Goal: Task Accomplishment & Management: Manage account settings

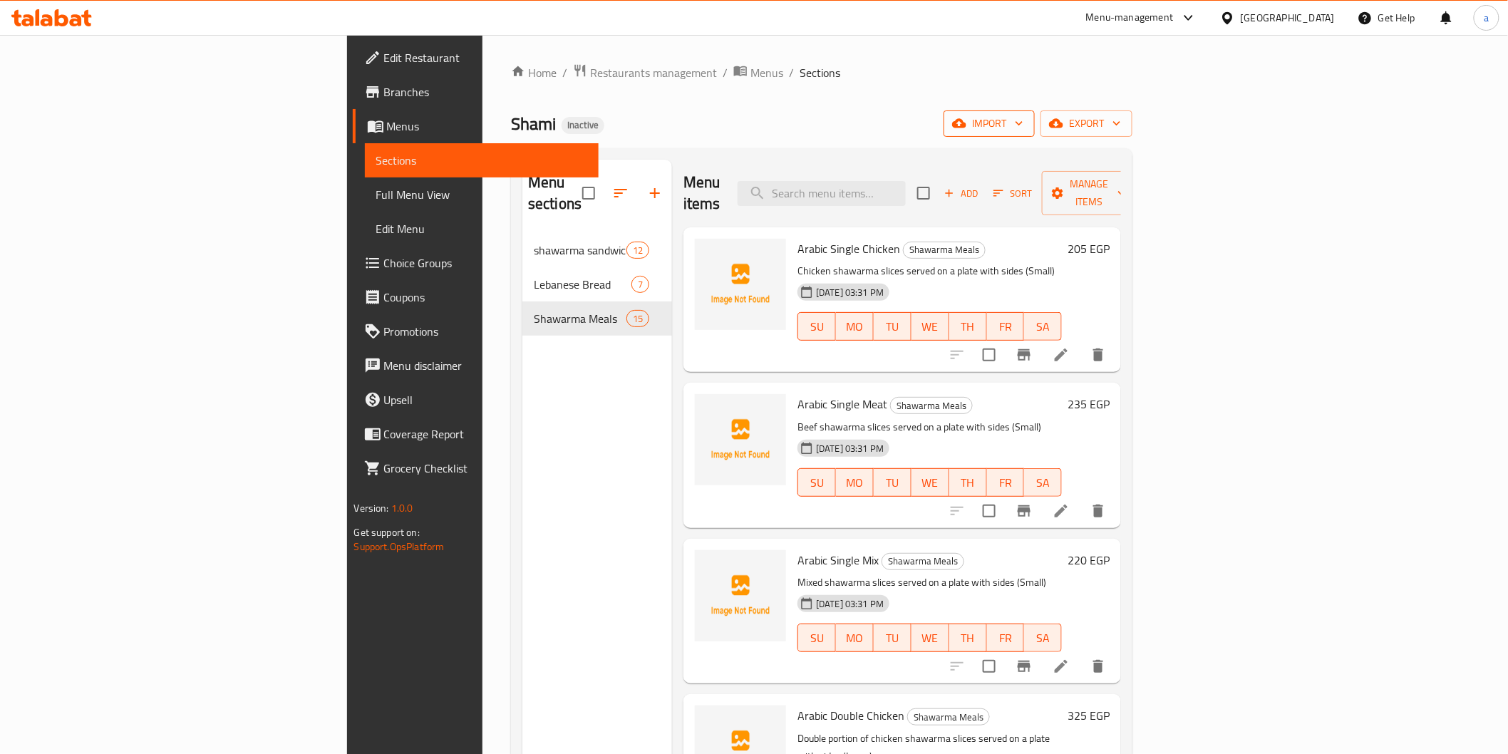
click at [1024, 129] on span "import" at bounding box center [989, 124] width 68 height 18
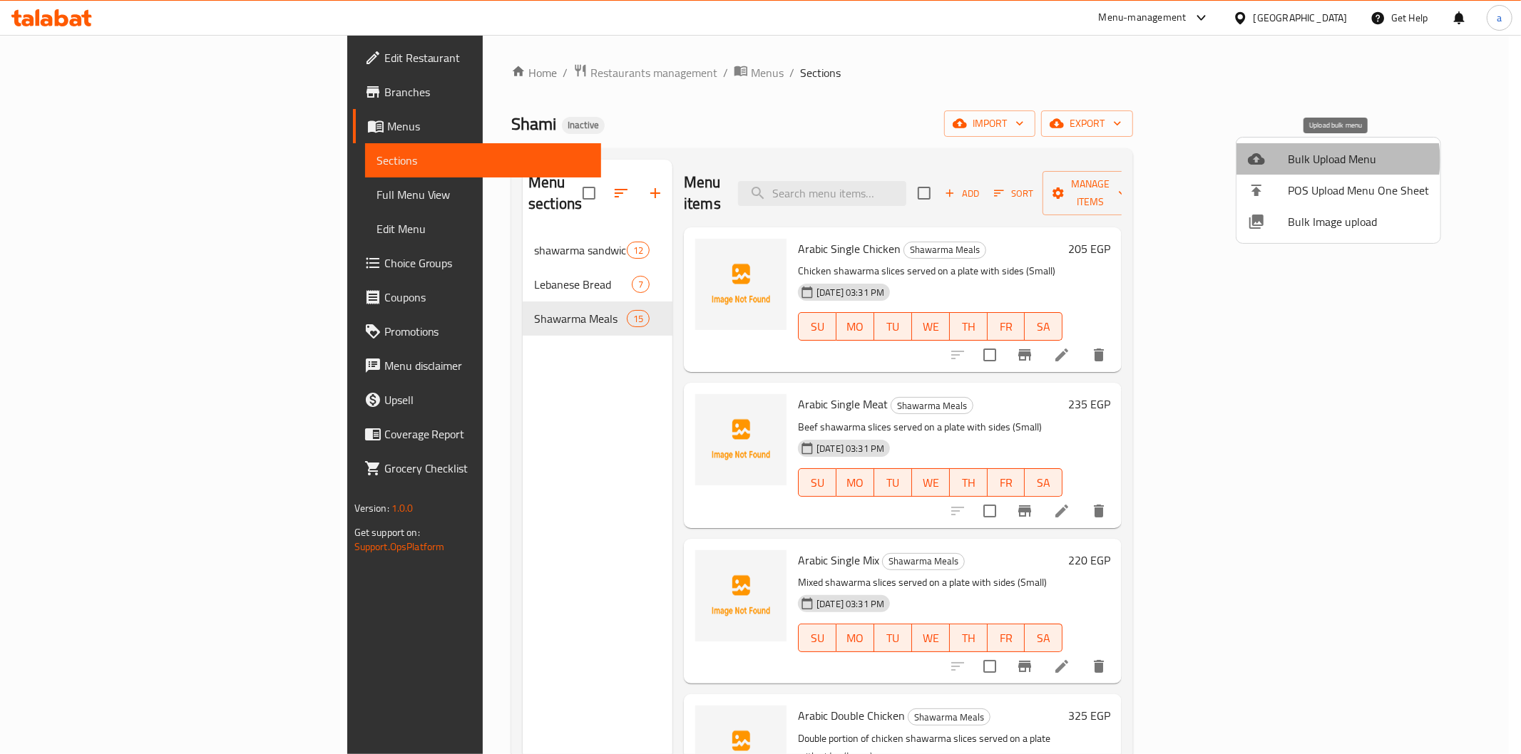
click at [1335, 160] on span "Bulk Upload Menu" at bounding box center [1357, 158] width 141 height 17
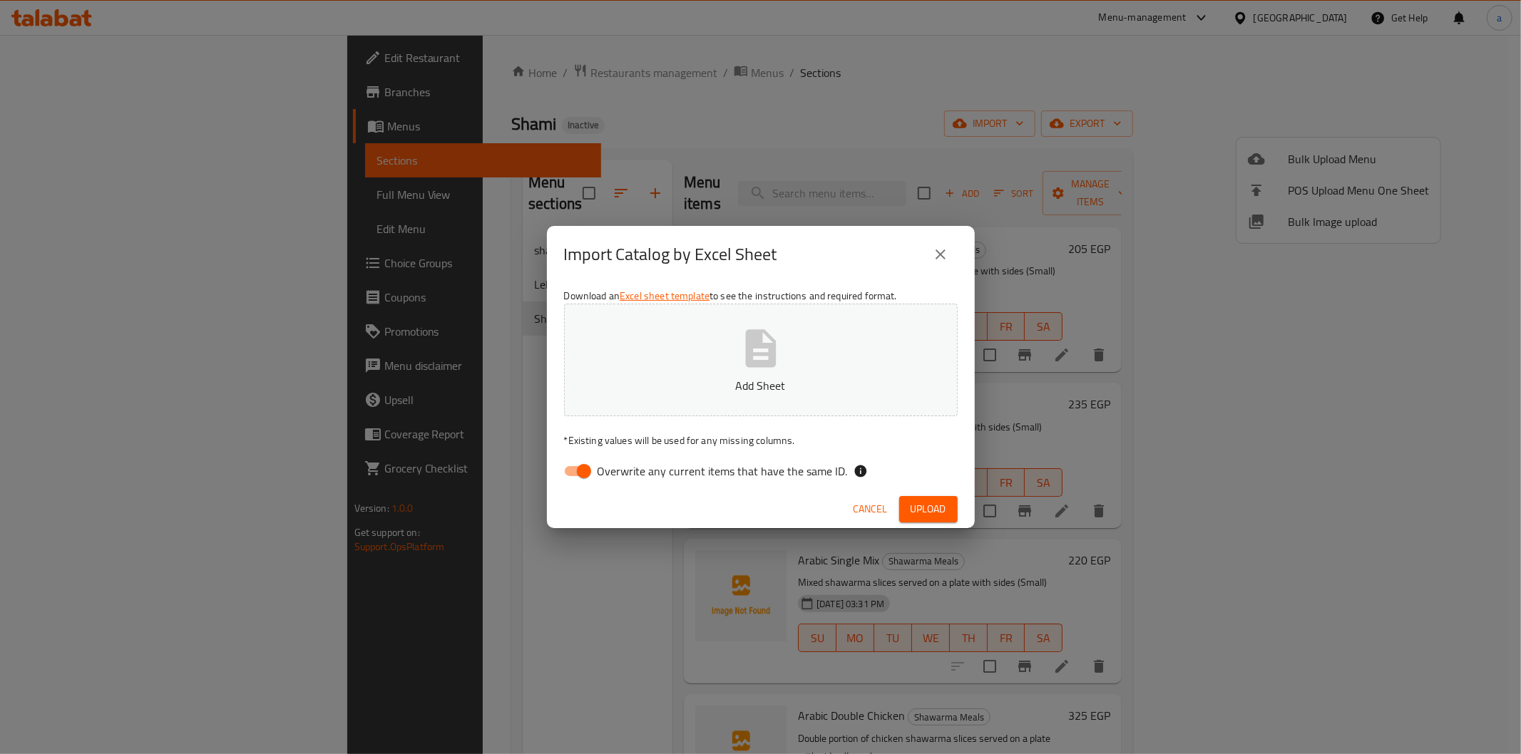
click at [679, 467] on span "Overwrite any current items that have the same ID." at bounding box center [722, 471] width 250 height 17
click at [624, 467] on input "Overwrite any current items that have the same ID." at bounding box center [583, 471] width 81 height 27
checkbox input "false"
click at [941, 503] on span "Upload" at bounding box center [928, 509] width 36 height 18
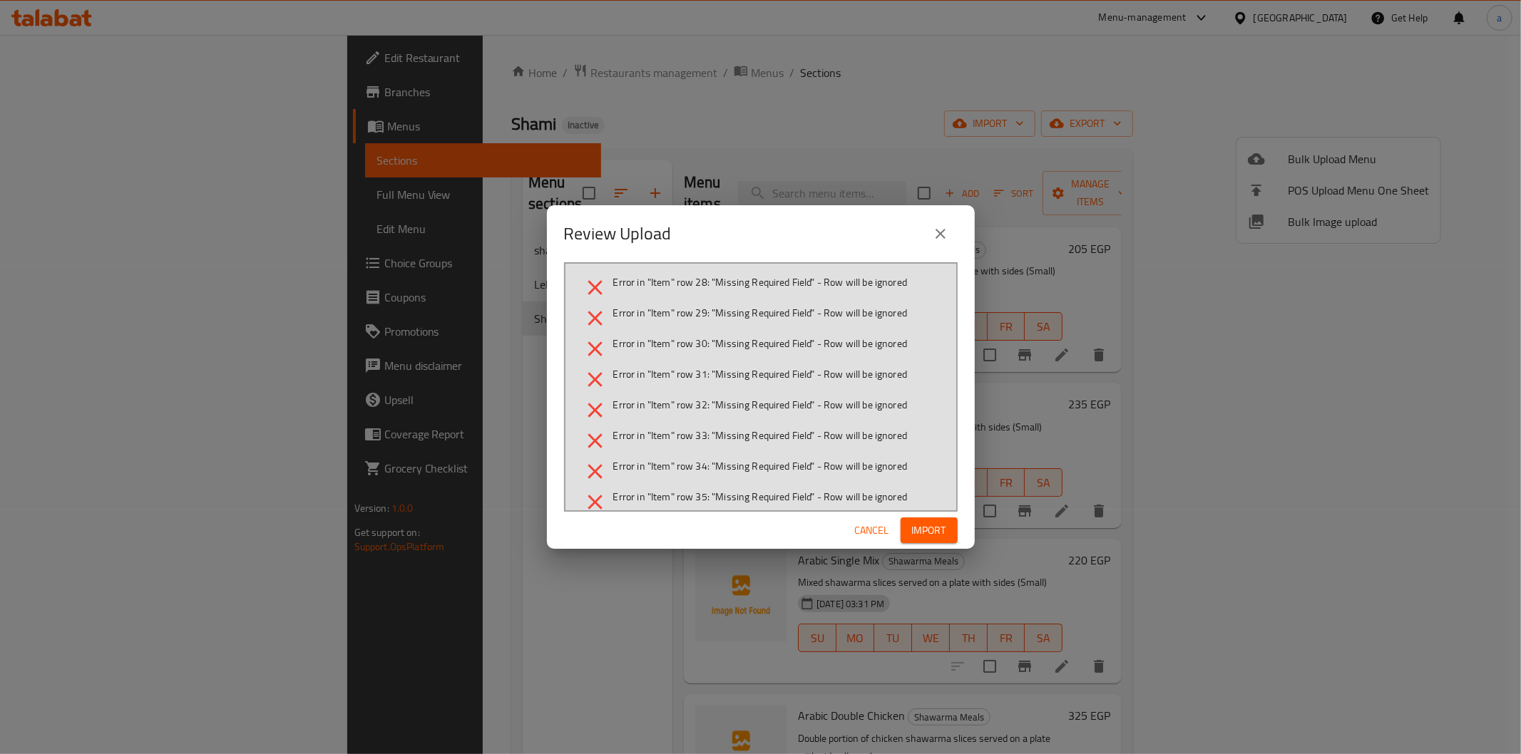
click at [879, 530] on span "Cancel" at bounding box center [872, 531] width 34 height 18
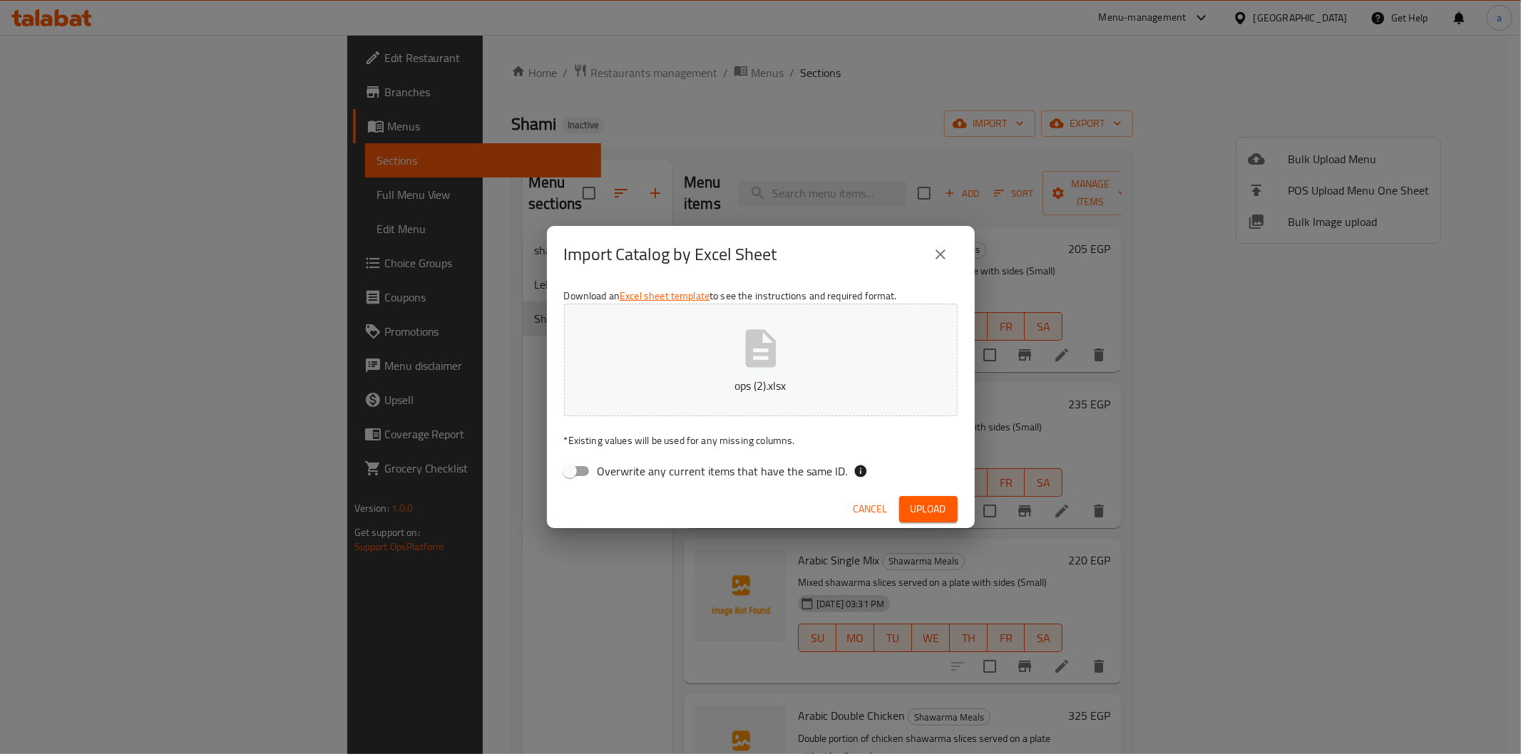
click at [941, 522] on div "Cancel Upload" at bounding box center [761, 509] width 428 height 38
click at [937, 515] on span "Upload" at bounding box center [928, 509] width 36 height 18
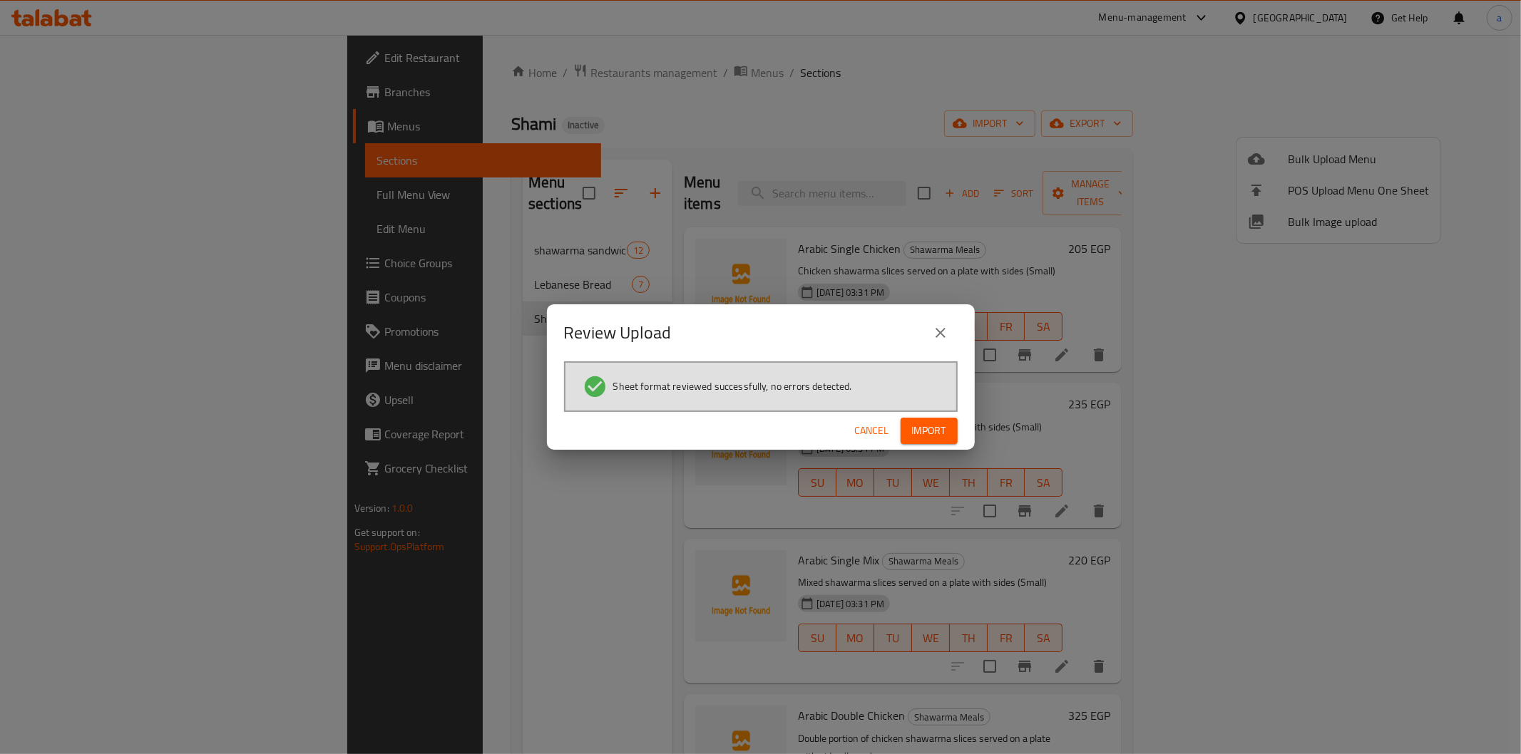
click at [954, 436] on button "Import" at bounding box center [928, 431] width 57 height 26
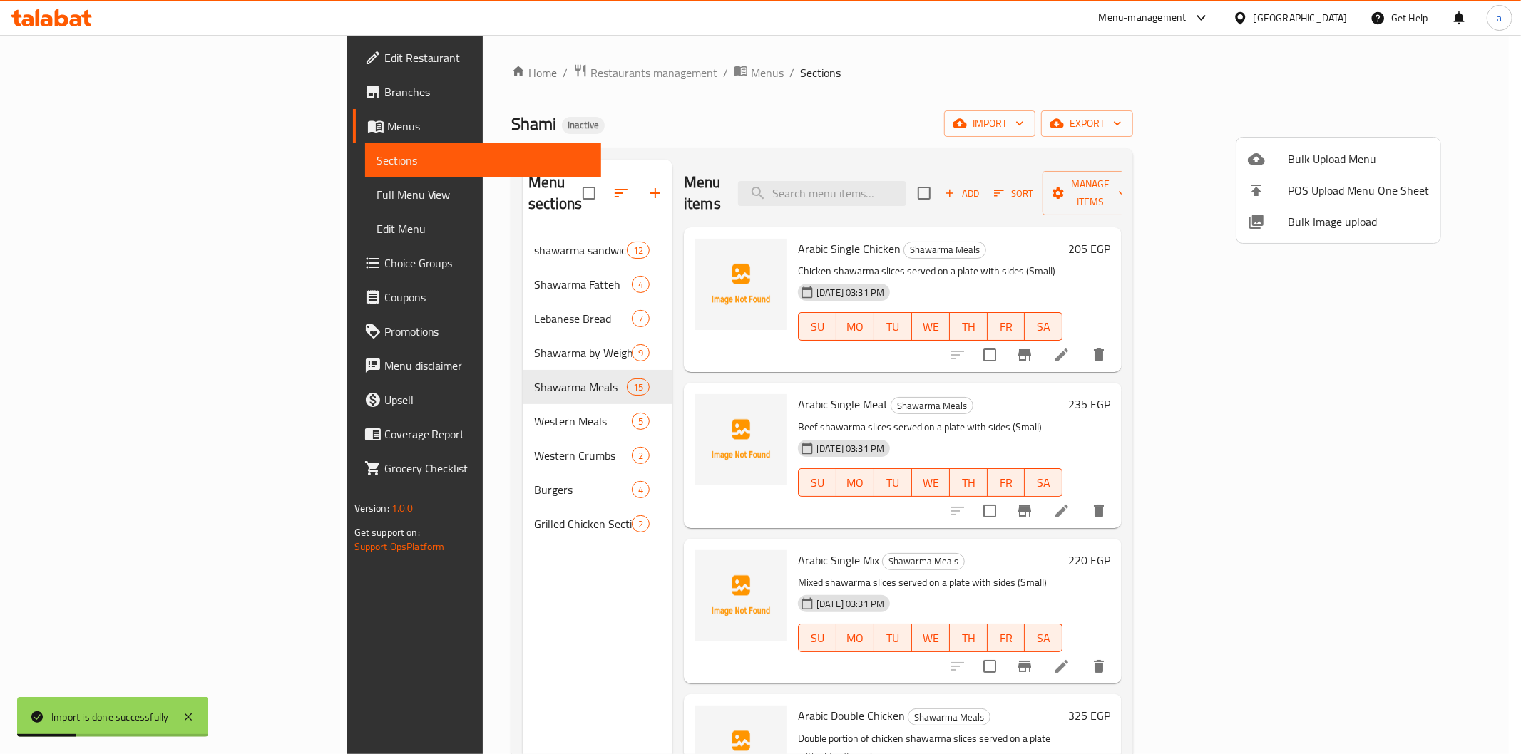
click at [146, 195] on div at bounding box center [760, 377] width 1521 height 754
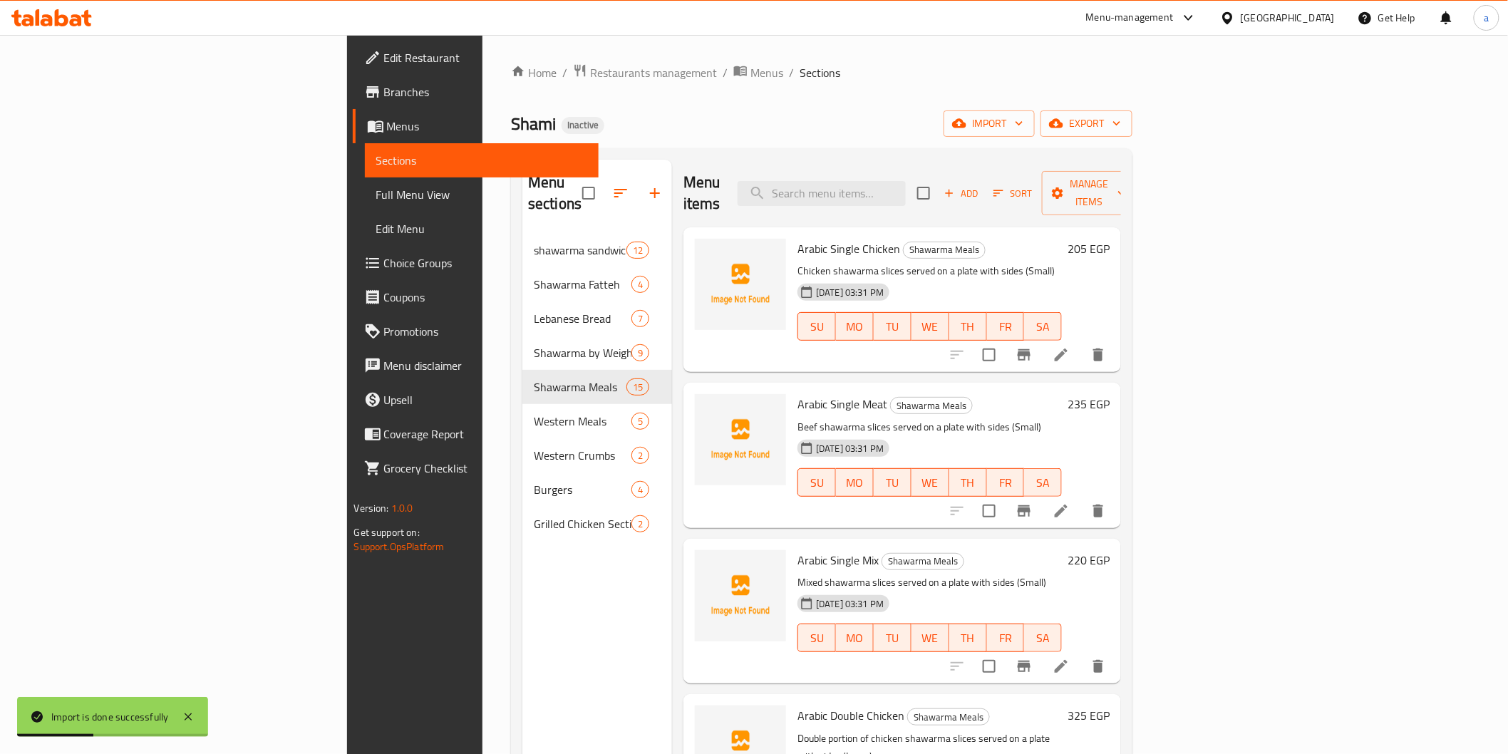
click at [376, 195] on span "Full Menu View" at bounding box center [481, 194] width 211 height 17
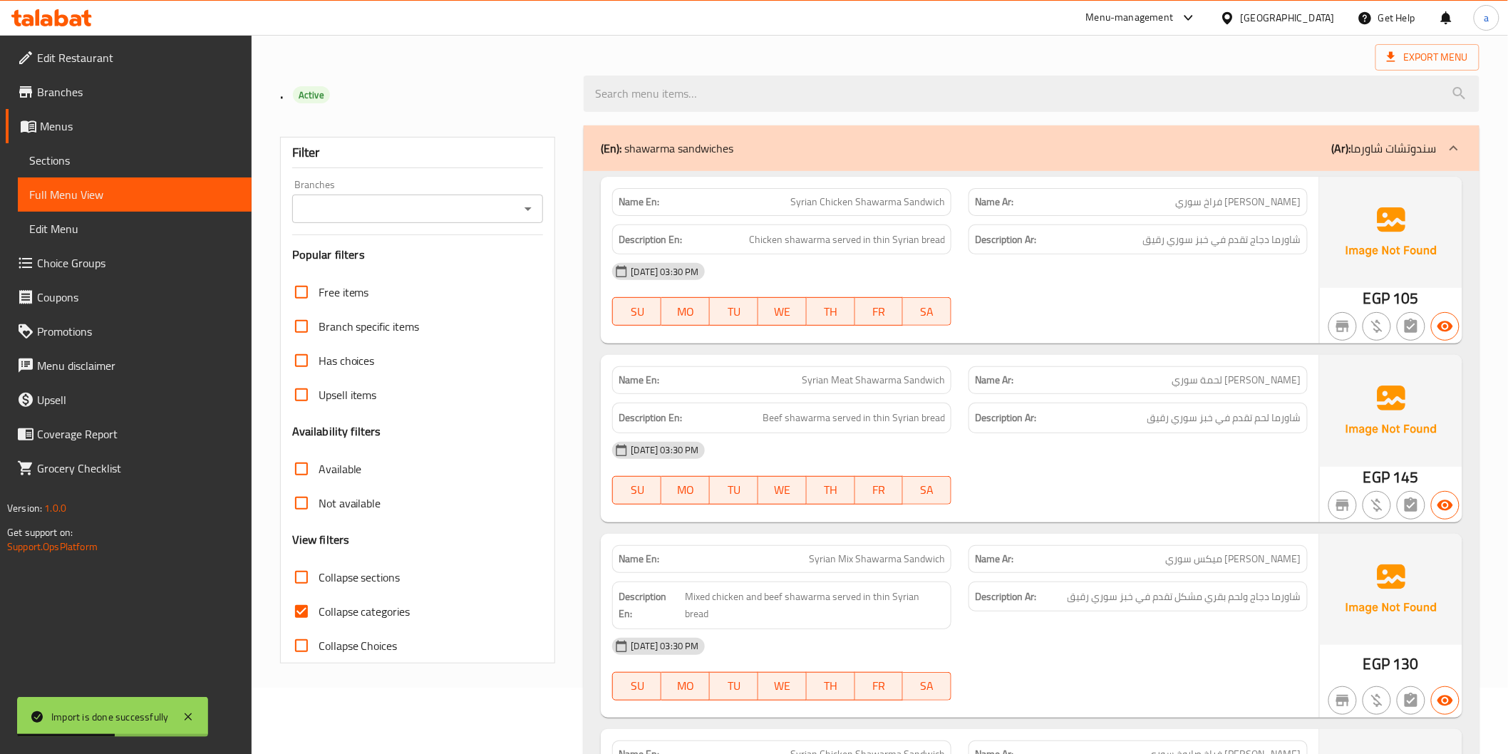
scroll to position [317, 0]
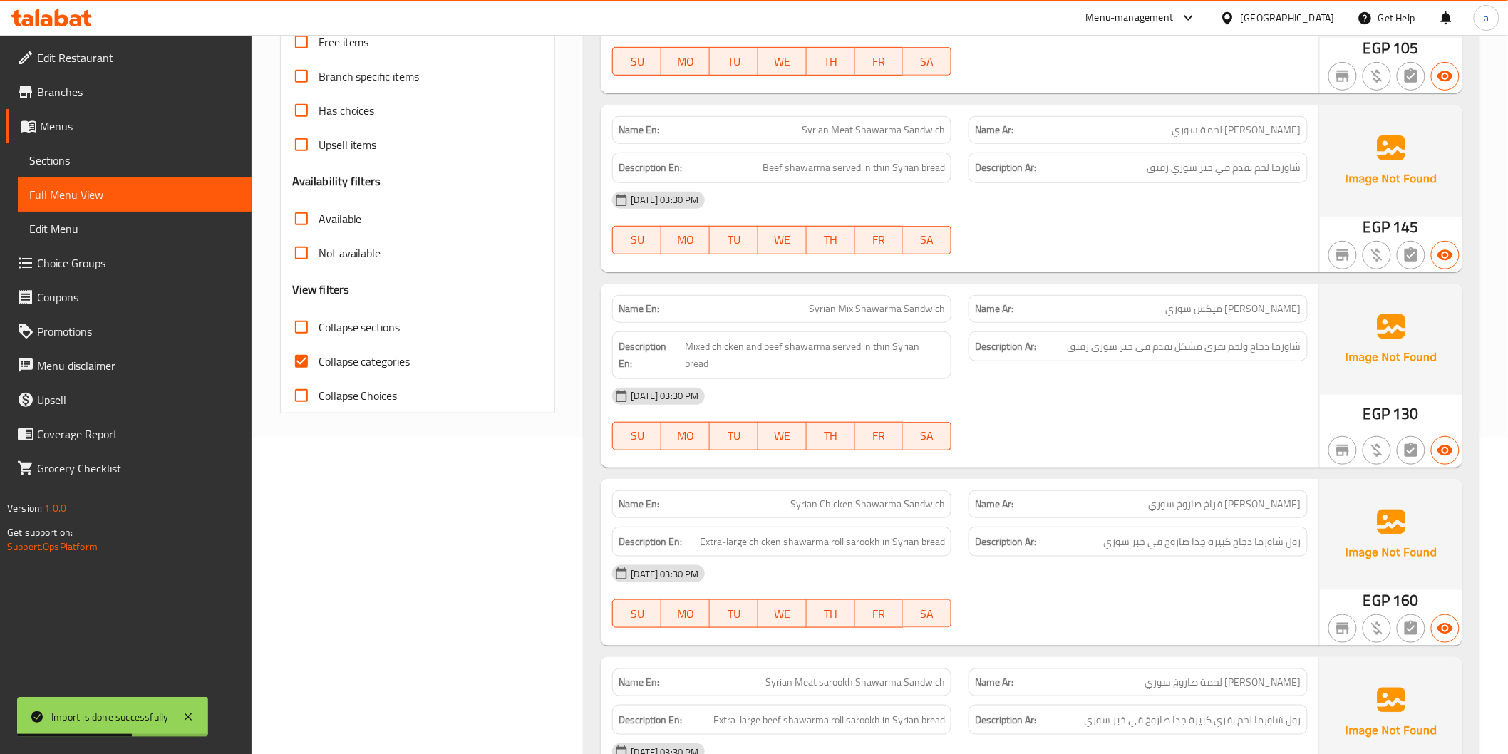
click at [321, 360] on span "Collapse categories" at bounding box center [365, 361] width 92 height 17
click at [319, 360] on input "Collapse categories" at bounding box center [301, 361] width 34 height 34
checkbox input "false"
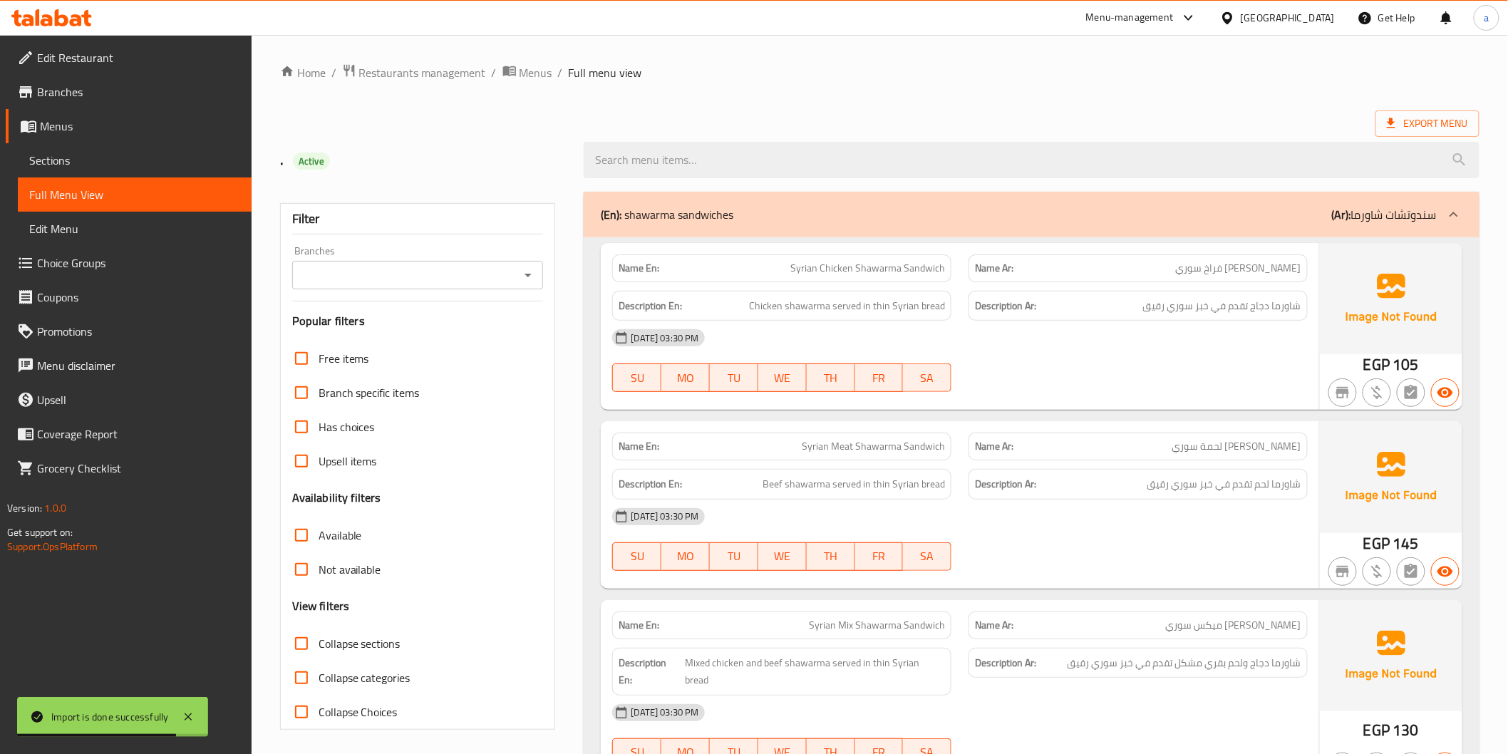
click at [1166, 224] on div "(En): shawarma sandwiches (Ar): سندوتشات شاورما" at bounding box center [1031, 215] width 895 height 46
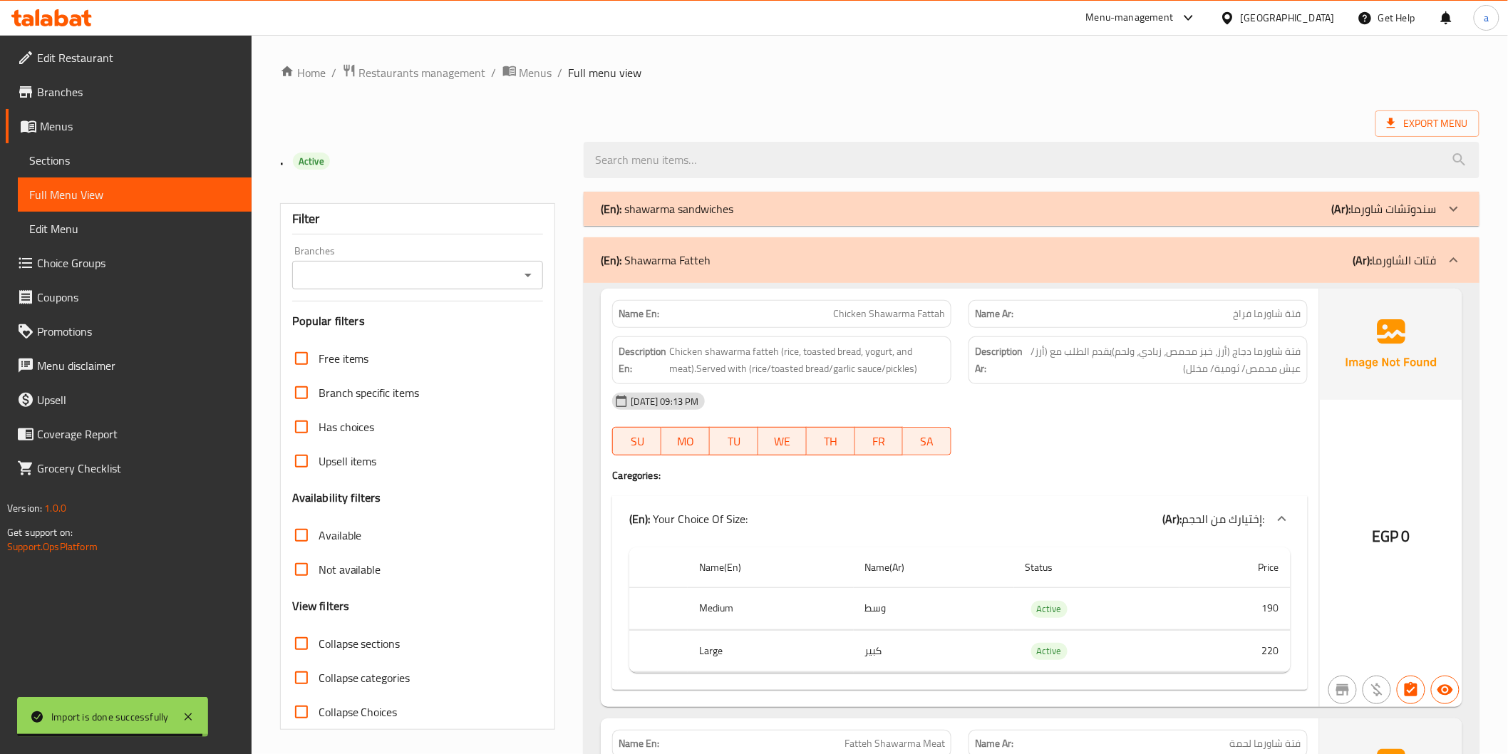
click at [1187, 252] on div "(En): Shawarma Fatteh (Ar): فتات الشاورما" at bounding box center [1018, 260] width 835 height 17
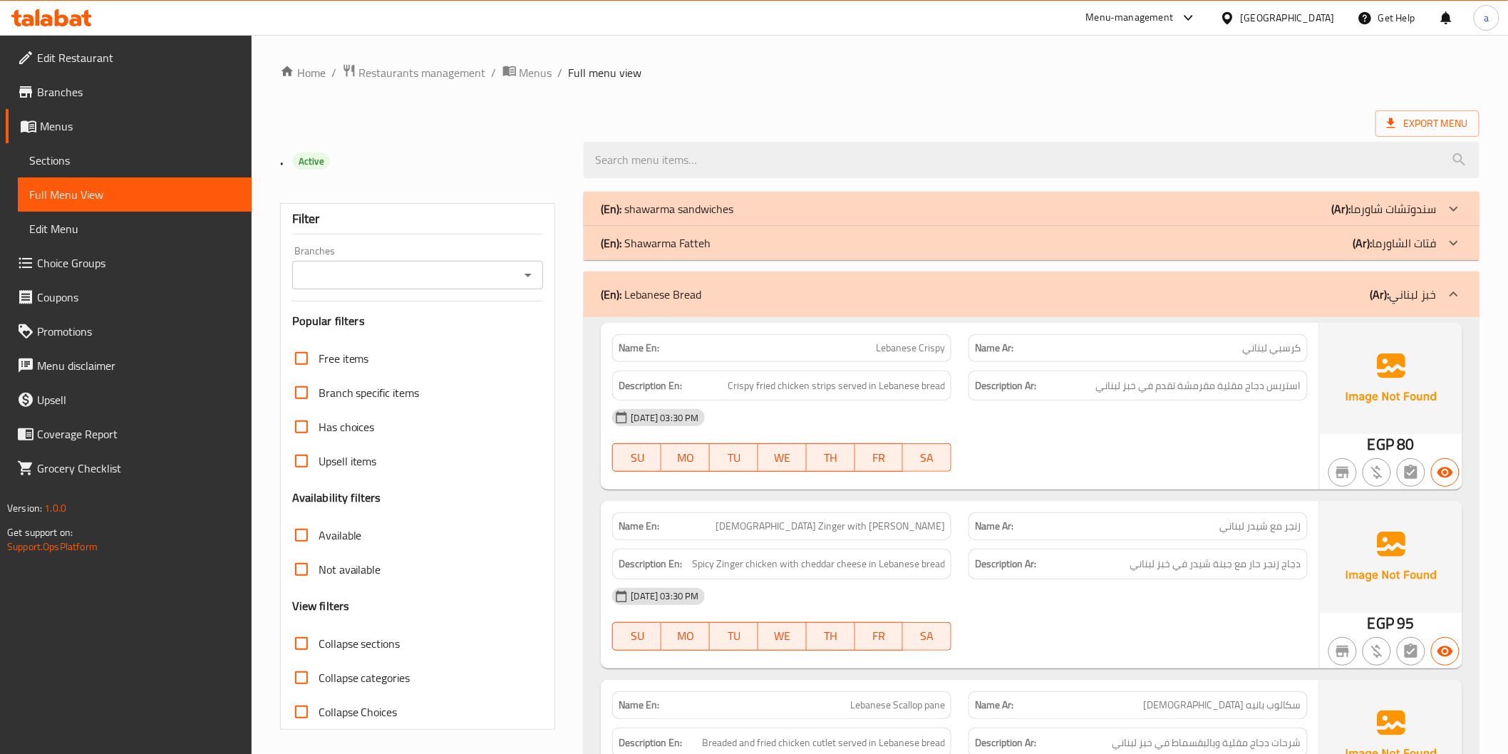
click at [1192, 285] on div "(En): Lebanese Bread (Ar): خبز [DEMOGRAPHIC_DATA]" at bounding box center [1031, 295] width 895 height 46
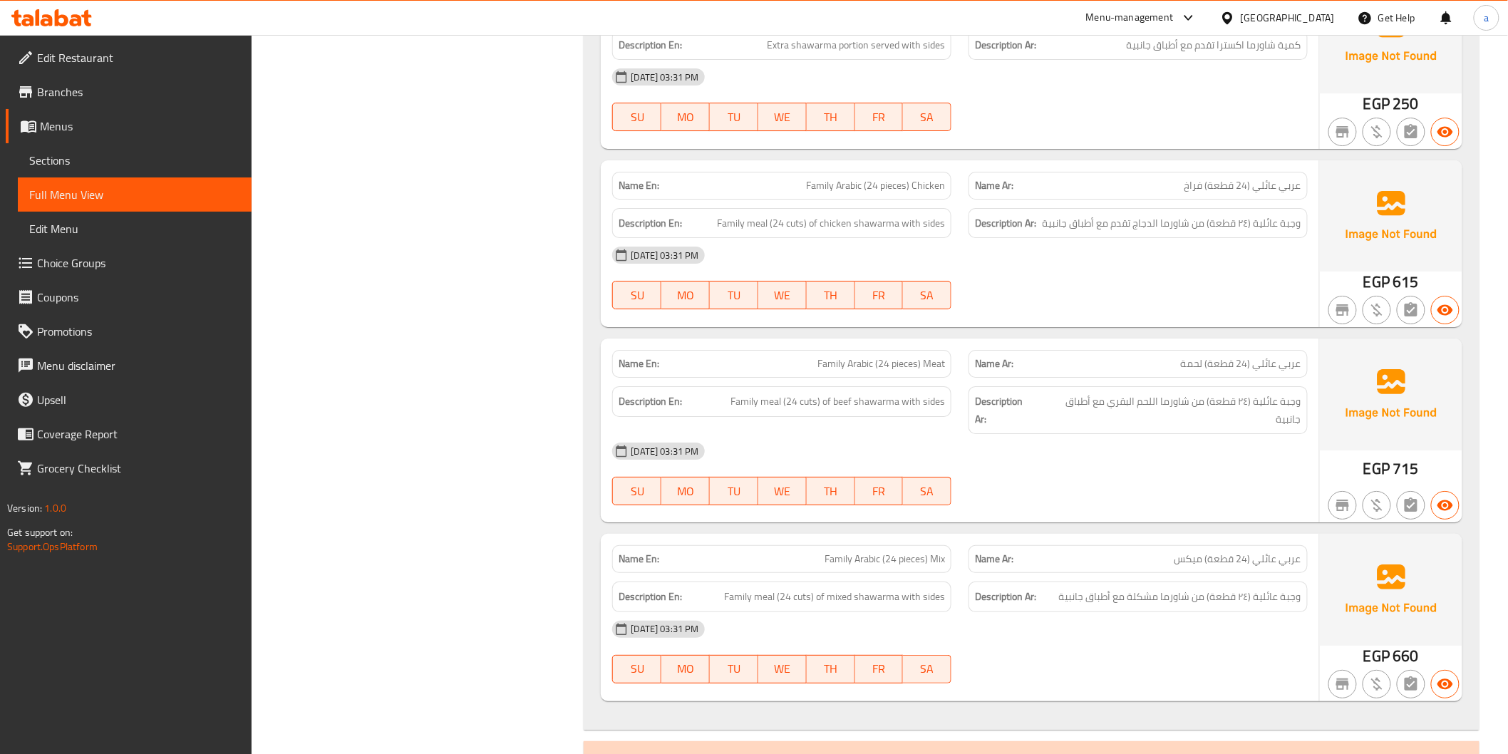
drag, startPoint x: 997, startPoint y: 580, endPoint x: 1035, endPoint y: 670, distance: 98.4
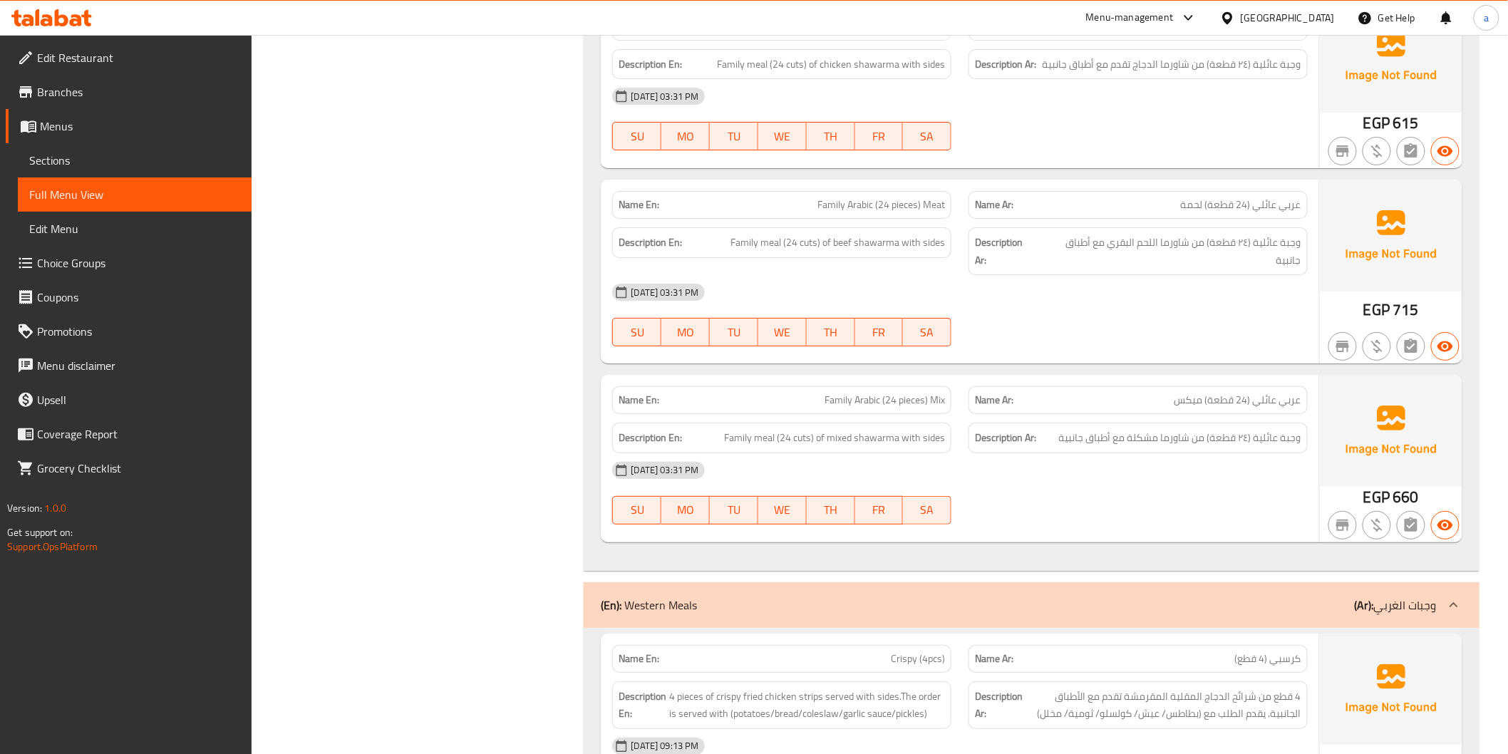
drag, startPoint x: 1048, startPoint y: 635, endPoint x: 1048, endPoint y: 646, distance: 10.7
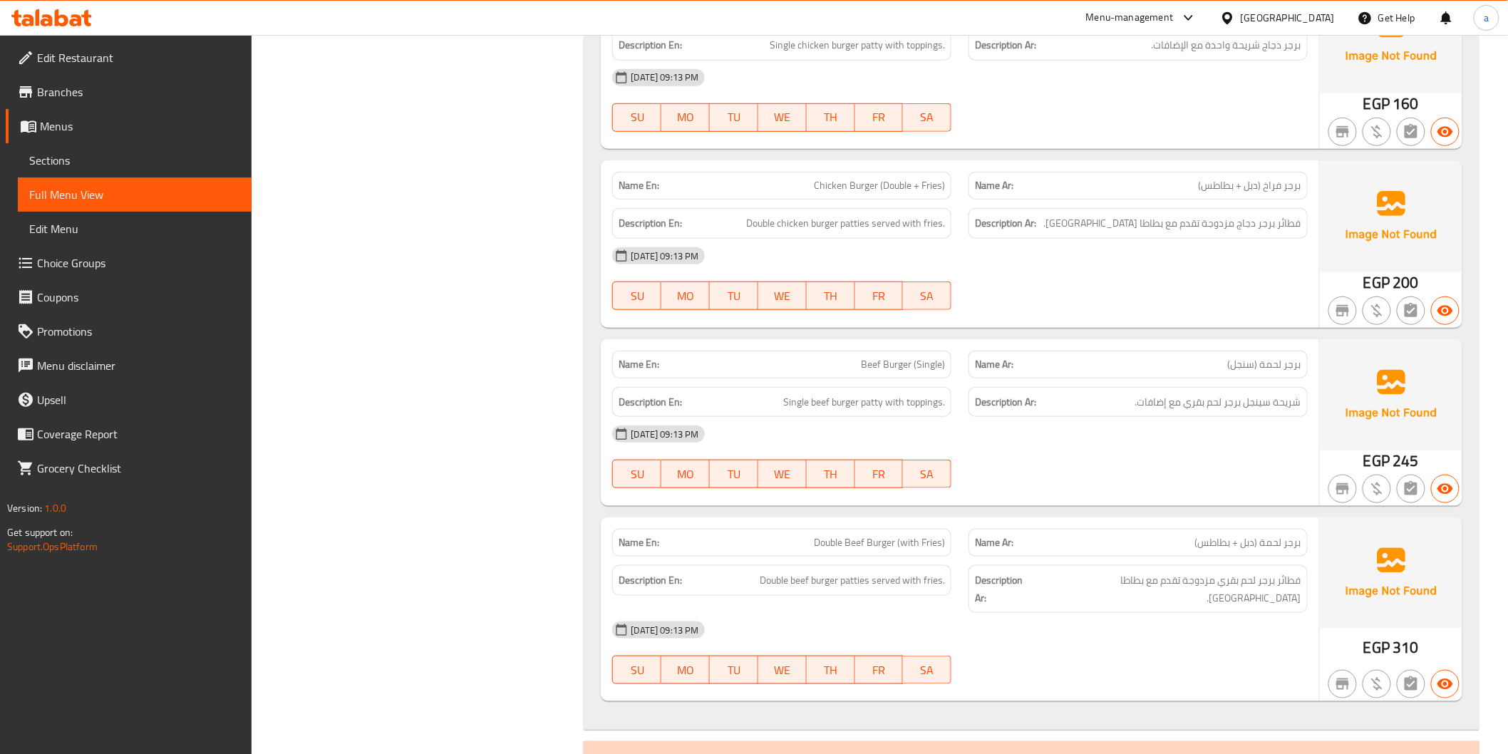
scroll to position [6963, 0]
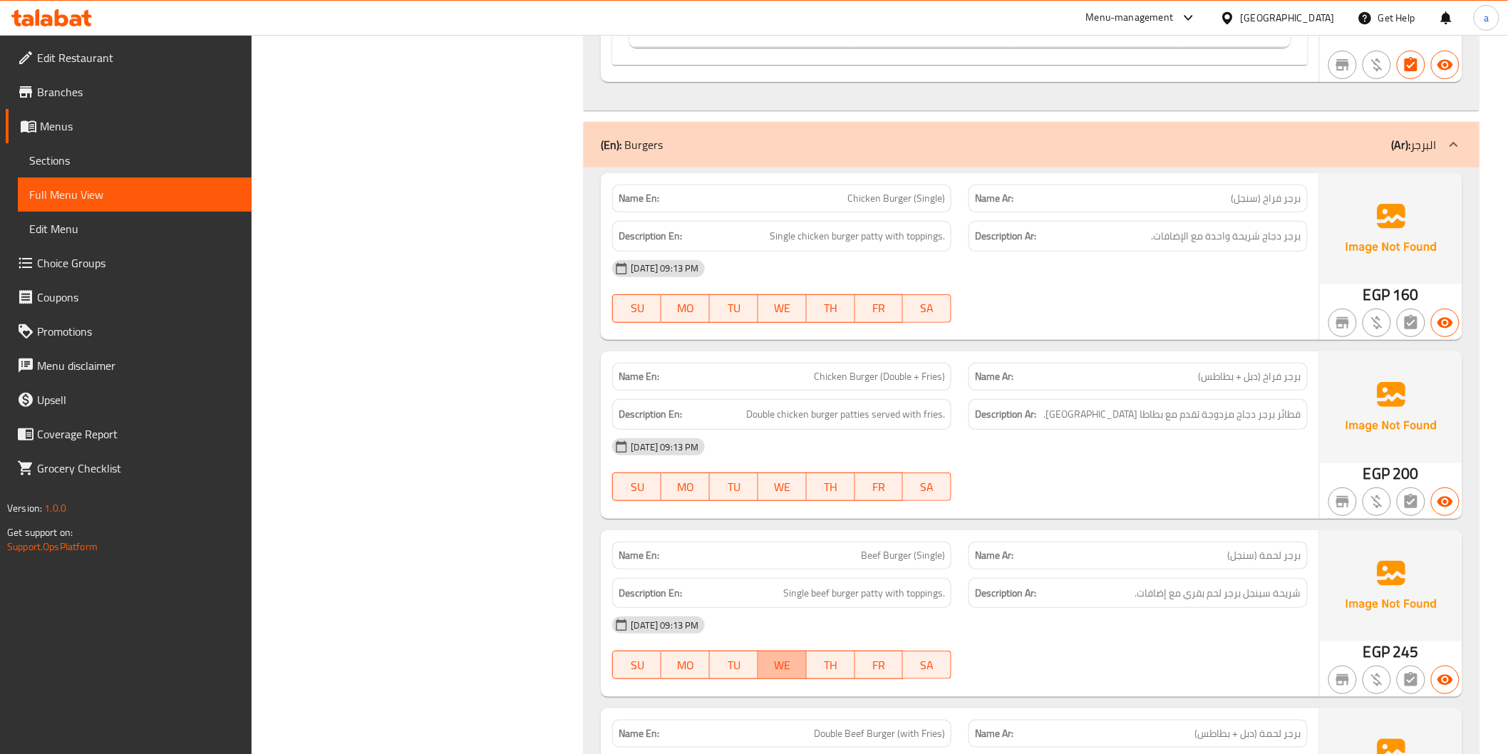
drag, startPoint x: 771, startPoint y: 642, endPoint x: 830, endPoint y: 361, distance: 287.0
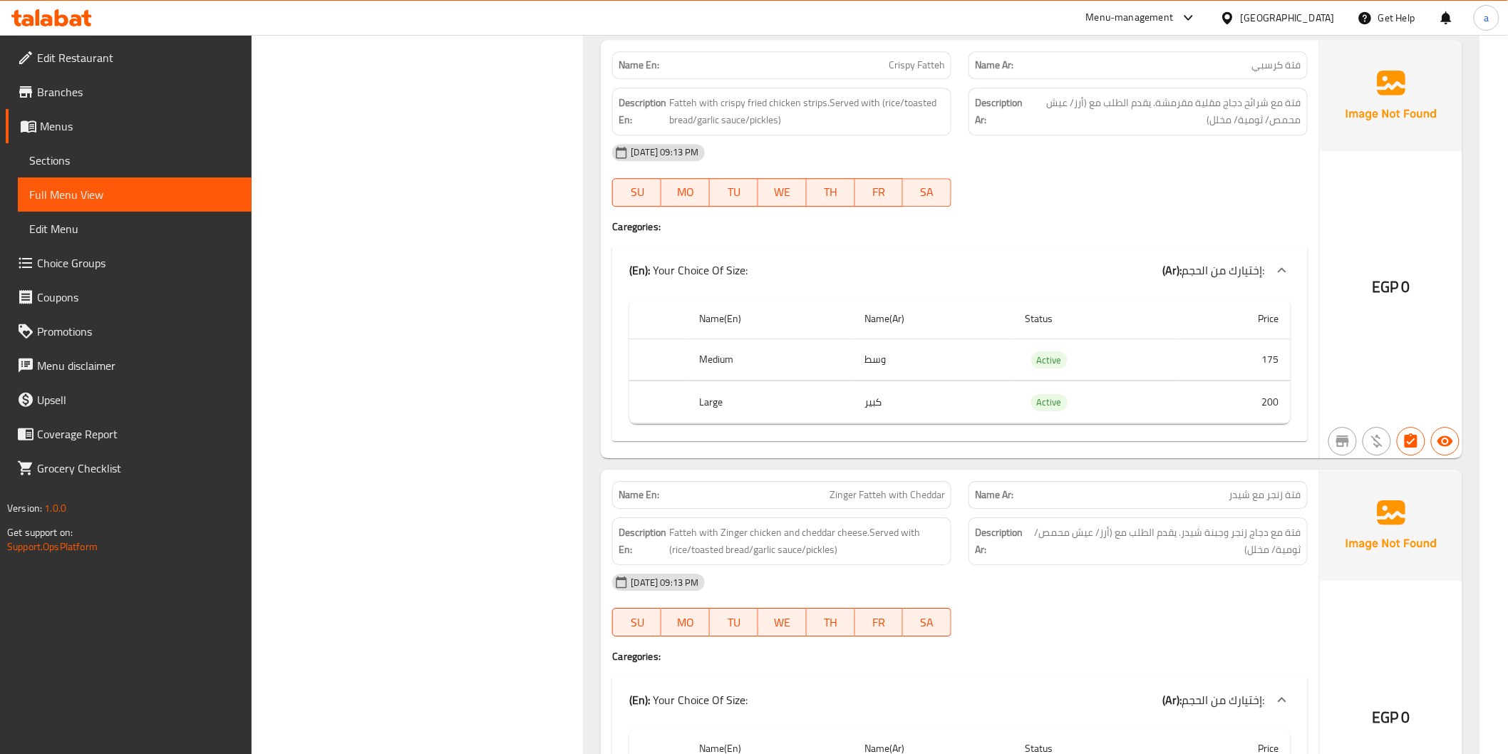
scroll to position [5940, 0]
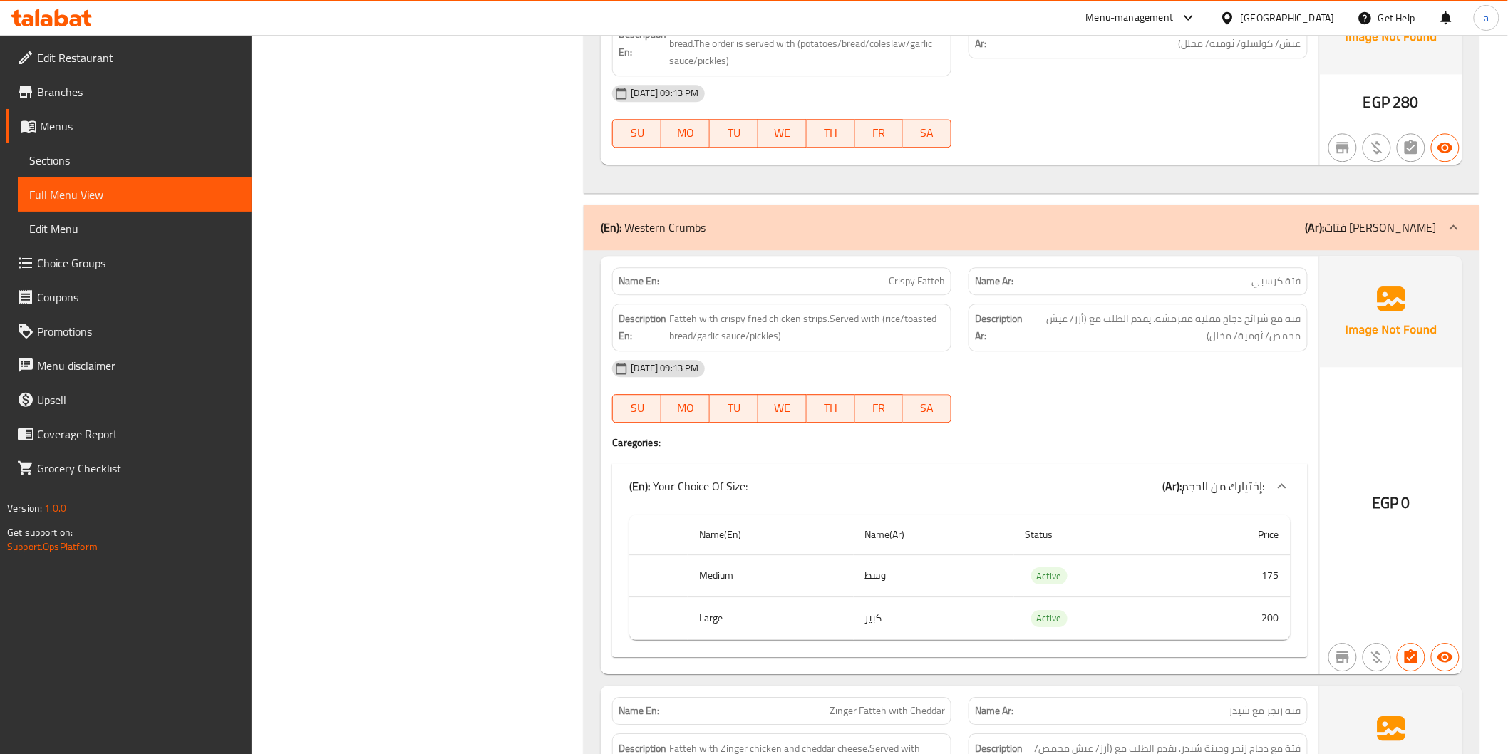
click at [925, 398] on span "SA" at bounding box center [927, 408] width 37 height 21
click at [190, 145] on link "Sections" at bounding box center [135, 160] width 234 height 34
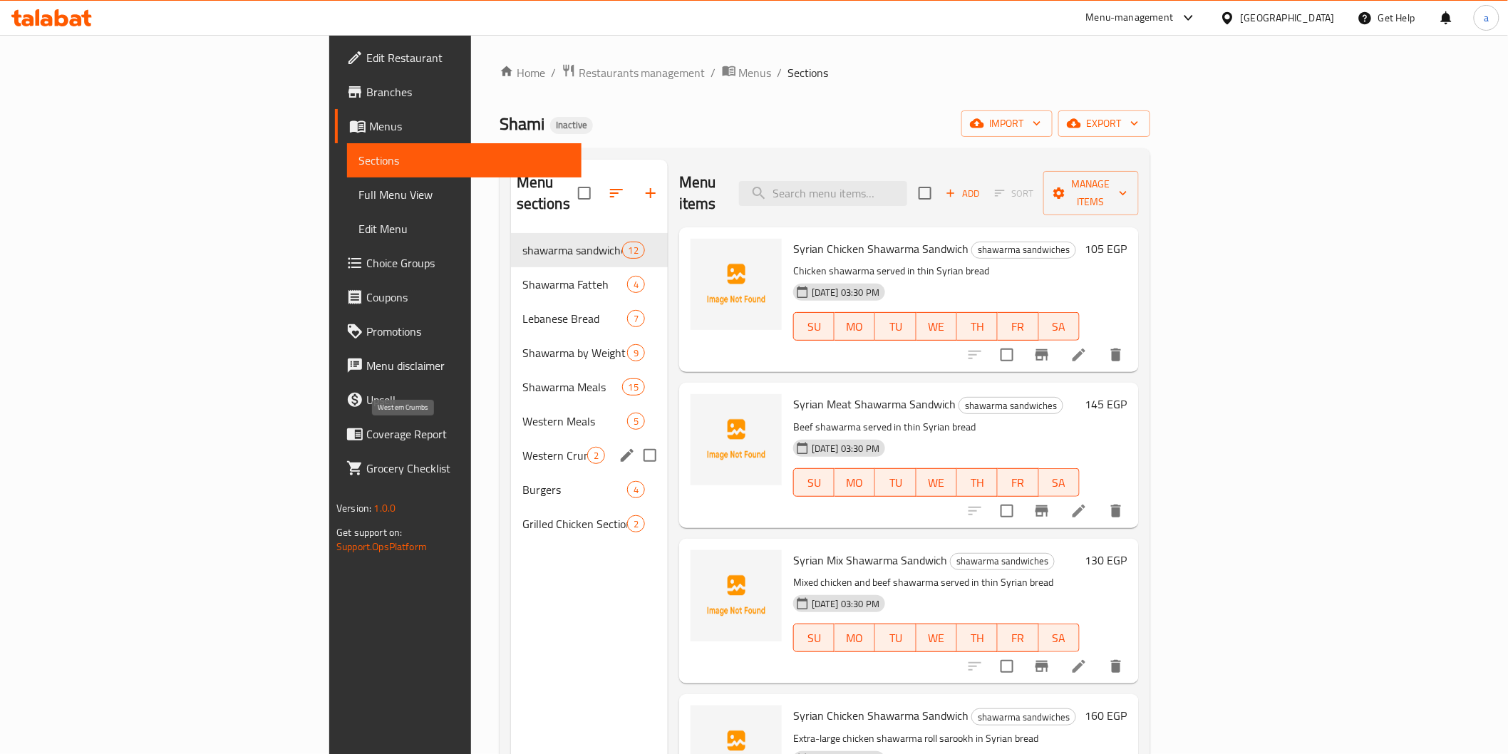
click at [523, 447] on span "Western Crumbs" at bounding box center [555, 455] width 65 height 17
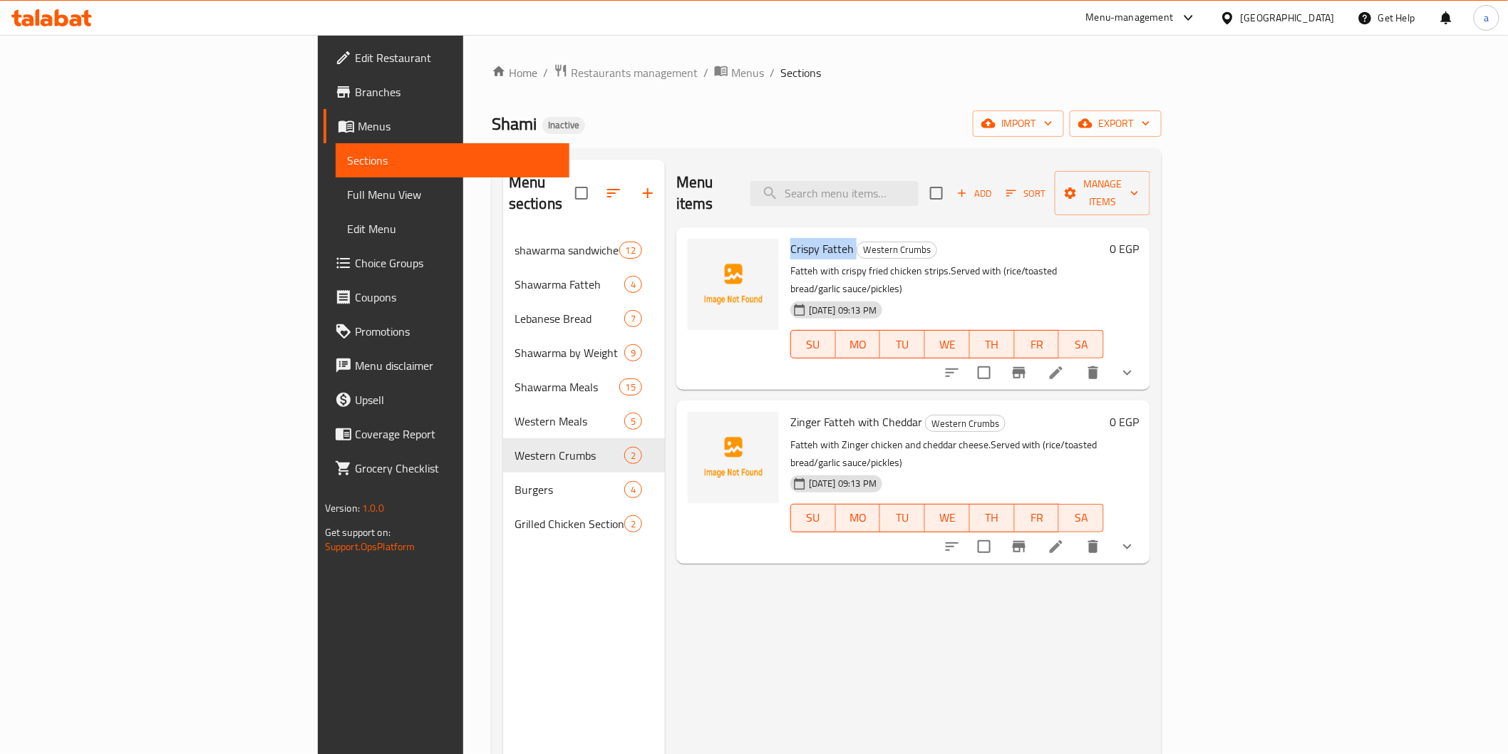
drag, startPoint x: 709, startPoint y: 225, endPoint x: 778, endPoint y: 228, distance: 69.2
click at [785, 233] on div "Crispy Fatteh Western Crumbs Fatteh with crispy fried chicken strips.Served wit…" at bounding box center [947, 308] width 325 height 151
drag, startPoint x: 715, startPoint y: 389, endPoint x: 829, endPoint y: 391, distance: 114.1
click at [843, 412] on h6 "Zinger Fatteh with Cheddar Western Crumbs" at bounding box center [948, 422] width 314 height 20
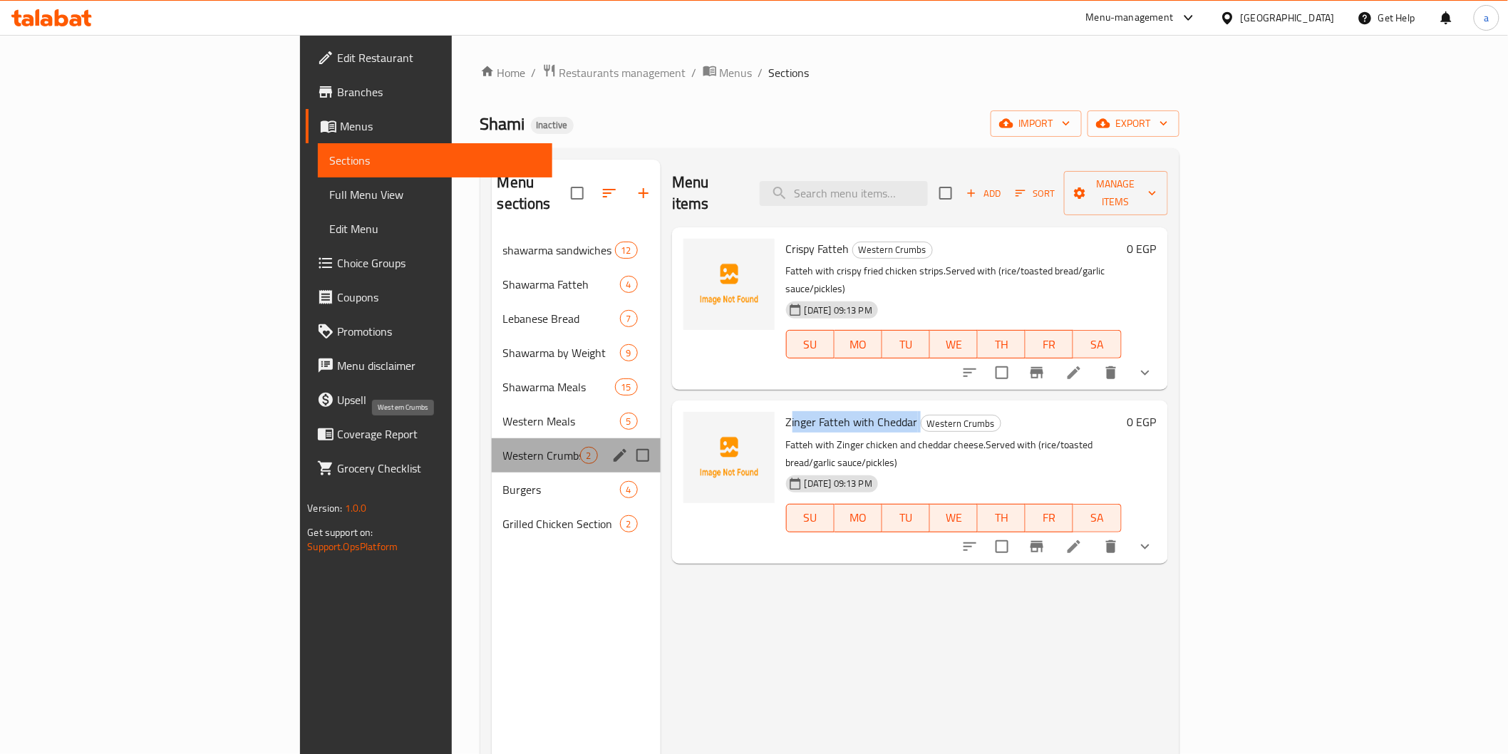
click at [503, 447] on span "Western Crumbs" at bounding box center [541, 455] width 77 height 17
click at [614, 449] on icon "edit" at bounding box center [620, 455] width 13 height 13
click at [612, 447] on icon "edit" at bounding box center [620, 455] width 17 height 17
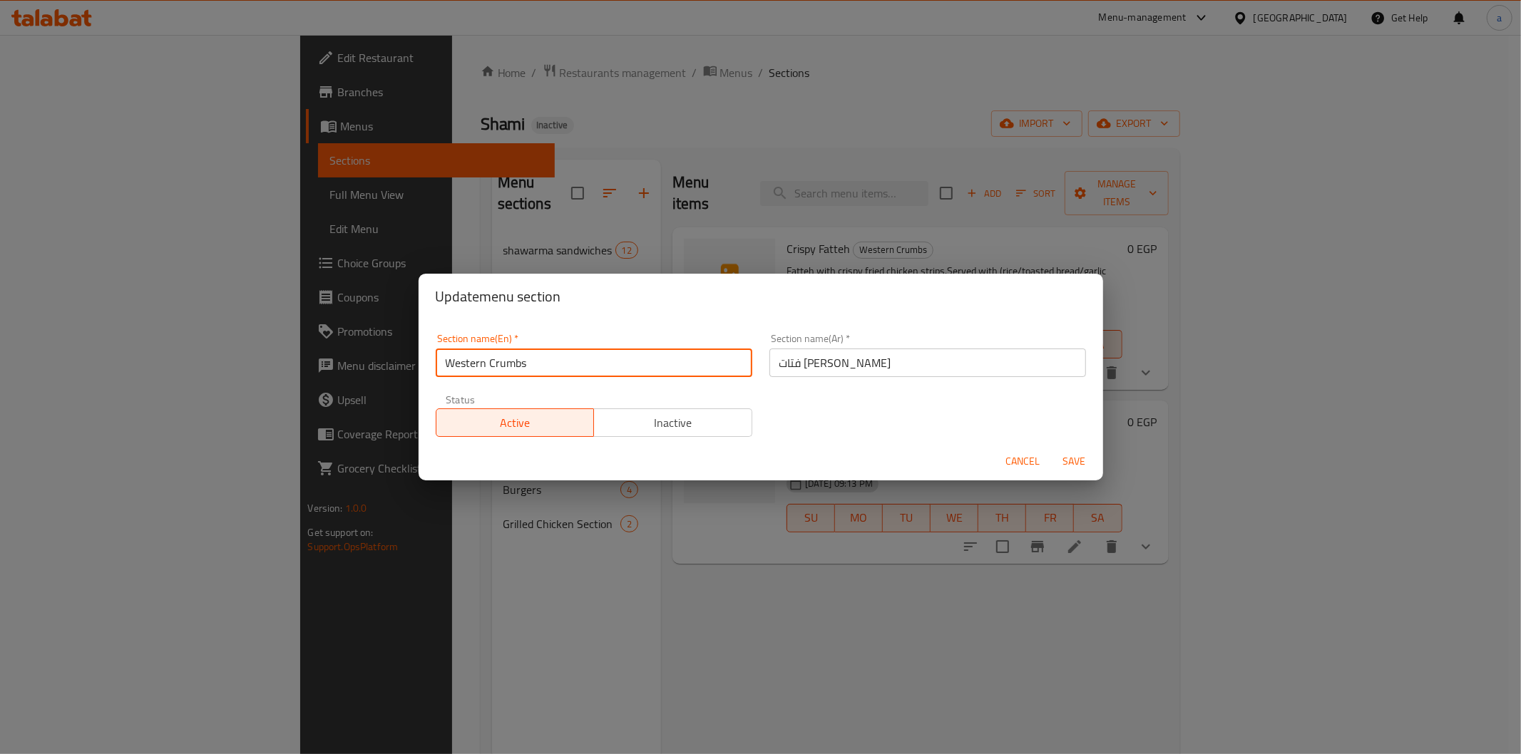
click at [567, 373] on input "Western Crumbs" at bounding box center [594, 363] width 317 height 29
click at [508, 371] on input "Western Crumbs" at bounding box center [594, 363] width 317 height 29
type input "Western fatah"
click at [1064, 453] on span "Save" at bounding box center [1074, 462] width 34 height 18
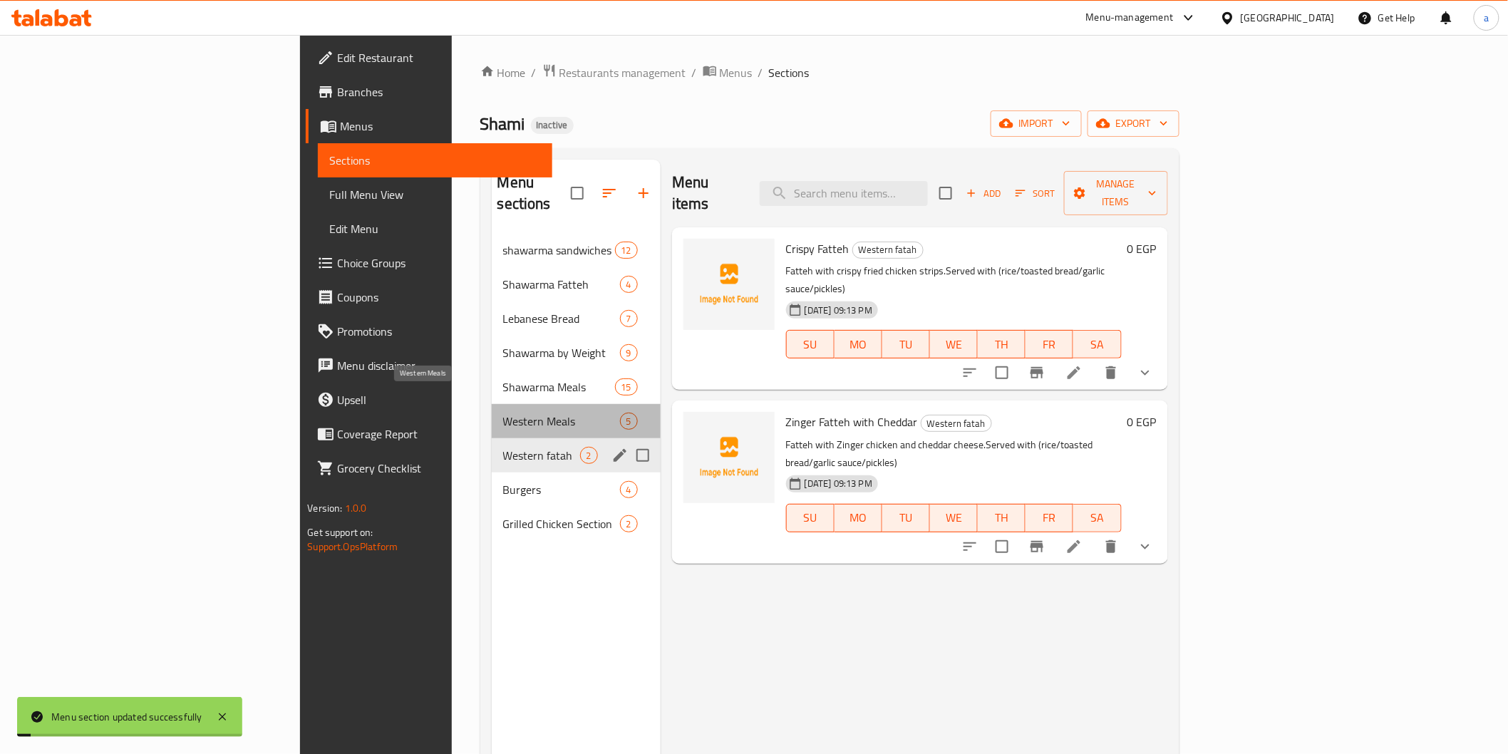
click at [503, 413] on span "Western Meals" at bounding box center [561, 421] width 117 height 17
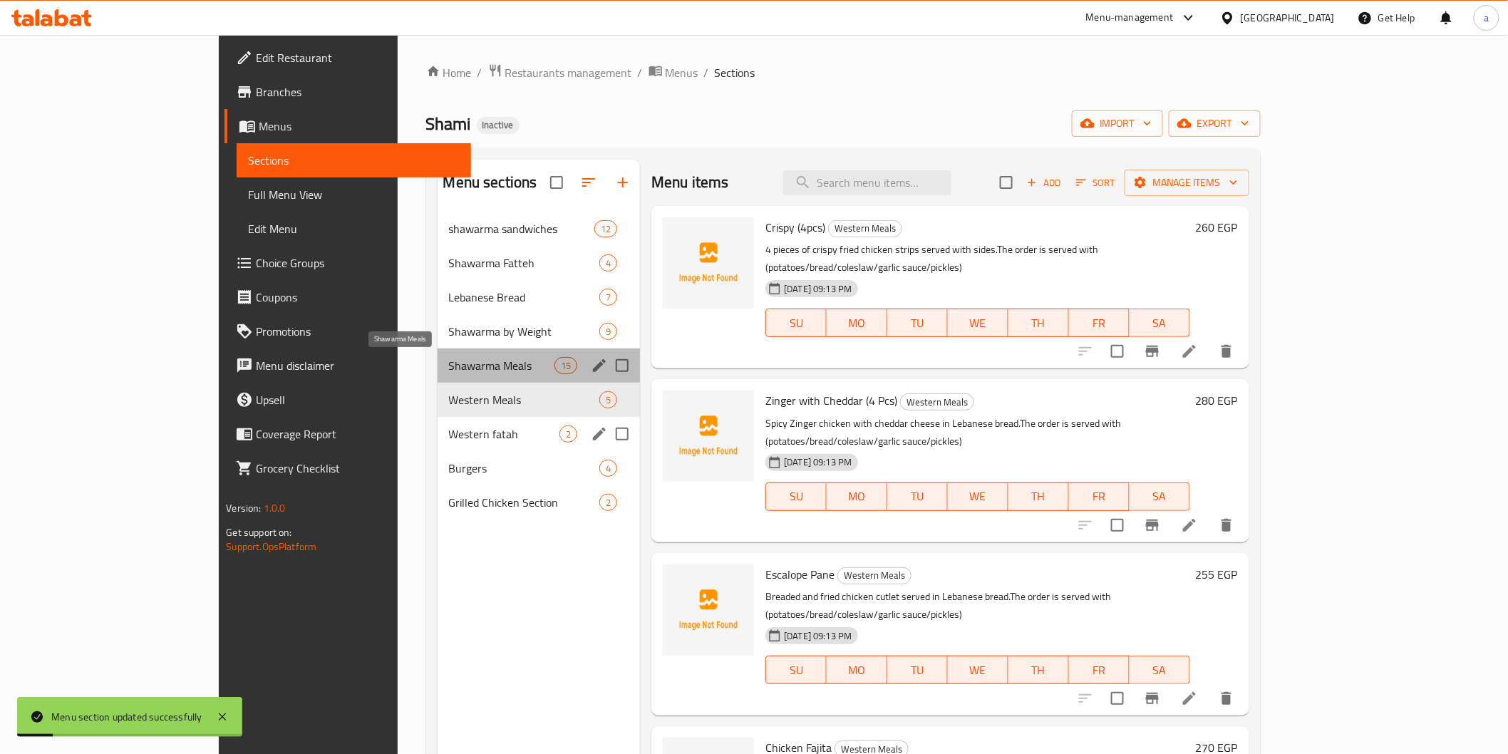
click at [449, 374] on span "Shawarma Meals" at bounding box center [502, 365] width 106 height 17
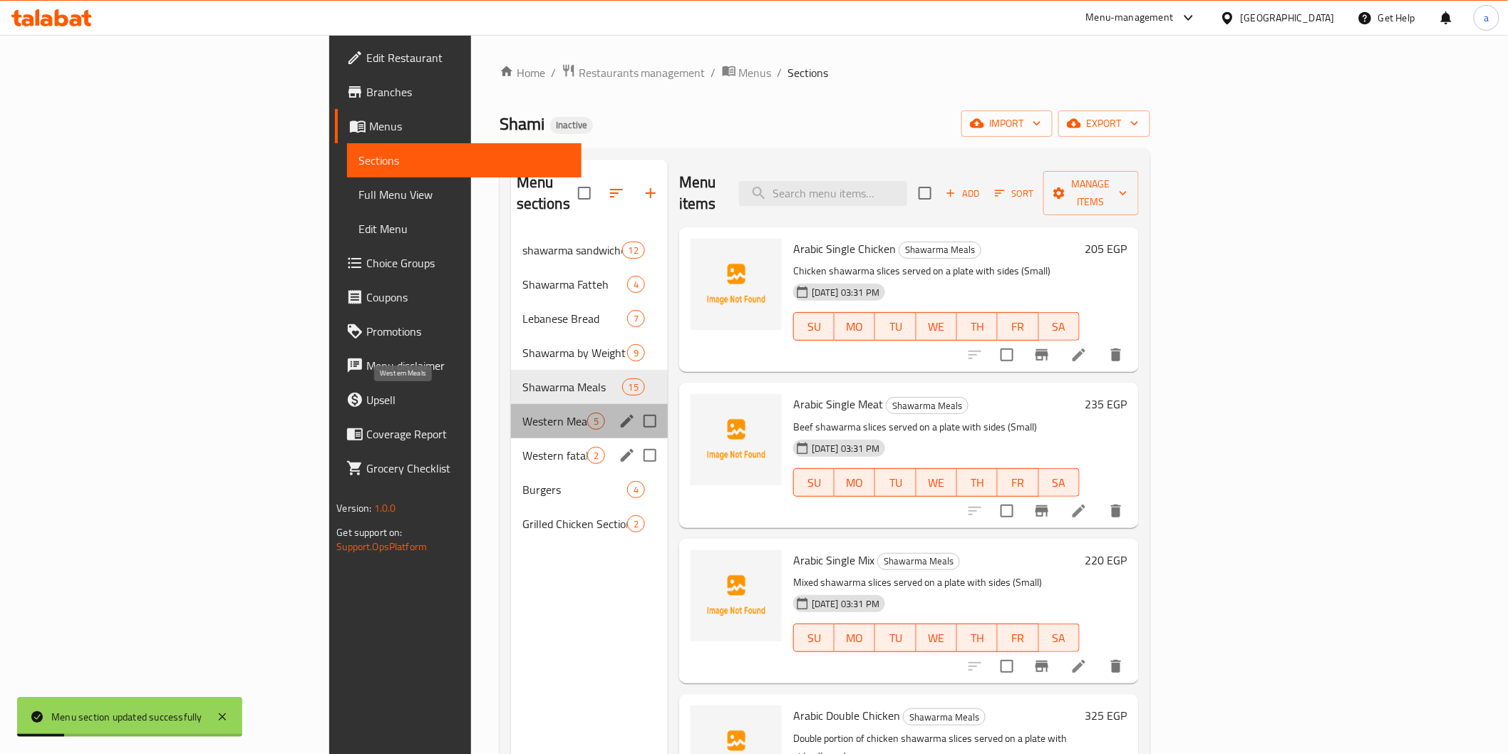
click at [523, 413] on span "Western Meals" at bounding box center [555, 421] width 65 height 17
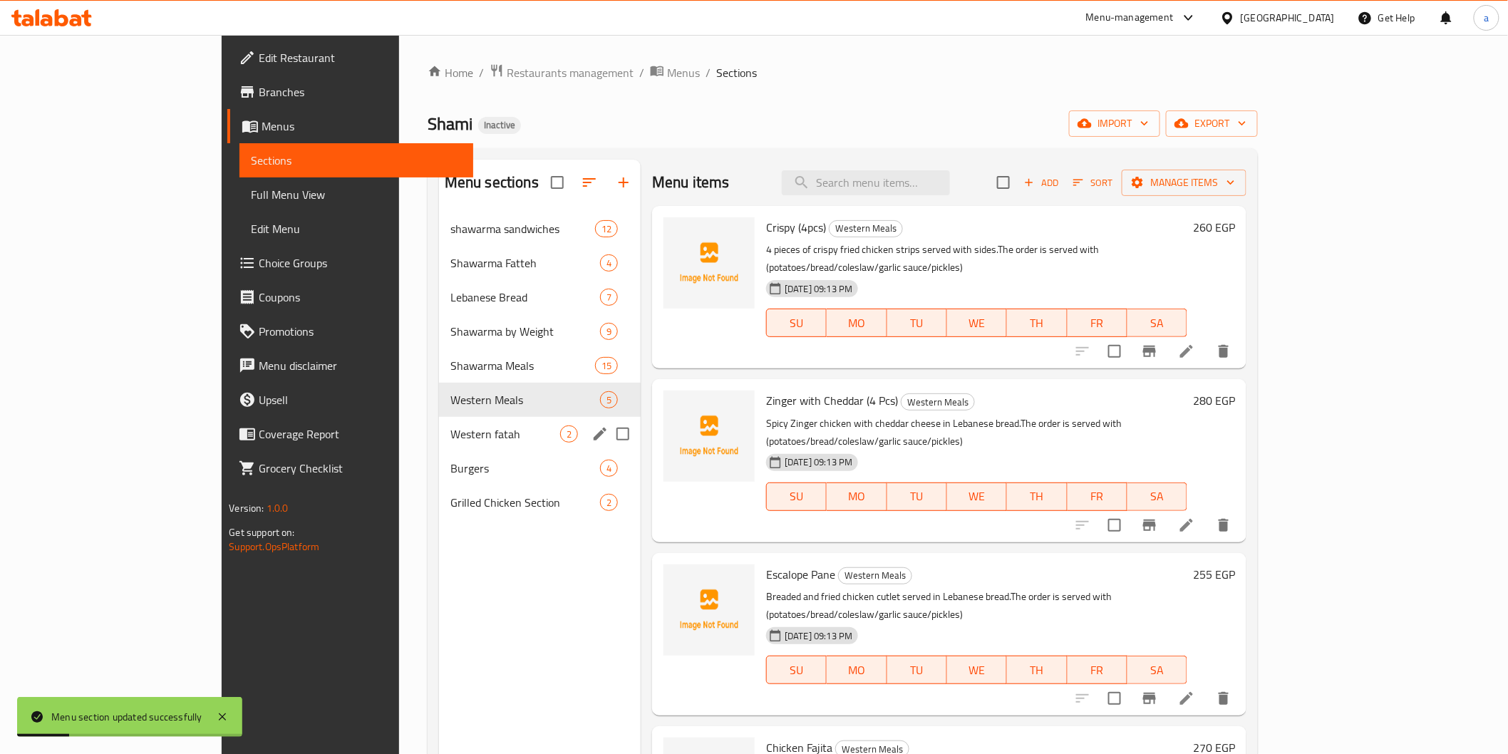
click at [455, 436] on span "Western fatah" at bounding box center [506, 434] width 110 height 17
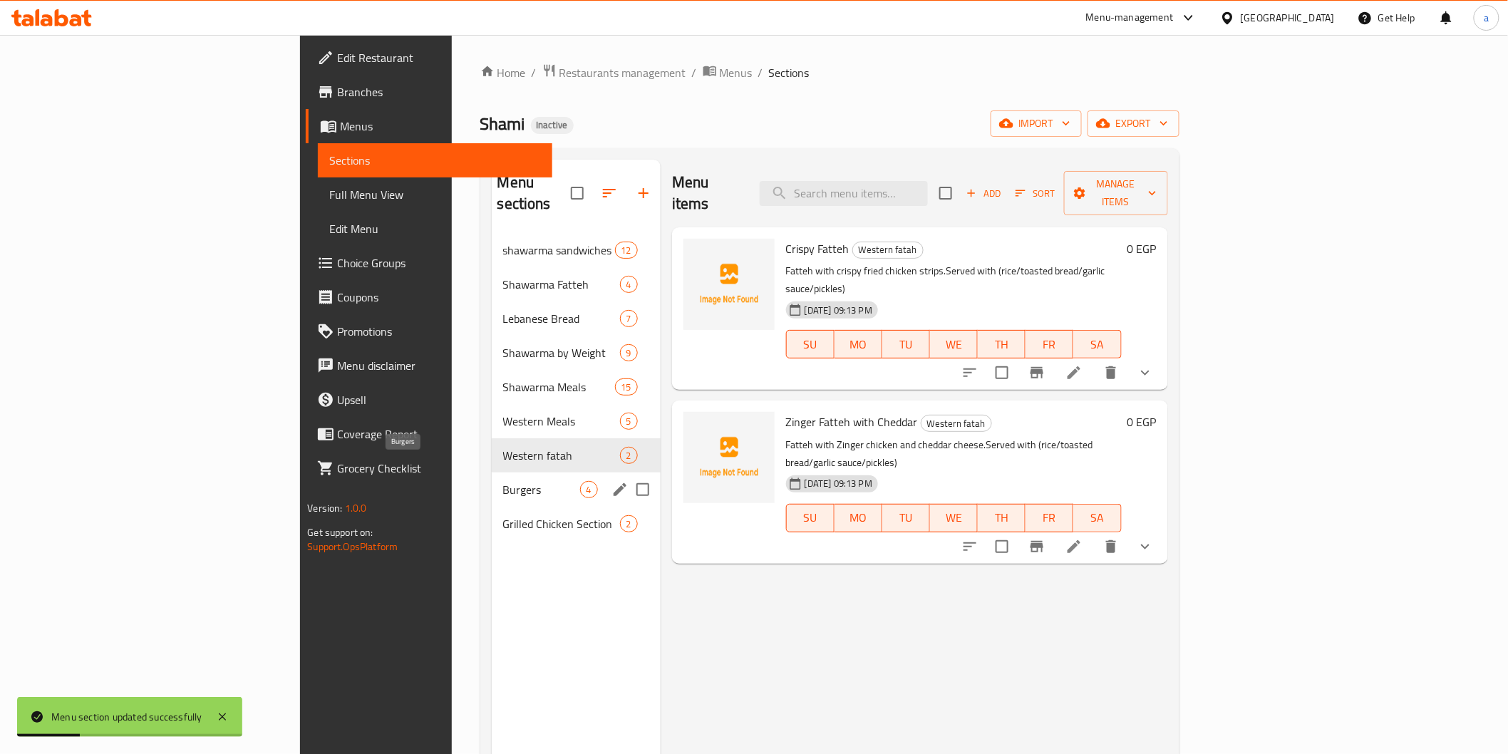
click at [503, 481] on span "Burgers" at bounding box center [541, 489] width 77 height 17
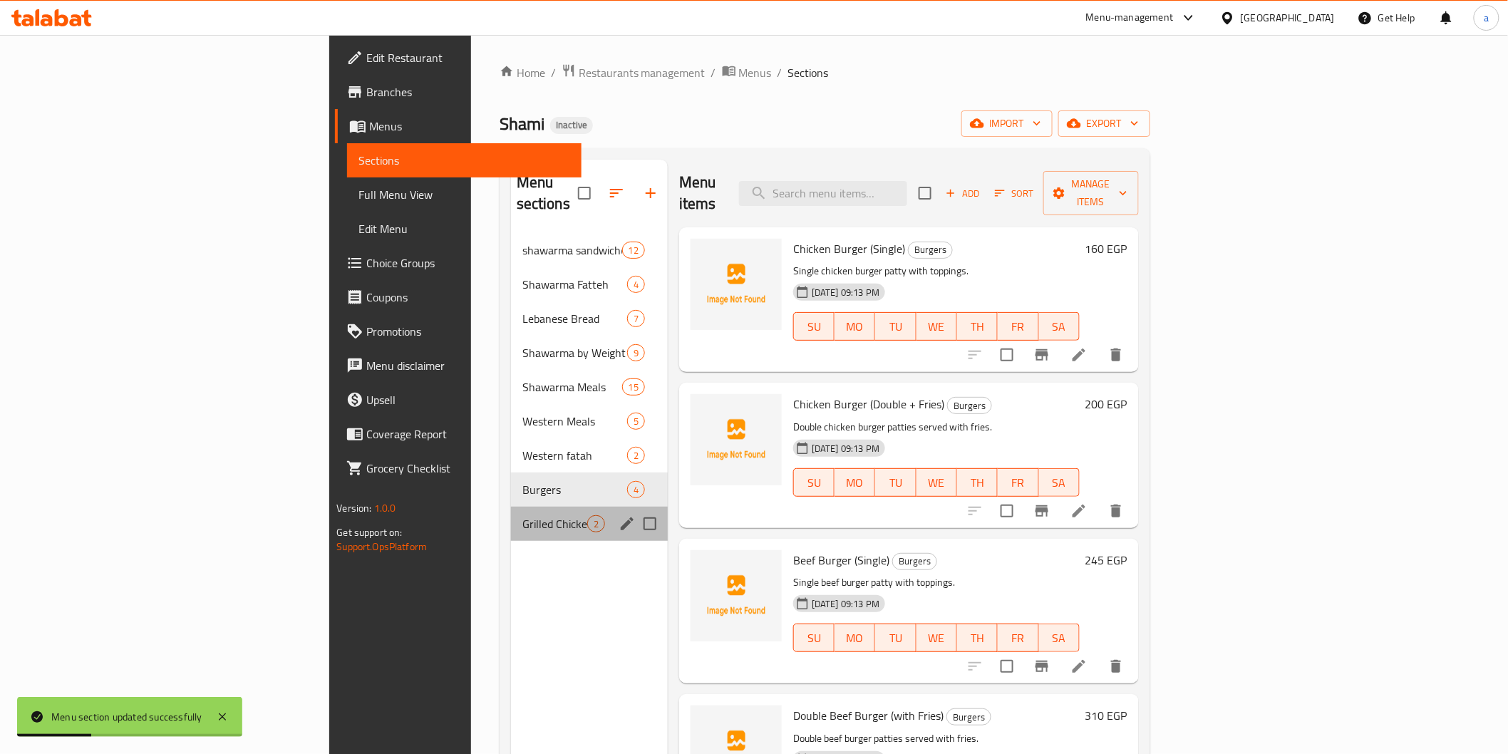
drag, startPoint x: 472, startPoint y: 513, endPoint x: 466, endPoint y: 502, distance: 13.1
click at [511, 514] on div "Grilled Chicken Section 2" at bounding box center [589, 524] width 157 height 34
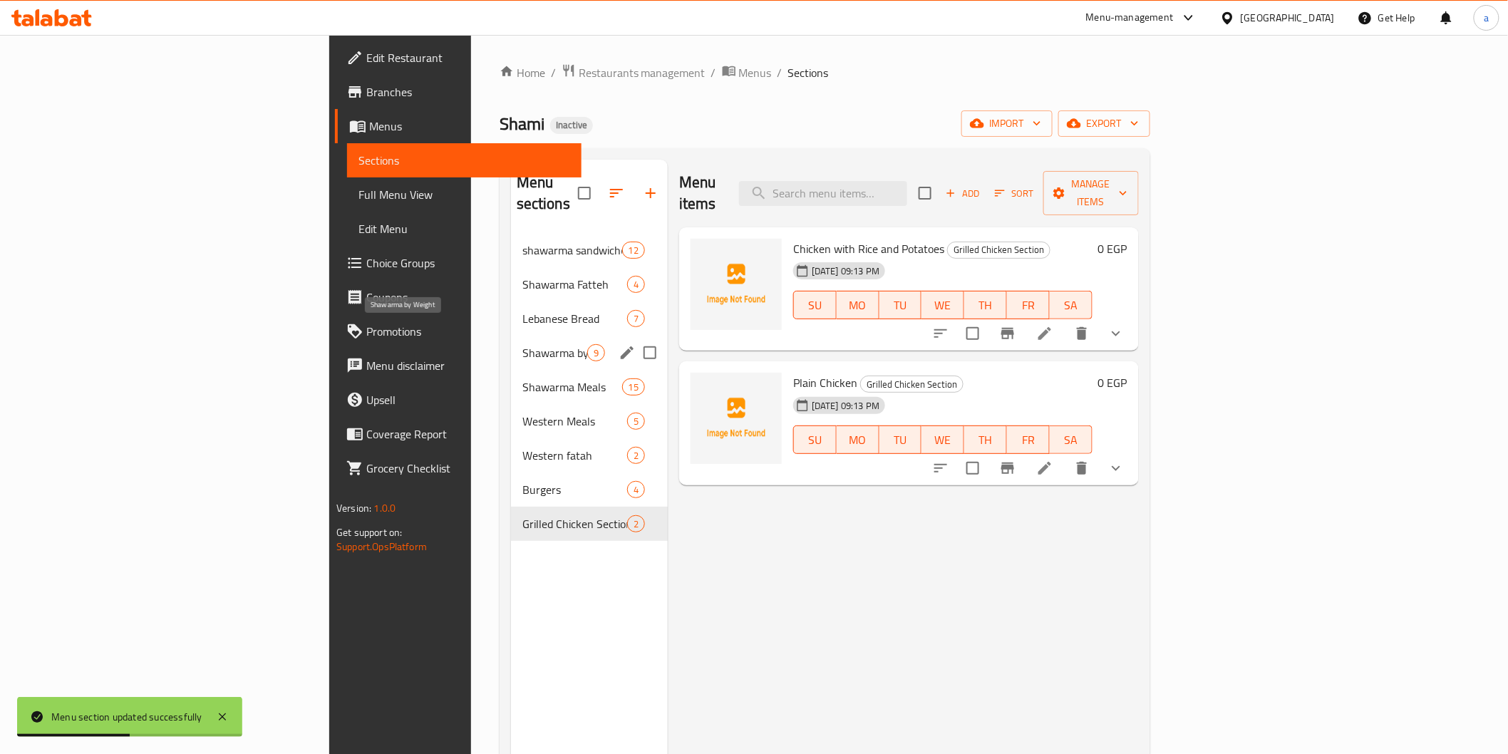
click at [523, 344] on span "Shawarma by Weight" at bounding box center [555, 352] width 65 height 17
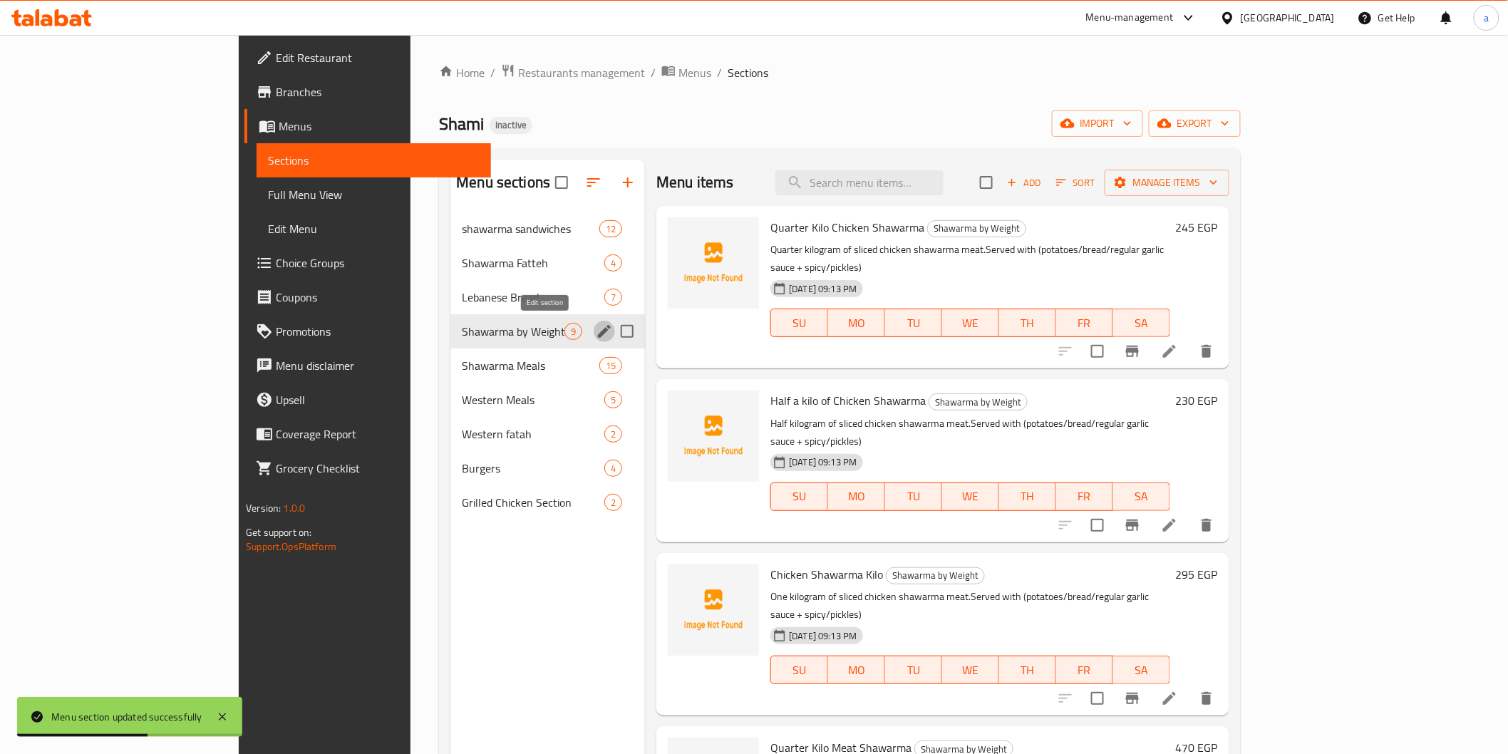
click at [596, 337] on icon "edit" at bounding box center [604, 331] width 17 height 17
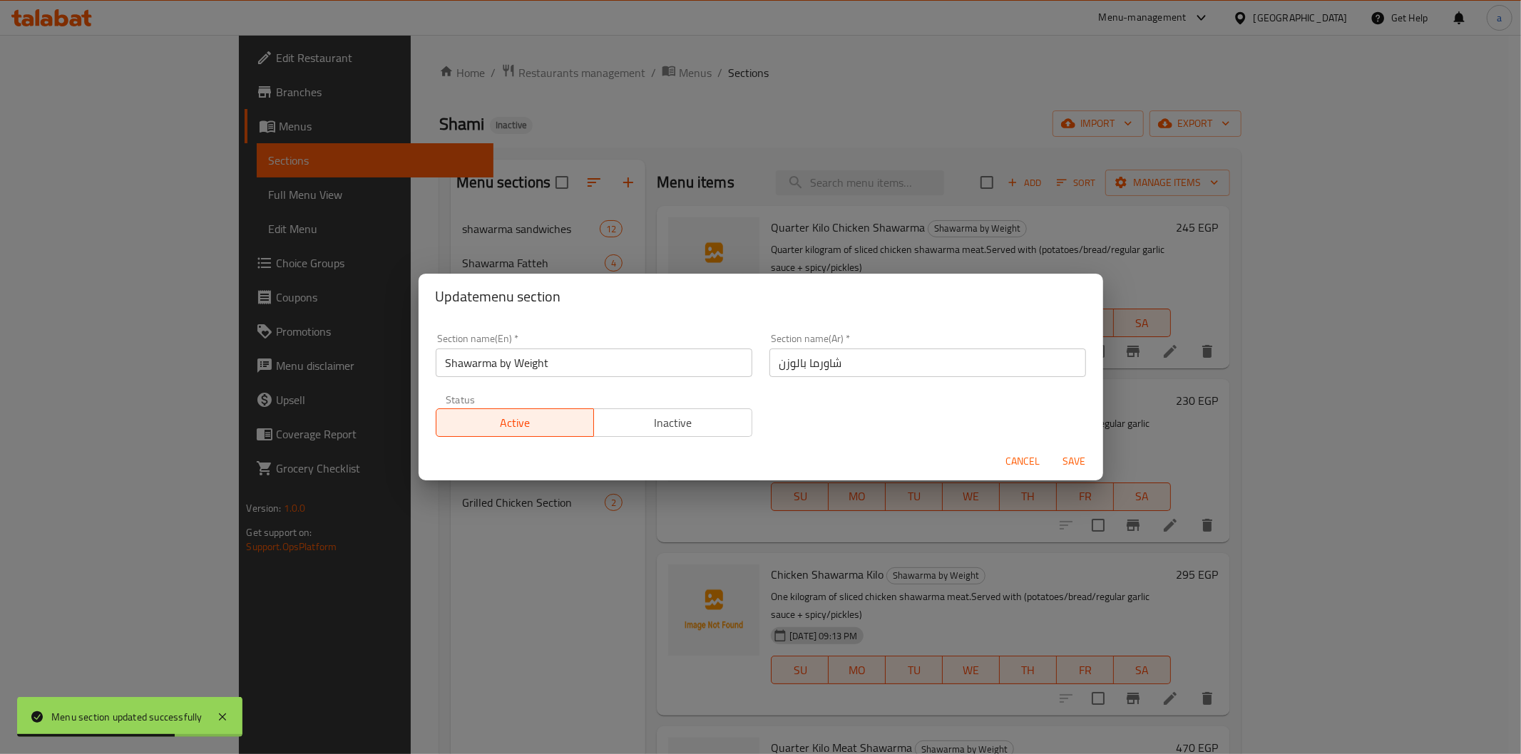
click at [1011, 458] on span "Cancel" at bounding box center [1023, 462] width 34 height 18
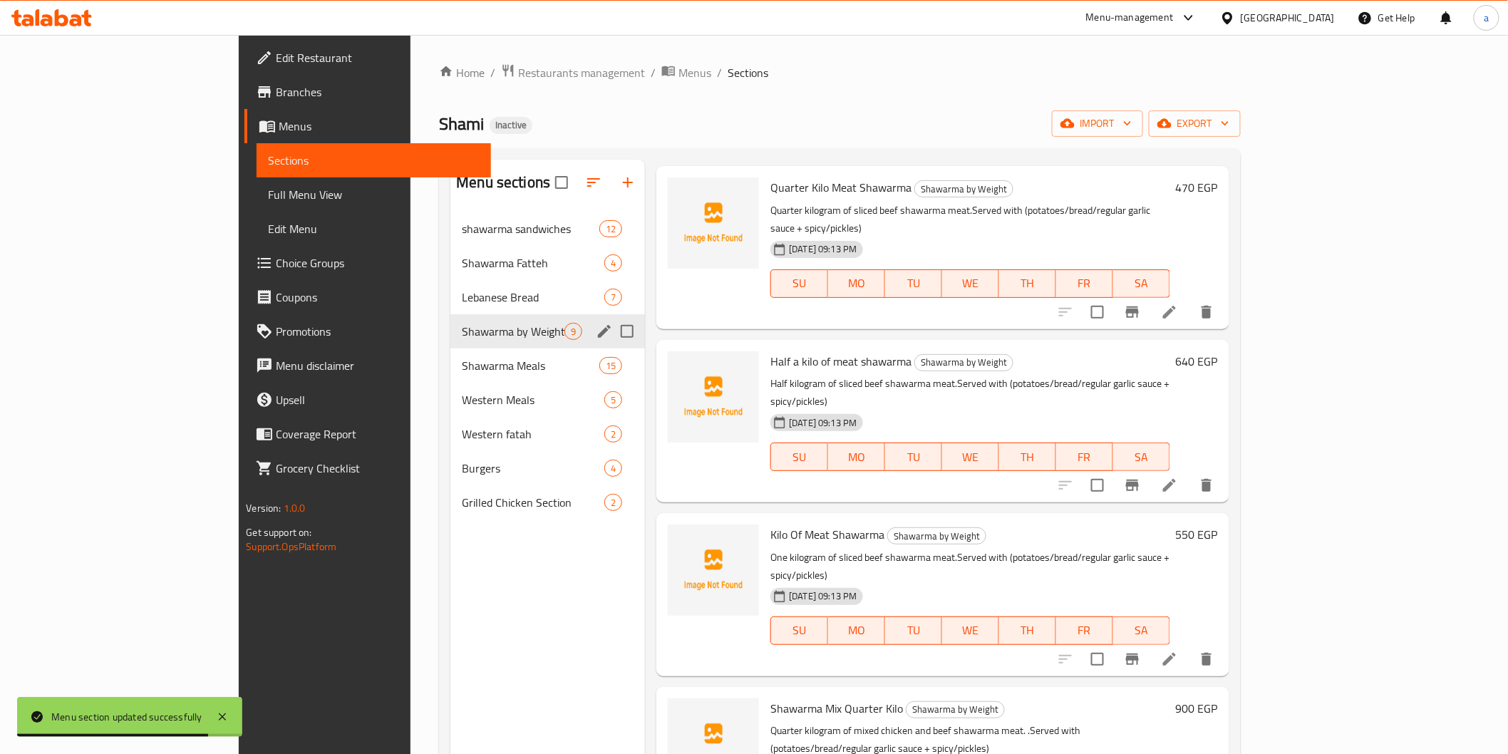
scroll to position [444, 0]
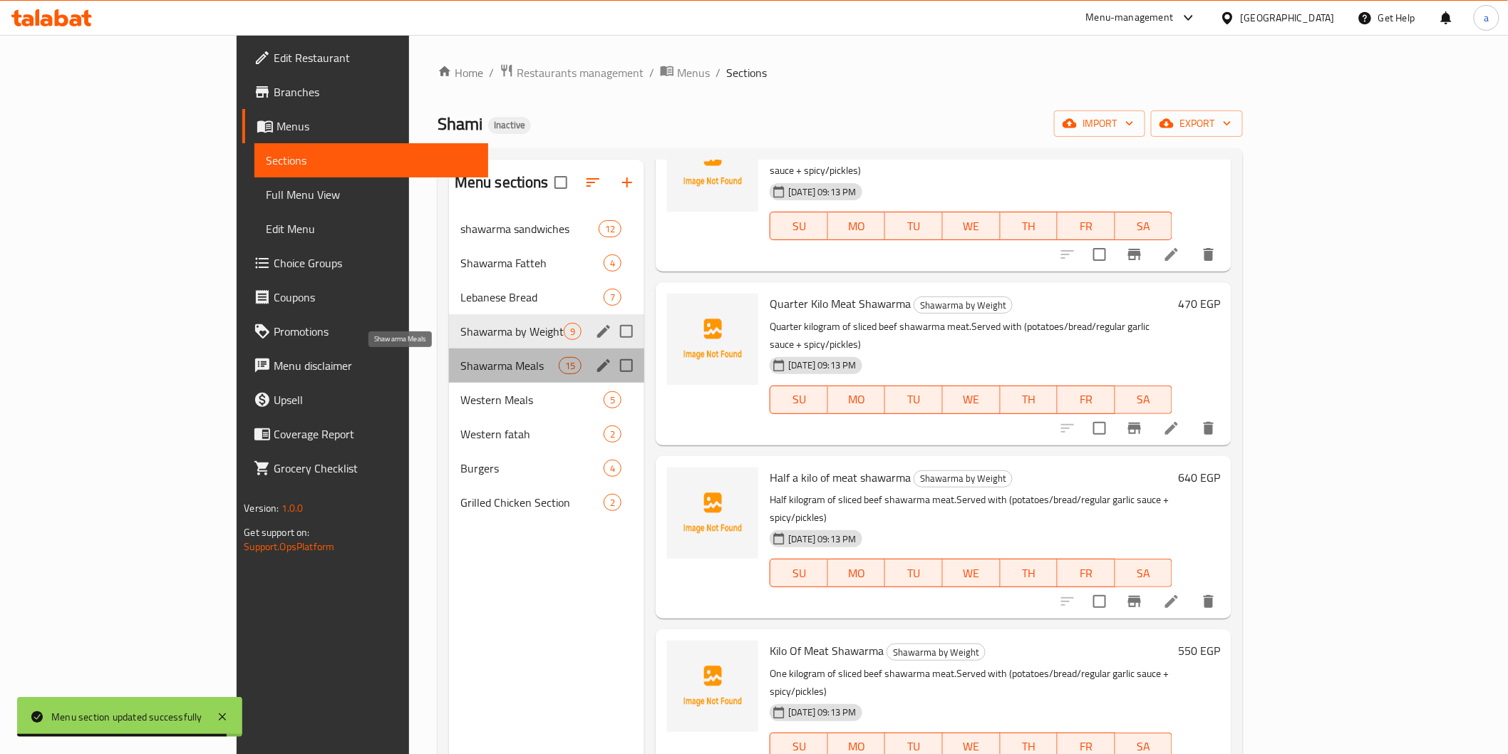
click at [473, 355] on div "Shawarma Meals 15" at bounding box center [547, 366] width 196 height 34
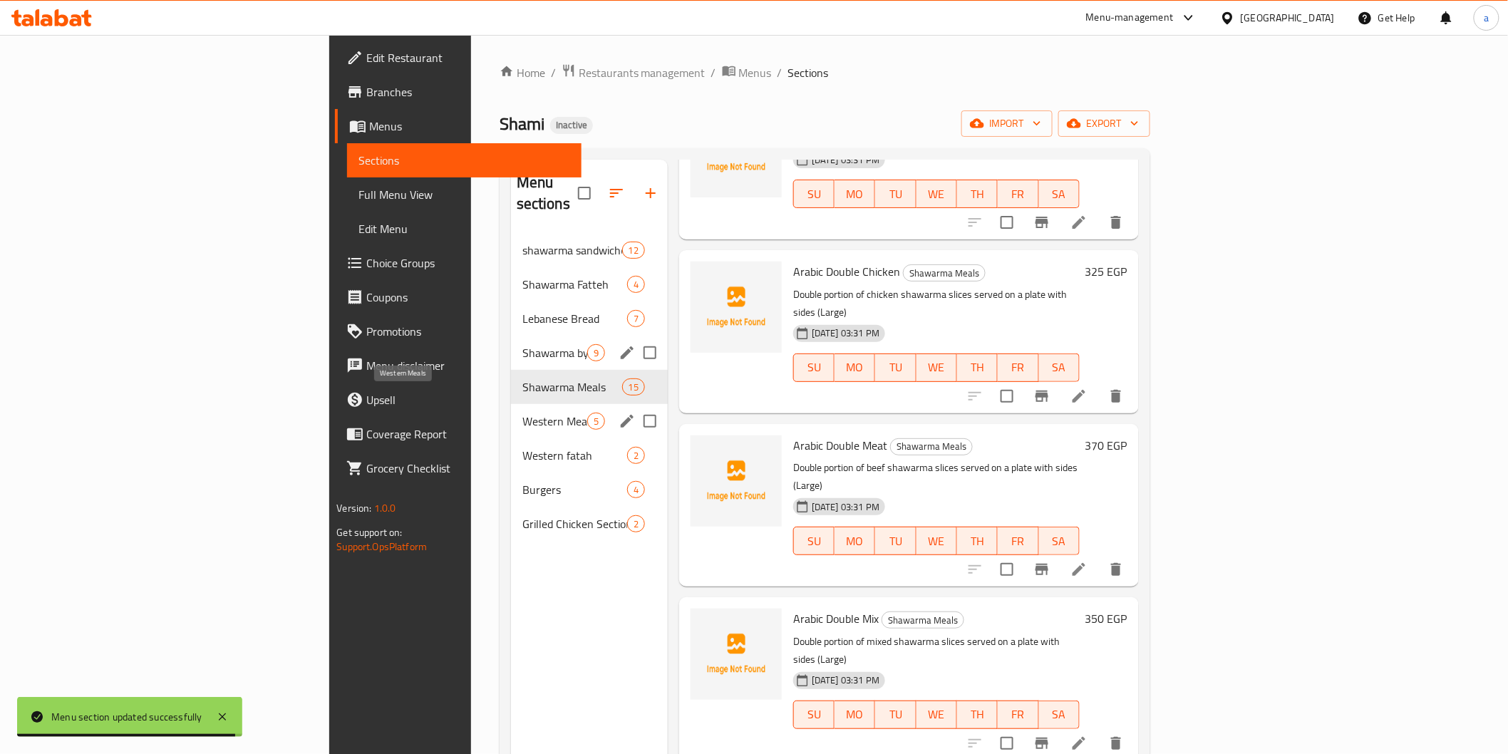
click at [523, 413] on span "Western Meals" at bounding box center [555, 421] width 65 height 17
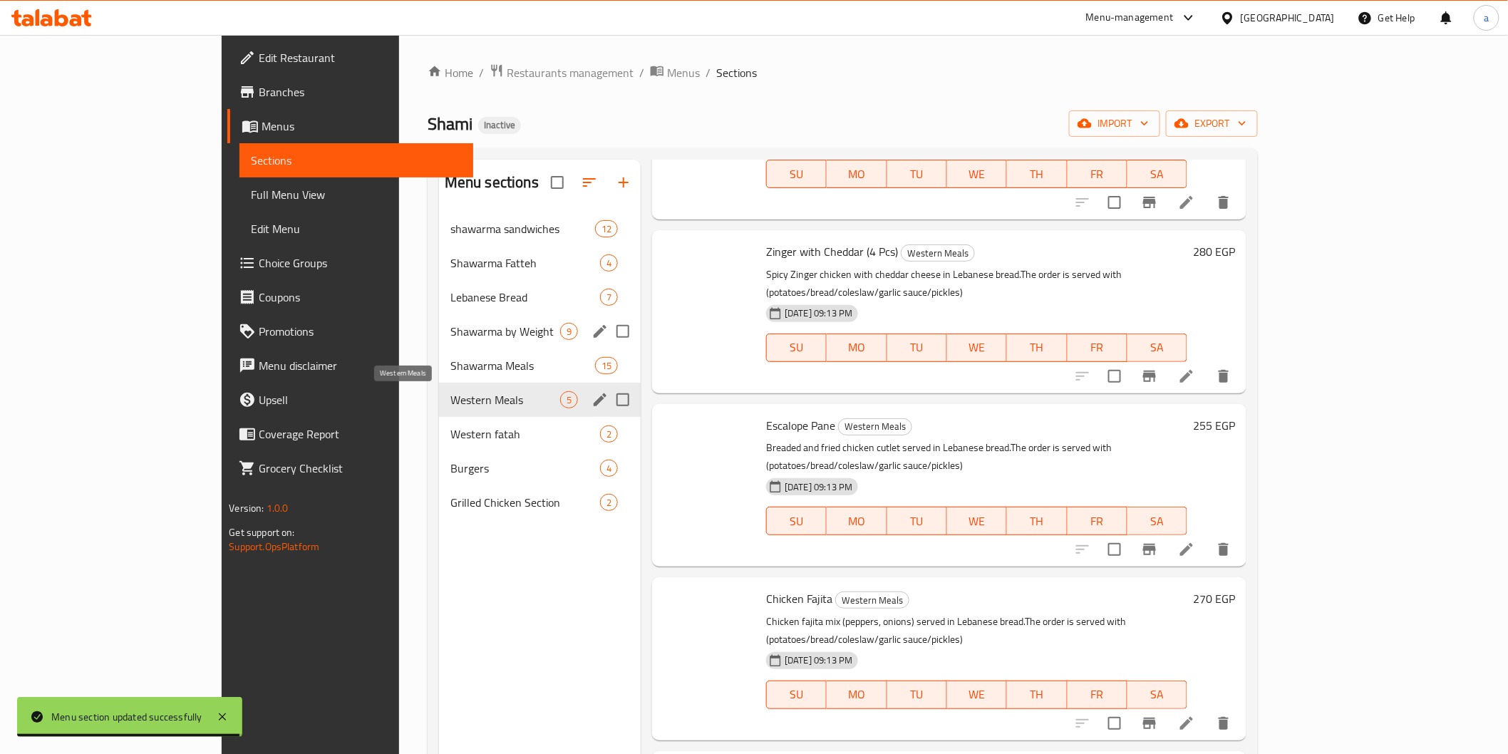
scroll to position [59, 0]
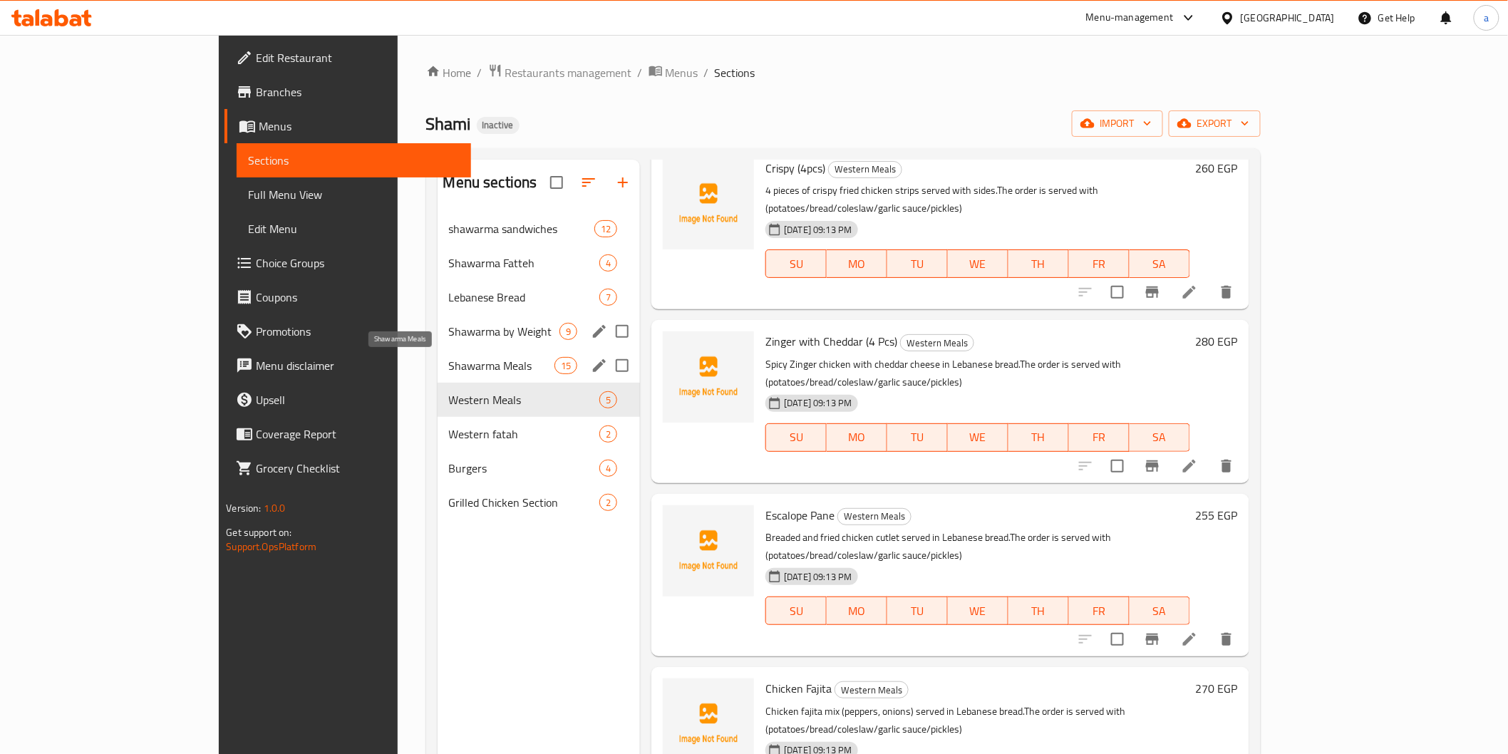
click at [449, 361] on span "Shawarma Meals" at bounding box center [502, 365] width 106 height 17
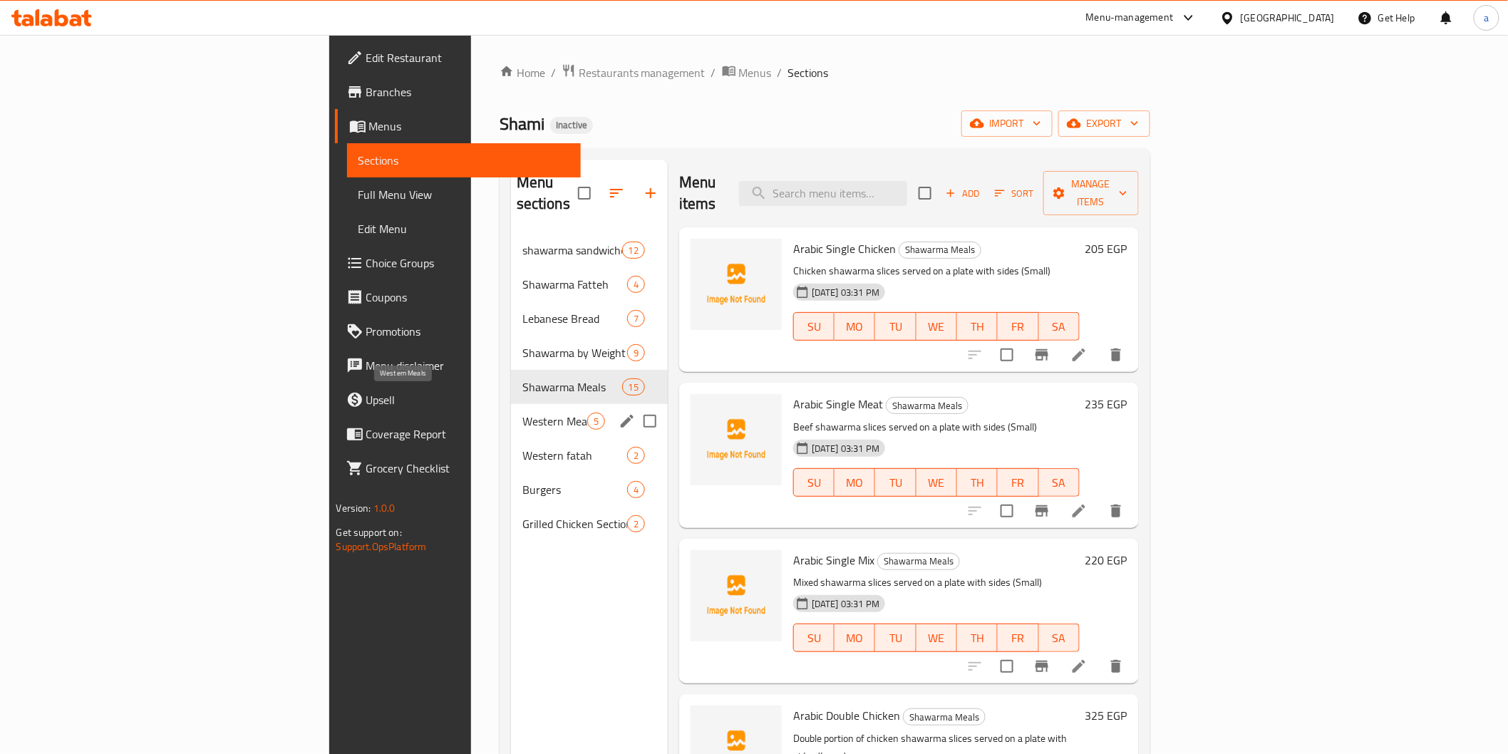
click at [523, 413] on span "Western Meals" at bounding box center [555, 421] width 65 height 17
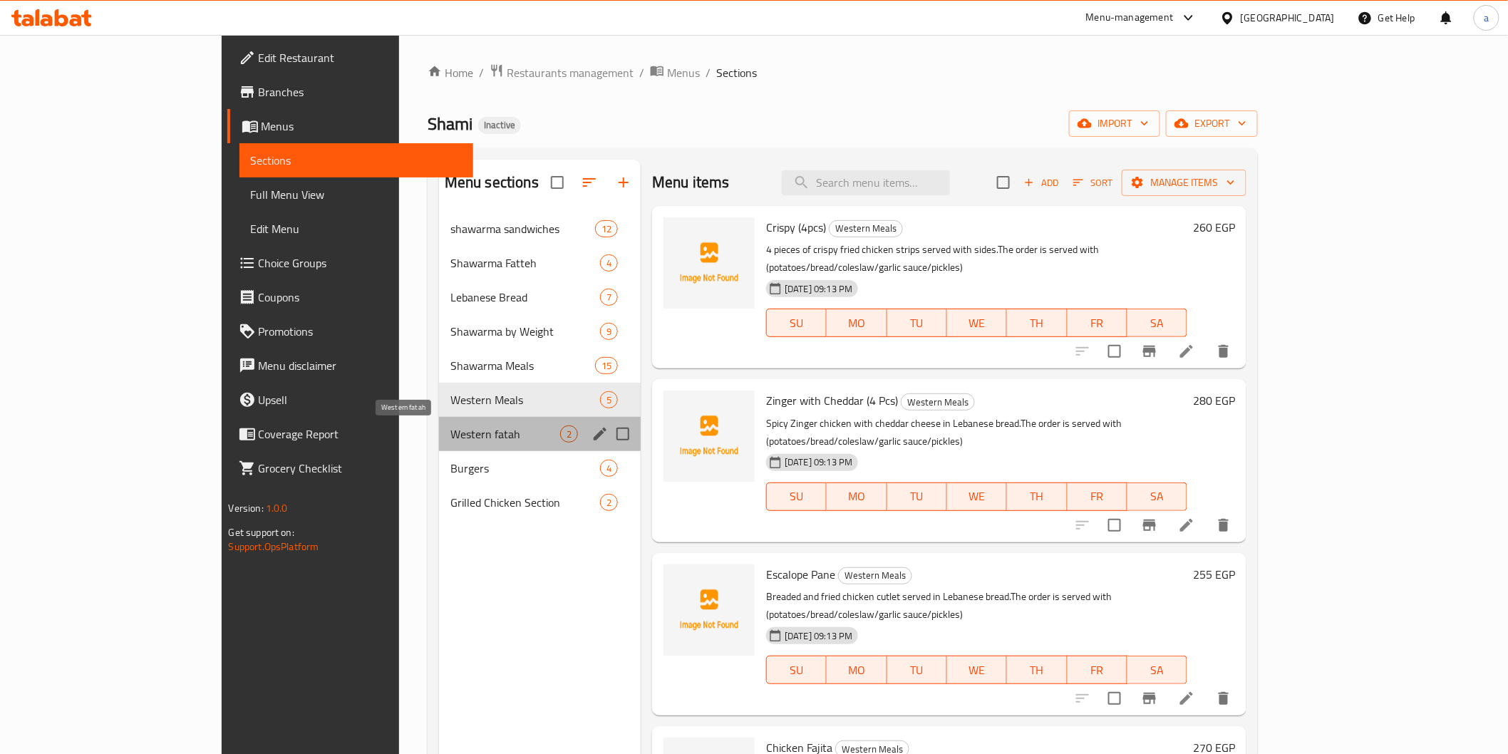
click at [461, 433] on span "Western fatah" at bounding box center [506, 434] width 110 height 17
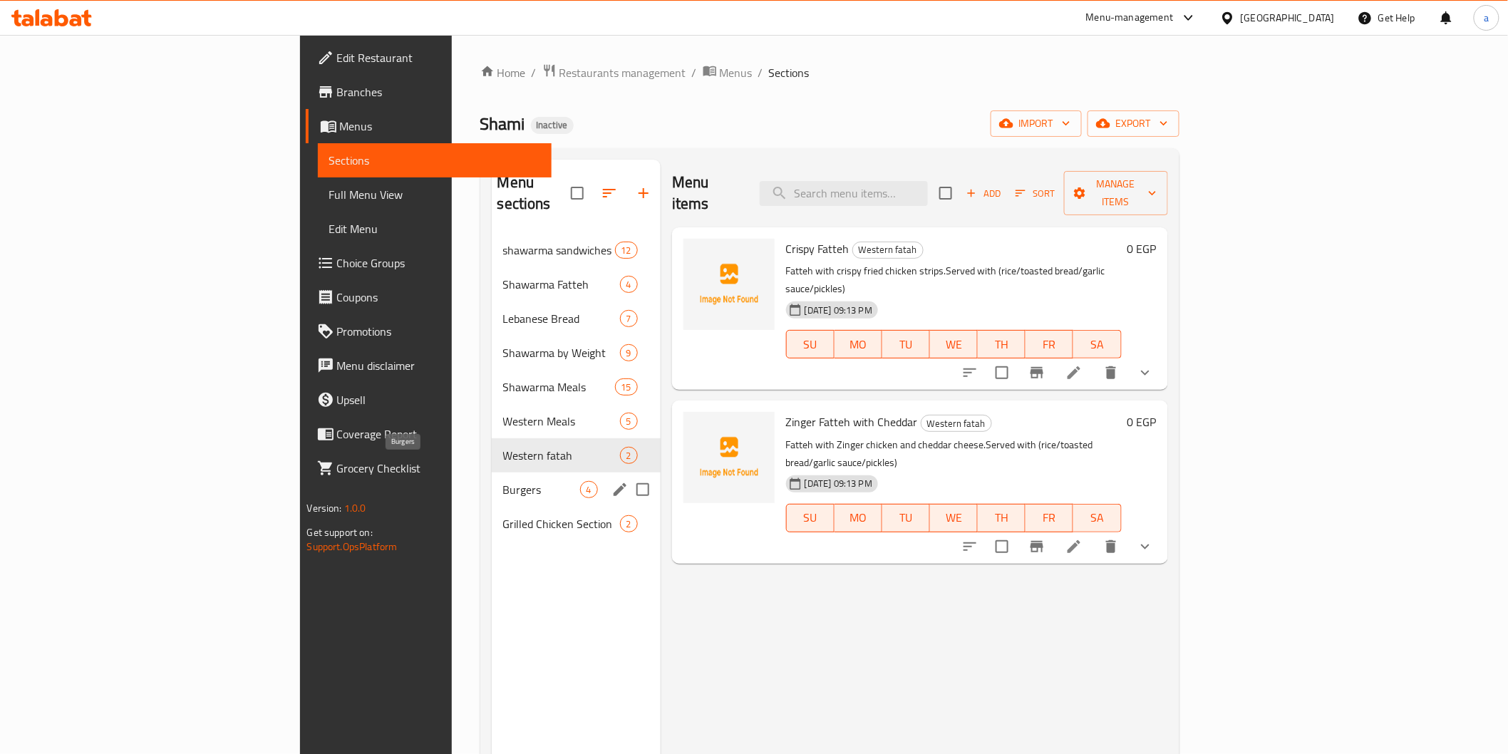
click at [503, 481] on span "Burgers" at bounding box center [541, 489] width 77 height 17
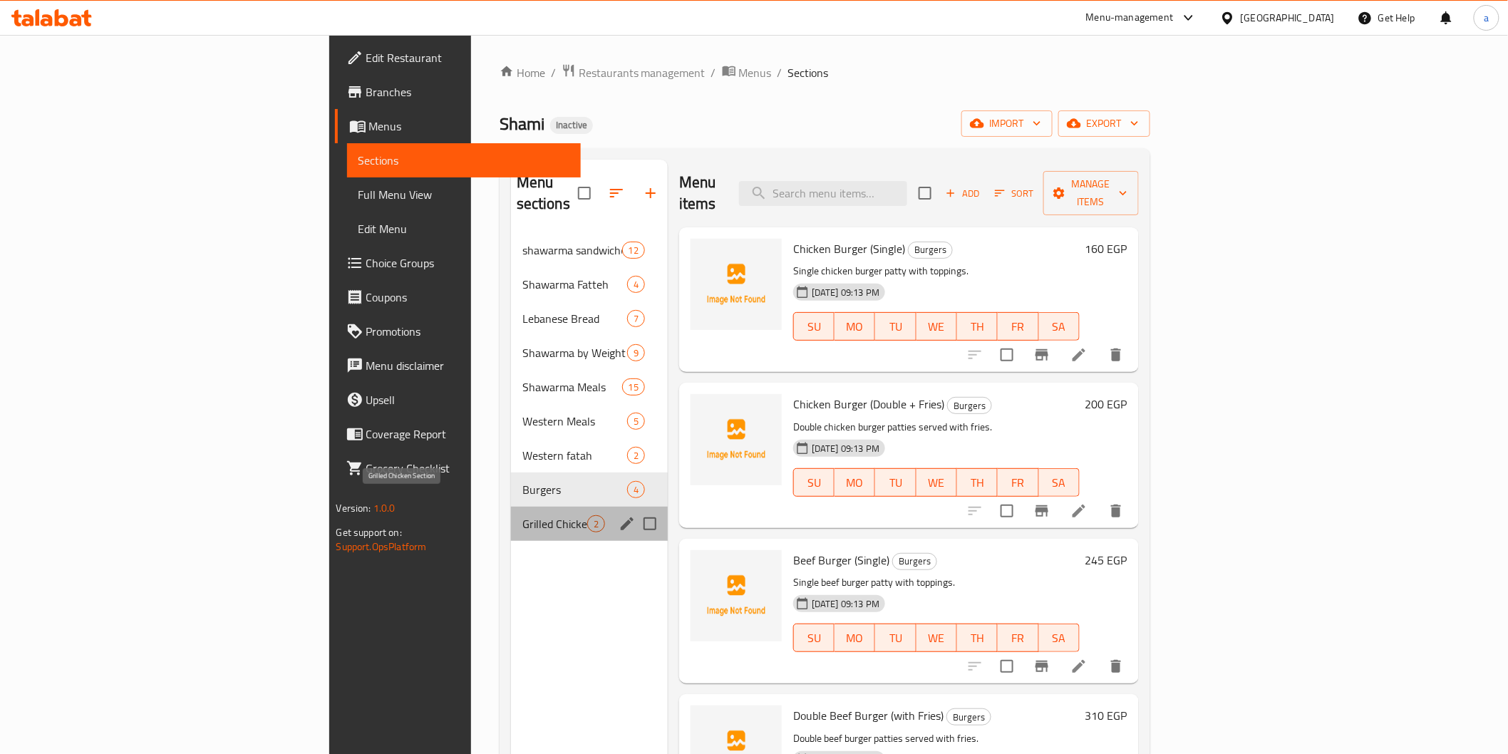
click at [523, 515] on span "Grilled Chicken Section" at bounding box center [555, 523] width 65 height 17
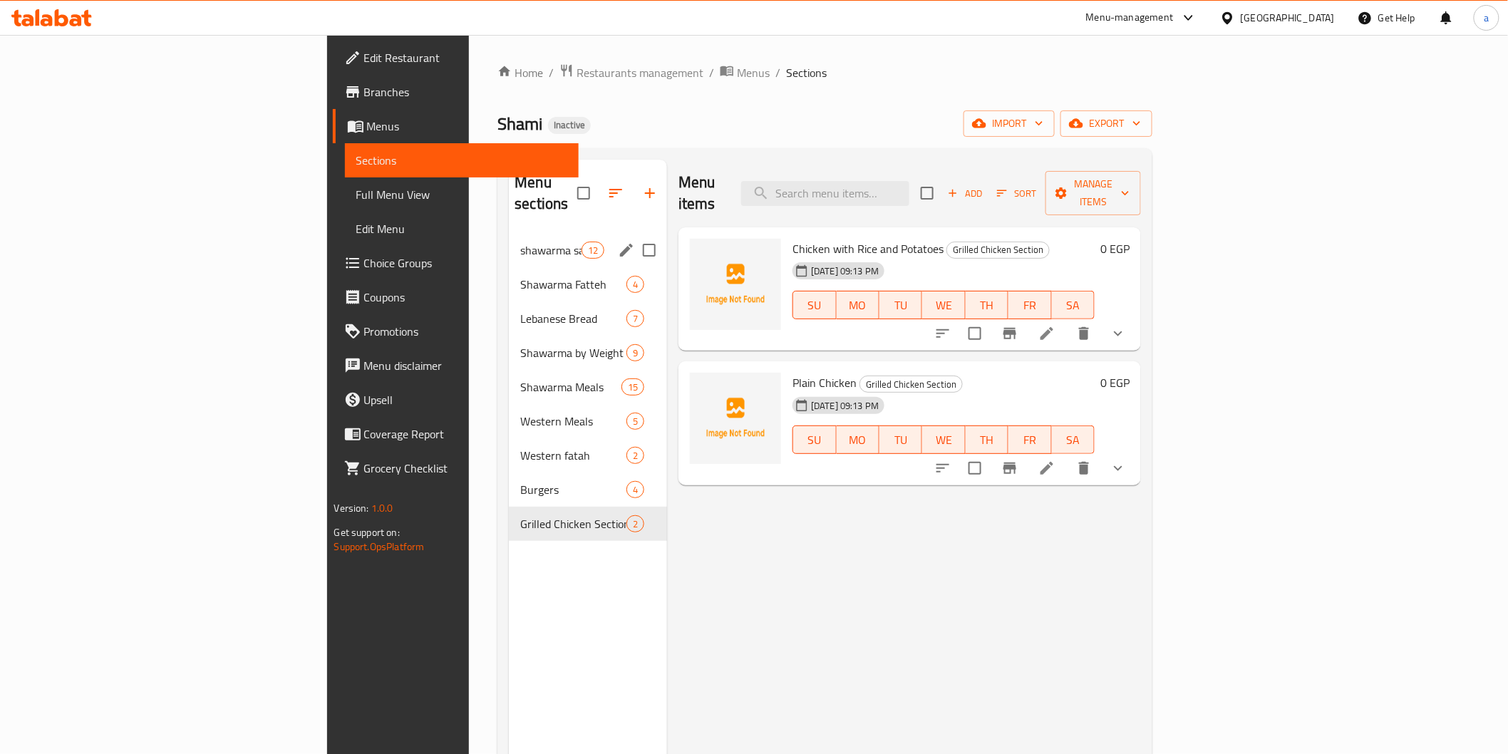
click at [520, 242] on span "shawarma sandwiches" at bounding box center [550, 250] width 61 height 17
click at [520, 276] on span "Shawarma Fatteh" at bounding box center [573, 284] width 106 height 17
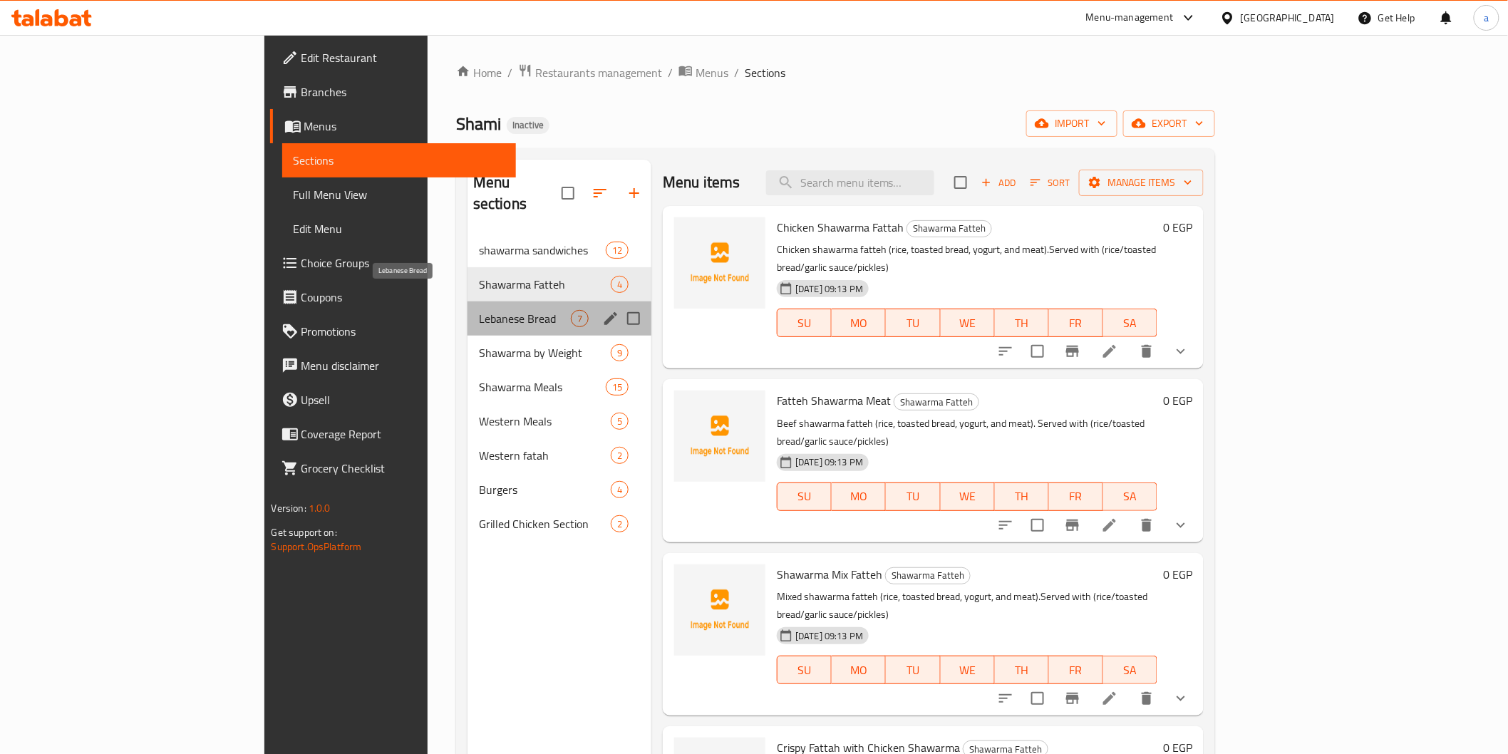
click at [479, 310] on span "Lebanese Bread" at bounding box center [525, 318] width 92 height 17
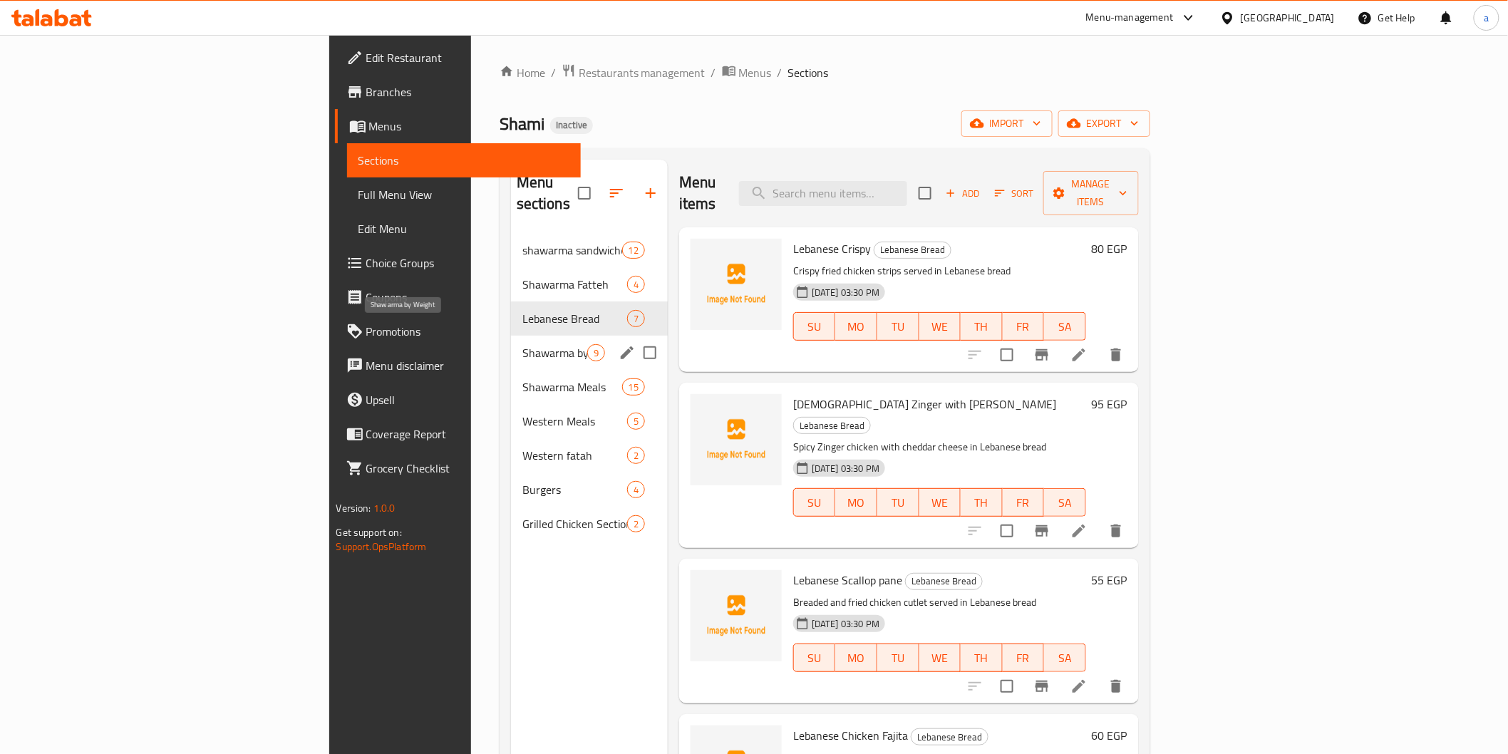
click at [523, 344] on span "Shawarma by Weight" at bounding box center [555, 352] width 65 height 17
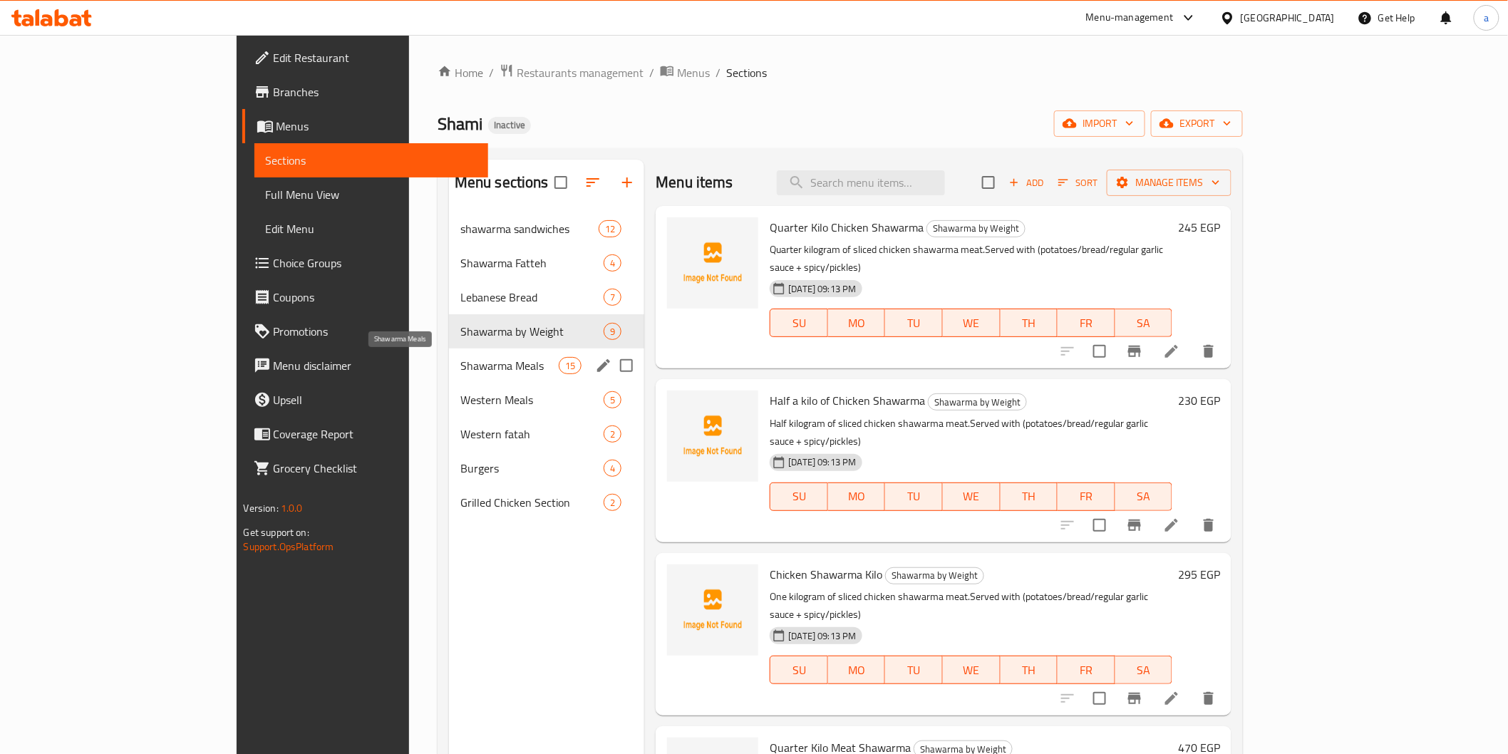
click at [461, 372] on span "Shawarma Meals" at bounding box center [510, 365] width 98 height 17
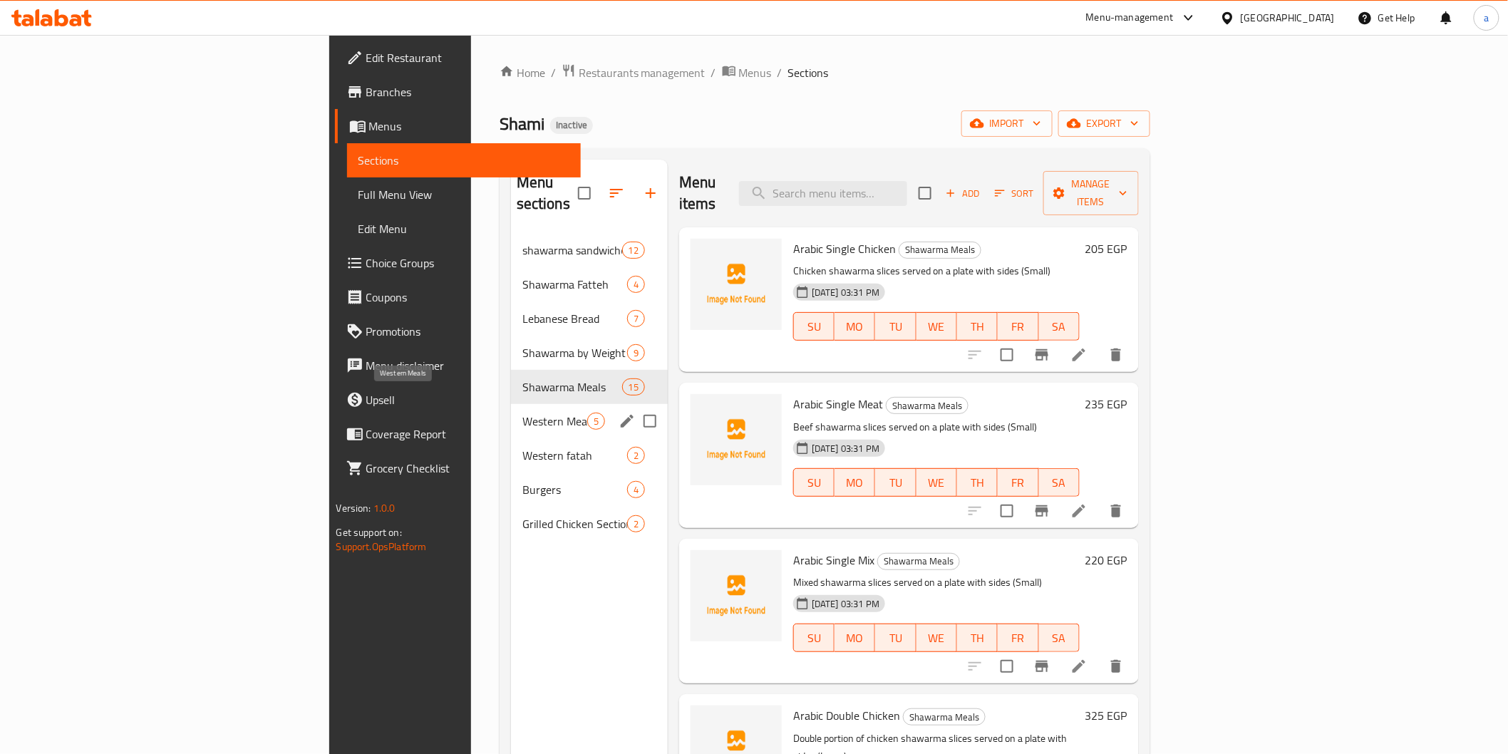
click at [523, 413] on span "Western Meals" at bounding box center [555, 421] width 65 height 17
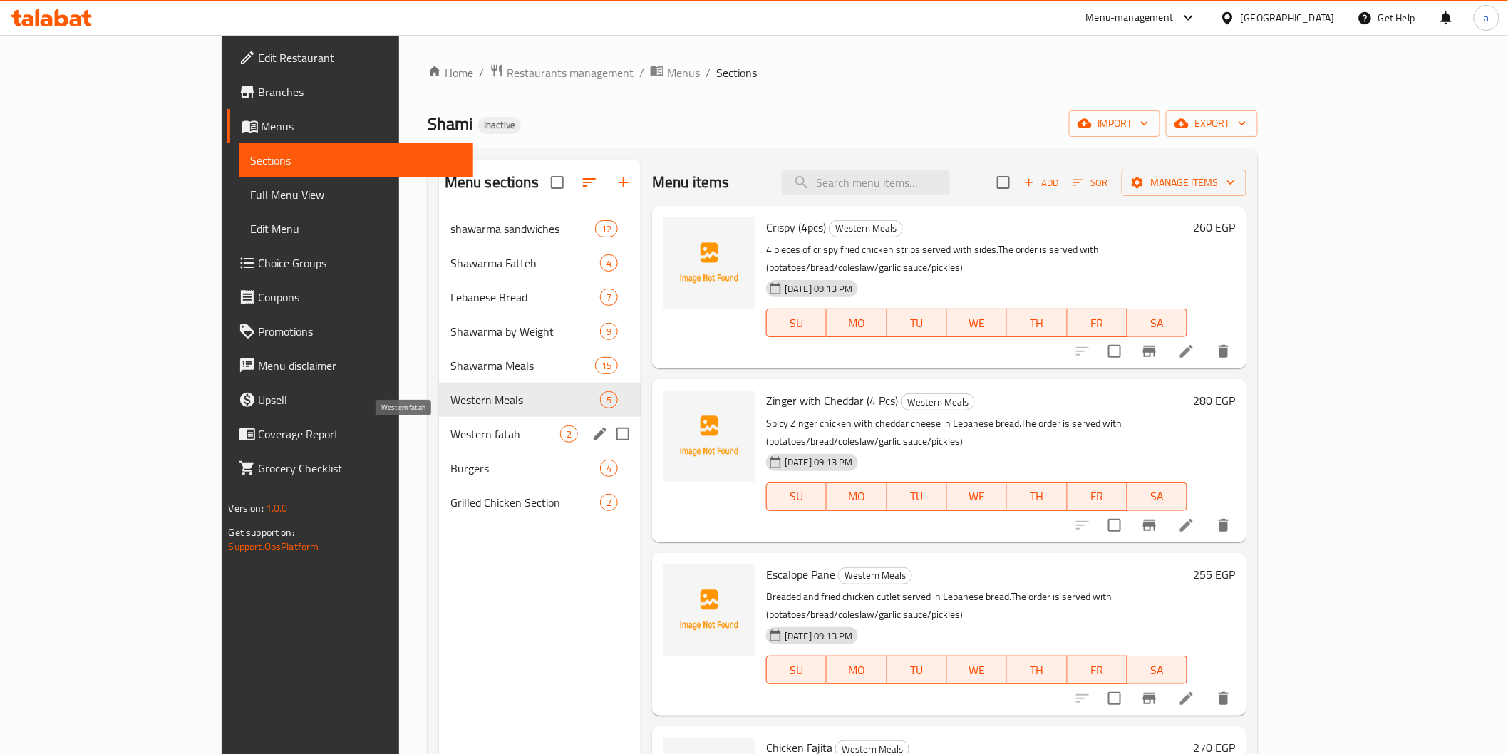
click at [463, 436] on span "Western fatah" at bounding box center [506, 434] width 110 height 17
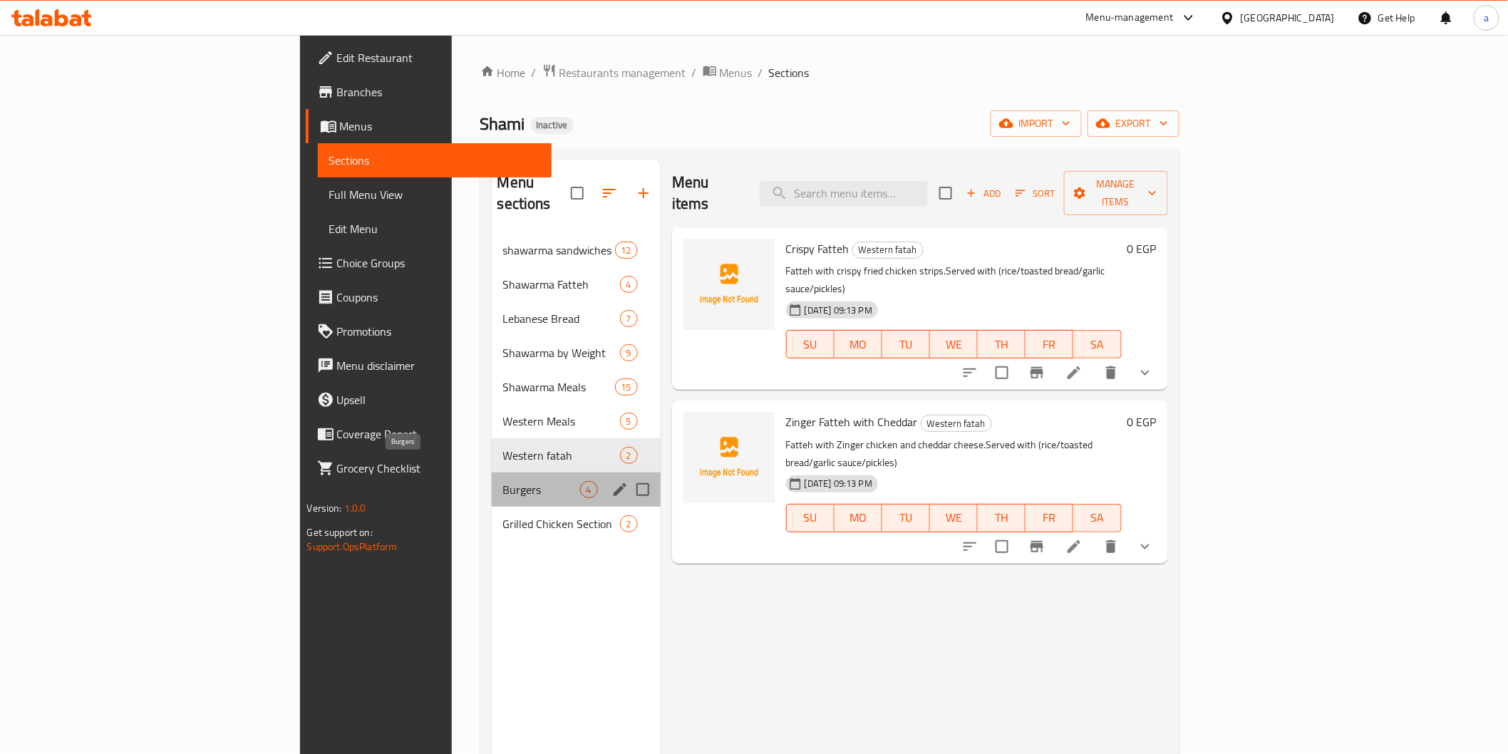
click at [503, 481] on span "Burgers" at bounding box center [541, 489] width 77 height 17
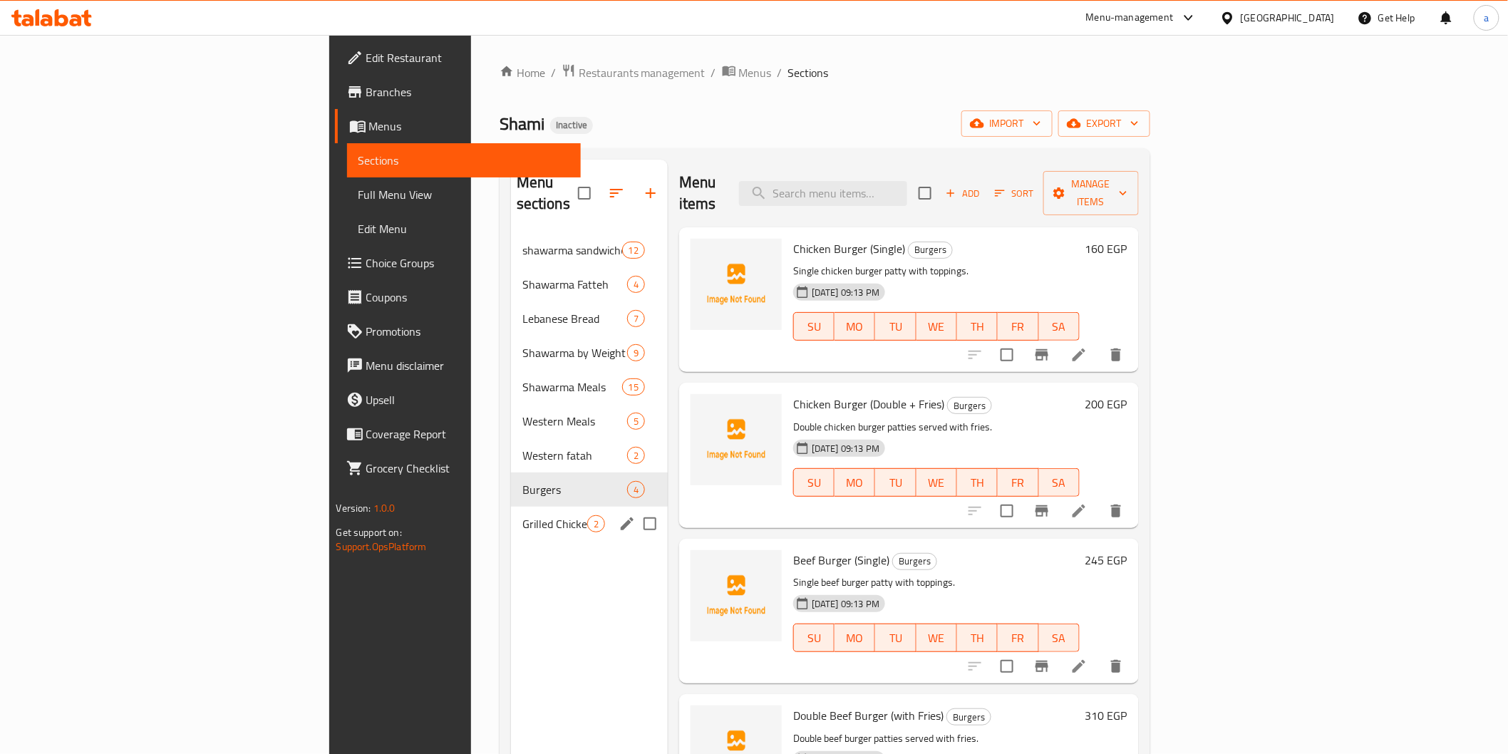
click at [523, 515] on span "Grilled Chicken Section" at bounding box center [555, 523] width 65 height 17
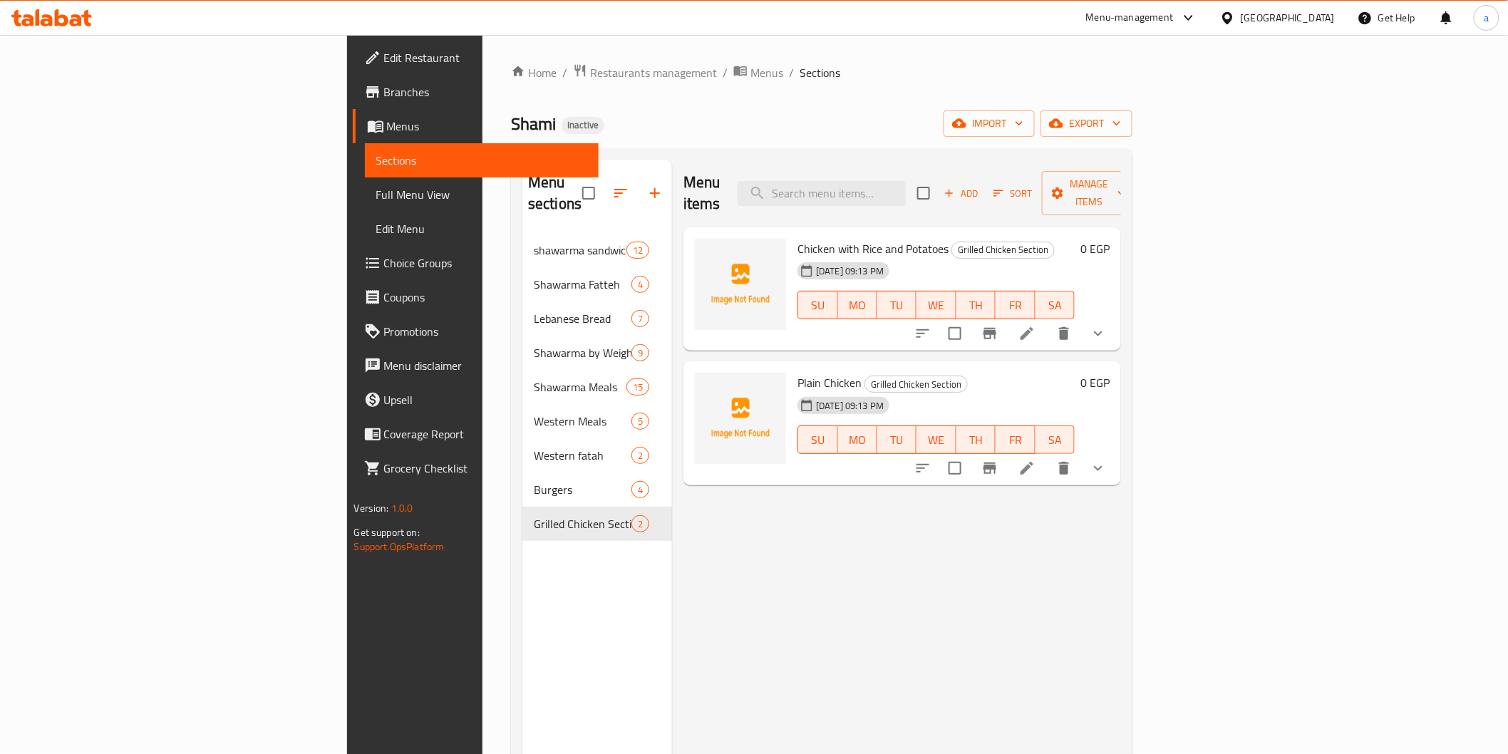
click at [523, 227] on nav "shawarma sandwiches 12 Shawarma Fatteh 4 Lebanese Bread 7 Shawarma by Weight 9 …" at bounding box center [598, 386] width 150 height 319
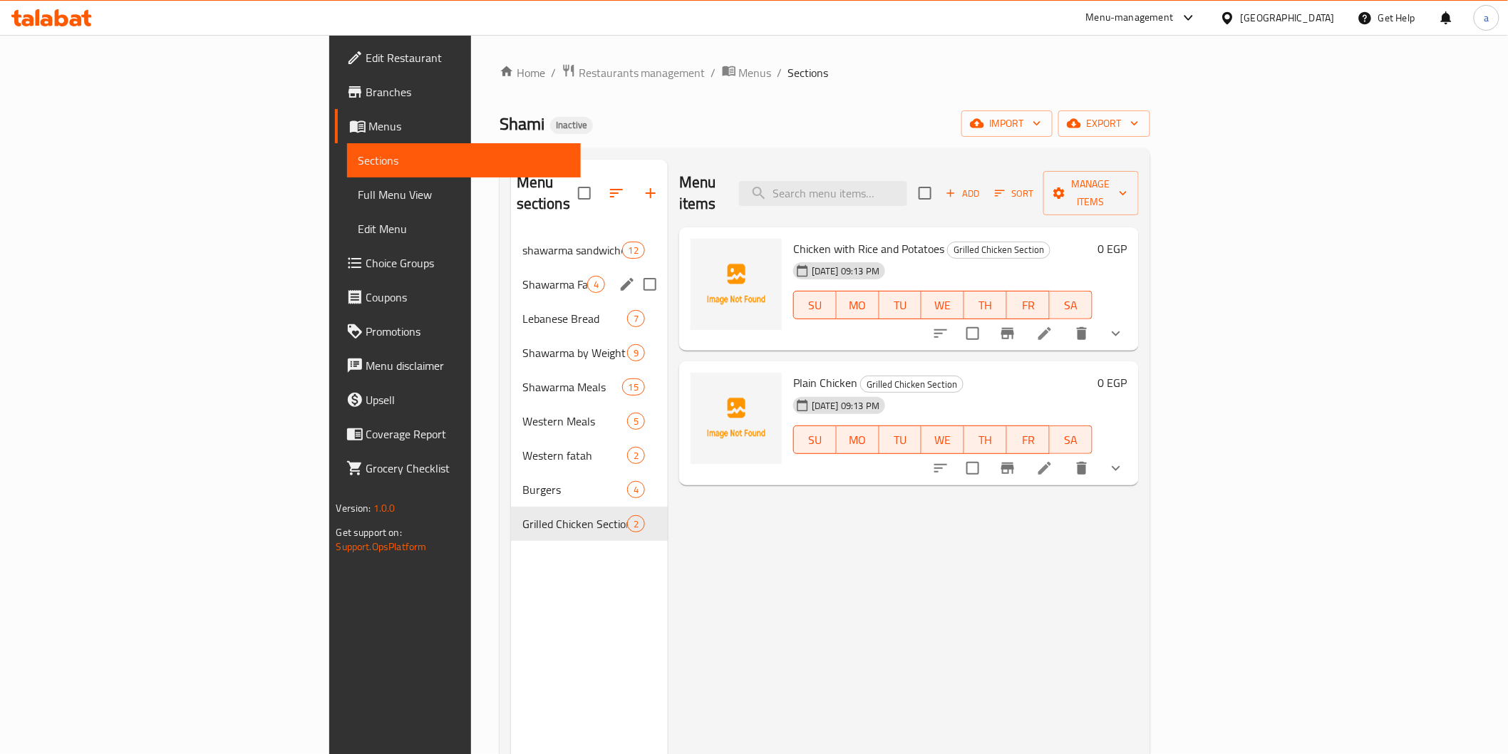
click at [511, 267] on div "Shawarma Fatteh 4" at bounding box center [589, 284] width 157 height 34
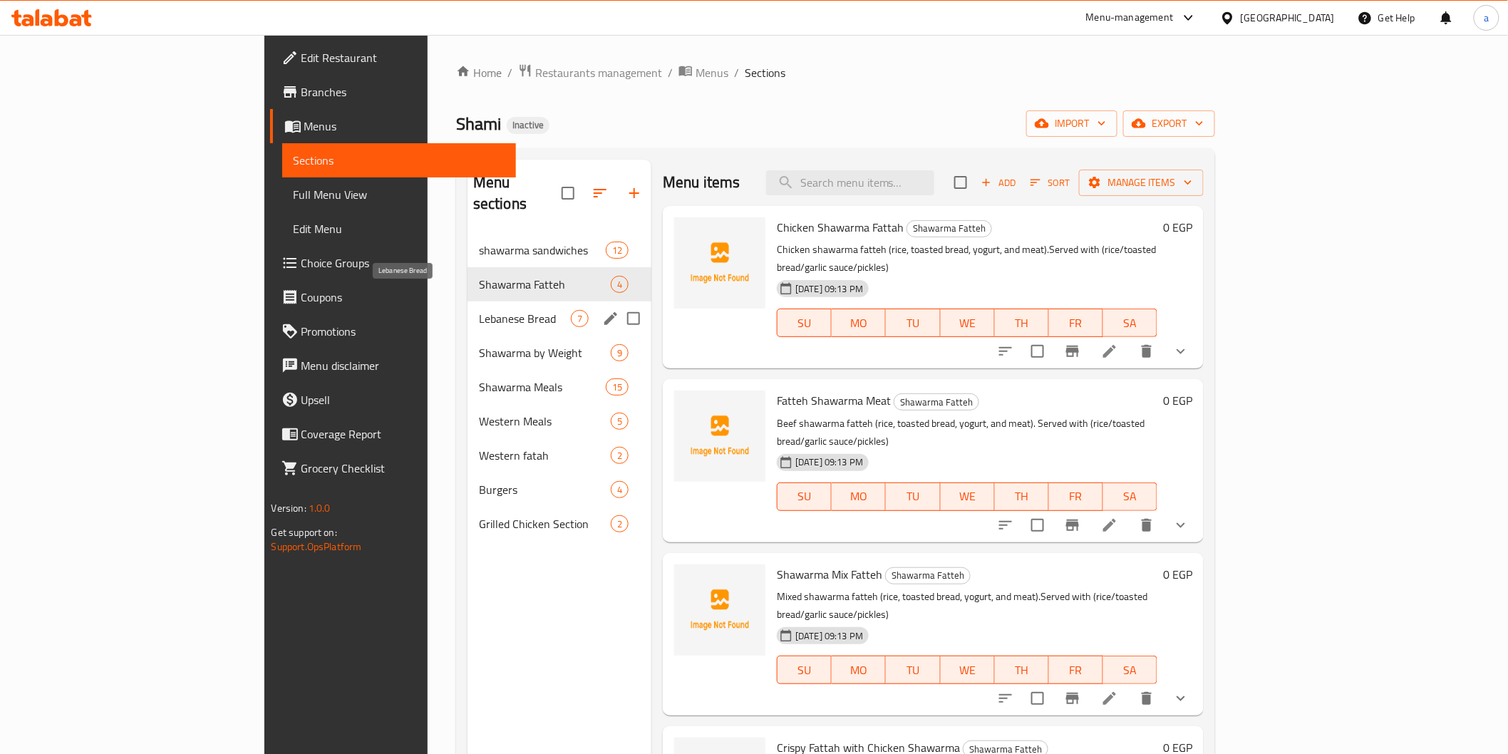
click at [479, 310] on span "Lebanese Bread" at bounding box center [525, 318] width 92 height 17
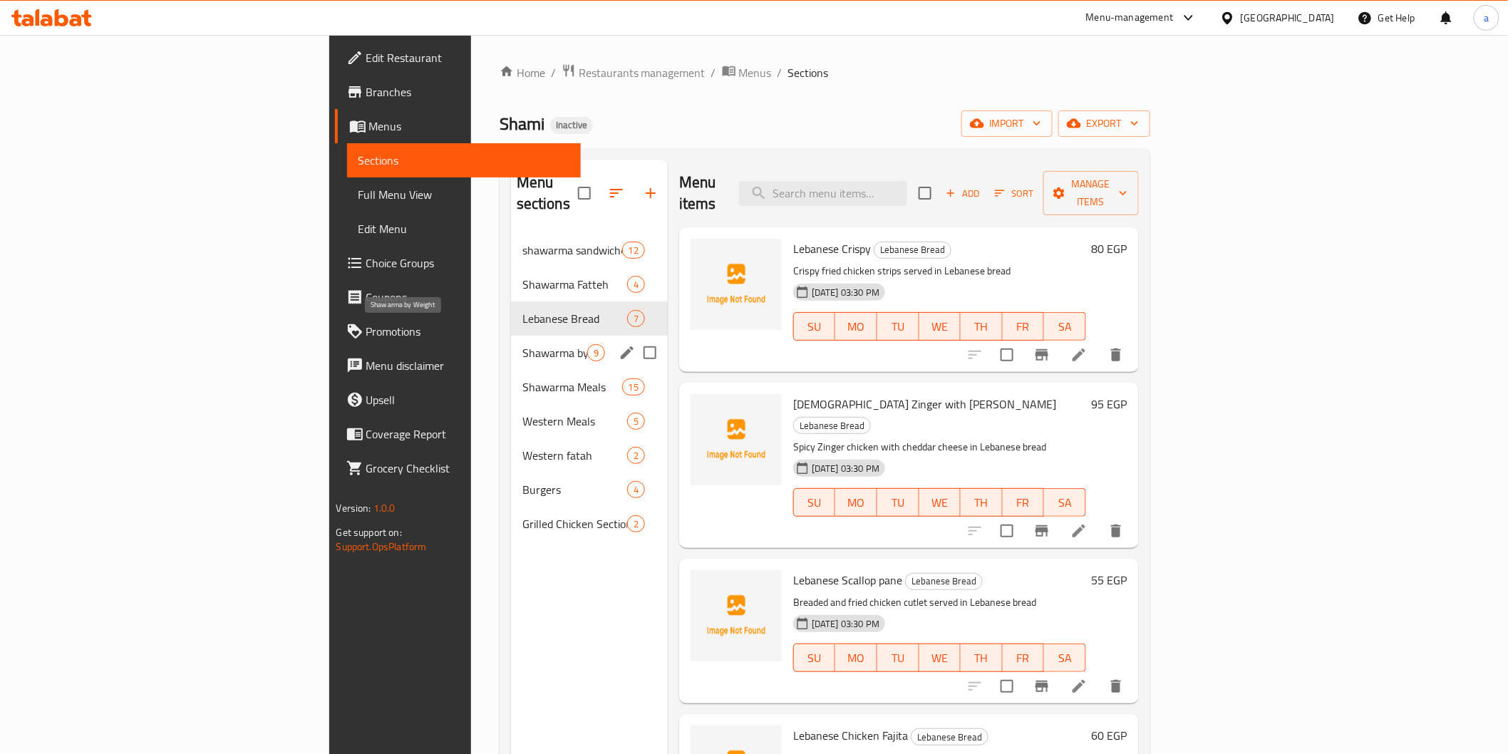
click at [523, 344] on span "Shawarma by Weight" at bounding box center [555, 352] width 65 height 17
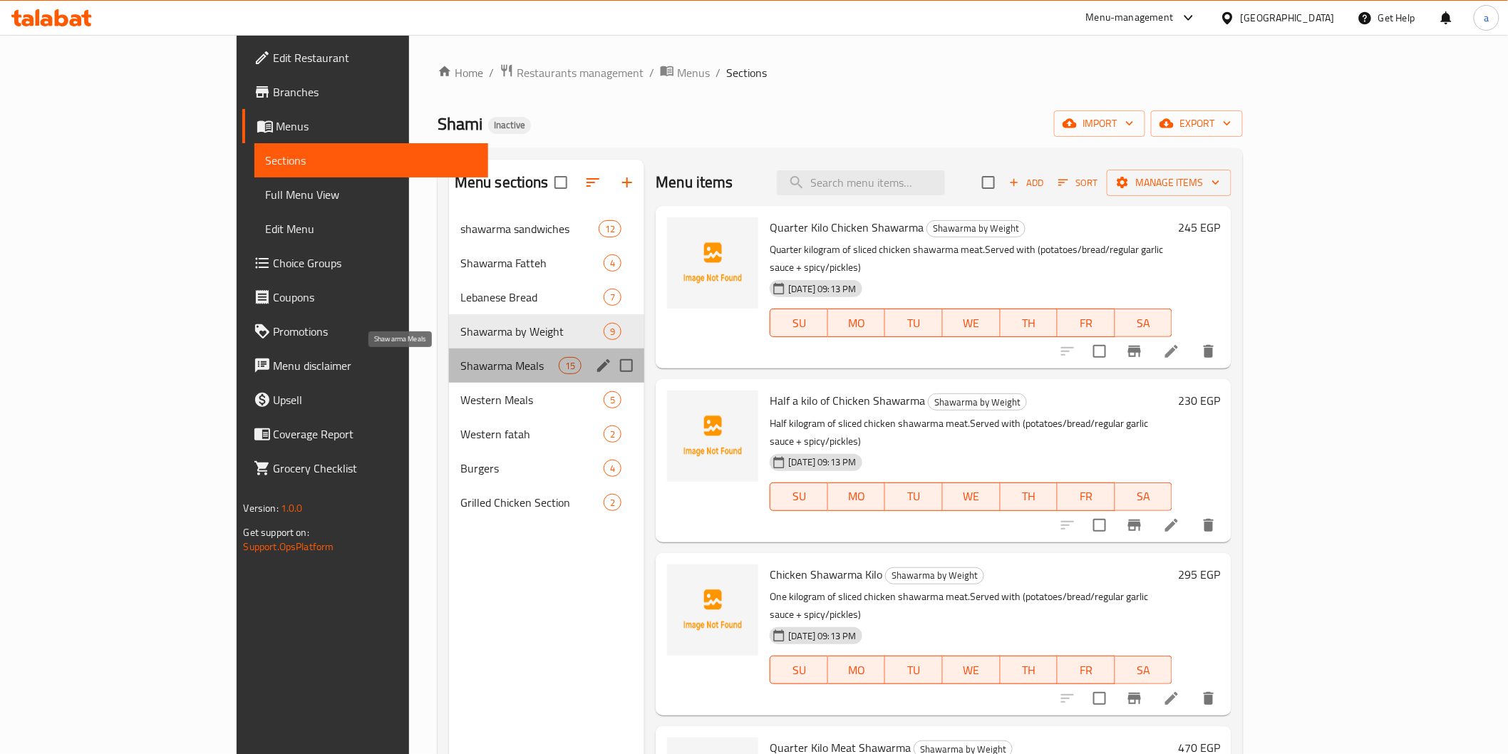
click at [475, 361] on span "Shawarma Meals" at bounding box center [510, 365] width 98 height 17
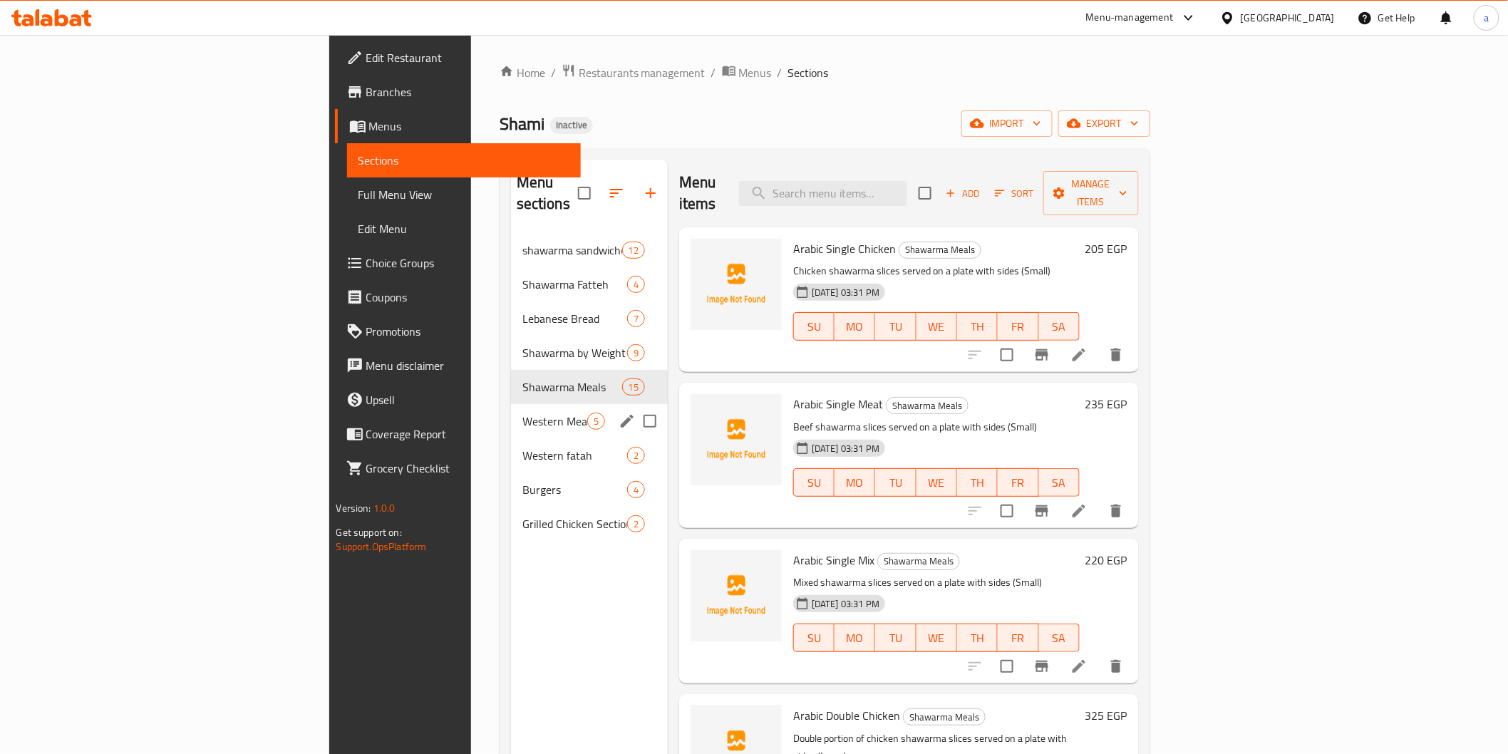
click at [523, 413] on span "Western Meals" at bounding box center [555, 421] width 65 height 17
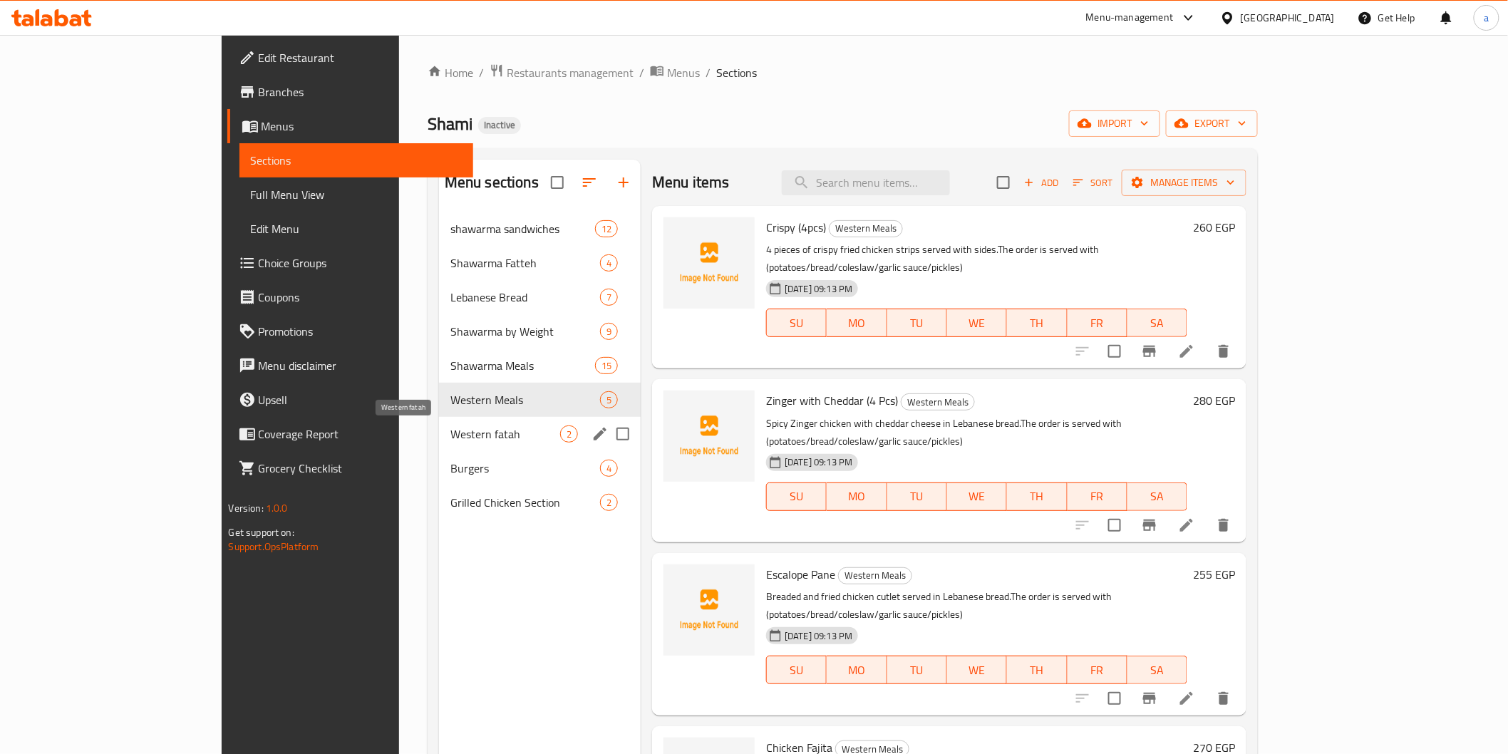
click at [461, 428] on span "Western fatah" at bounding box center [506, 434] width 110 height 17
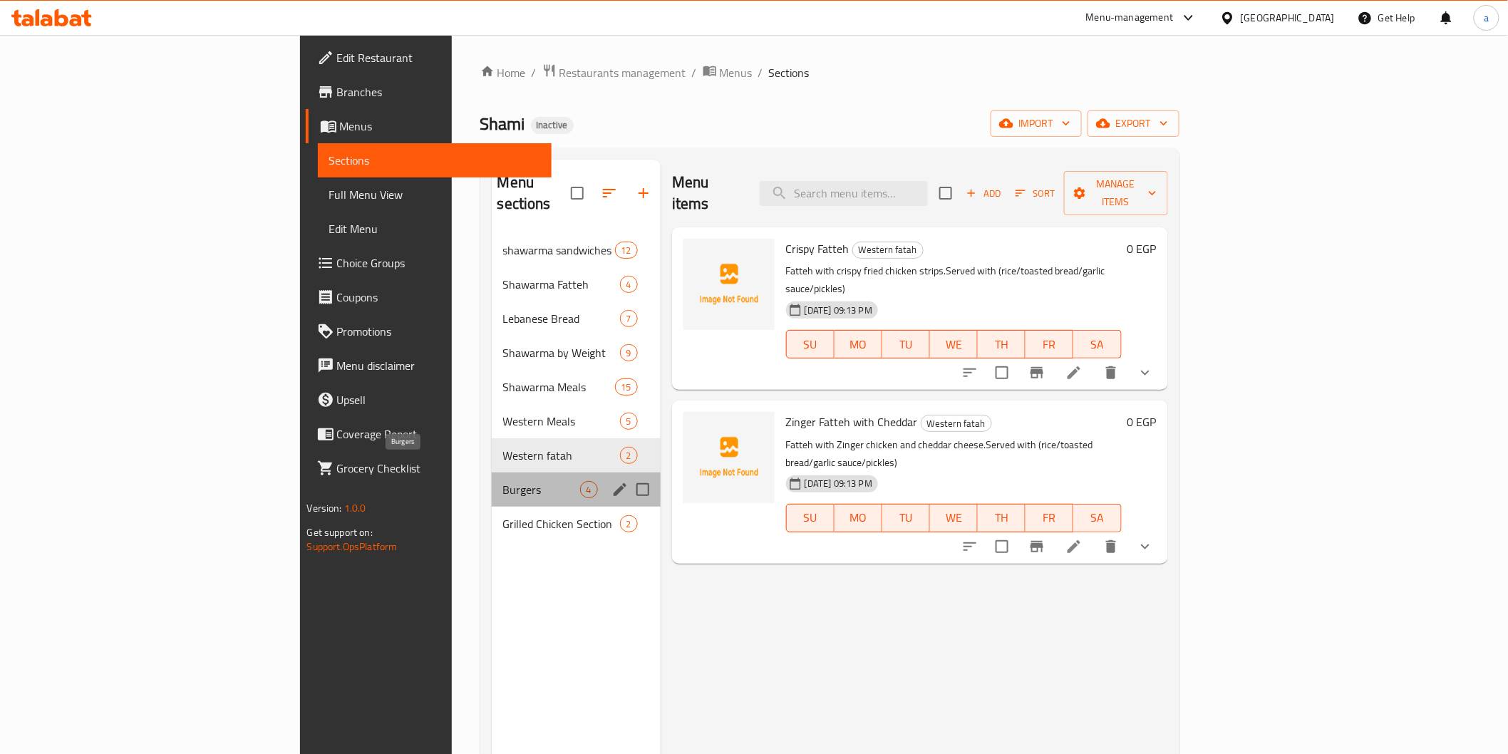
click at [503, 481] on span "Burgers" at bounding box center [541, 489] width 77 height 17
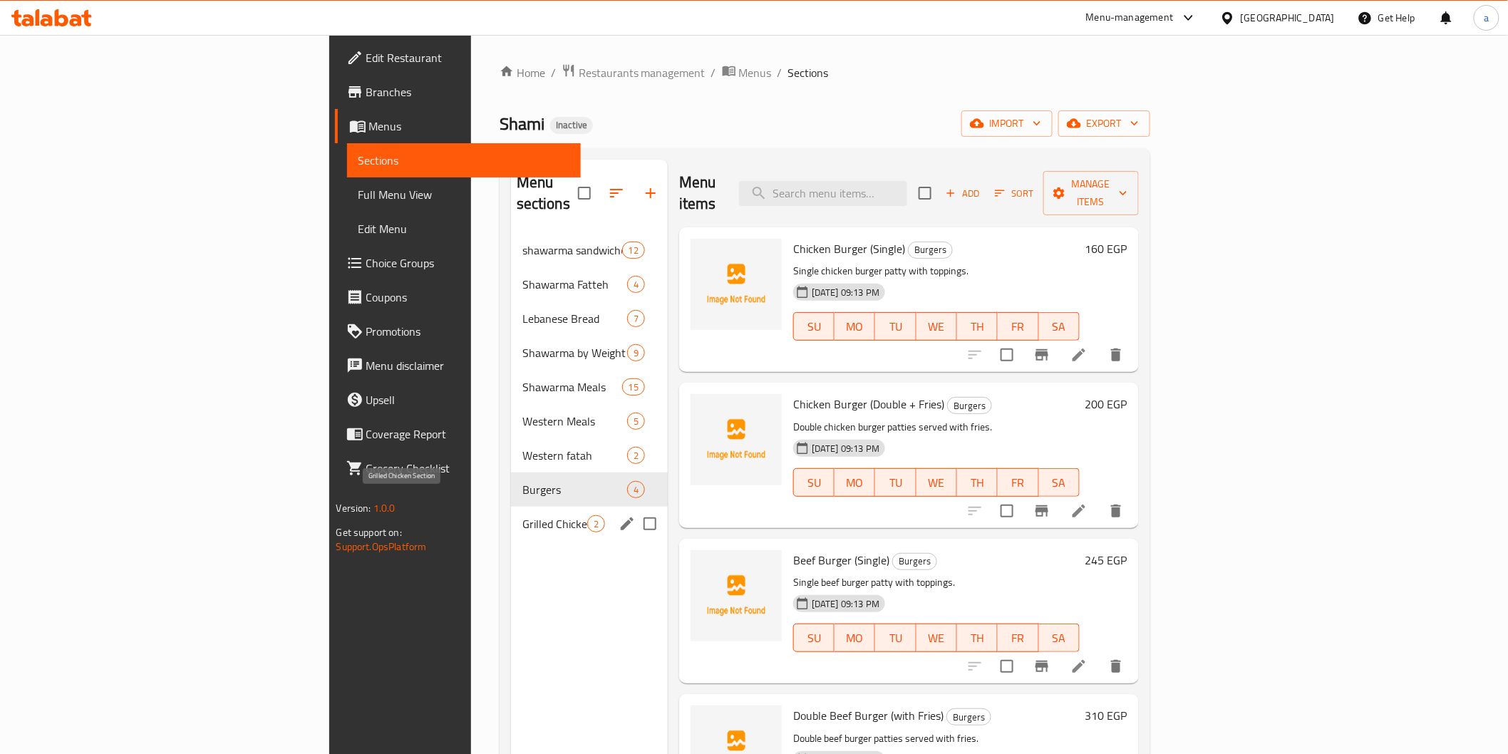
click at [523, 515] on span "Grilled Chicken Section" at bounding box center [555, 523] width 65 height 17
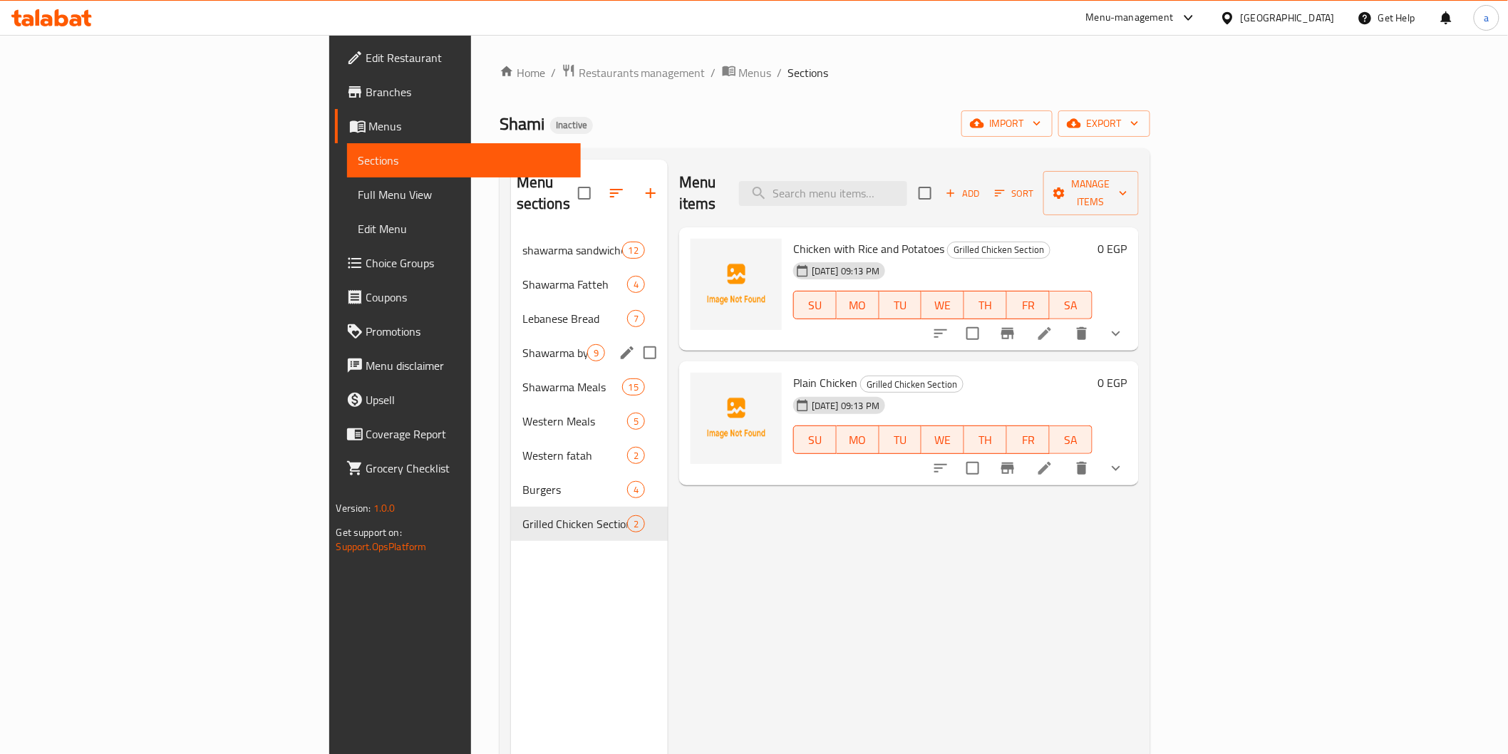
click at [511, 346] on div "Shawarma by Weight 9" at bounding box center [589, 353] width 157 height 34
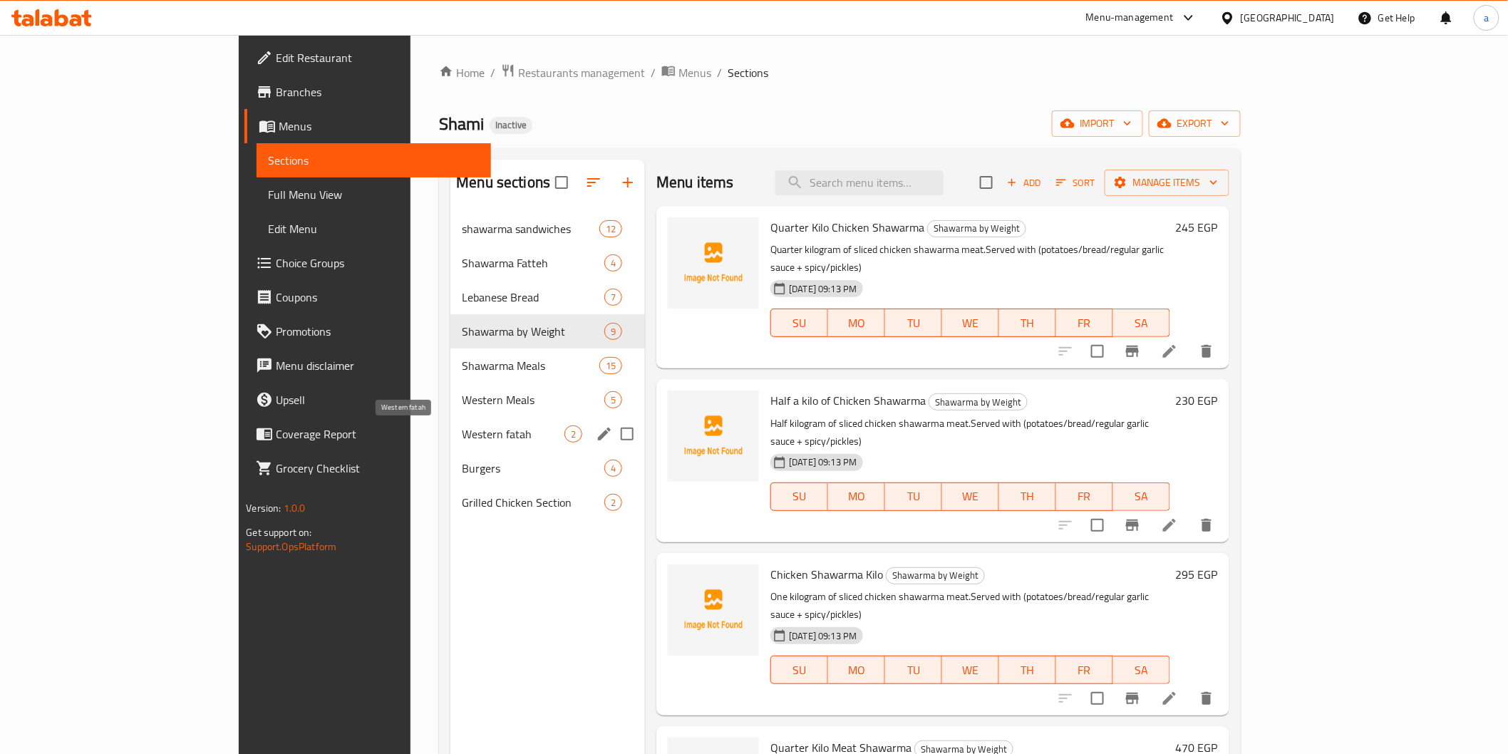
click at [462, 436] on span "Western fatah" at bounding box center [513, 434] width 103 height 17
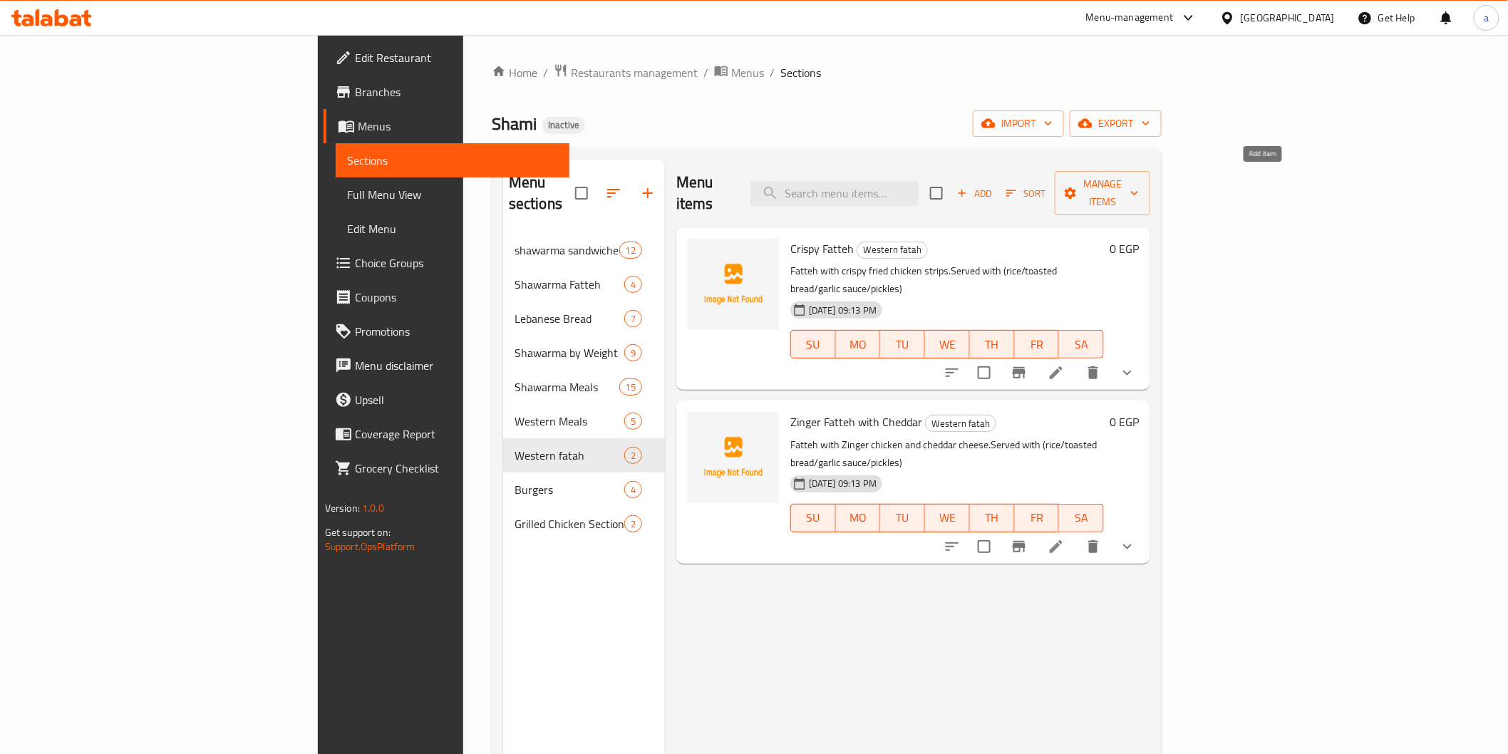
click at [994, 186] on span "Add" at bounding box center [974, 193] width 38 height 16
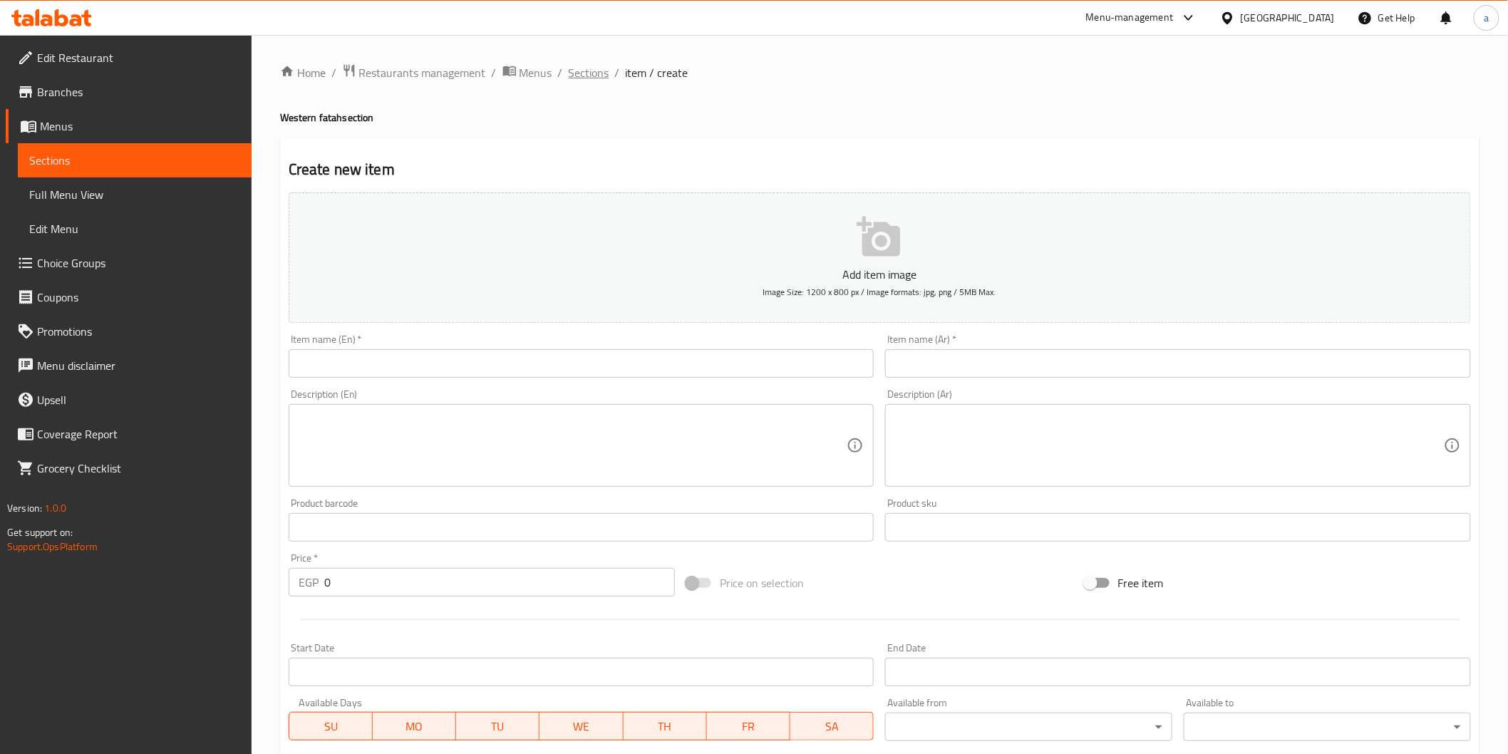
click at [576, 73] on span "Sections" at bounding box center [589, 72] width 41 height 17
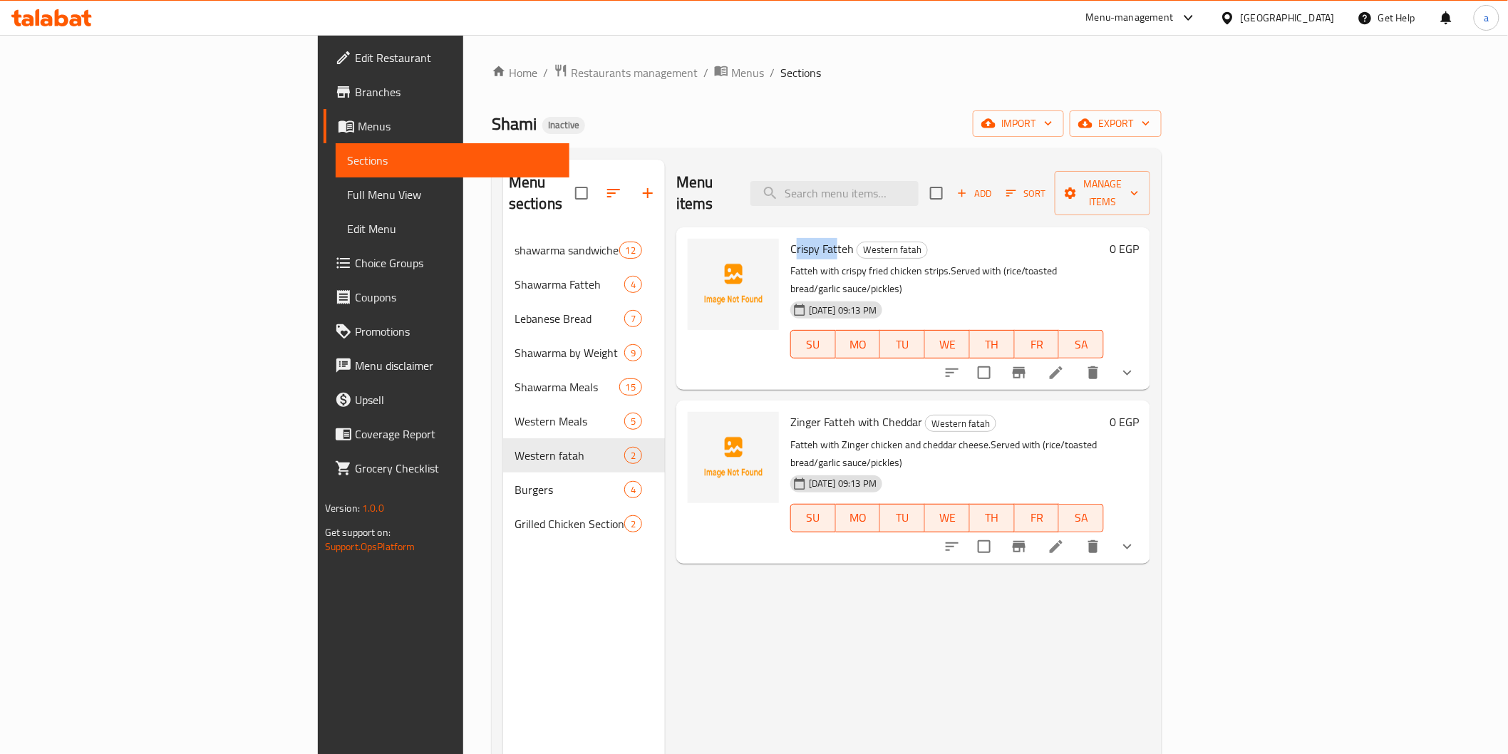
drag, startPoint x: 720, startPoint y: 225, endPoint x: 740, endPoint y: 311, distance: 87.8
click at [785, 239] on div "Crispy Fatteh Western fatah Fatteh with crispy fried chicken strips.Served with…" at bounding box center [947, 308] width 325 height 151
drag, startPoint x: 721, startPoint y: 371, endPoint x: 777, endPoint y: 371, distance: 55.6
click at [785, 406] on div "Zinger Fatteh with Cheddar Western fatah Fatteh with Zinger chicken and cheddar…" at bounding box center [947, 481] width 325 height 151
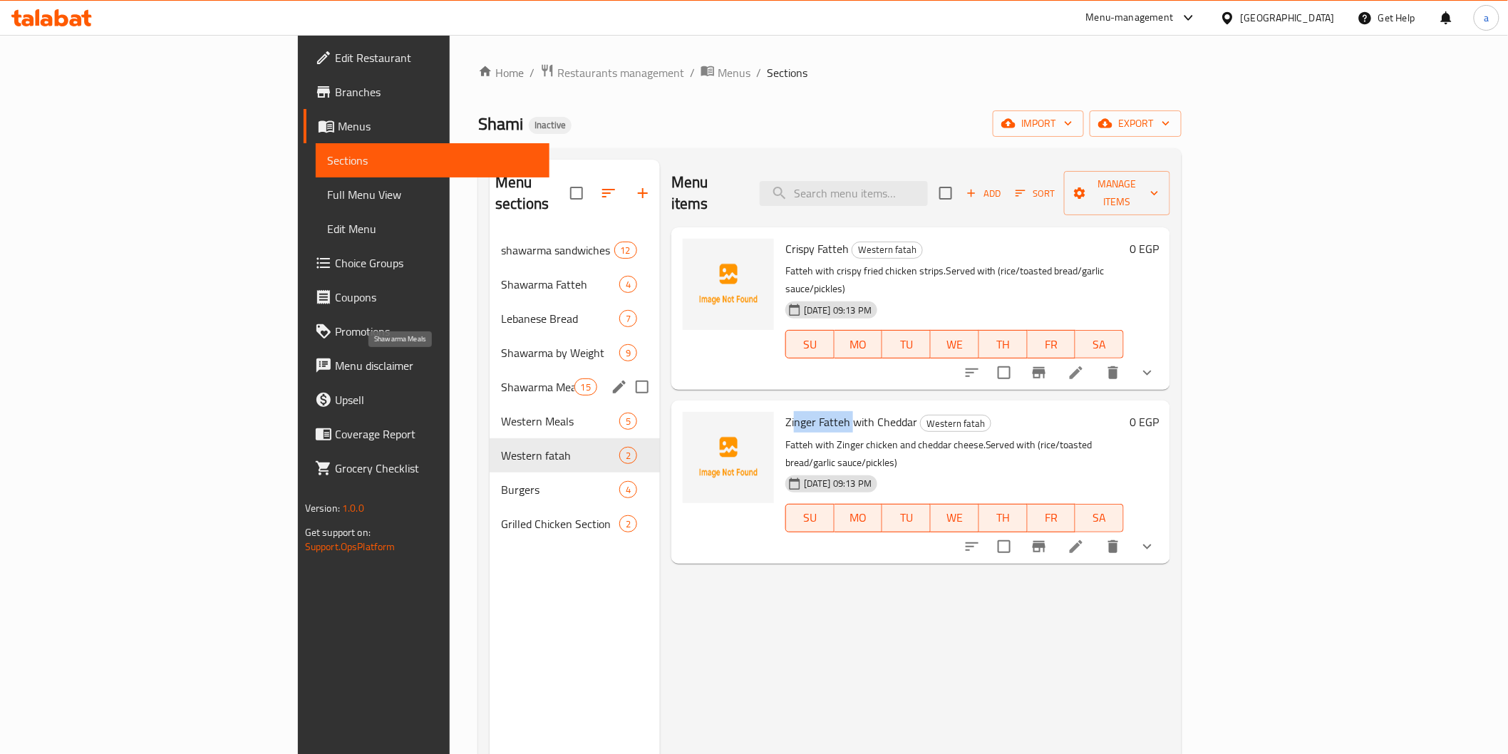
click at [501, 379] on span "Shawarma Meals" at bounding box center [537, 387] width 73 height 17
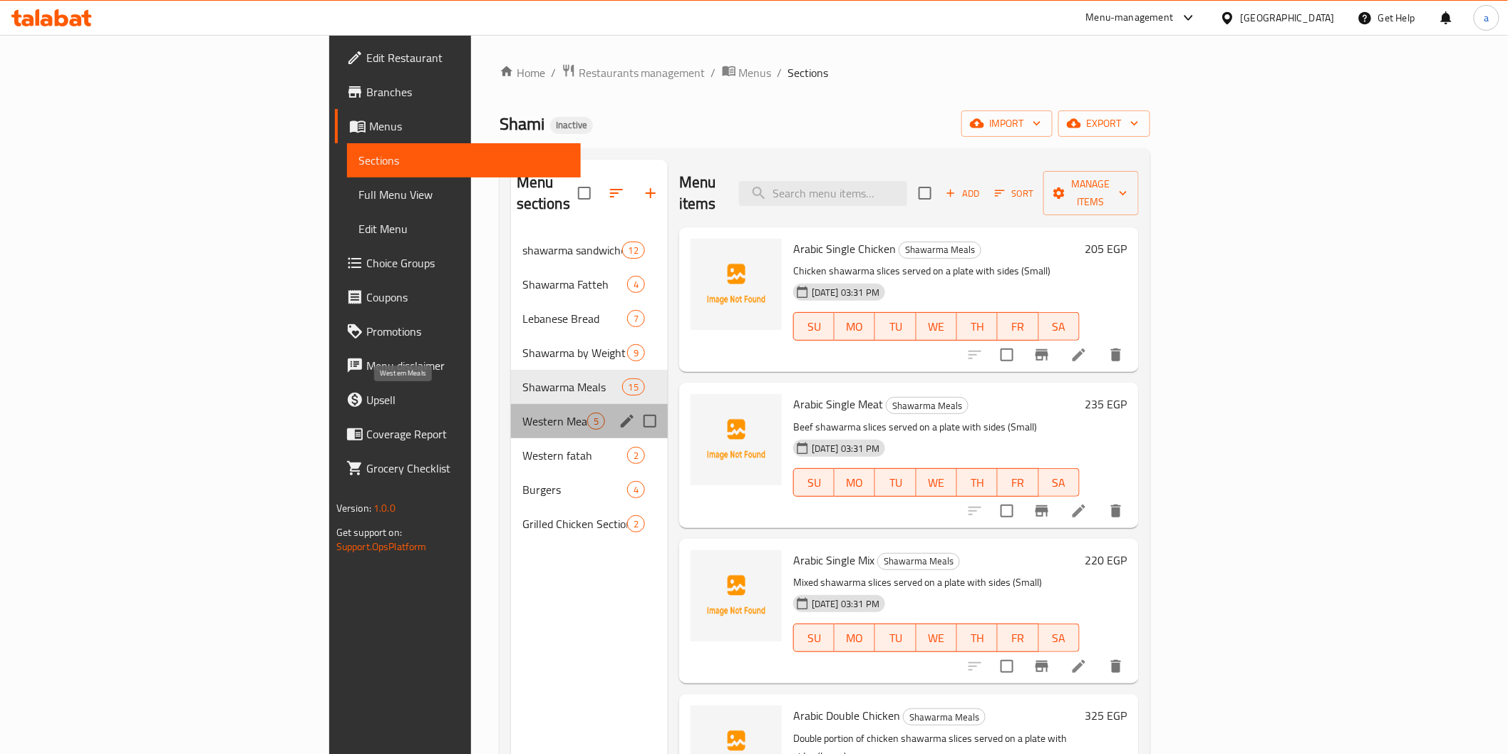
click at [523, 413] on span "Western Meals" at bounding box center [555, 421] width 65 height 17
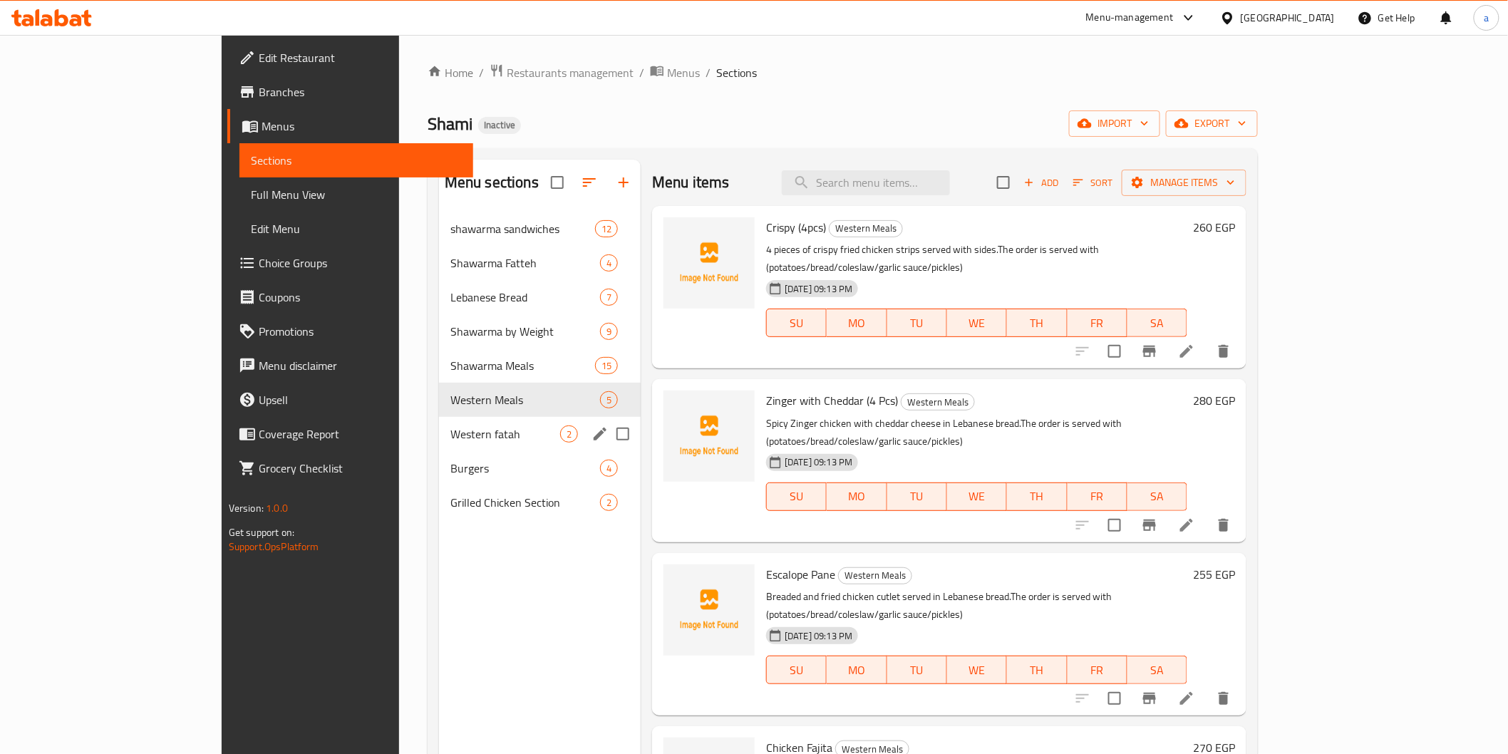
click at [458, 423] on div "Western fatah 2" at bounding box center [540, 434] width 202 height 34
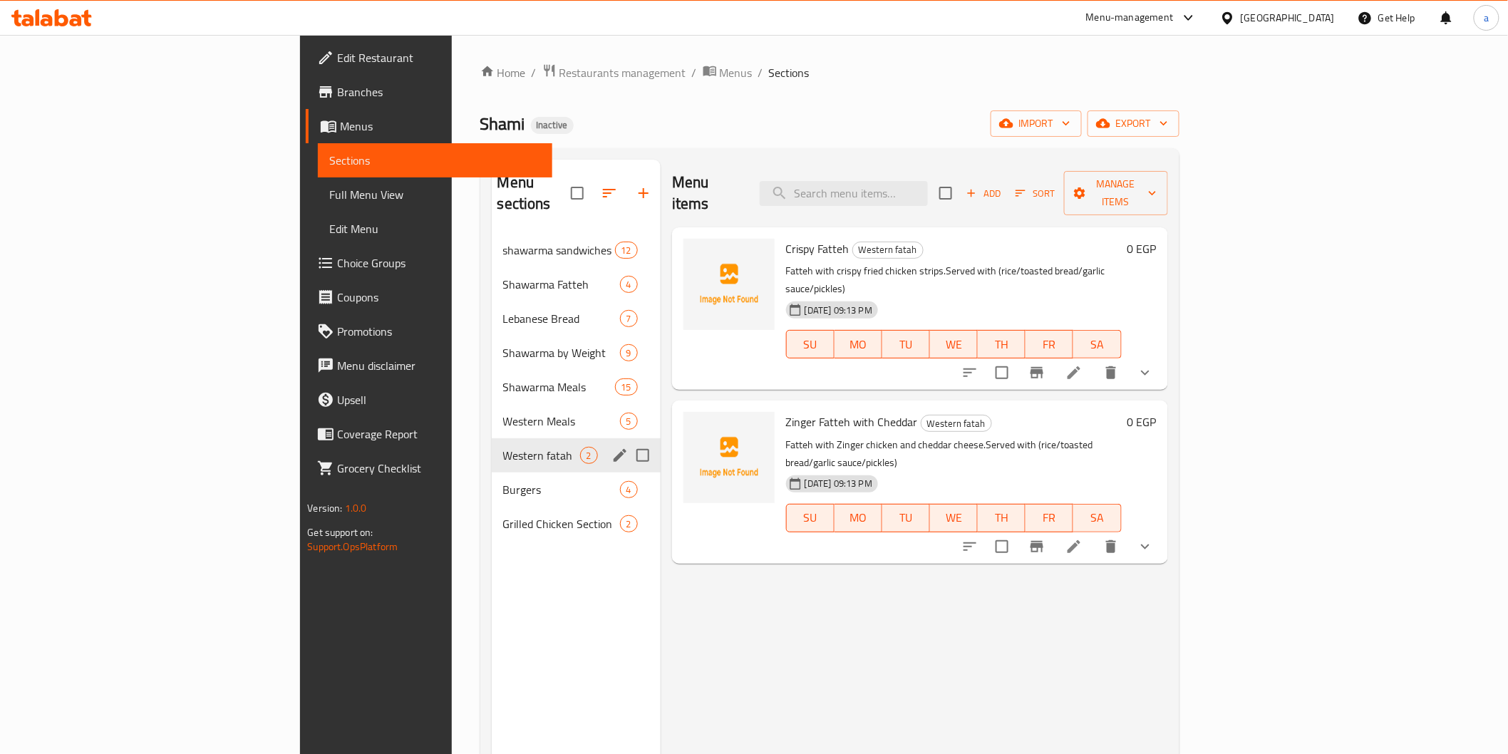
click at [612, 447] on icon "edit" at bounding box center [620, 455] width 17 height 17
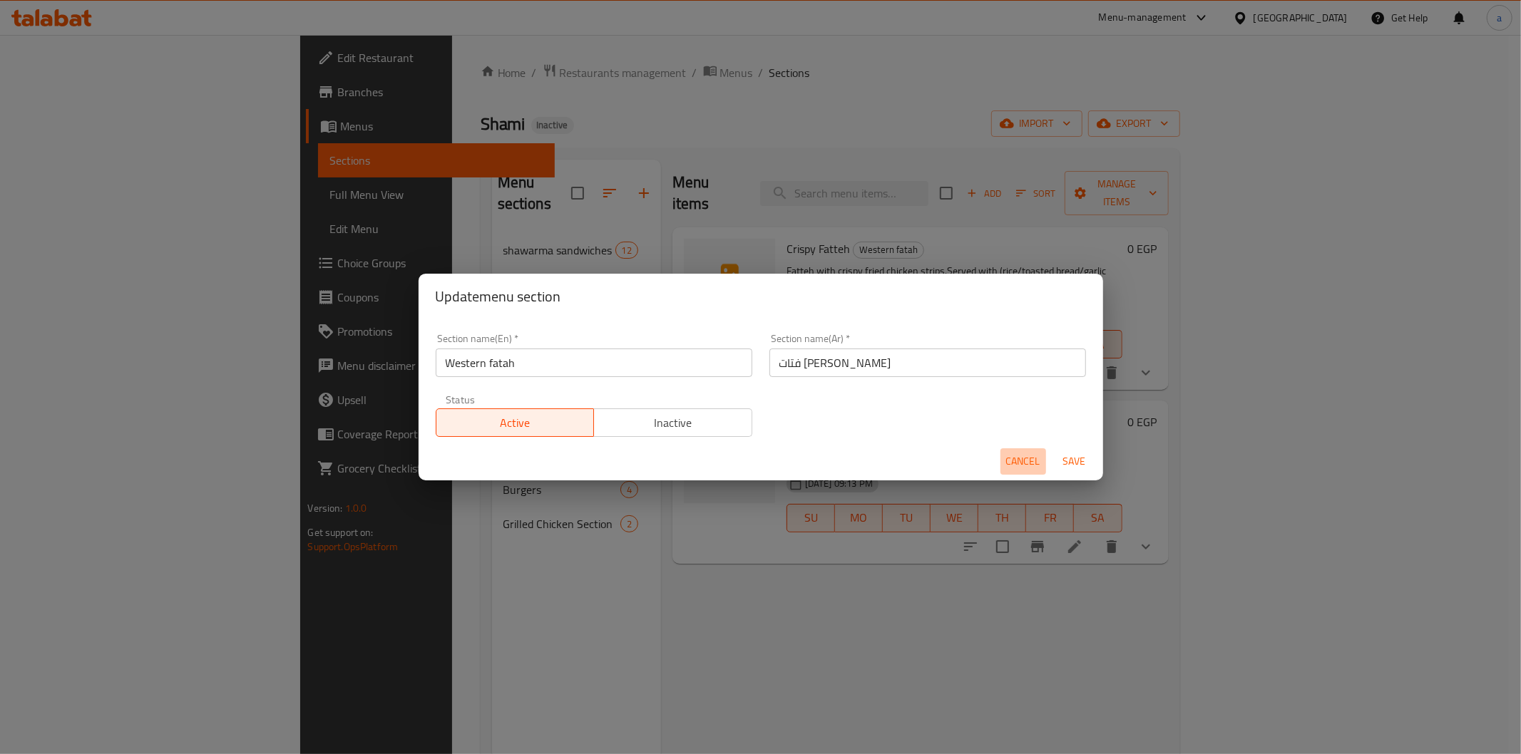
click at [1021, 459] on span "Cancel" at bounding box center [1023, 462] width 34 height 18
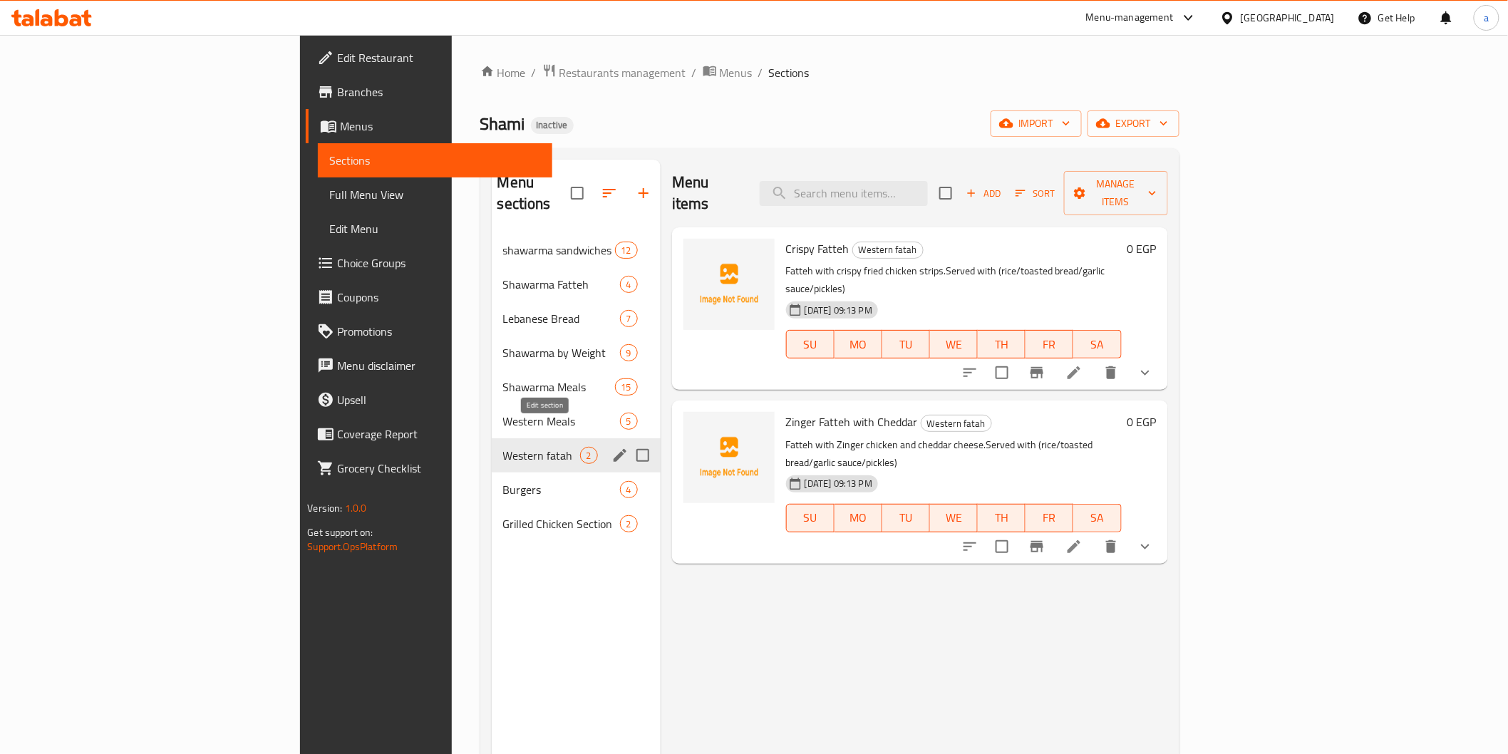
click at [612, 447] on icon "edit" at bounding box center [620, 455] width 17 height 17
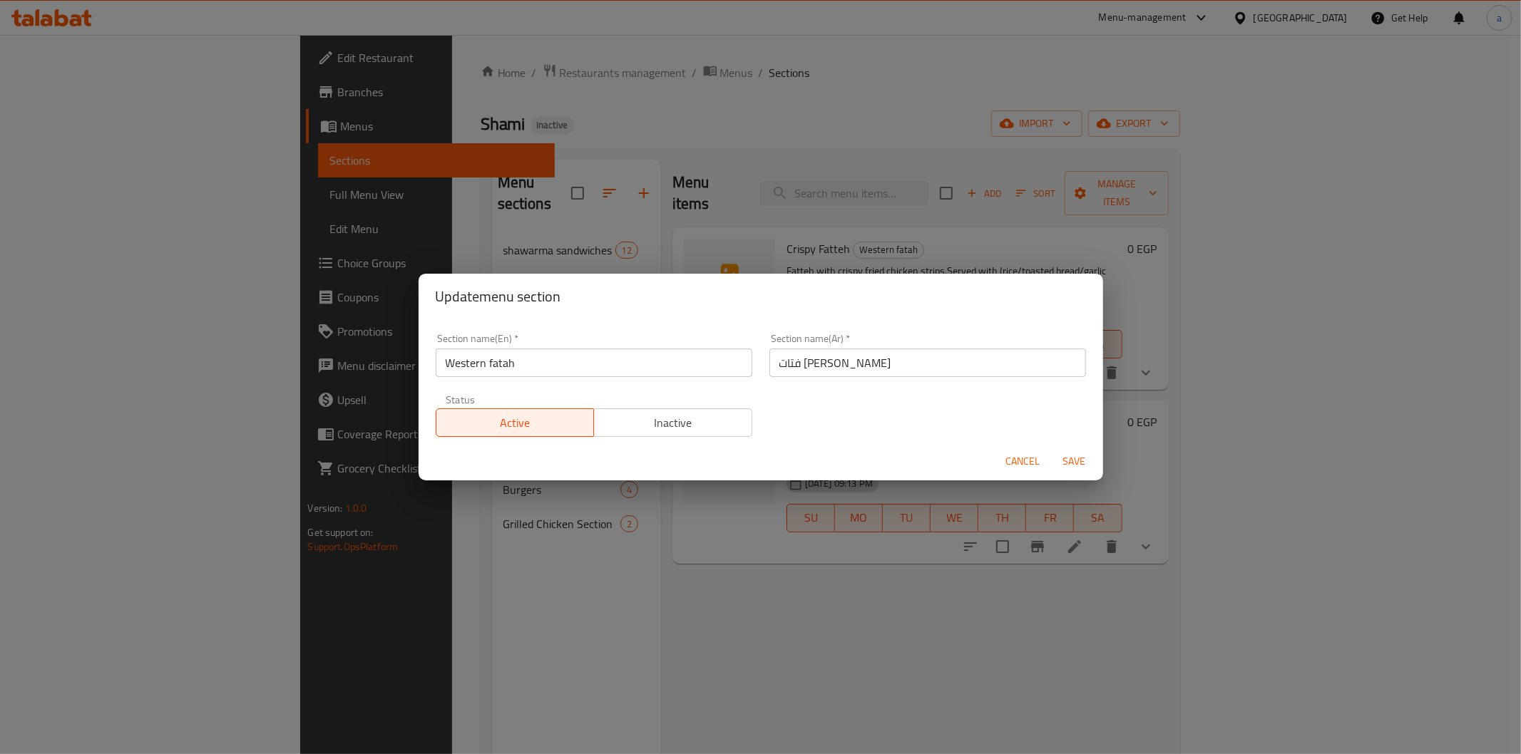
click at [1017, 462] on span "Cancel" at bounding box center [1023, 462] width 34 height 18
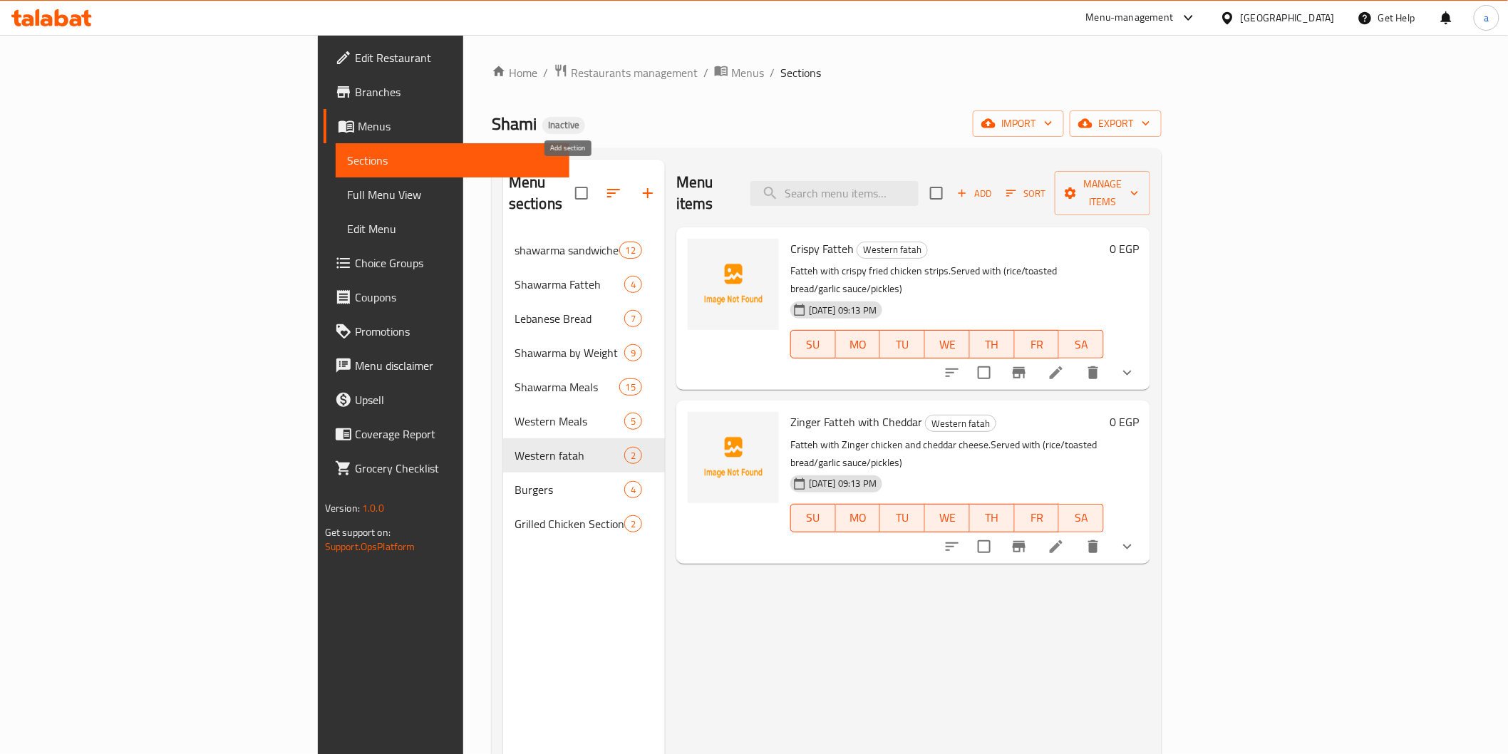
click at [639, 186] on icon "button" at bounding box center [647, 193] width 17 height 17
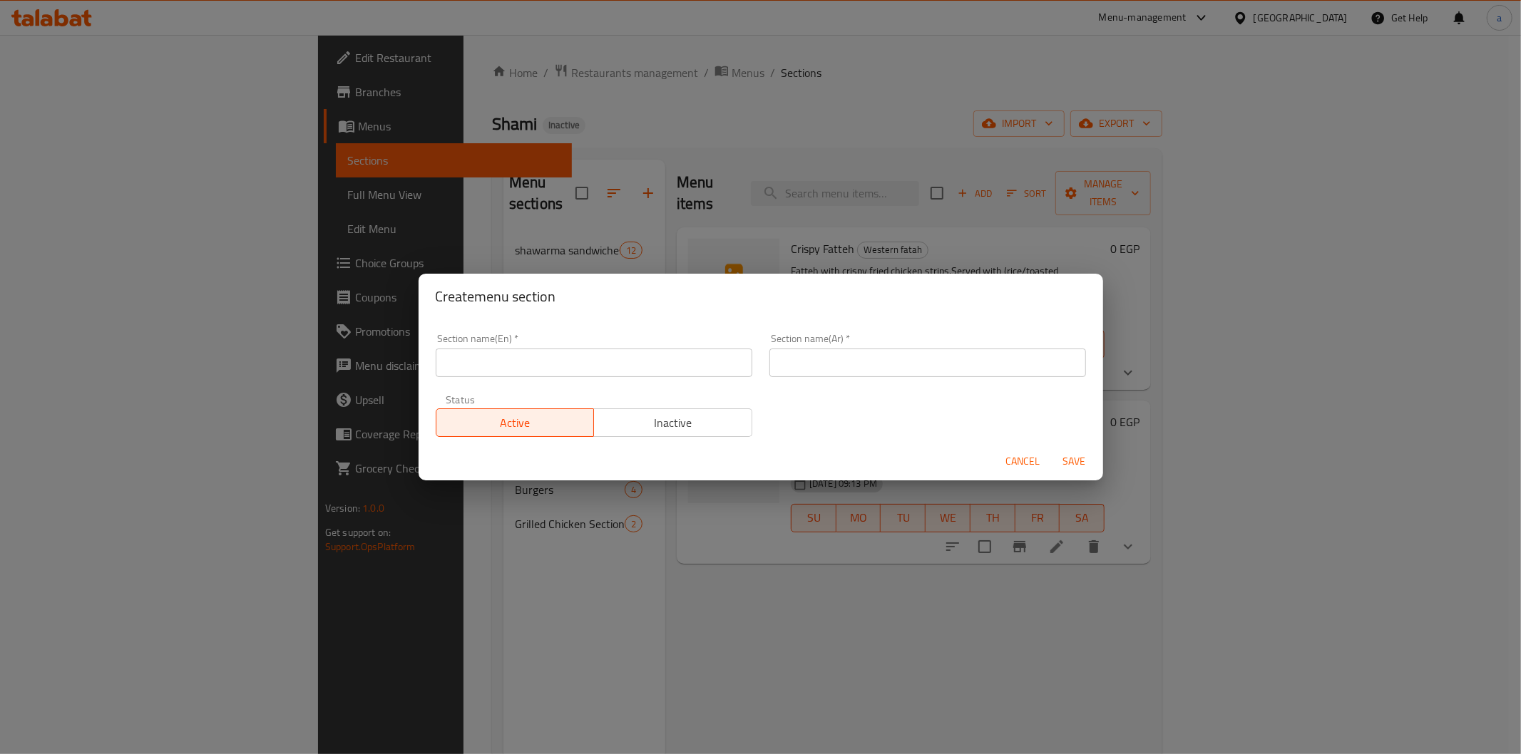
drag, startPoint x: 590, startPoint y: 360, endPoint x: 600, endPoint y: 357, distance: 9.7
click at [590, 360] on input "text" at bounding box center [594, 363] width 317 height 29
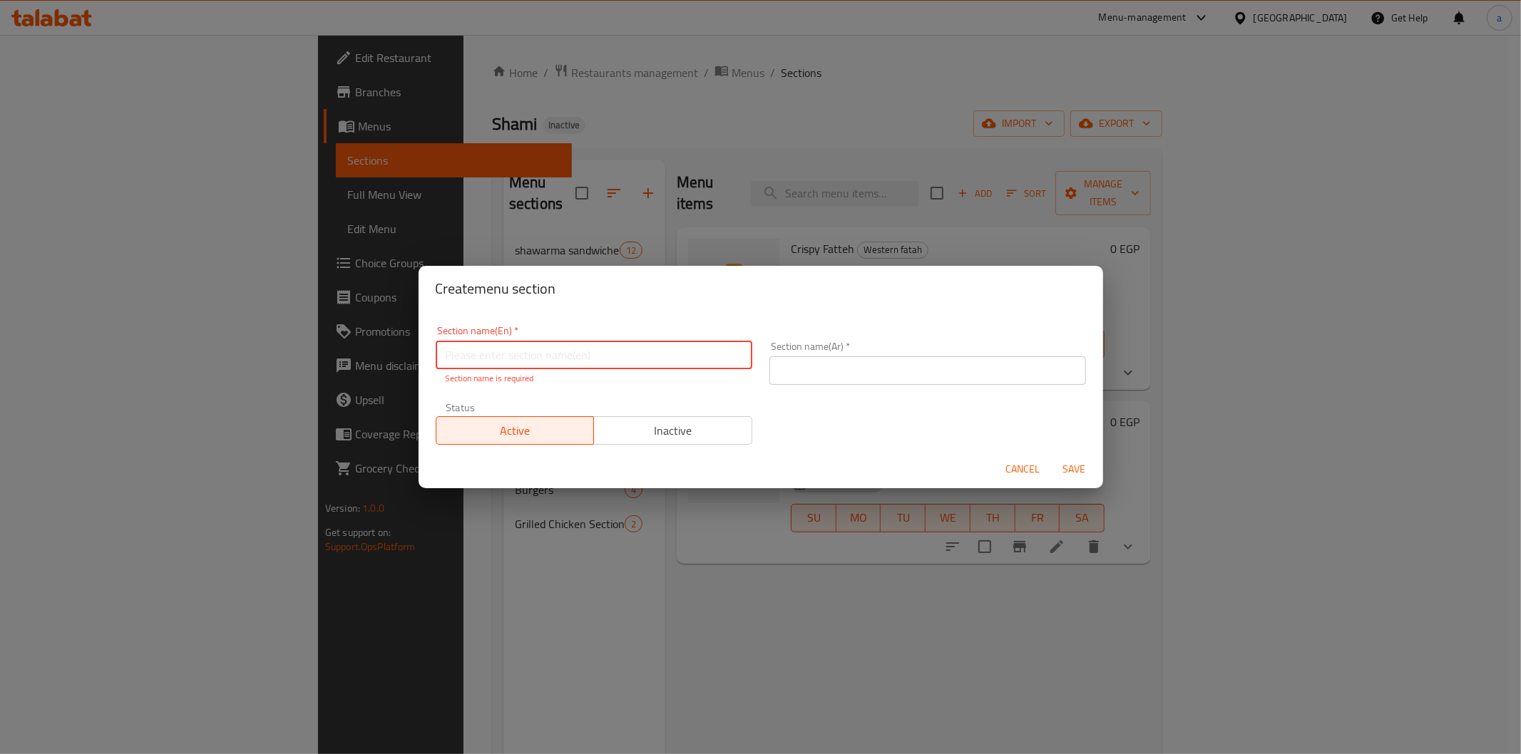
paste input "Shawarma Fatteh"
type input "Shawarma Fatteh"
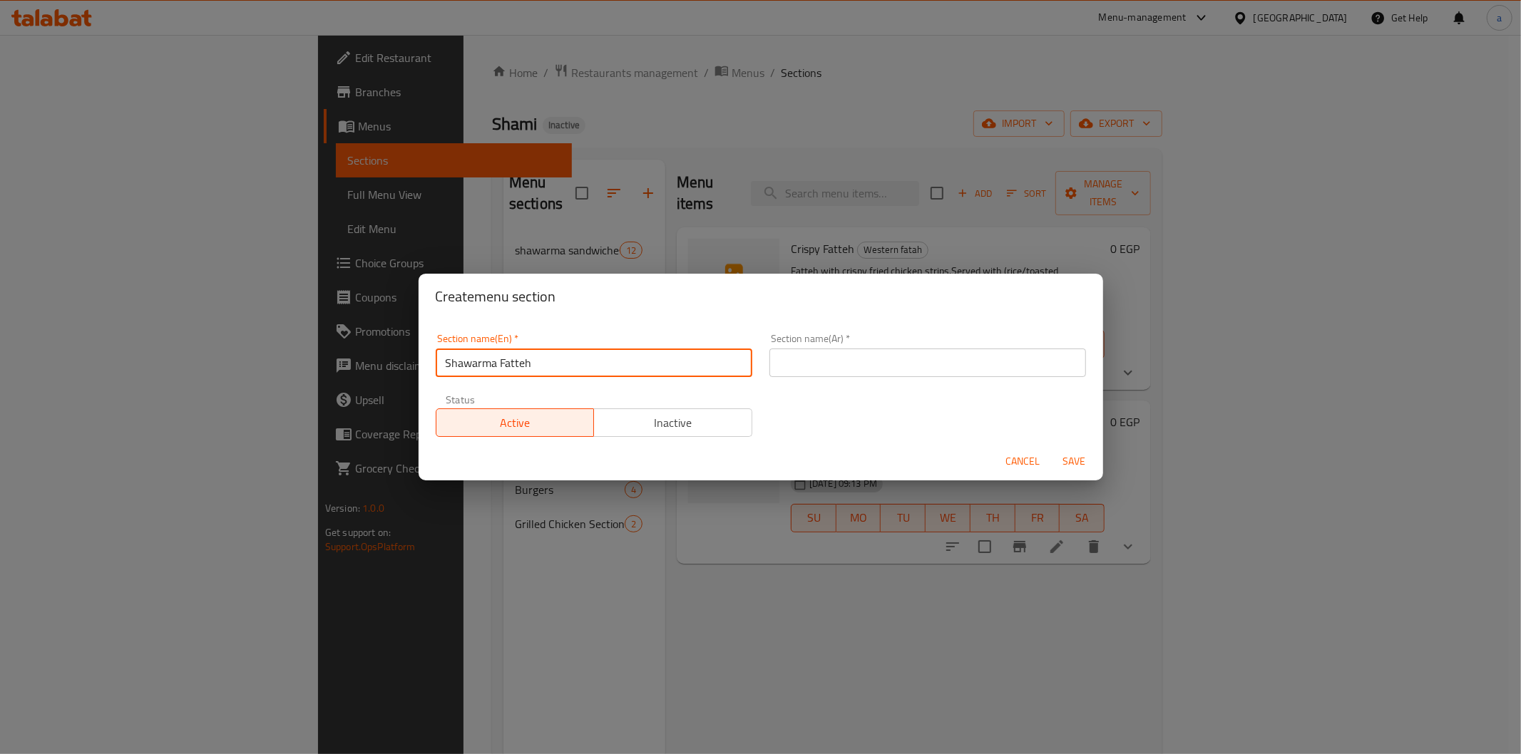
click at [786, 376] on input "text" at bounding box center [927, 363] width 317 height 29
paste input "فتات الشاورما"
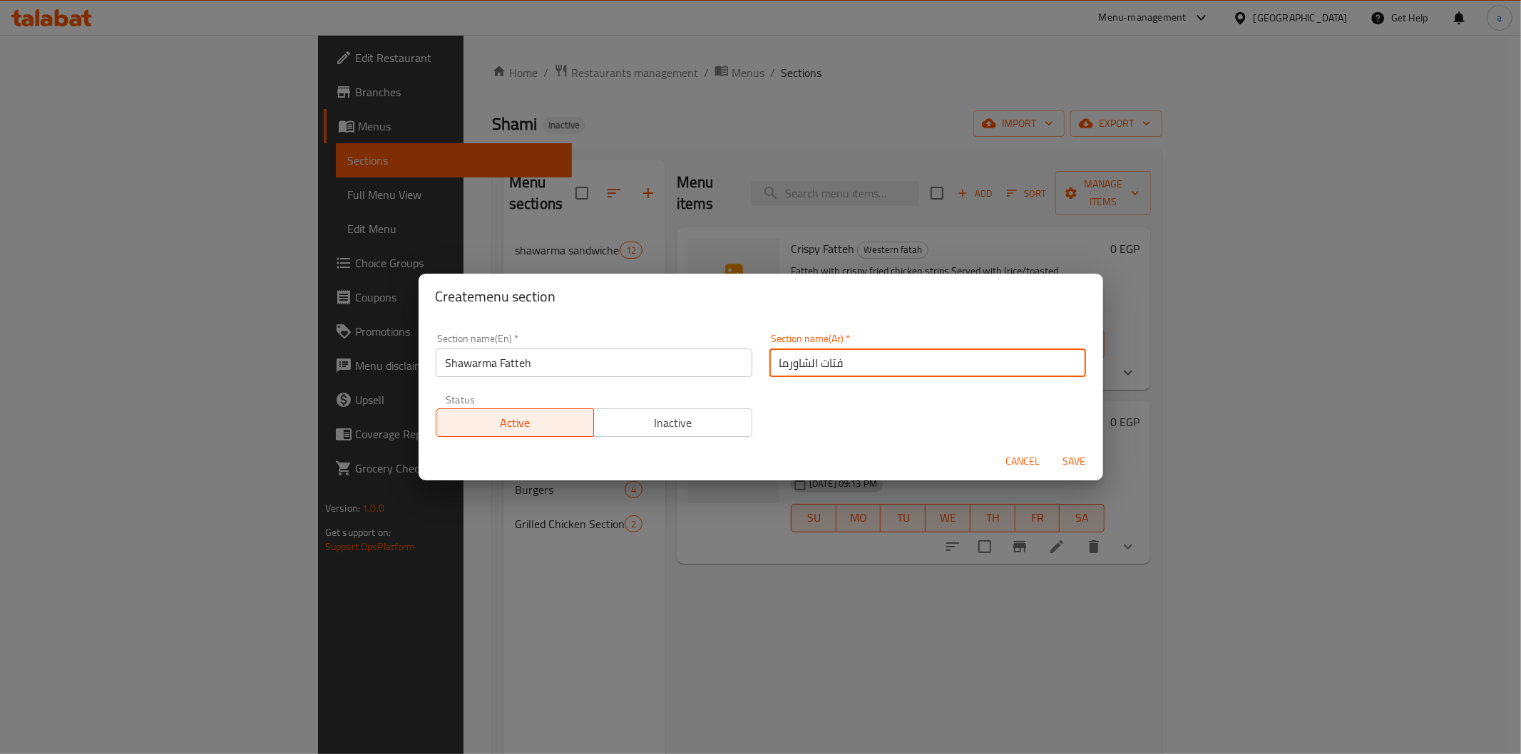
type input "فتات الشاورما"
click at [1064, 458] on span "Save" at bounding box center [1074, 462] width 34 height 18
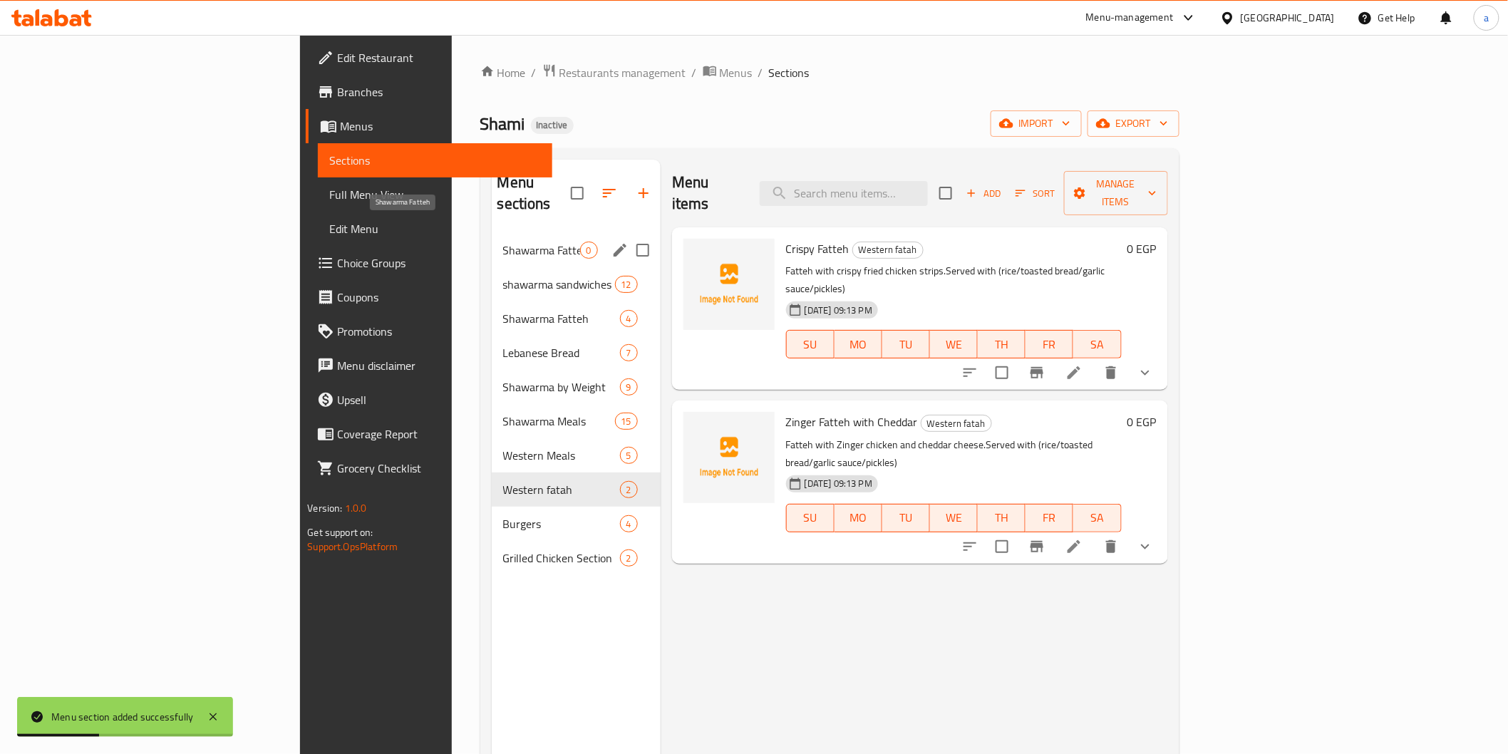
click at [503, 242] on span "Shawarma Fatteh" at bounding box center [541, 250] width 77 height 17
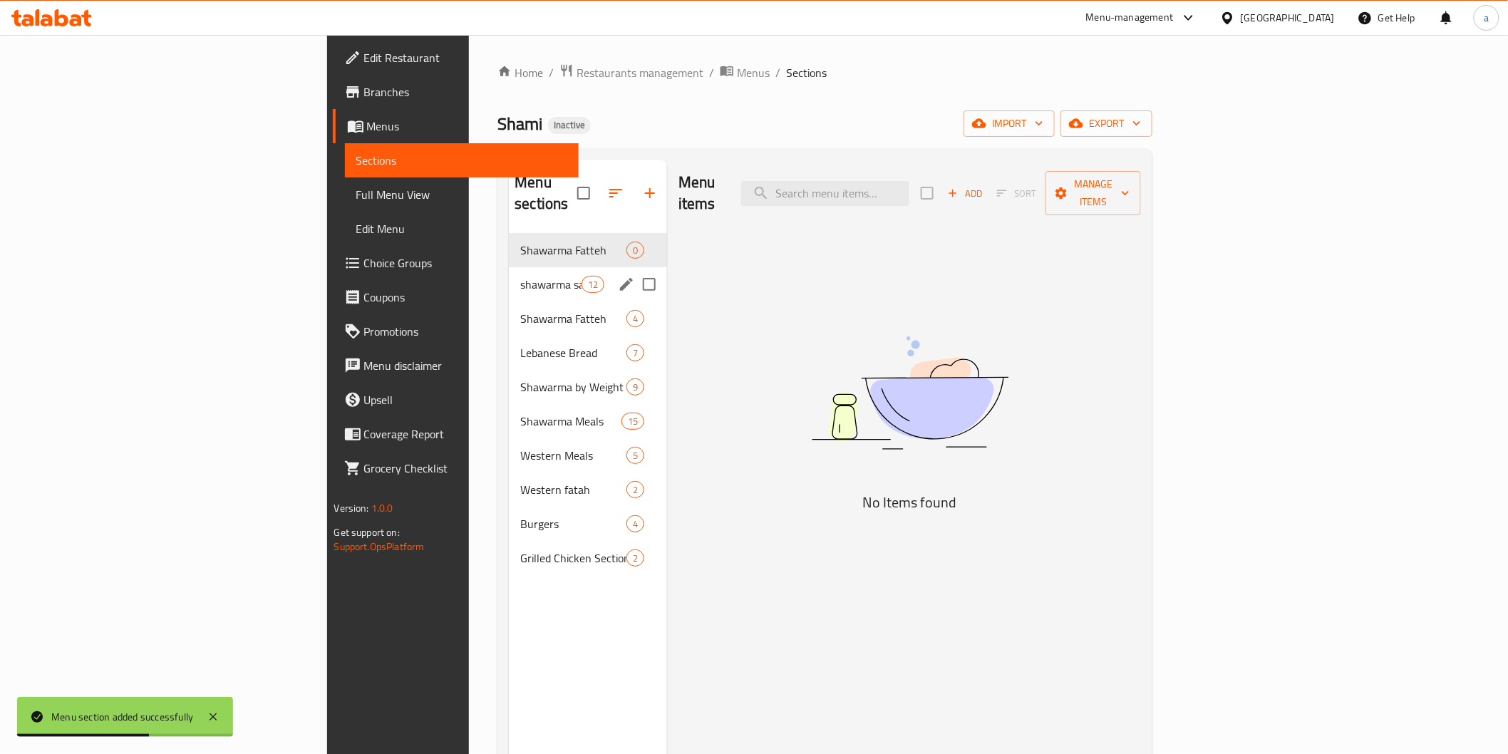
drag, startPoint x: 493, startPoint y: 219, endPoint x: 485, endPoint y: 221, distance: 7.4
click at [509, 233] on div "Shawarma Fatteh 0" at bounding box center [588, 250] width 158 height 34
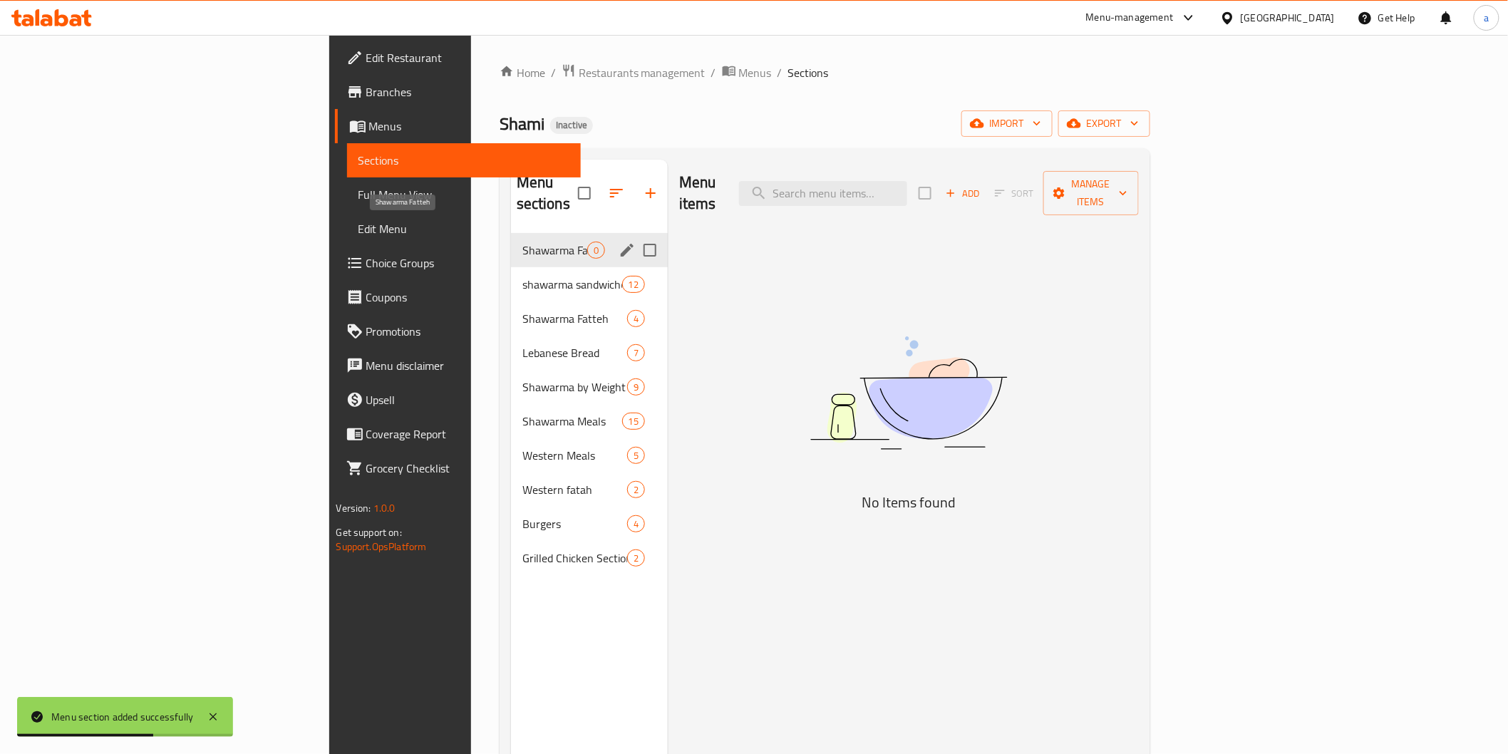
click at [523, 242] on span "Shawarma Fatteh" at bounding box center [555, 250] width 65 height 17
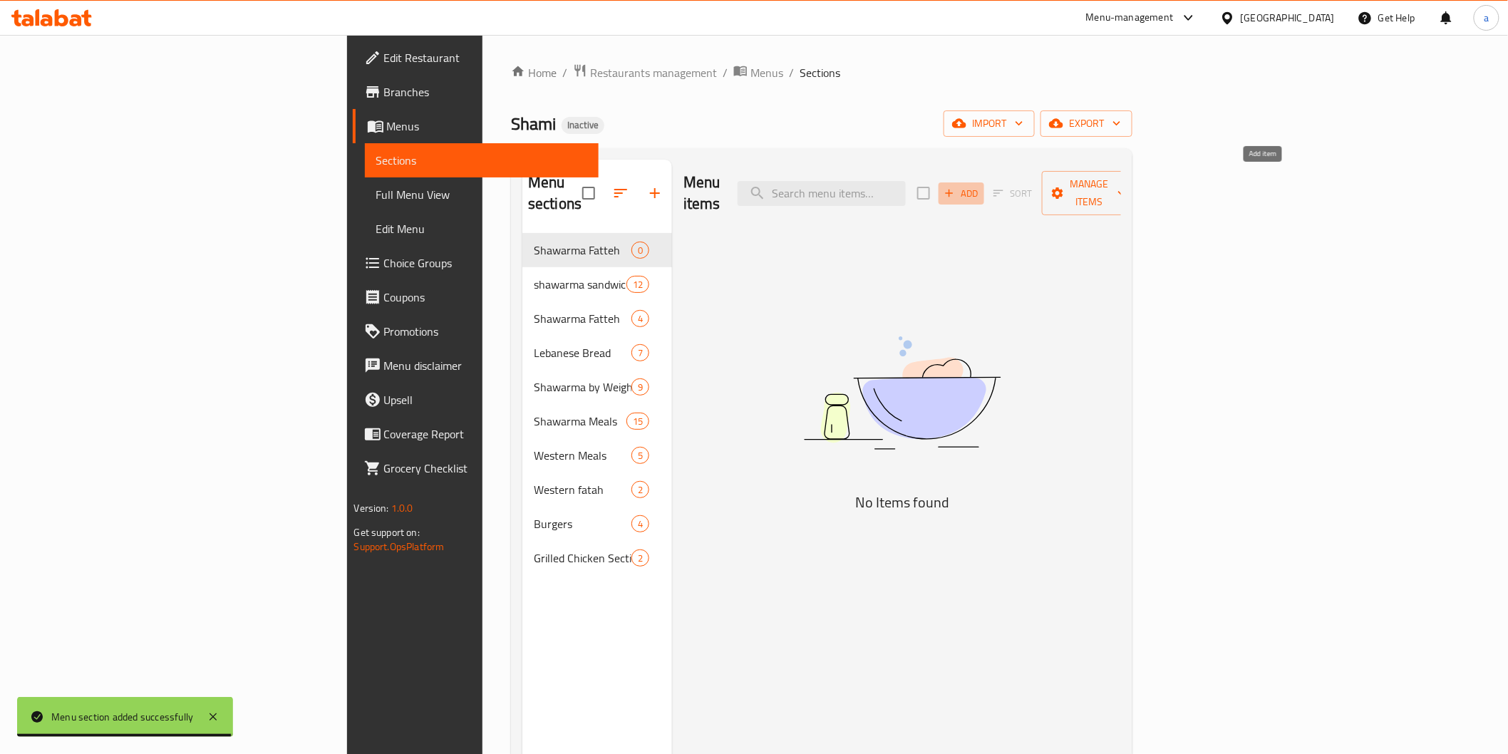
click at [981, 185] on span "Add" at bounding box center [961, 193] width 38 height 16
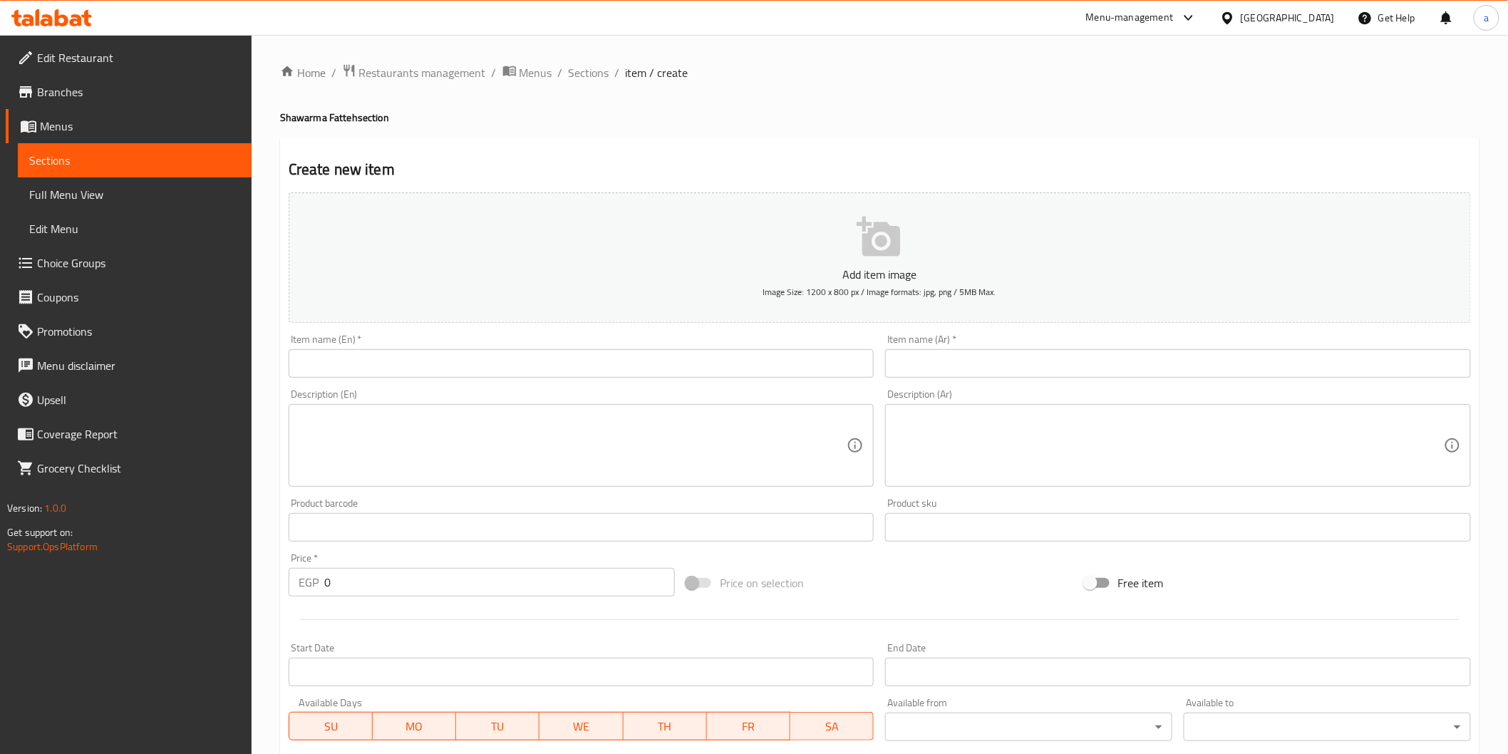
click at [615, 378] on input "text" at bounding box center [582, 363] width 586 height 29
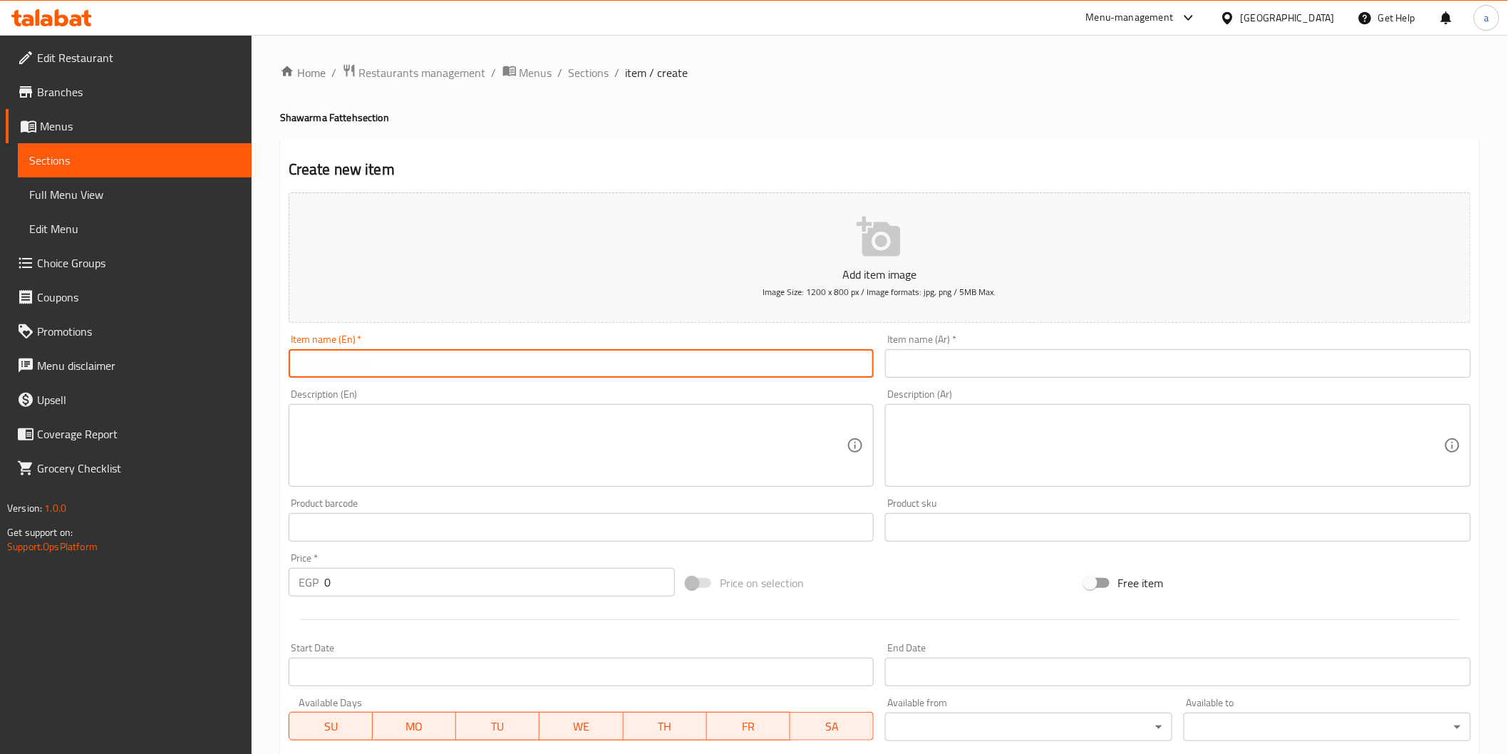
paste input "Chicken Shawarma Fattah"
type input "Chicken Shawarma Fattah"
click at [995, 364] on input "text" at bounding box center [1178, 363] width 586 height 29
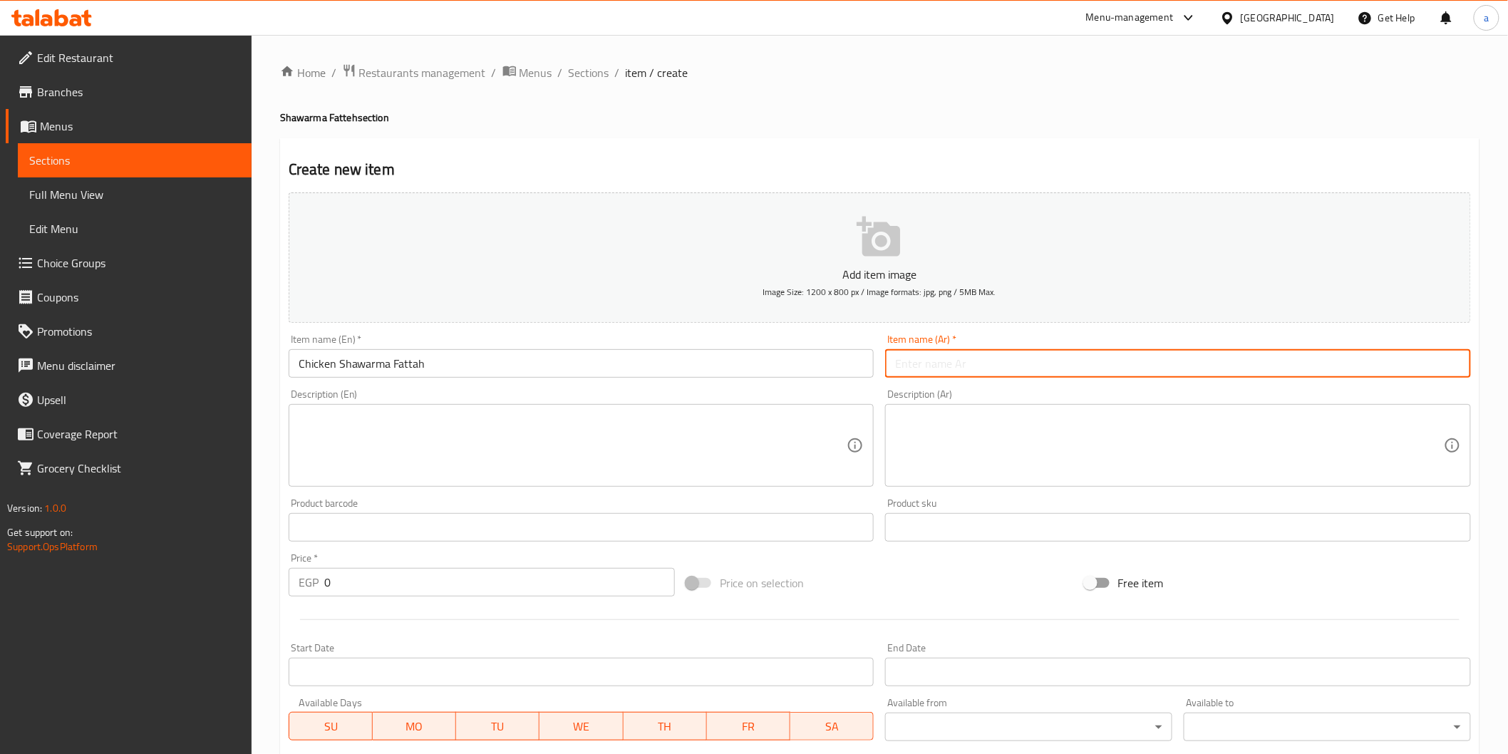
paste input "فتة شاورما فراخ"
type input "فتة شاورما فراخ"
click at [595, 436] on textarea at bounding box center [573, 446] width 549 height 68
paste textarea "Chicken shawarma fatteh (rice, toasted bread, yogurt, and meat).Served with (ri…"
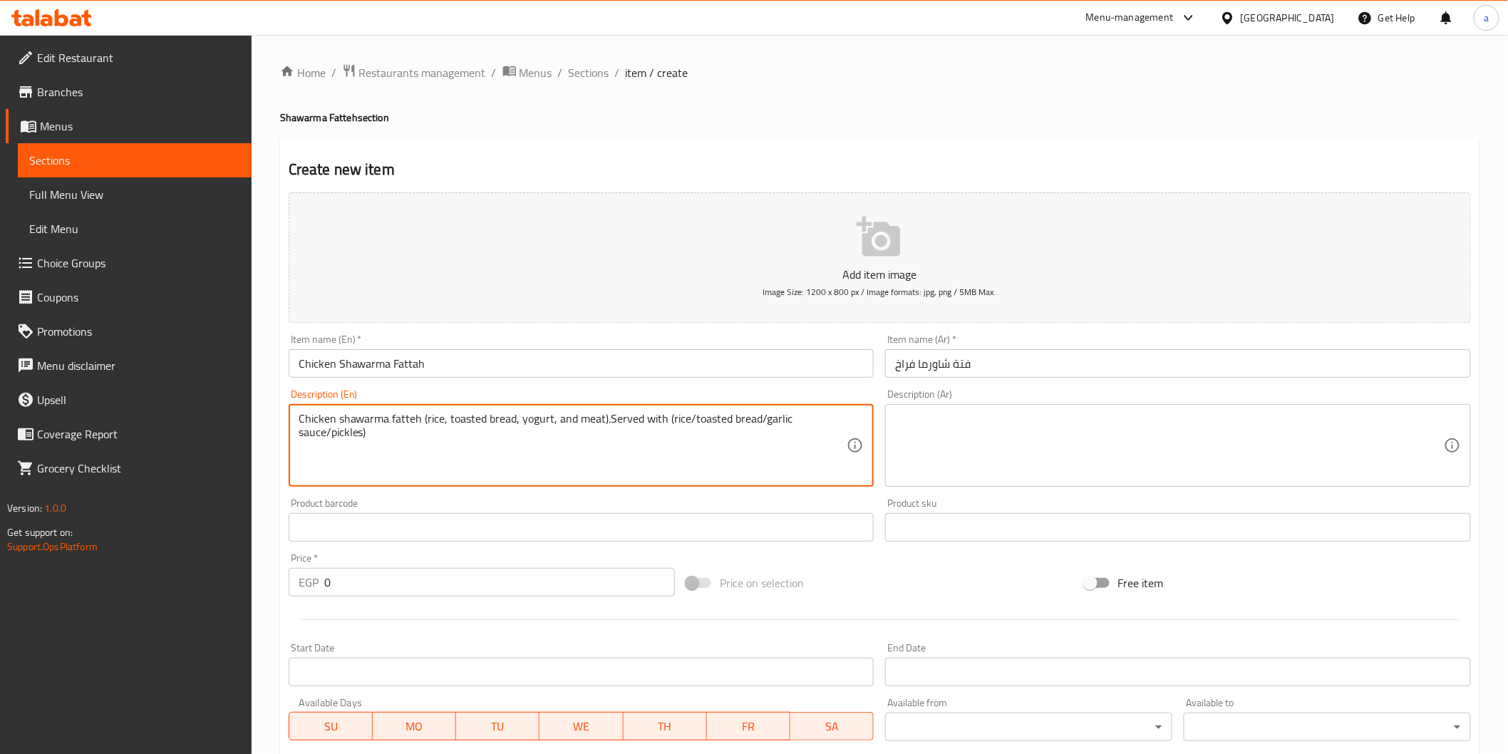
type textarea "Chicken shawarma fatteh (rice, toasted bread, yogurt, and meat).Served with (ri…"
click at [1062, 446] on textarea at bounding box center [1169, 446] width 549 height 68
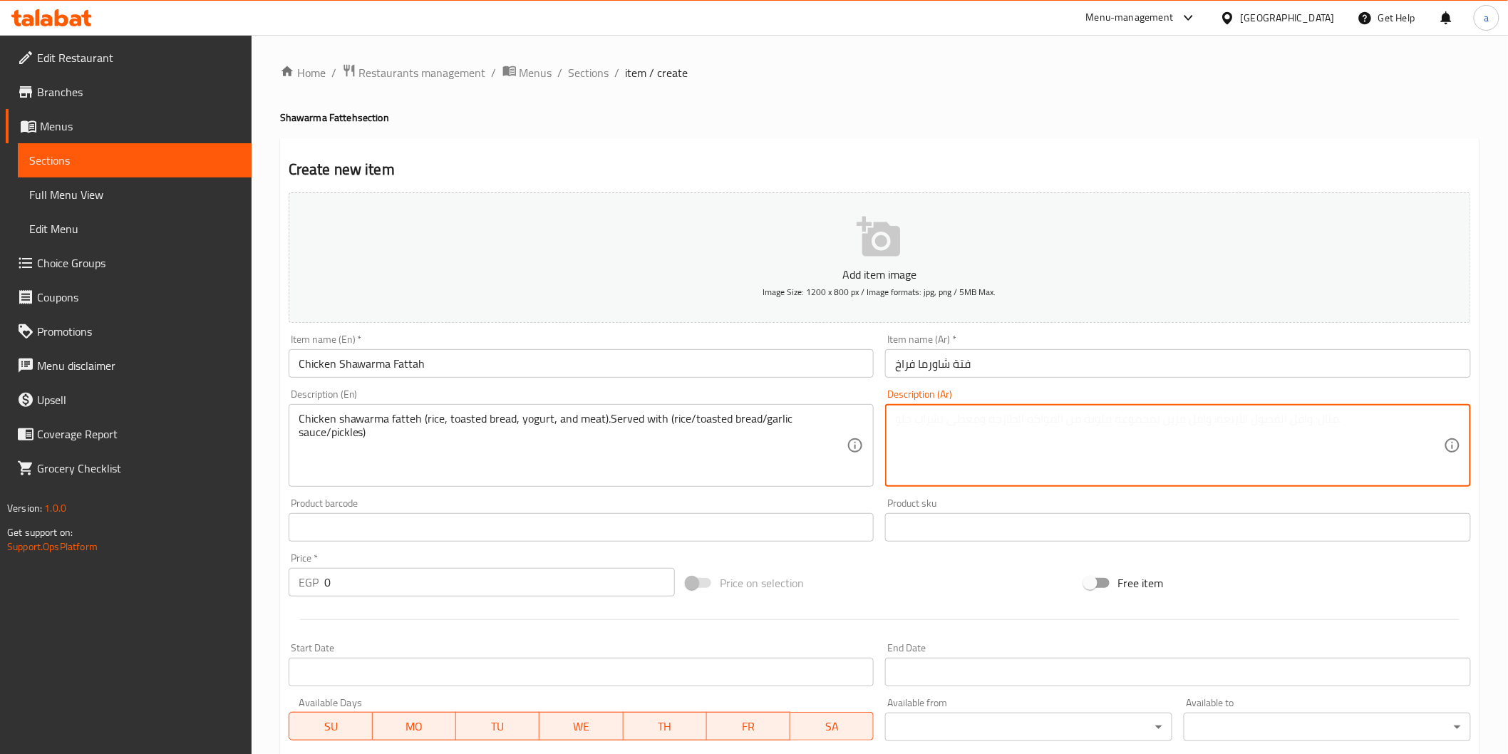
paste textarea "فتة شاورما دجاج (أرز، خبز محمص، زبادي، ولحم)يقدم الطلب مع (أرز/ عيش محمص/ ثومية…"
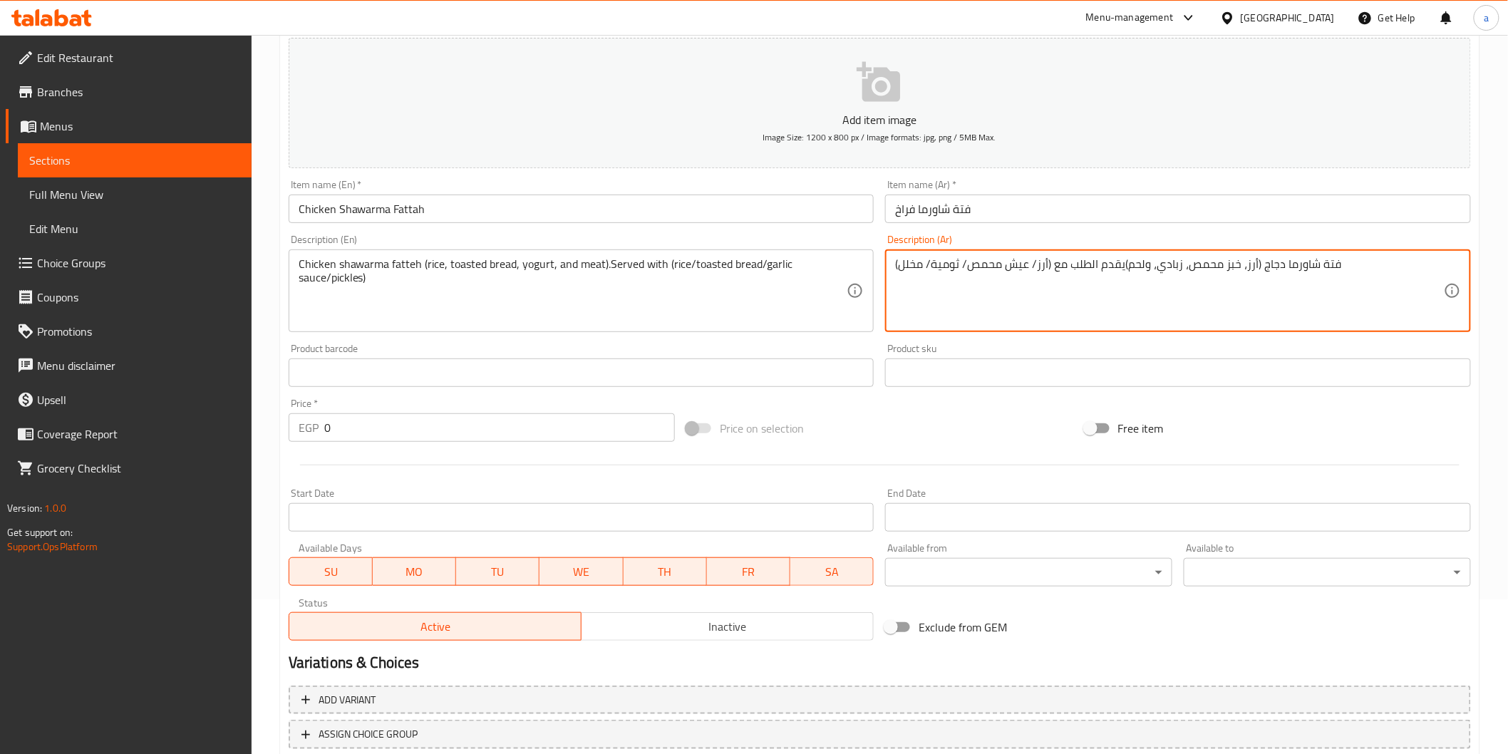
scroll to position [158, 0]
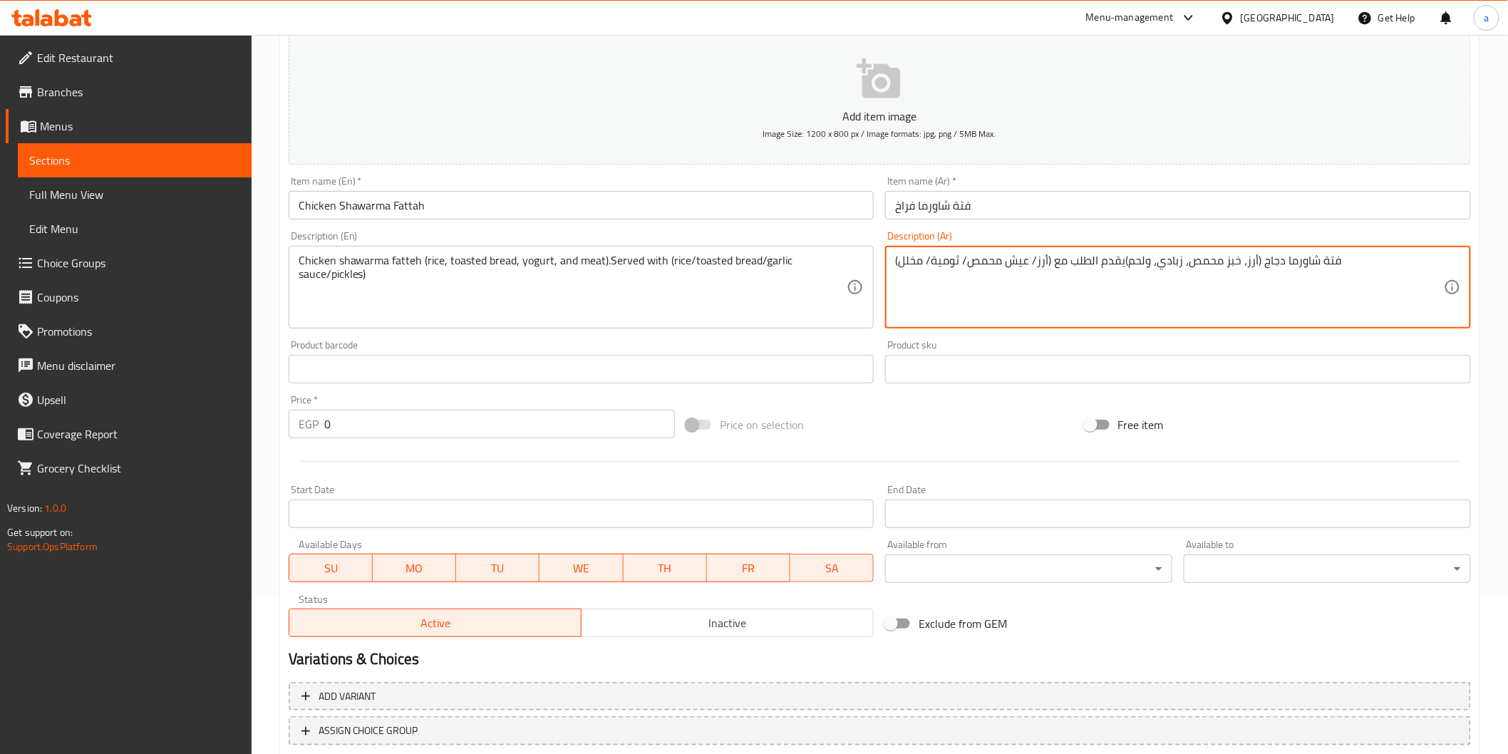
type textarea "فتة شاورما دجاج (أرز، خبز محمص، زبادي، ولحم)يقدم الطلب مع (أرز/ عيش محمص/ ثومية…"
click at [530, 419] on input "0" at bounding box center [499, 424] width 351 height 29
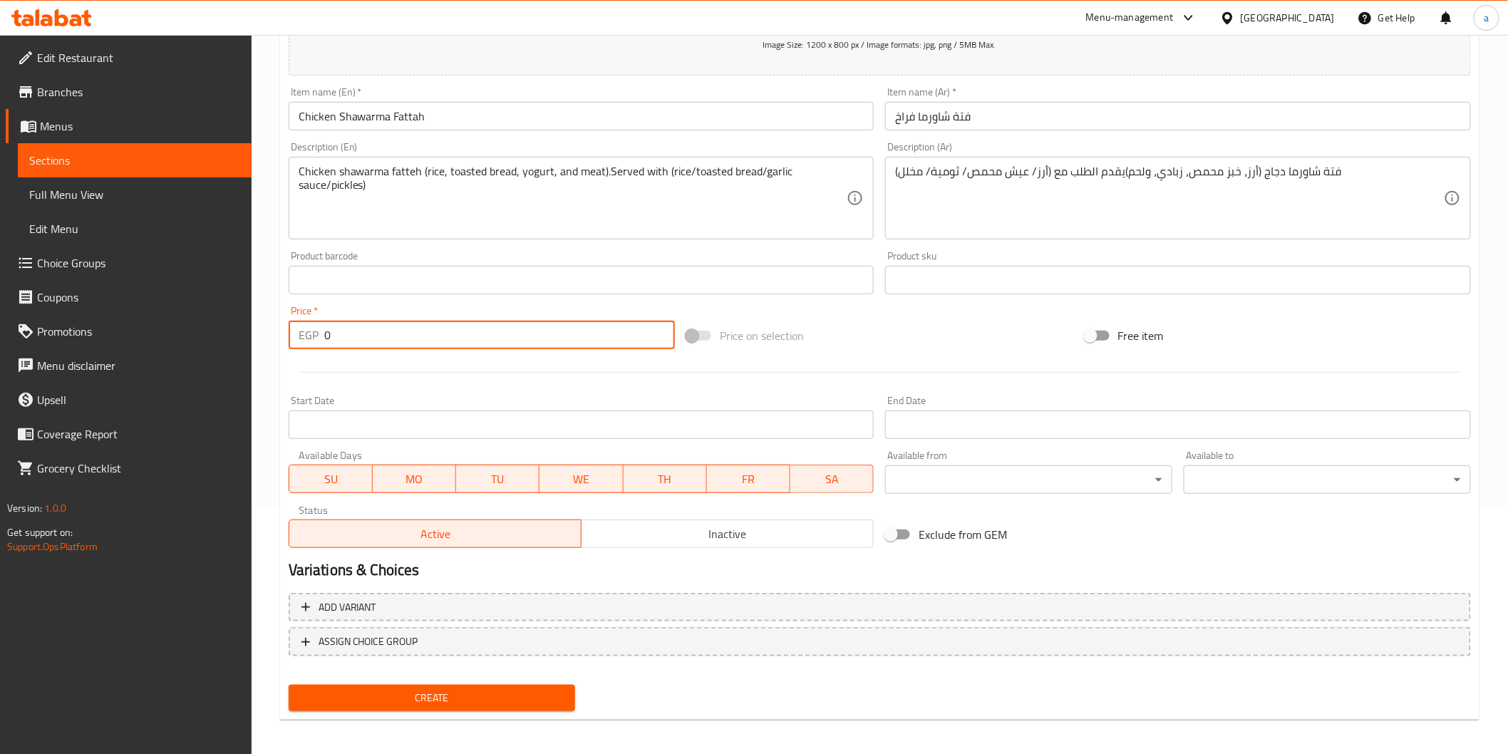
scroll to position [250, 0]
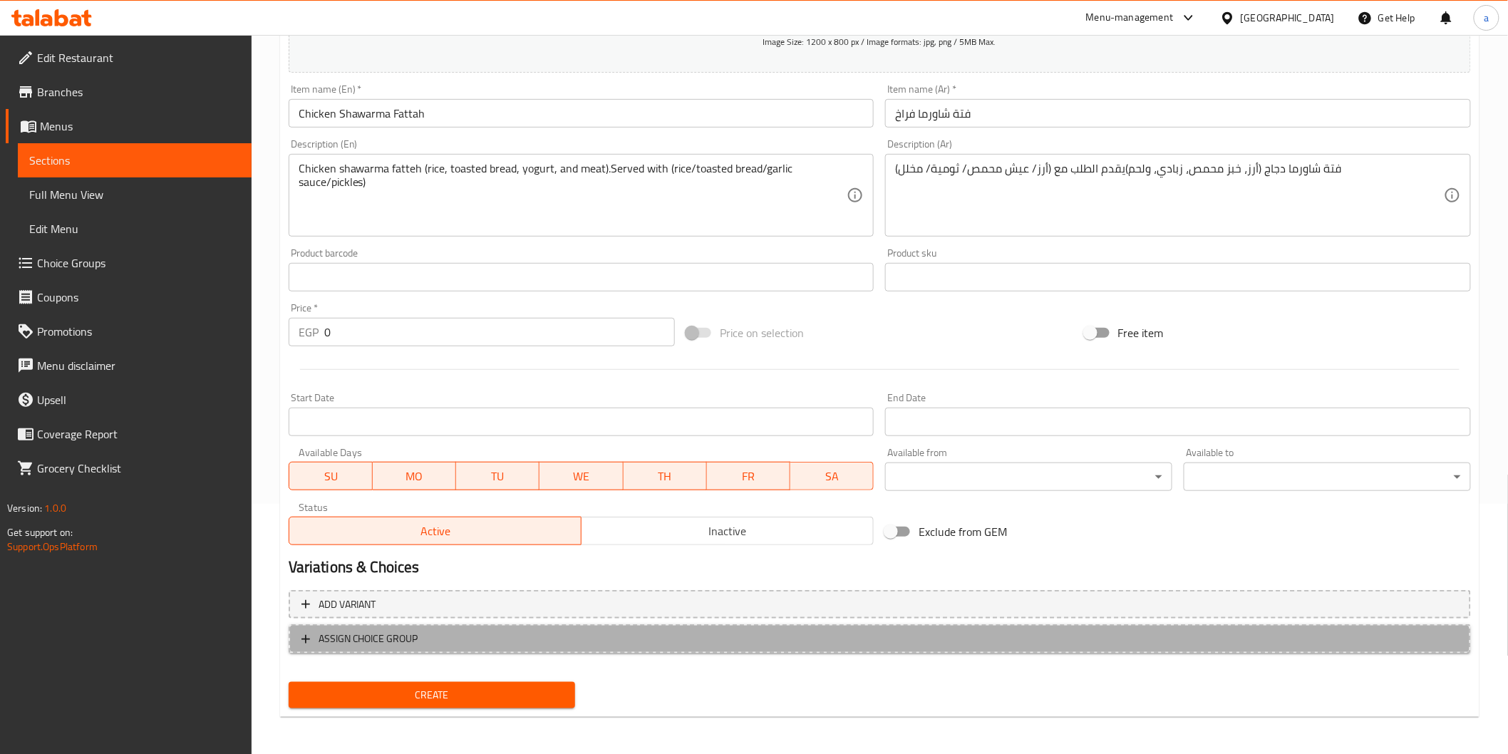
click at [466, 644] on span "ASSIGN CHOICE GROUP" at bounding box center [880, 639] width 1157 height 18
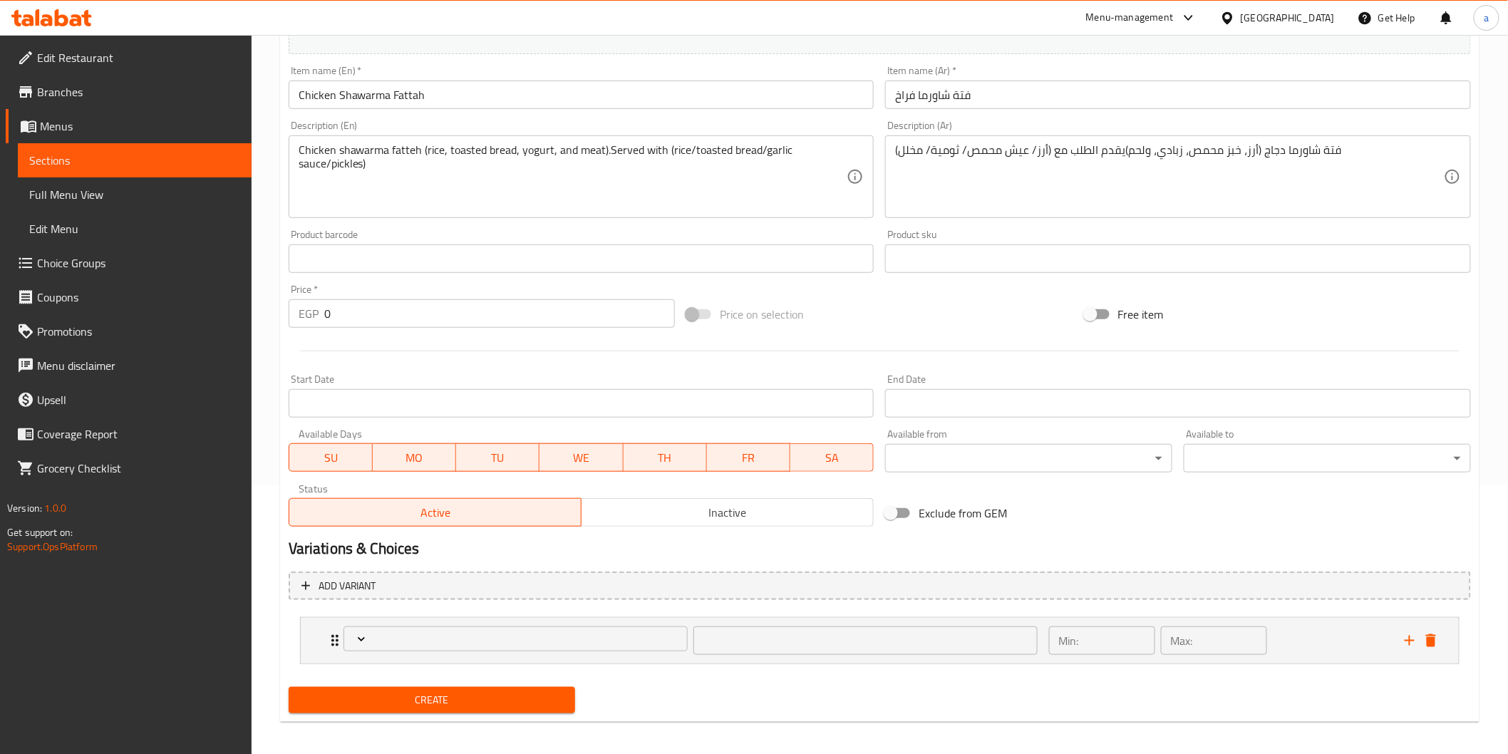
scroll to position [274, 0]
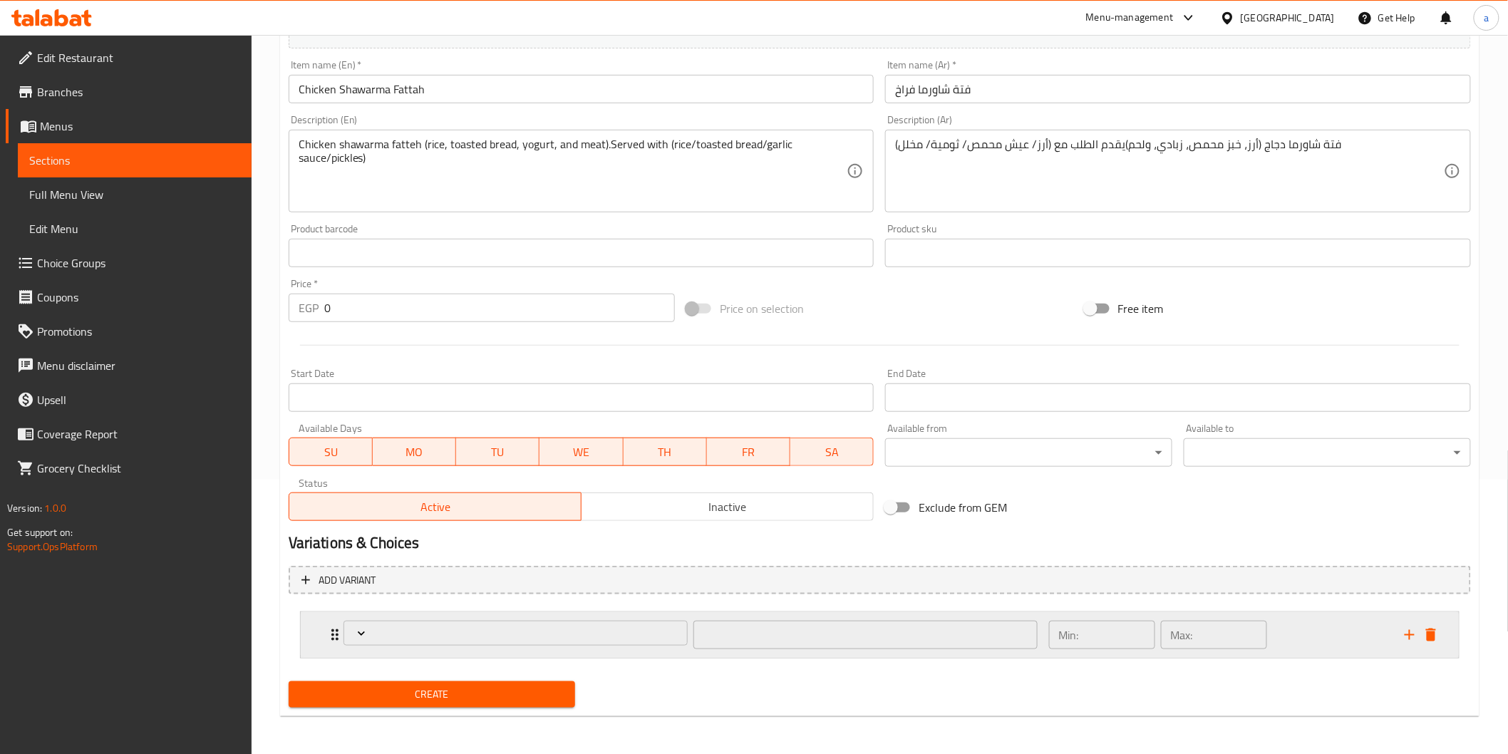
click at [1271, 640] on div "Min: ​ Max: ​" at bounding box center [1159, 635] width 230 height 40
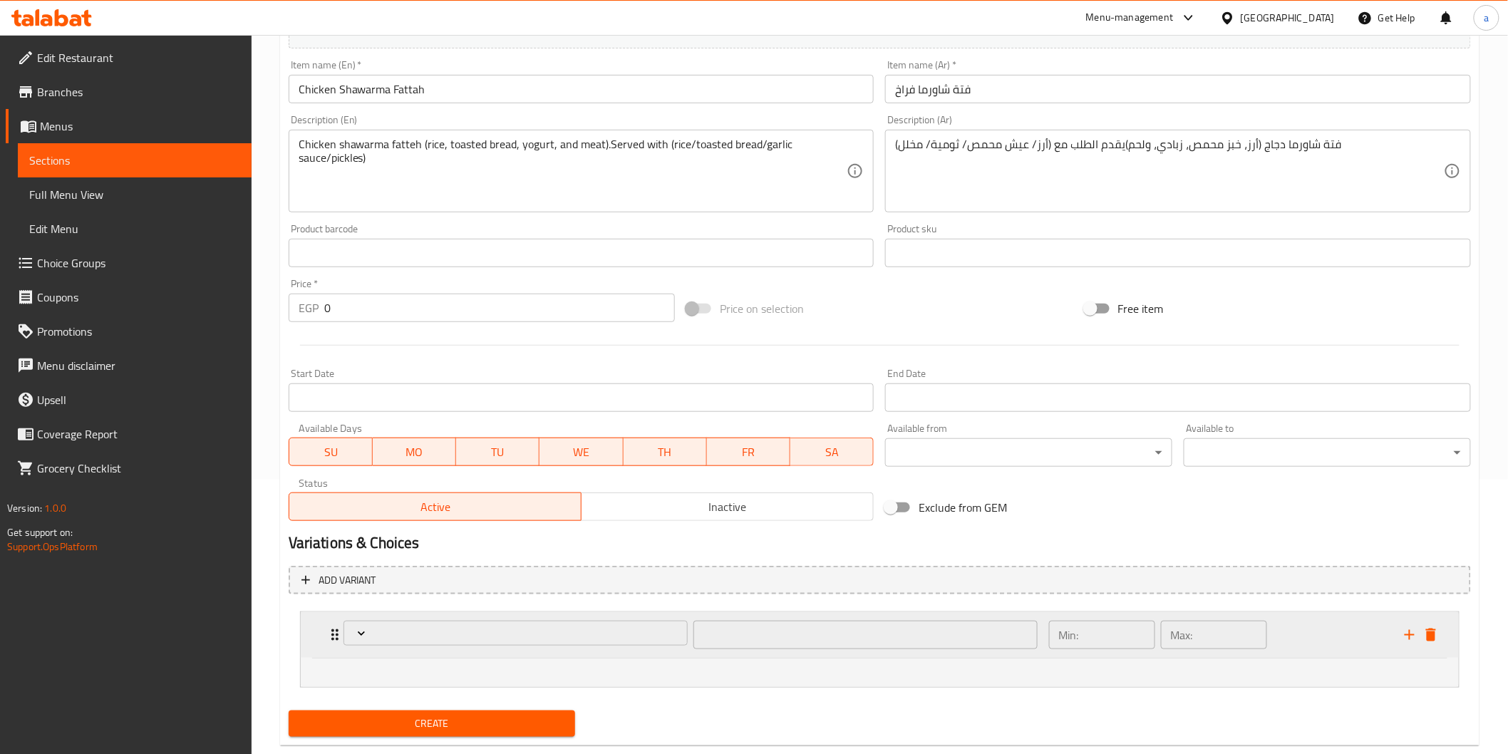
click at [629, 645] on div "Expand" at bounding box center [516, 635] width 350 height 34
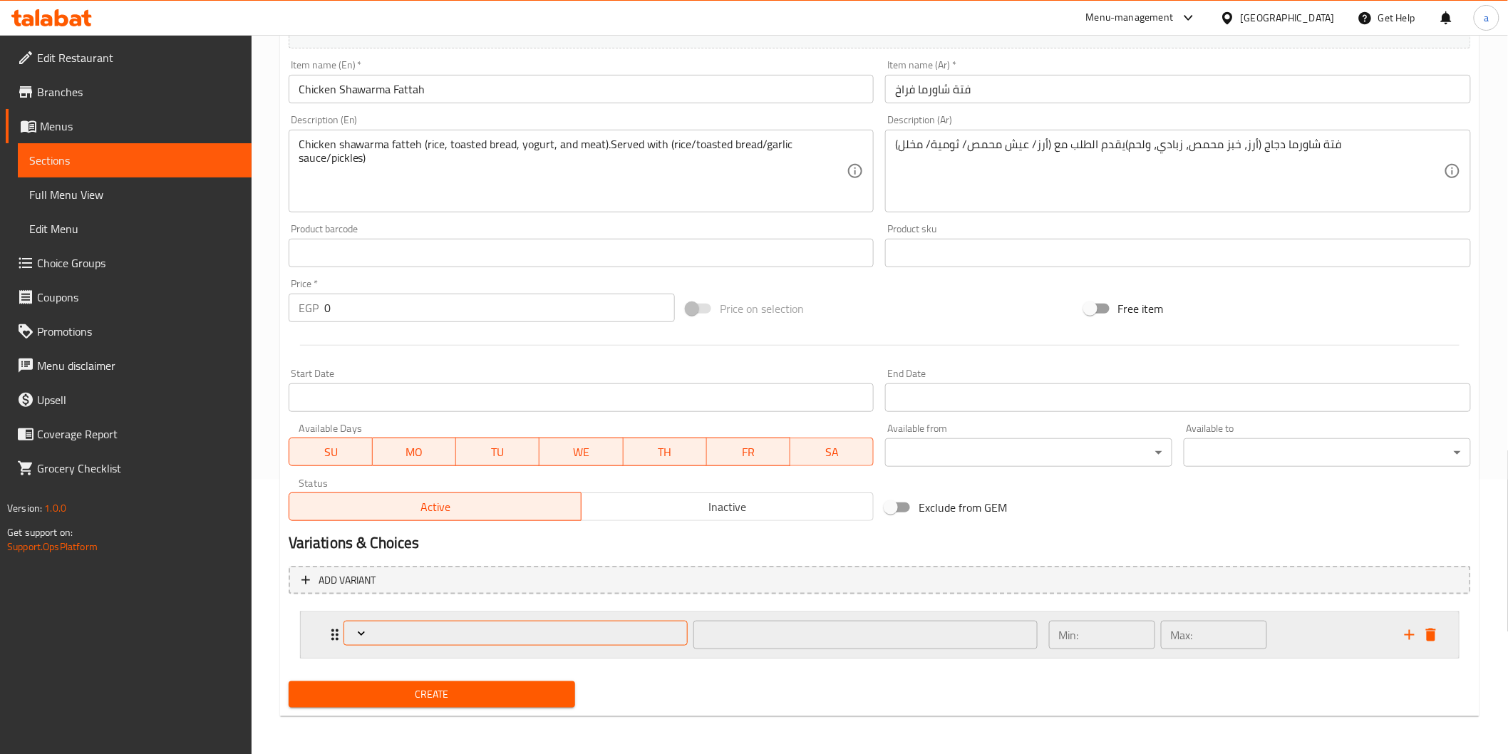
click at [627, 640] on button "Expand" at bounding box center [516, 633] width 344 height 25
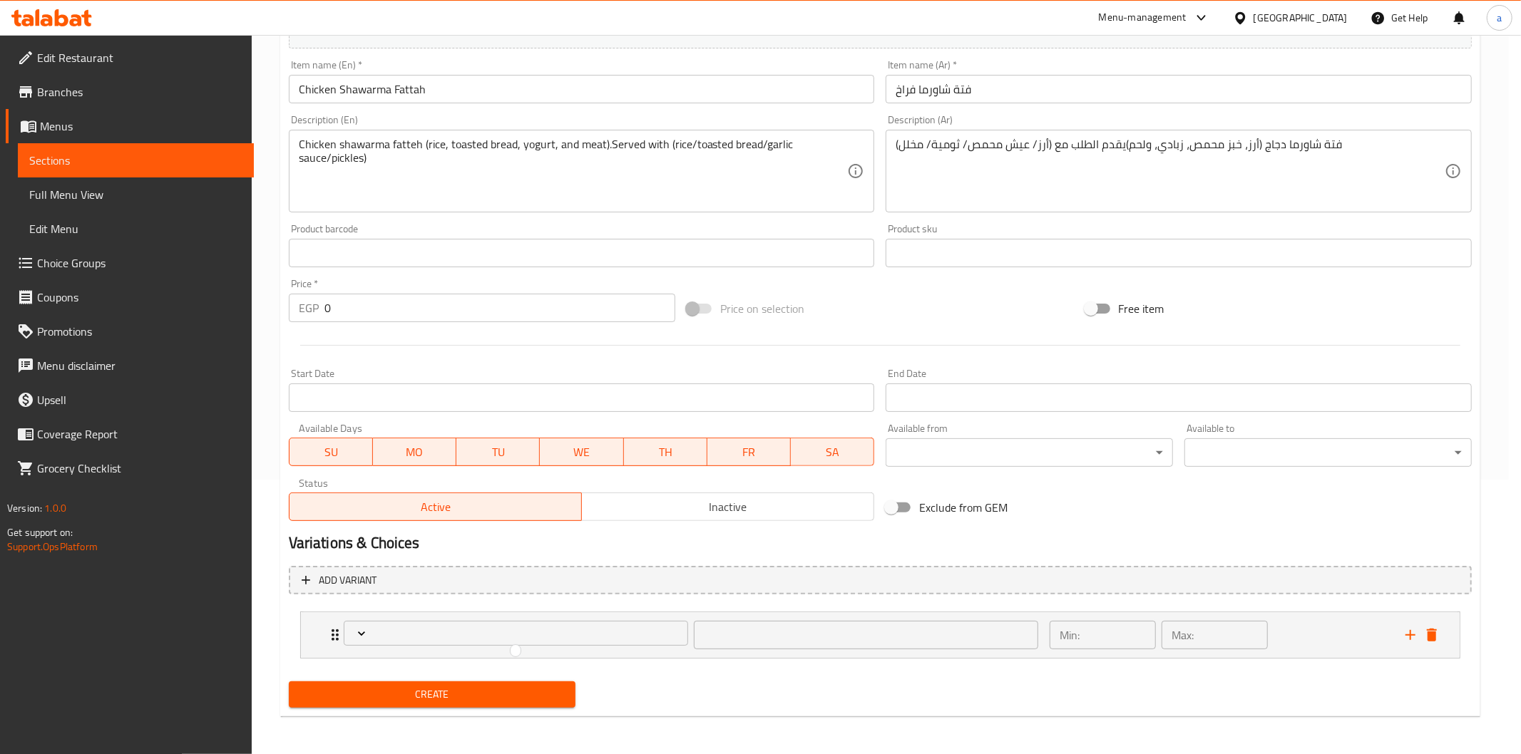
click at [587, 637] on div at bounding box center [760, 377] width 1521 height 754
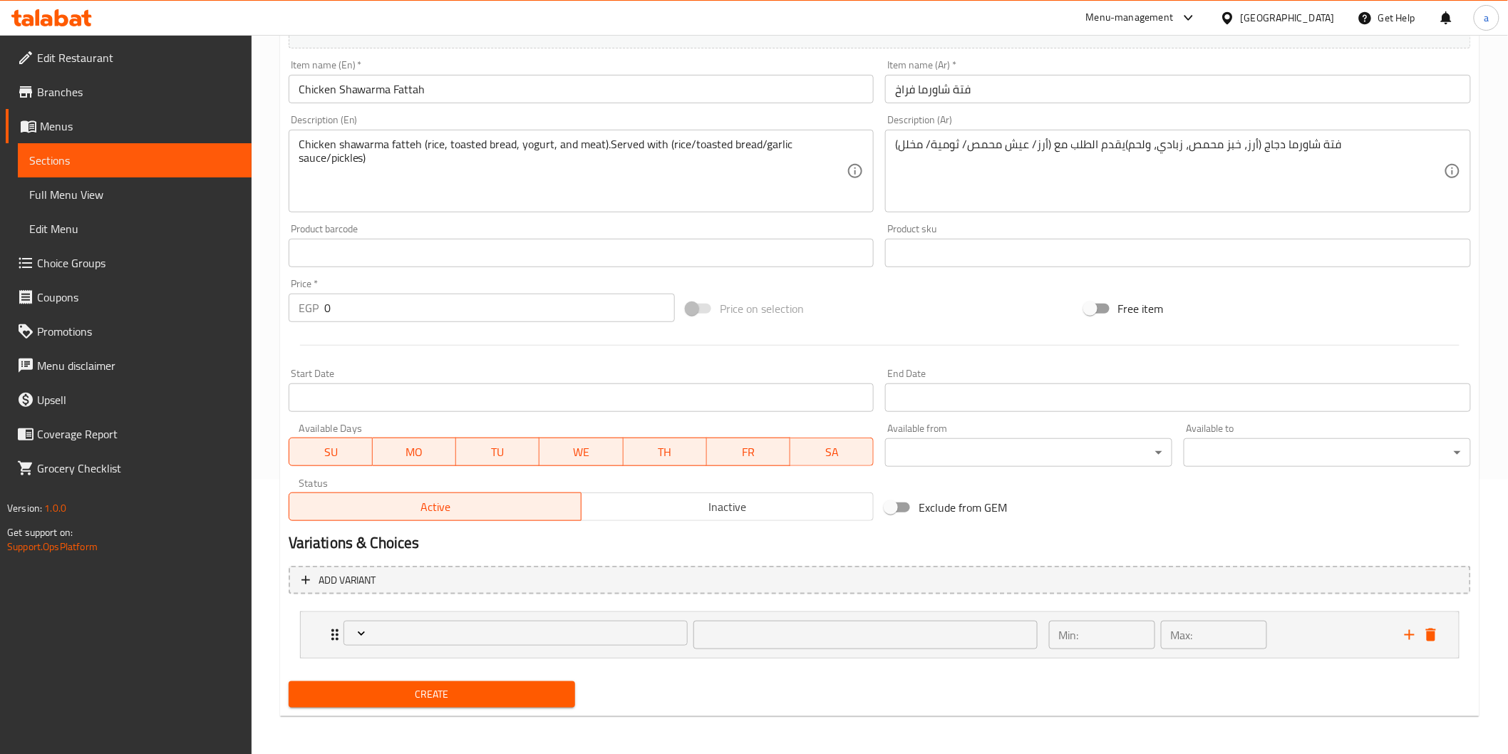
click at [530, 688] on span "Create" at bounding box center [432, 695] width 264 height 18
drag, startPoint x: 490, startPoint y: 309, endPoint x: 144, endPoint y: 278, distance: 347.1
click at [140, 278] on div "Edit Restaurant Branches Menus Sections Full Menu View Edit Menu Choice Groups …" at bounding box center [754, 258] width 1508 height 996
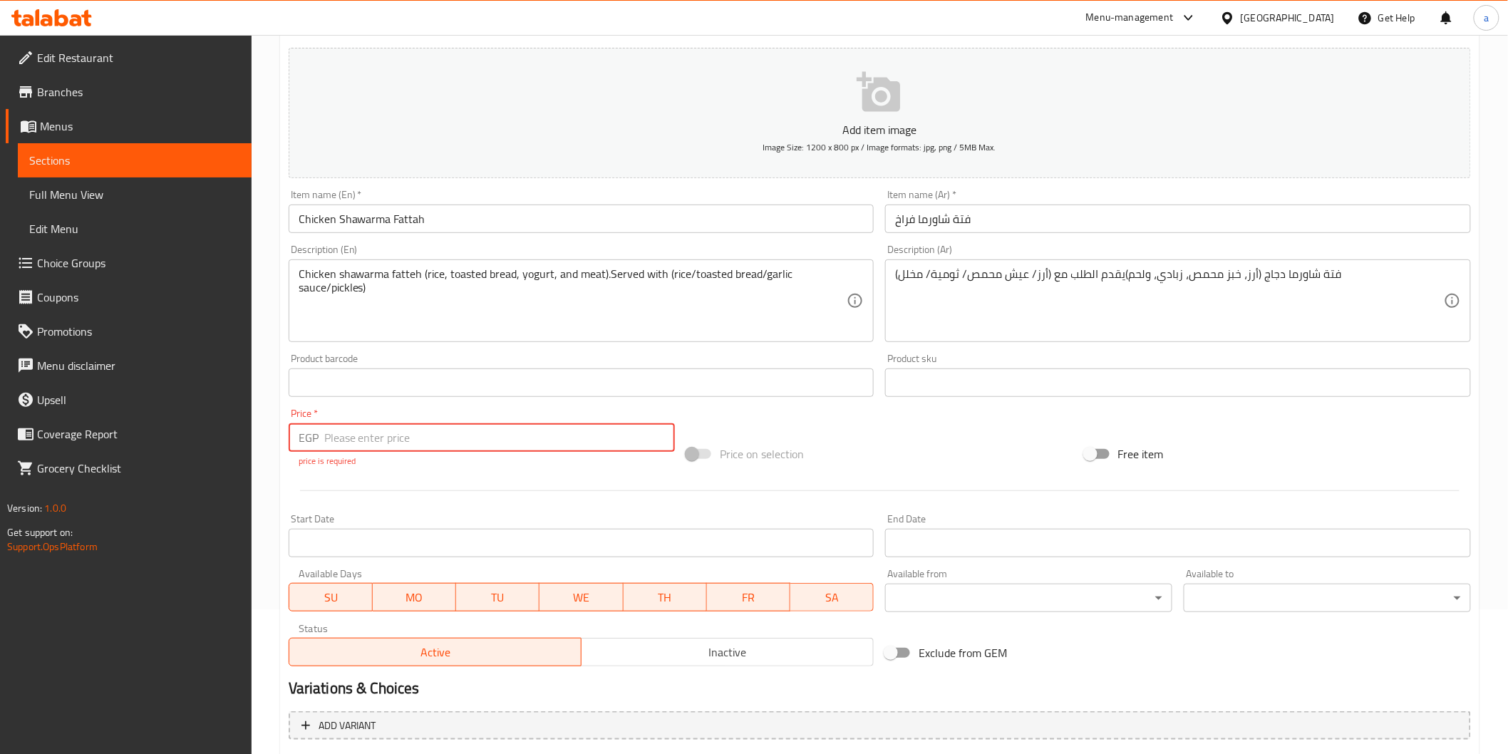
scroll to position [290, 0]
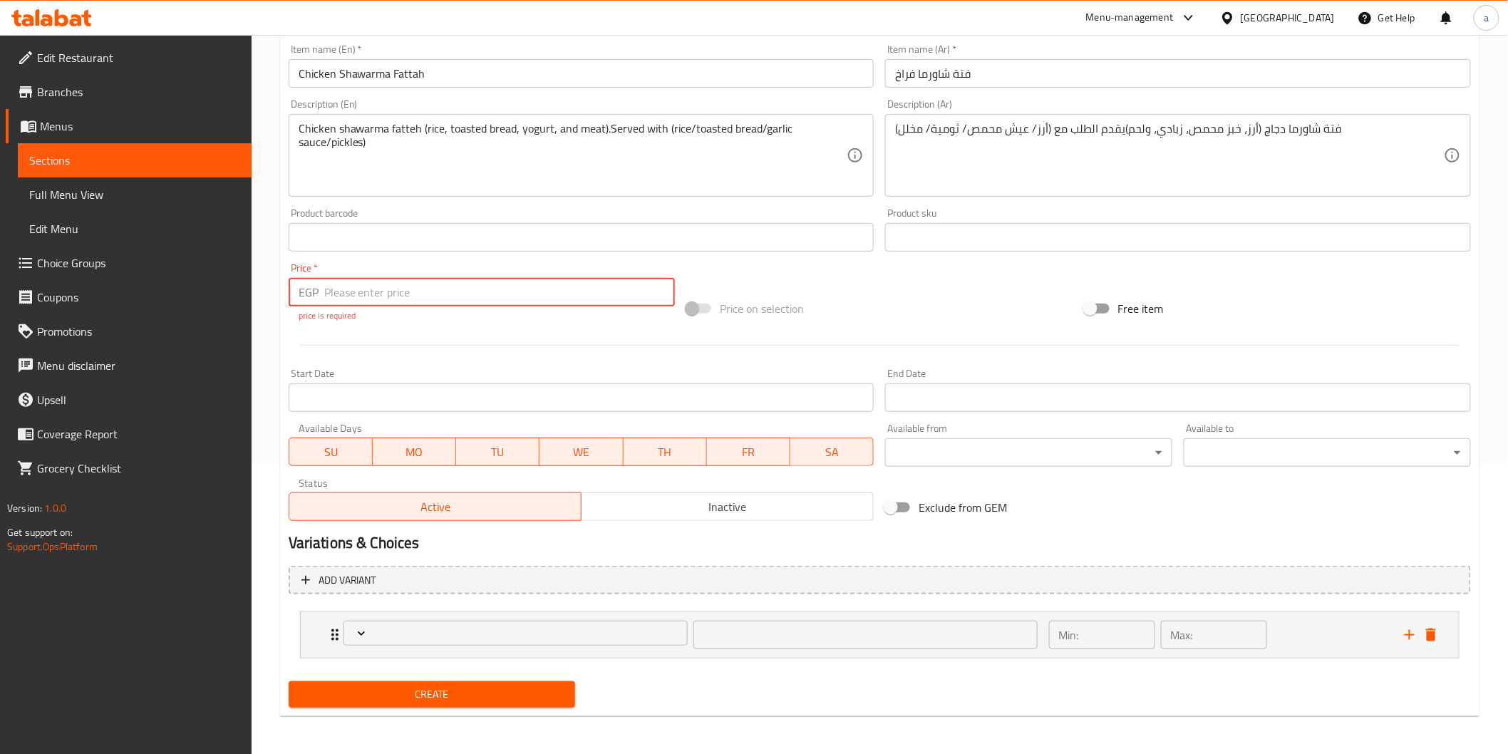
click at [443, 297] on input "number" at bounding box center [499, 292] width 351 height 29
type input "0"
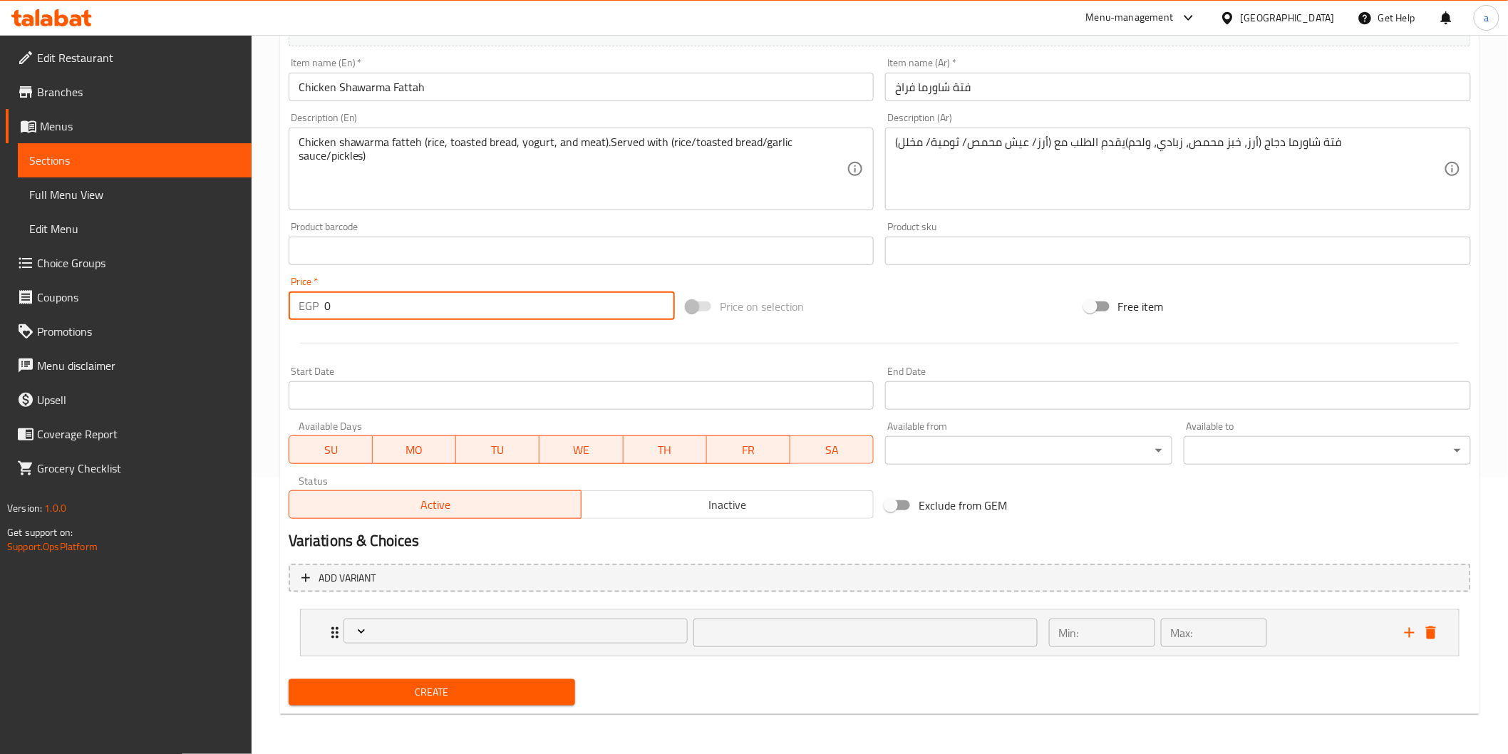
scroll to position [274, 0]
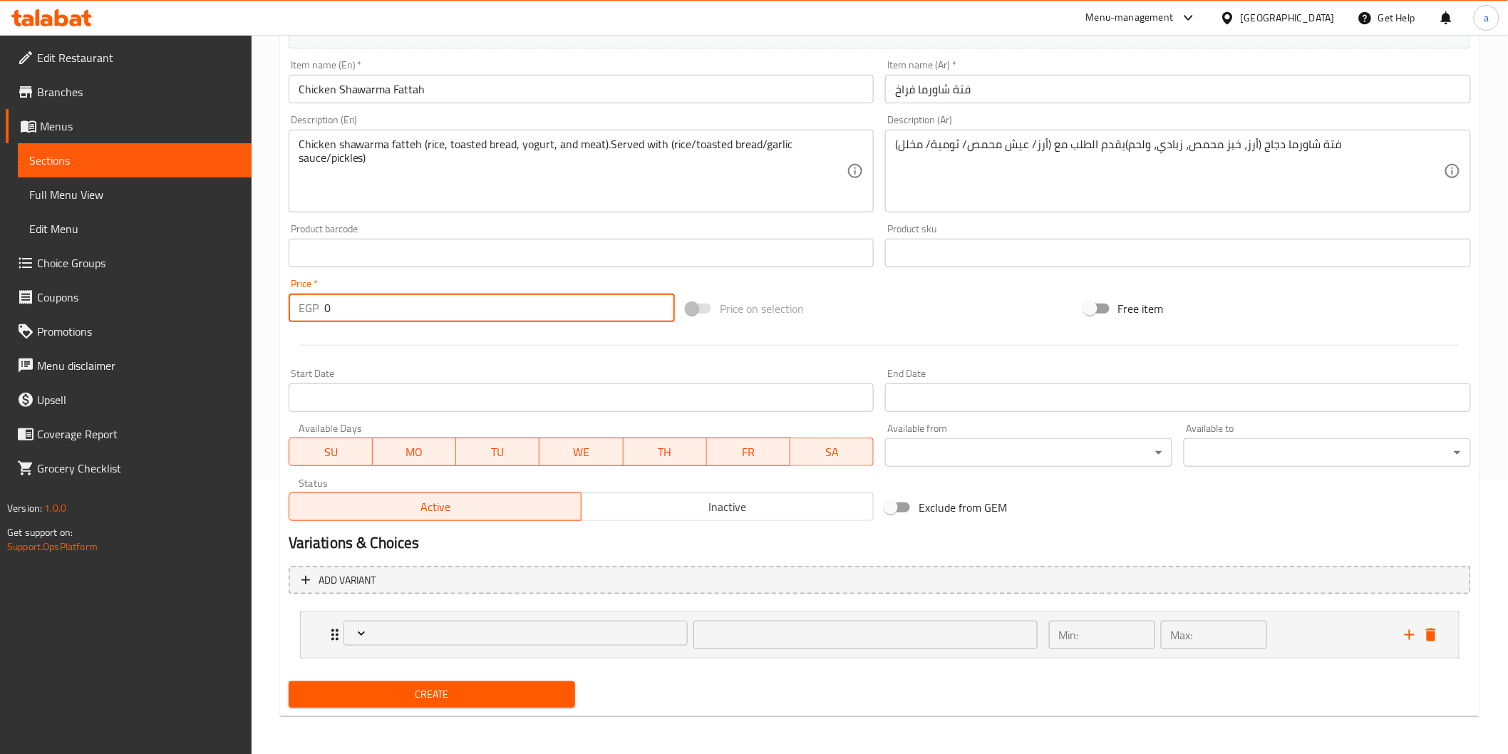
click at [495, 691] on span "Create" at bounding box center [432, 695] width 264 height 18
drag, startPoint x: 411, startPoint y: 312, endPoint x: 305, endPoint y: 312, distance: 106.2
click at [305, 312] on div "EGP 0 Price *" at bounding box center [482, 308] width 386 height 29
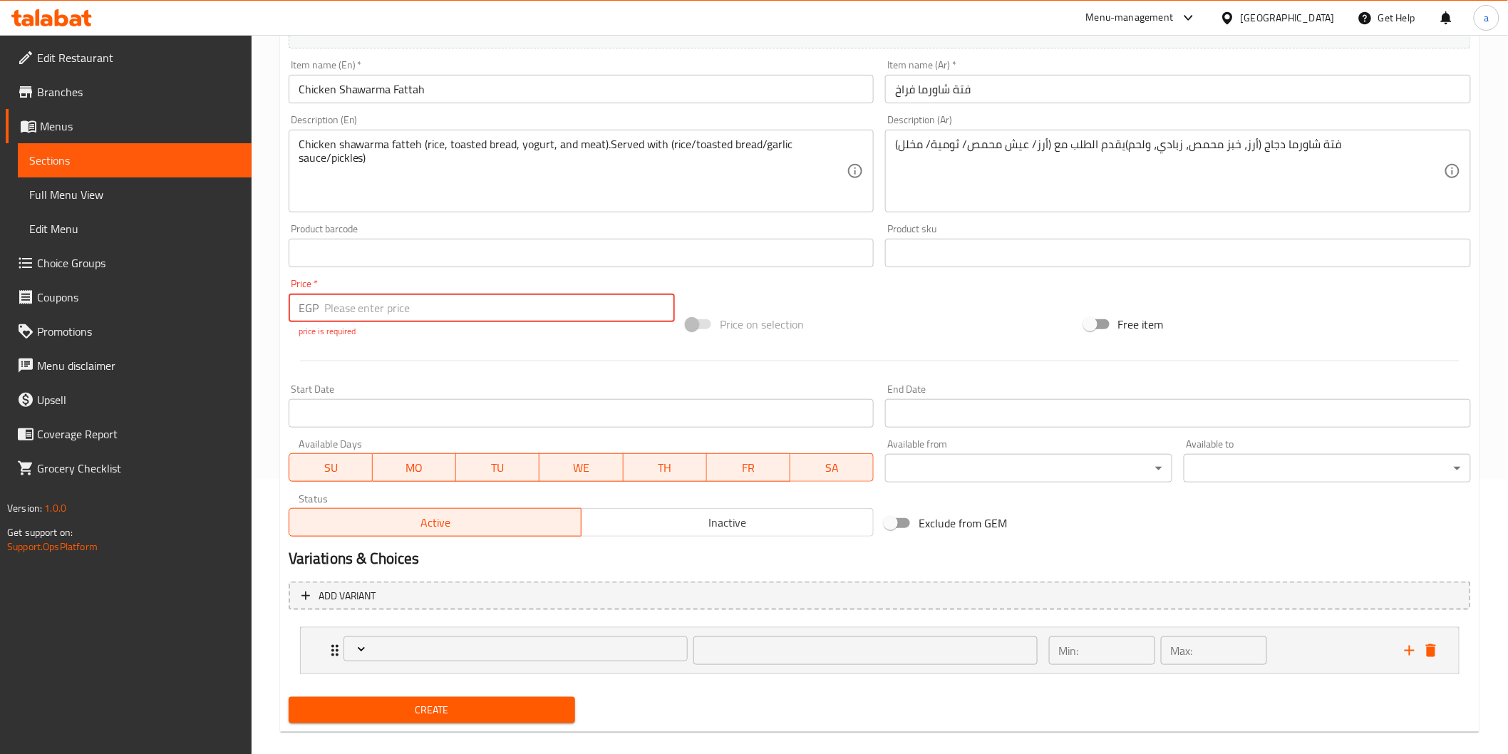
type input "0"
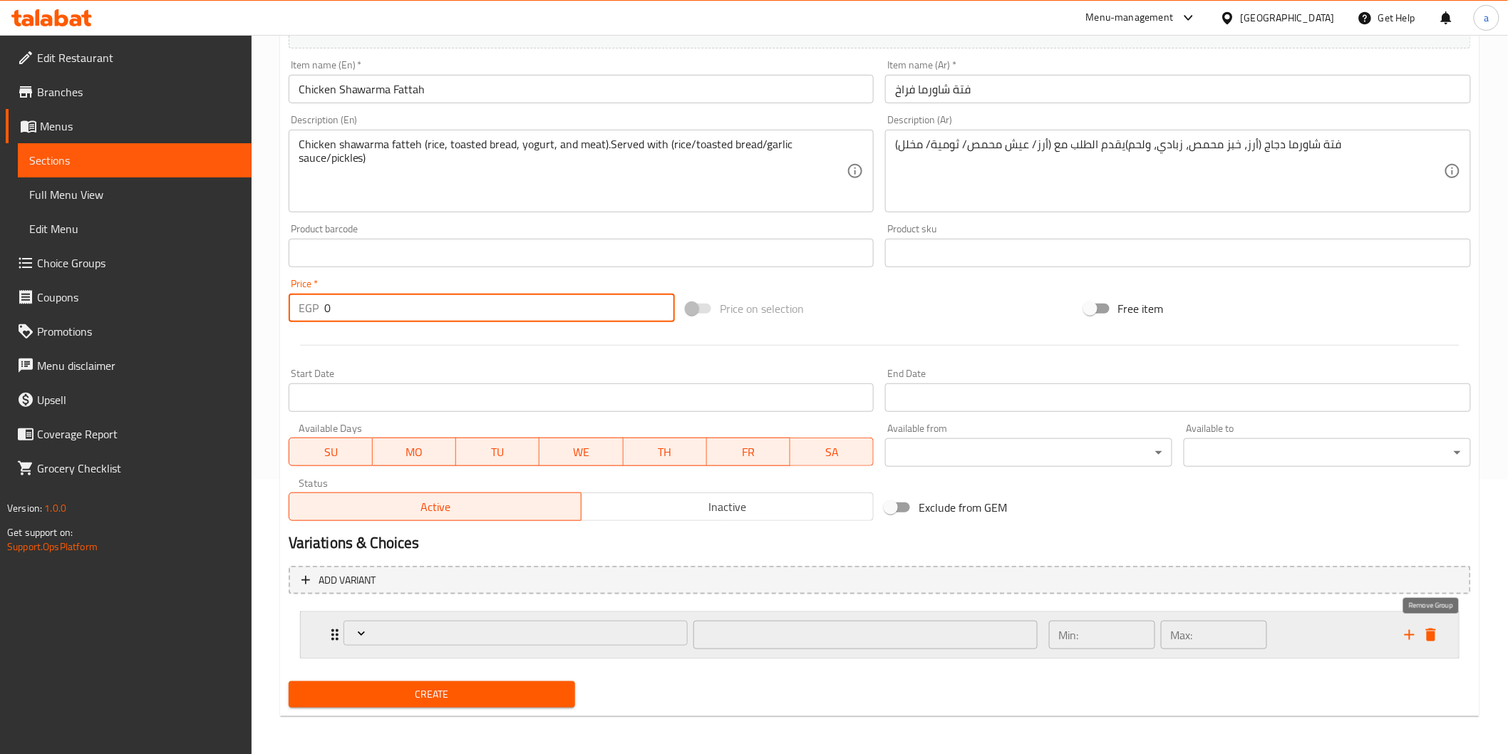
click at [1434, 639] on icon "delete" at bounding box center [1431, 635] width 10 height 13
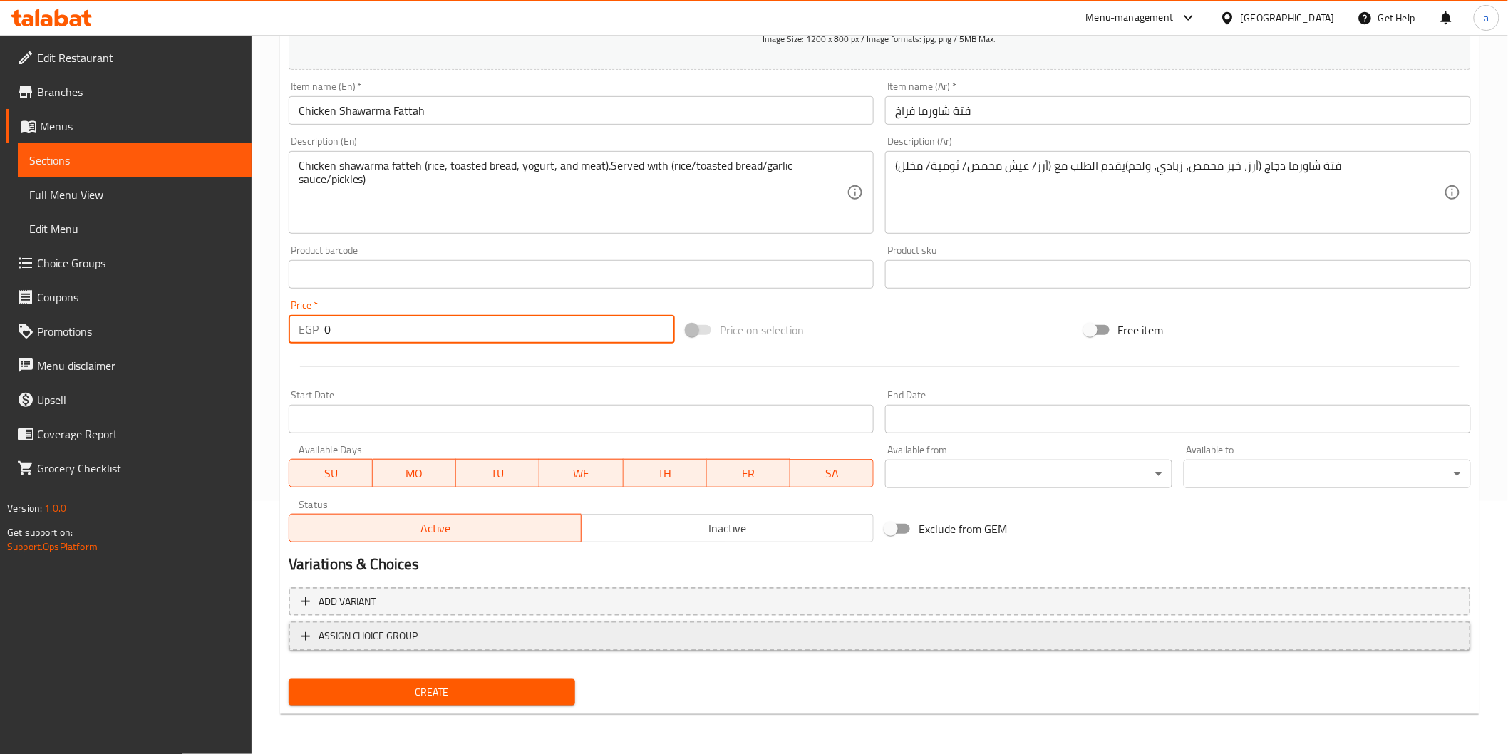
scroll to position [250, 0]
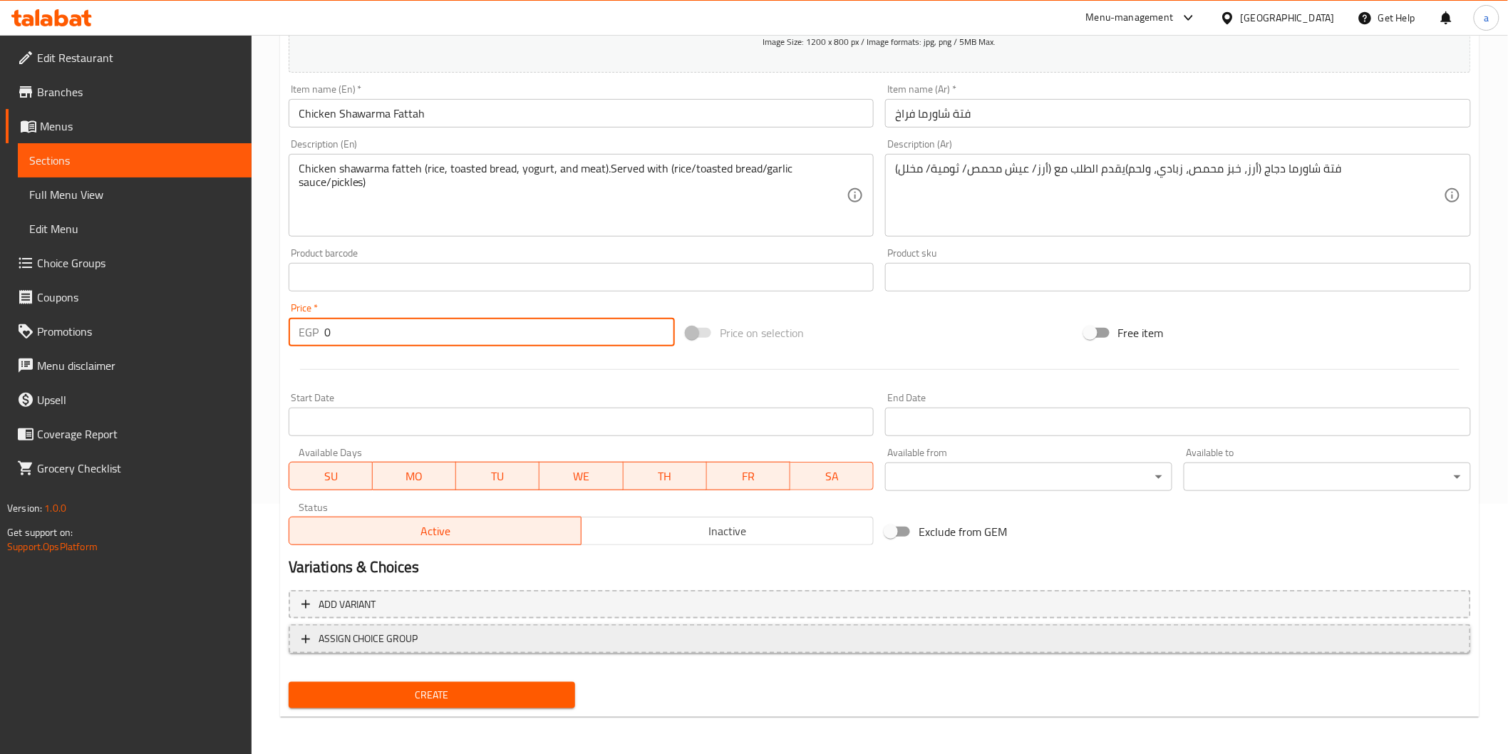
click at [723, 639] on span "ASSIGN CHOICE GROUP" at bounding box center [880, 639] width 1157 height 18
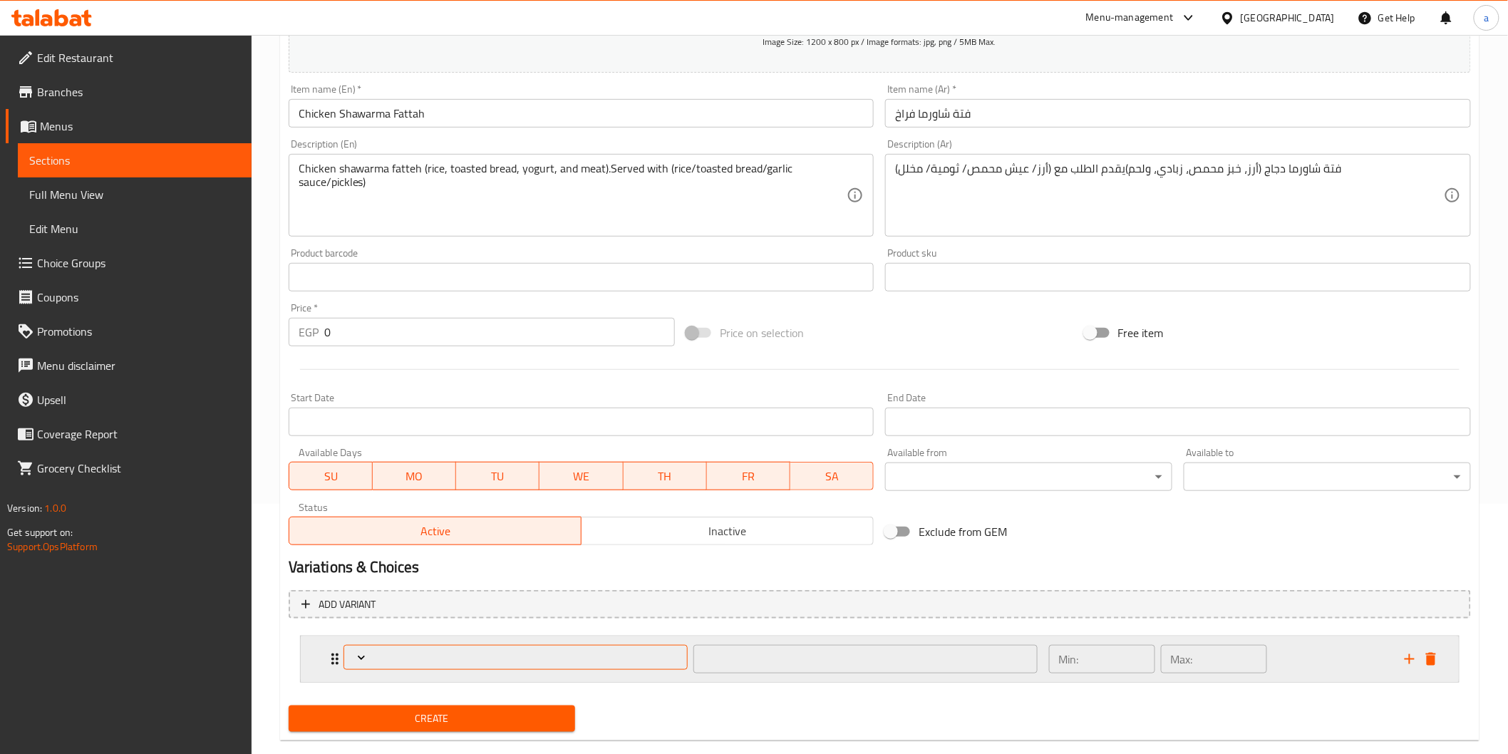
click at [676, 658] on span "Expand" at bounding box center [516, 658] width 334 height 14
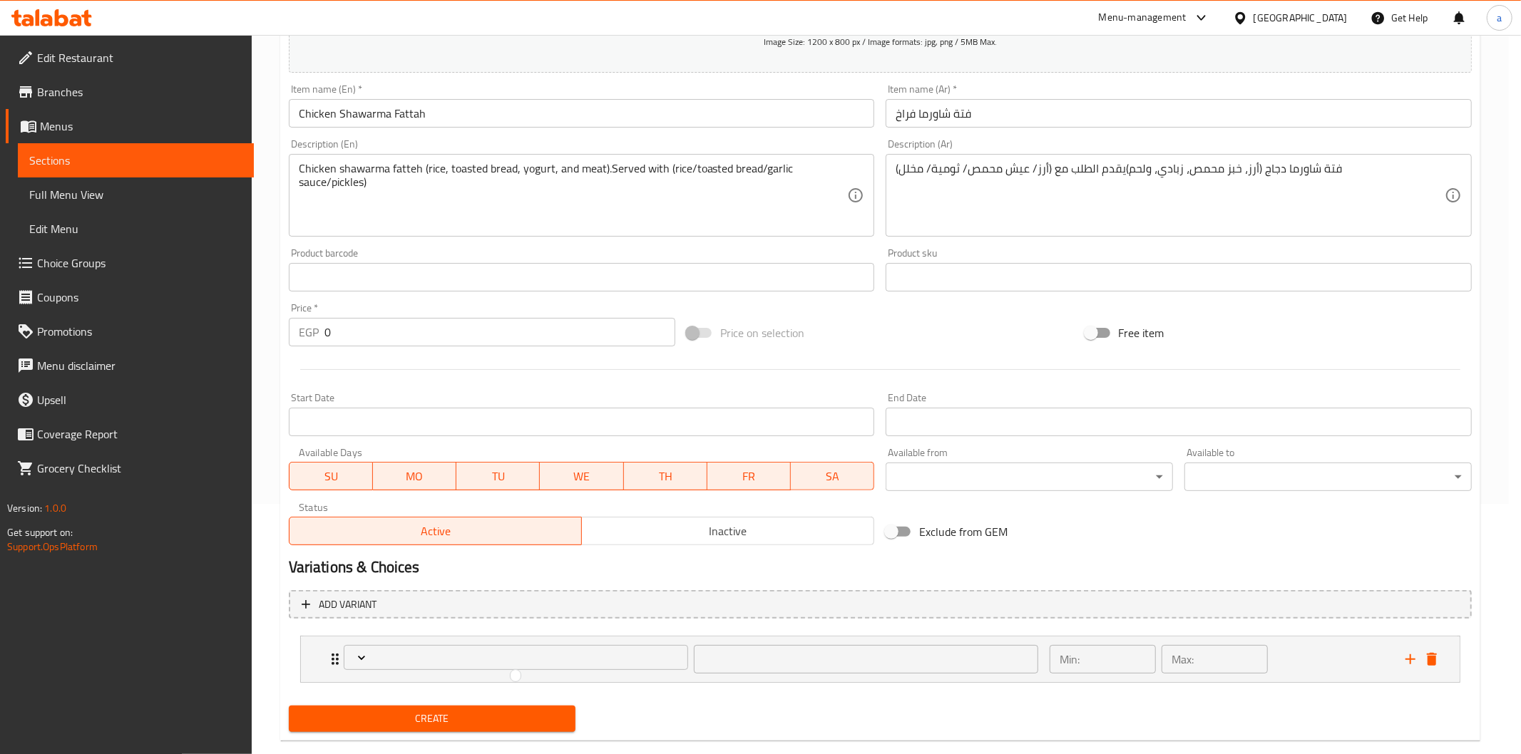
click at [426, 657] on div at bounding box center [760, 377] width 1521 height 754
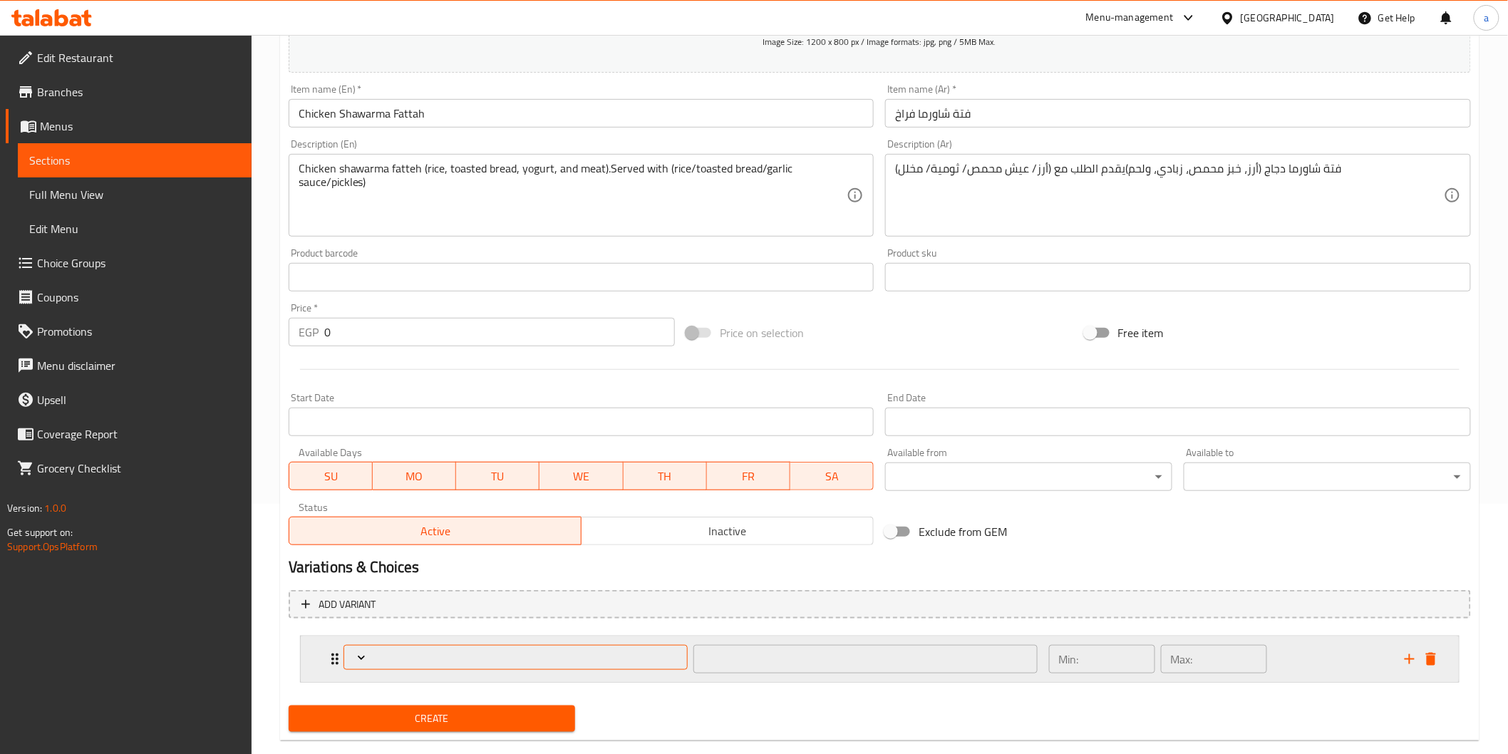
click at [490, 664] on span "Expand" at bounding box center [516, 658] width 334 height 14
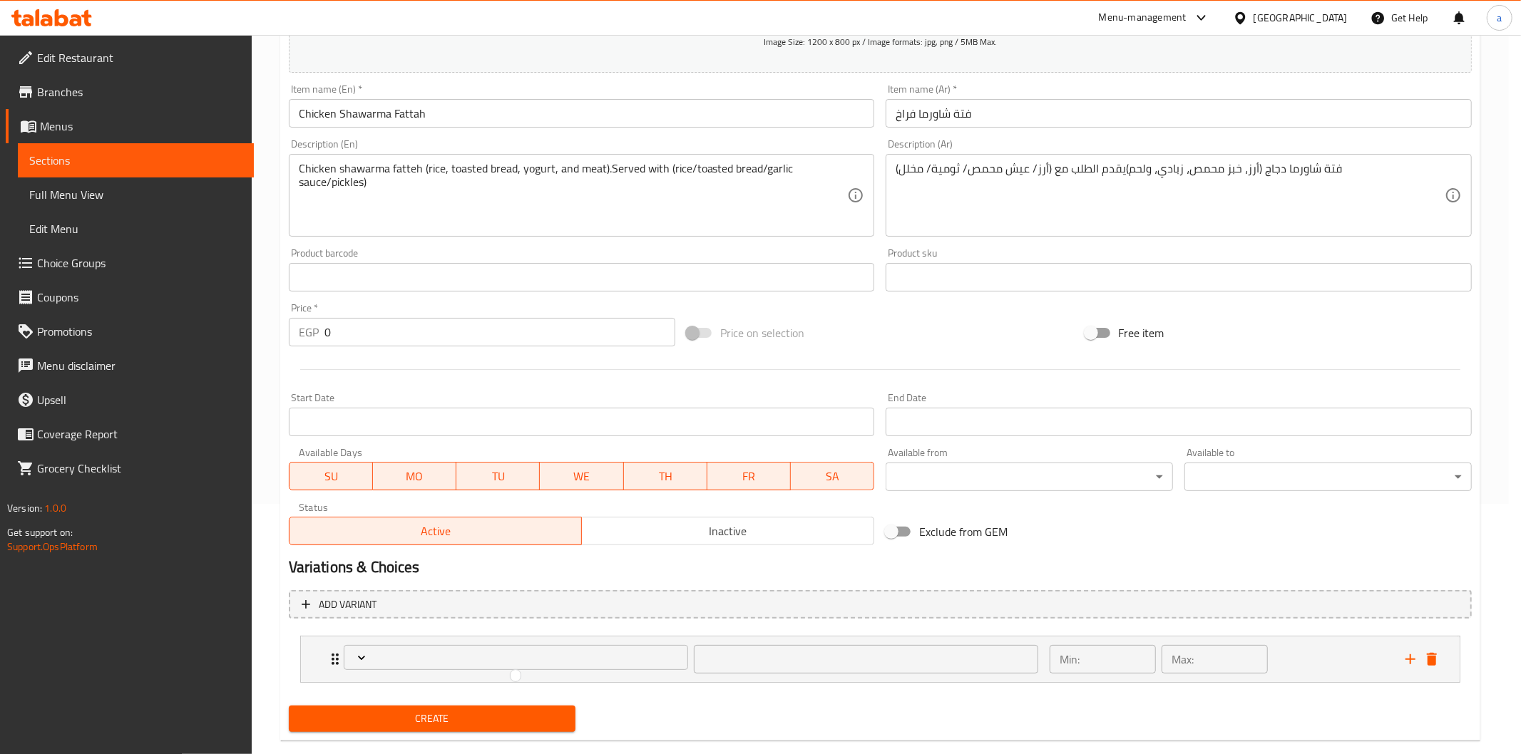
click at [524, 681] on div at bounding box center [760, 377] width 1521 height 754
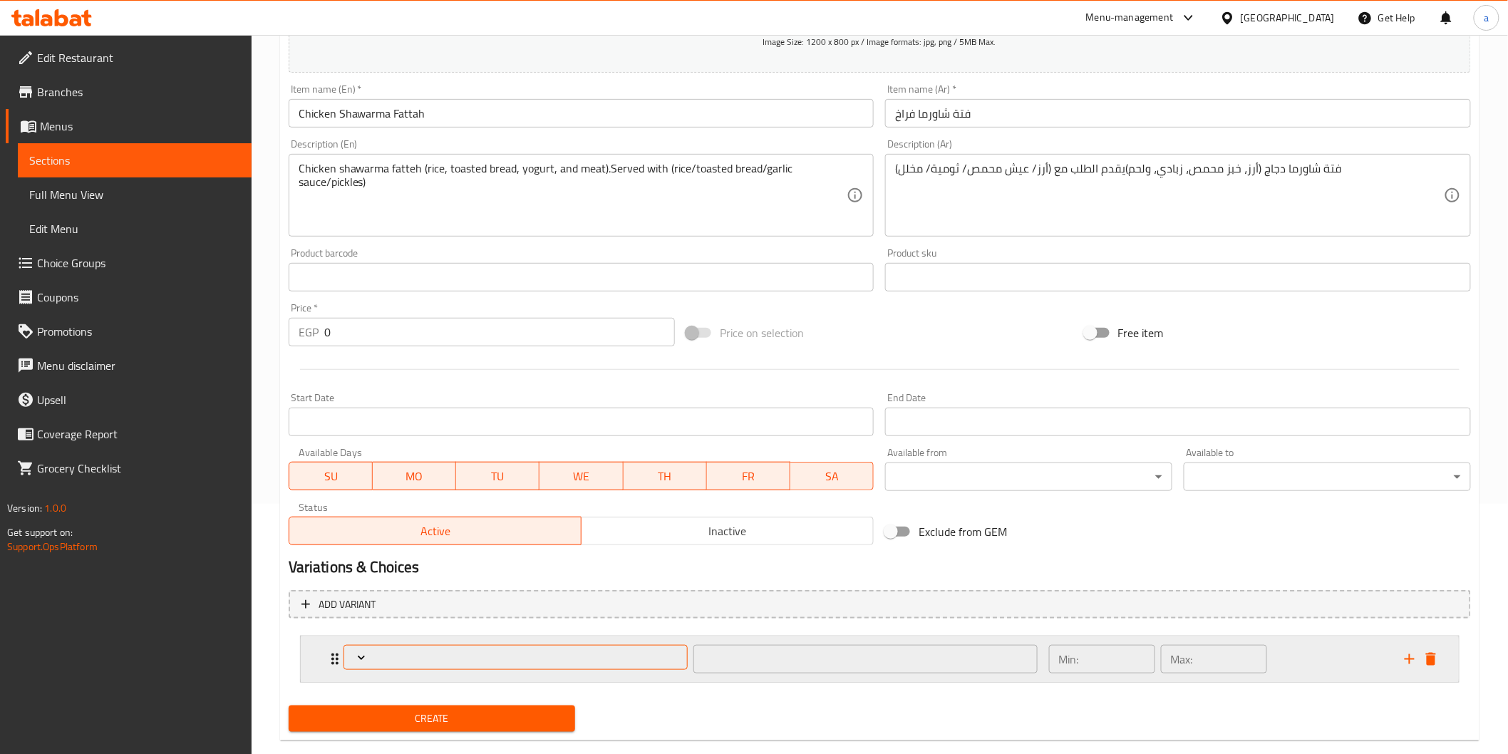
click at [566, 668] on button "Expand" at bounding box center [516, 657] width 344 height 25
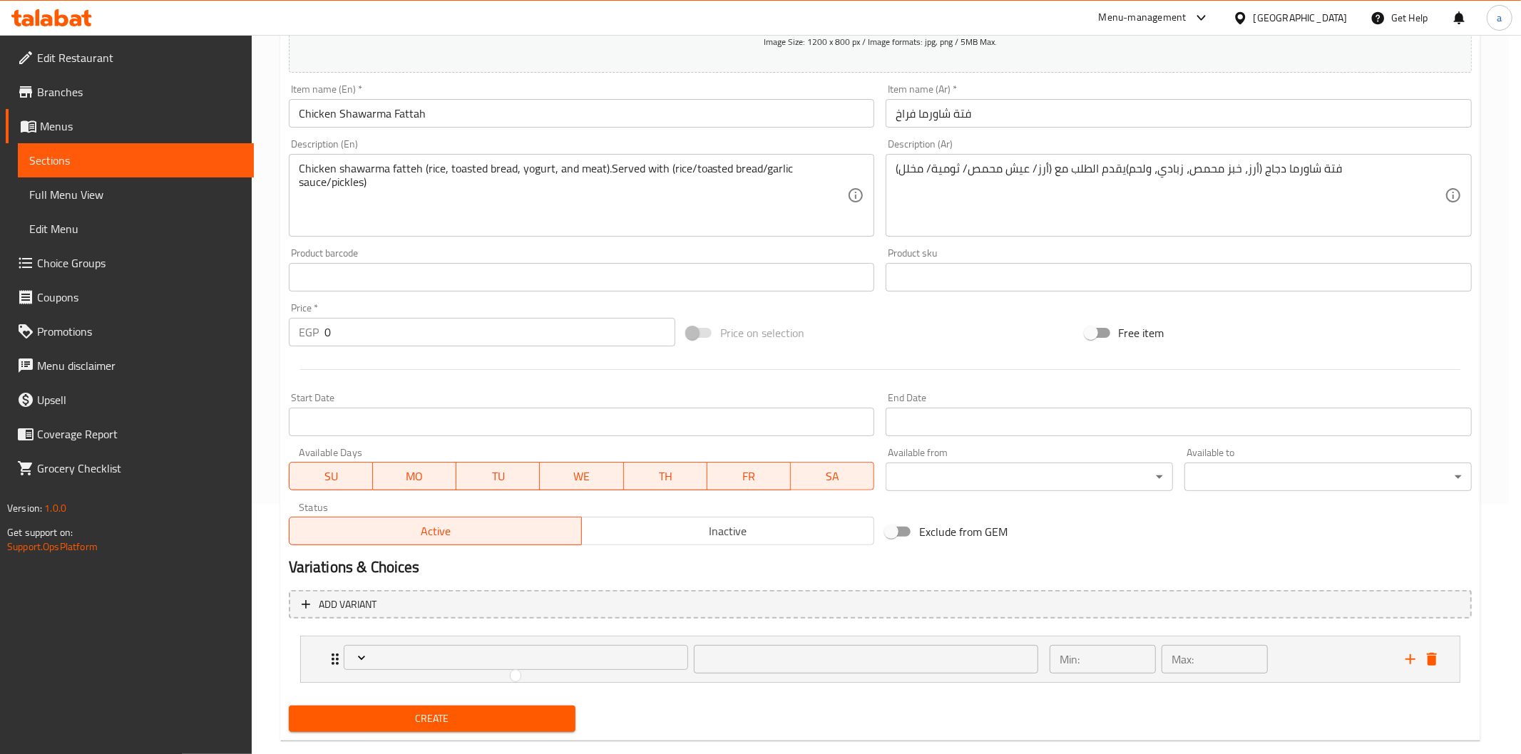
click at [640, 666] on div at bounding box center [760, 377] width 1521 height 754
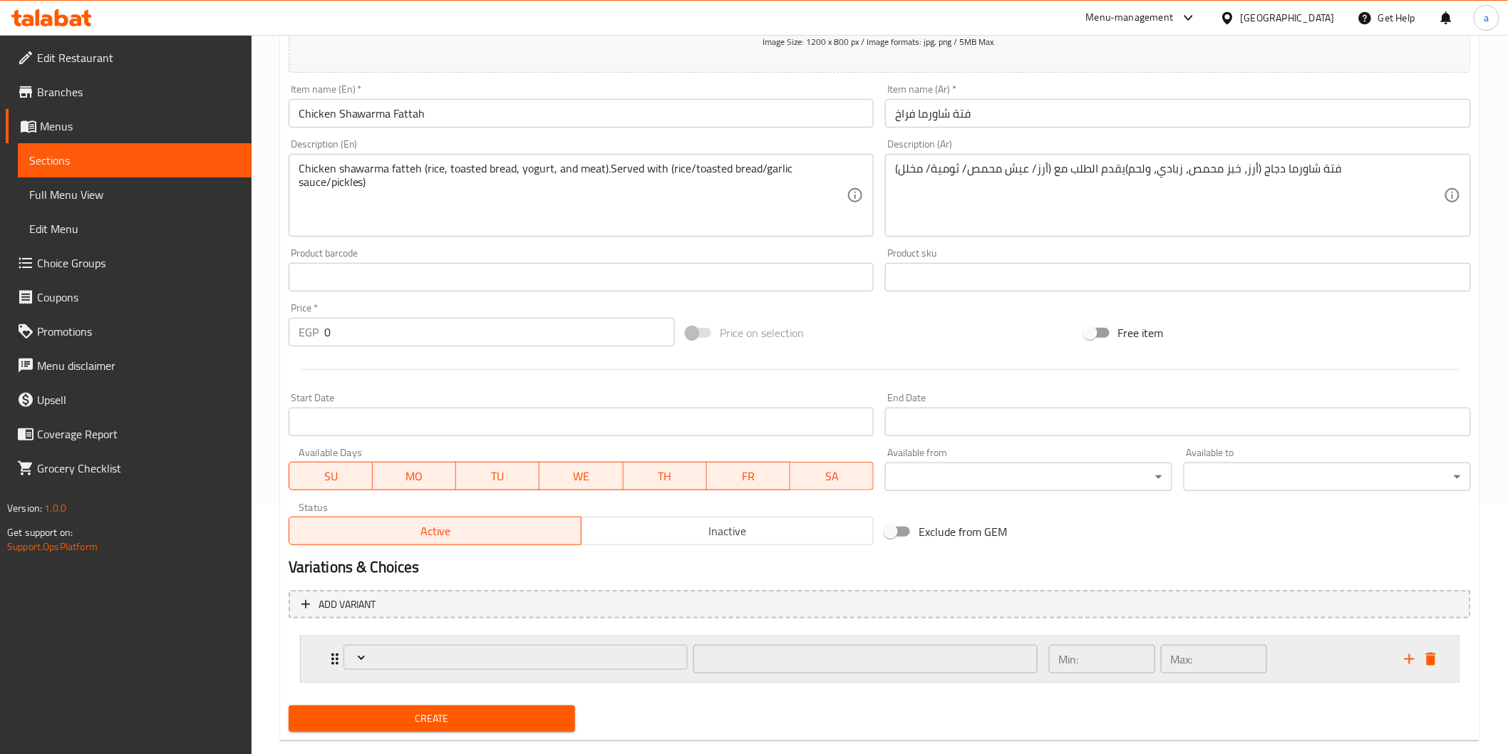
click at [783, 679] on div "​" at bounding box center [690, 660] width 711 height 46
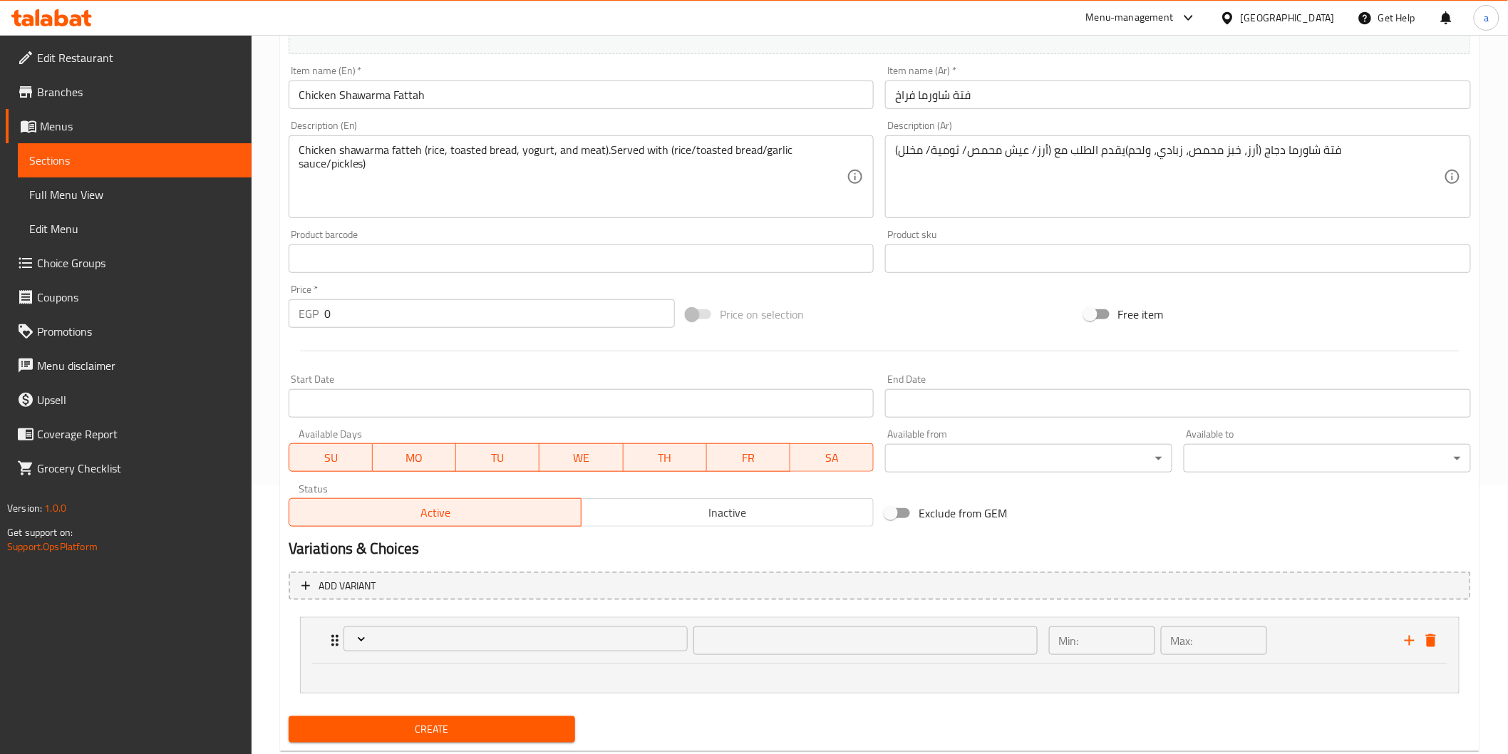
scroll to position [304, 0]
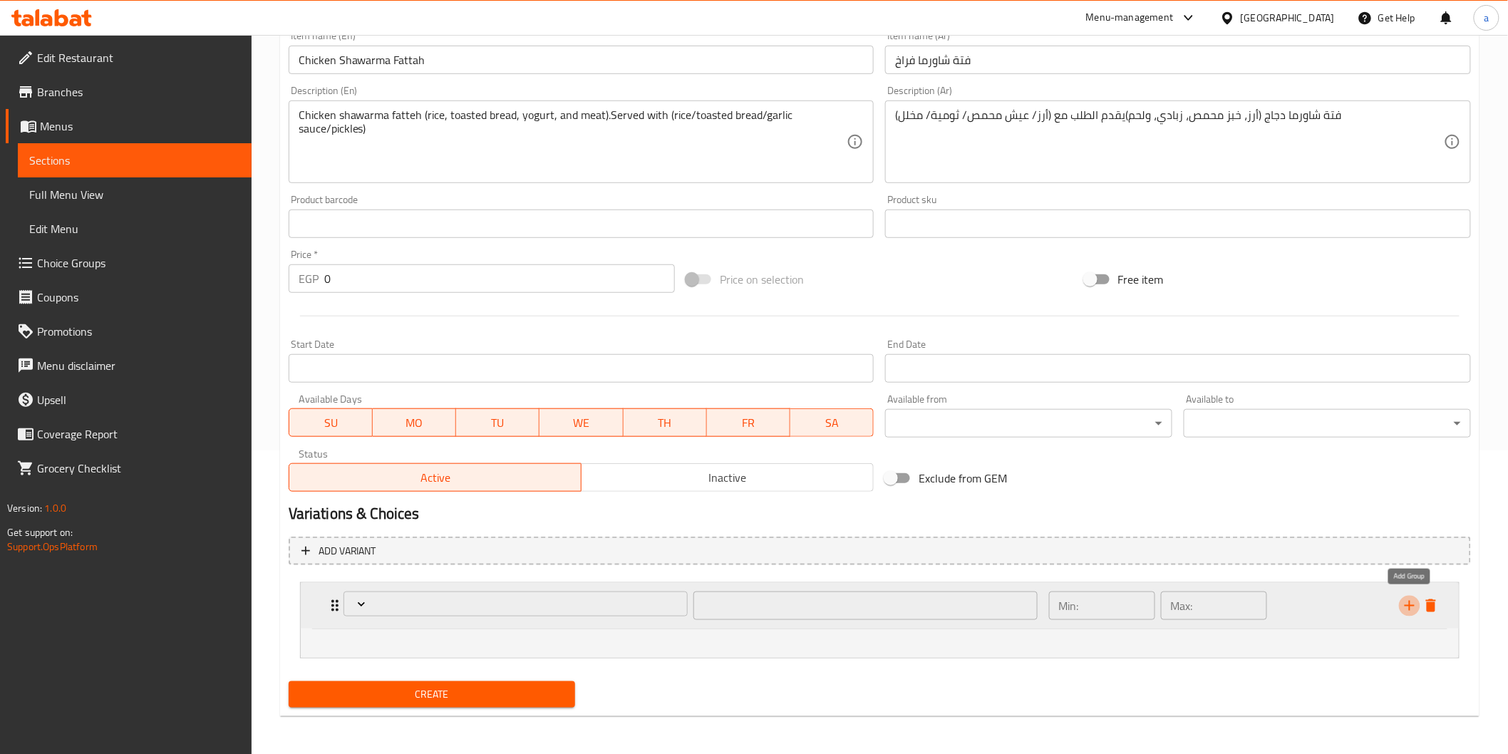
click at [1414, 597] on icon "add" at bounding box center [1410, 605] width 17 height 17
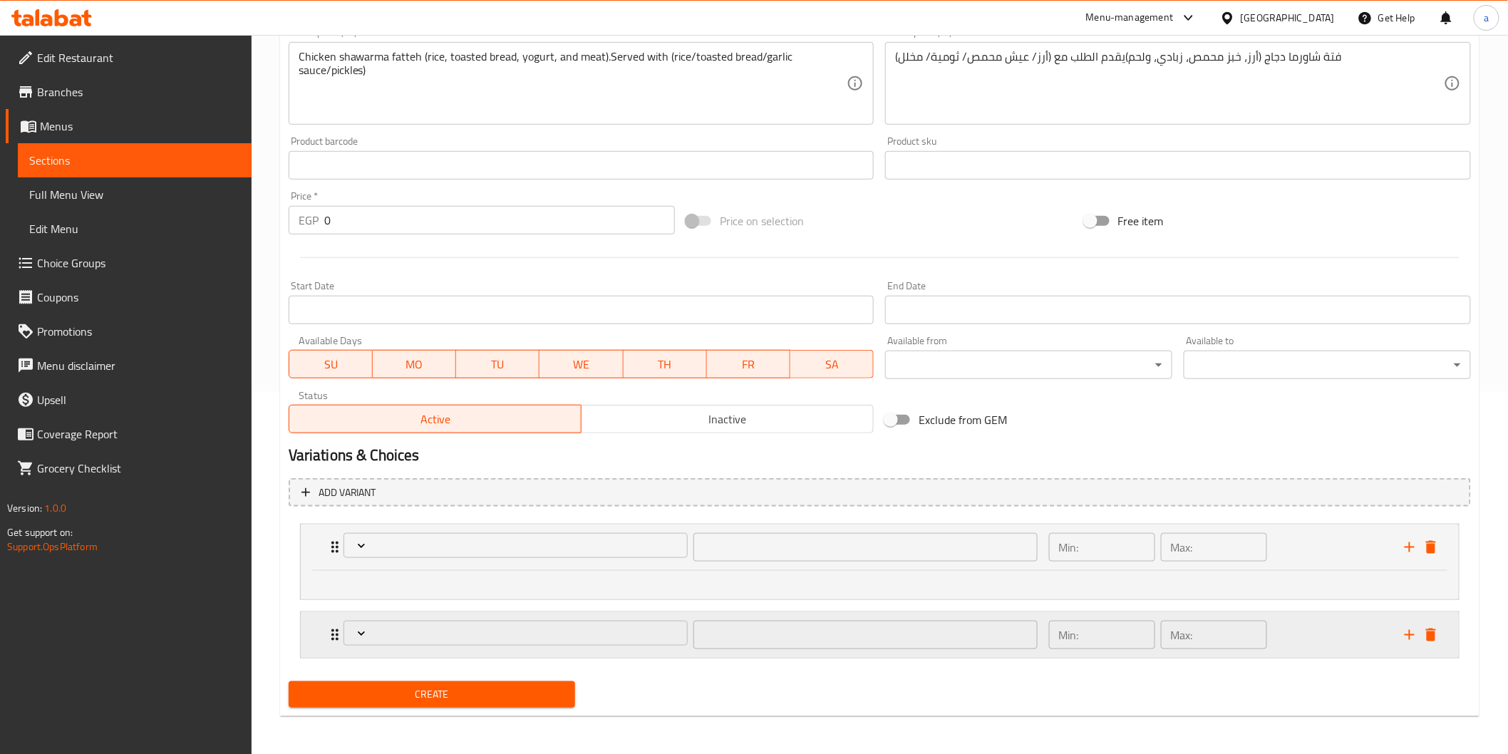
click at [1430, 631] on icon "delete" at bounding box center [1431, 635] width 10 height 13
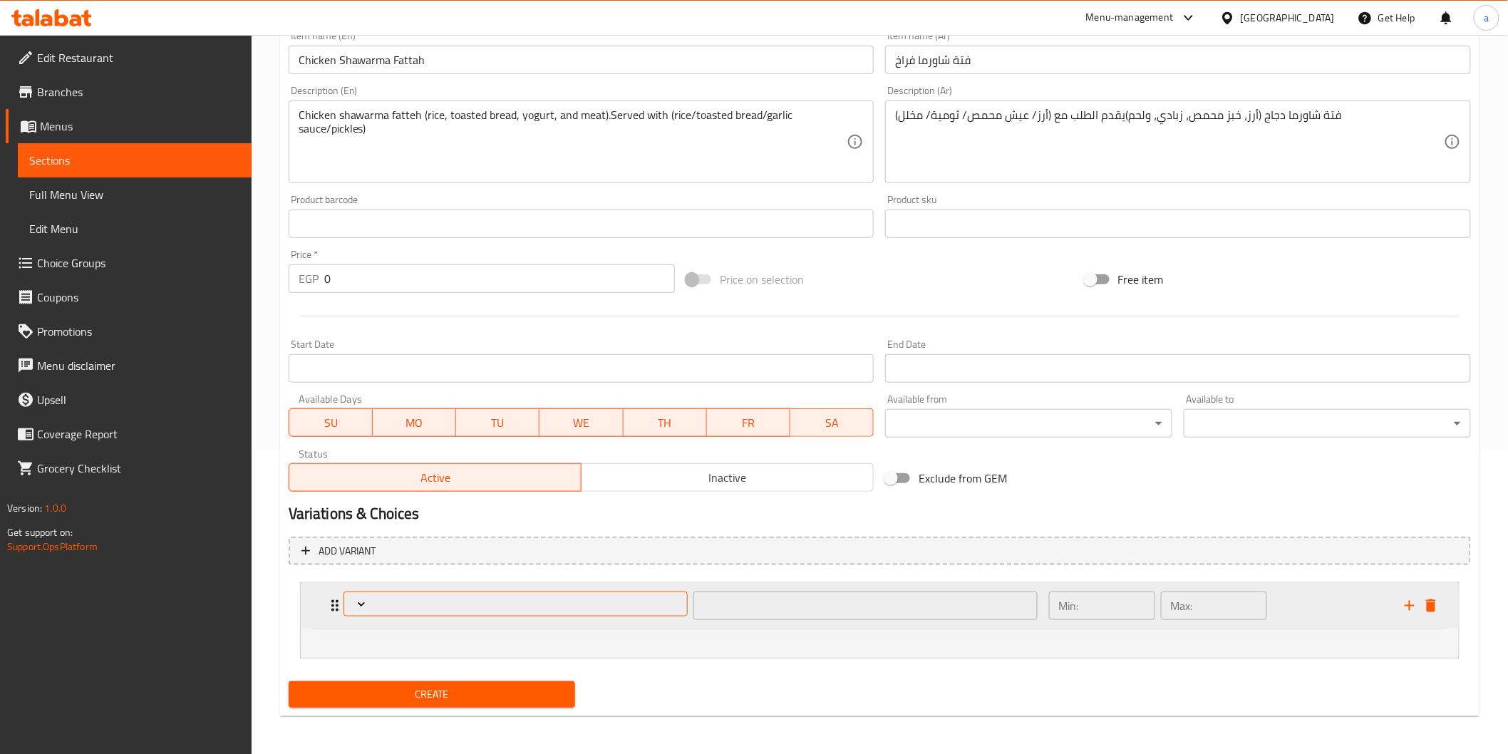
click at [562, 600] on span "Expand" at bounding box center [516, 604] width 334 height 14
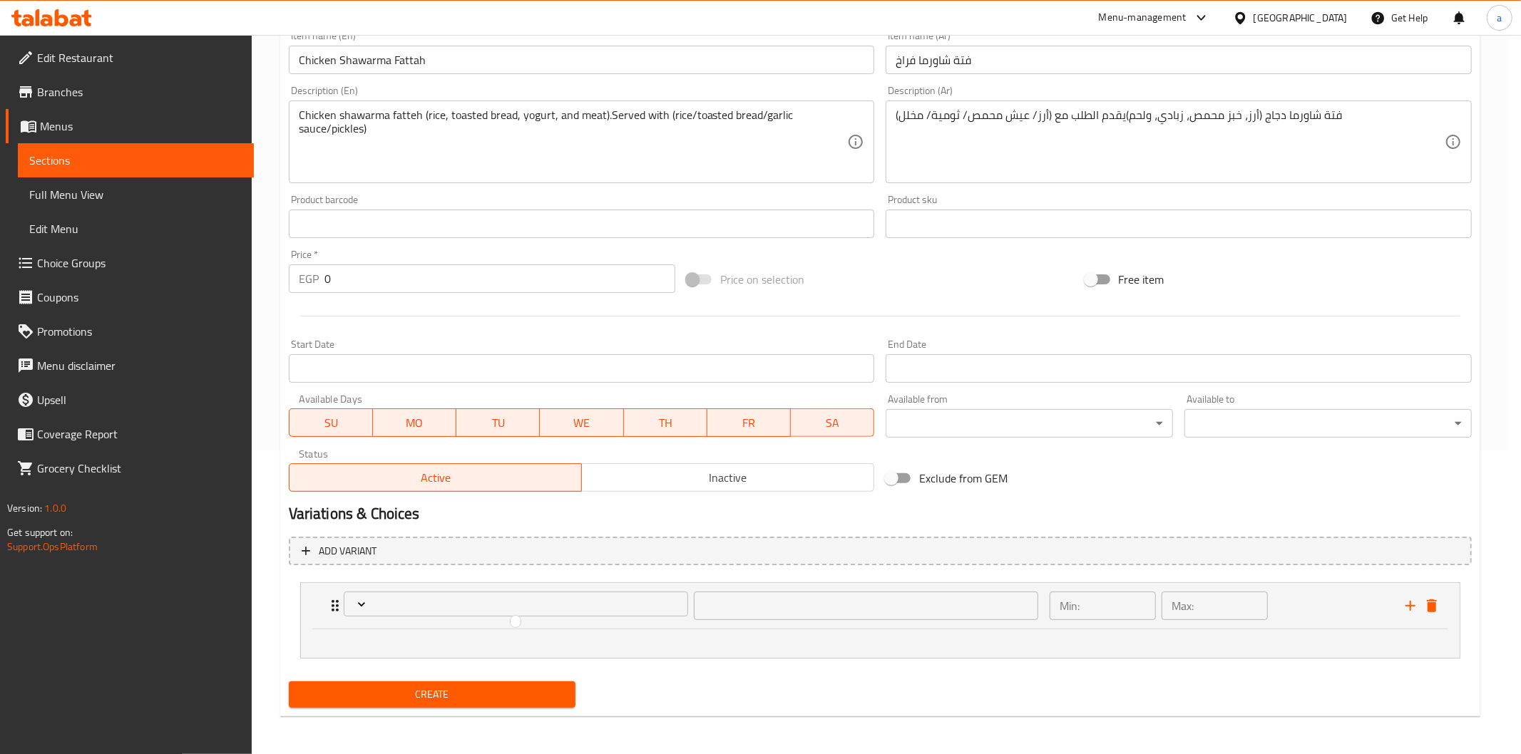
click at [1436, 603] on div at bounding box center [760, 377] width 1521 height 754
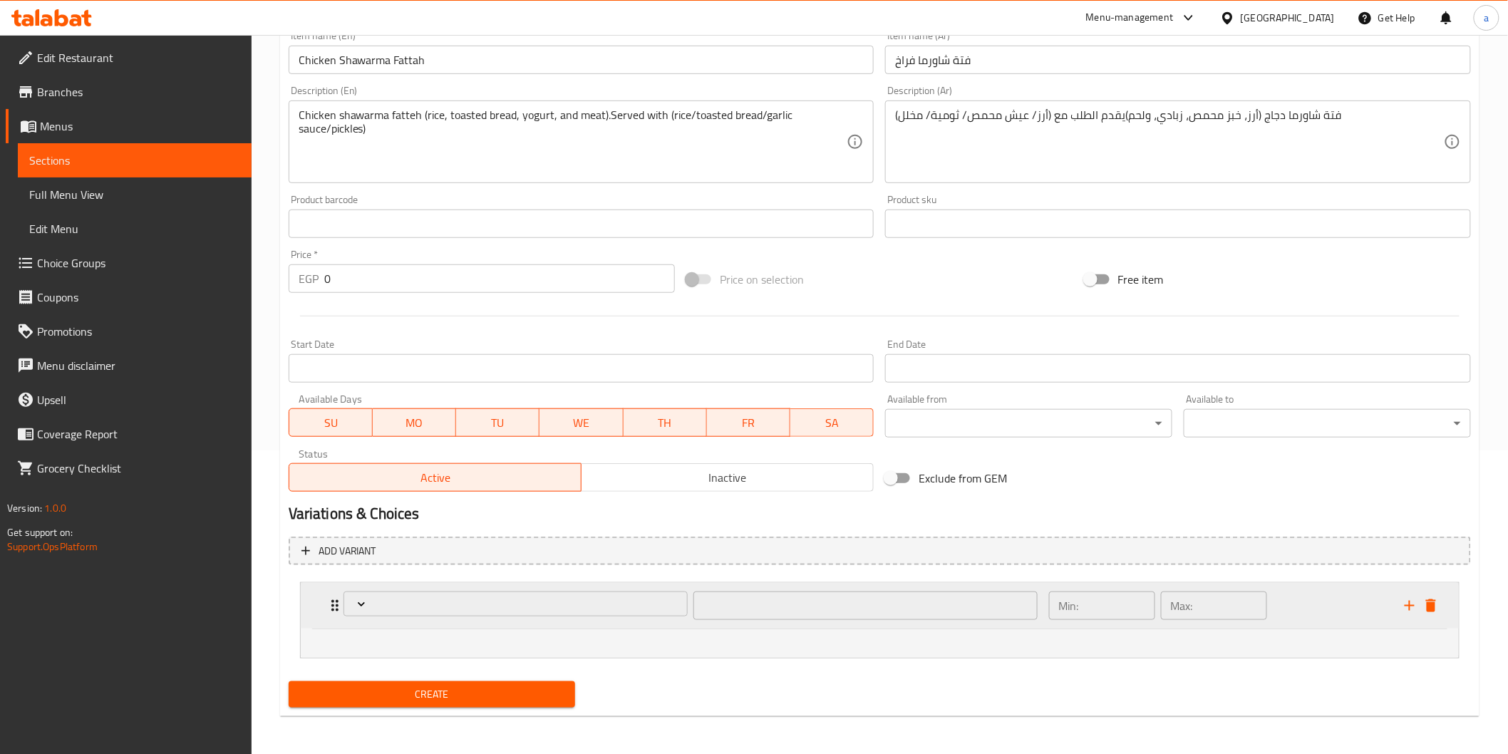
click at [1433, 610] on icon "delete" at bounding box center [1431, 606] width 10 height 13
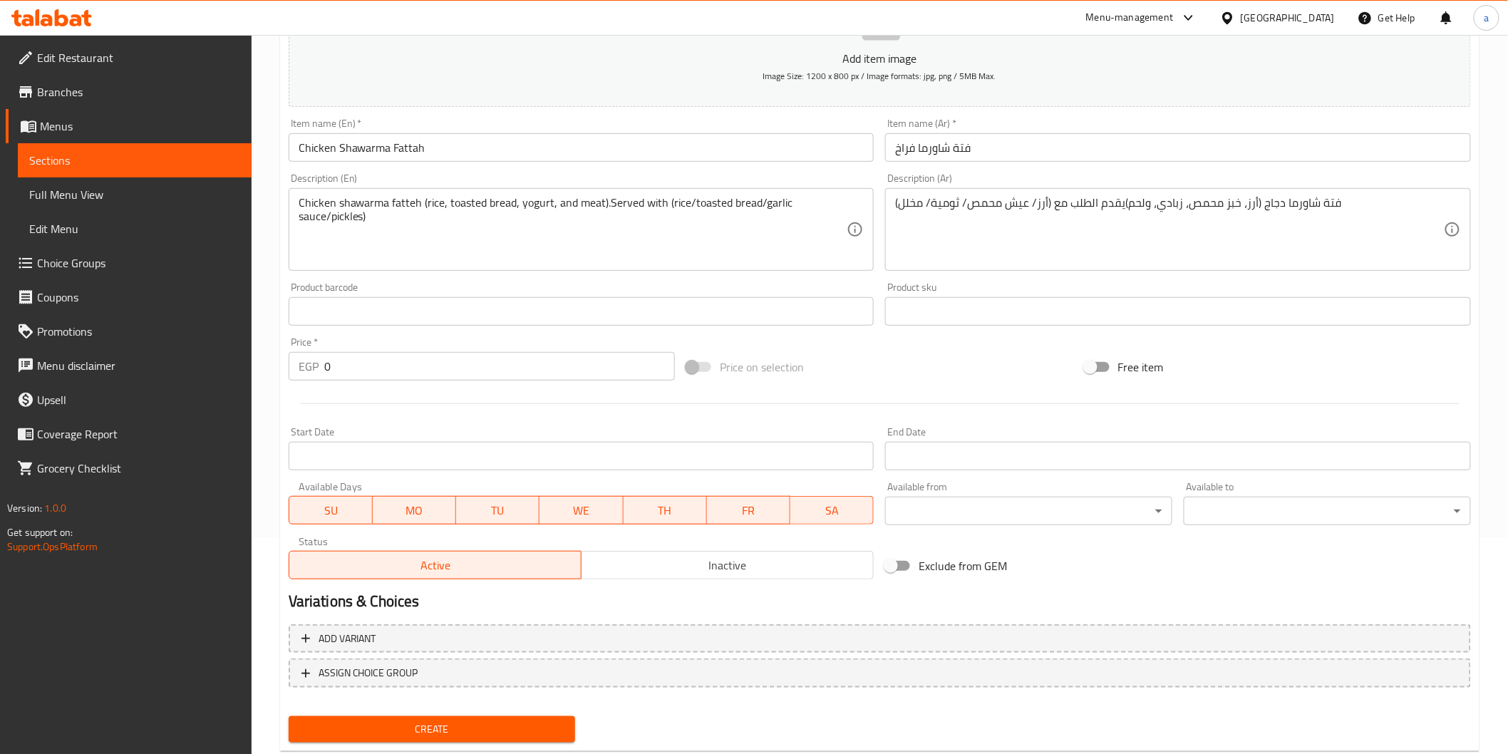
scroll to position [237, 0]
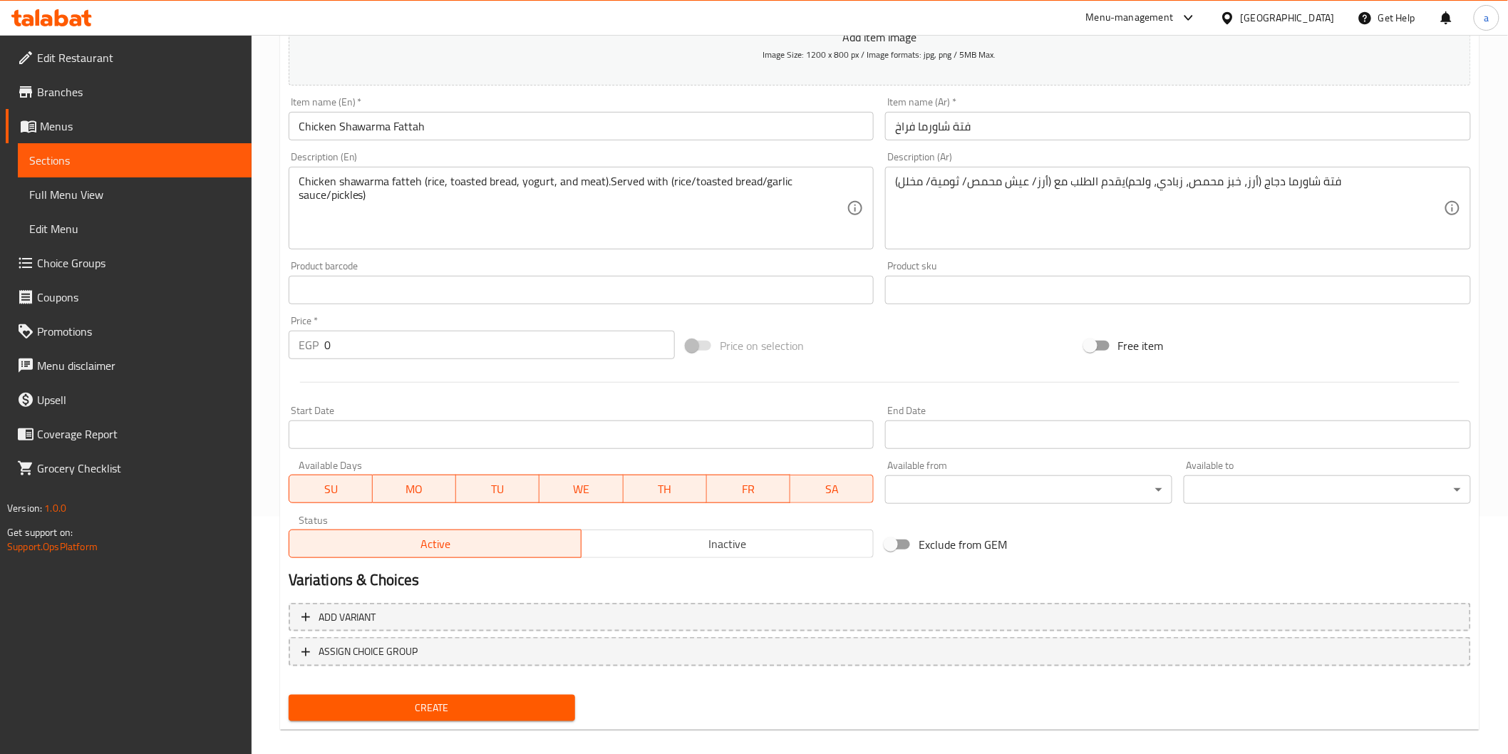
click at [399, 359] on div "Price   * EGP 0 Price *" at bounding box center [482, 337] width 398 height 55
click at [399, 355] on input "0" at bounding box center [499, 345] width 351 height 29
type input "100"
click at [543, 695] on button "Create" at bounding box center [432, 708] width 287 height 26
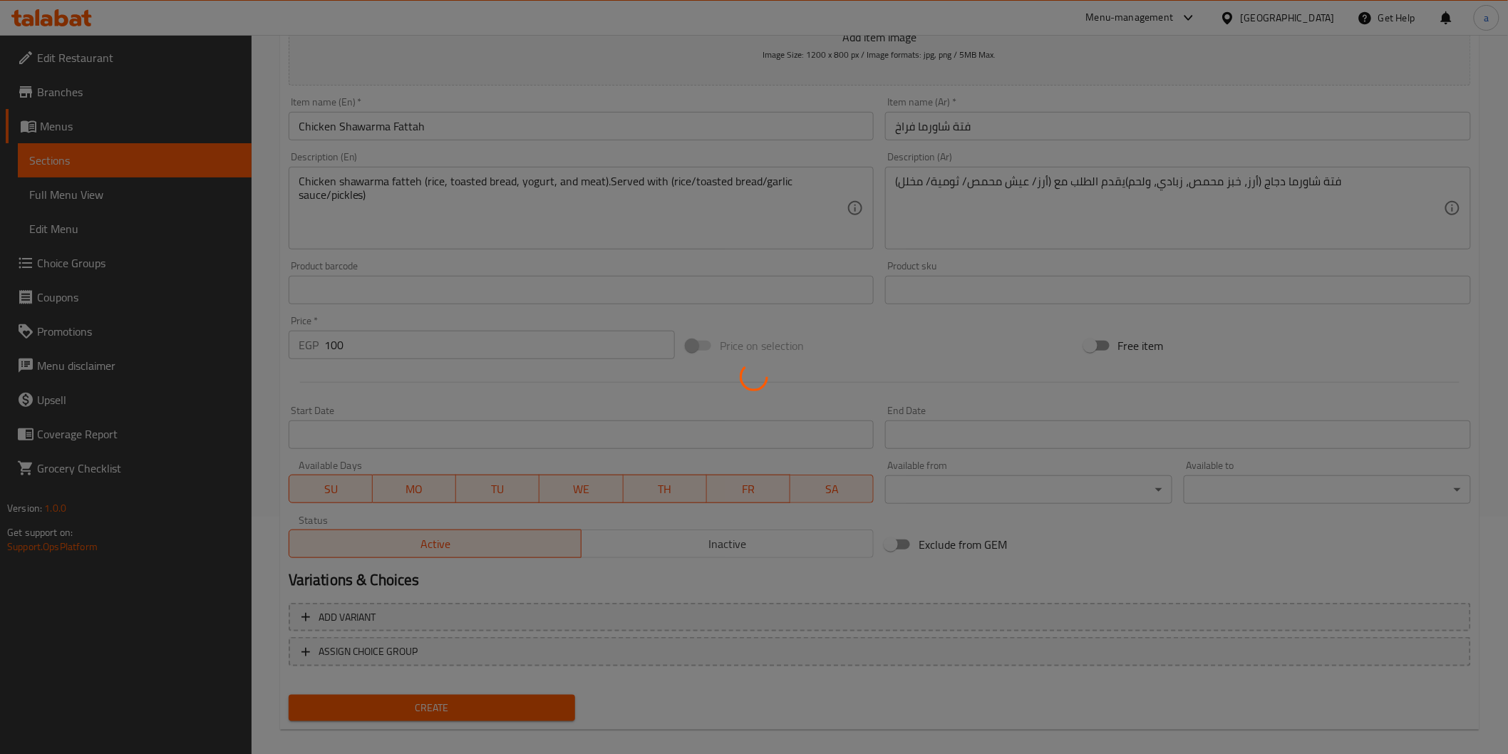
type input "0"
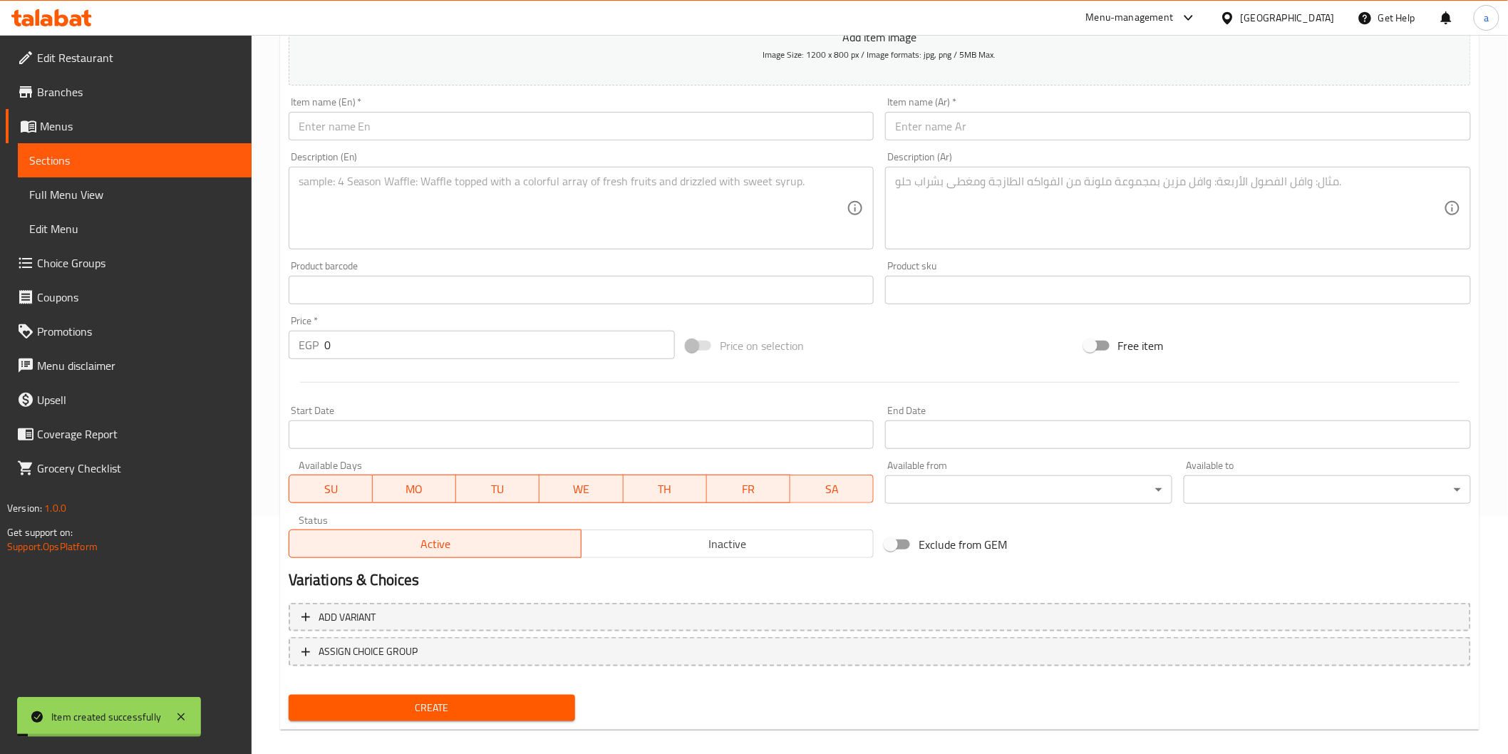
scroll to position [0, 0]
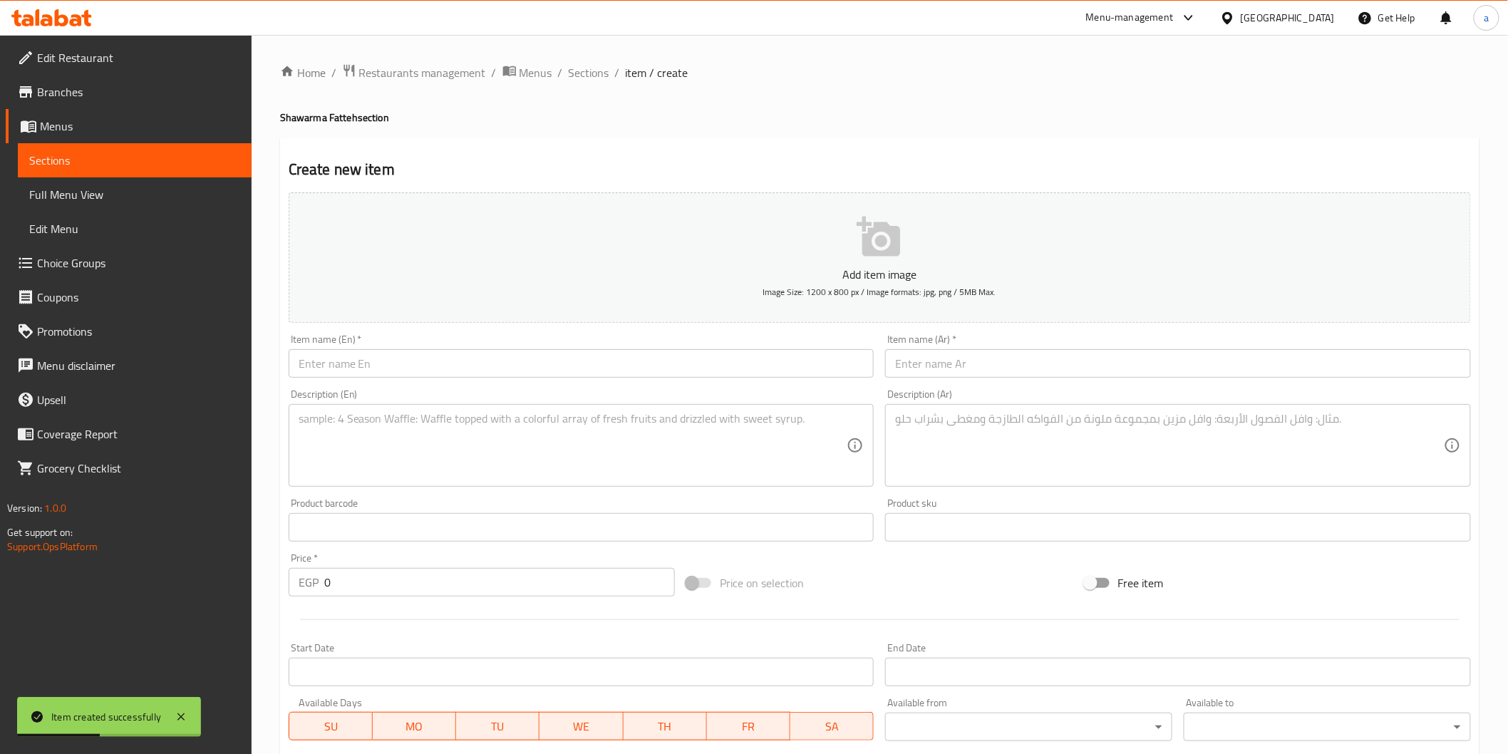
paste input "Fatteh Shawarma Meat"
click at [564, 364] on input "text" at bounding box center [582, 363] width 586 height 29
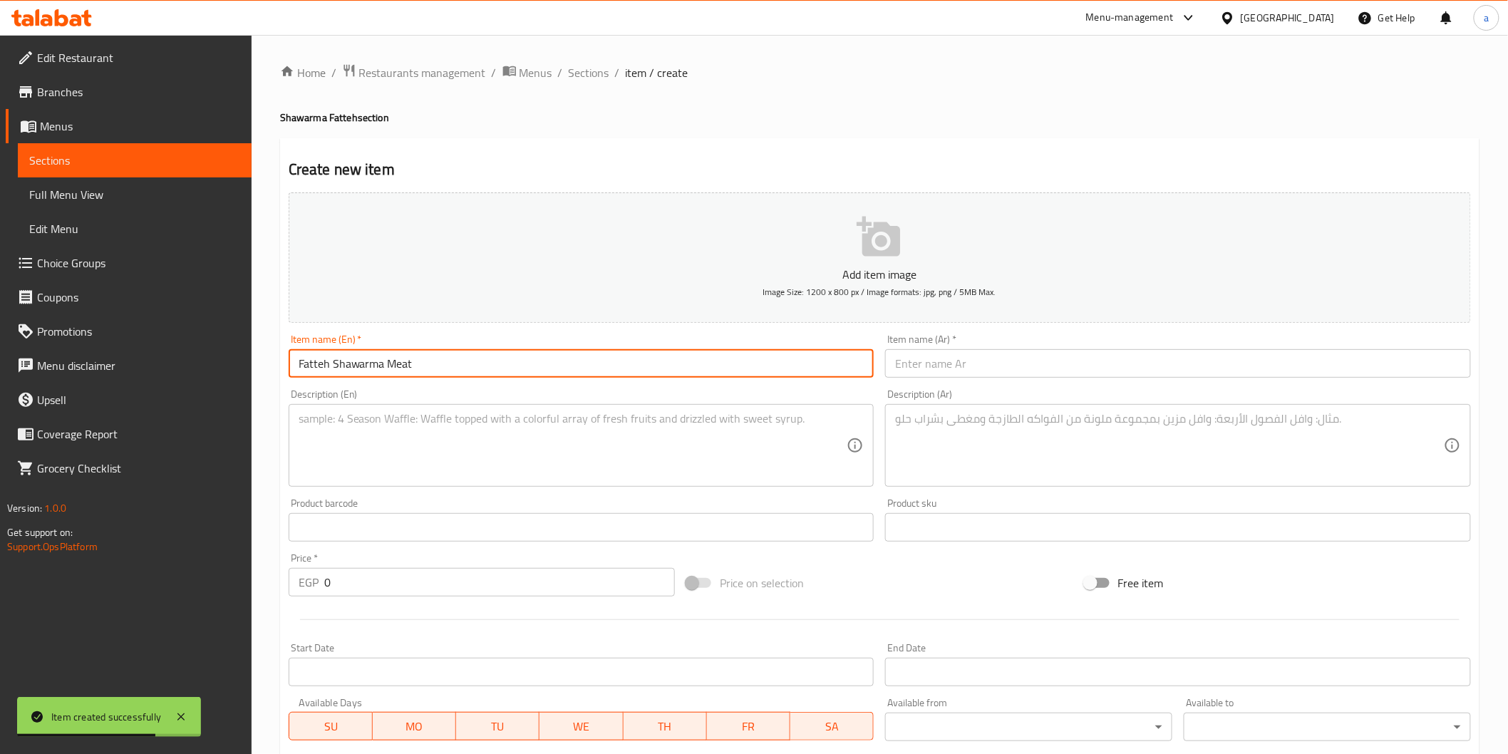
paste input "فتة شاورما لحمة"
type input "Fatteh Shawarma Meatفتة شاورما لحمة"
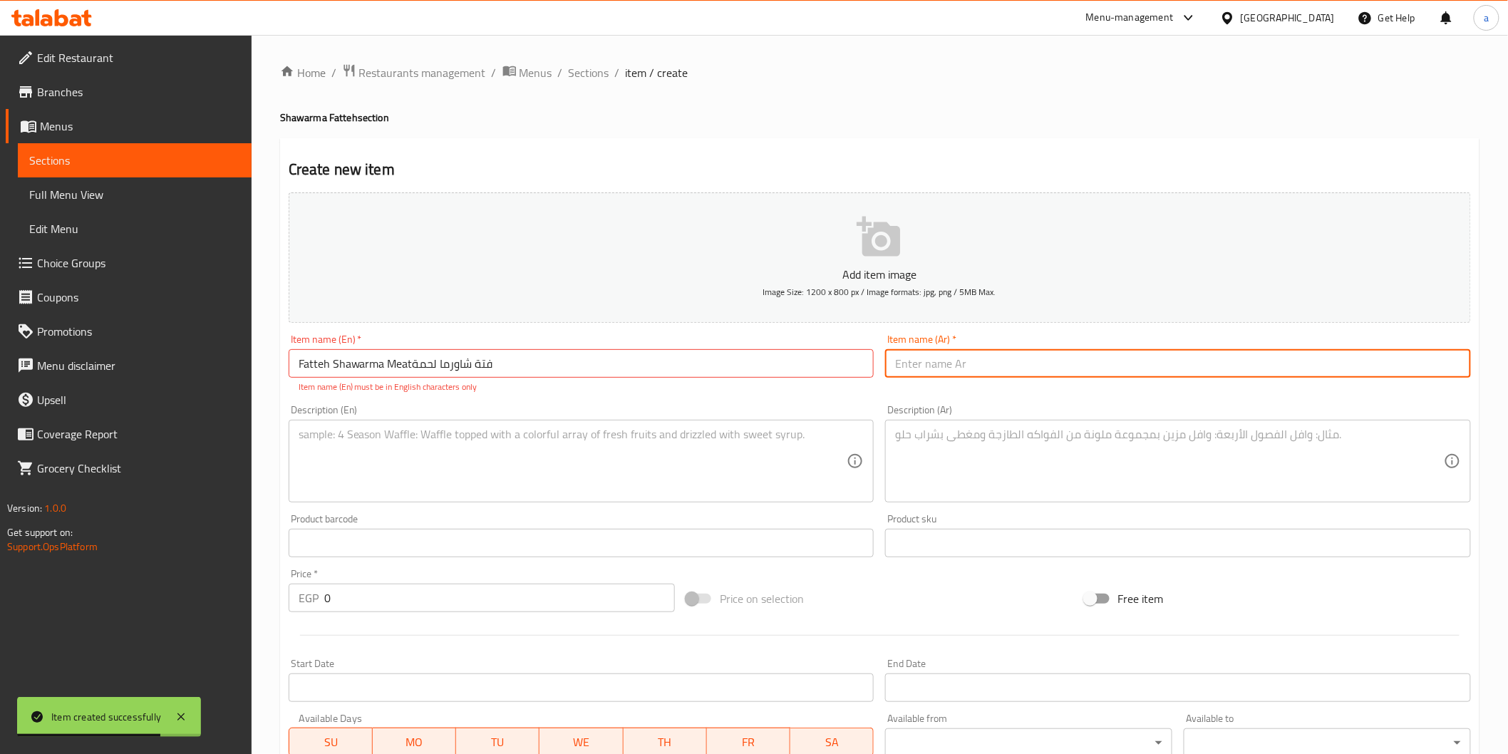
click at [974, 361] on input "text" at bounding box center [1178, 363] width 586 height 29
paste input "فتة شاورما لحمة"
type input "فتة شاورما لحمة"
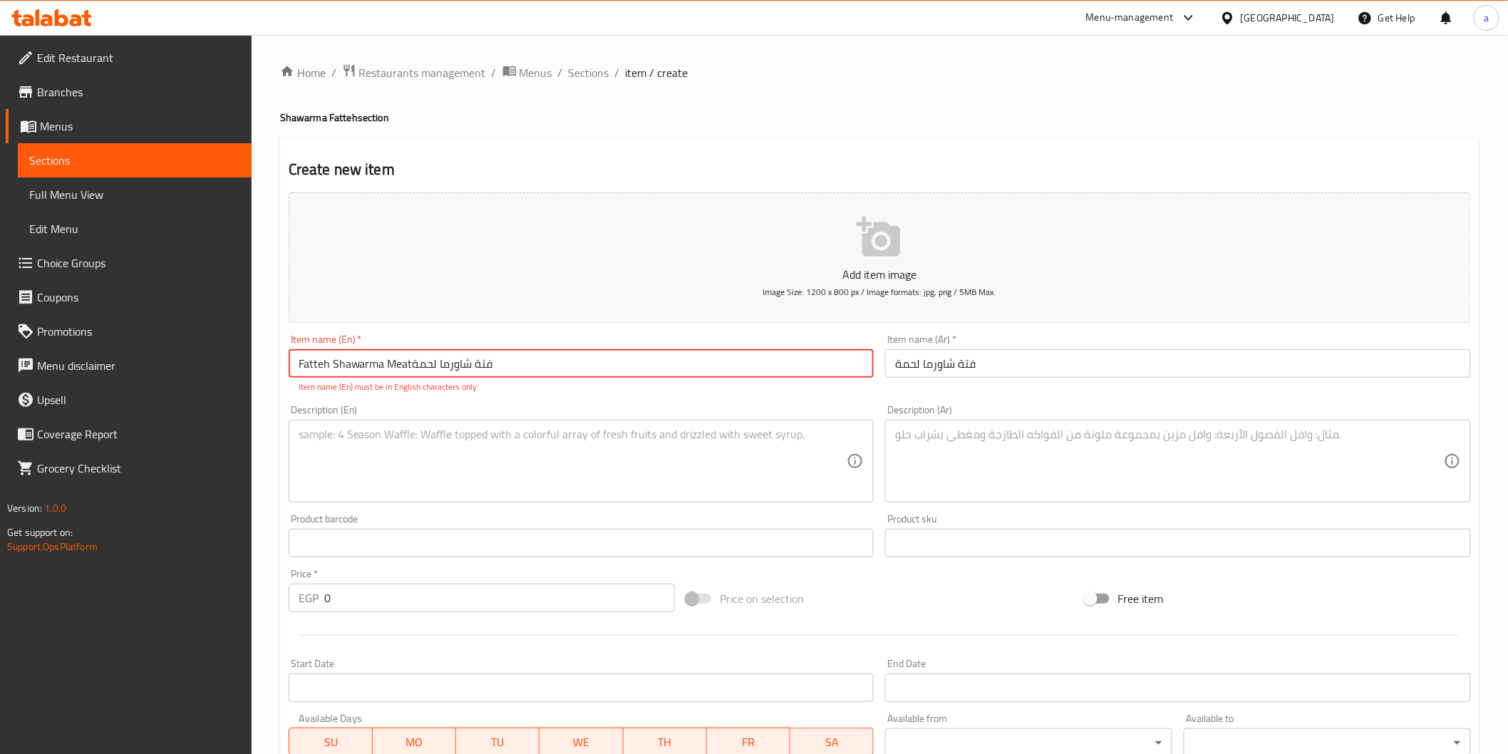
drag, startPoint x: 521, startPoint y: 357, endPoint x: 409, endPoint y: 379, distance: 113.9
click at [409, 378] on input "Fatteh Shawarma Meatفتة شاورما لحمة" at bounding box center [582, 363] width 586 height 29
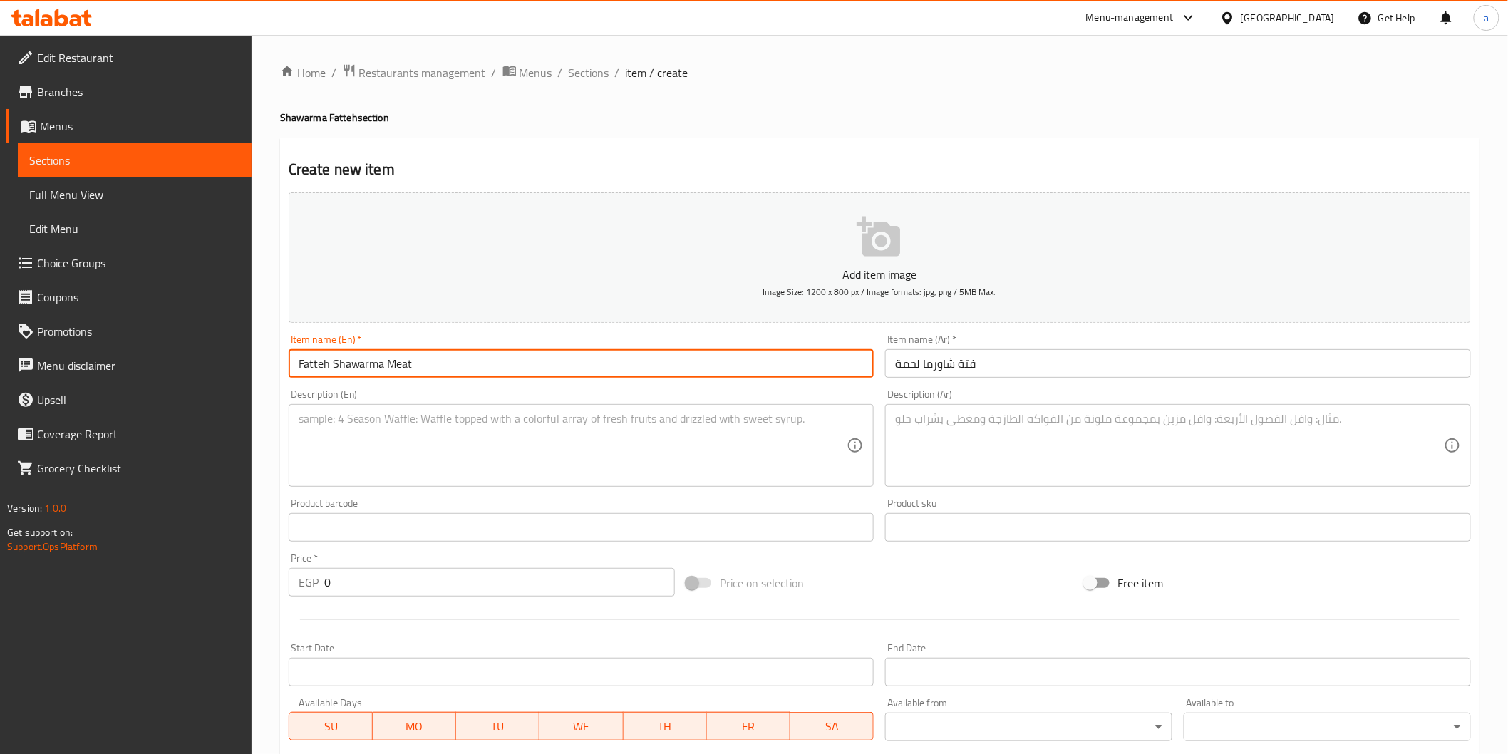
type input "Fatteh Shawarma Meat"
click at [687, 418] on textarea at bounding box center [573, 446] width 549 height 68
paste textarea "Beef shawarma fatteh (rice, toasted bread, yogurt, and meat). Served with (rice…"
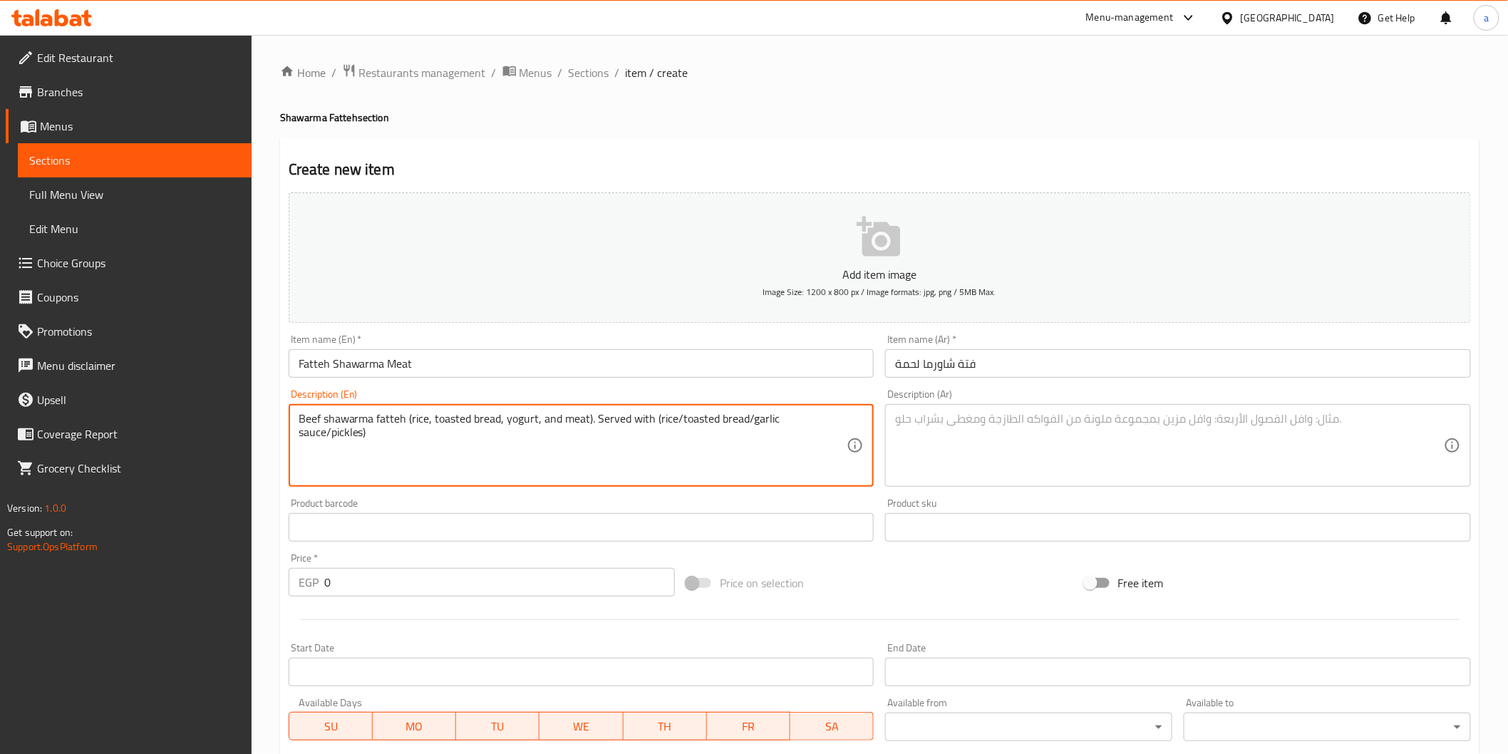
type textarea "Beef shawarma fatteh (rice, toasted bread, yogurt, and meat). Served with (rice…"
click at [1059, 453] on textarea at bounding box center [1169, 446] width 549 height 68
paste textarea "فتة شاورما لحم (أرز، خبز محمص، زبادي، ولحم) يقدم الطلب مع (أرز/ عيش محمص/ ثومية…"
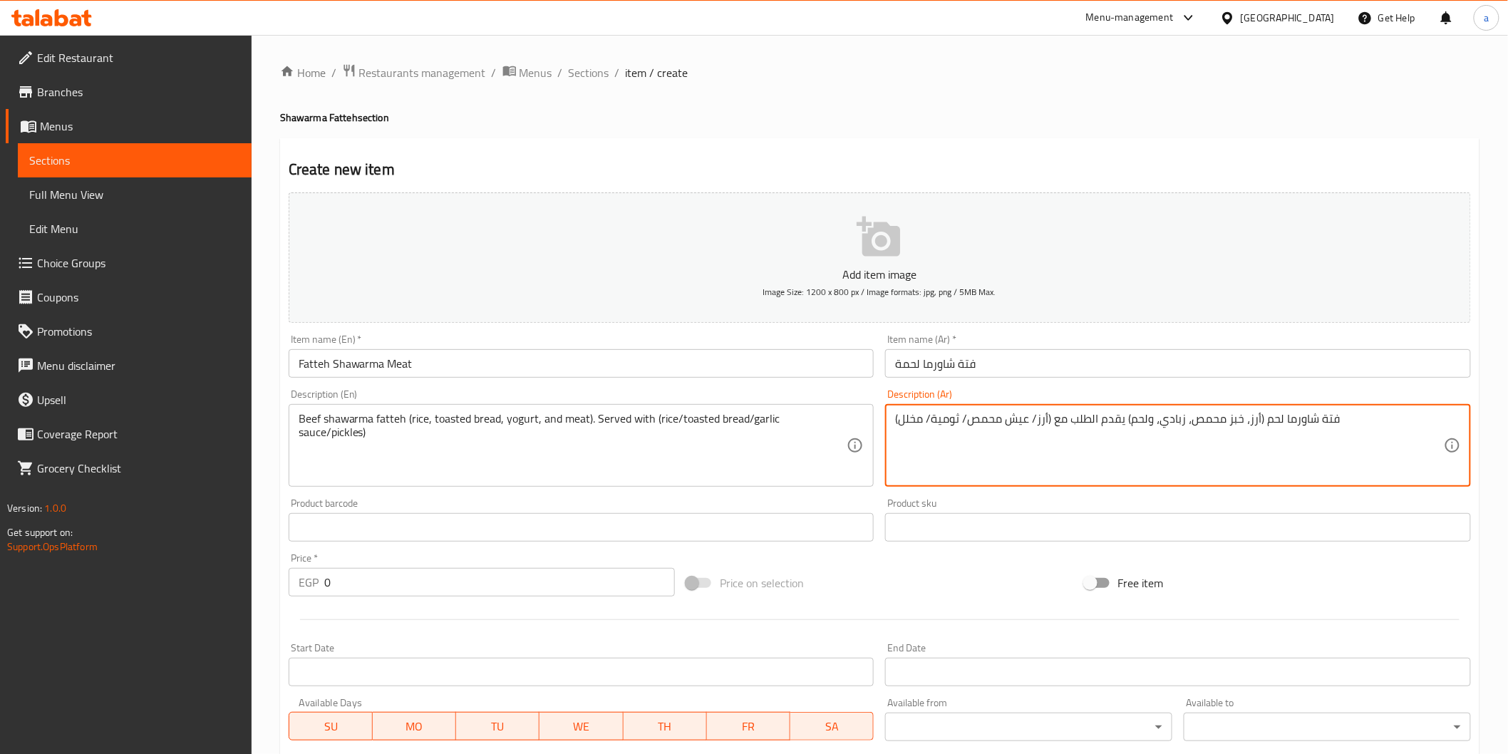
type textarea "فتة شاورما لحم (أرز، خبز محمص، زبادي، ولحم) يقدم الطلب مع (أرز/ عيش محمص/ ثومية…"
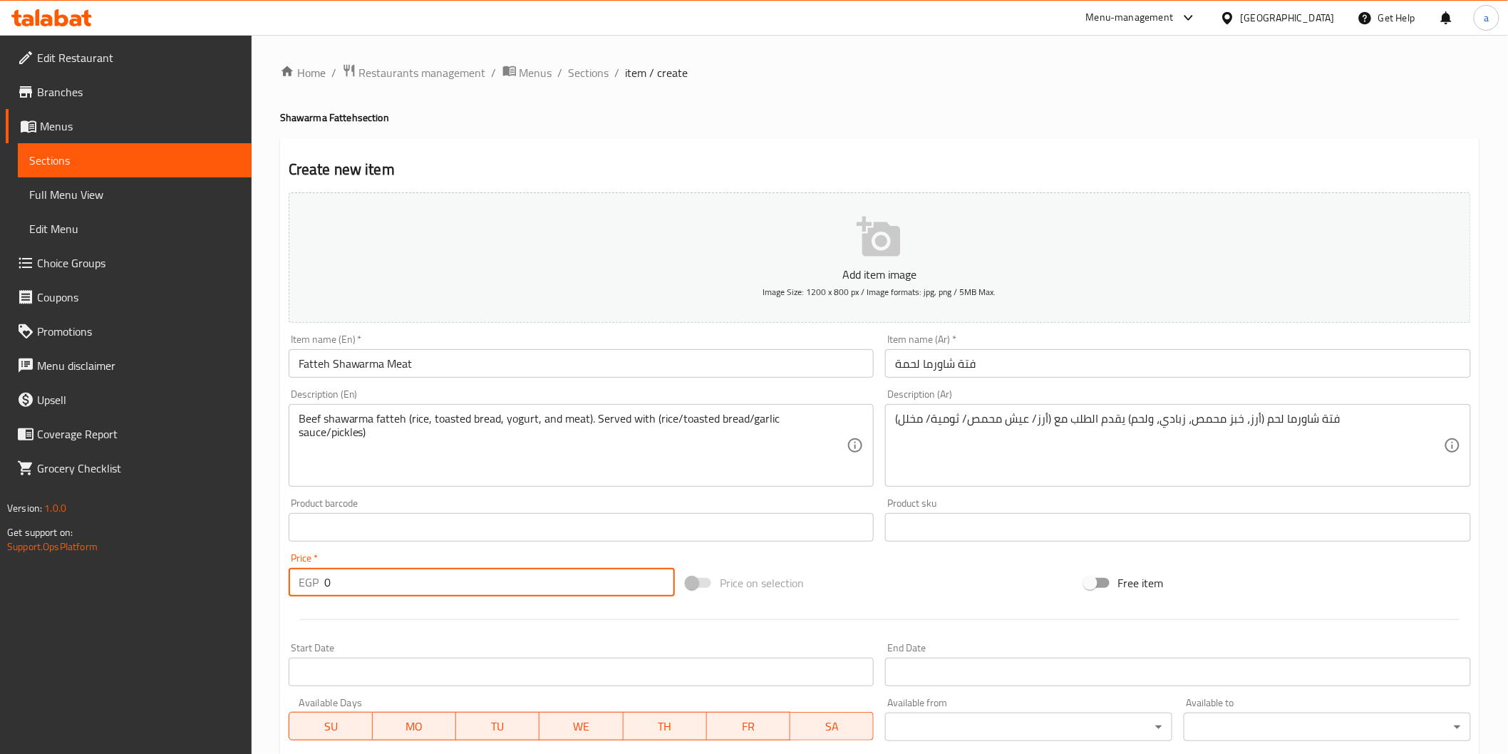
click at [520, 571] on input "0" at bounding box center [499, 582] width 351 height 29
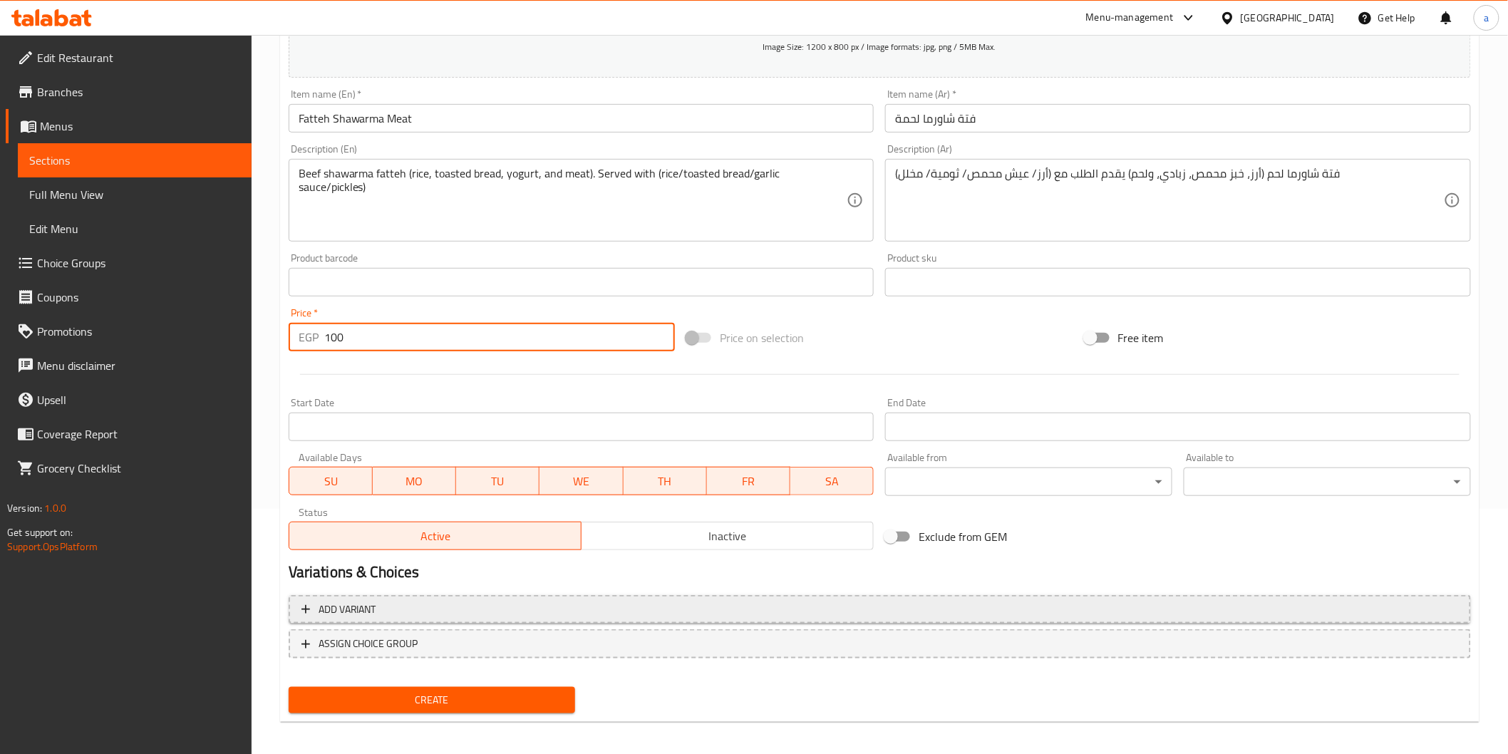
scroll to position [250, 0]
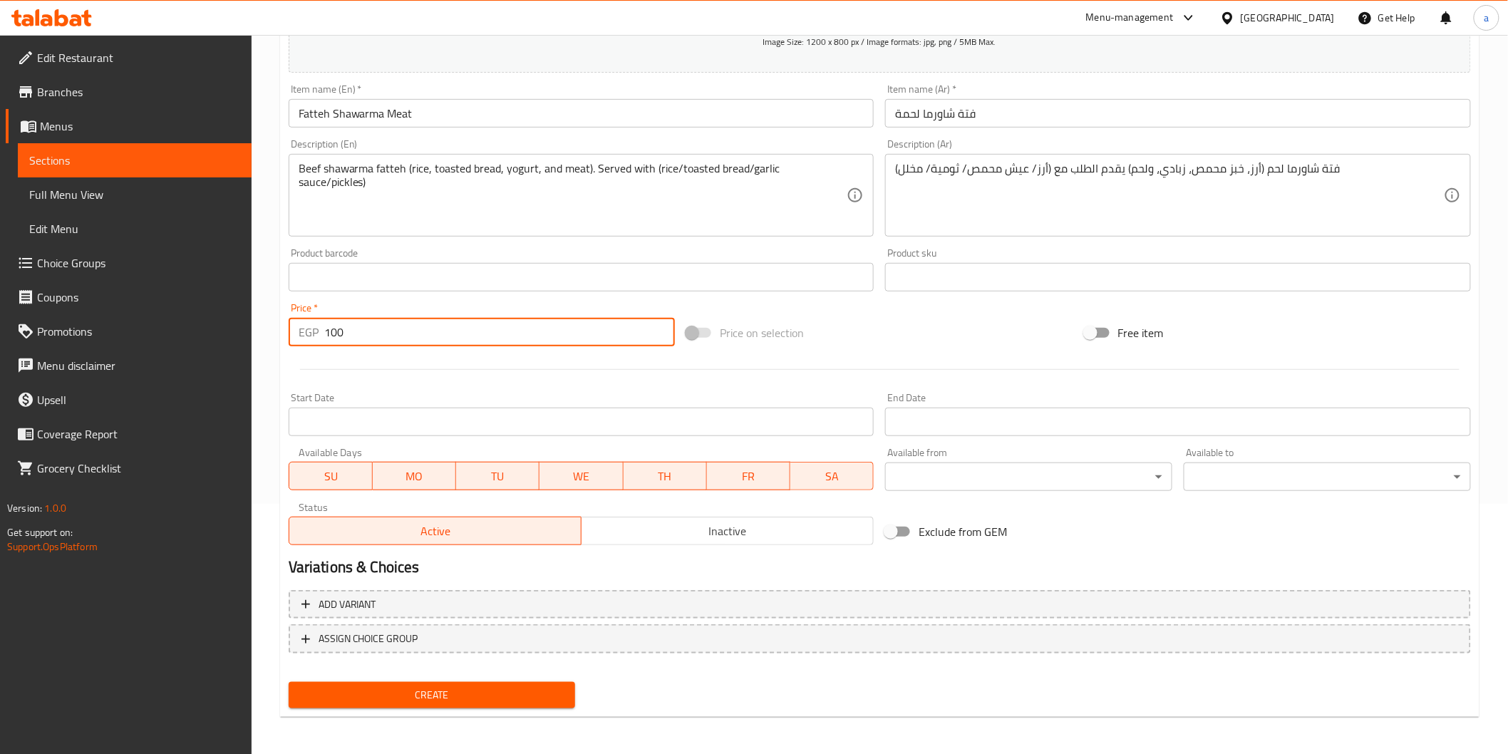
type input "100"
click at [550, 690] on span "Create" at bounding box center [432, 696] width 264 height 18
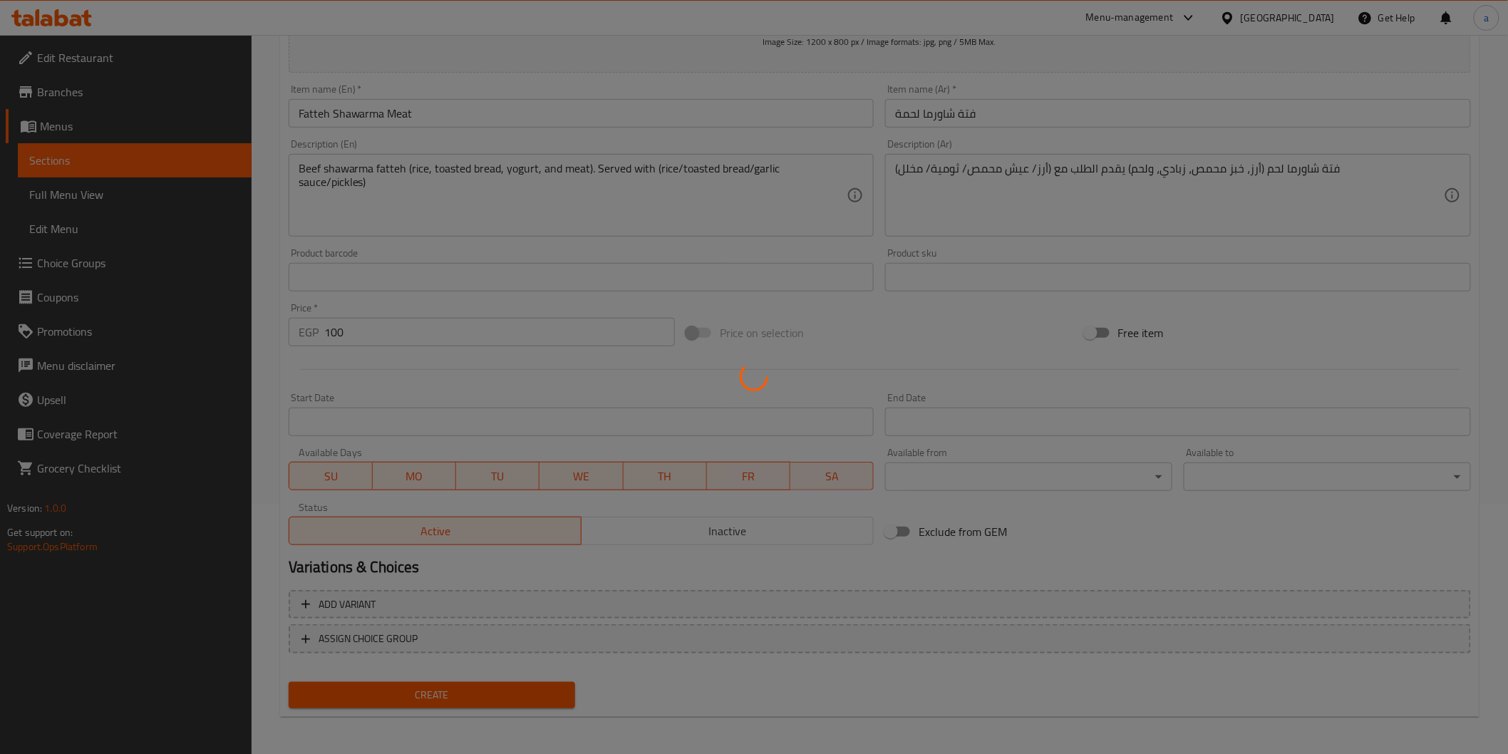
type input "0"
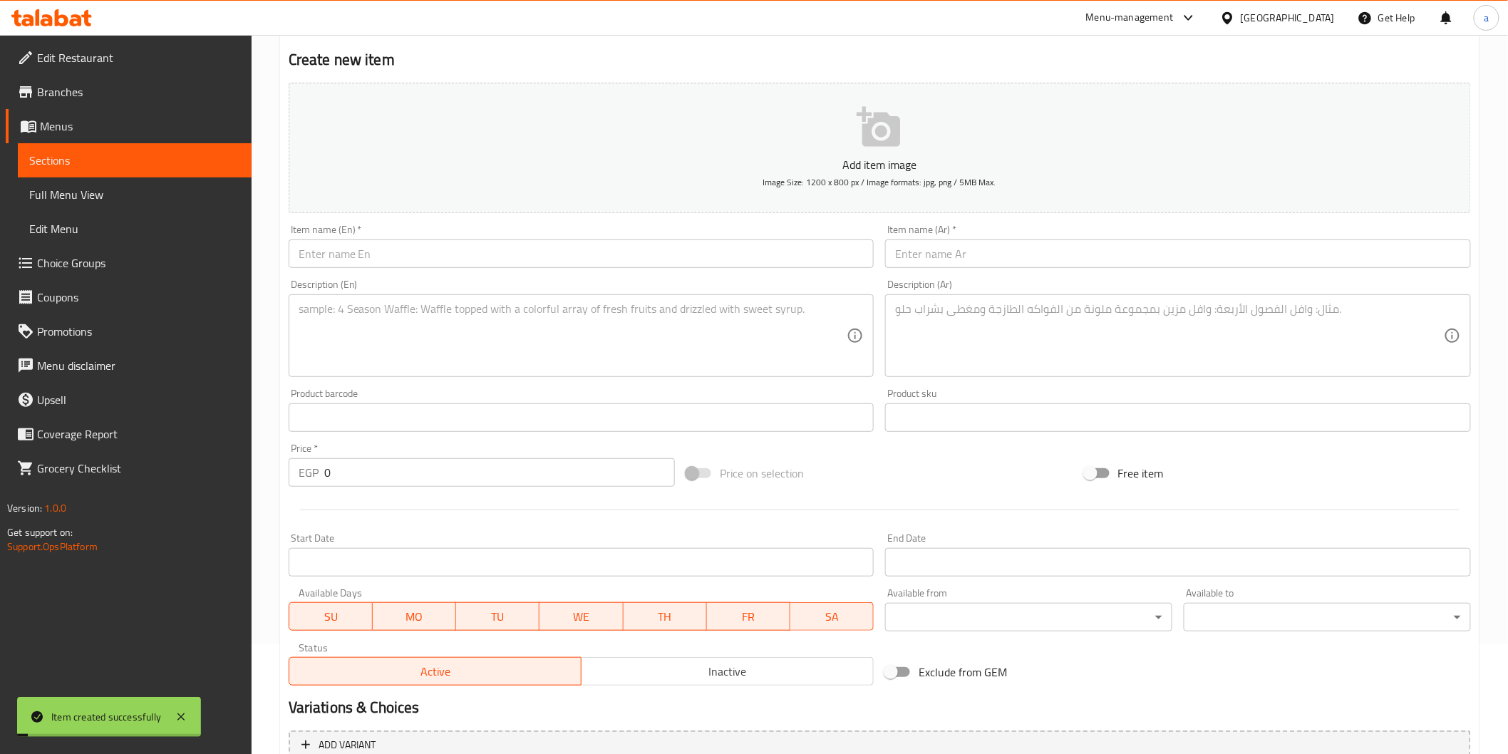
scroll to position [0, 0]
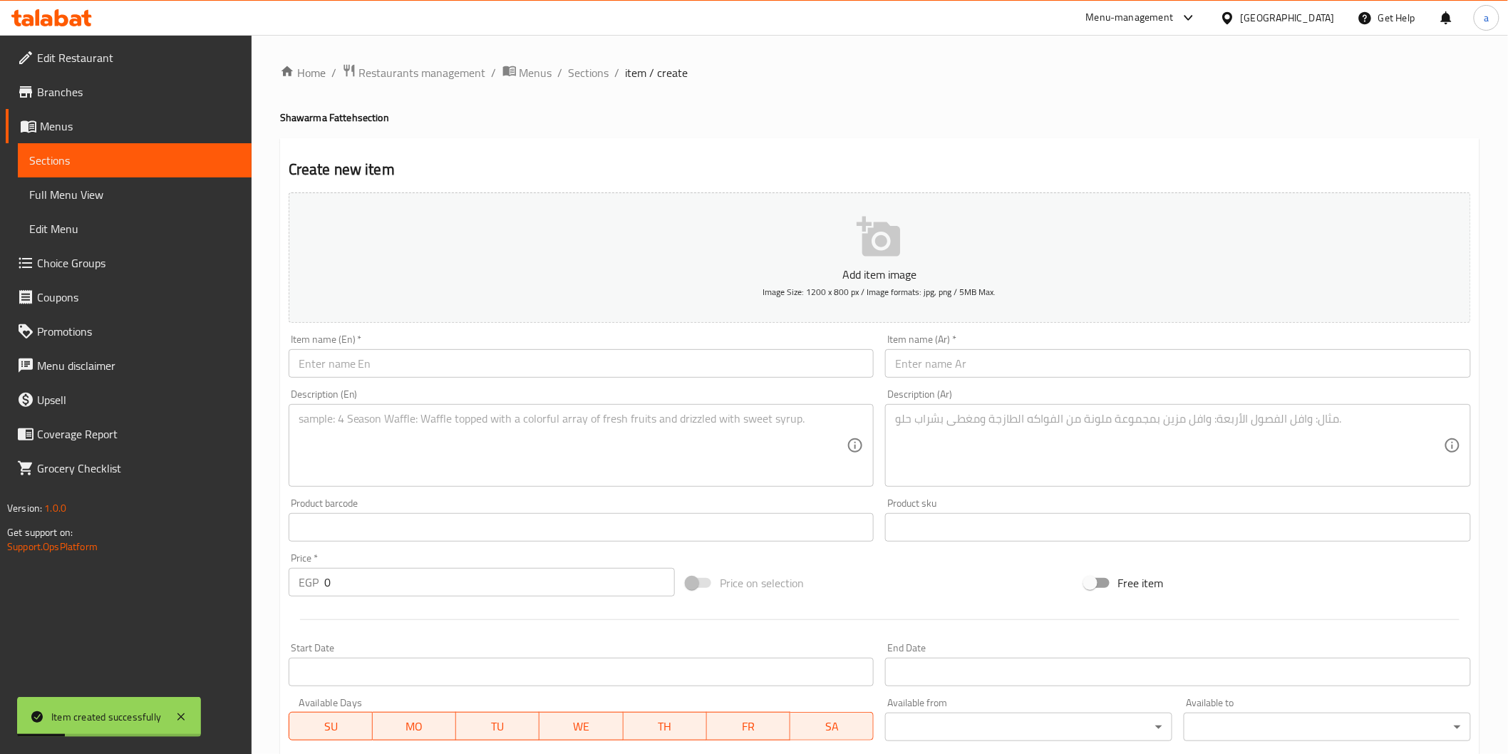
click at [510, 382] on div "Item name (En)   * Item name (En) *" at bounding box center [581, 356] width 597 height 55
click at [515, 347] on div "Item name (En)   * Item name (En) *" at bounding box center [582, 355] width 586 height 43
click at [530, 364] on input "text" at bounding box center [582, 363] width 586 height 29
paste input "Shawarma Mix Fatteh"
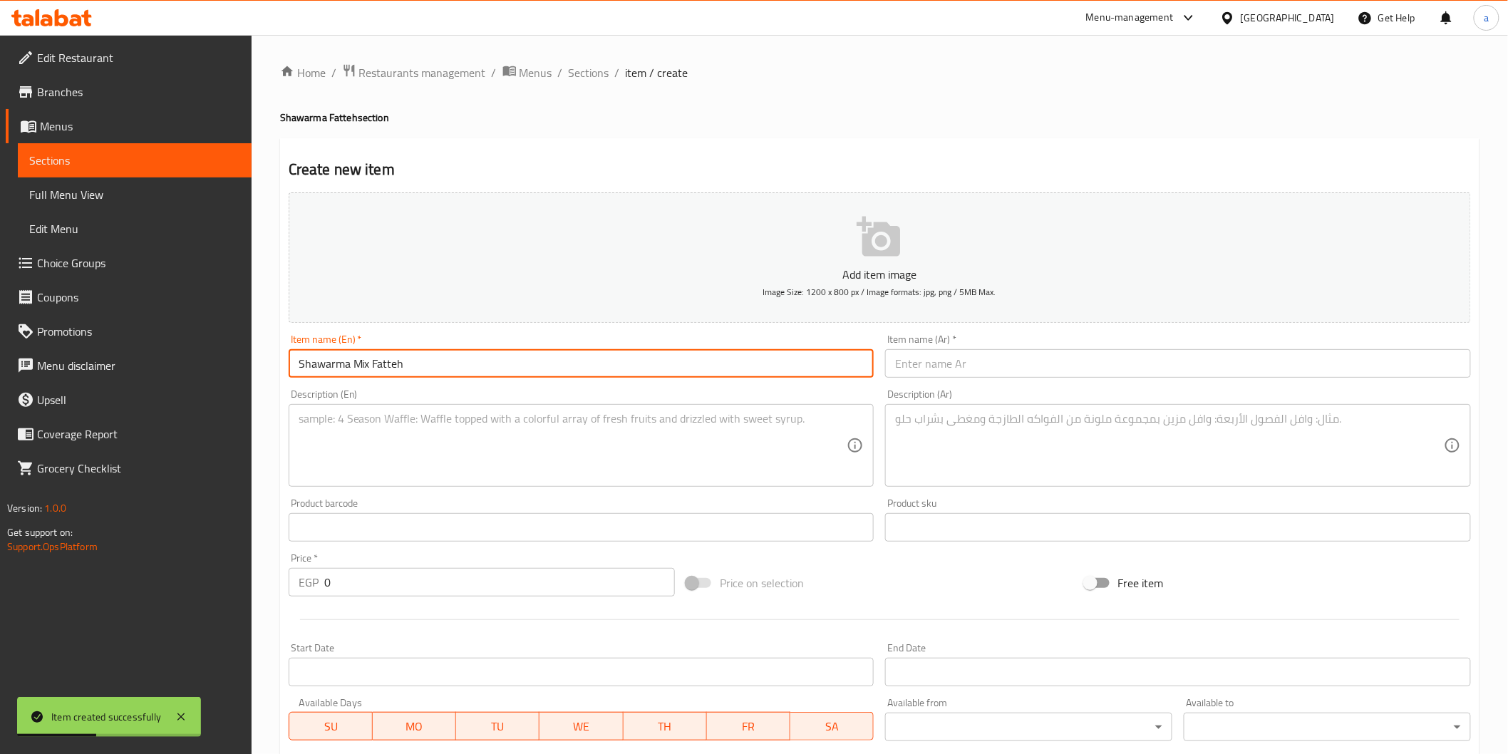
type input "Shawarma Mix Fatteh"
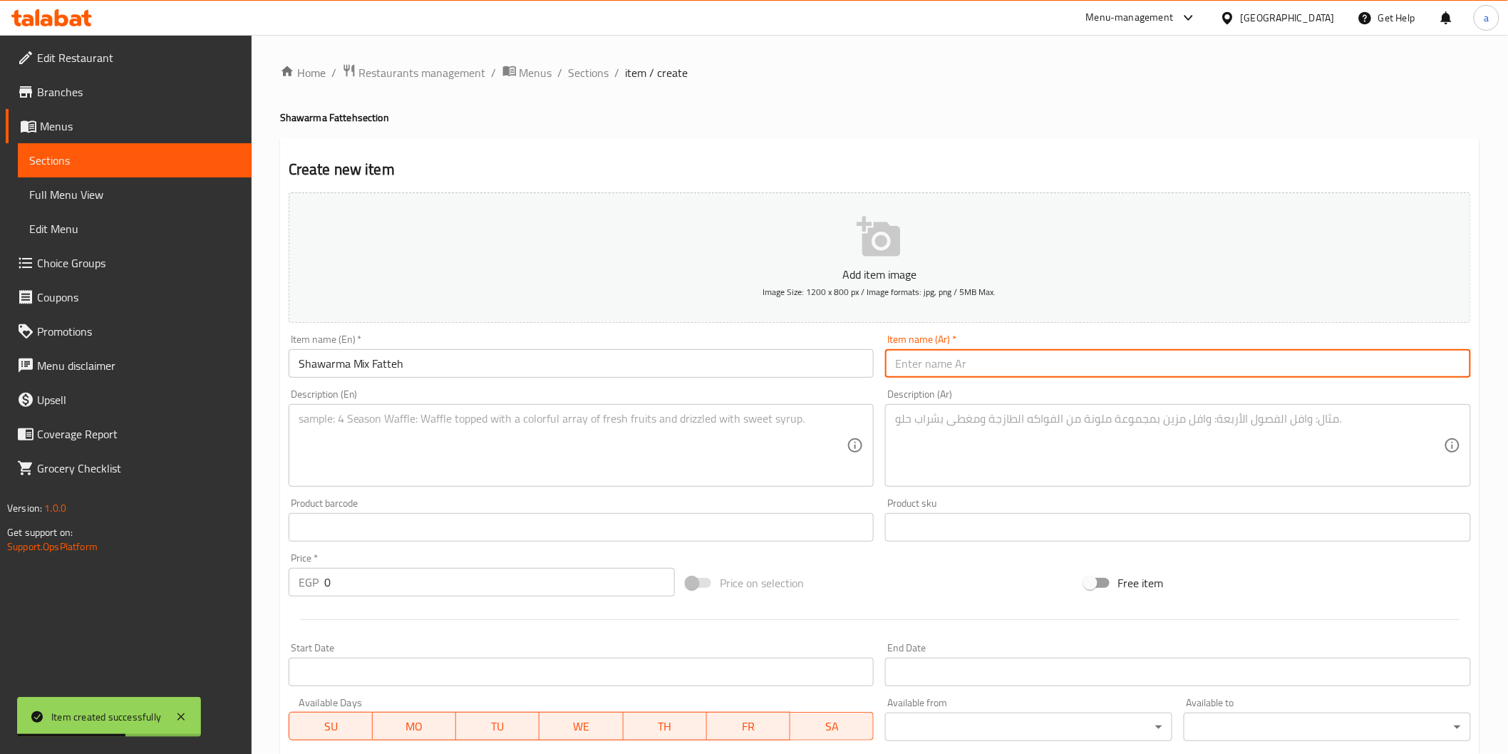
click at [930, 356] on input "text" at bounding box center [1178, 363] width 586 height 29
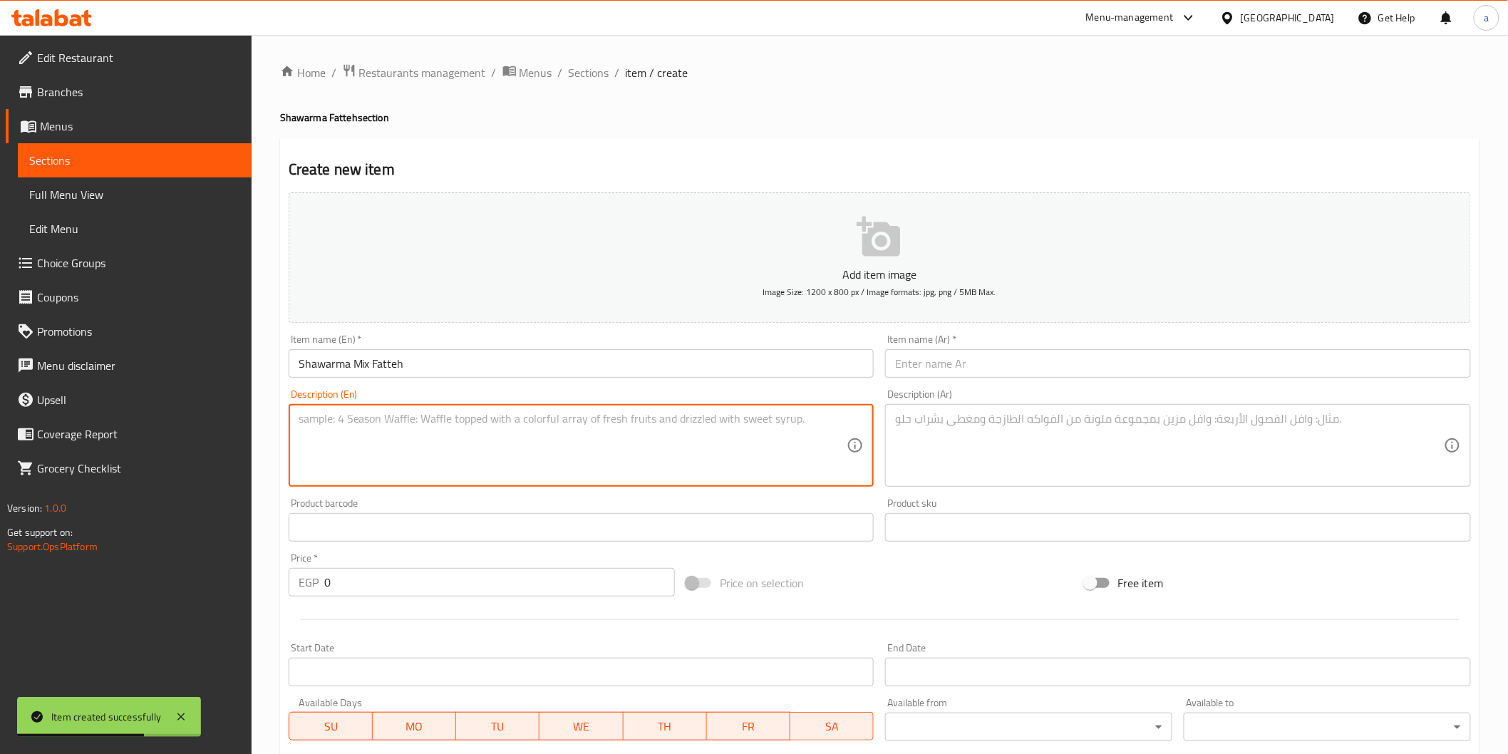
click at [723, 424] on textarea at bounding box center [573, 446] width 549 height 68
paste textarea "Mixed shawarma fatteh (rice, toasted bread, yogurt, and meat).Served with (rice…"
type textarea "Mixed shawarma fatteh (rice, toasted bread, yogurt, and meat).Served with (rice…"
click at [1113, 368] on input "text" at bounding box center [1178, 363] width 586 height 29
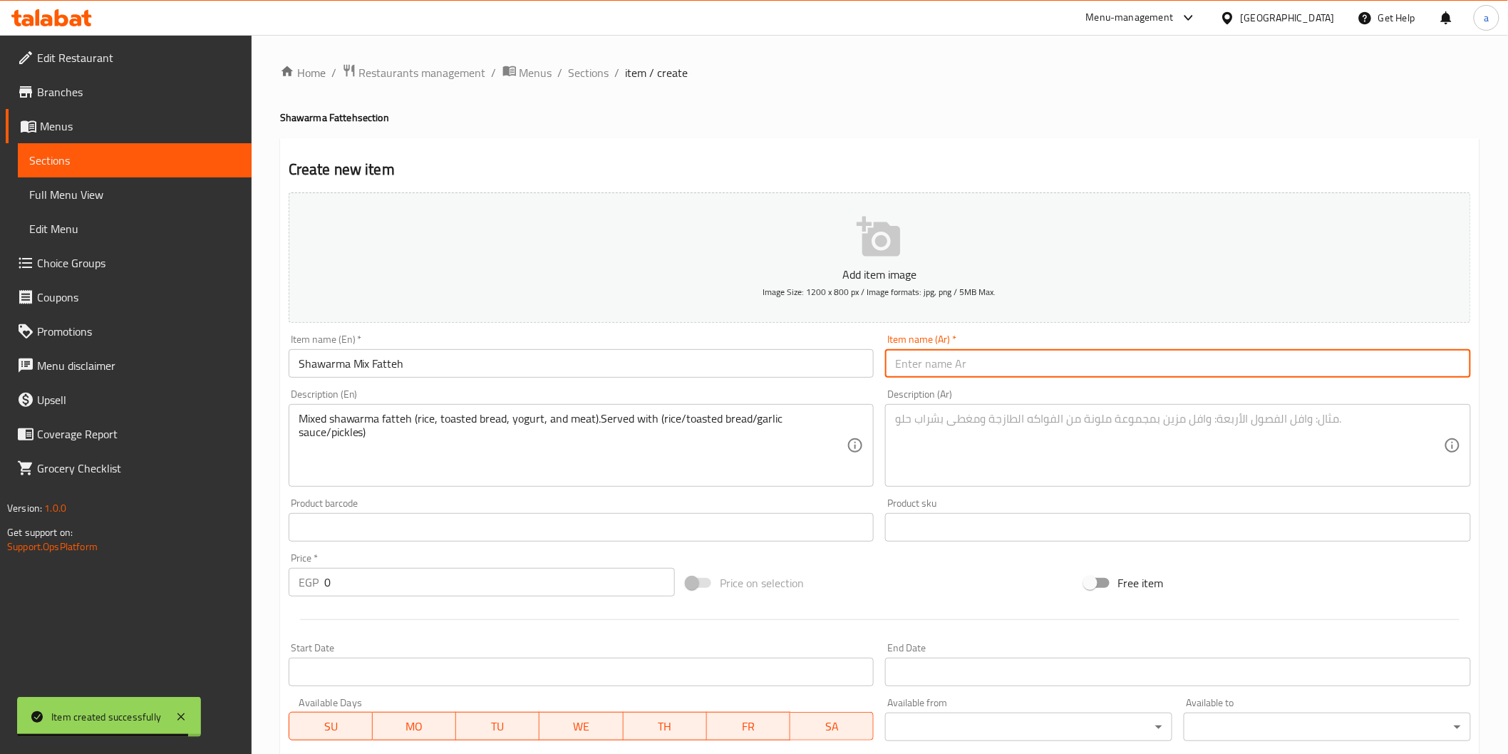
paste input "فتة شاورما ميكس"
type input "فتة شاورما ميكس"
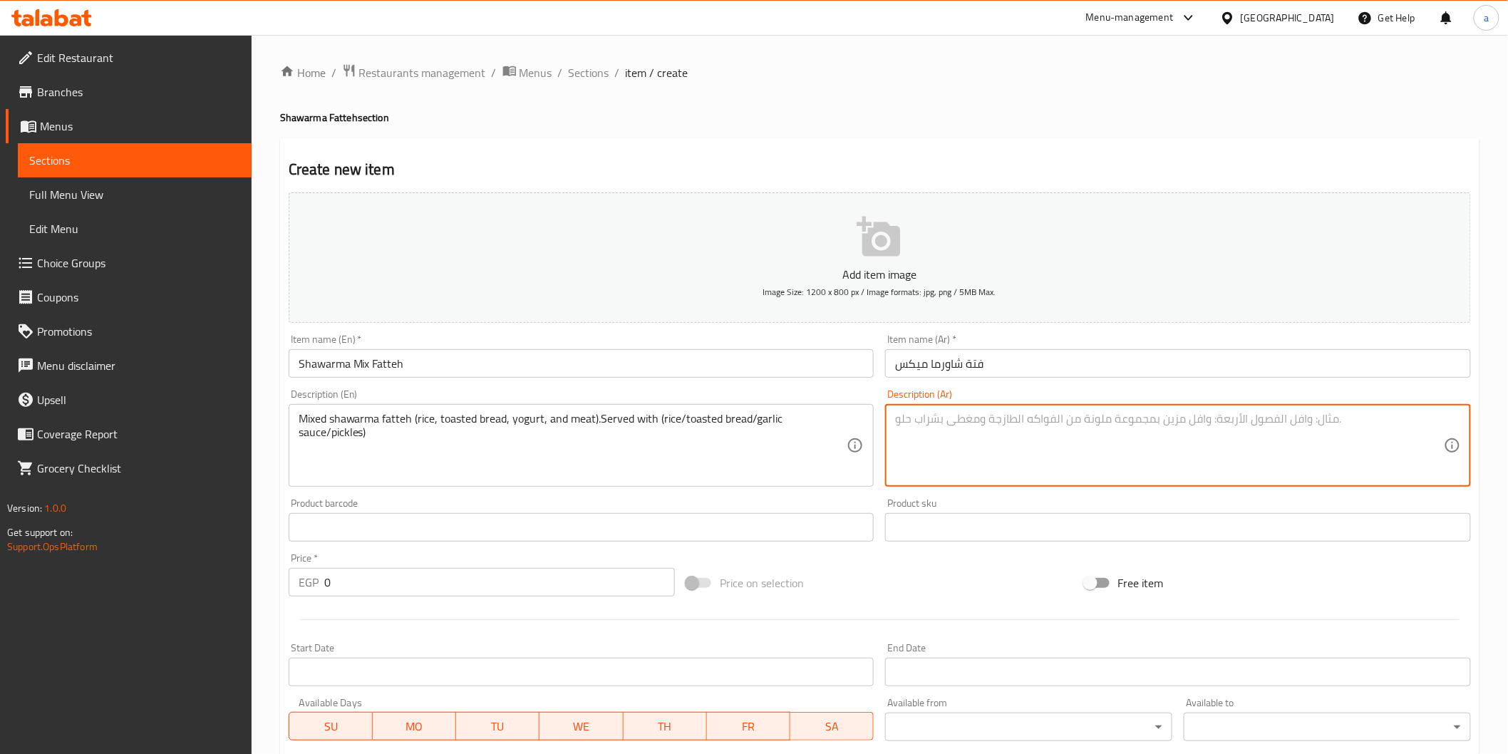
click at [950, 436] on textarea at bounding box center [1169, 446] width 549 height 68
paste textarea "Mixed shawarma fatteh (rice, toasted bread, yogurt, and meat).Served with (rice…"
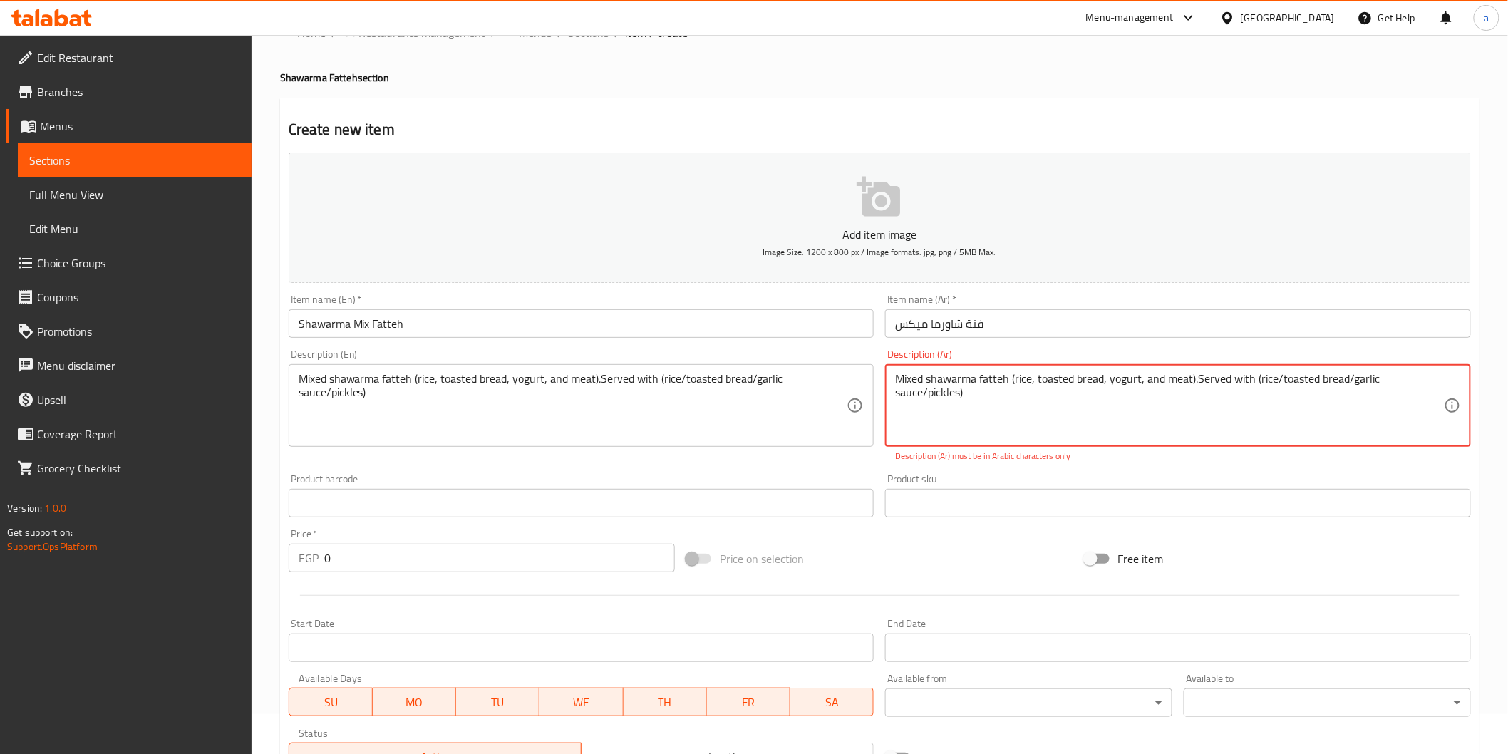
scroll to position [79, 0]
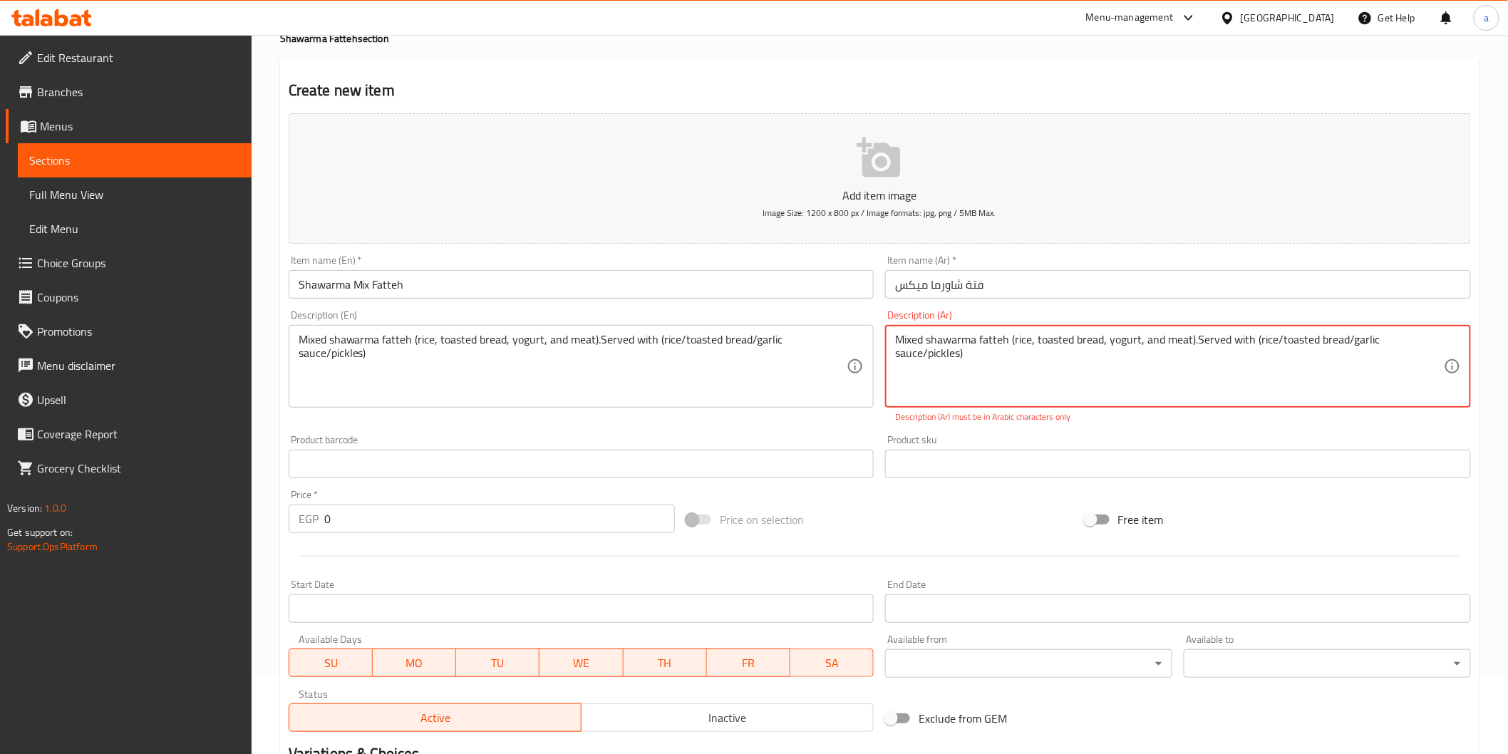
type textarea "Mixed shawarma fatteh (rice, toasted bread, yogurt, and meat).Served with (rice…"
click at [622, 516] on input "0" at bounding box center [499, 519] width 351 height 29
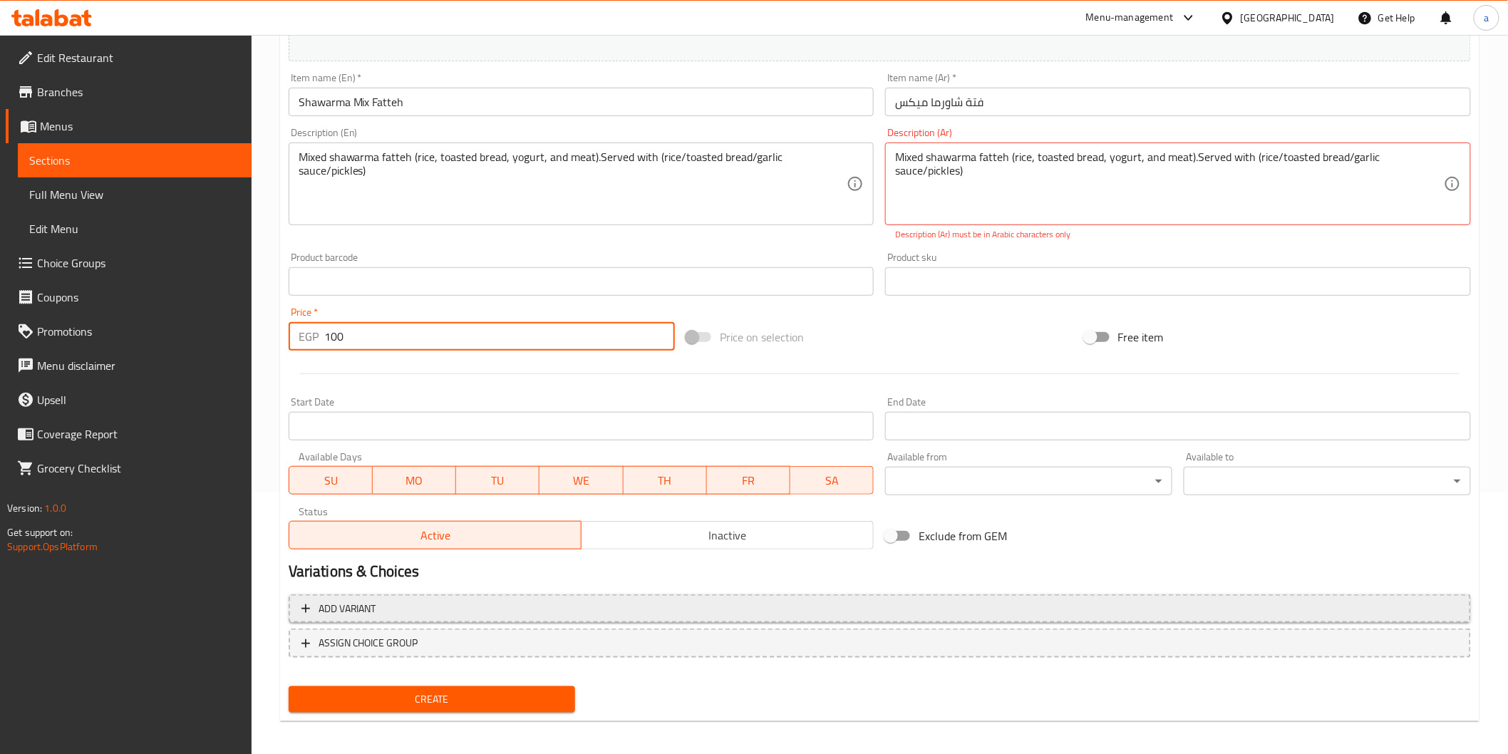
scroll to position [266, 0]
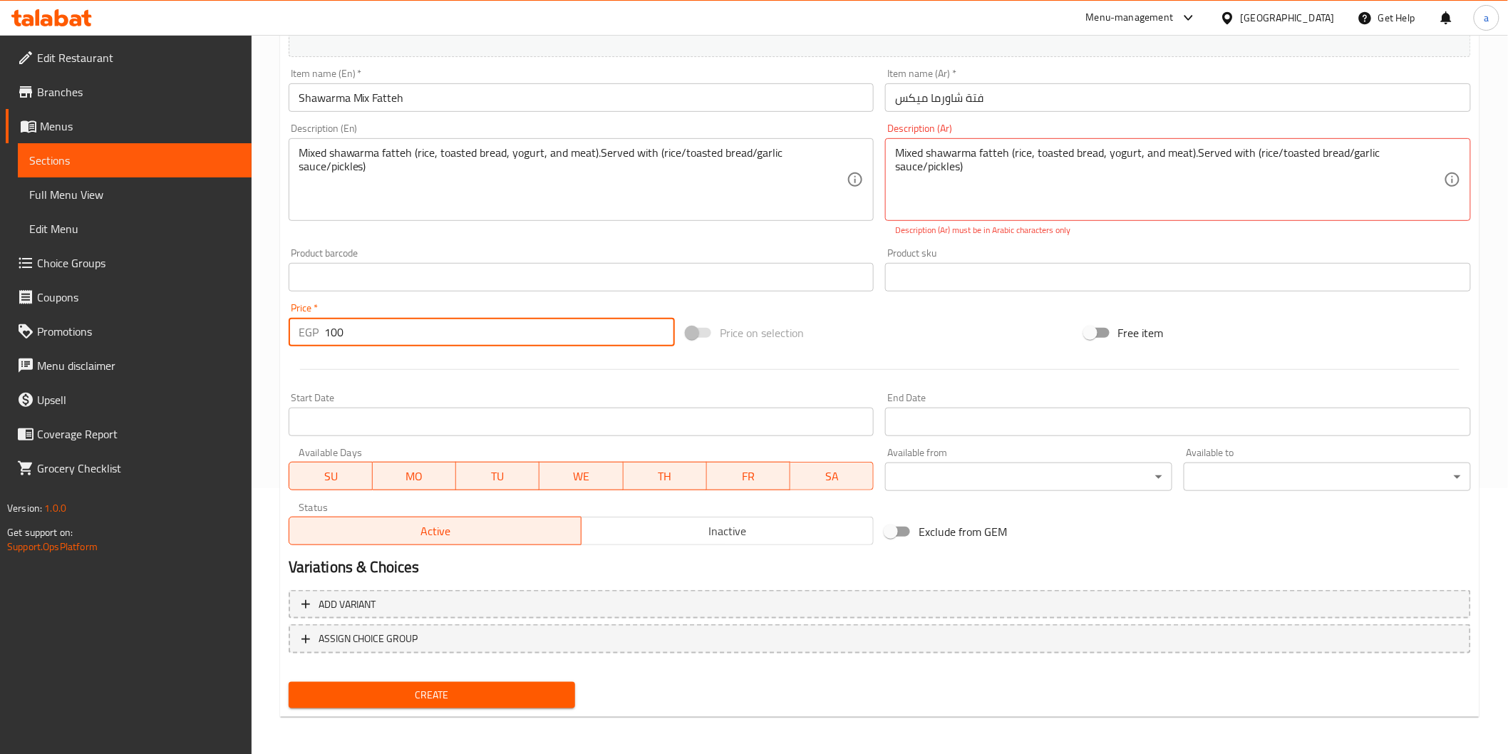
type input "100"
click at [525, 701] on span "Create" at bounding box center [432, 696] width 264 height 18
drag, startPoint x: 907, startPoint y: 168, endPoint x: 893, endPoint y: 154, distance: 19.7
click at [893, 154] on div "Mixed shawarma fatteh (rice, toasted bread, yogurt, and meat).Served with (rice…" at bounding box center [1178, 179] width 586 height 83
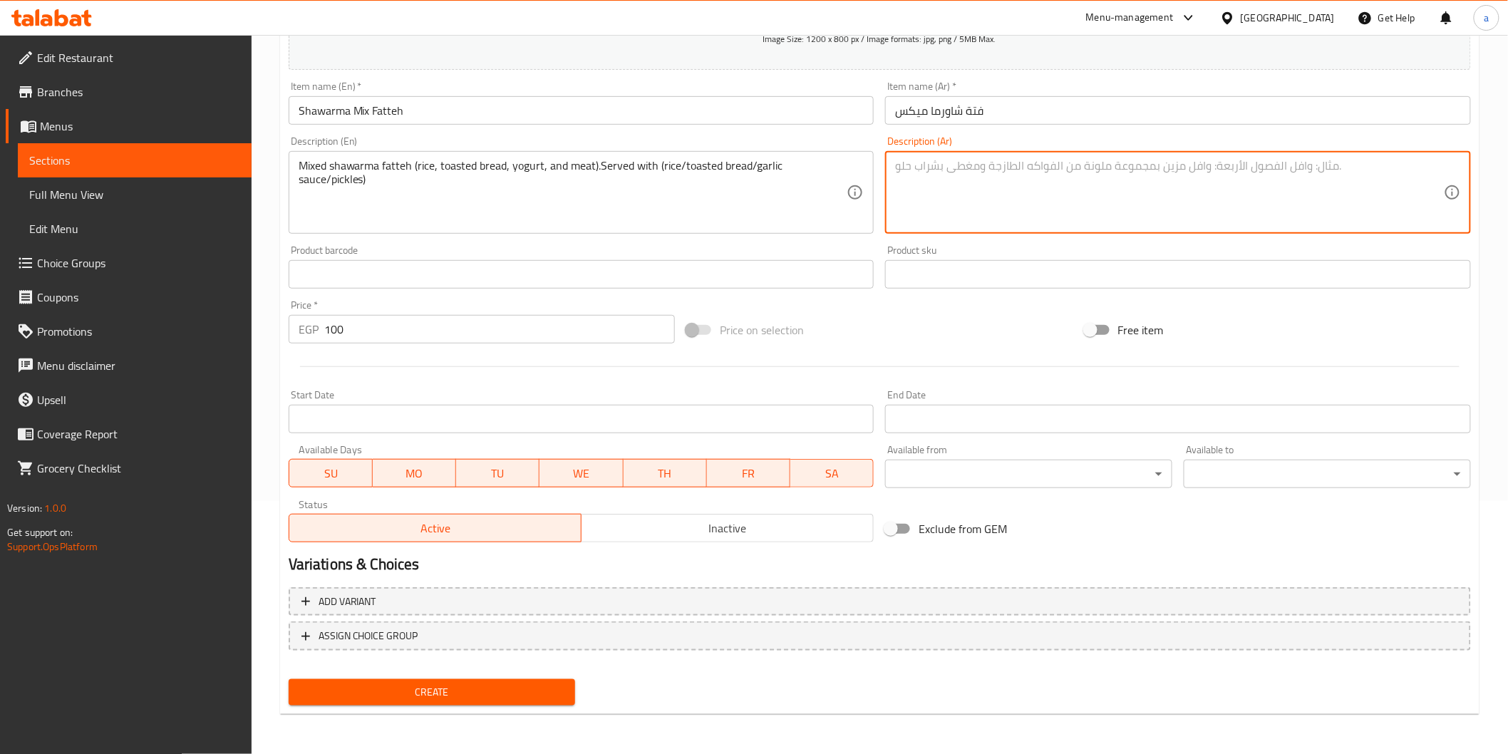
scroll to position [250, 0]
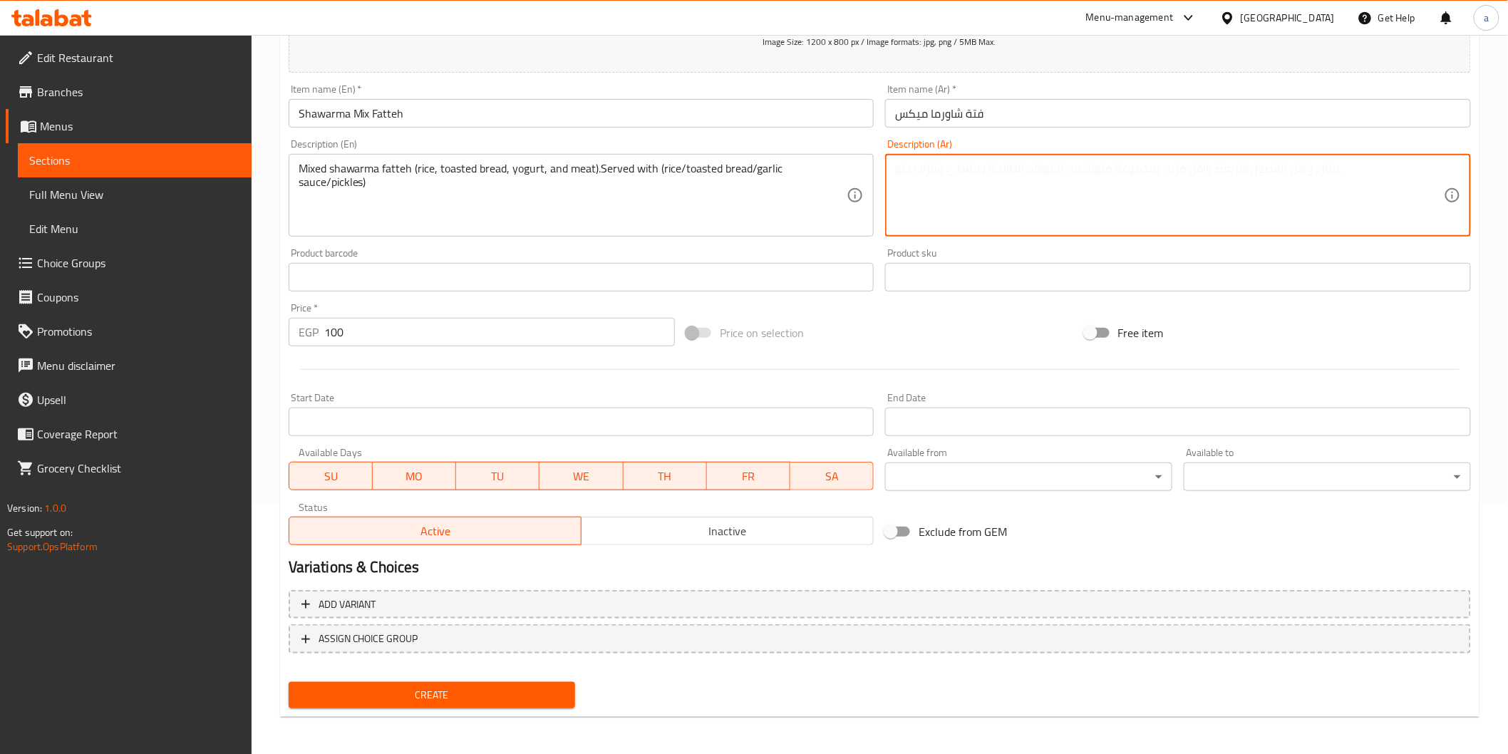
click at [994, 190] on textarea at bounding box center [1169, 196] width 549 height 68
paste textarea "فتة شاورما مشكلة (أرز، خبز محمص، زبادي، ولحم) يقدم الطلب مع (أرز/ عيش محمص/ ثوم…"
type textarea "فتة شاورما مشكلة (أرز، خبز محمص، زبادي، ولحم) يقدم الطلب مع (أرز/ عيش محمص/ ثوم…"
click at [440, 707] on div "Create" at bounding box center [432, 696] width 299 height 38
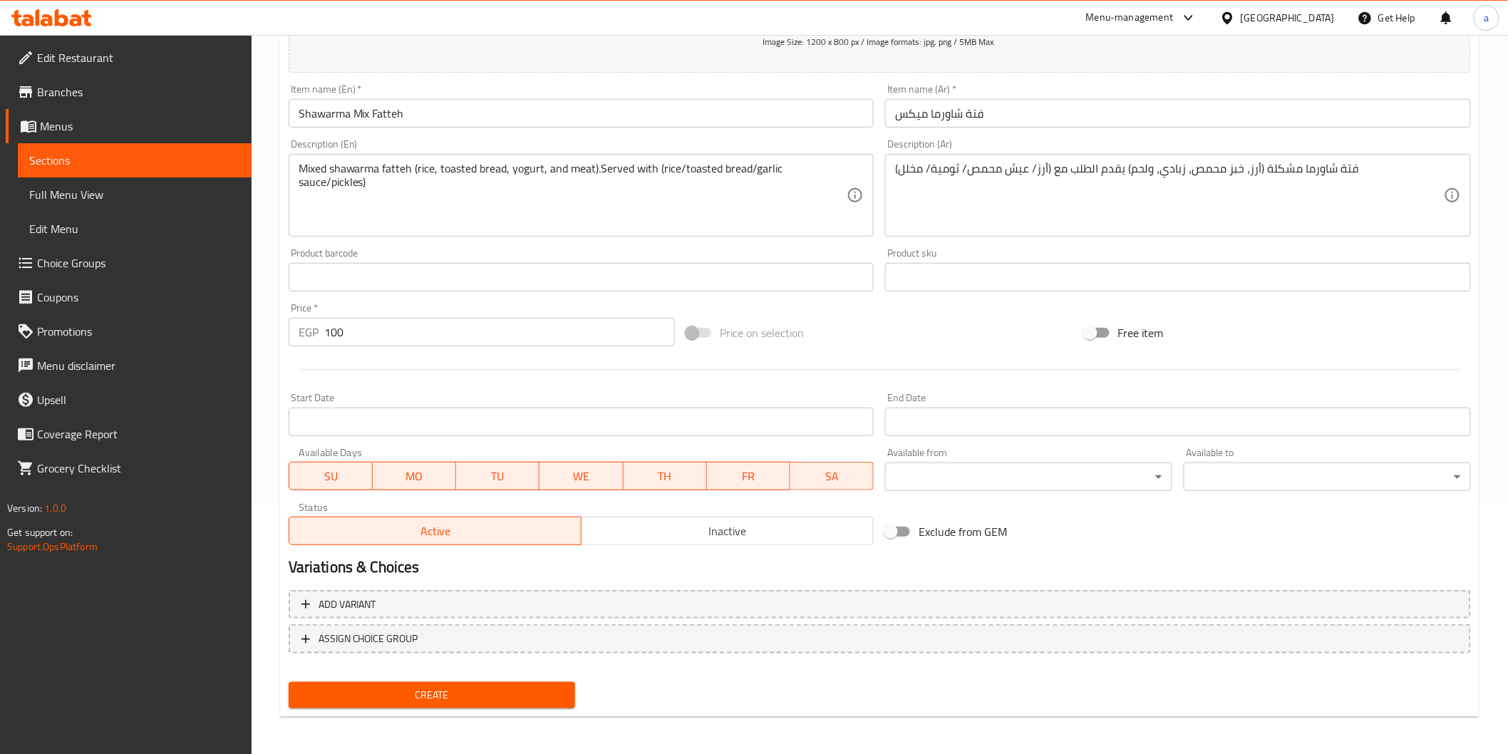
click at [457, 689] on span "Create" at bounding box center [432, 696] width 264 height 18
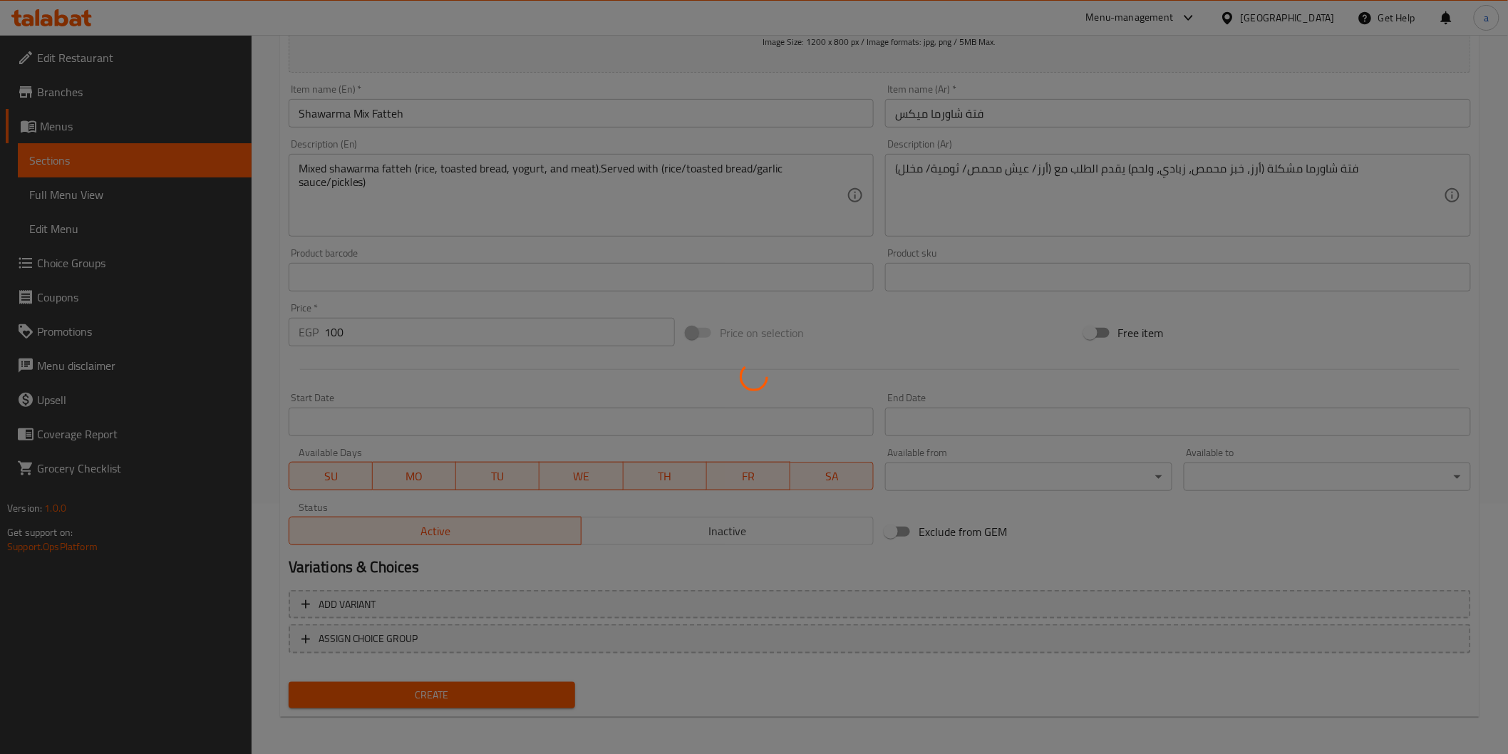
type input "0"
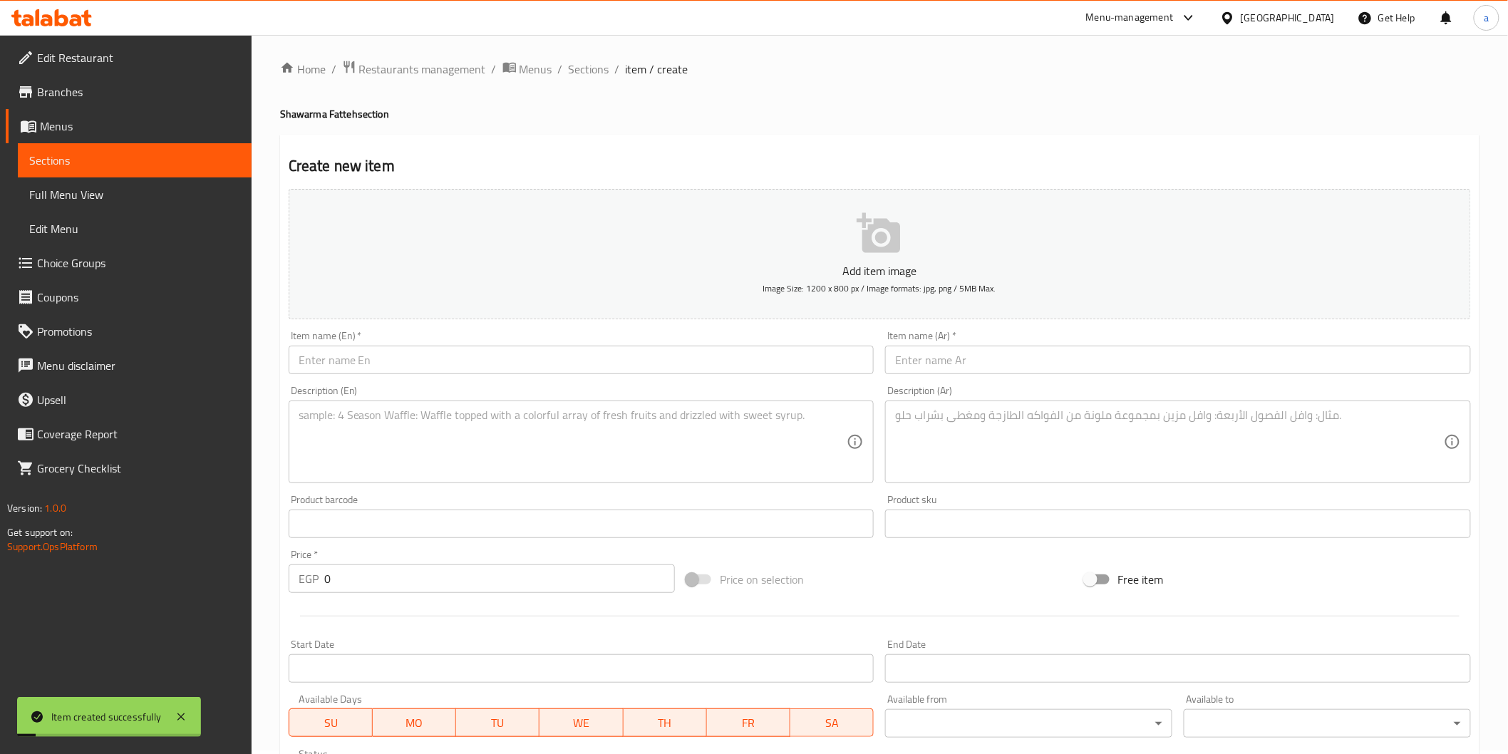
scroll to position [0, 0]
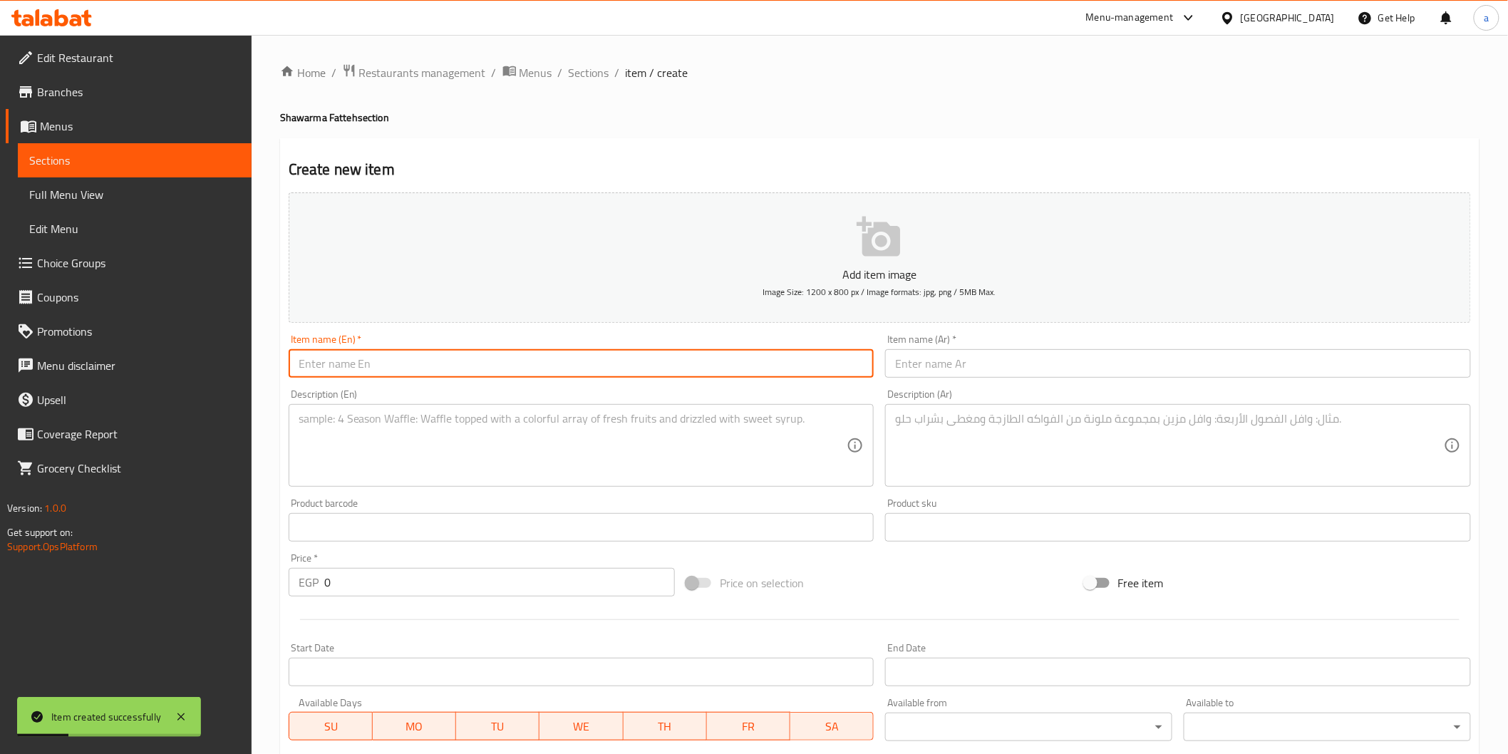
click at [529, 361] on input "text" at bounding box center [582, 363] width 586 height 29
paste input "Crispy Fattah with Chicken Shawarma"
type input "Crispy Fattah with Chicken Shawarma"
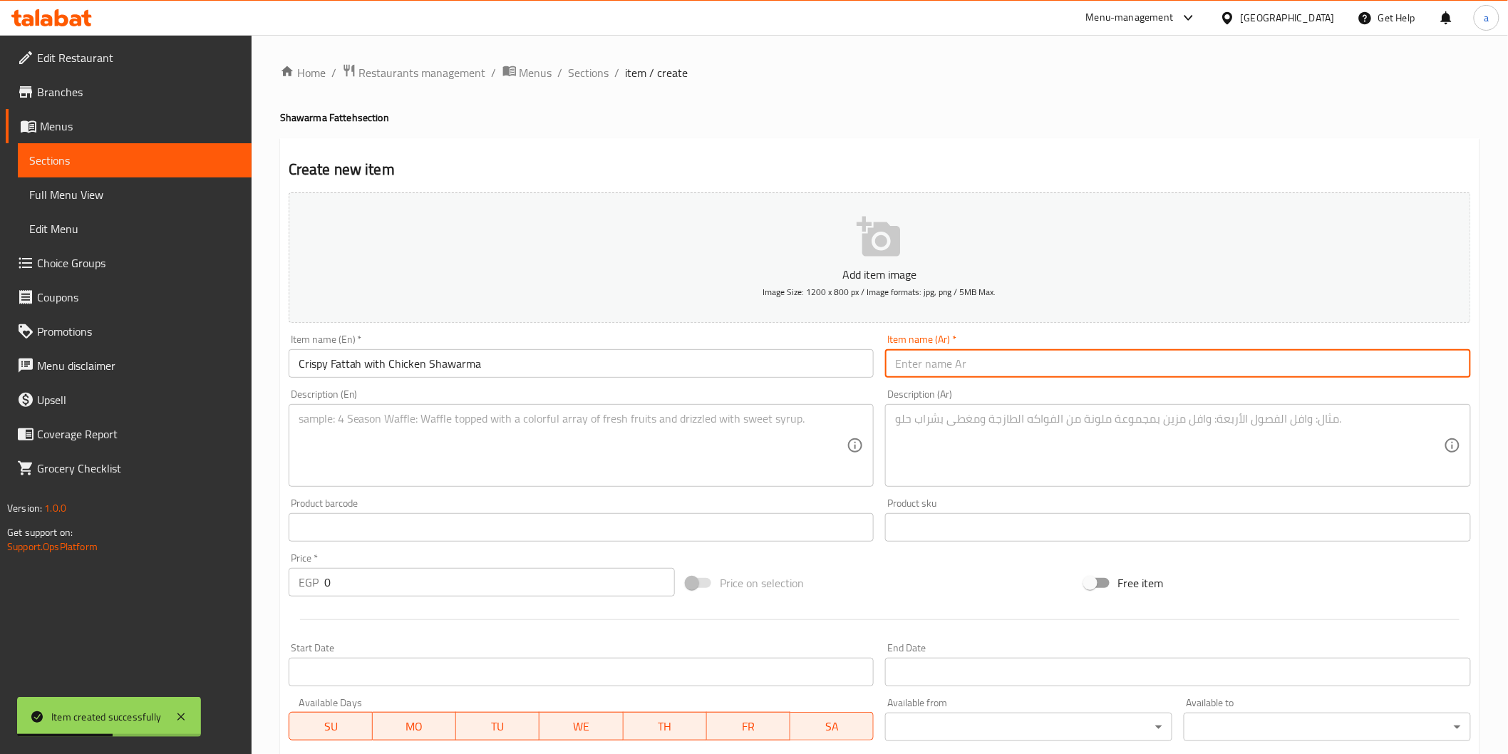
click at [950, 364] on input "text" at bounding box center [1178, 363] width 586 height 29
paste input "فتة كرسبي مع شاورما فراخ"
type input "فتة كرسبي مع شاورما فراخ"
click at [528, 438] on textarea at bounding box center [573, 446] width 549 height 68
paste textarea "Fatteh with crispy chicken and chicken shawarma.Served with (rice/toasted bread…"
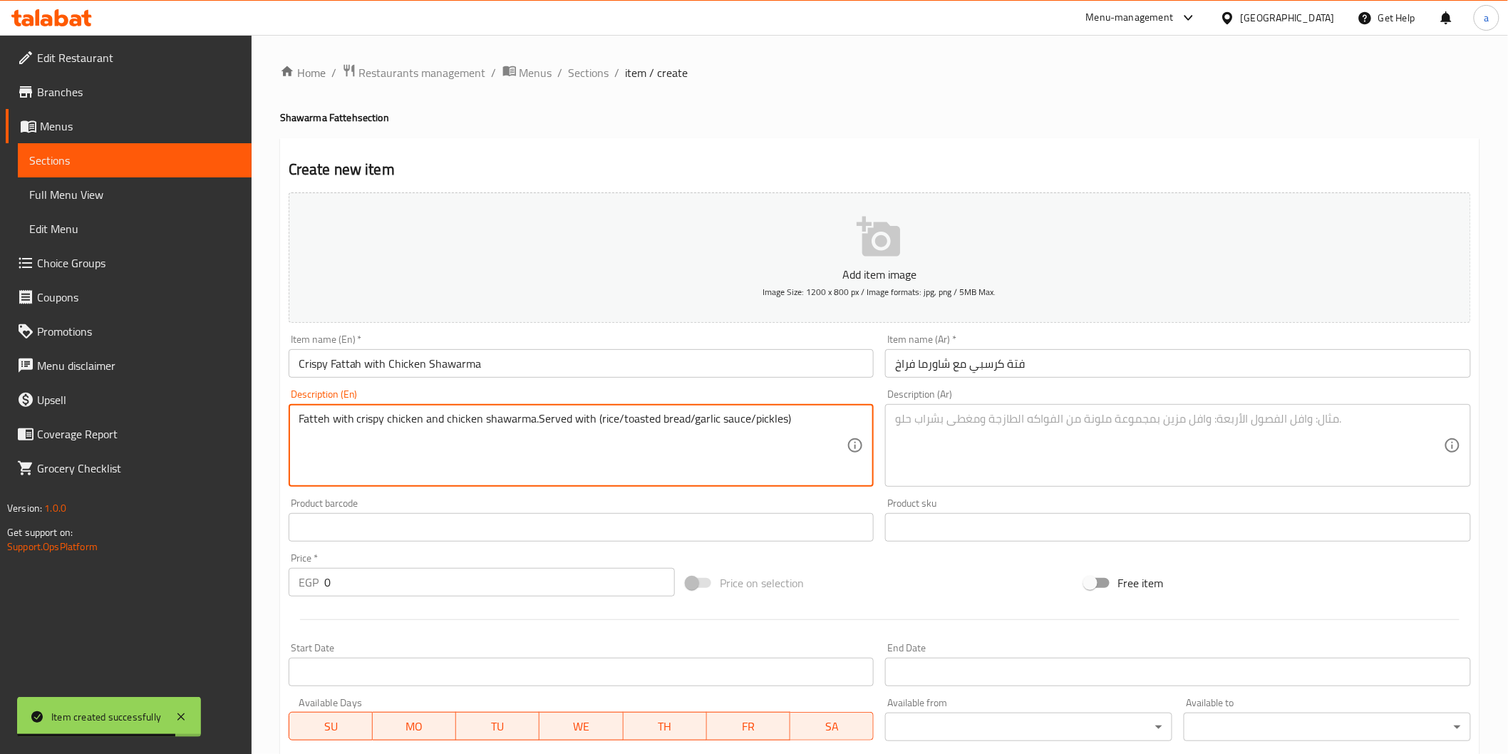
type textarea "Fatteh with crispy chicken and chicken shawarma.Served with (rice/toasted bread…"
click at [977, 431] on textarea at bounding box center [1169, 446] width 549 height 68
paste textarea "فتة بالدجاج المقرمش وشاورما الدجاج يقدم الطلب مع (أرز/ عيش محمص/ ثومية/ مخلل)"
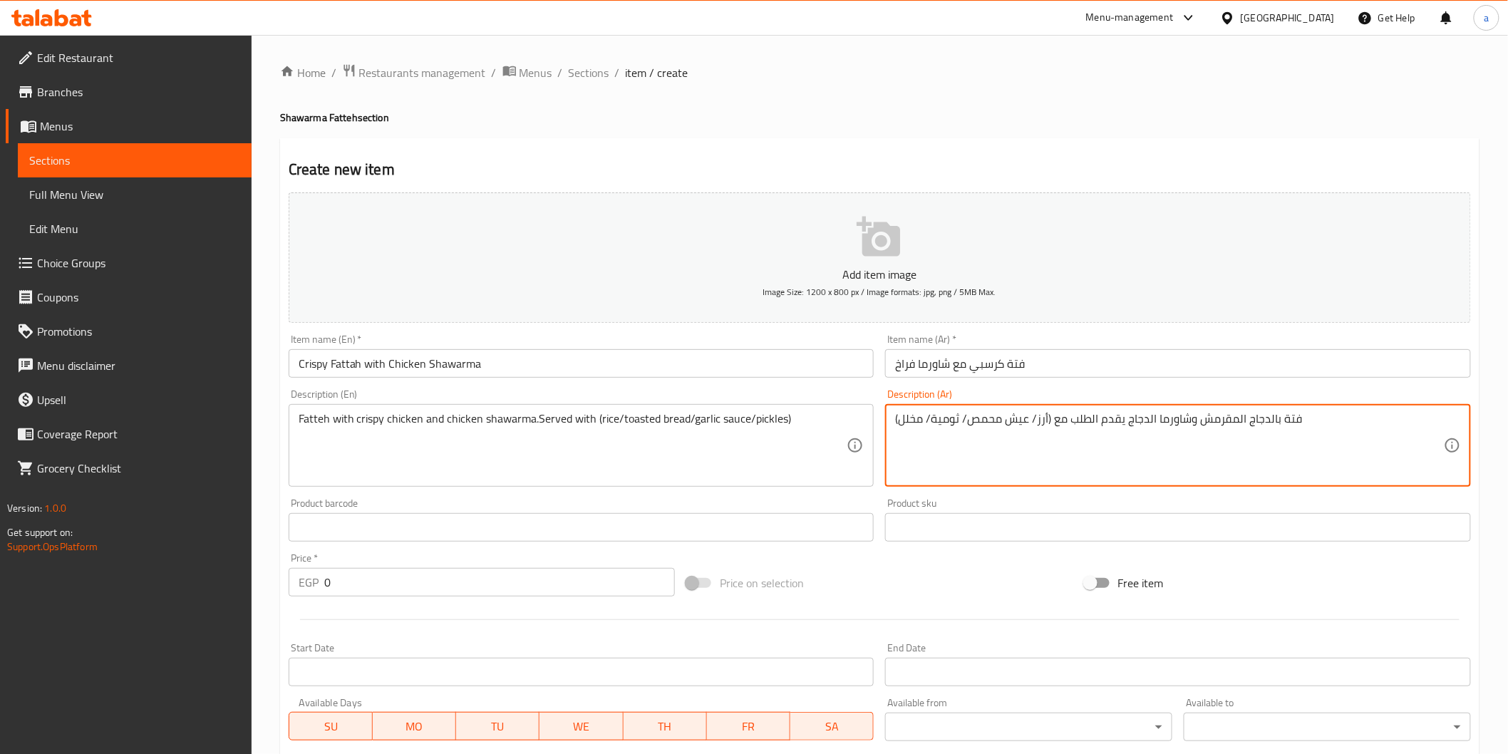
type textarea "فتة بالدجاج المقرمش وشاورما الدجاج يقدم الطلب مع (أرز/ عيش محمص/ ثومية/ مخلل)"
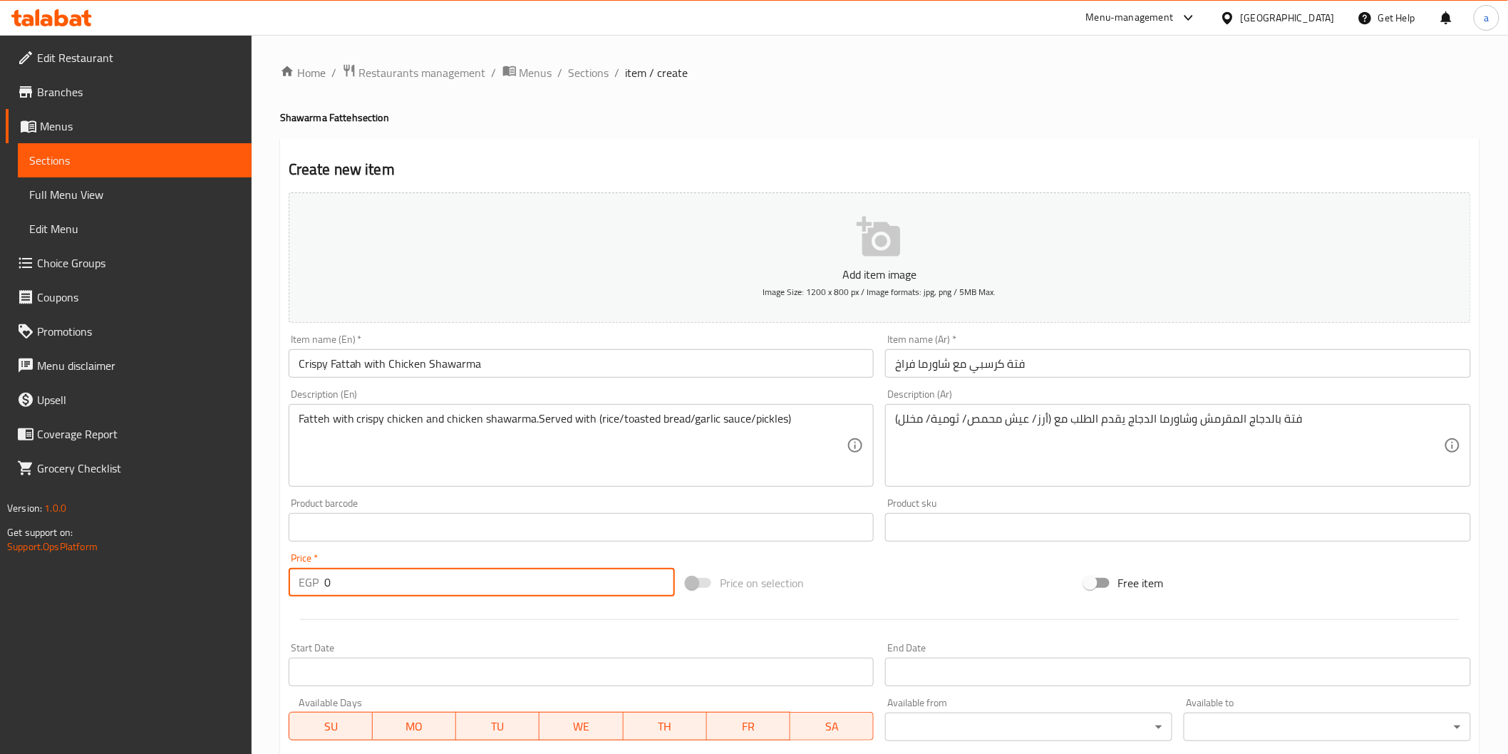
click at [539, 582] on input "0" at bounding box center [499, 582] width 351 height 29
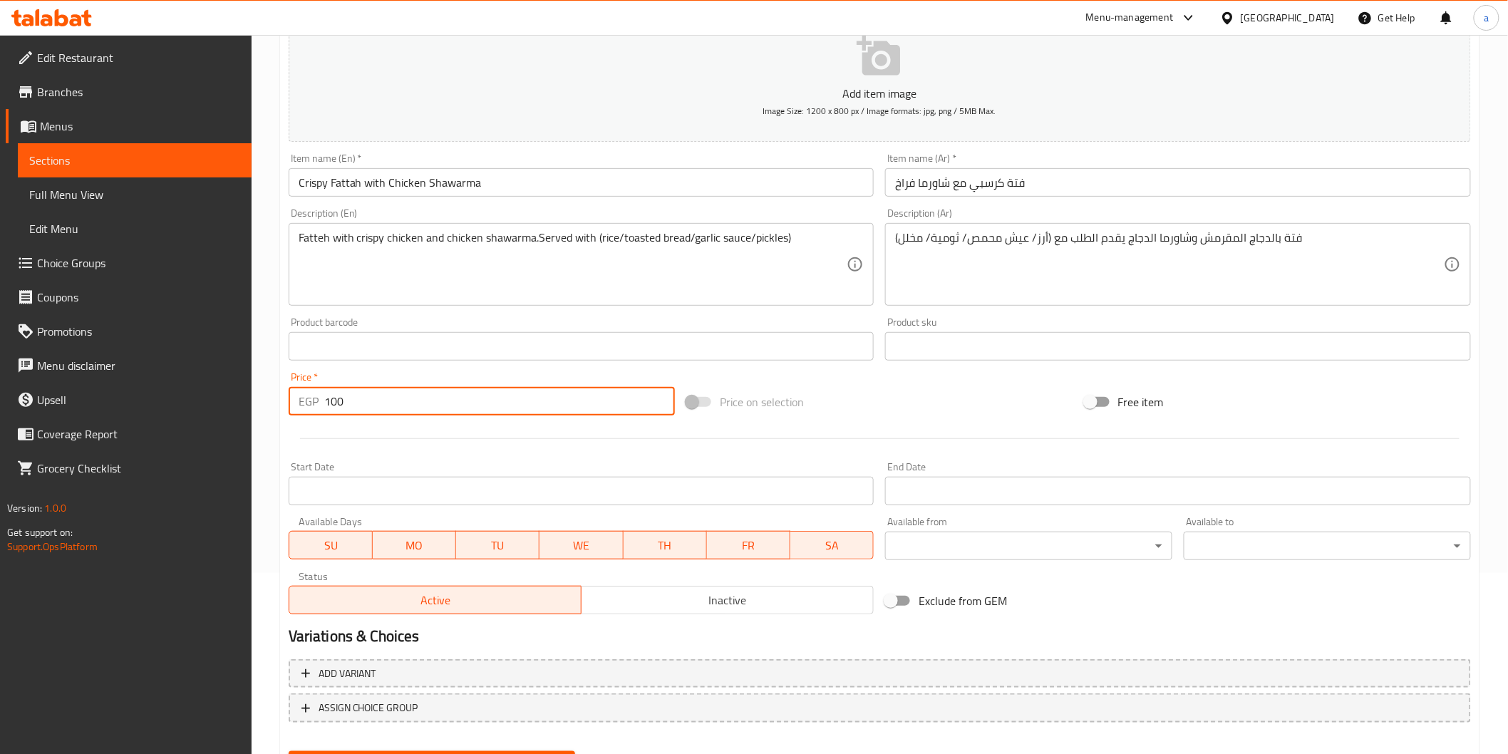
scroll to position [250, 0]
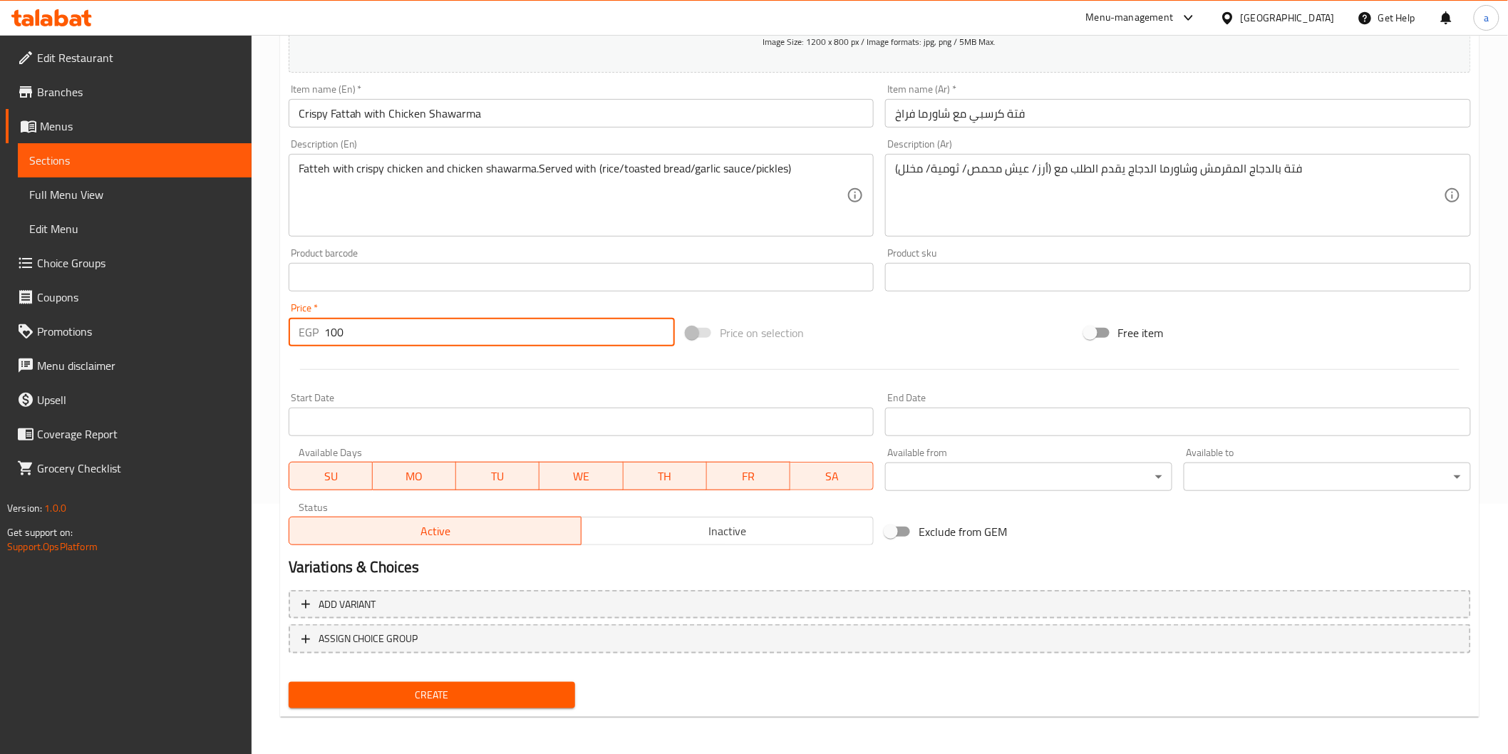
type input "100"
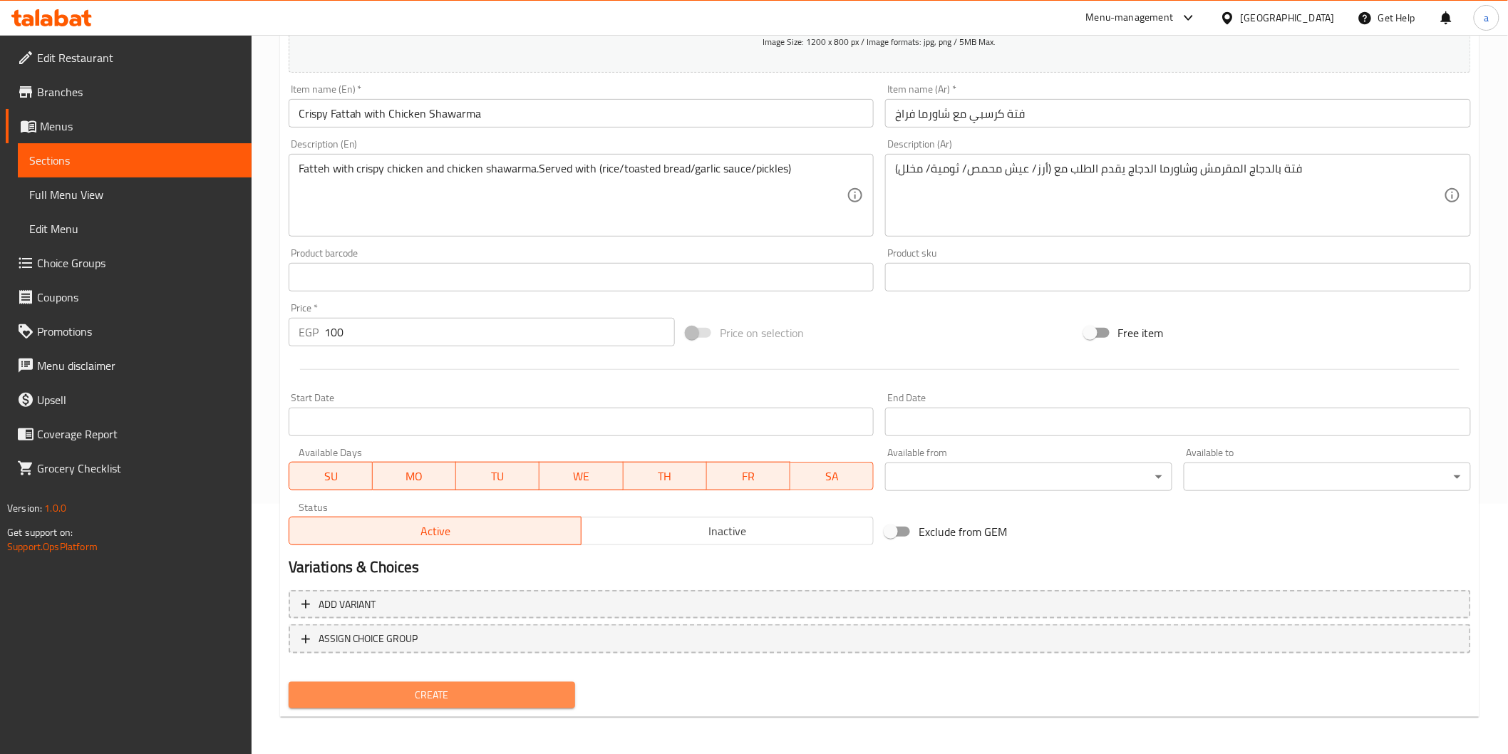
click at [533, 696] on span "Create" at bounding box center [432, 696] width 264 height 18
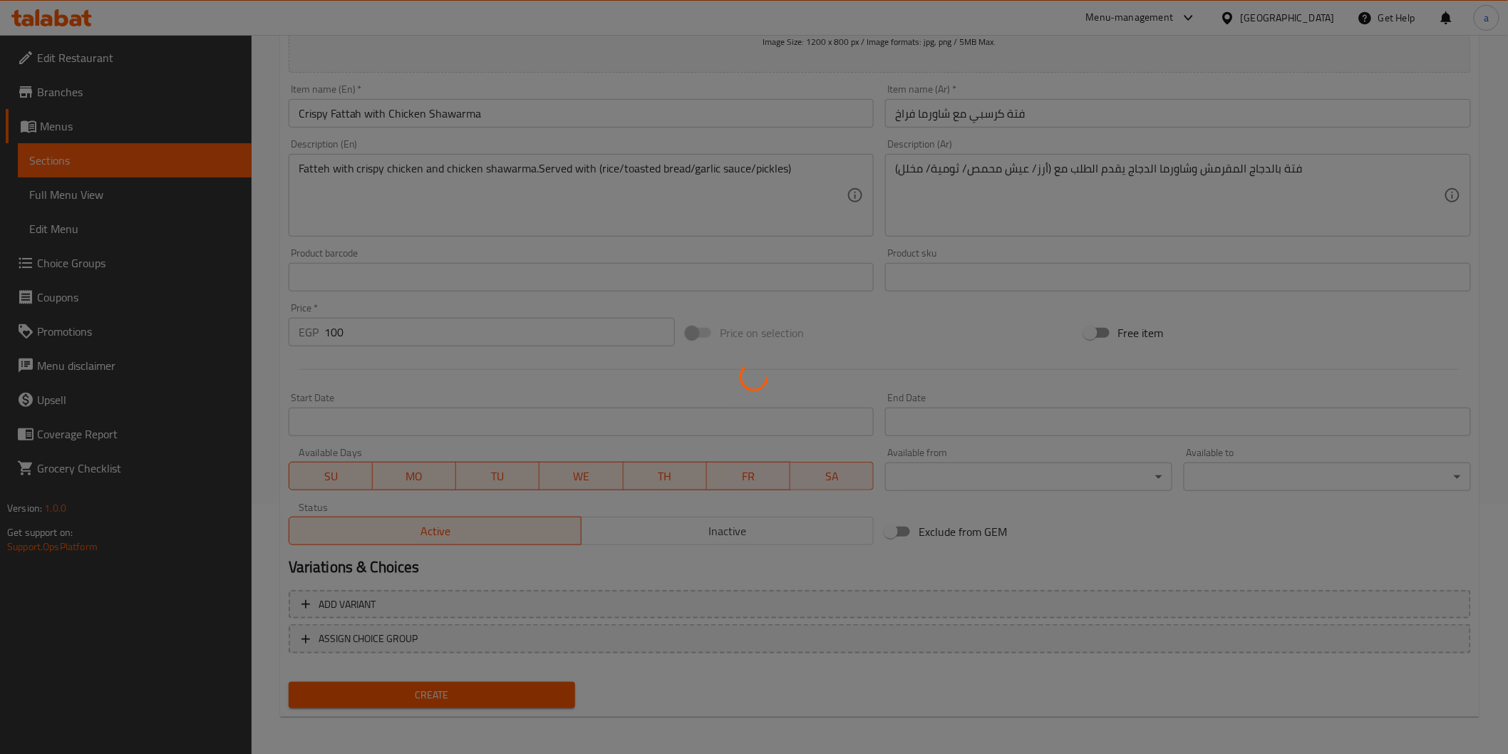
type input "0"
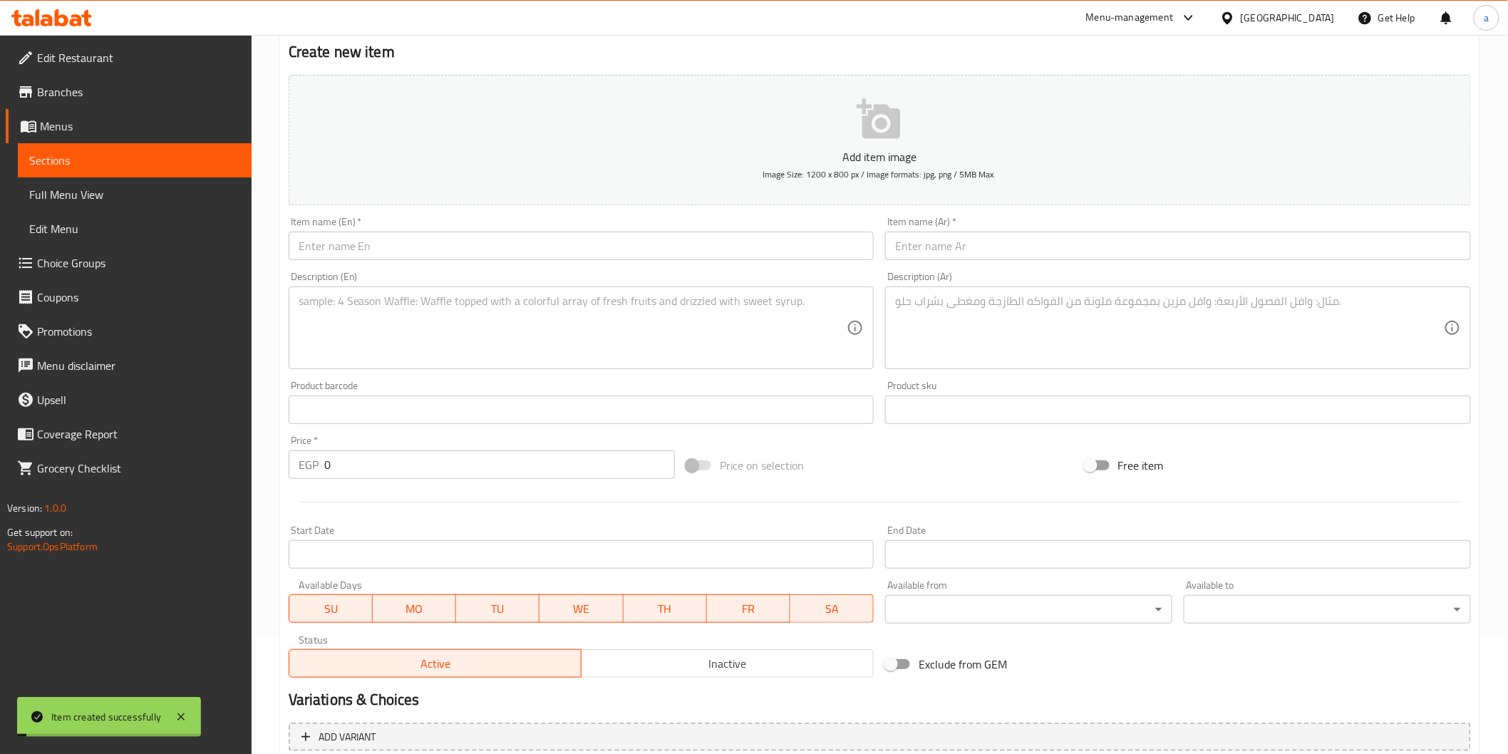
scroll to position [0, 0]
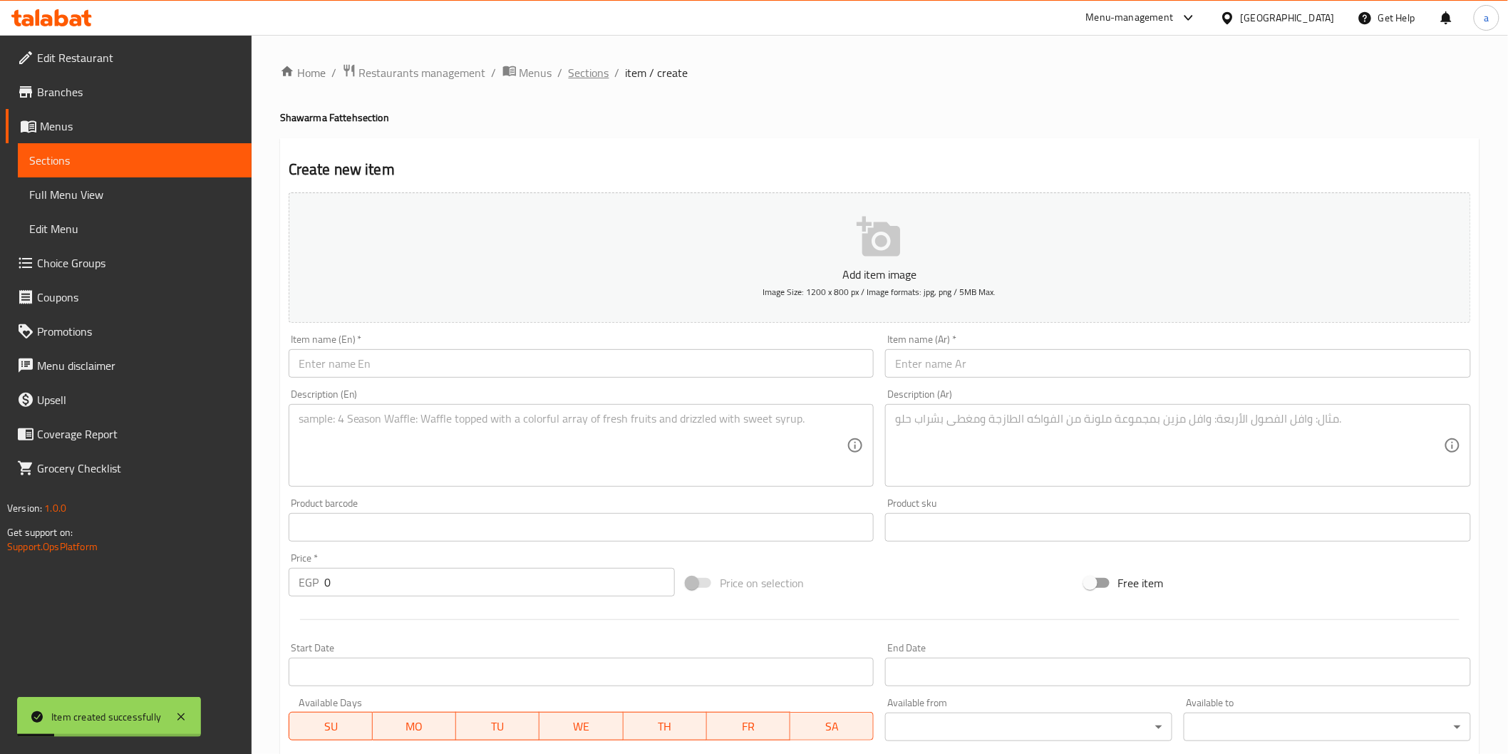
click at [593, 71] on span "Sections" at bounding box center [589, 72] width 41 height 17
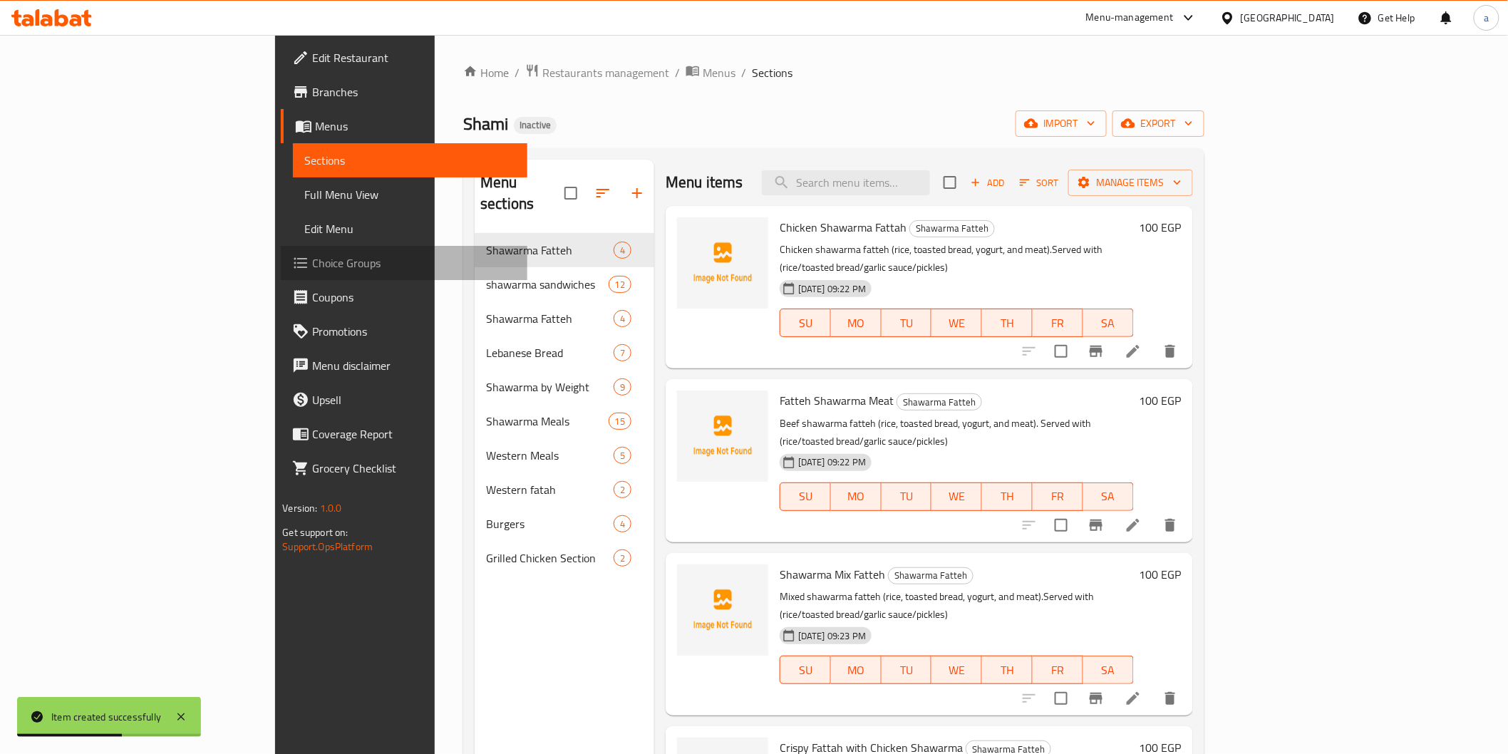
click at [312, 257] on span "Choice Groups" at bounding box center [413, 262] width 203 height 17
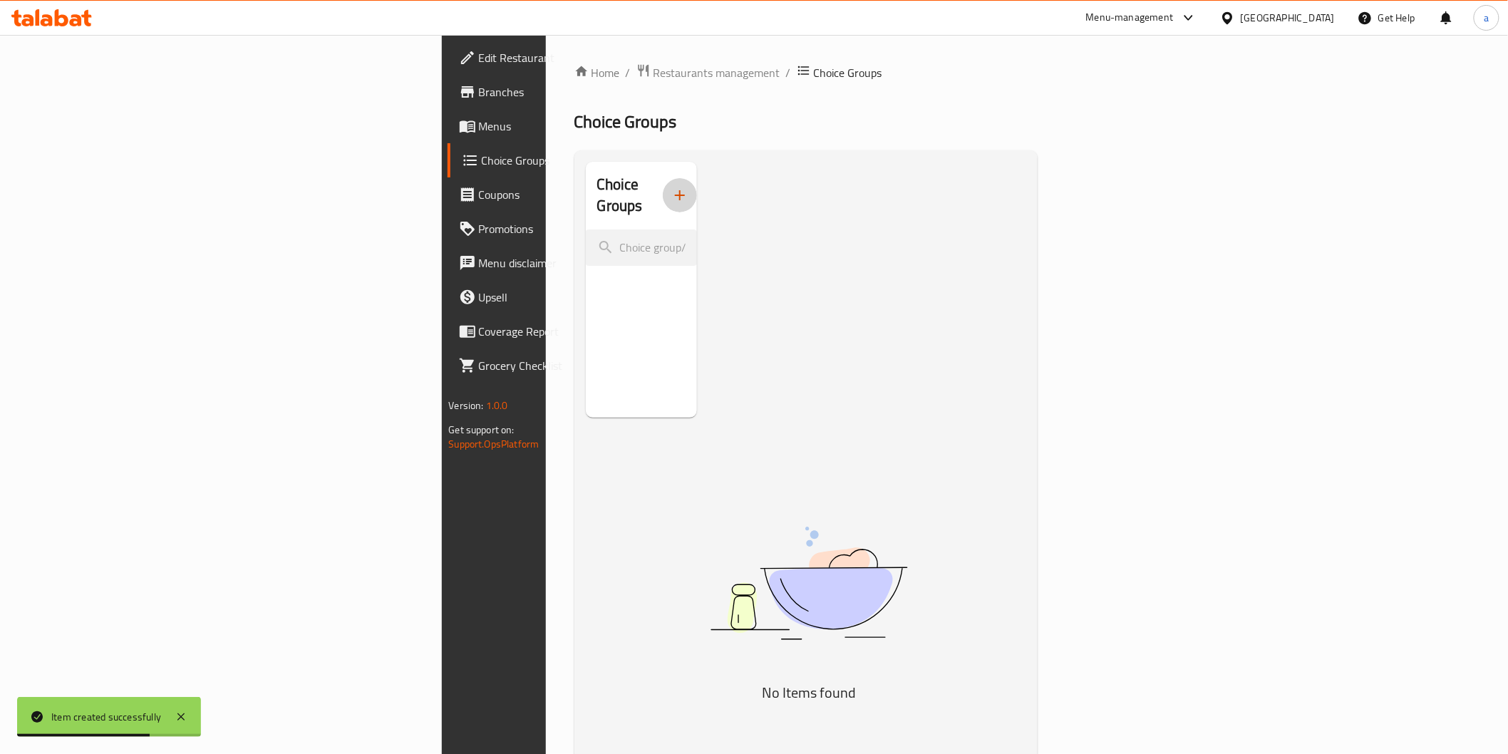
click at [663, 197] on button "button" at bounding box center [680, 195] width 34 height 34
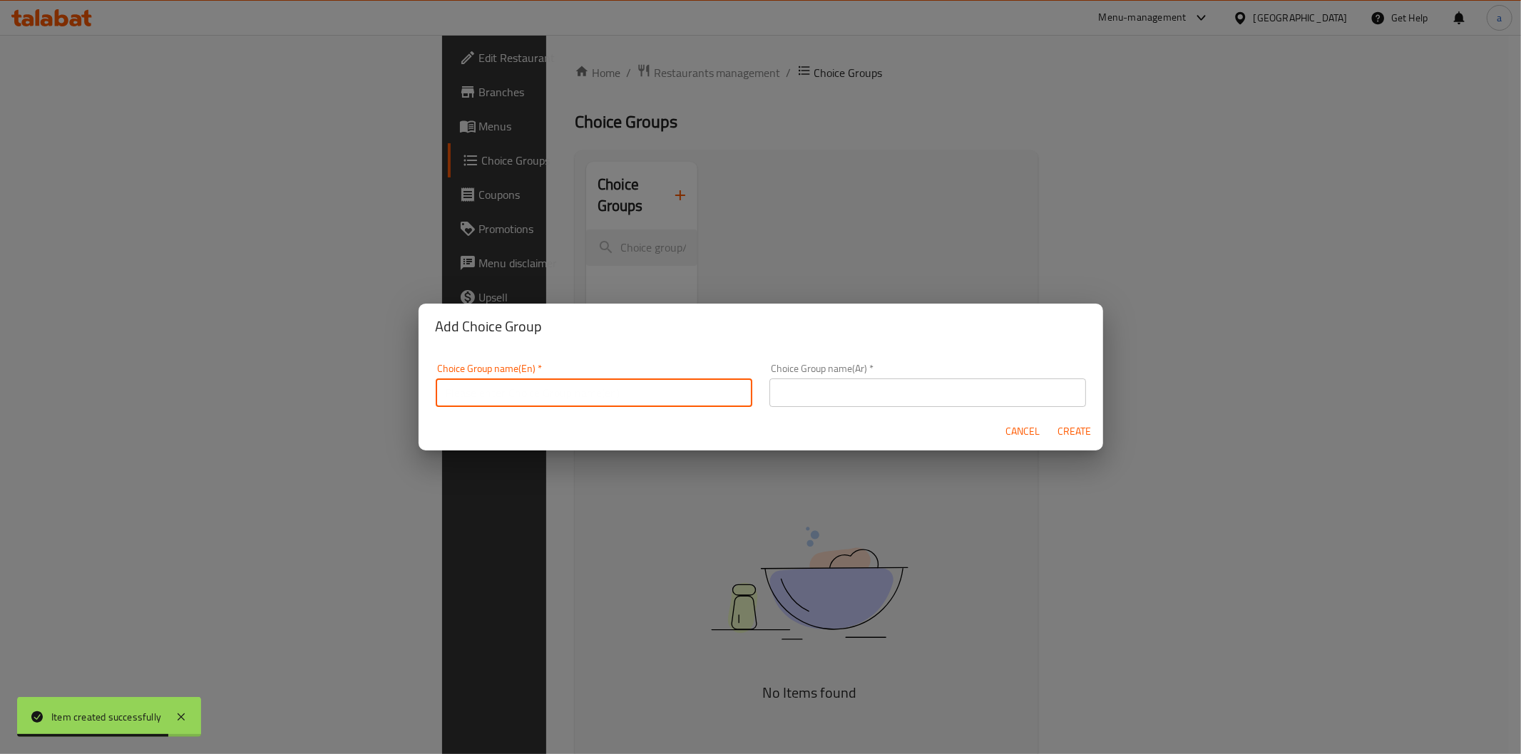
click at [672, 395] on input "text" at bounding box center [594, 393] width 317 height 29
type input "c"
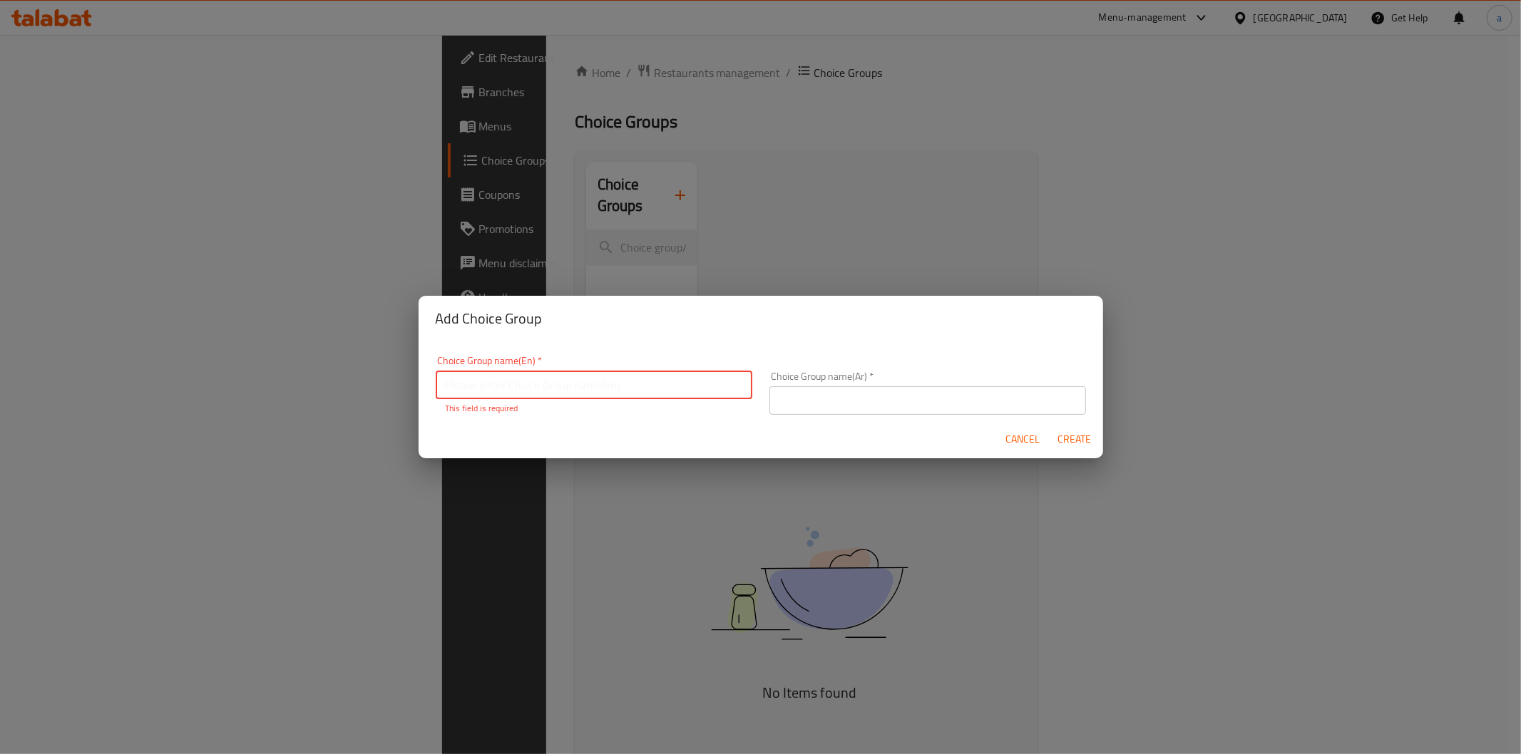
paste input "Your Choice Of Size:"
type input "Your Choice Of Size:"
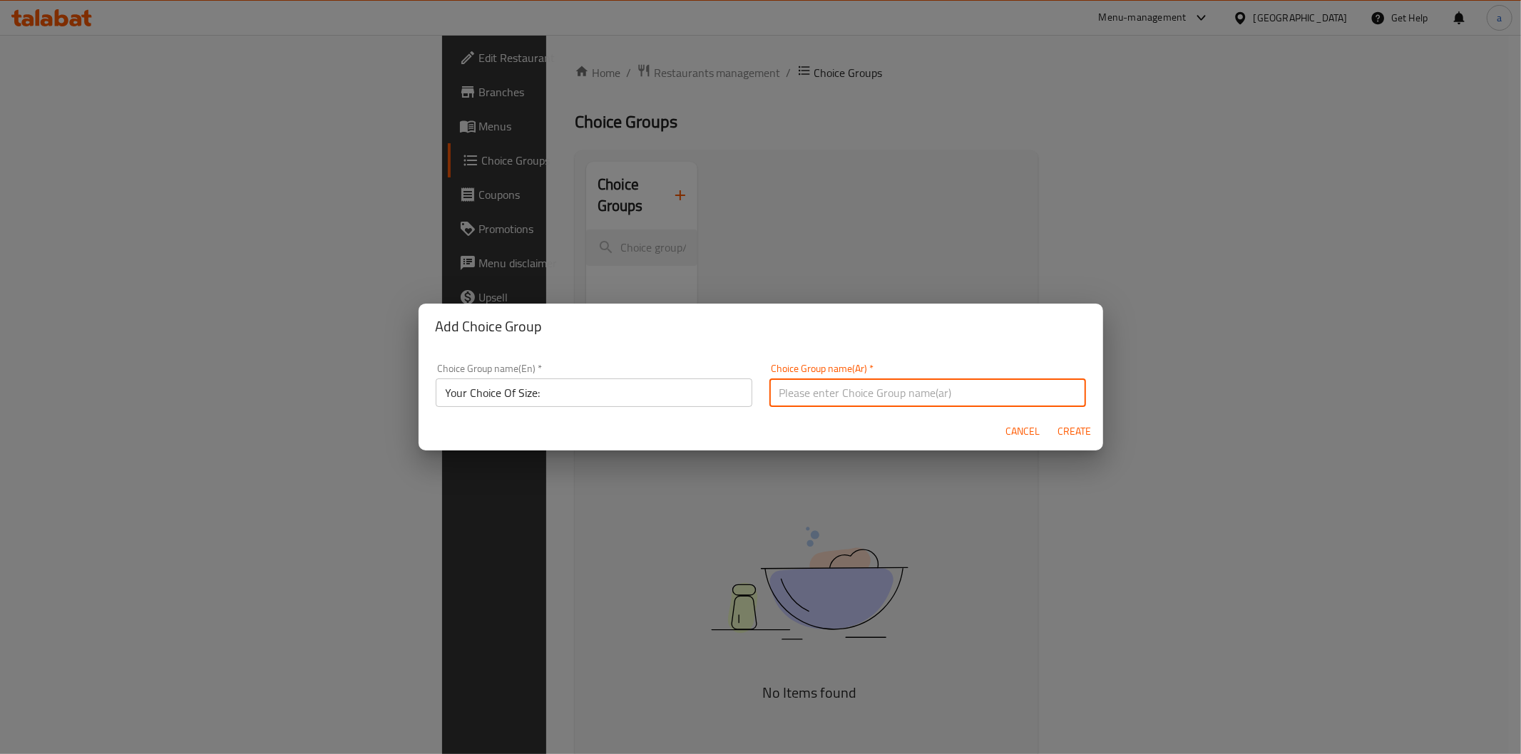
click at [914, 394] on input "text" at bounding box center [927, 393] width 317 height 29
paste input "إختيارك من الحجم:"
type input "إختيارك من الحجم:"
click at [1064, 431] on span "Create" at bounding box center [1074, 432] width 34 height 18
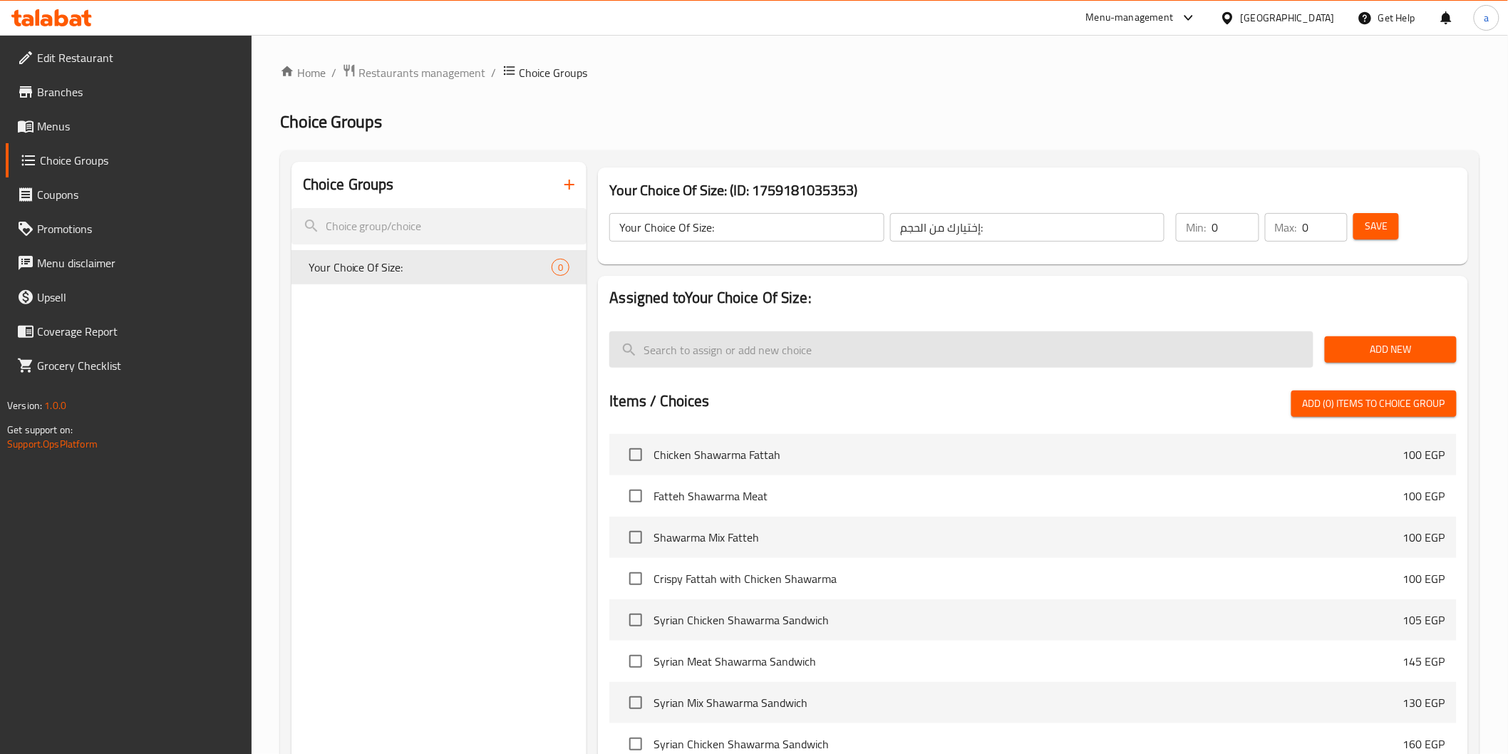
click at [1199, 340] on input "search" at bounding box center [962, 349] width 704 height 36
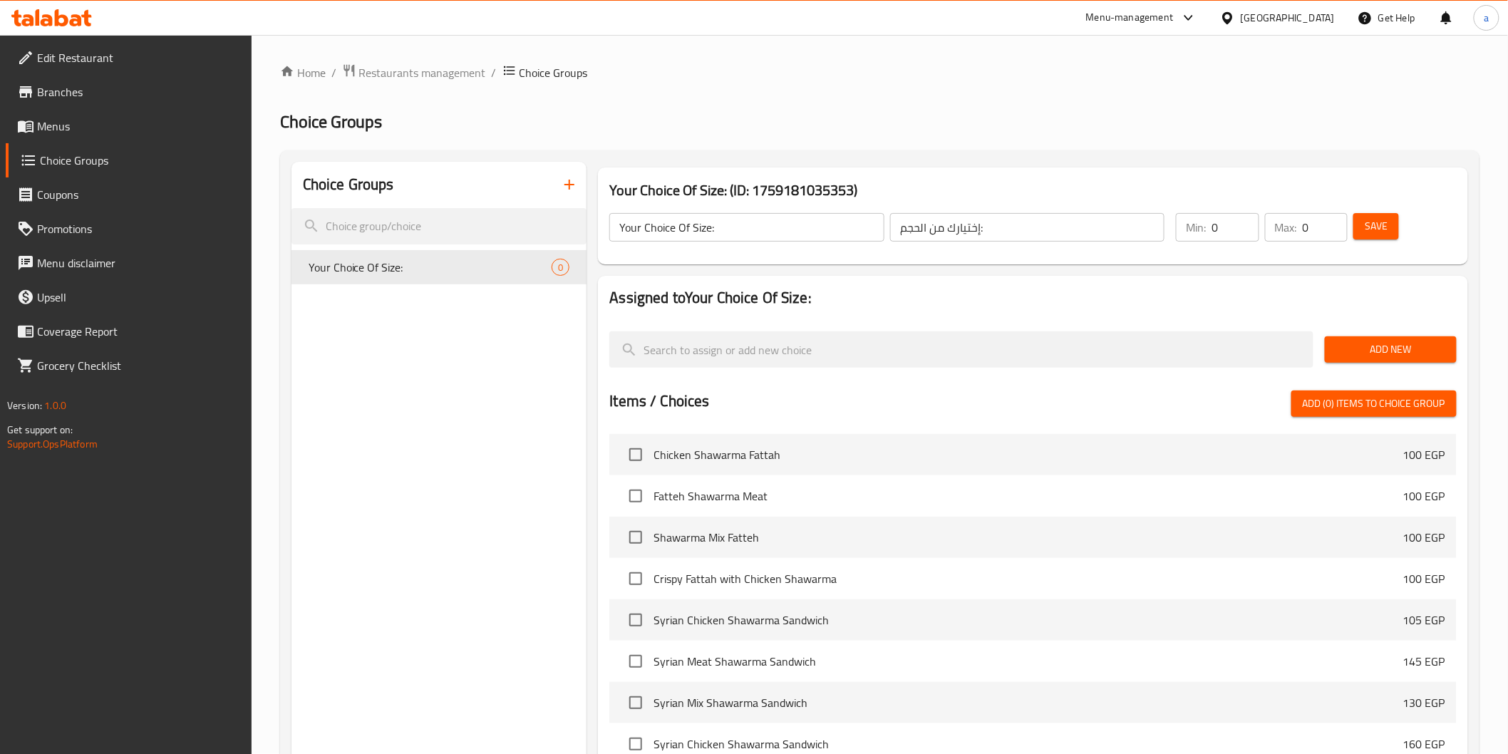
click at [1226, 219] on input "0" at bounding box center [1235, 227] width 47 height 29
click at [1367, 357] on span "Add New" at bounding box center [1391, 350] width 109 height 18
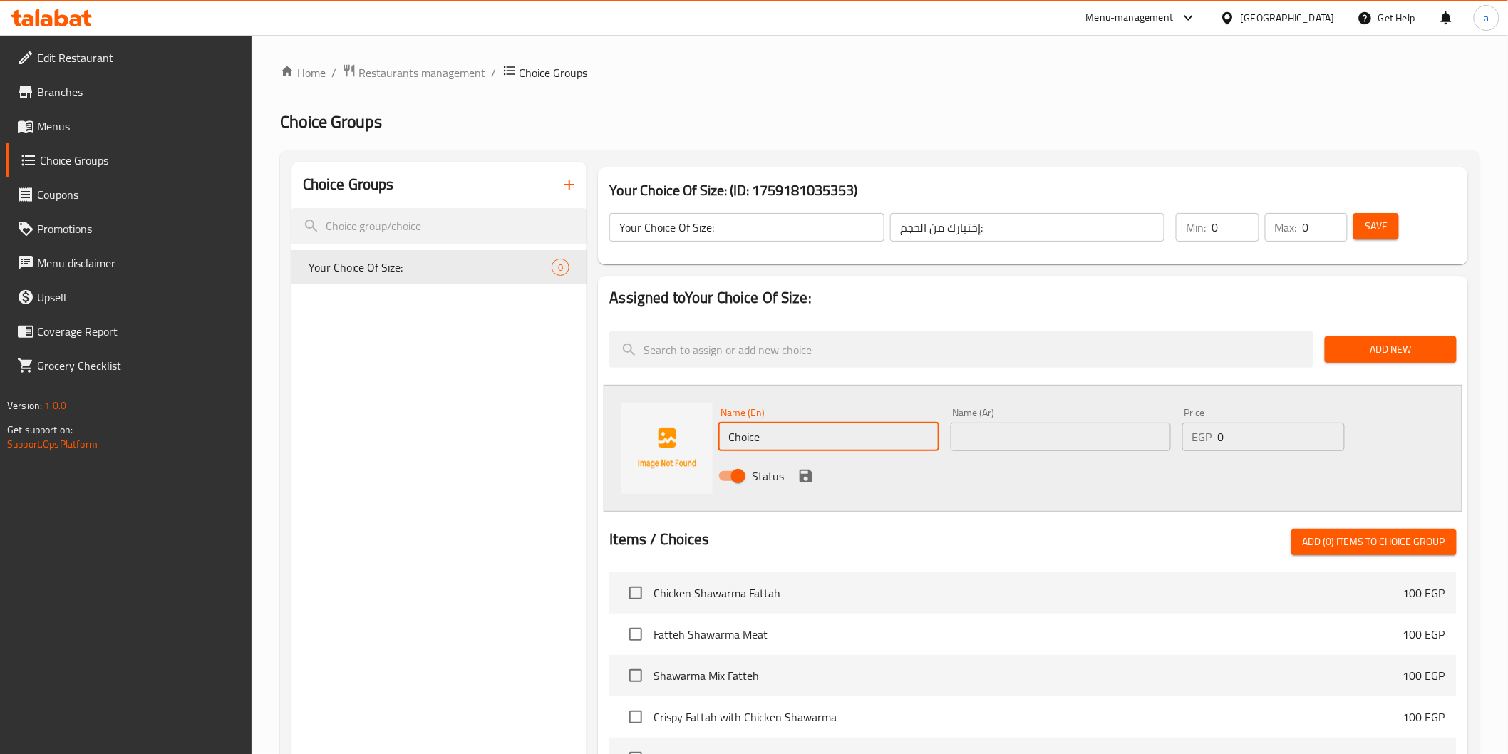
drag, startPoint x: 854, startPoint y: 441, endPoint x: 545, endPoint y: 446, distance: 309.4
click at [530, 438] on div "Choice Groups Your Choice Of Size: 0 Your Choice Of Size: (ID: 1759181035353) Y…" at bounding box center [883, 649] width 1183 height 975
click at [832, 430] on input "text" at bounding box center [829, 437] width 220 height 29
paste input "Medium"
type input "Medium"
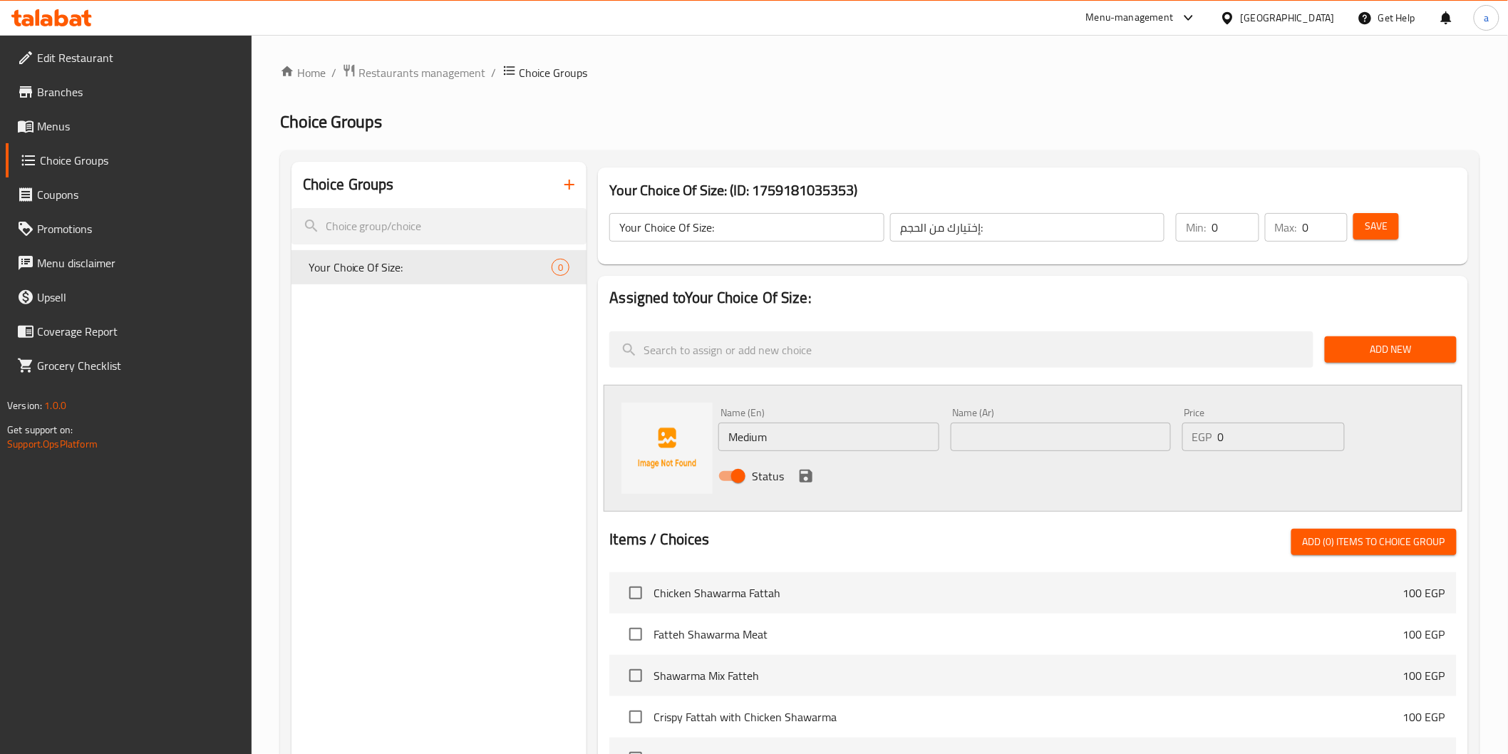
click at [1022, 453] on div "Name (Ar) Name (Ar)" at bounding box center [1061, 429] width 232 height 55
click at [1038, 438] on input "text" at bounding box center [1061, 437] width 220 height 29
paste input "وسط"
type input "وسط"
click at [1208, 441] on p "EGP" at bounding box center [1203, 436] width 20 height 17
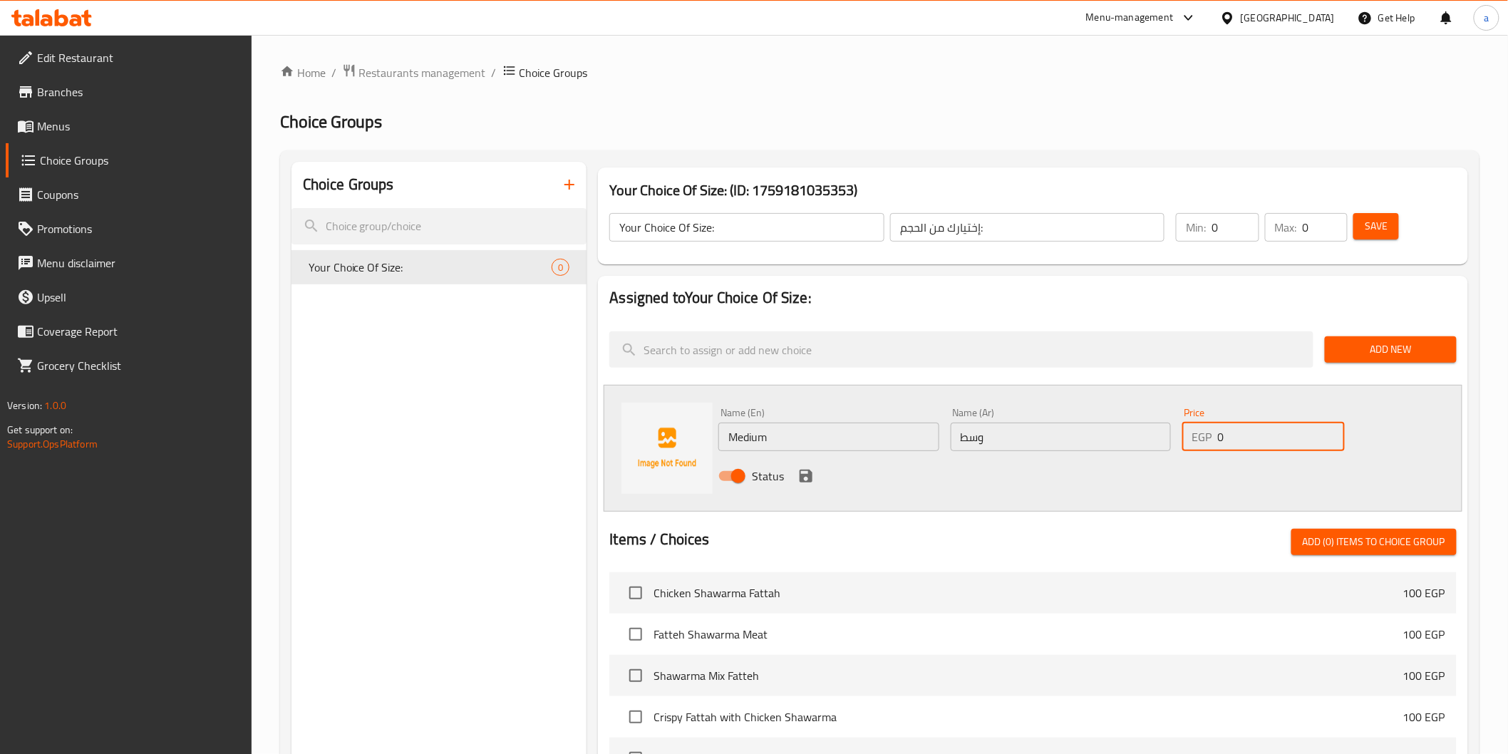
click at [1252, 437] on input "0" at bounding box center [1281, 437] width 127 height 29
type input "190"
click at [1379, 348] on span "Add New" at bounding box center [1391, 350] width 109 height 18
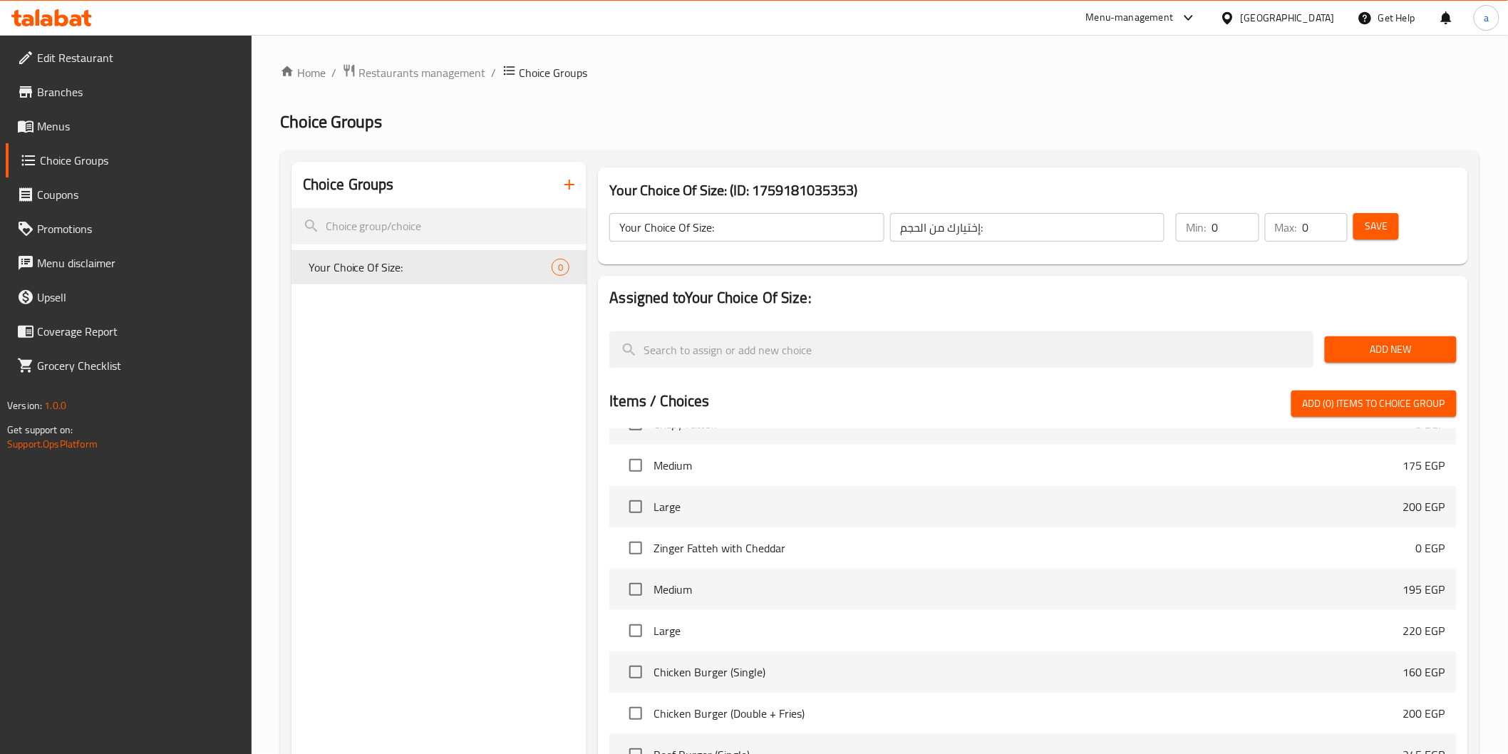
scroll to position [2705, 0]
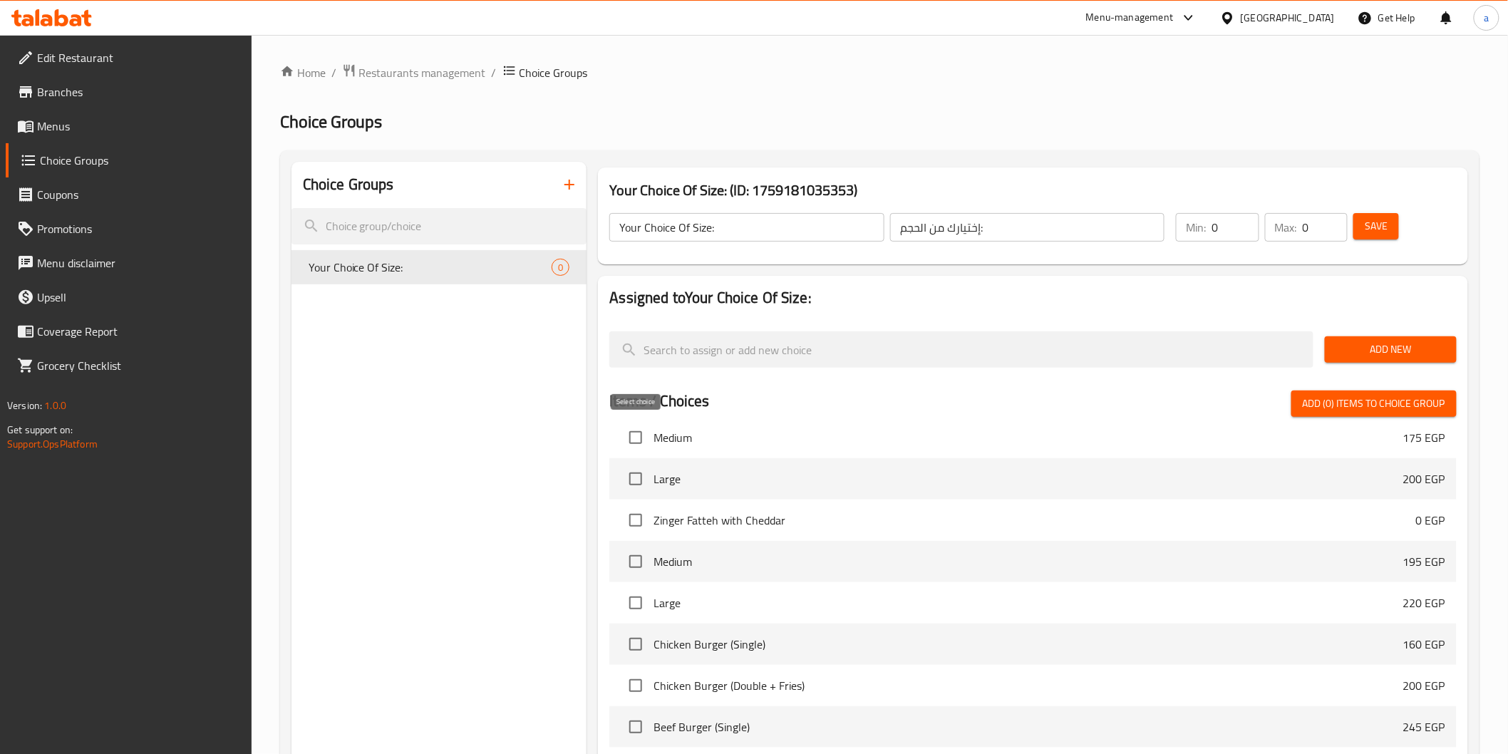
click at [634, 432] on input "checkbox" at bounding box center [636, 438] width 30 height 30
checkbox input "true"
click at [639, 475] on input "checkbox" at bounding box center [636, 479] width 30 height 30
checkbox input "true"
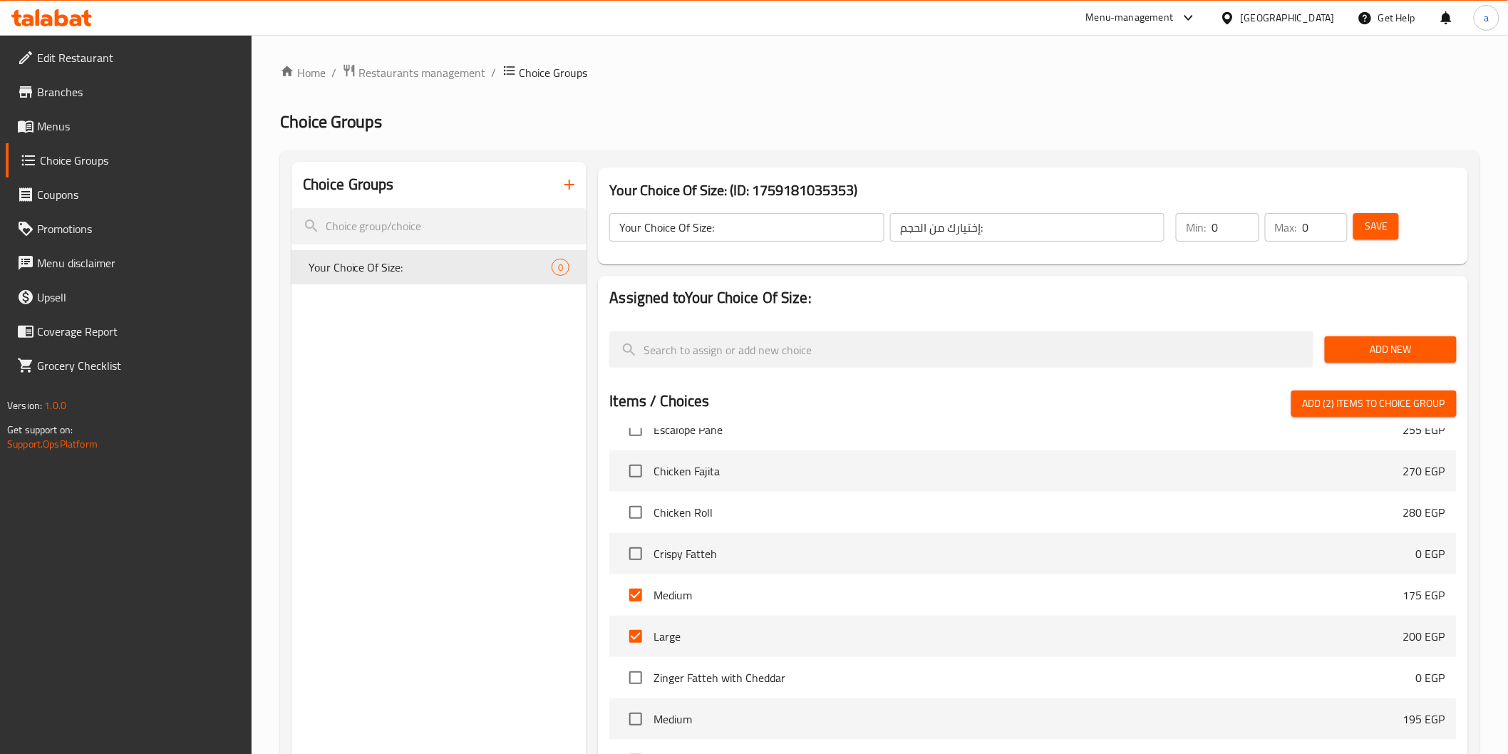
scroll to position [2546, 0]
click at [1374, 403] on span "Add (2) items to choice group" at bounding box center [1374, 404] width 143 height 18
checkbox input "false"
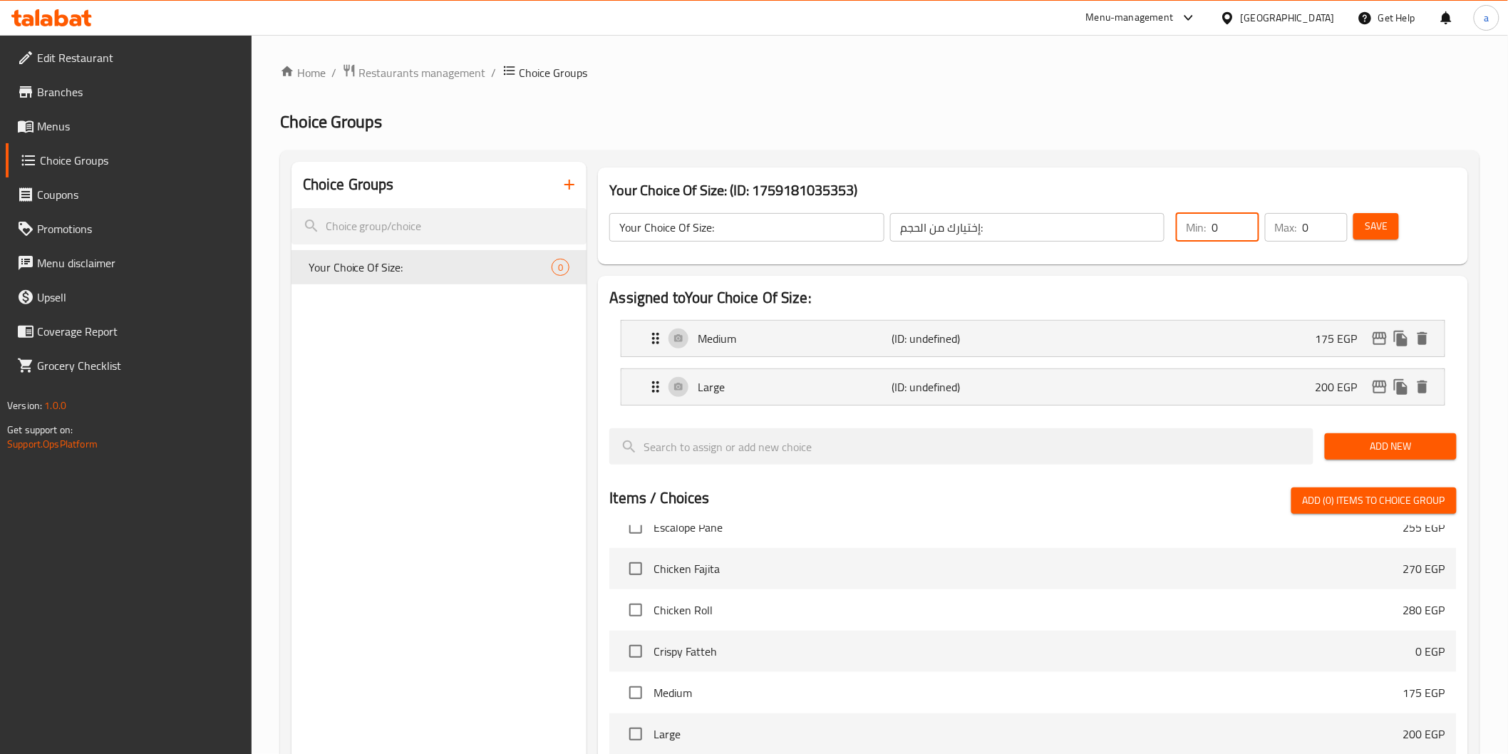
click at [1224, 230] on input "0" at bounding box center [1235, 227] width 47 height 29
type input "1"
click at [1316, 224] on input "0" at bounding box center [1325, 227] width 45 height 29
type input "1"
click at [1379, 226] on span "Save" at bounding box center [1376, 226] width 23 height 18
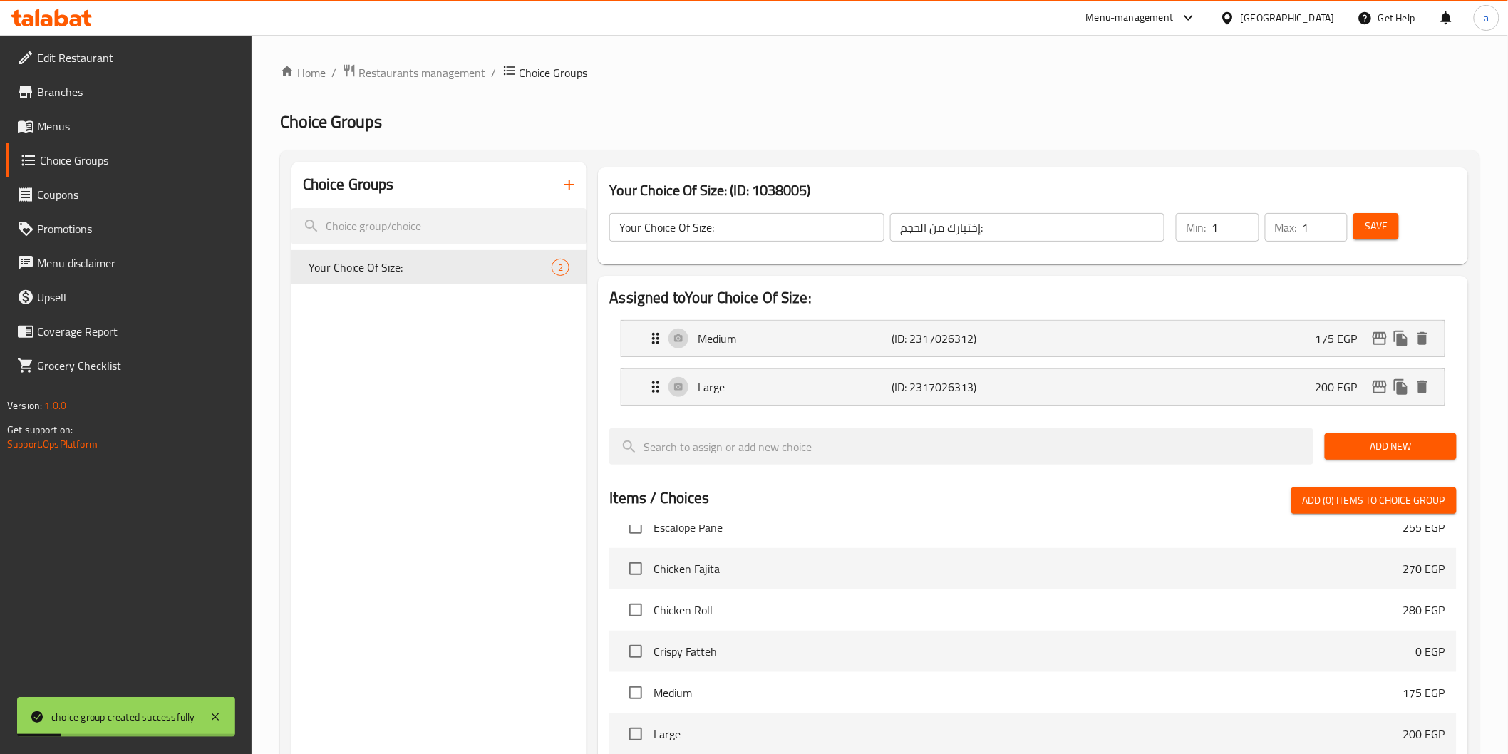
click at [84, 123] on span "Menus" at bounding box center [138, 126] width 203 height 17
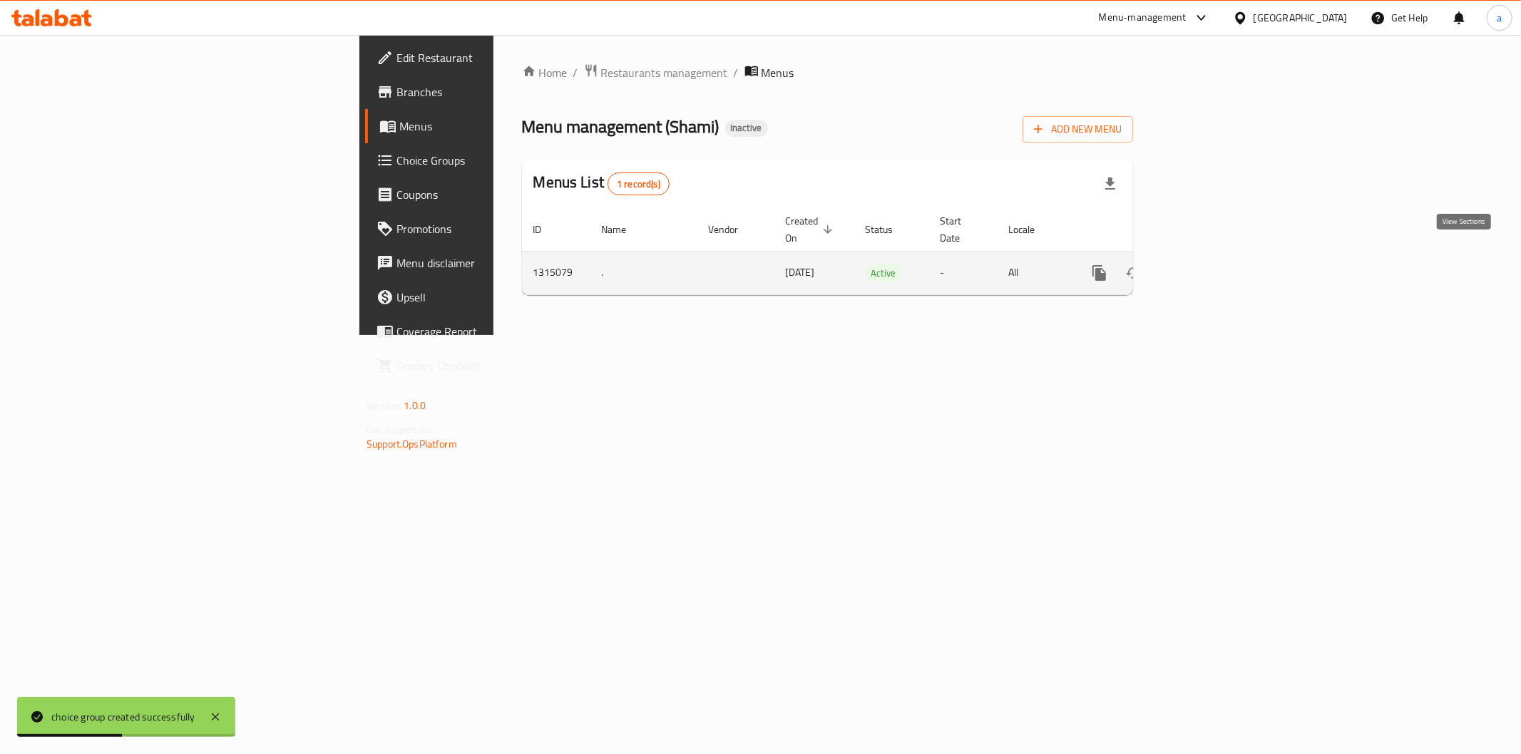
click at [1208, 267] on icon "enhanced table" at bounding box center [1202, 273] width 13 height 13
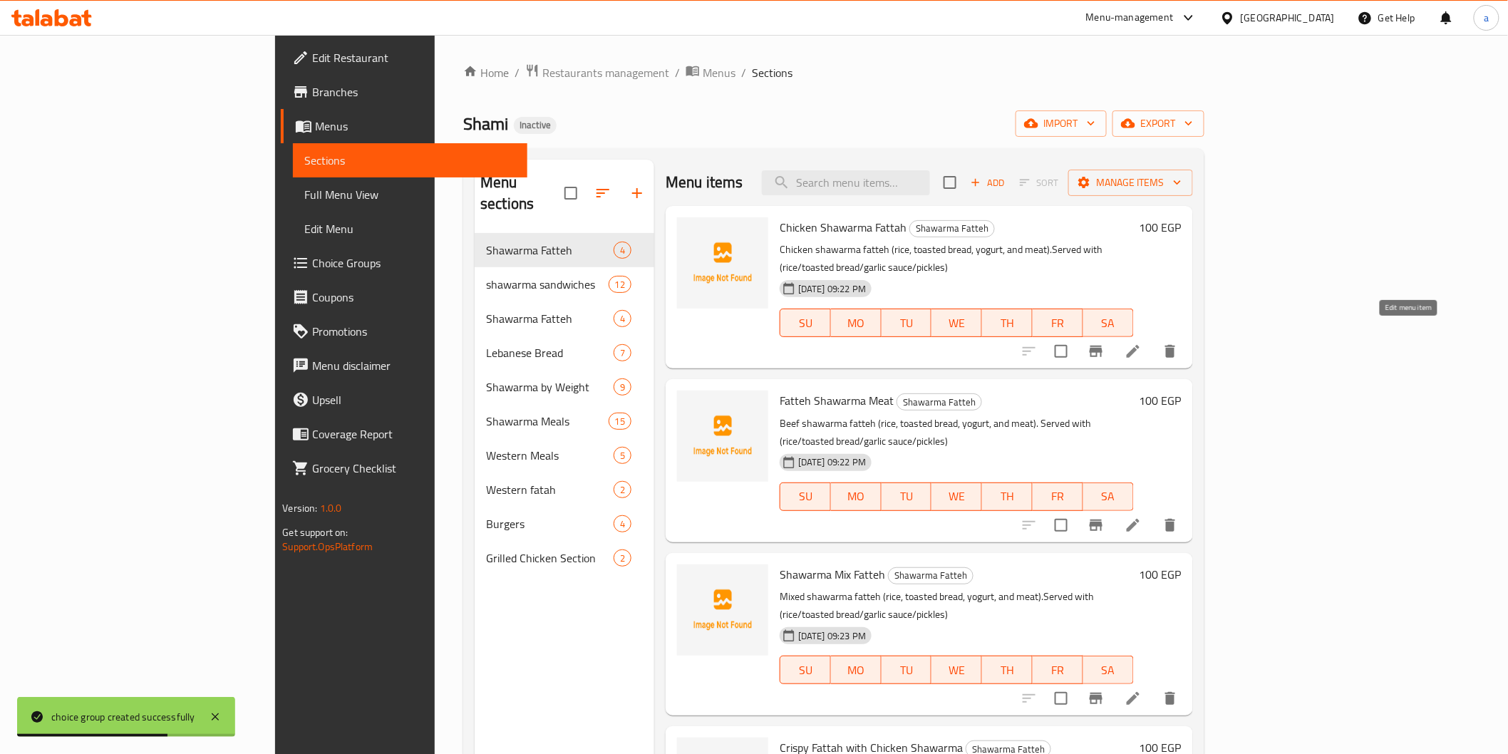
click at [1140, 345] on icon at bounding box center [1133, 351] width 13 height 13
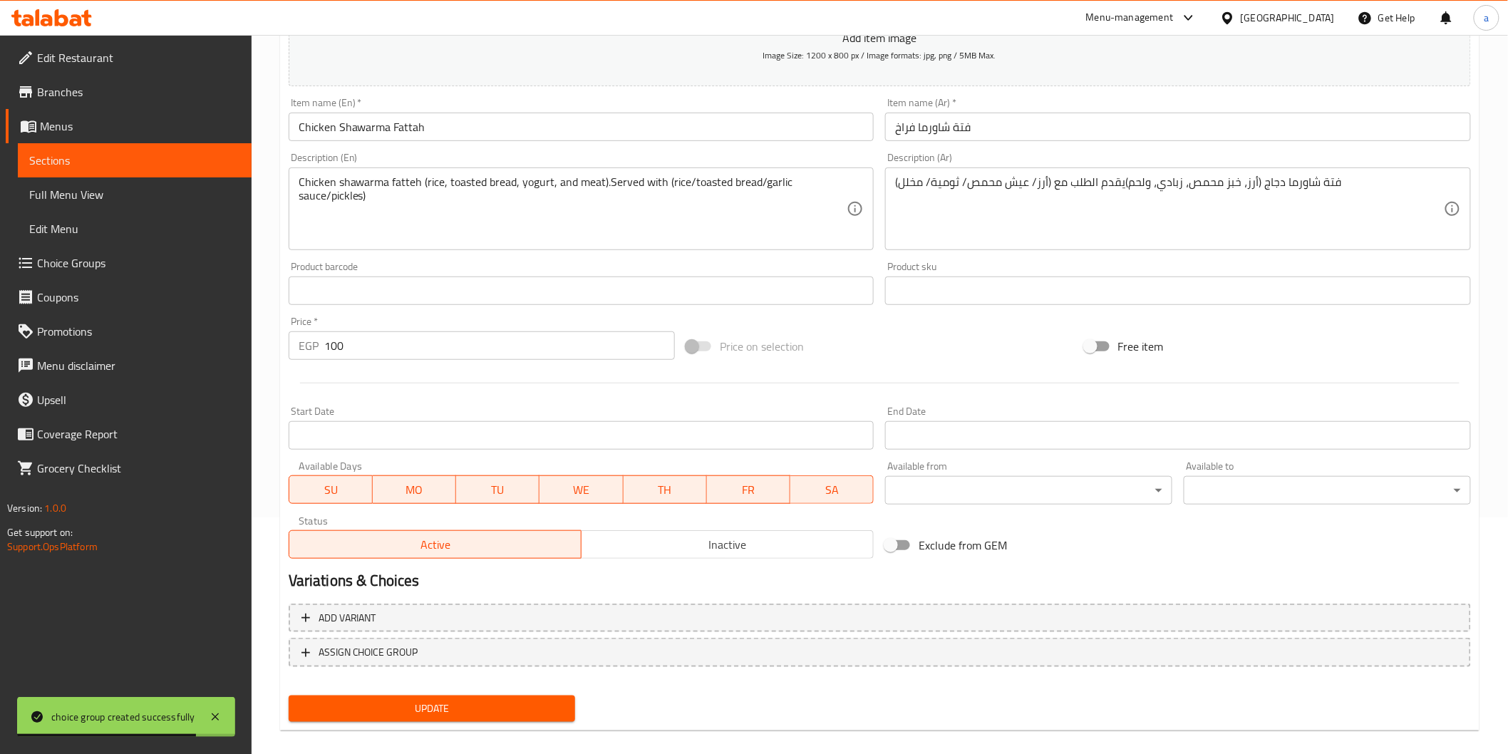
scroll to position [237, 0]
drag, startPoint x: 485, startPoint y: 331, endPoint x: 288, endPoint y: 328, distance: 197.5
click at [289, 328] on div "Price   * EGP 100 Price *" at bounding box center [482, 337] width 386 height 43
click at [600, 657] on span "ASSIGN CHOICE GROUP" at bounding box center [880, 652] width 1157 height 18
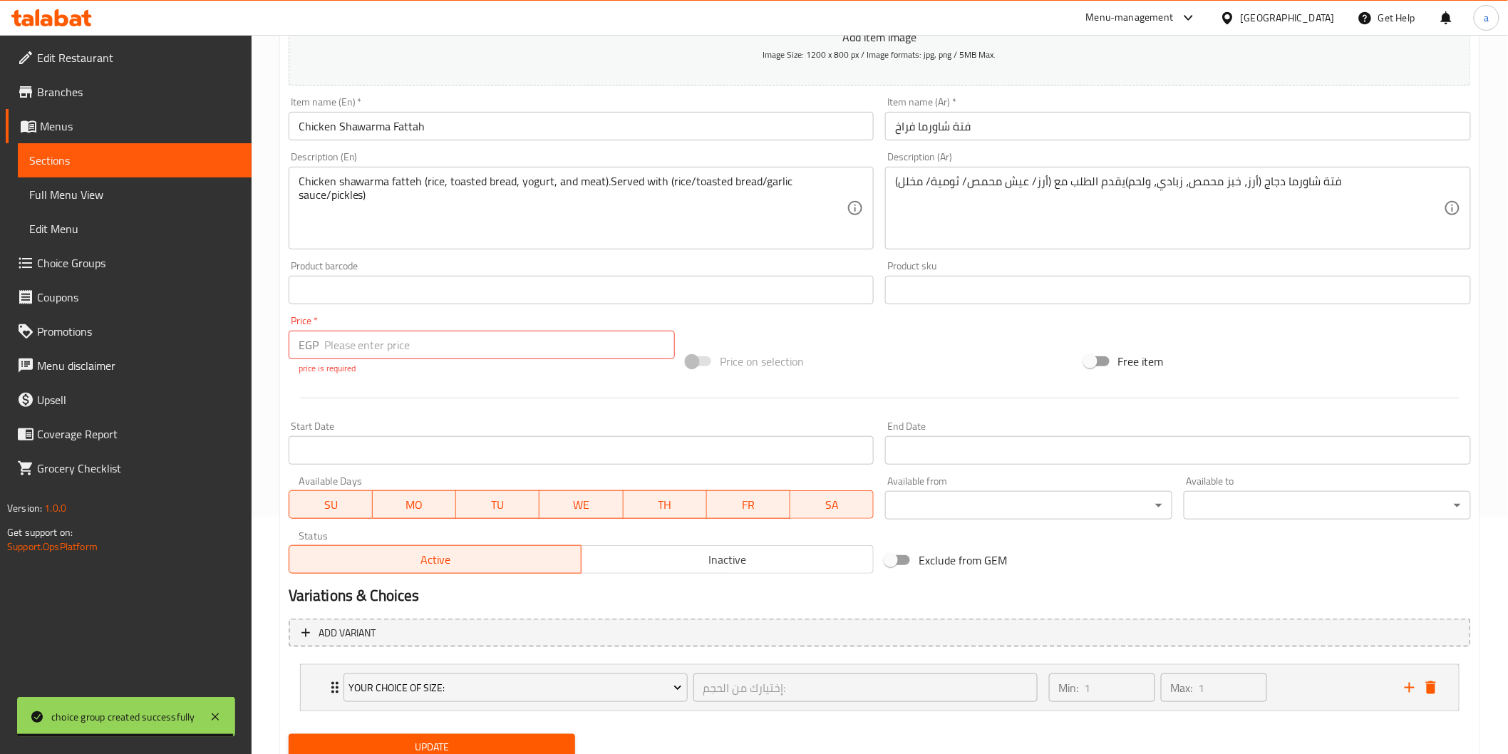
scroll to position [290, 0]
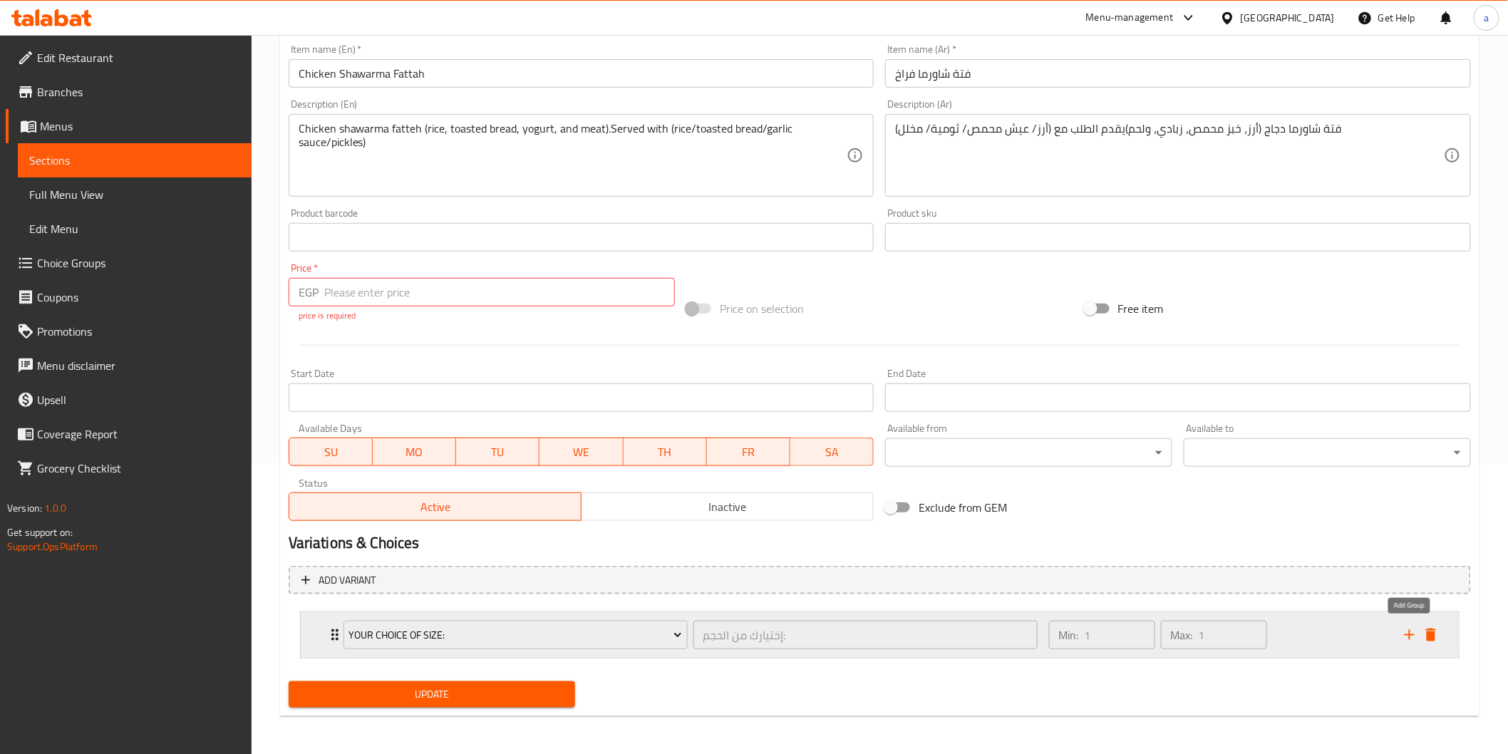
click at [1402, 635] on icon "add" at bounding box center [1410, 635] width 17 height 17
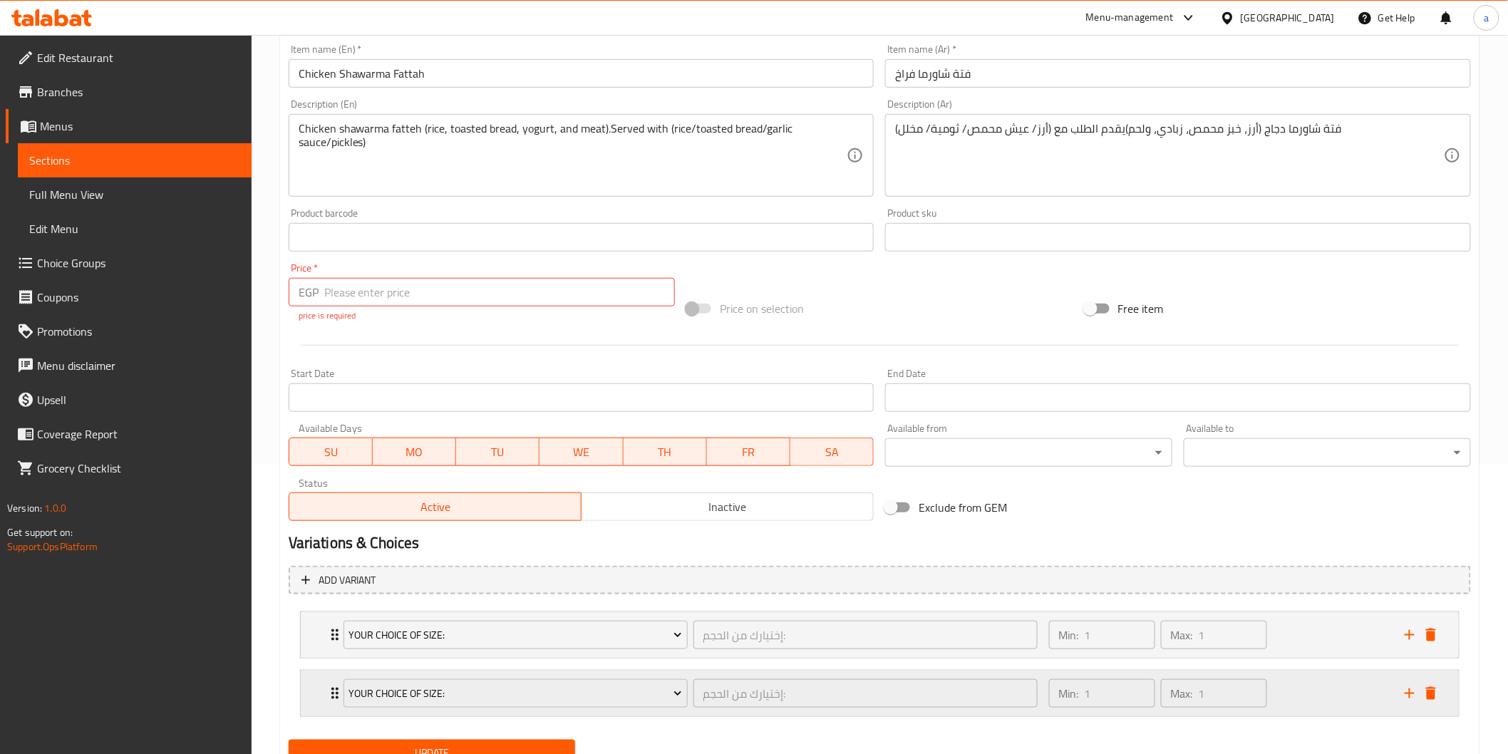
scroll to position [349, 0]
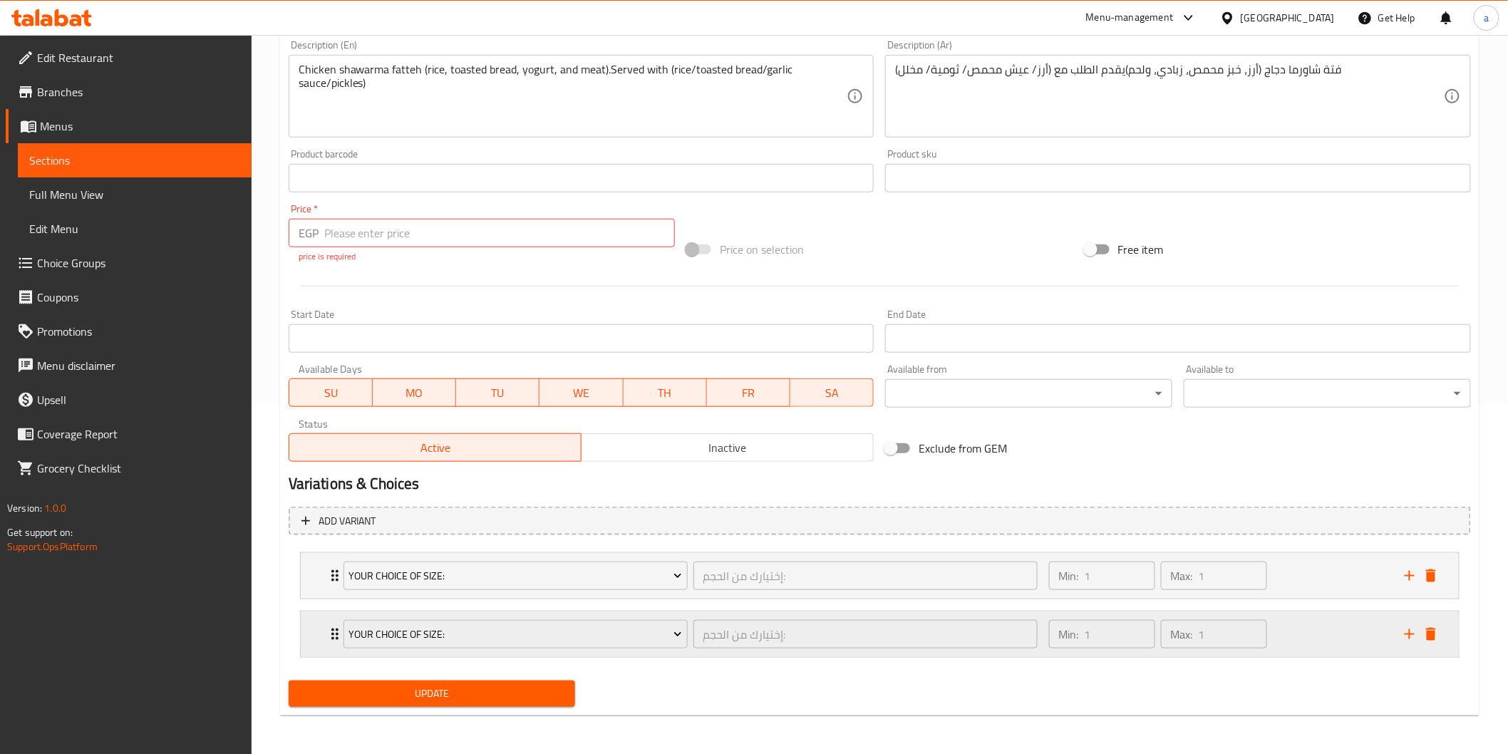
click at [1373, 622] on div "Min: 1 ​ Max: 1 ​" at bounding box center [1219, 635] width 356 height 46
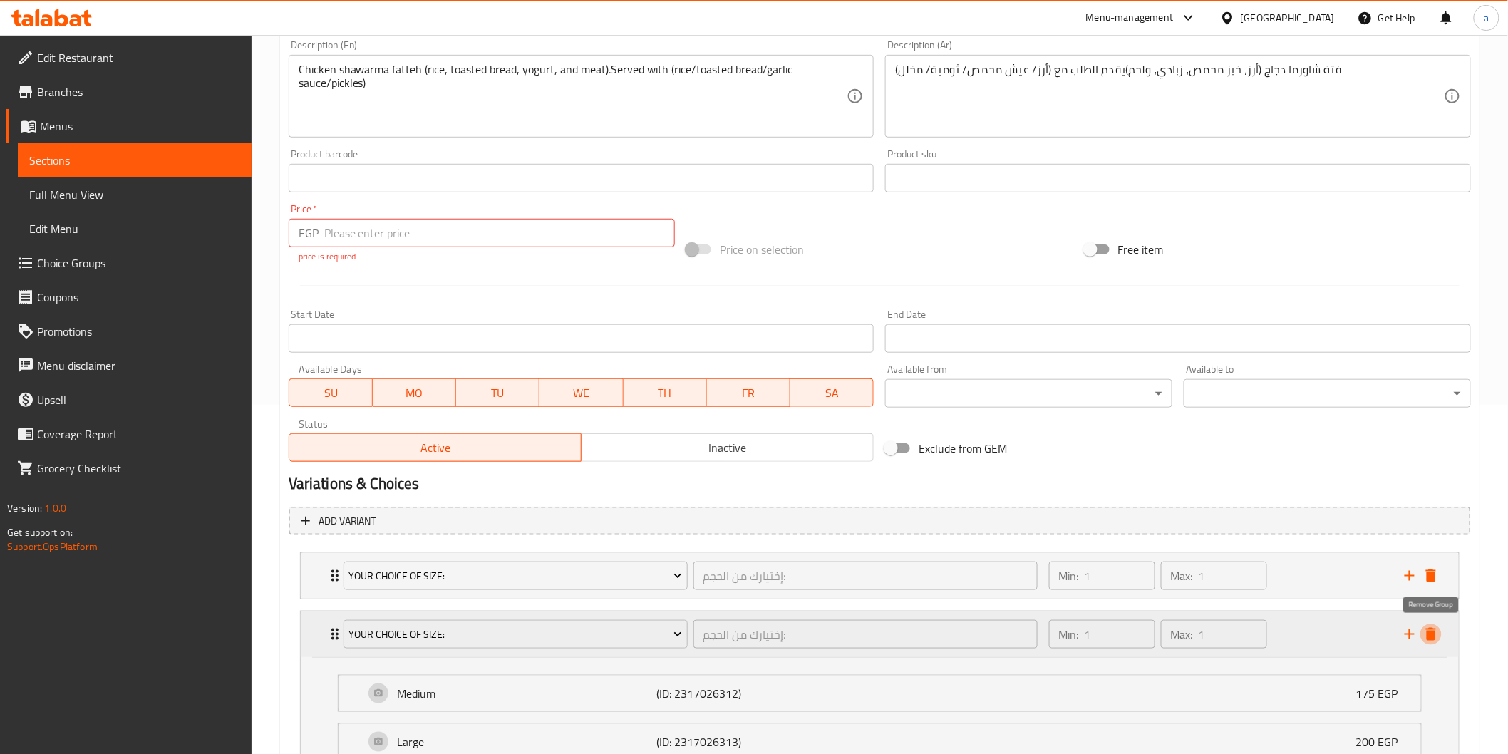
click at [1431, 637] on icon "delete" at bounding box center [1431, 634] width 10 height 13
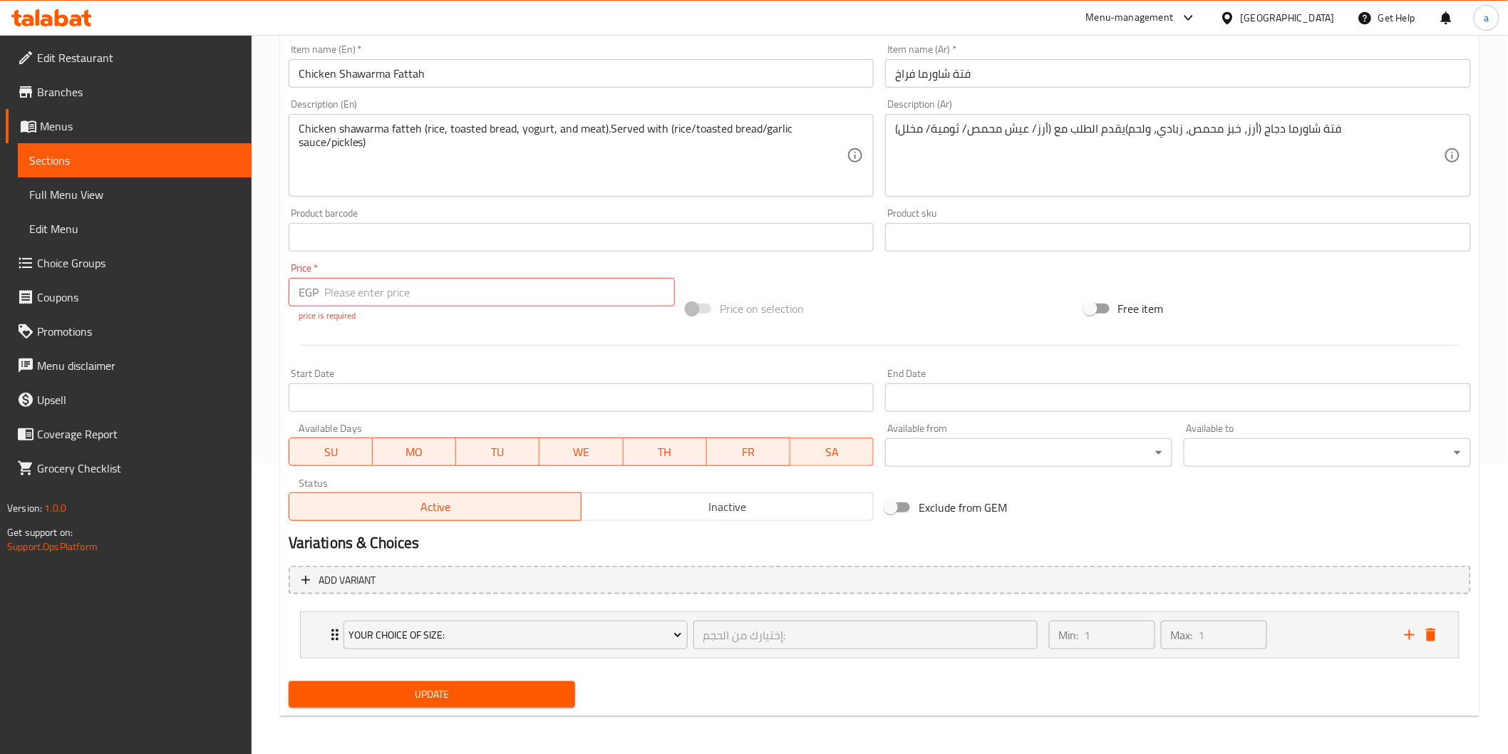
drag, startPoint x: 1330, startPoint y: 642, endPoint x: 1299, endPoint y: 623, distance: 36.4
click at [1330, 642] on div "Min: 1 ​ Max: 1 ​" at bounding box center [1219, 635] width 356 height 46
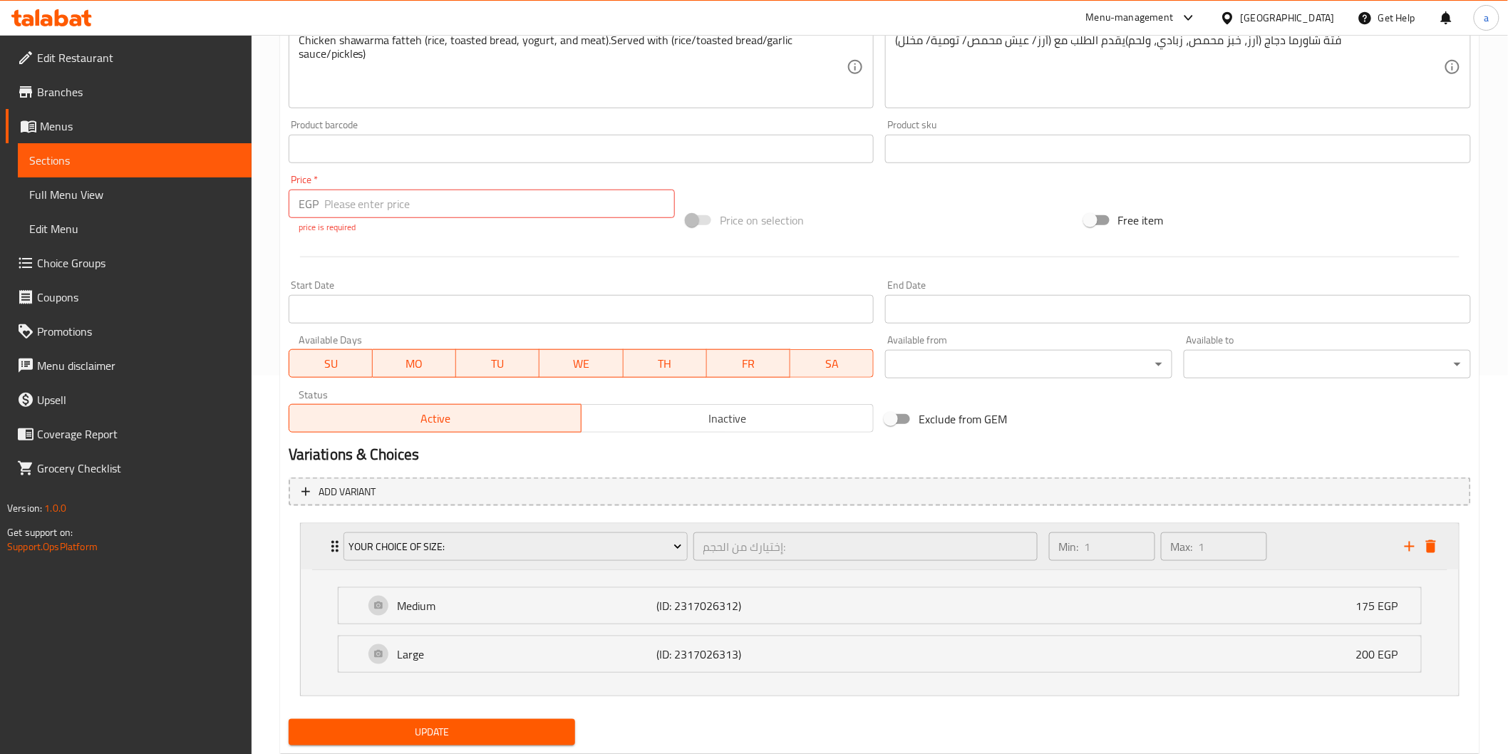
scroll to position [417, 0]
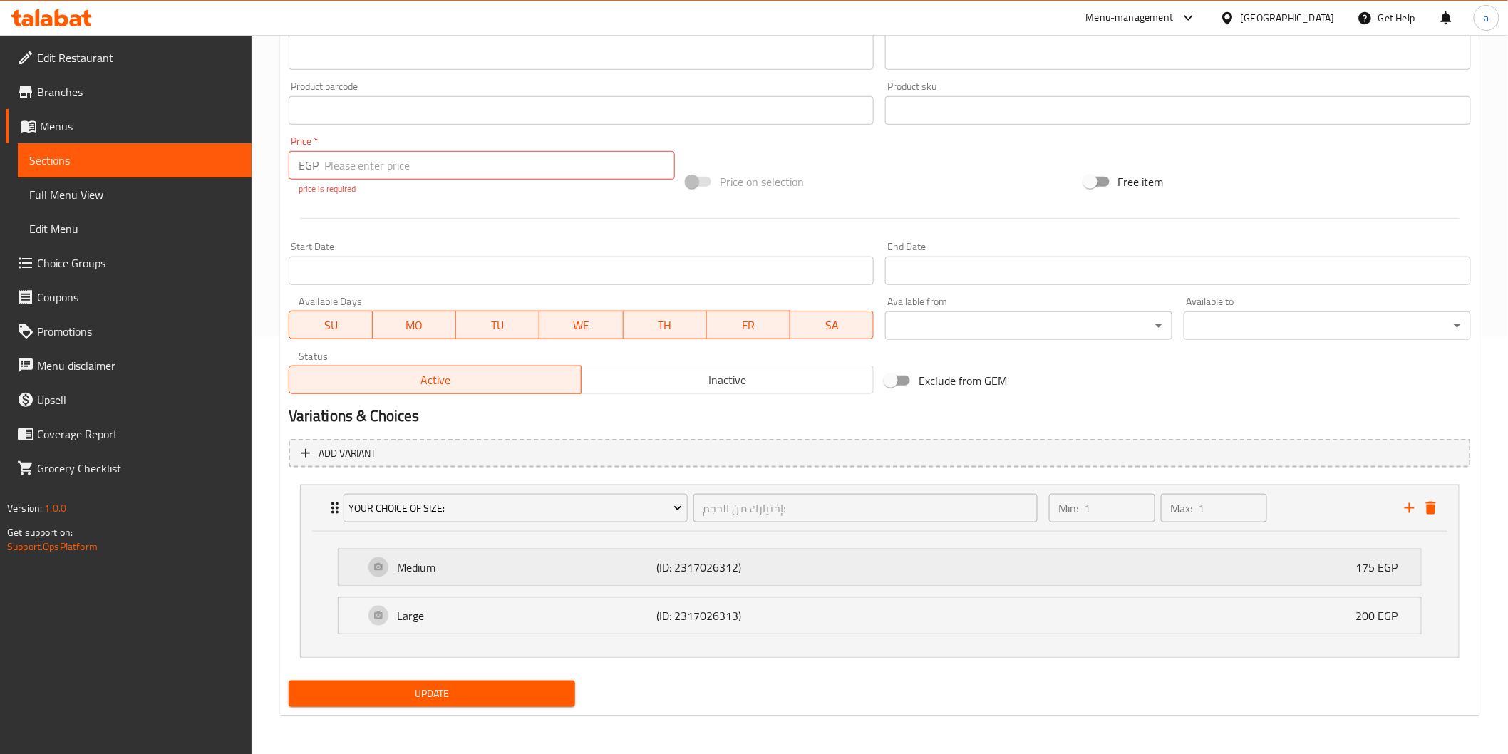
click at [1208, 567] on div "Medium (ID: 2317026312) 175 EGP" at bounding box center [884, 568] width 1040 height 36
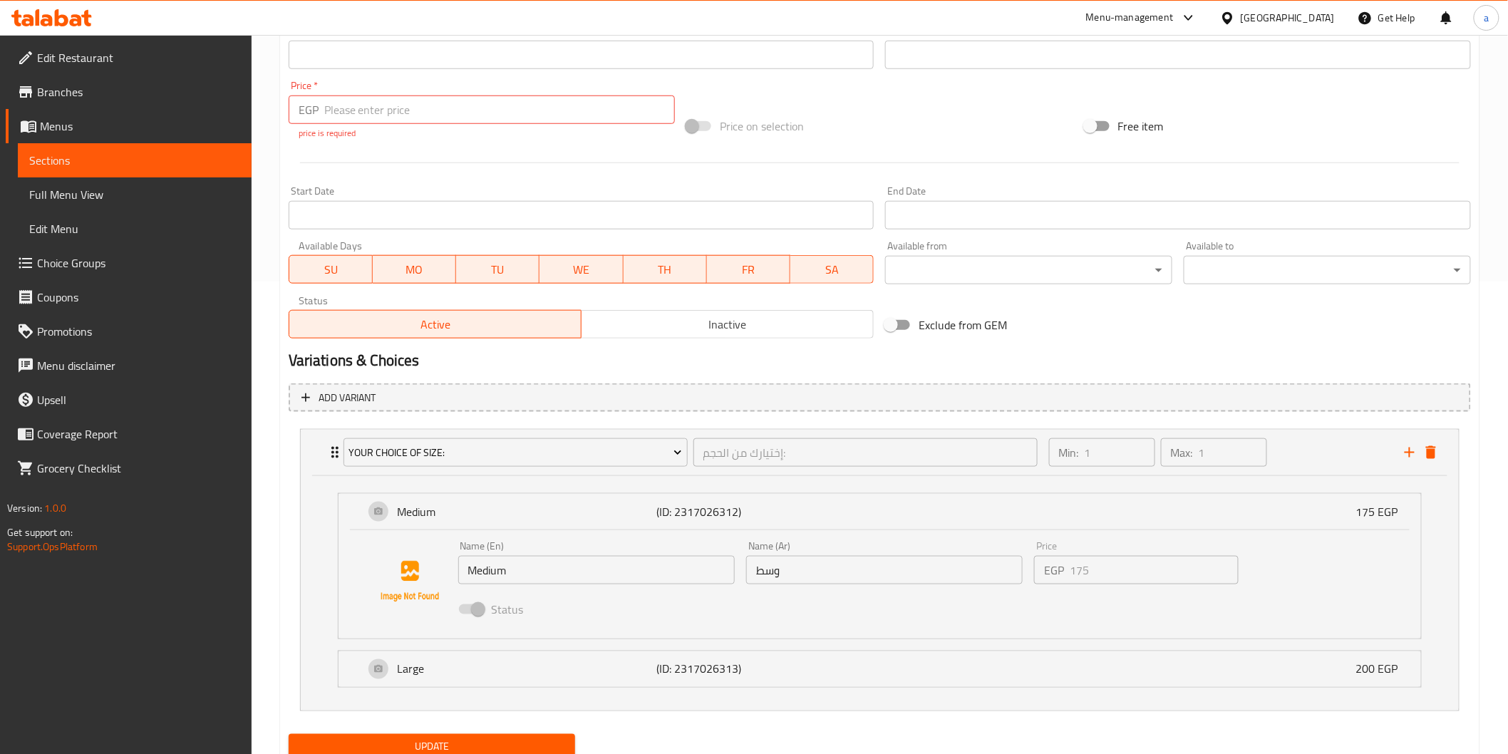
scroll to position [525, 0]
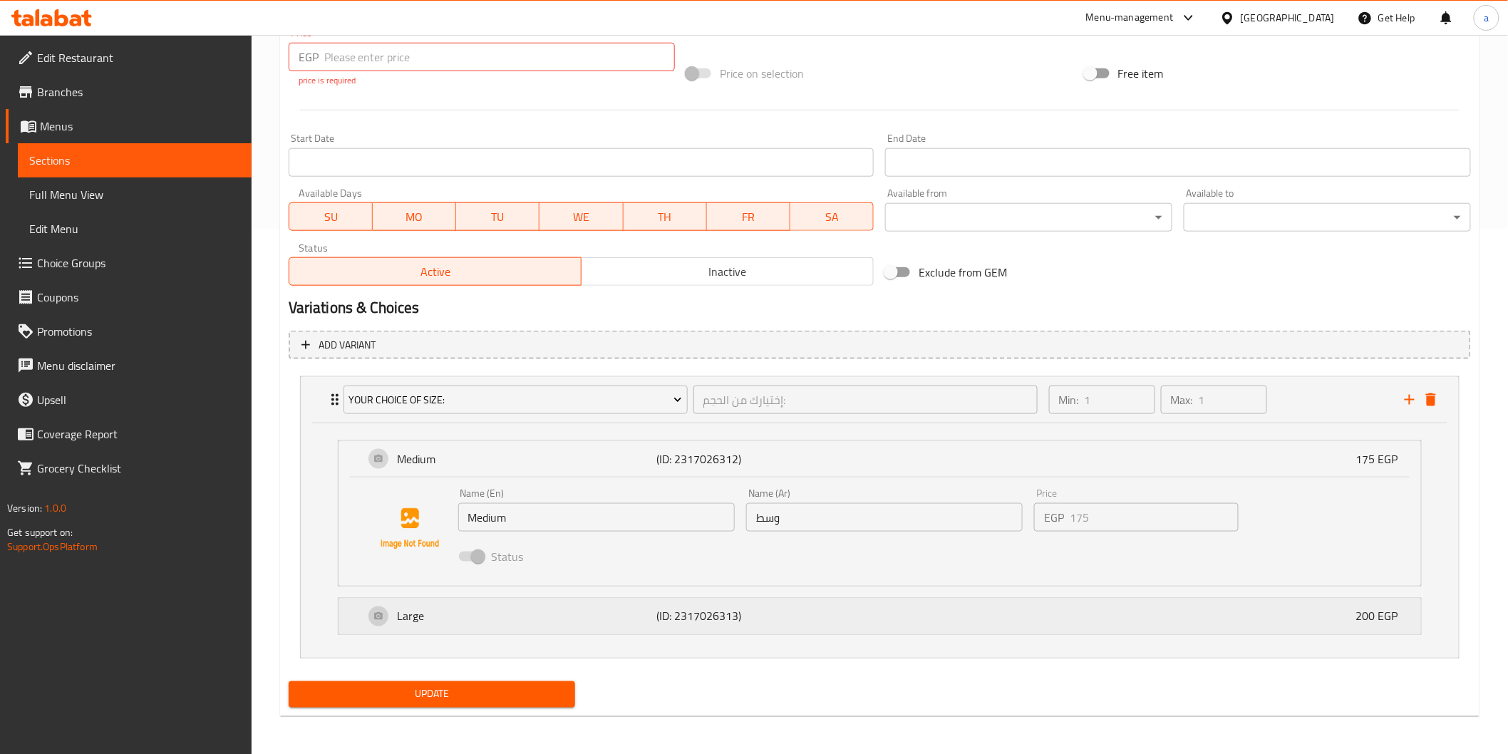
click at [998, 620] on div "Large (ID: 2317026313) 200 EGP" at bounding box center [884, 617] width 1040 height 36
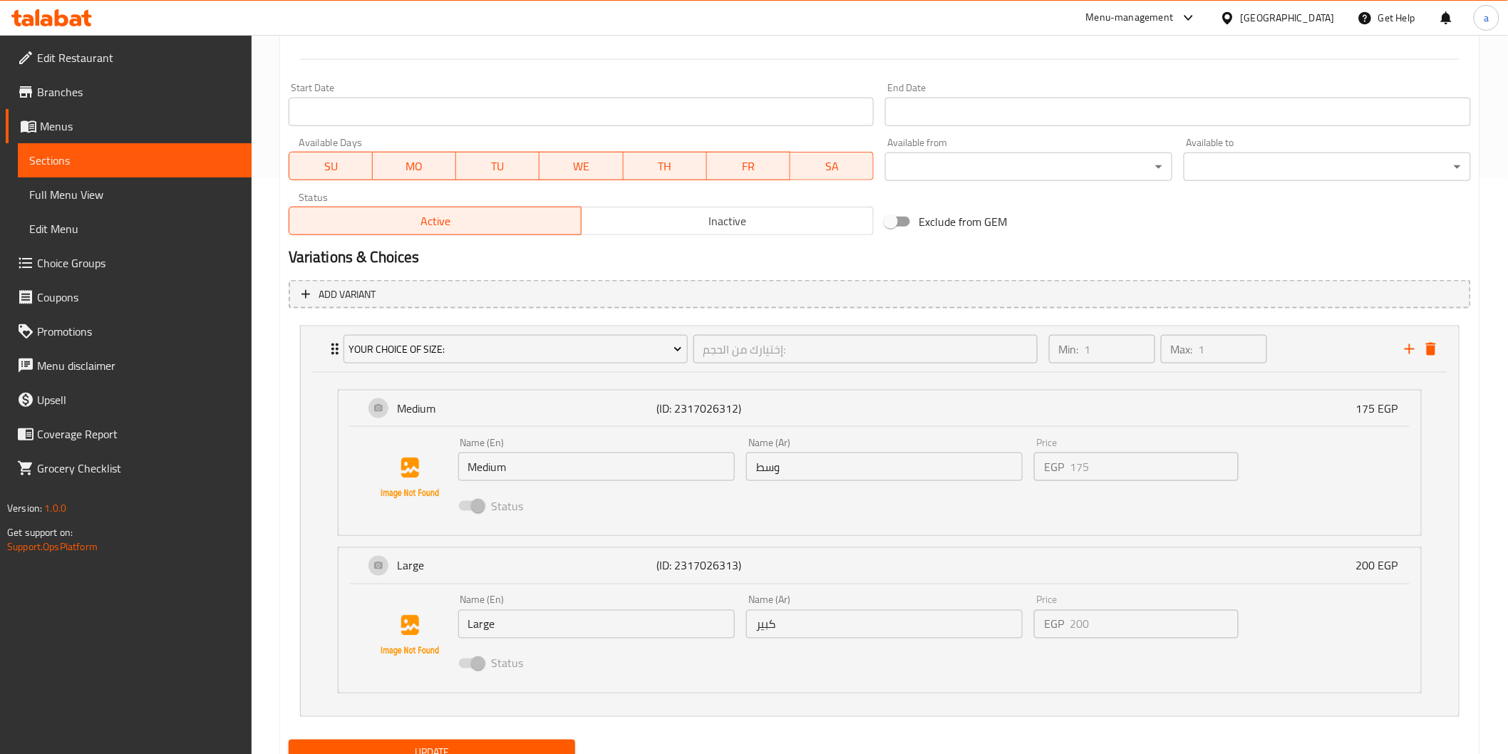
scroll to position [605, 0]
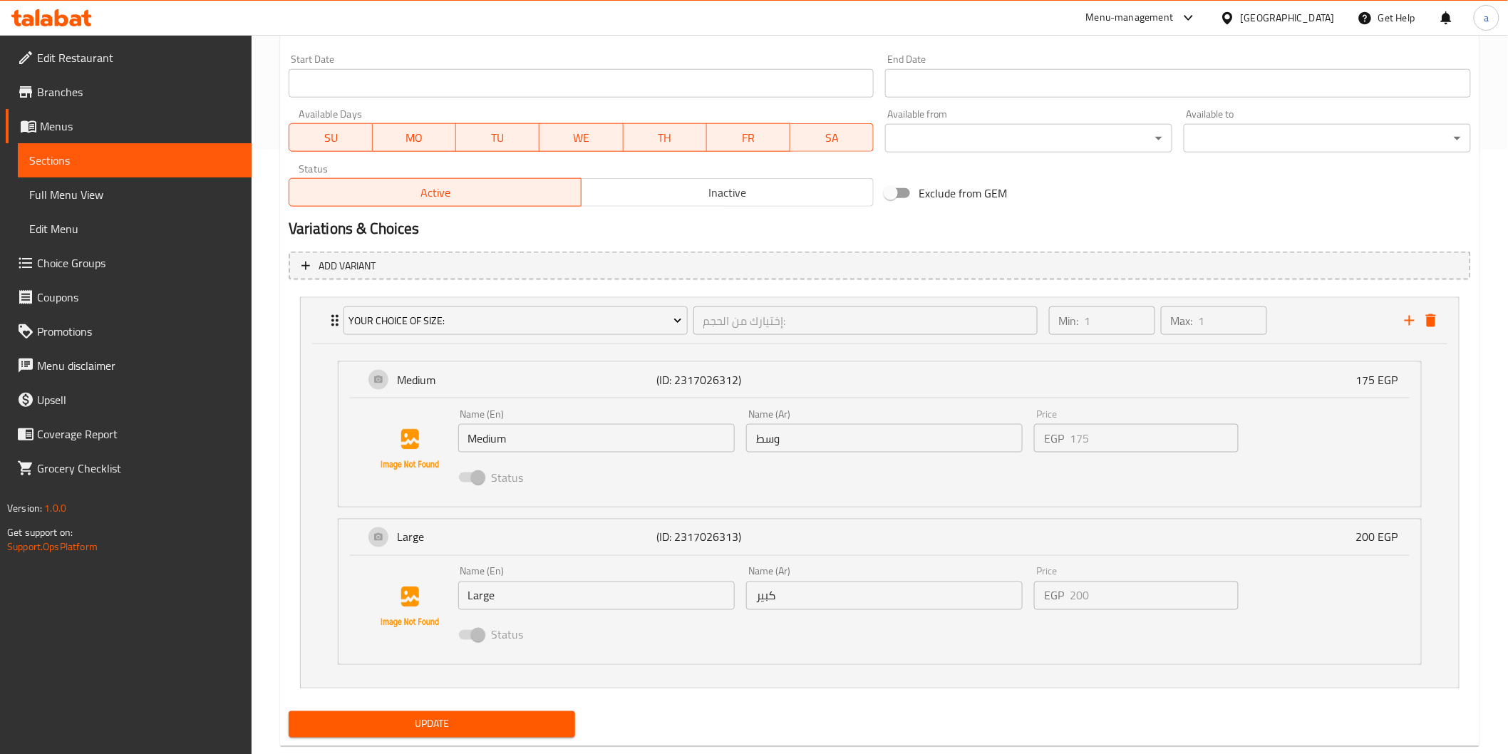
drag, startPoint x: 1121, startPoint y: 622, endPoint x: 1121, endPoint y: 607, distance: 15.0
click at [1121, 619] on div "Status" at bounding box center [885, 635] width 865 height 38
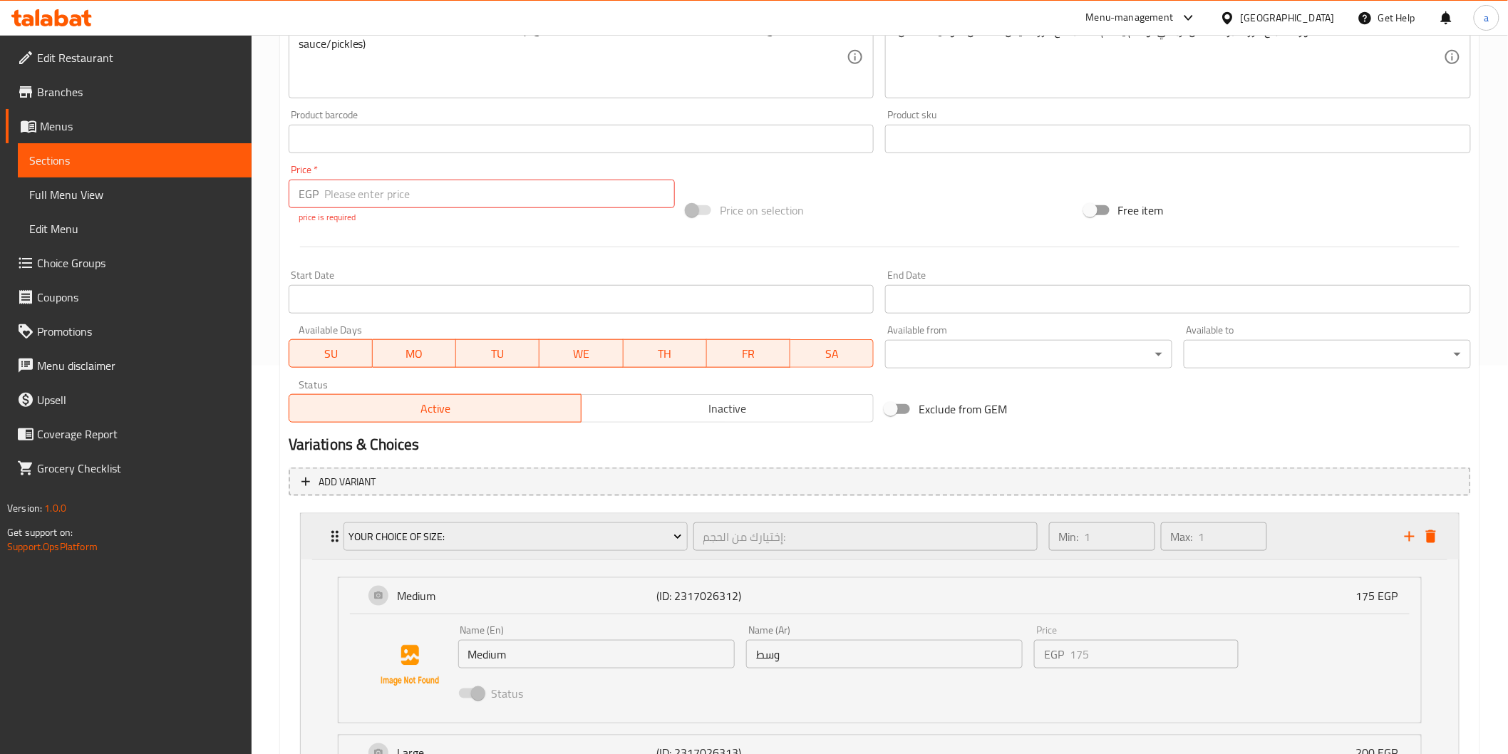
scroll to position [635, 0]
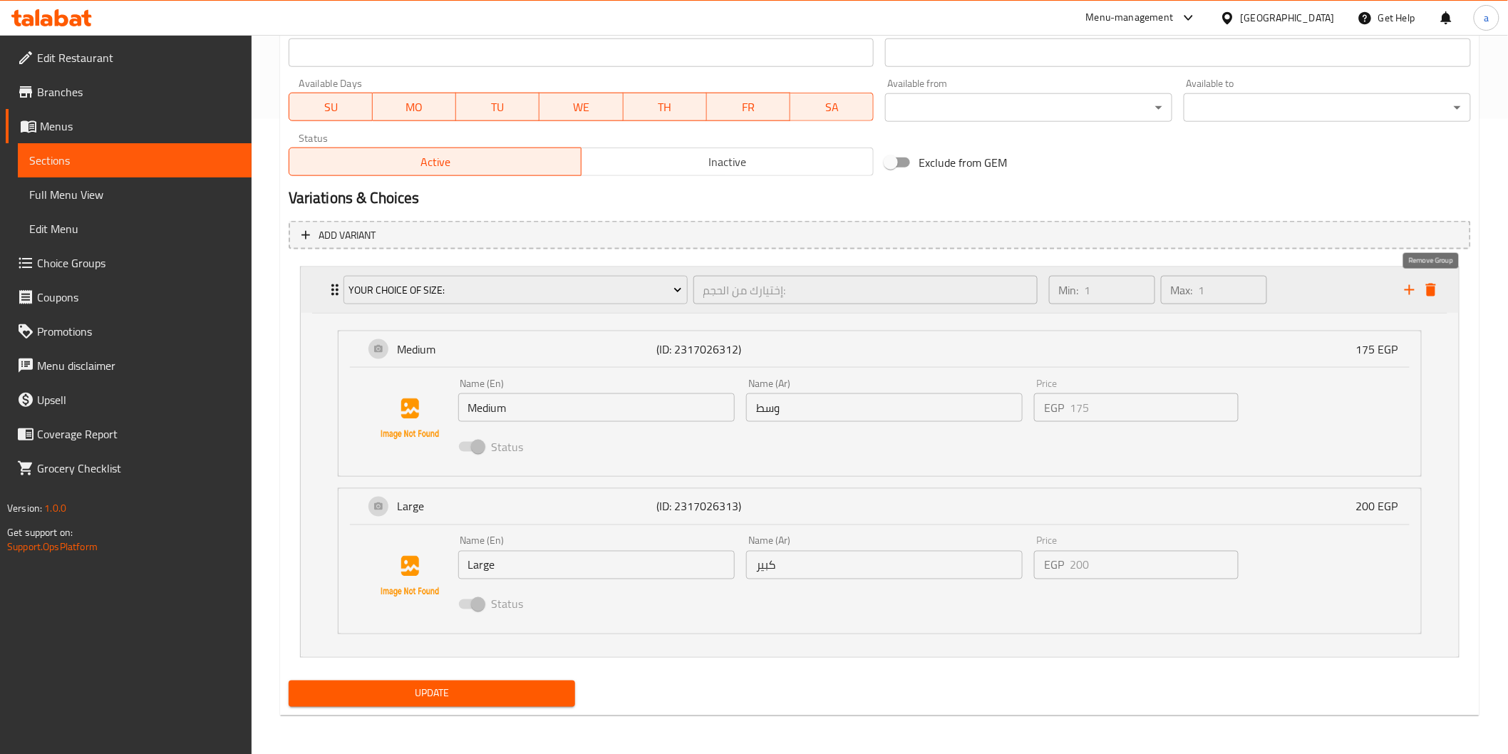
click at [1434, 299] on button "delete" at bounding box center [1431, 289] width 21 height 21
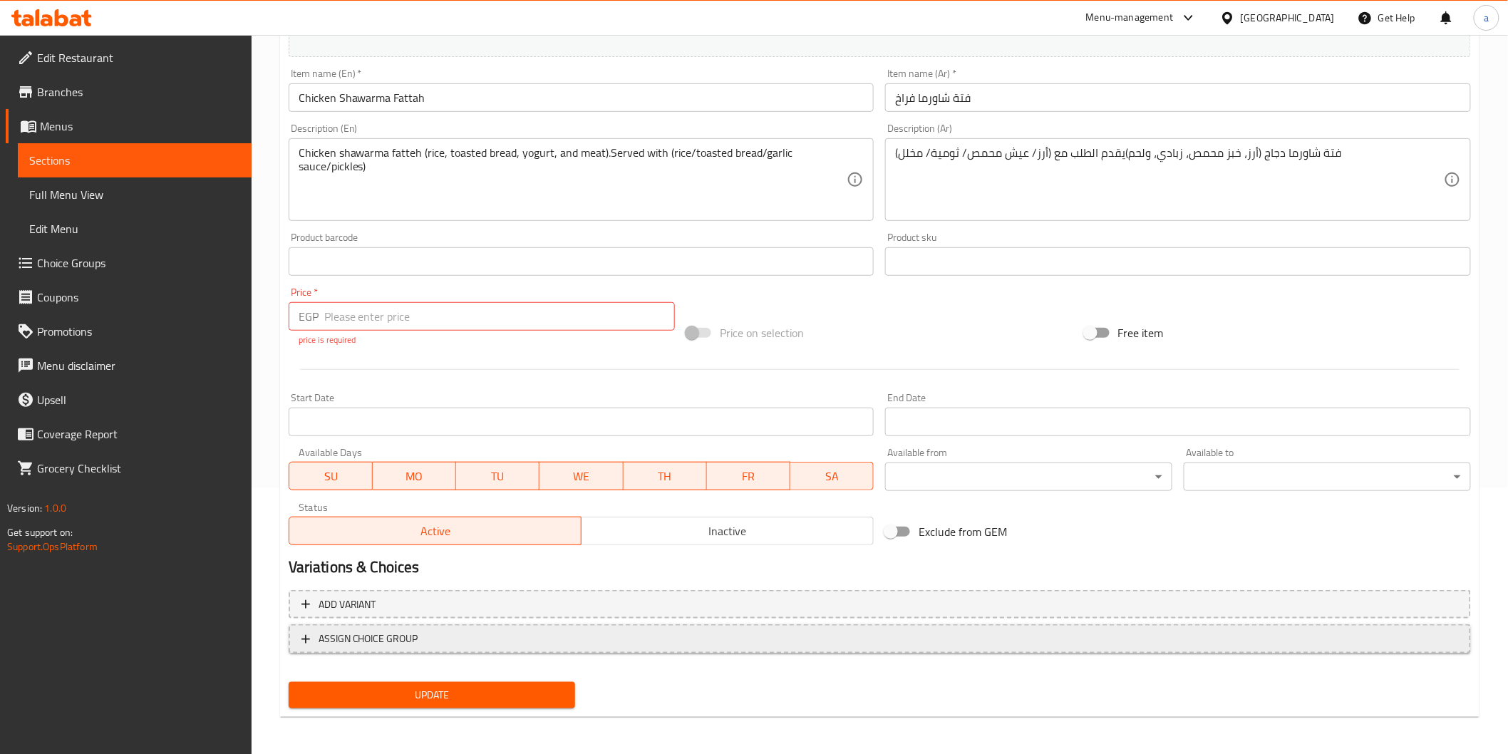
click at [724, 631] on span "ASSIGN CHOICE GROUP" at bounding box center [880, 639] width 1157 height 18
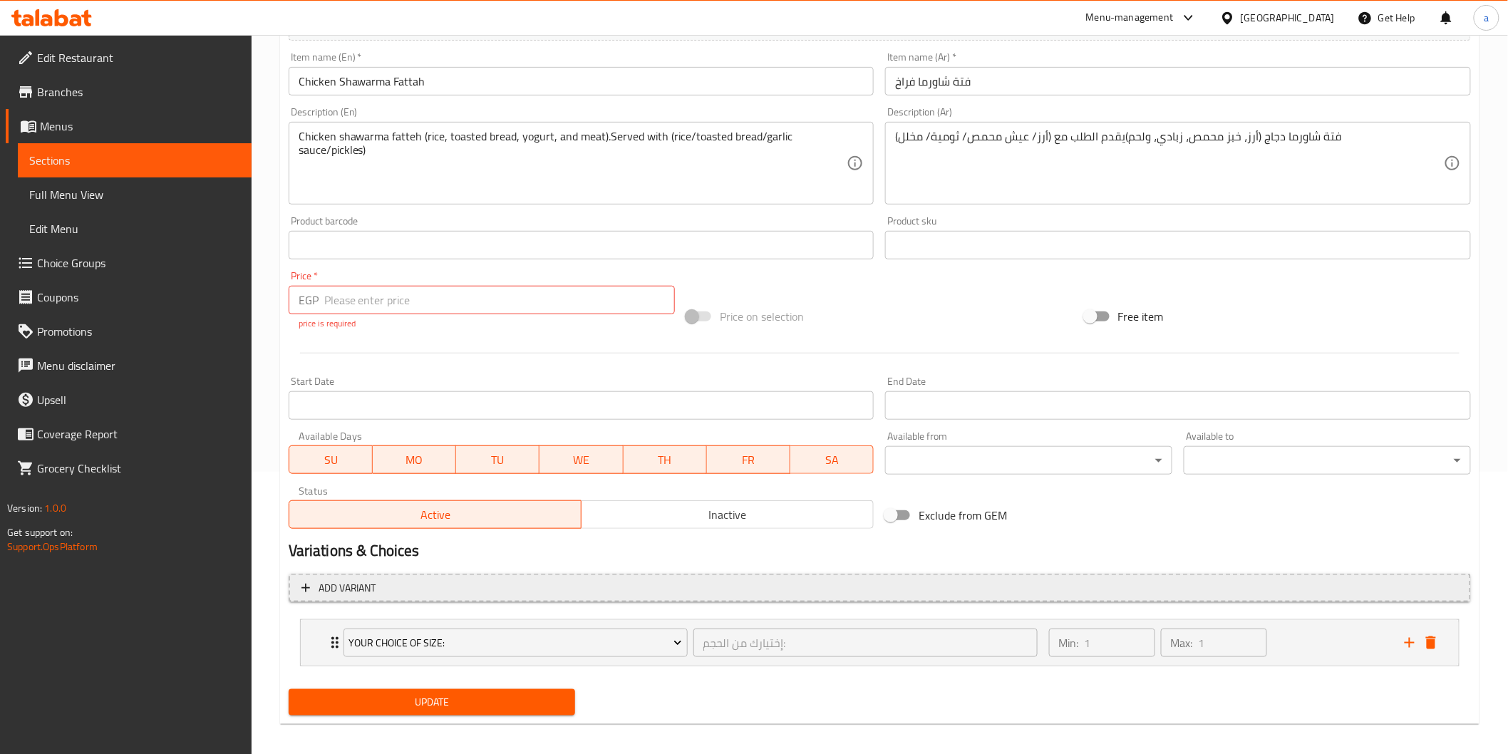
scroll to position [290, 0]
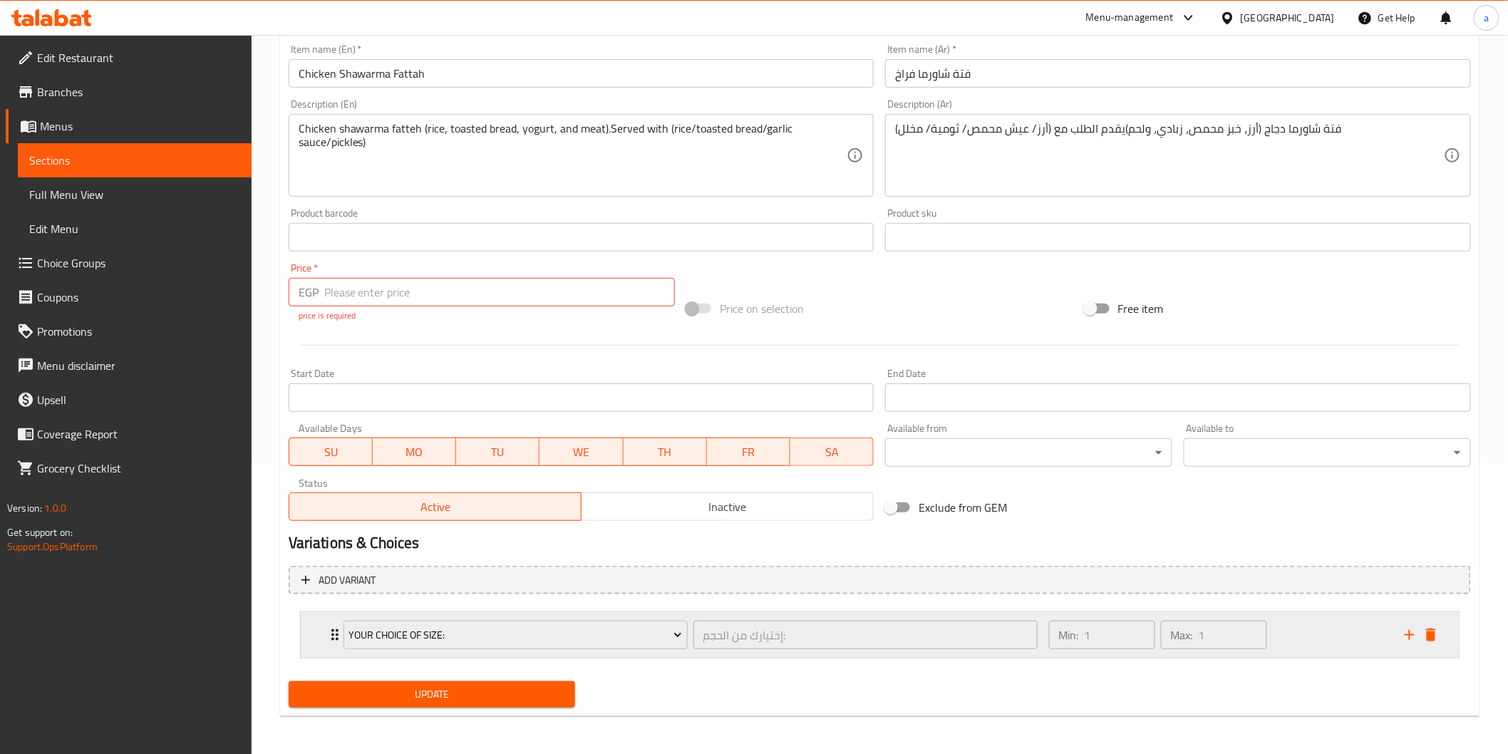
click at [1384, 632] on div "Min: 1 ​ Max: 1 ​" at bounding box center [1219, 635] width 356 height 46
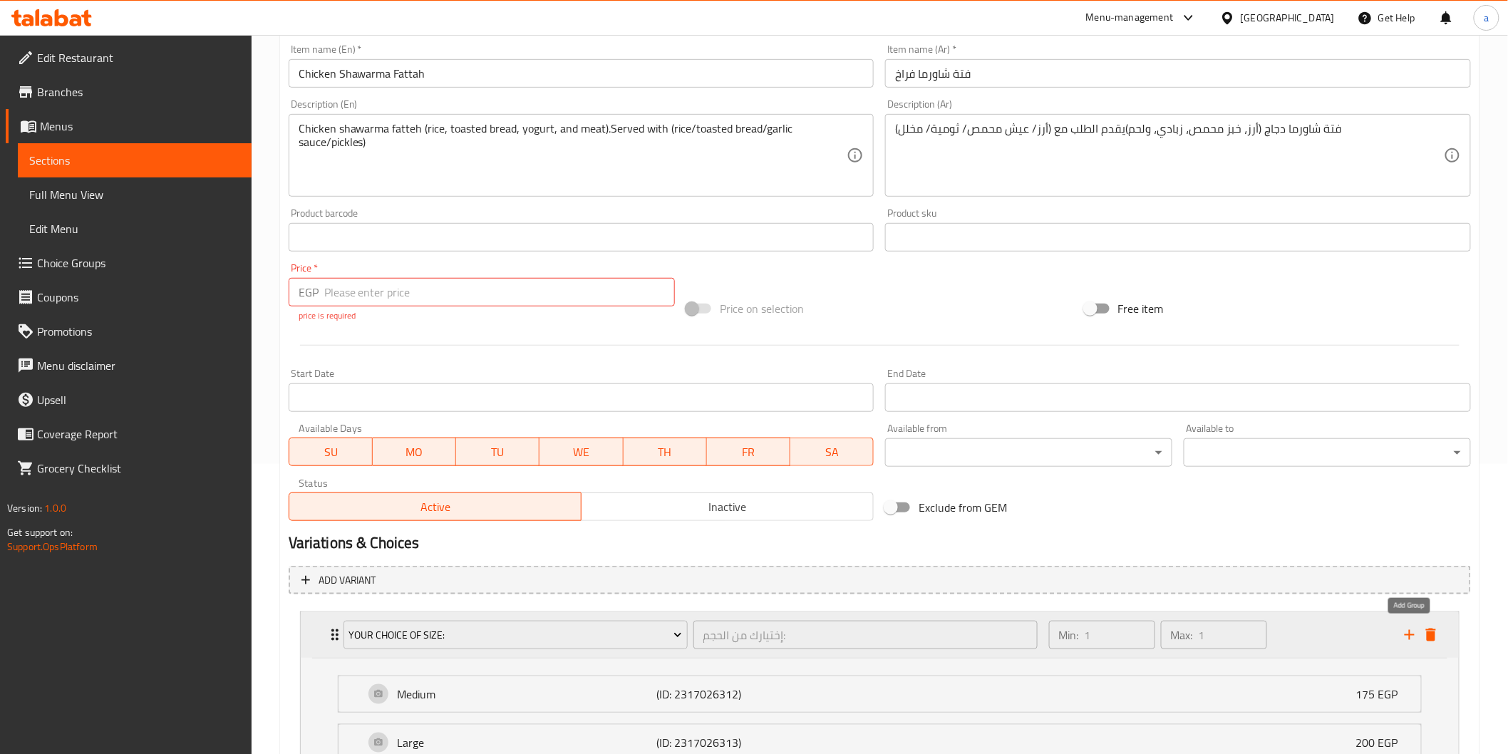
drag, startPoint x: 1407, startPoint y: 630, endPoint x: 1398, endPoint y: 626, distance: 9.6
click at [1407, 631] on icon "add" at bounding box center [1410, 635] width 17 height 17
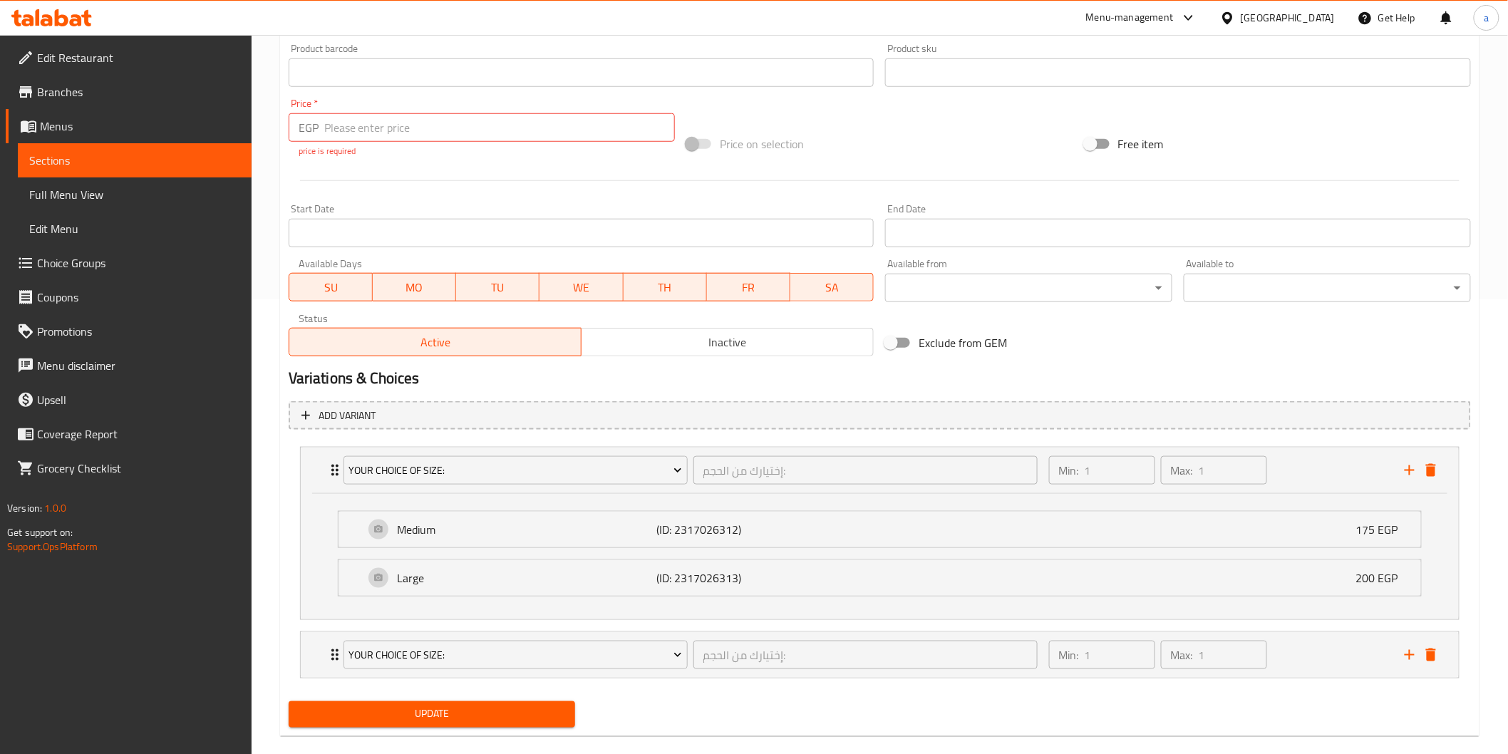
scroll to position [475, 0]
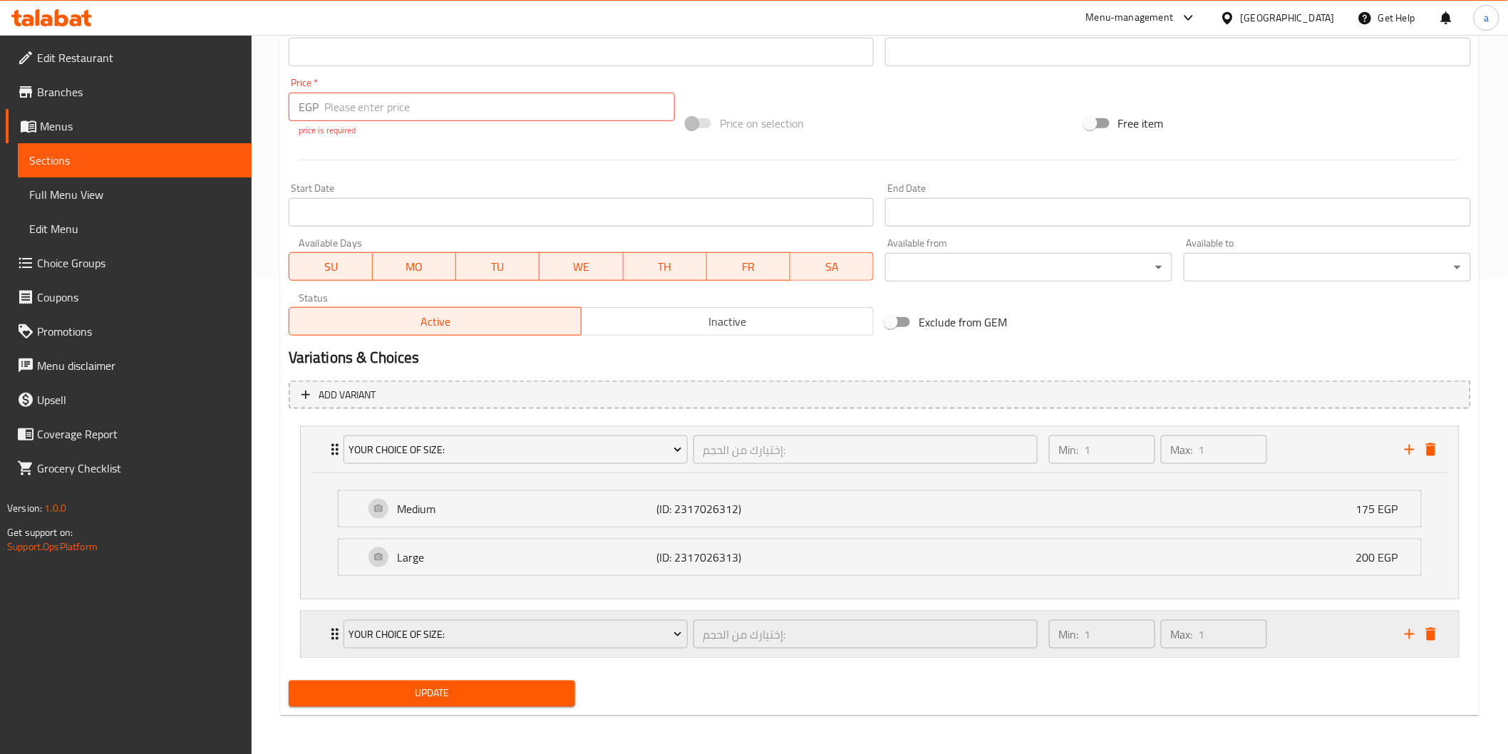
click at [1383, 637] on div "Min: 1 ​ Max: 1 ​" at bounding box center [1219, 635] width 356 height 46
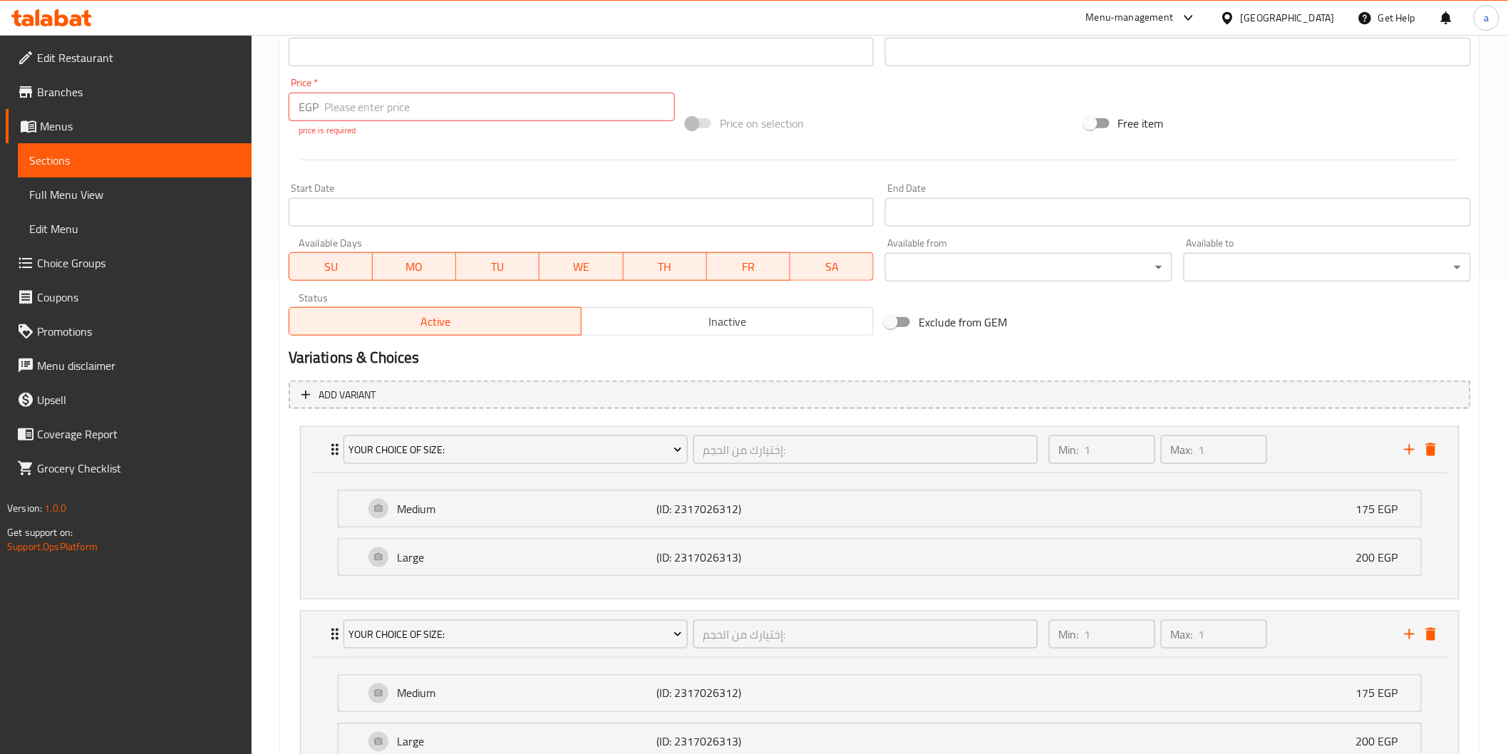
drag, startPoint x: 1213, startPoint y: 672, endPoint x: 1248, endPoint y: 682, distance: 36.3
click at [1226, 676] on div "Your Choice Of Size: إختيارك من الحجم: ​ Min: 1 ​ Max: 1 ​ Medium (ID: 23170263…" at bounding box center [880, 605] width 1183 height 369
click at [1275, 682] on div "Your Choice Of Size: إختيارك من الحجم: ​ Min: 1 ​ Max: 1 ​ Medium (ID: 23170263…" at bounding box center [880, 602] width 1183 height 369
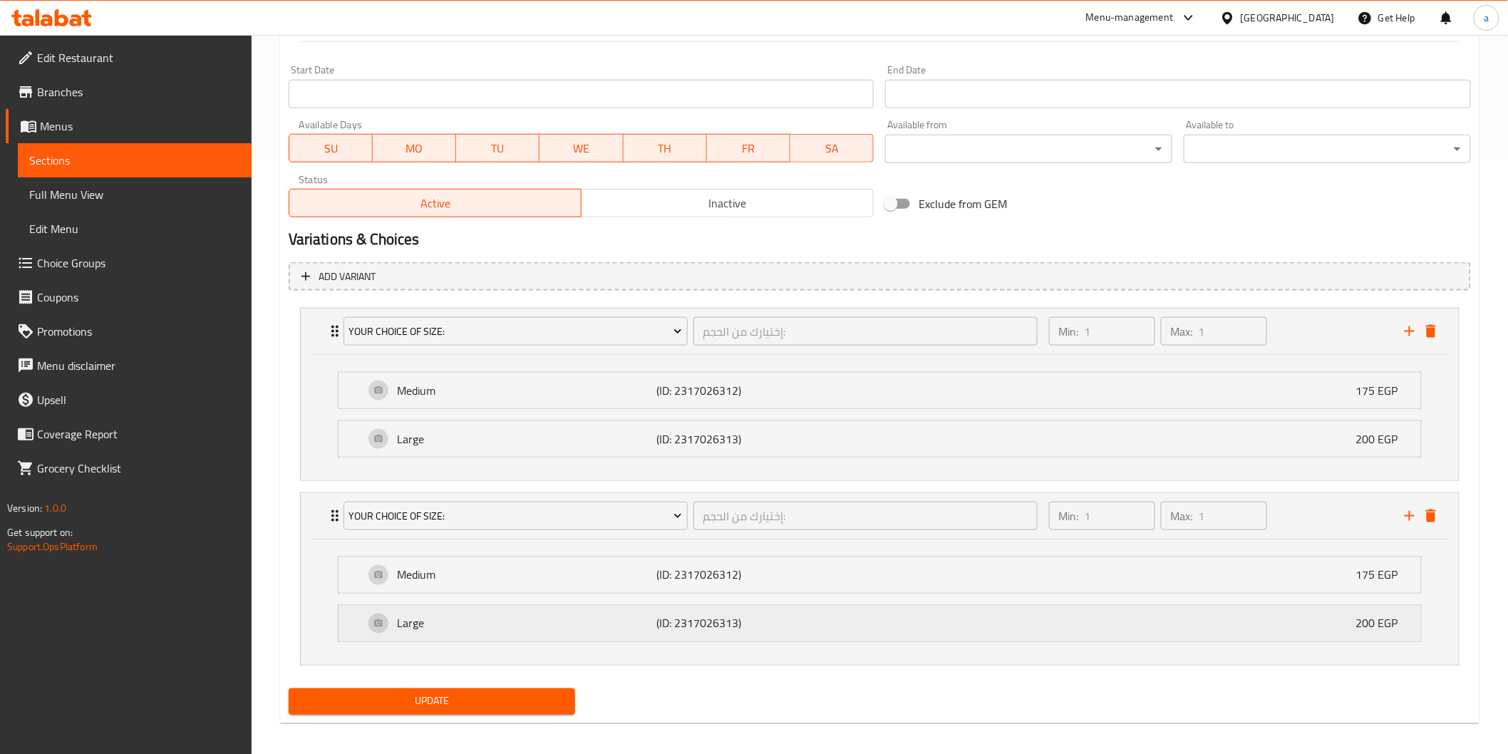
scroll to position [602, 0]
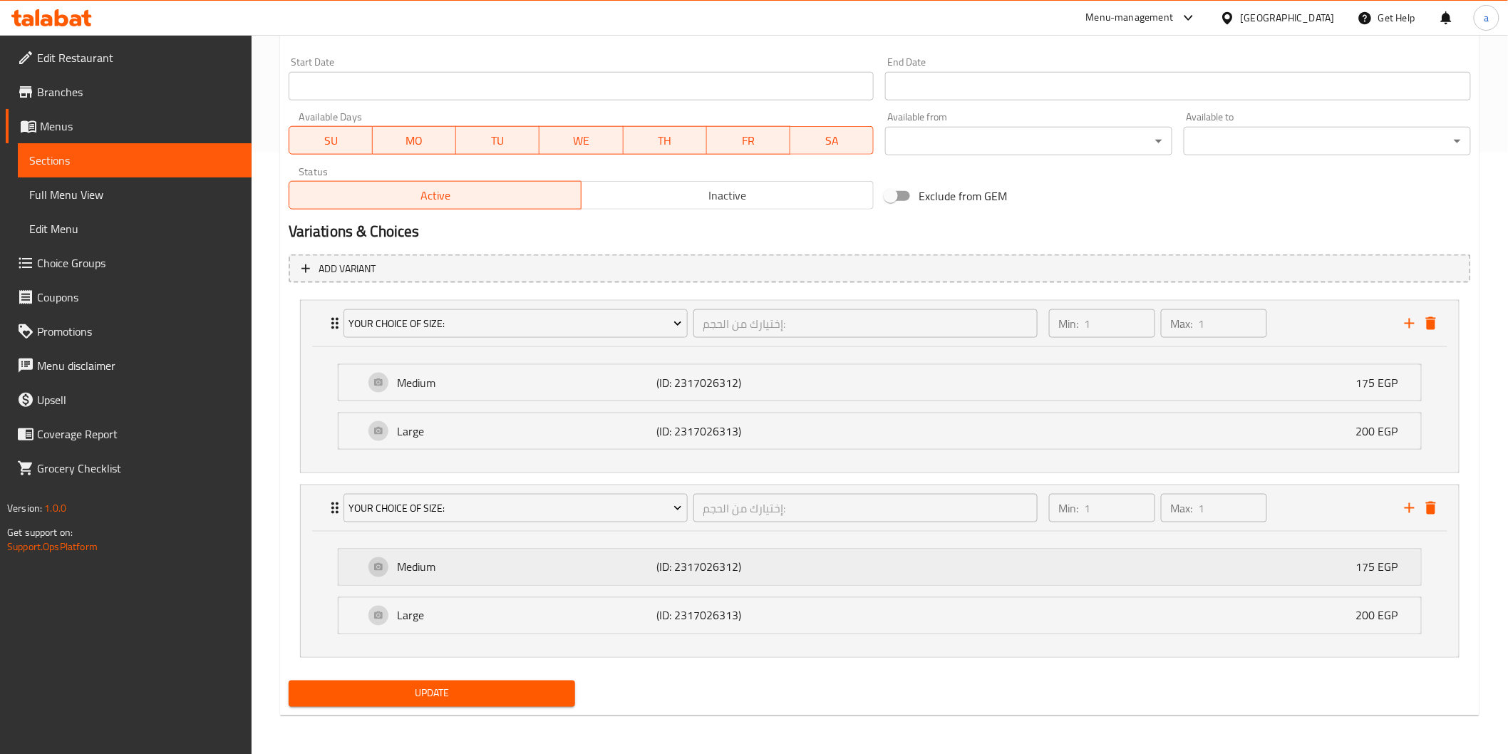
click at [1330, 574] on div "Medium (ID: 2317026312) 175 EGP" at bounding box center [884, 568] width 1040 height 36
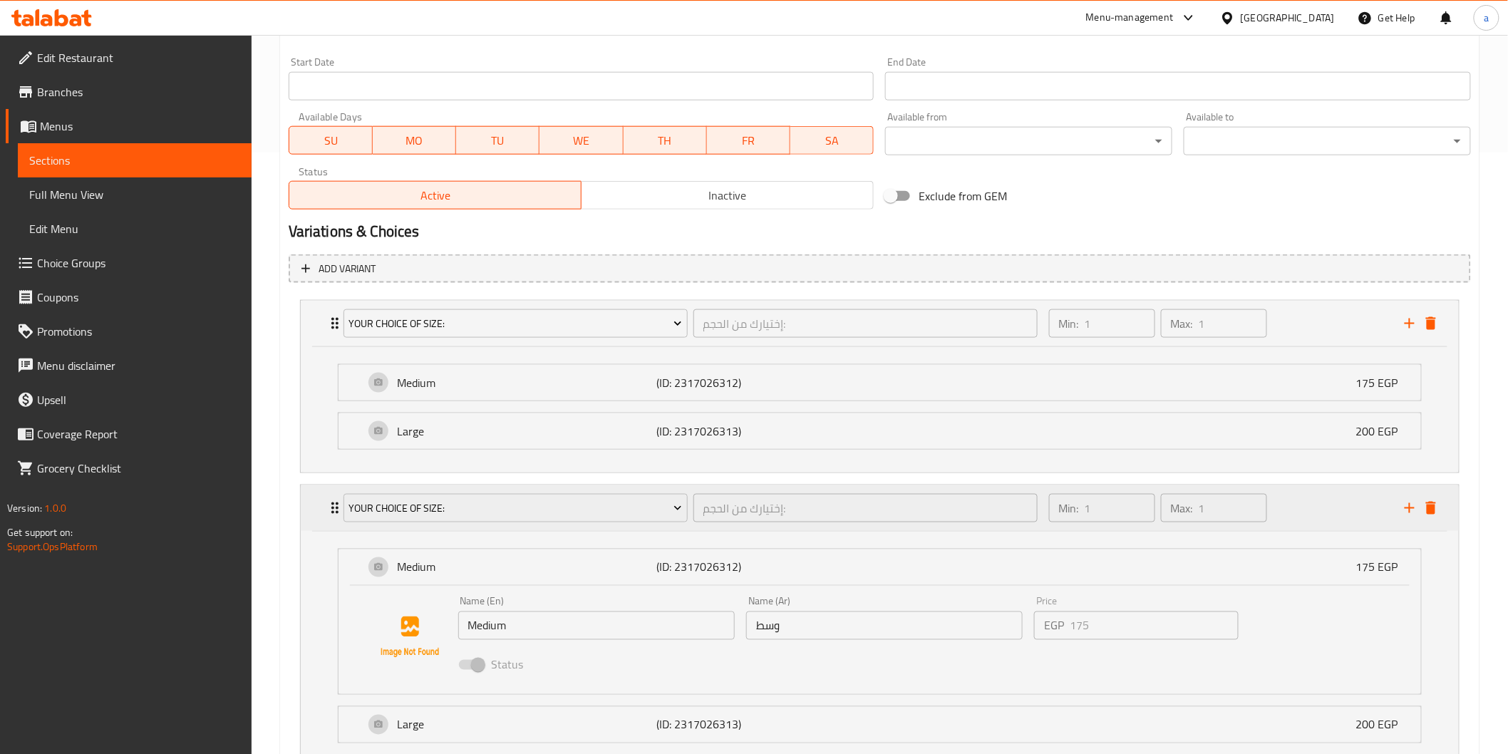
click at [1449, 503] on div "Your Choice Of Size: إختيارك من الحجم: ​ Min: 1 ​ Max: 1 ​" at bounding box center [880, 508] width 1158 height 46
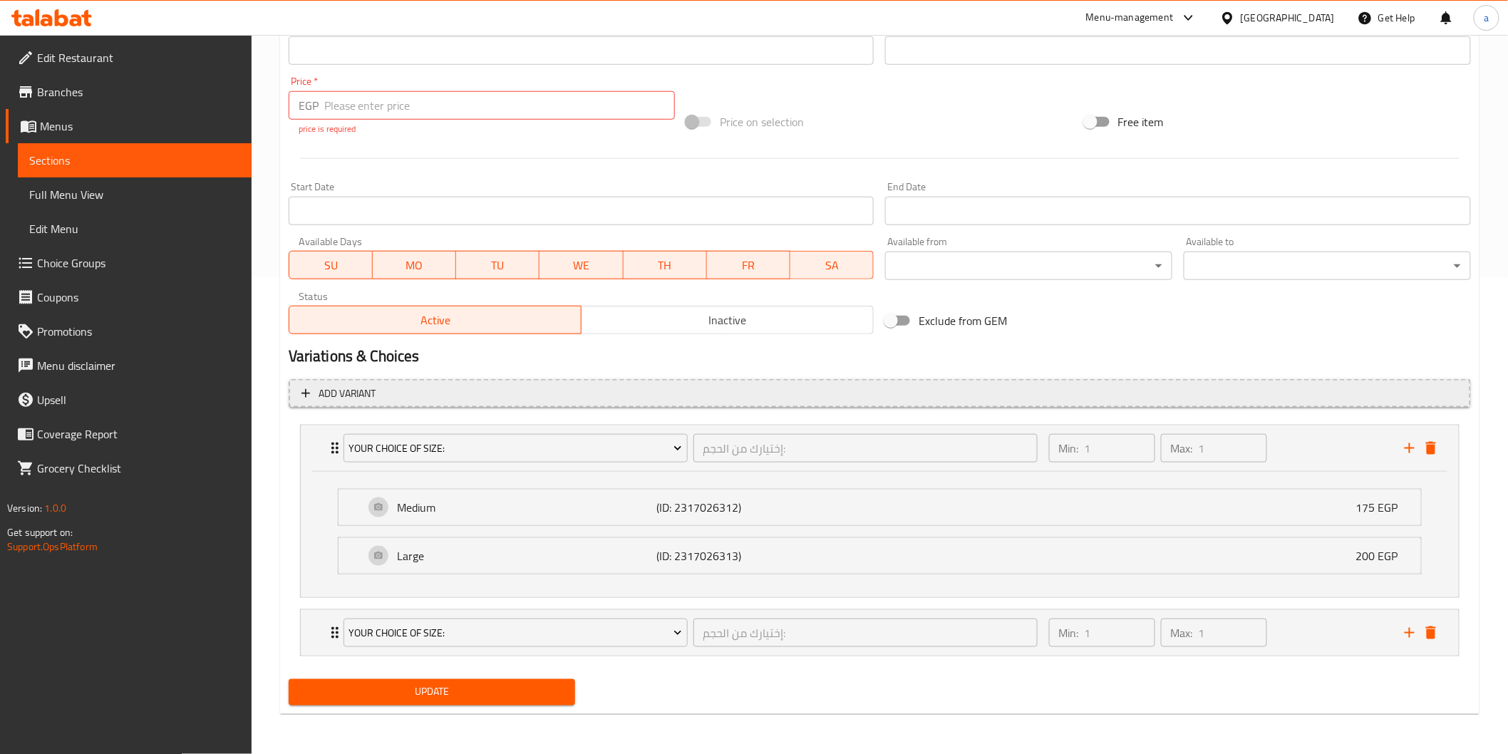
scroll to position [475, 0]
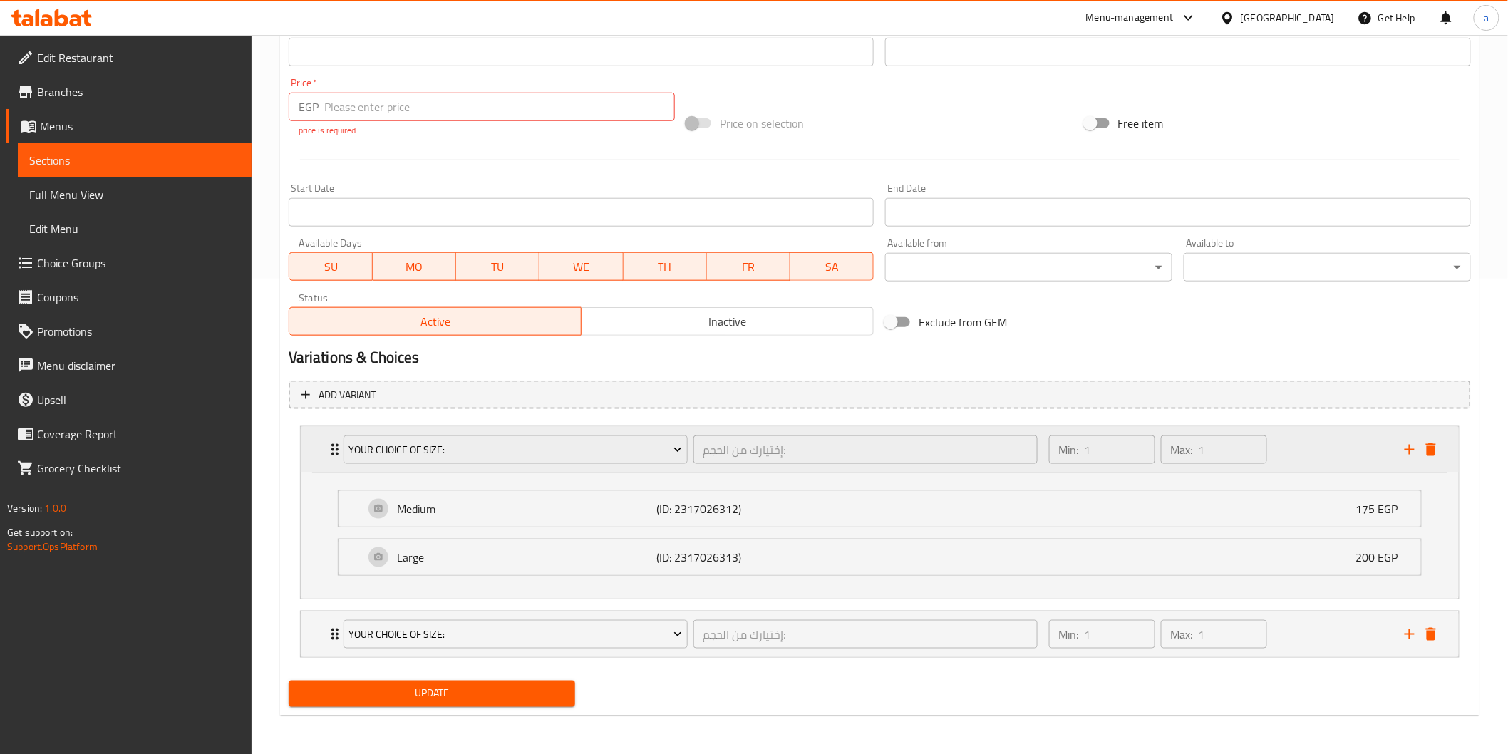
click at [1441, 450] on button "delete" at bounding box center [1431, 449] width 21 height 21
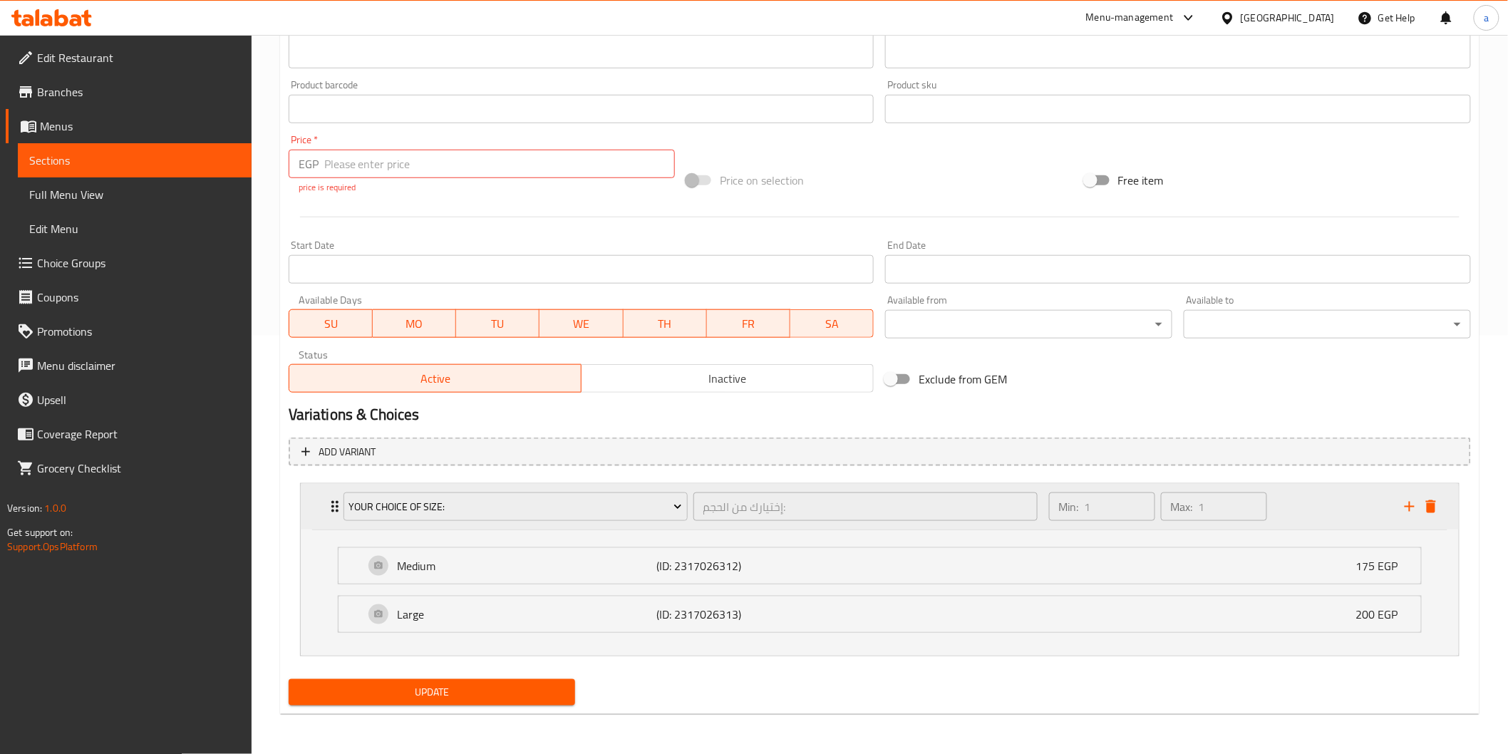
scroll to position [417, 0]
click at [1434, 504] on icon "delete" at bounding box center [1431, 508] width 10 height 13
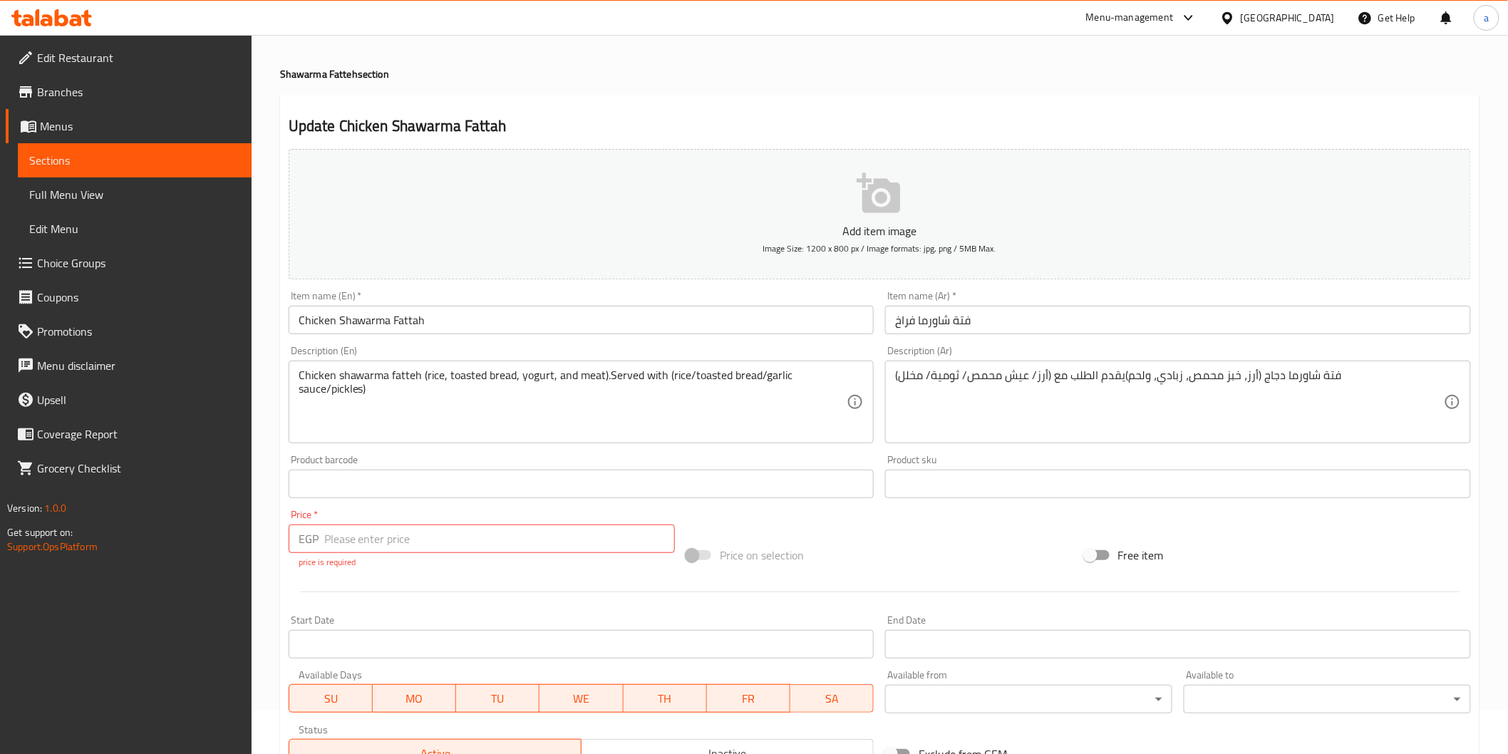
scroll to position [79, 0]
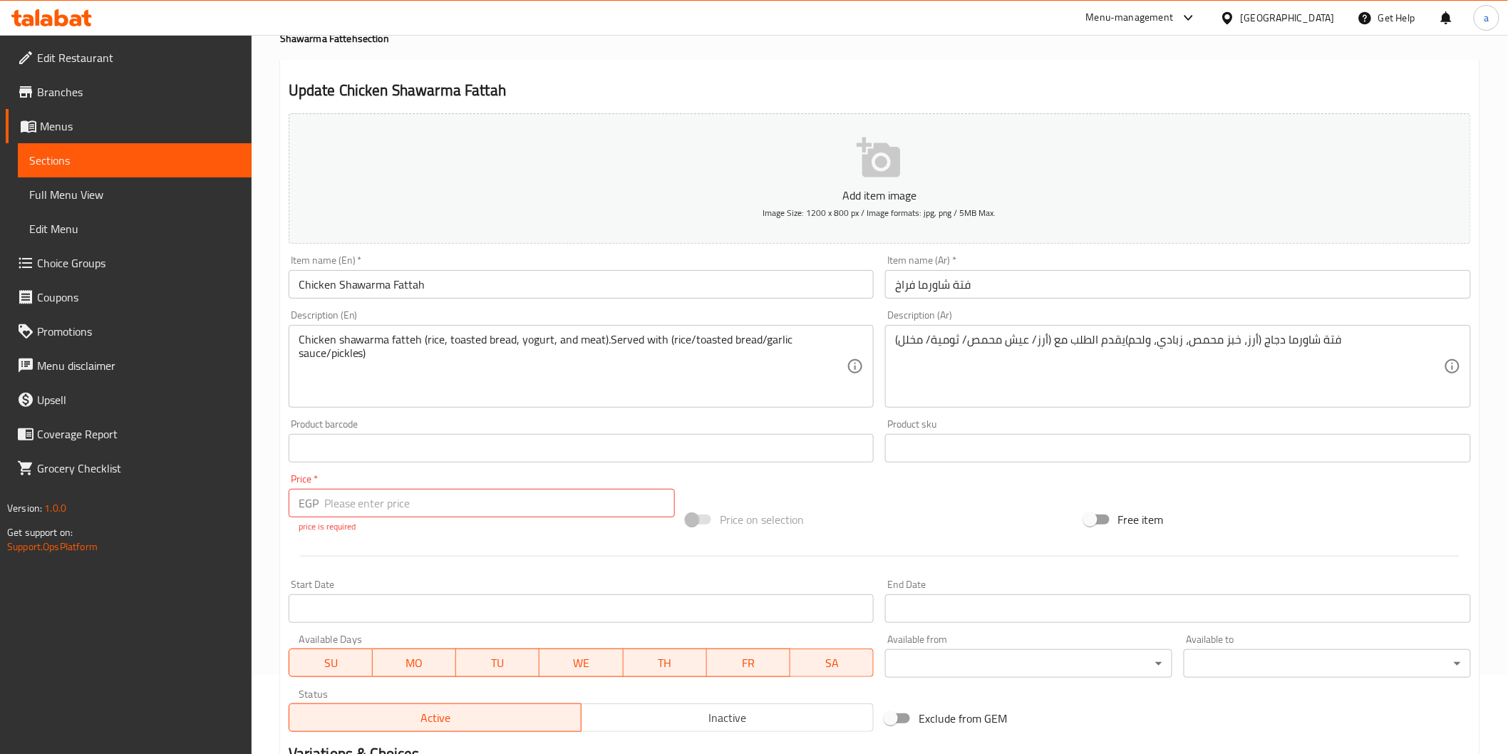
click at [453, 507] on input "number" at bounding box center [499, 503] width 351 height 29
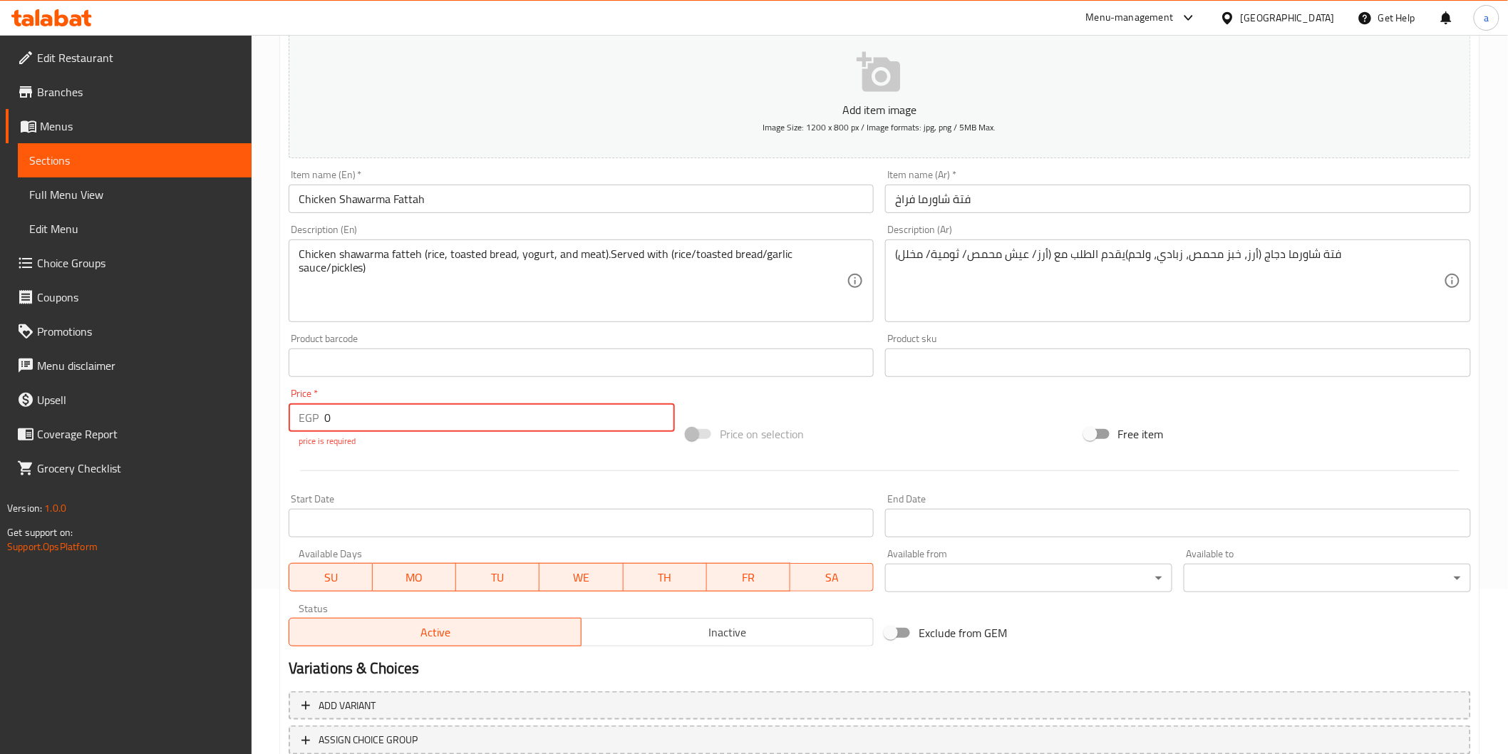
scroll to position [266, 0]
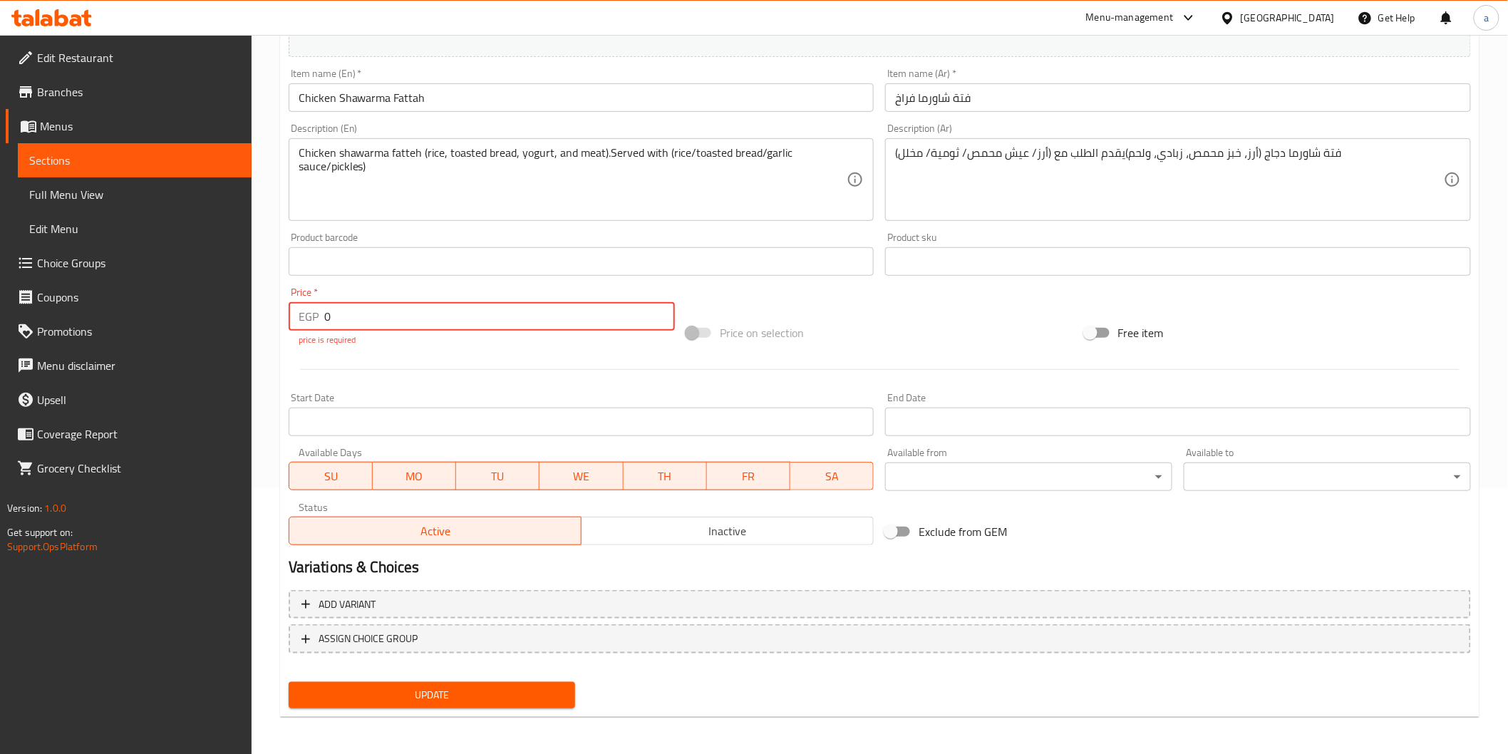
type input "0"
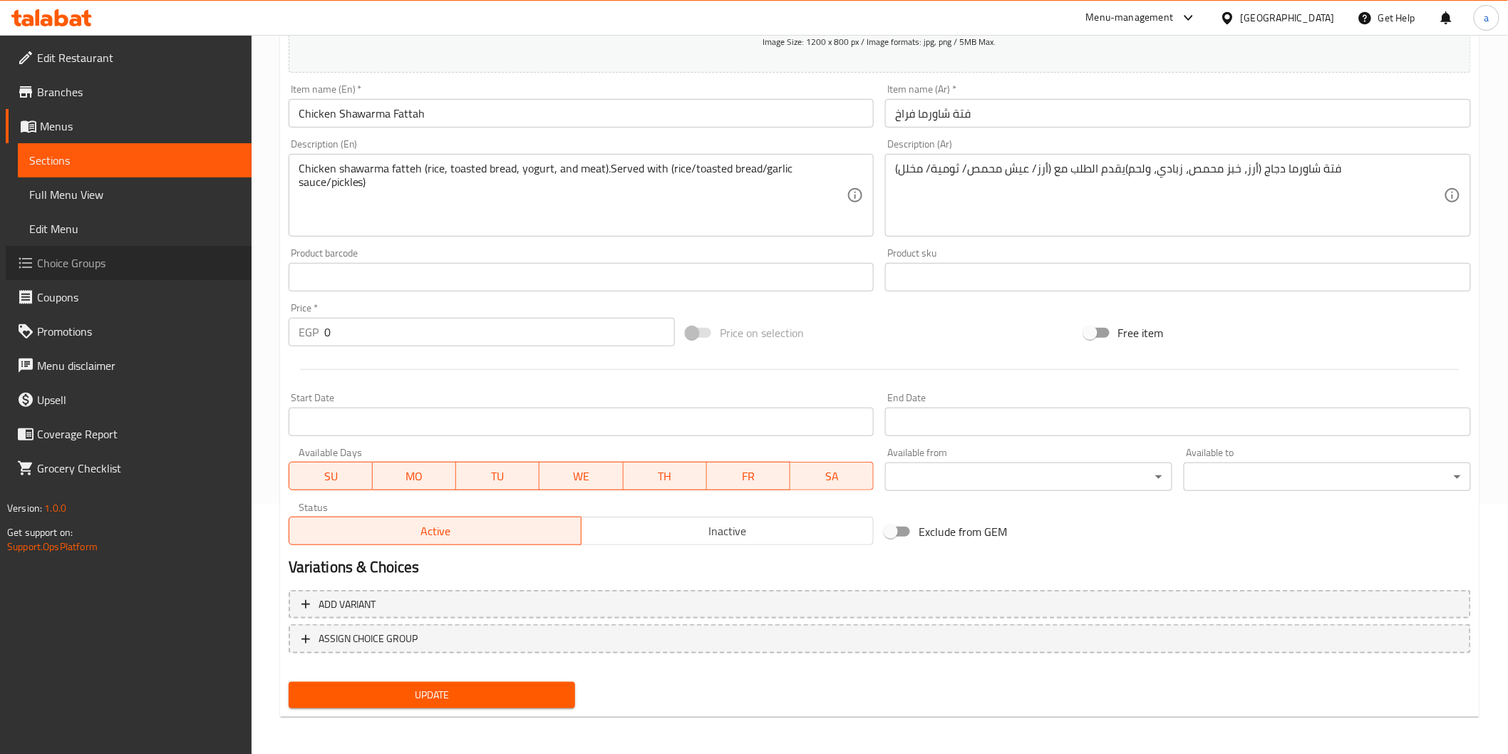
click at [140, 257] on span "Choice Groups" at bounding box center [138, 262] width 203 height 17
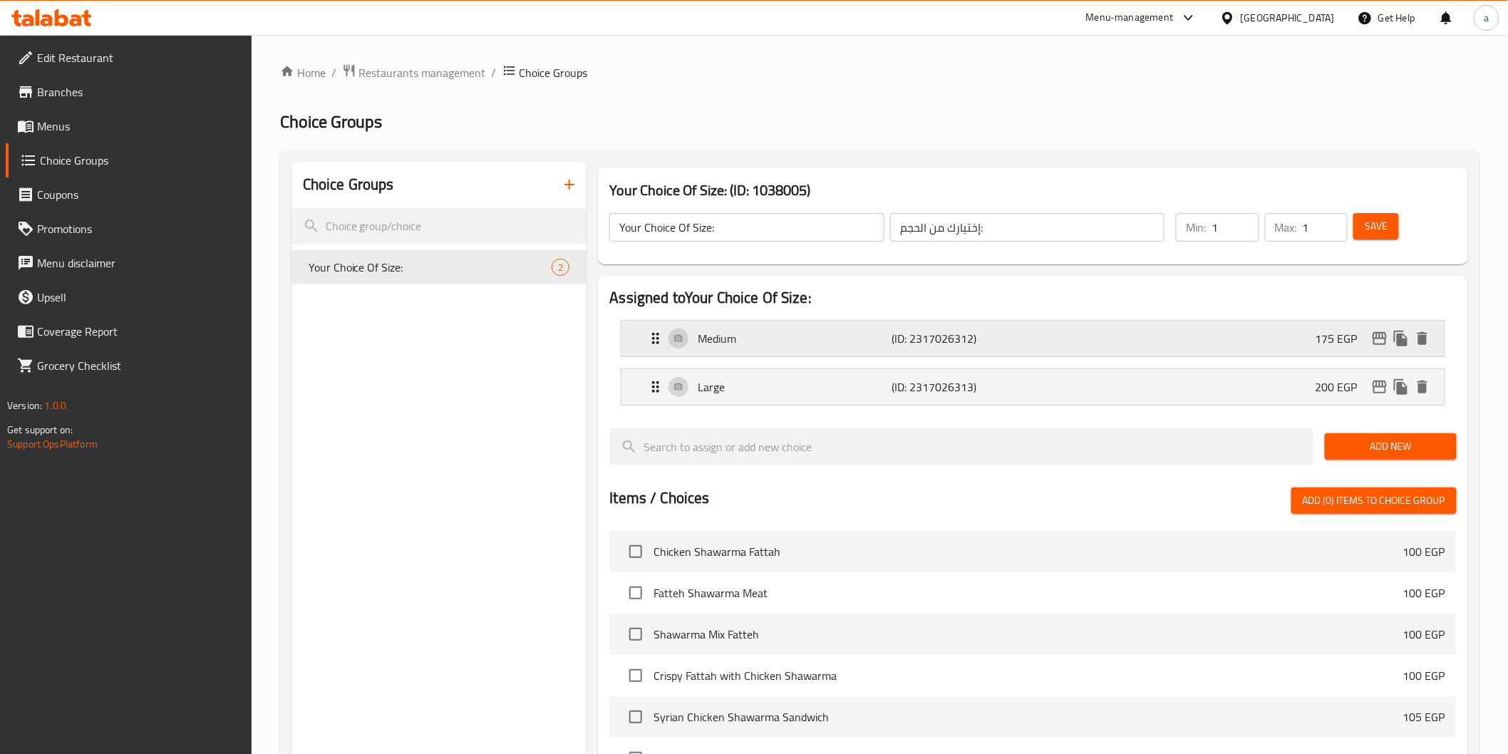
click at [1072, 347] on div "Medium (ID: 2317026312) 175 EGP" at bounding box center [1037, 339] width 780 height 36
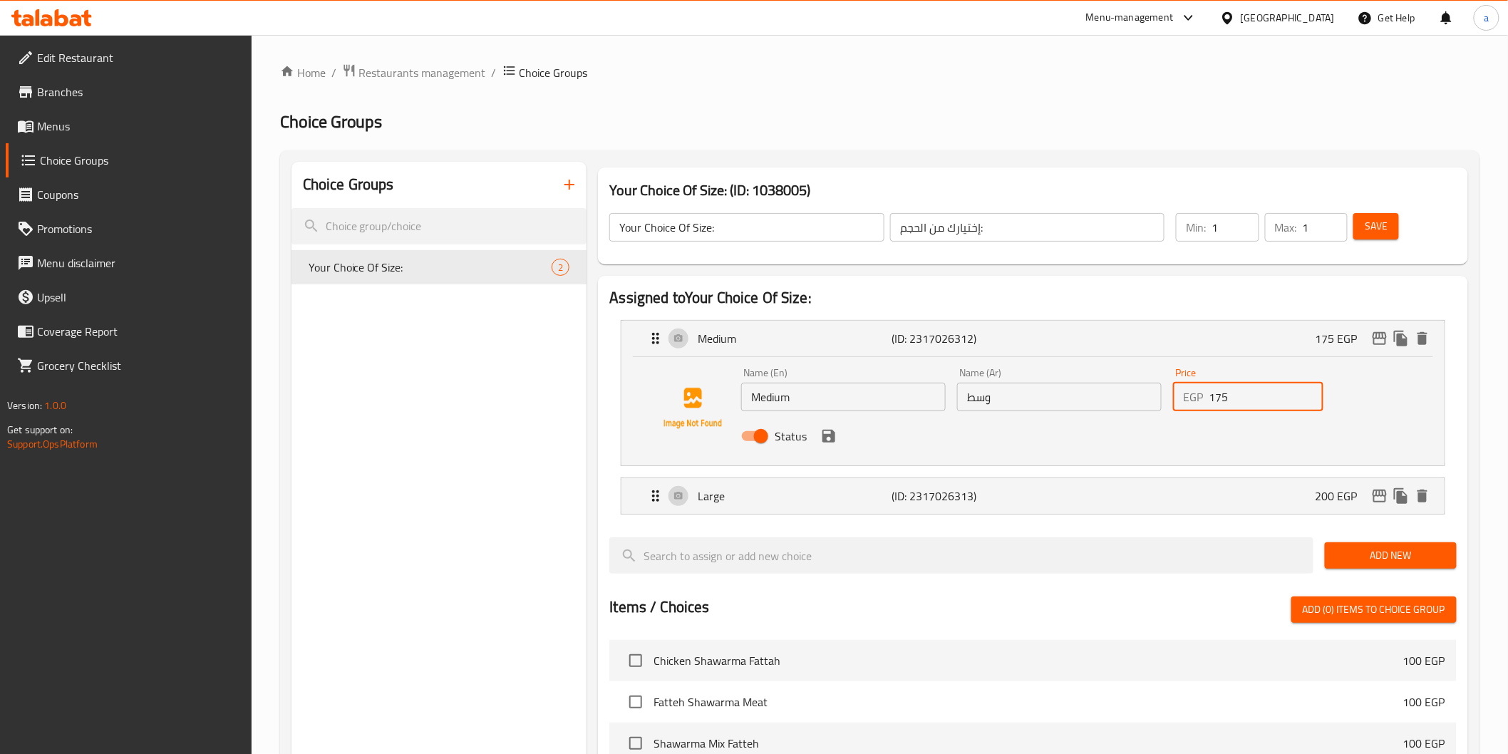
click at [1276, 395] on input "175" at bounding box center [1266, 397] width 115 height 29
type input "1"
paste input "190"
click at [1128, 488] on div "Large (ID: 2317026313) 200 EGP" at bounding box center [1037, 496] width 780 height 36
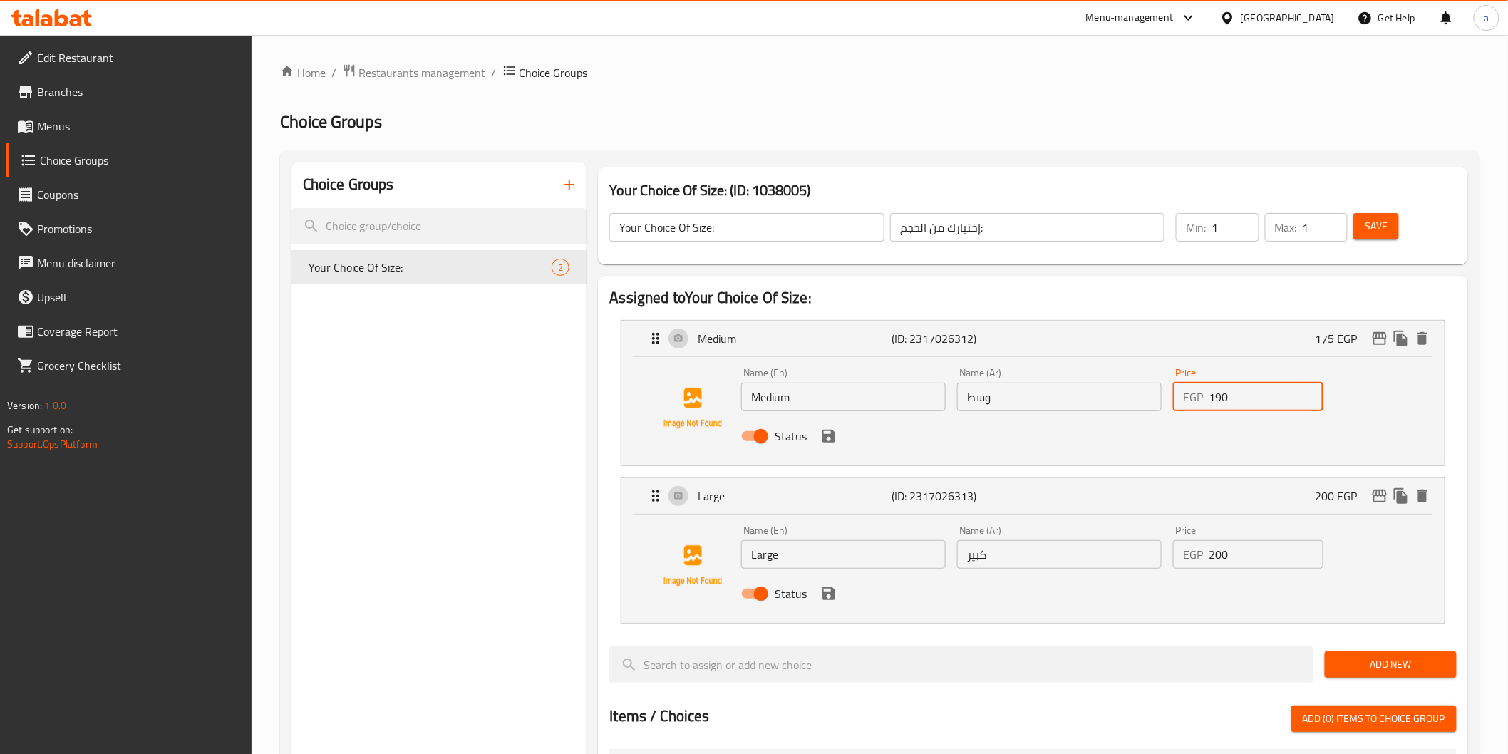
type input "190"
drag, startPoint x: 1253, startPoint y: 555, endPoint x: 1100, endPoint y: 528, distance: 154.9
click at [1100, 528] on div "Name (En) Large Name (En) Name (Ar) كبير Name (Ar) Price EGP 200 Price Status" at bounding box center [1060, 566] width 648 height 93
paste input "2"
type input "220"
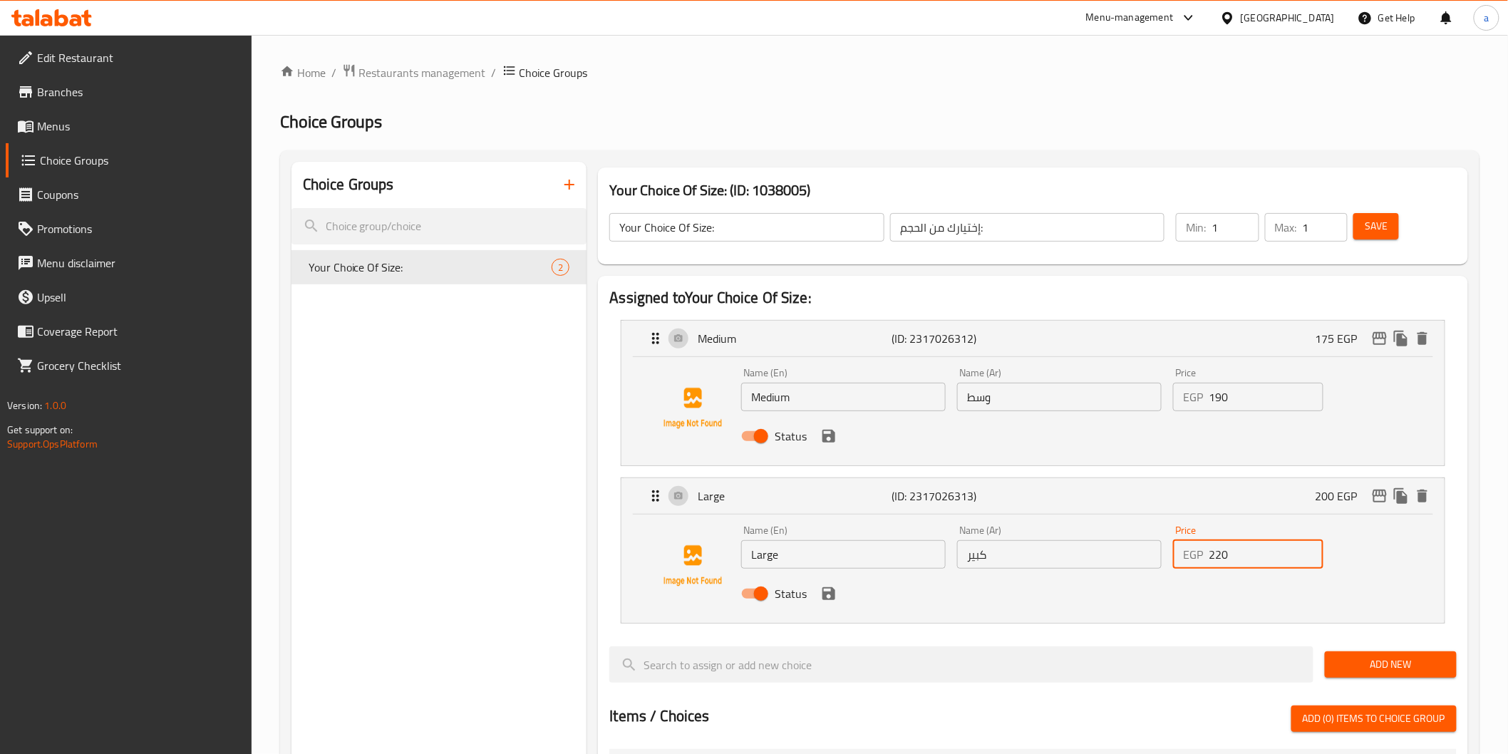
click at [1366, 225] on span "Save" at bounding box center [1376, 226] width 23 height 18
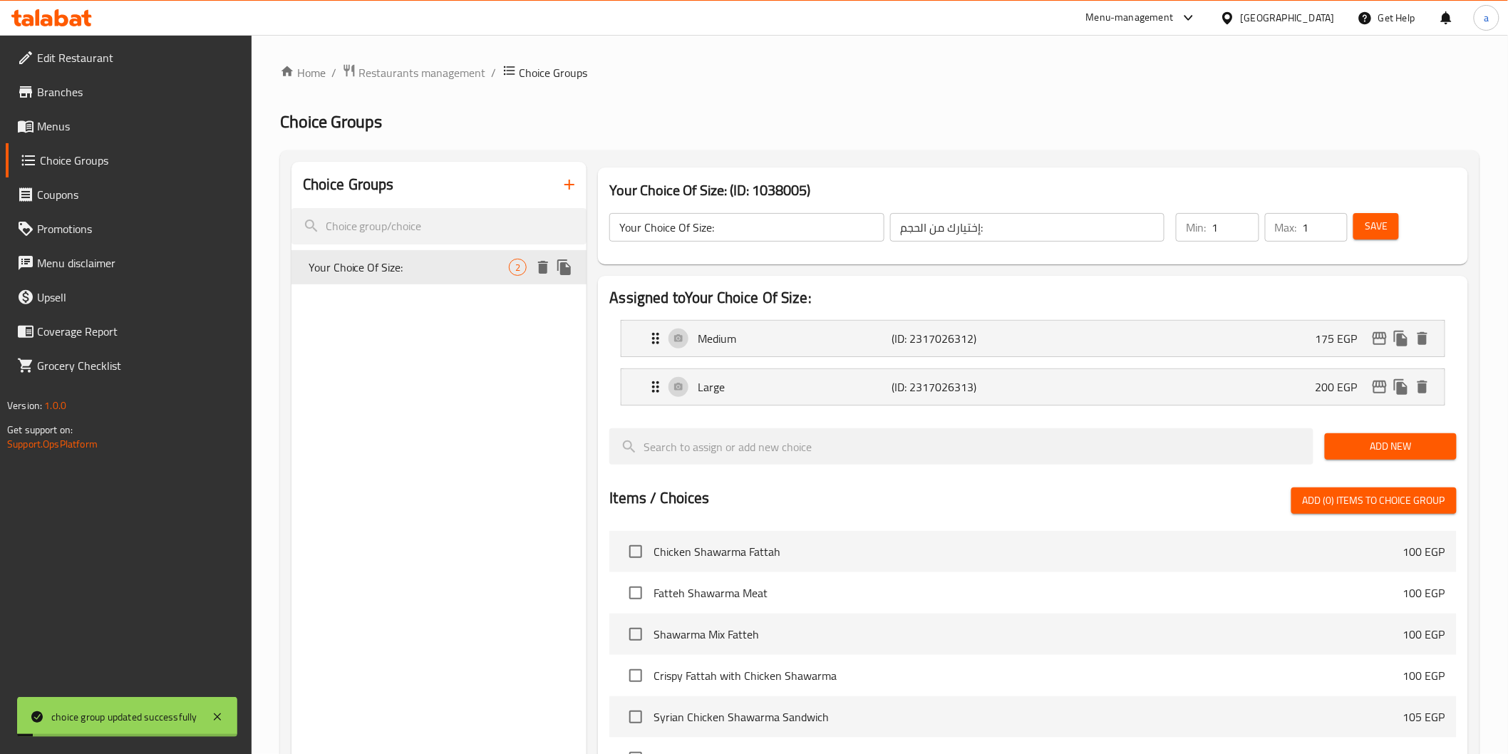
click at [485, 272] on span "Your Choice Of Size:" at bounding box center [409, 267] width 201 height 17
click at [565, 187] on icon "button" at bounding box center [569, 184] width 17 height 17
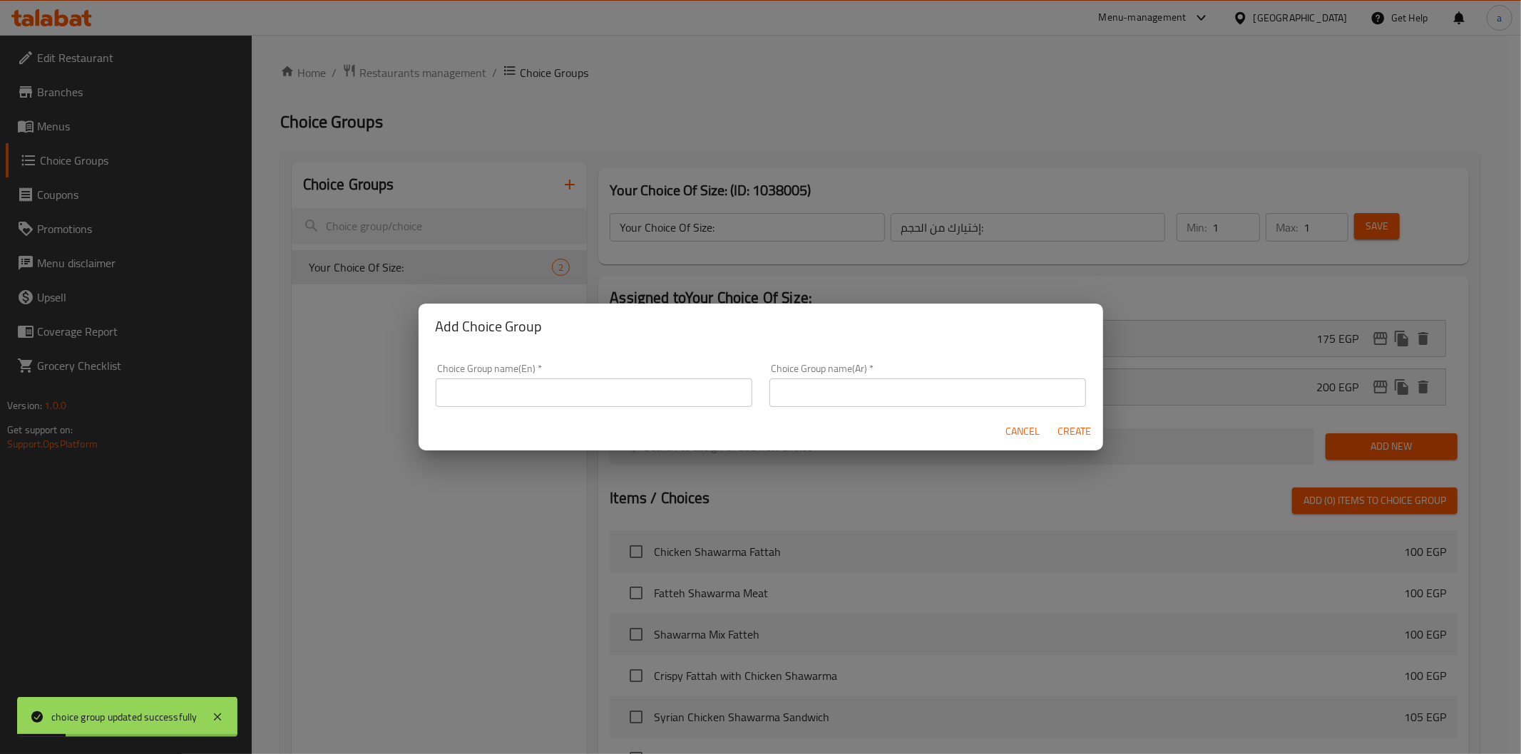
click at [611, 398] on input "text" at bounding box center [594, 393] width 317 height 29
type input "Your Choice Of Size:"
click at [844, 403] on input "text" at bounding box center [927, 393] width 317 height 29
type input "إختيارك من الحجم:"
click at [1086, 433] on span "Create" at bounding box center [1074, 432] width 34 height 18
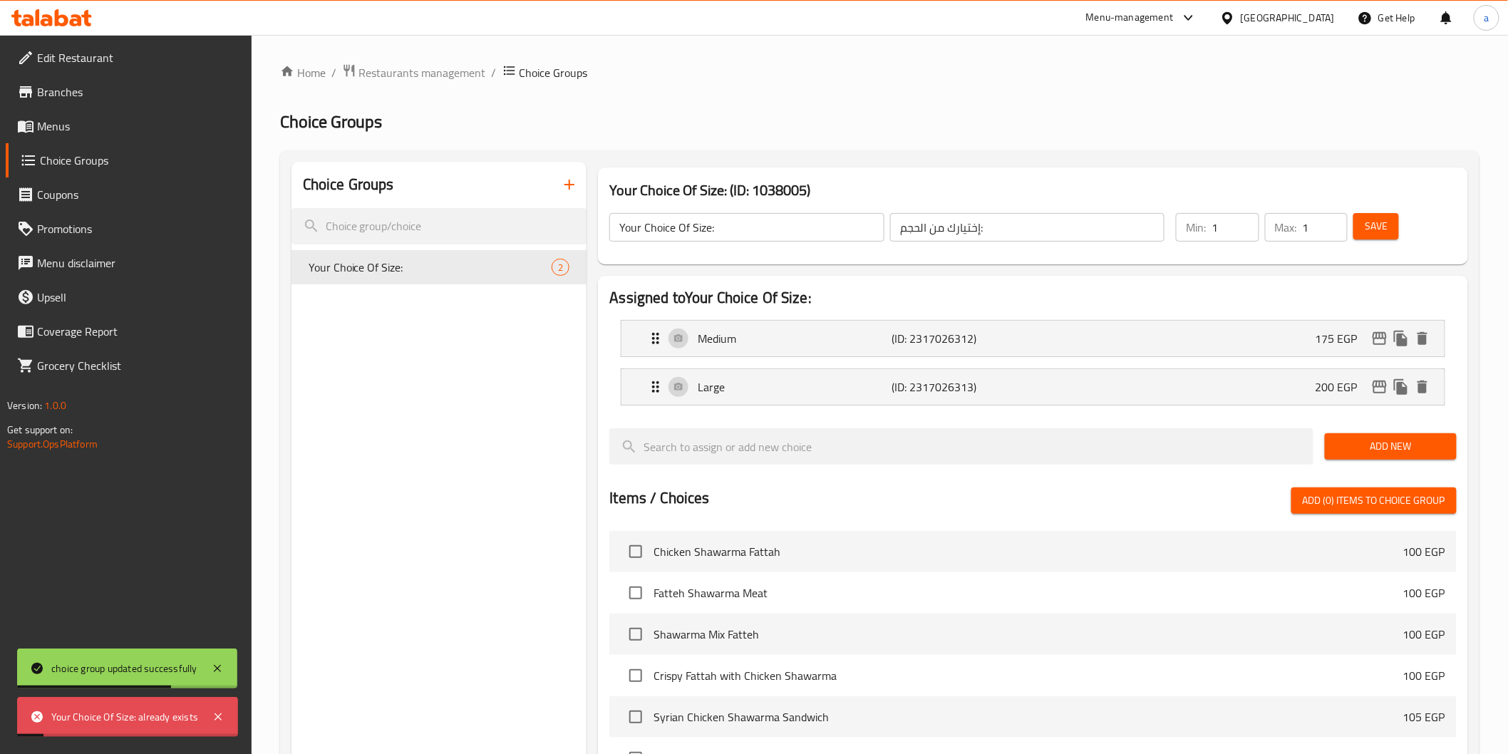
click at [472, 401] on div "Choice Groups Your Choice Of Size: 2" at bounding box center [440, 628] width 296 height 933
click at [486, 273] on span "Your Choice Of Size:" at bounding box center [409, 267] width 201 height 17
click at [575, 191] on icon "button" at bounding box center [569, 184] width 17 height 17
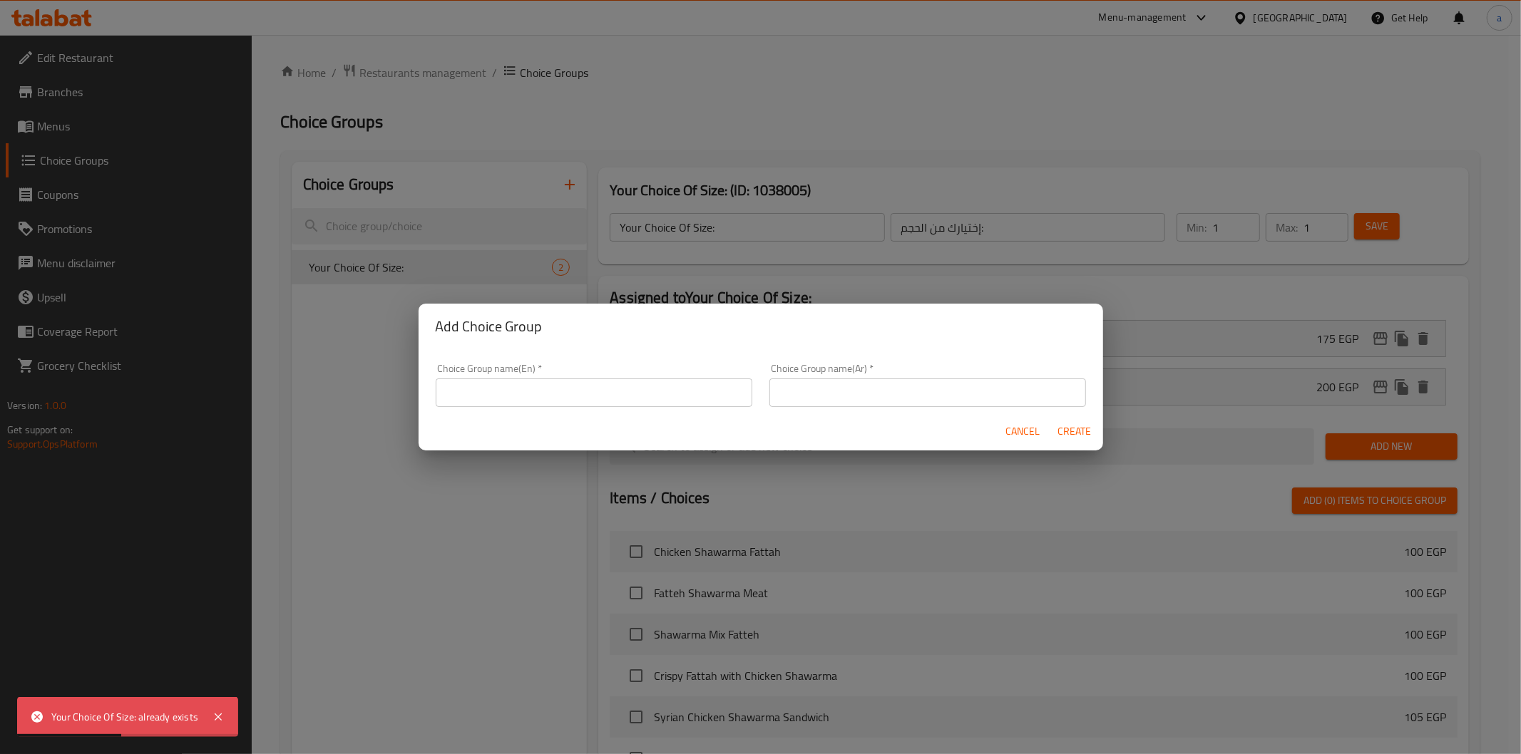
click at [596, 376] on div "Choice Group name(En)   * Choice Group name(En) *" at bounding box center [594, 385] width 317 height 43
click at [605, 415] on div "Cancel Create" at bounding box center [760, 432] width 684 height 38
click at [600, 388] on input "text" at bounding box center [594, 393] width 317 height 29
click at [580, 403] on input "Your Choice Of Size:" at bounding box center [594, 393] width 317 height 29
type input "Your Choice Of Size"
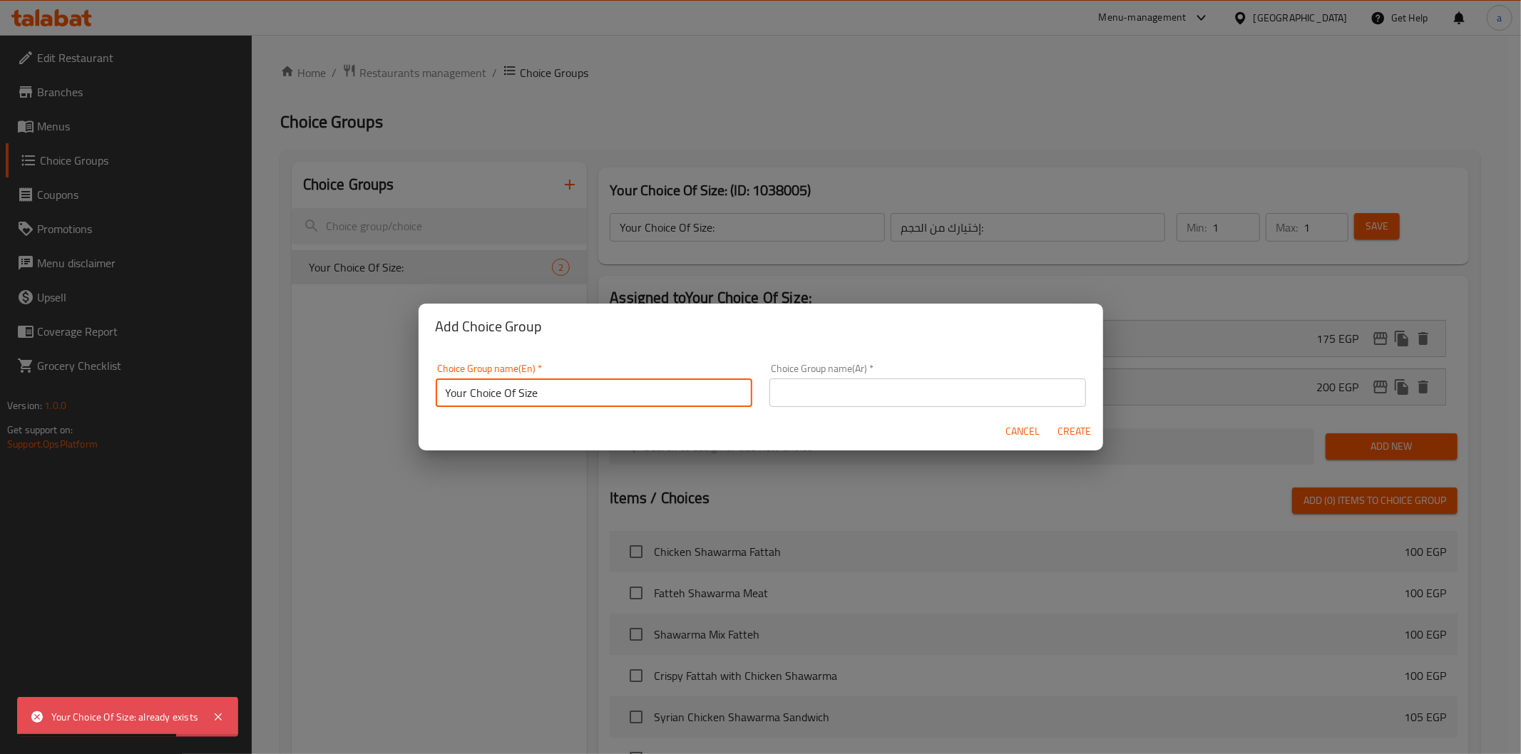
click at [796, 396] on input "text" at bounding box center [927, 393] width 317 height 29
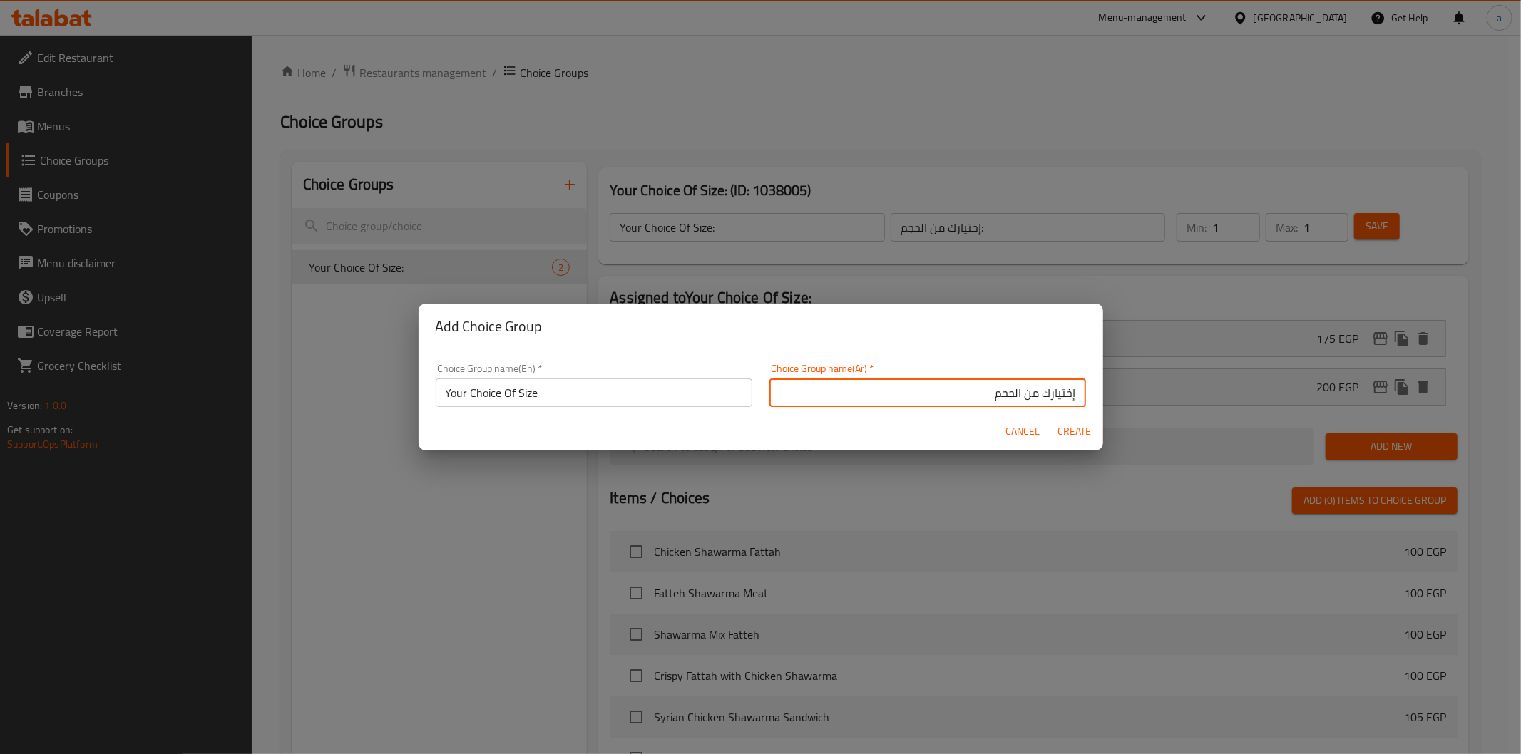
type input "إختيارك من الحجم"
click at [1076, 433] on span "Create" at bounding box center [1074, 432] width 34 height 18
type input "Your Choice Of Size"
type input "إختيارك من الحجم"
type input "0"
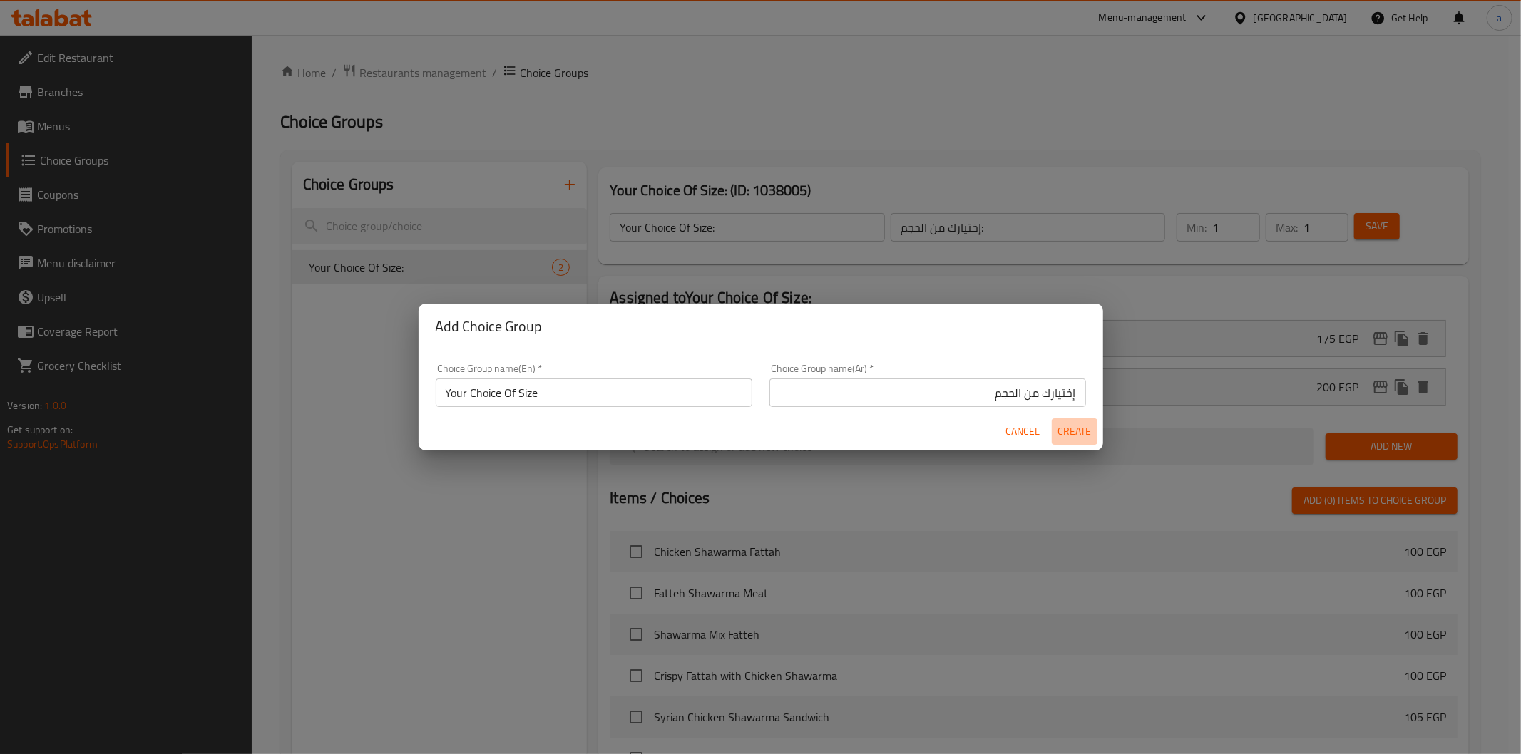
type input "0"
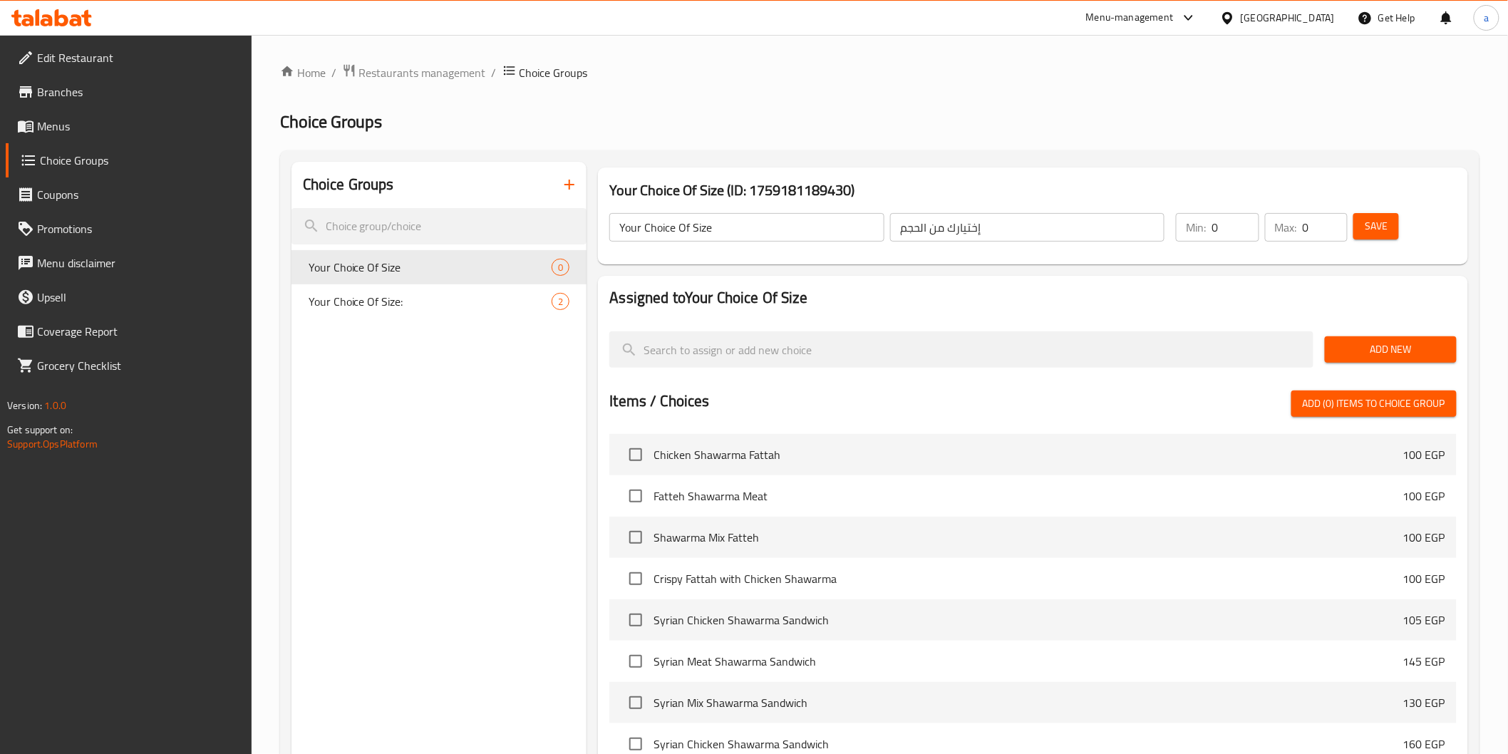
click at [1233, 219] on input "0" at bounding box center [1235, 227] width 47 height 29
type input "1"
click at [1312, 232] on input "0" at bounding box center [1325, 227] width 45 height 29
type input "1"
click at [1397, 343] on span "Add New" at bounding box center [1391, 350] width 109 height 18
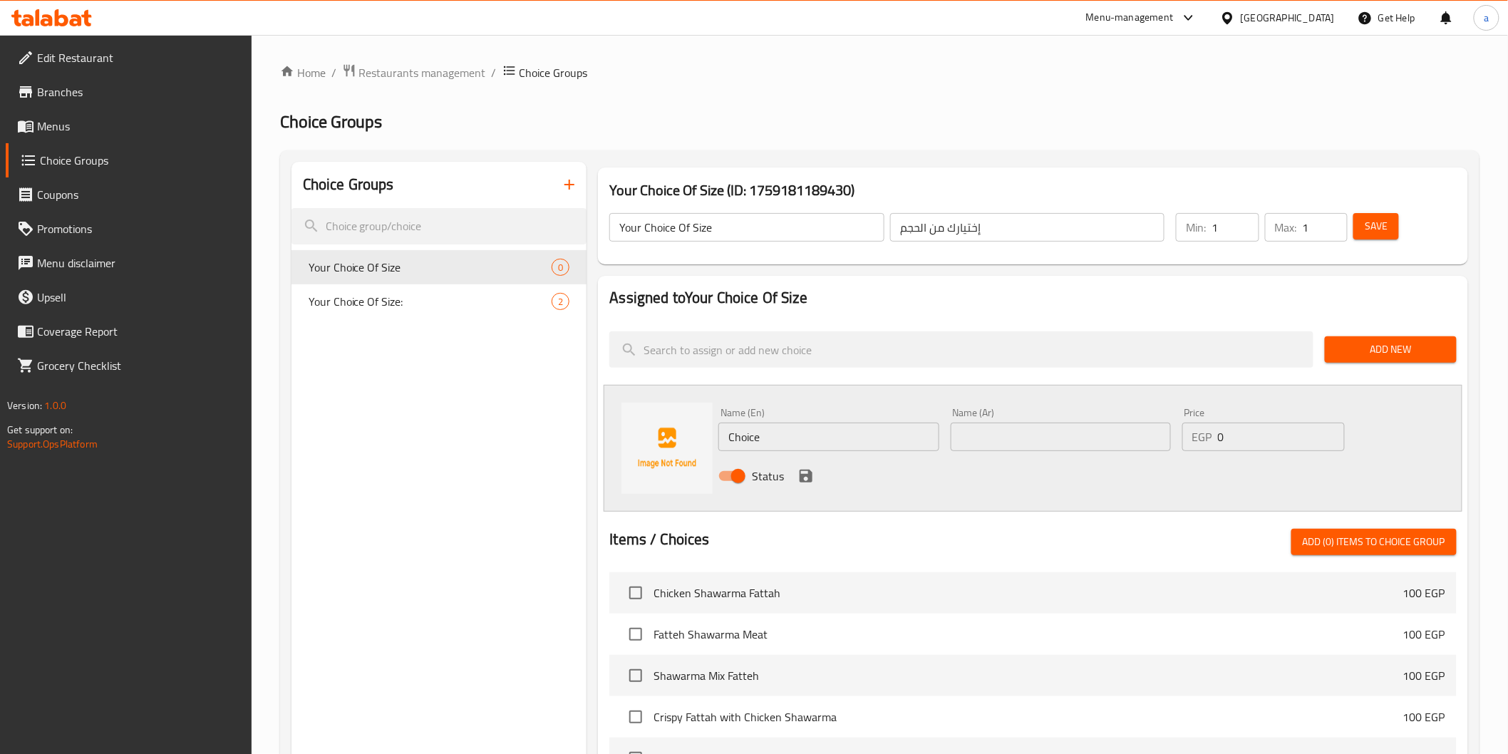
drag, startPoint x: 887, startPoint y: 433, endPoint x: 597, endPoint y: 433, distance: 289.4
click at [598, 433] on div "Assigned to Your Choice Of Size Add New Name (En) Choice Name (En) Name (Ar) Na…" at bounding box center [1033, 653] width 870 height 755
paste input "245"
type input "245"
drag, startPoint x: 839, startPoint y: 439, endPoint x: 607, endPoint y: 424, distance: 232.2
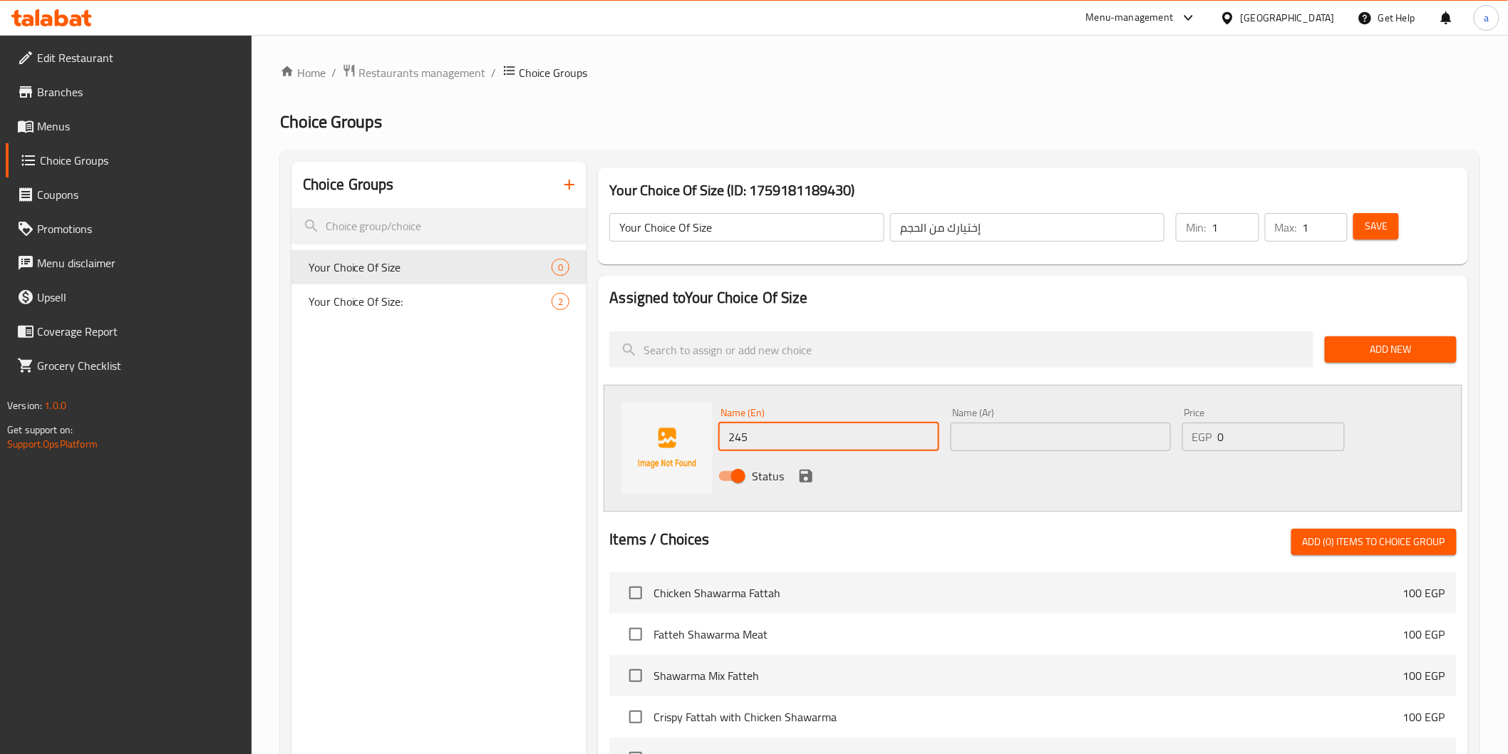
click at [602, 424] on div "Assigned to Your Choice Of Size Add New Name (En) 245 Name (En) Name (Ar) Name …" at bounding box center [1033, 653] width 870 height 755
paste input "Medium"
type input "Medium"
click at [975, 442] on input "text" at bounding box center [1061, 437] width 220 height 29
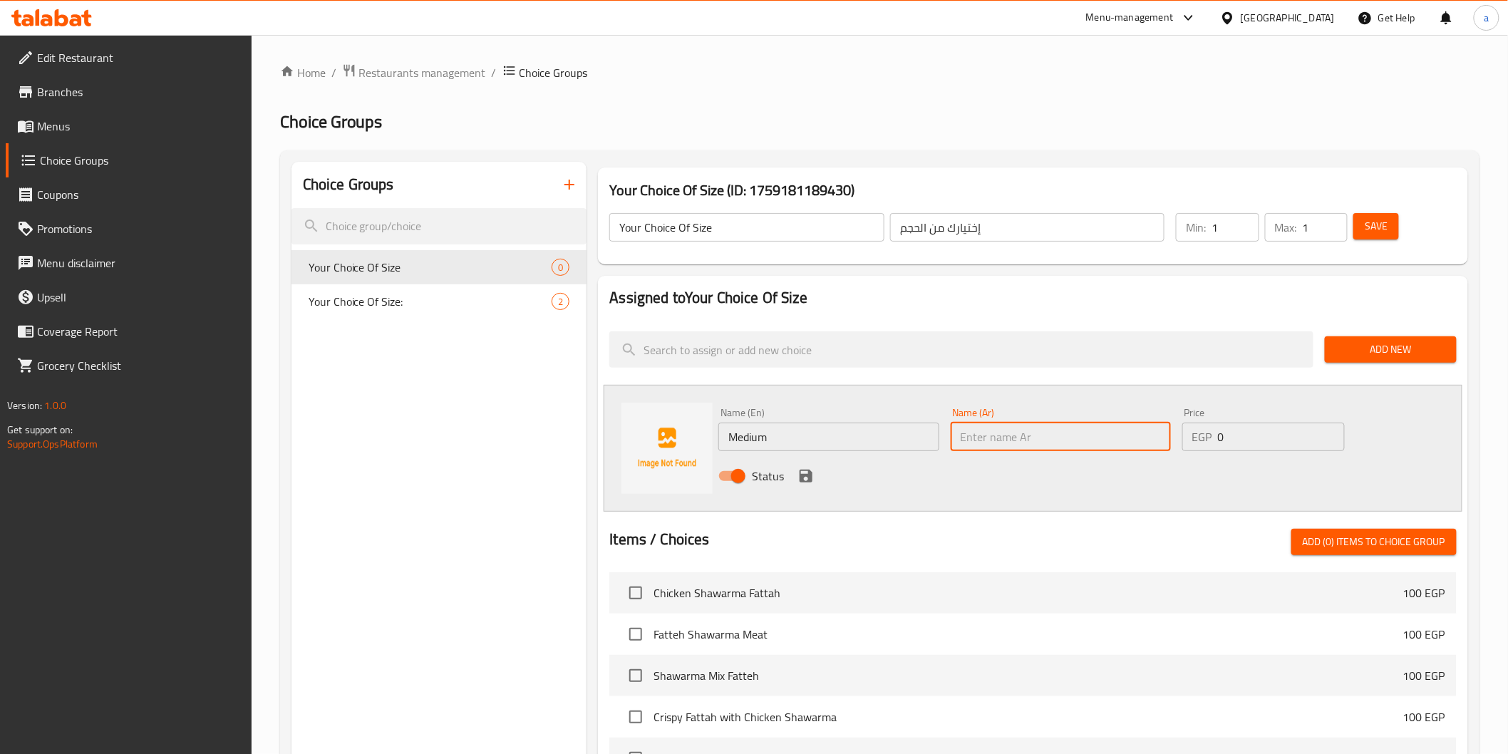
click at [1015, 445] on input "text" at bounding box center [1061, 437] width 220 height 29
paste input "وسط"
type input "وسط"
drag, startPoint x: 1260, startPoint y: 431, endPoint x: 1228, endPoint y: 433, distance: 31.4
click at [1229, 433] on input "0" at bounding box center [1281, 437] width 127 height 29
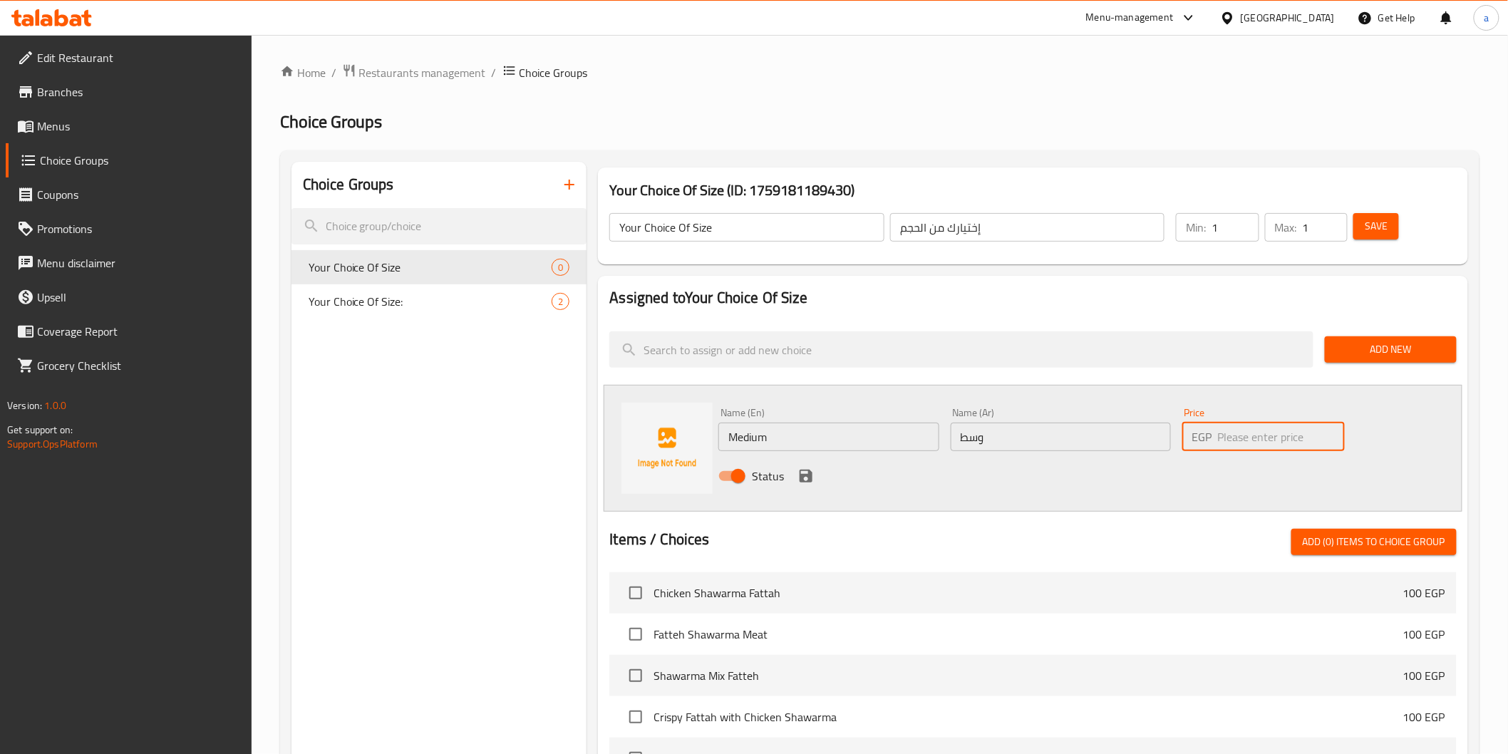
paste input "245"
type input "245"
click at [1384, 342] on span "Add New" at bounding box center [1391, 350] width 109 height 18
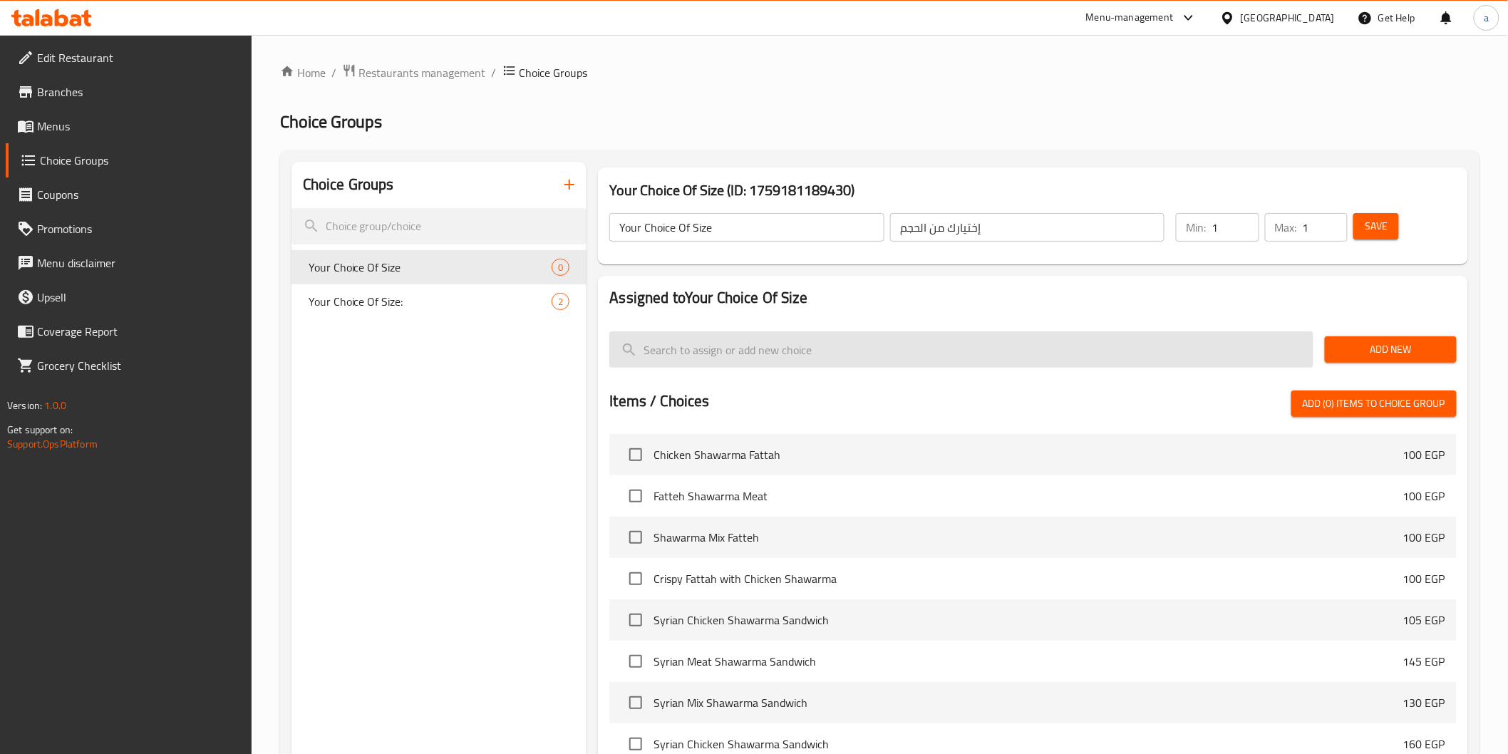
click at [957, 336] on input "search" at bounding box center [962, 349] width 704 height 36
click at [1189, 346] on input "search" at bounding box center [962, 349] width 704 height 36
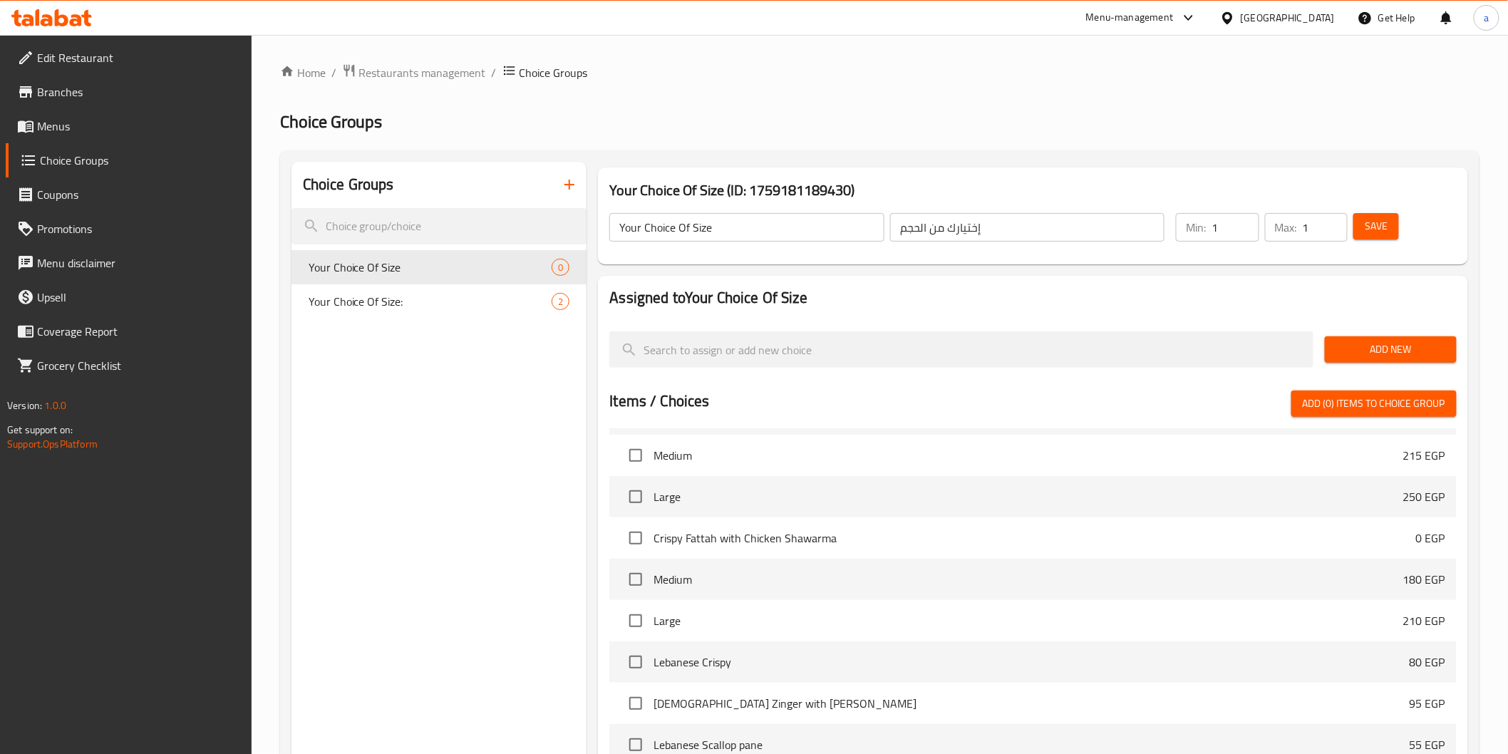
scroll to position [871, 0]
click at [639, 535] on input "checkbox" at bounding box center [636, 535] width 30 height 30
checkbox input "true"
click at [630, 570] on input "checkbox" at bounding box center [636, 576] width 30 height 30
checkbox input "true"
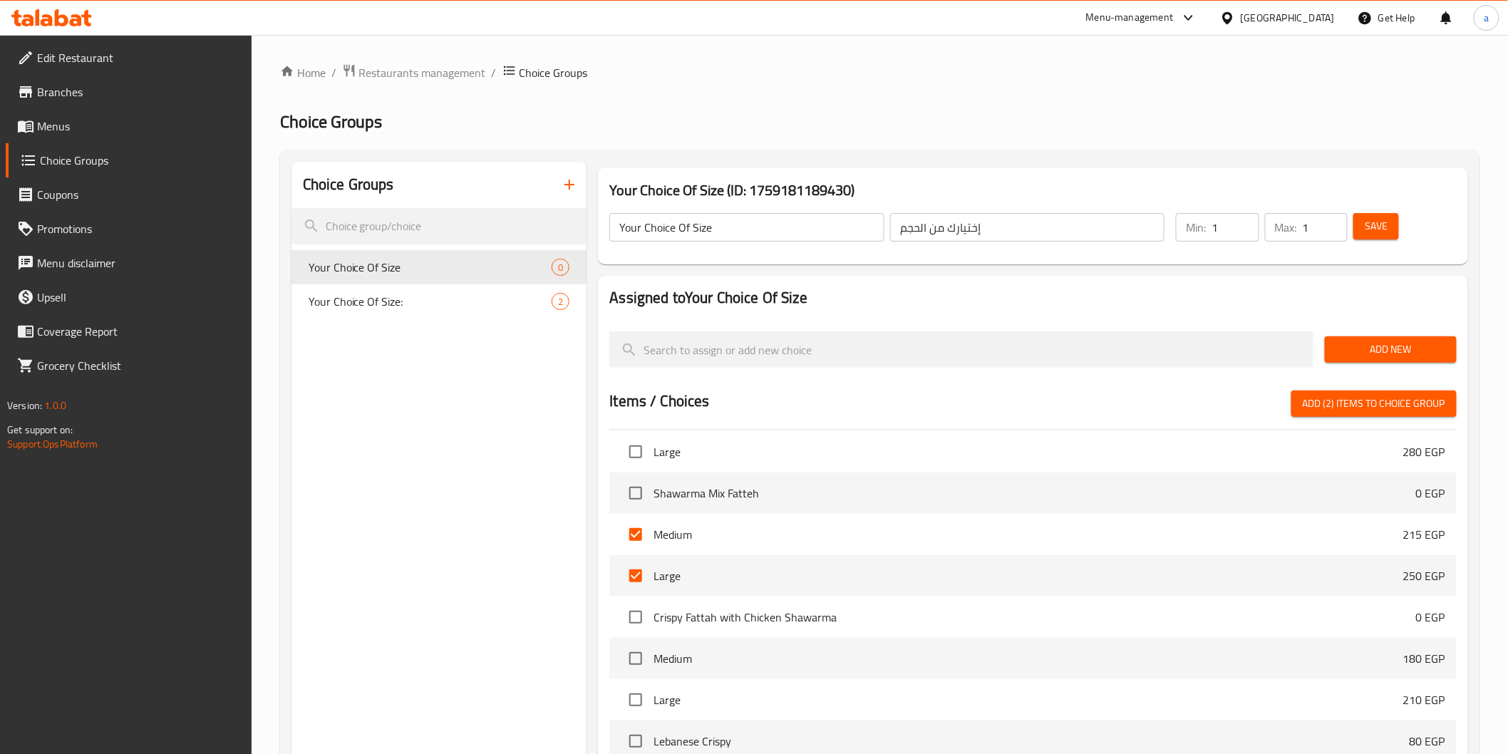
click at [636, 532] on input "checkbox" at bounding box center [636, 535] width 30 height 30
checkbox input "false"
click at [637, 577] on input "checkbox" at bounding box center [636, 576] width 30 height 30
checkbox input "false"
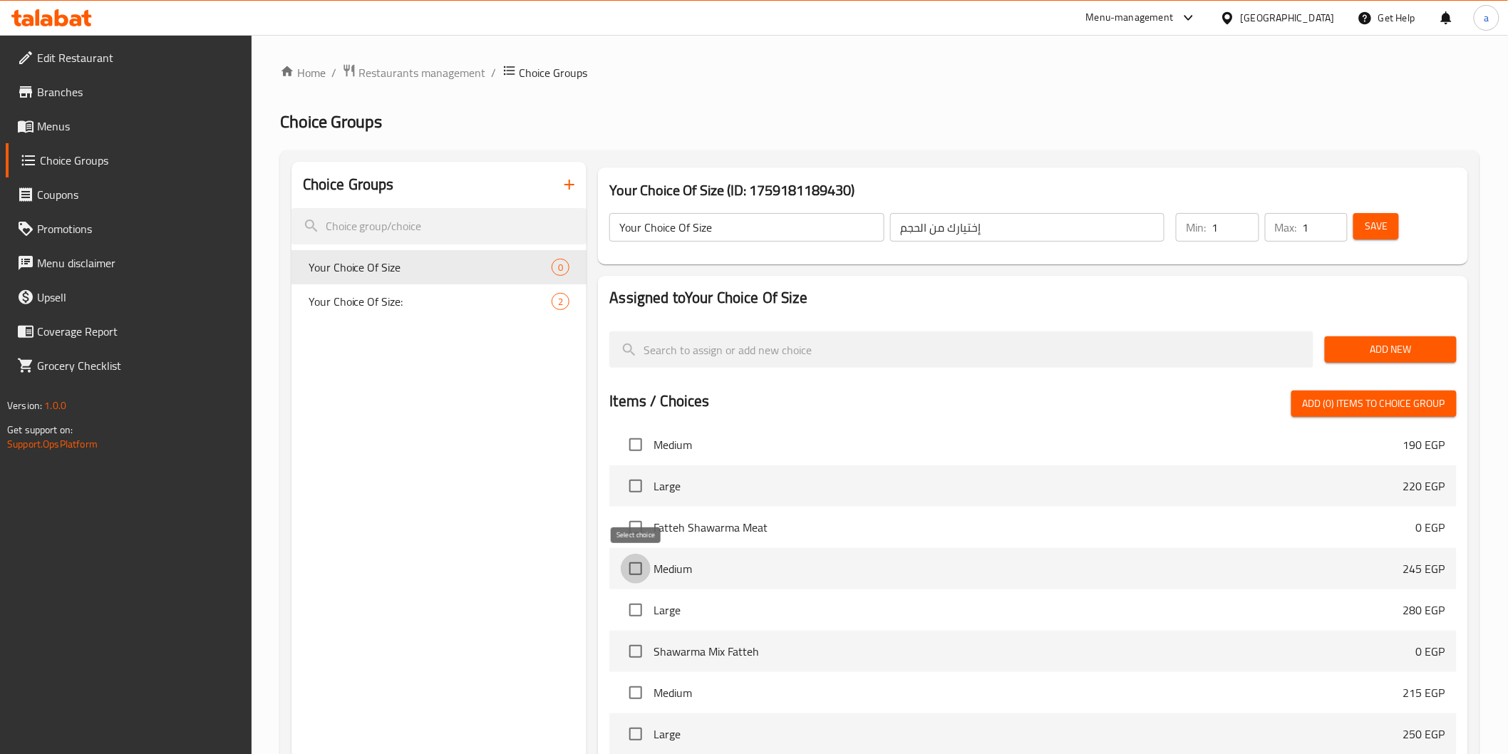
click at [632, 564] on input "checkbox" at bounding box center [636, 569] width 30 height 30
checkbox input "true"
click at [1367, 347] on span "Add New" at bounding box center [1391, 350] width 109 height 18
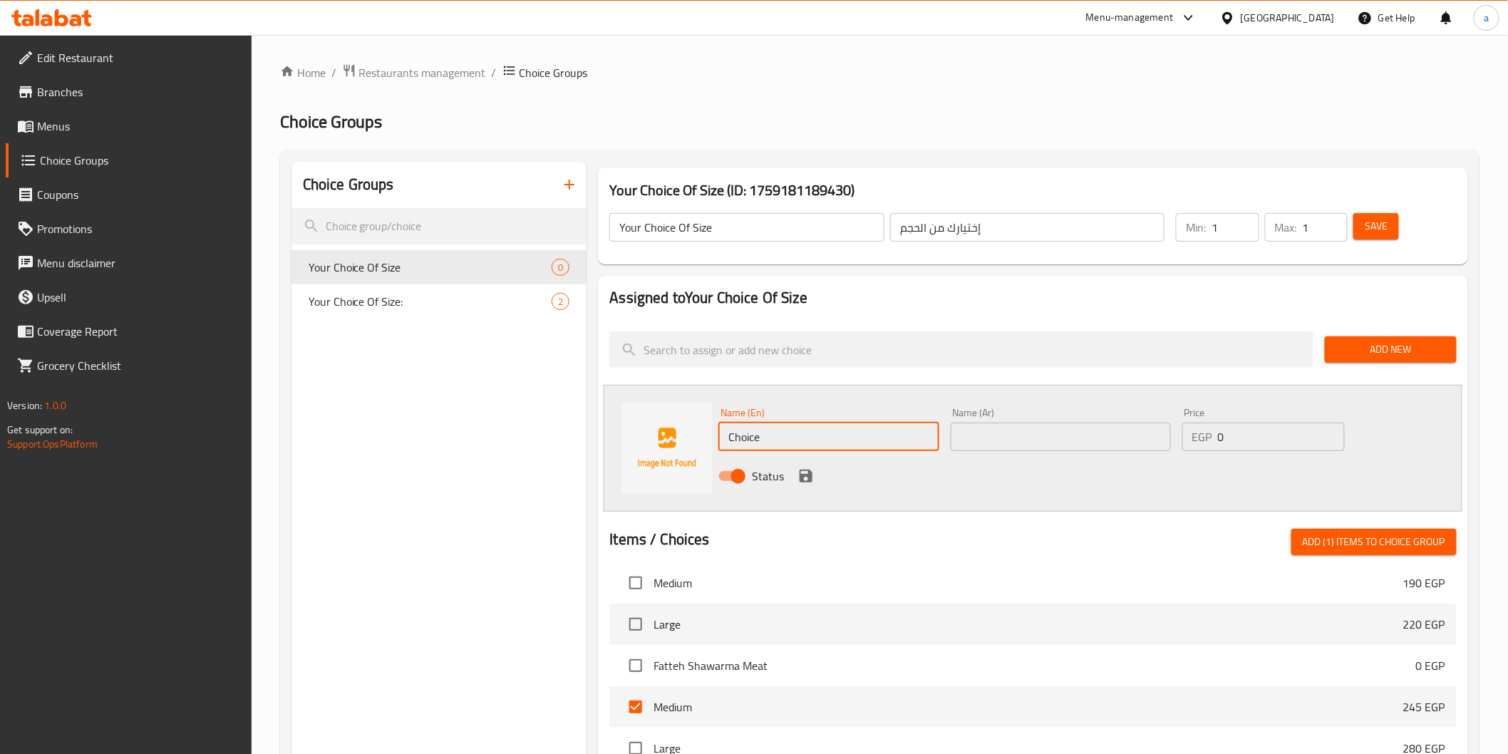
drag, startPoint x: 839, startPoint y: 440, endPoint x: 612, endPoint y: 469, distance: 229.3
click at [568, 446] on div "Choice Groups Your Choice Of Size 0 Your Choice Of Size: 2 Your Choice Of Size …" at bounding box center [883, 649] width 1183 height 975
click at [801, 438] on input "text" at bounding box center [829, 437] width 220 height 29
type input "large"
click at [1056, 435] on input "text" at bounding box center [1061, 437] width 220 height 29
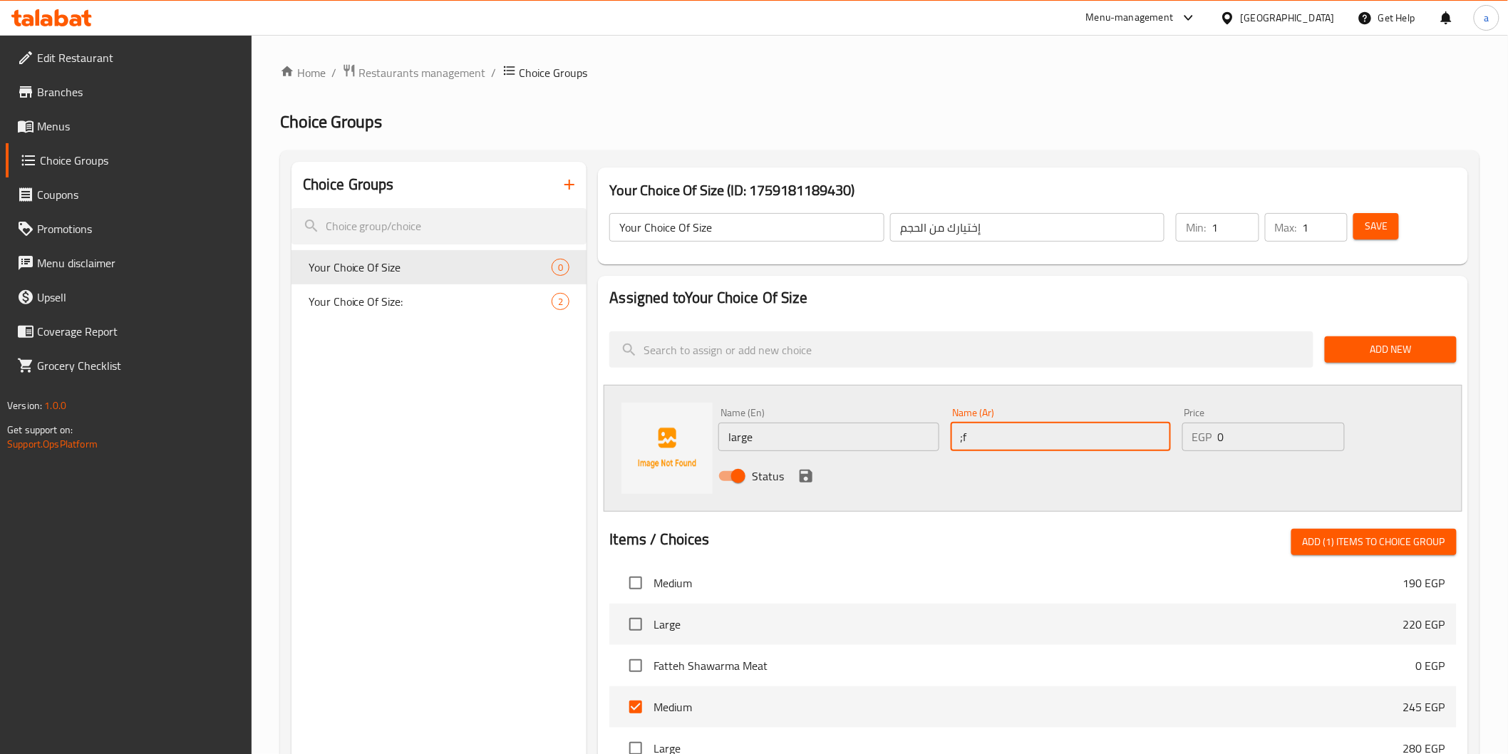
type input ";"
type input "كبير"
click at [1258, 435] on input "0" at bounding box center [1281, 437] width 127 height 29
click at [1234, 440] on input "number" at bounding box center [1281, 437] width 127 height 29
paste input "280"
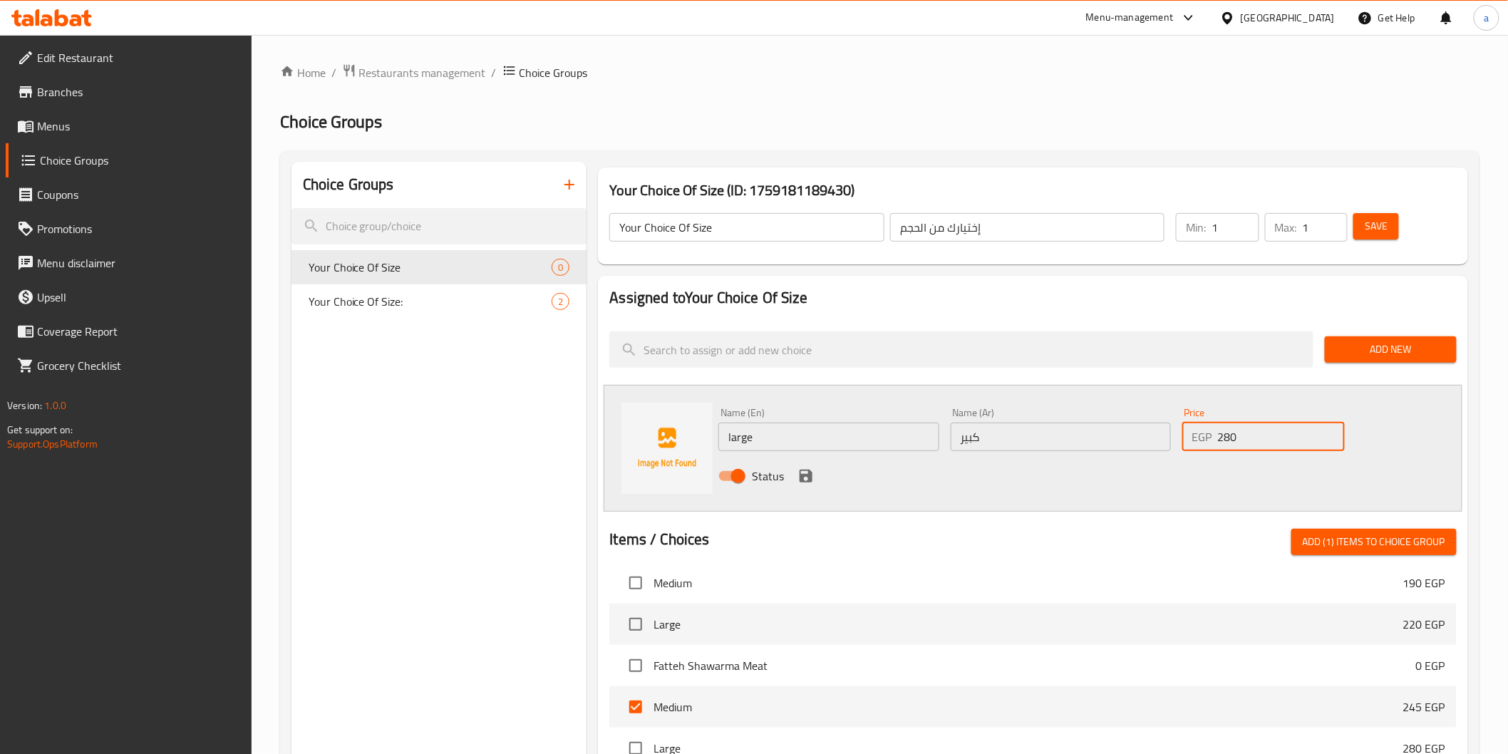
type input "280"
click at [1369, 352] on span "Add New" at bounding box center [1391, 350] width 109 height 18
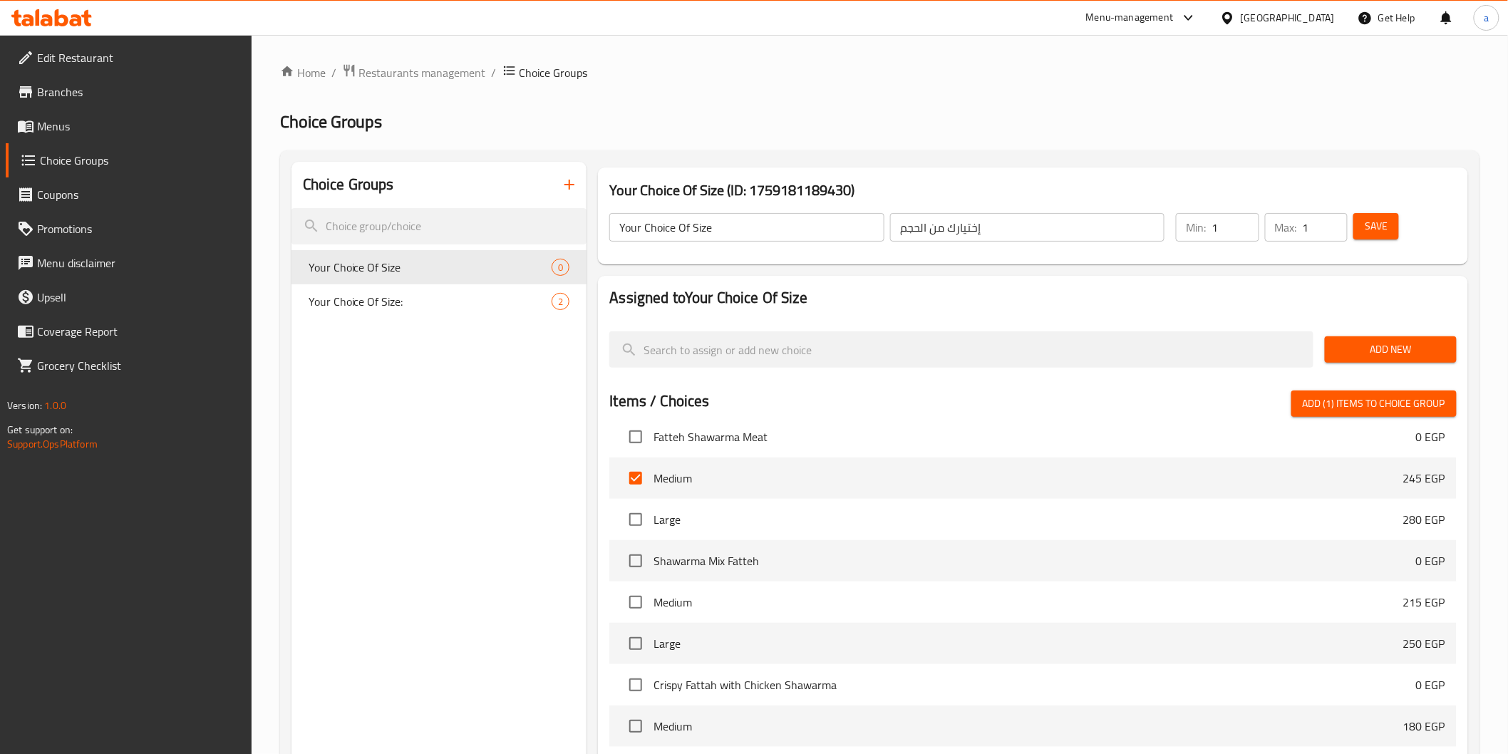
scroll to position [724, 0]
click at [644, 600] on input "checkbox" at bounding box center [636, 599] width 30 height 30
checkbox input "true"
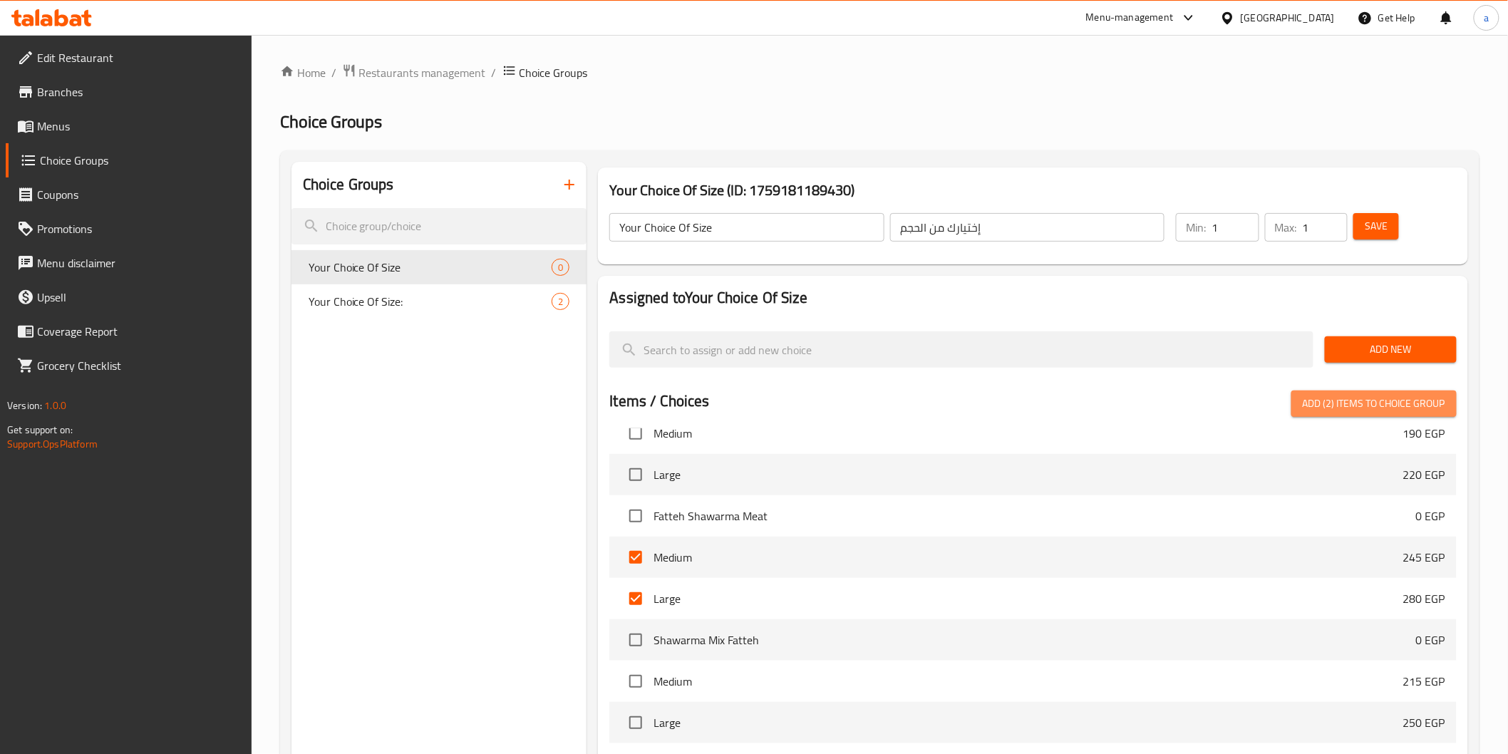
click at [1399, 408] on span "Add (2) items to choice group" at bounding box center [1374, 404] width 143 height 18
checkbox input "false"
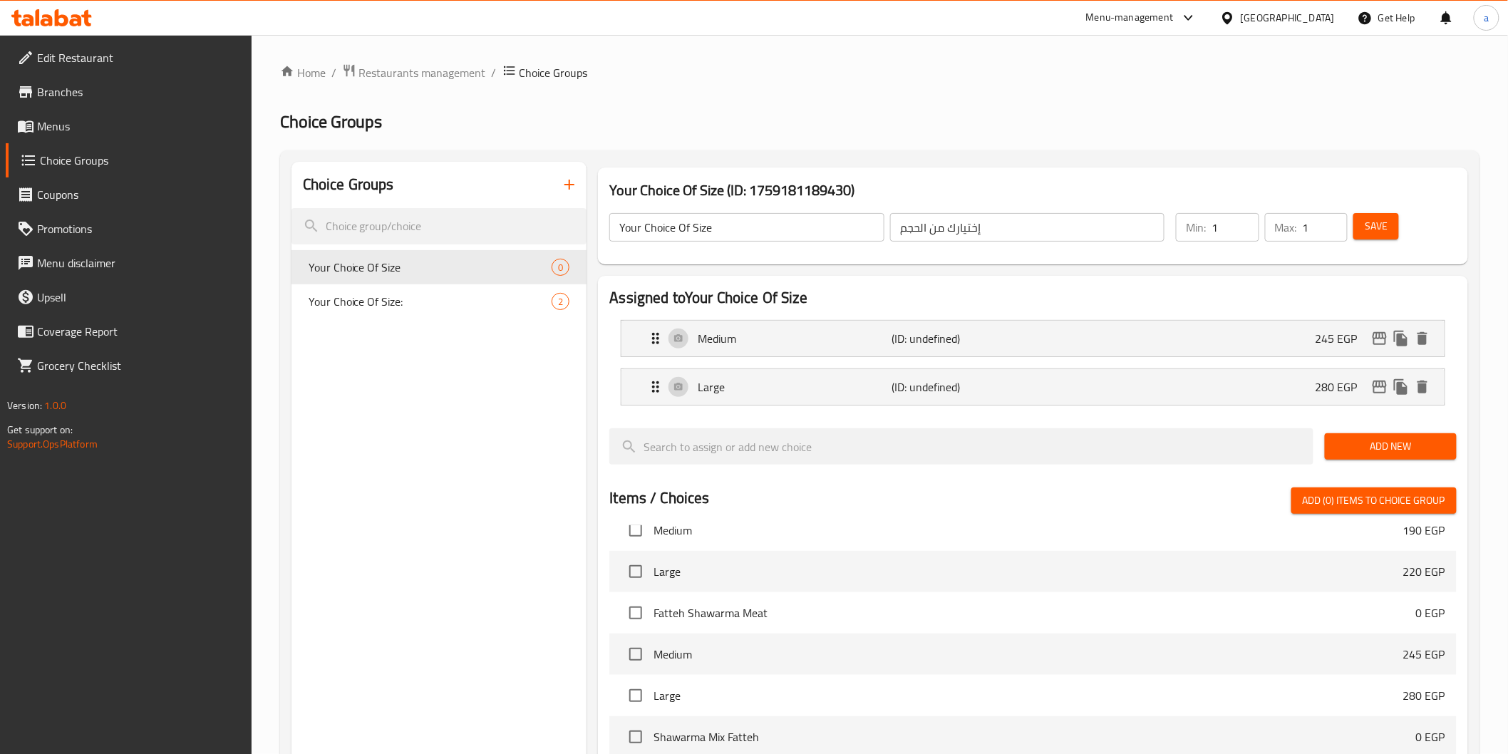
click at [1385, 231] on span "Save" at bounding box center [1376, 226] width 23 height 18
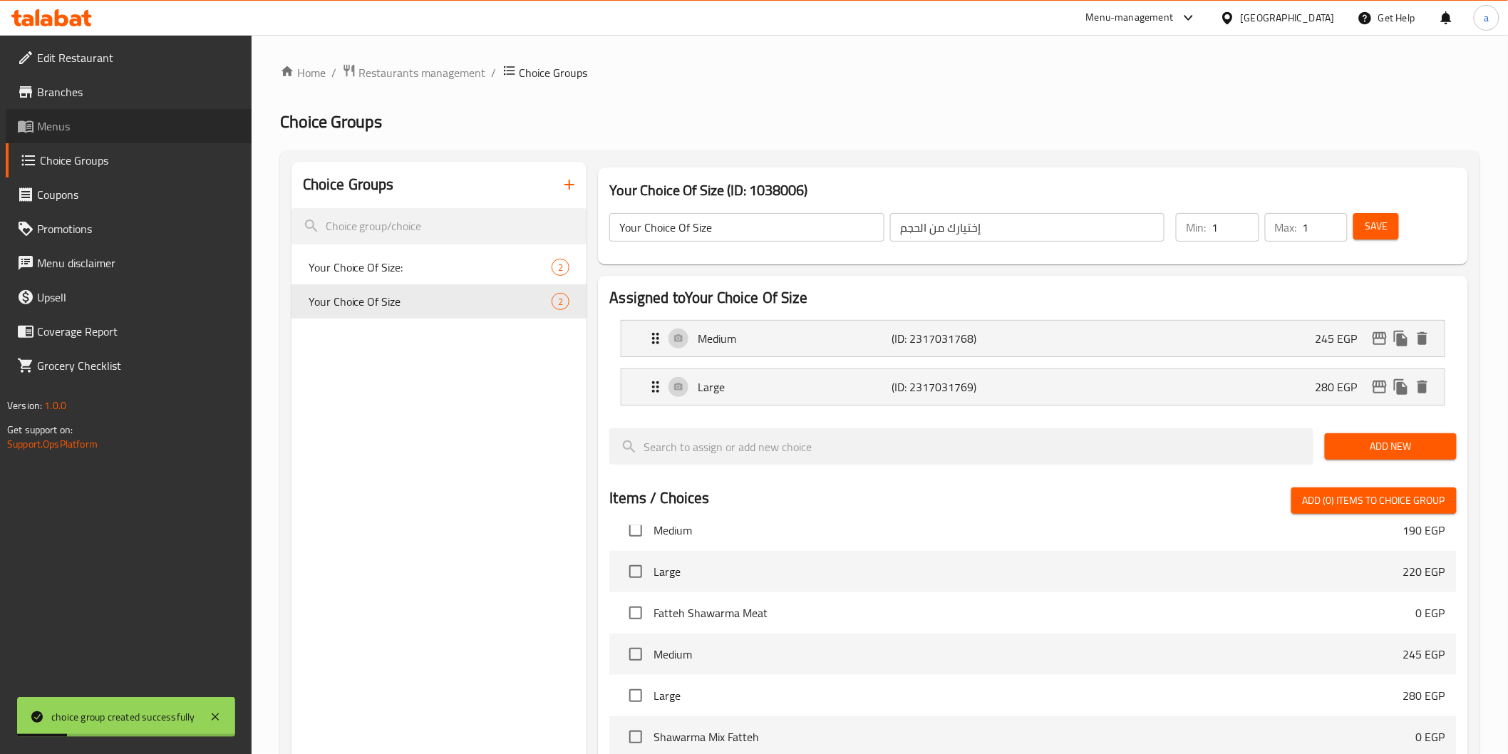
click at [104, 129] on span "Menus" at bounding box center [138, 126] width 203 height 17
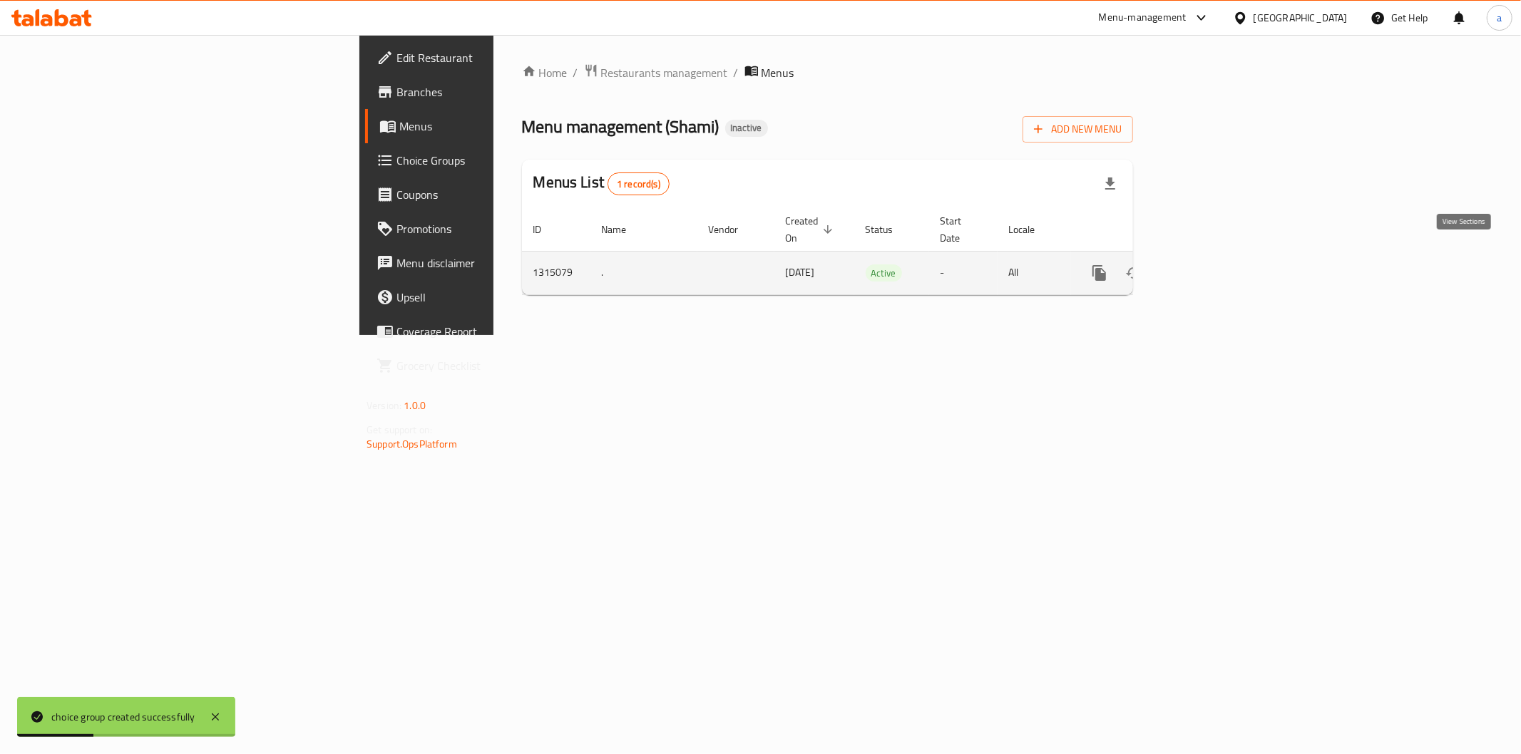
click at [1210, 264] on icon "enhanced table" at bounding box center [1201, 272] width 17 height 17
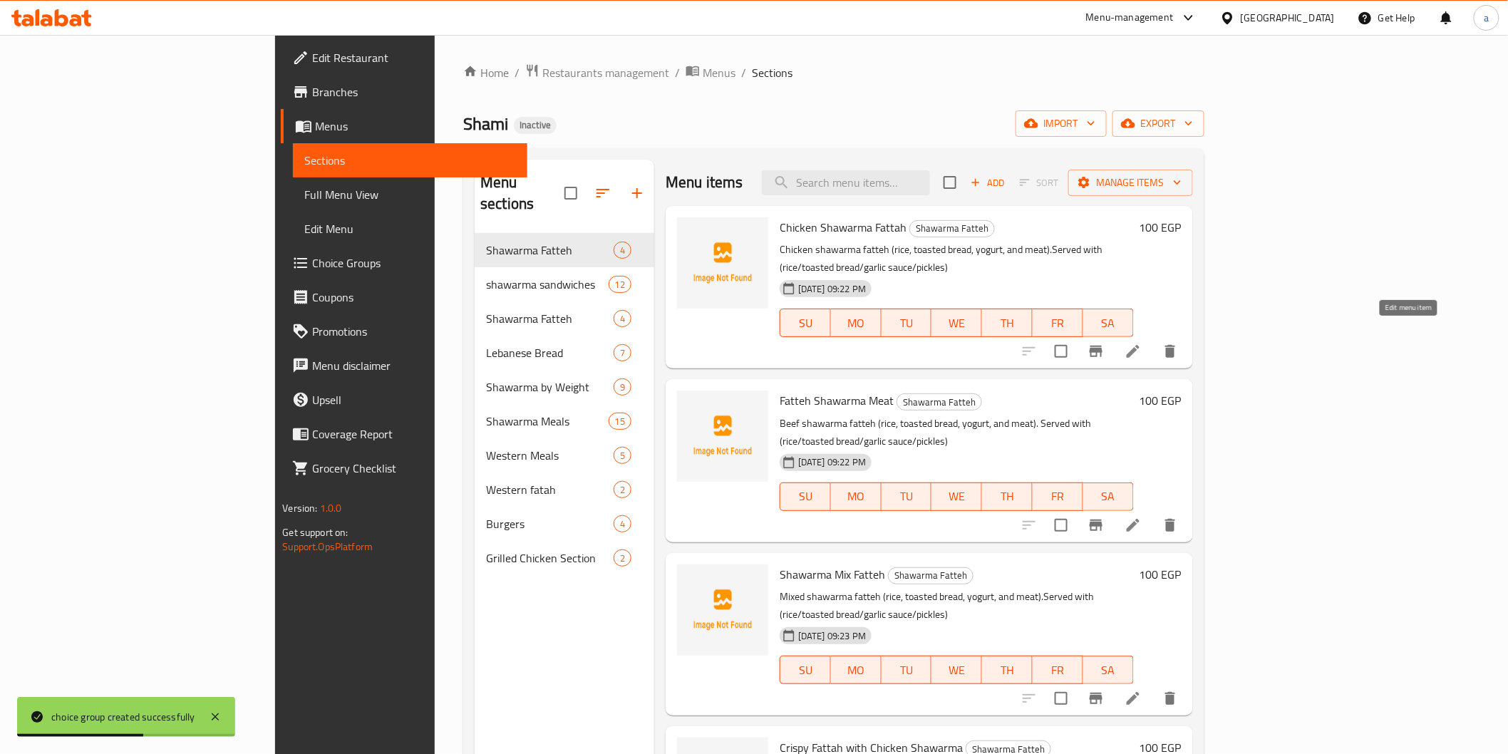
click at [1142, 343] on icon at bounding box center [1133, 351] width 17 height 17
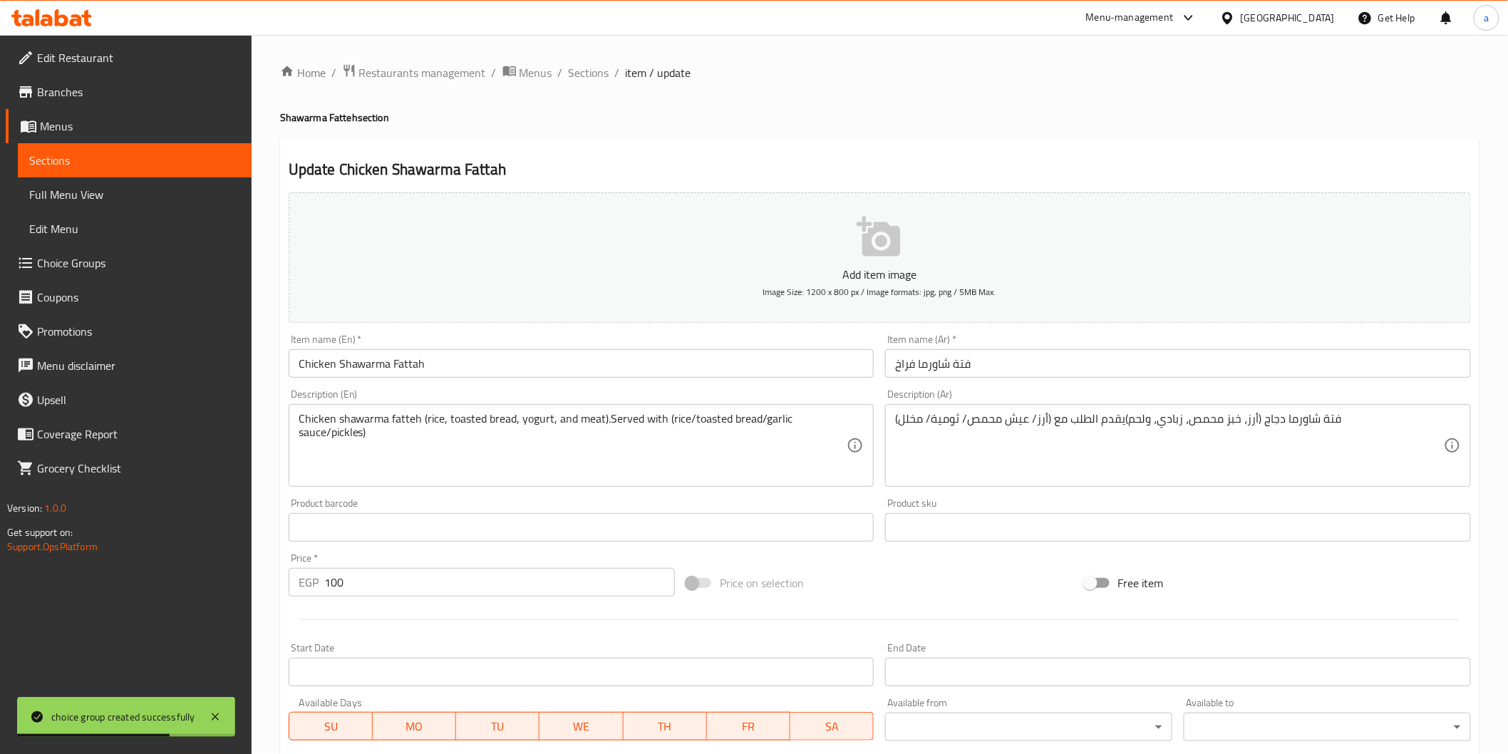
drag, startPoint x: 533, startPoint y: 592, endPoint x: 419, endPoint y: 592, distance: 114.1
click at [419, 592] on input "100" at bounding box center [499, 582] width 351 height 29
type input "1"
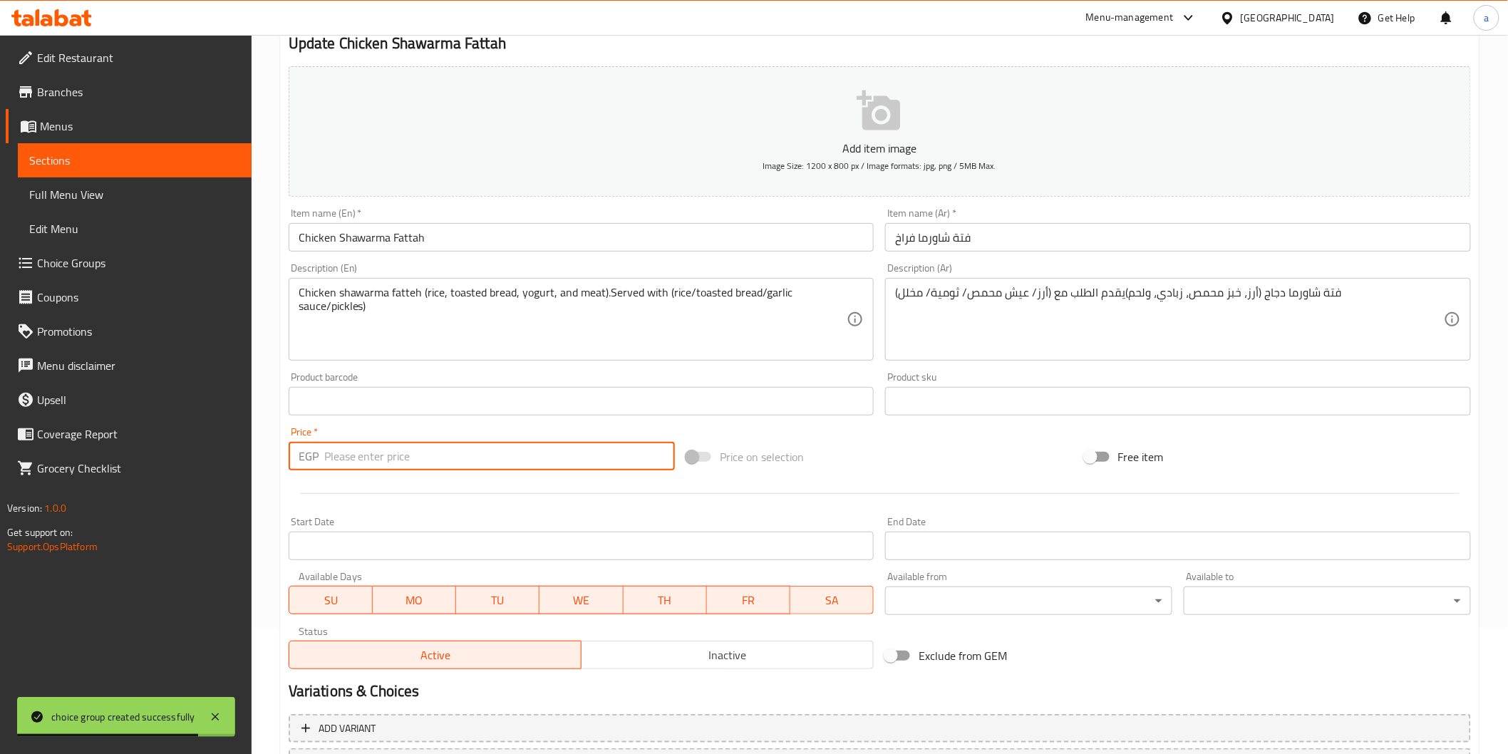
scroll to position [250, 0]
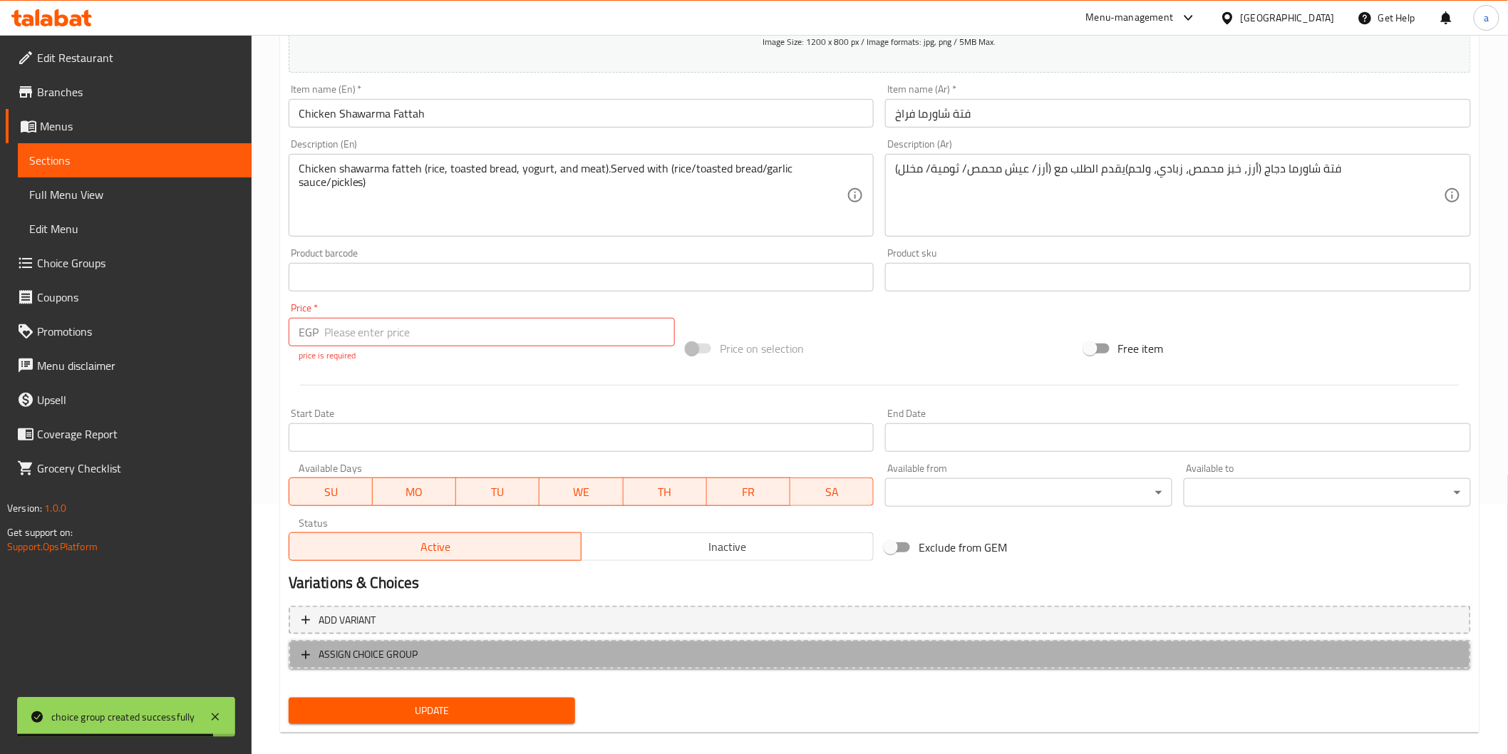
click at [701, 642] on button "ASSIGN CHOICE GROUP" at bounding box center [880, 654] width 1183 height 29
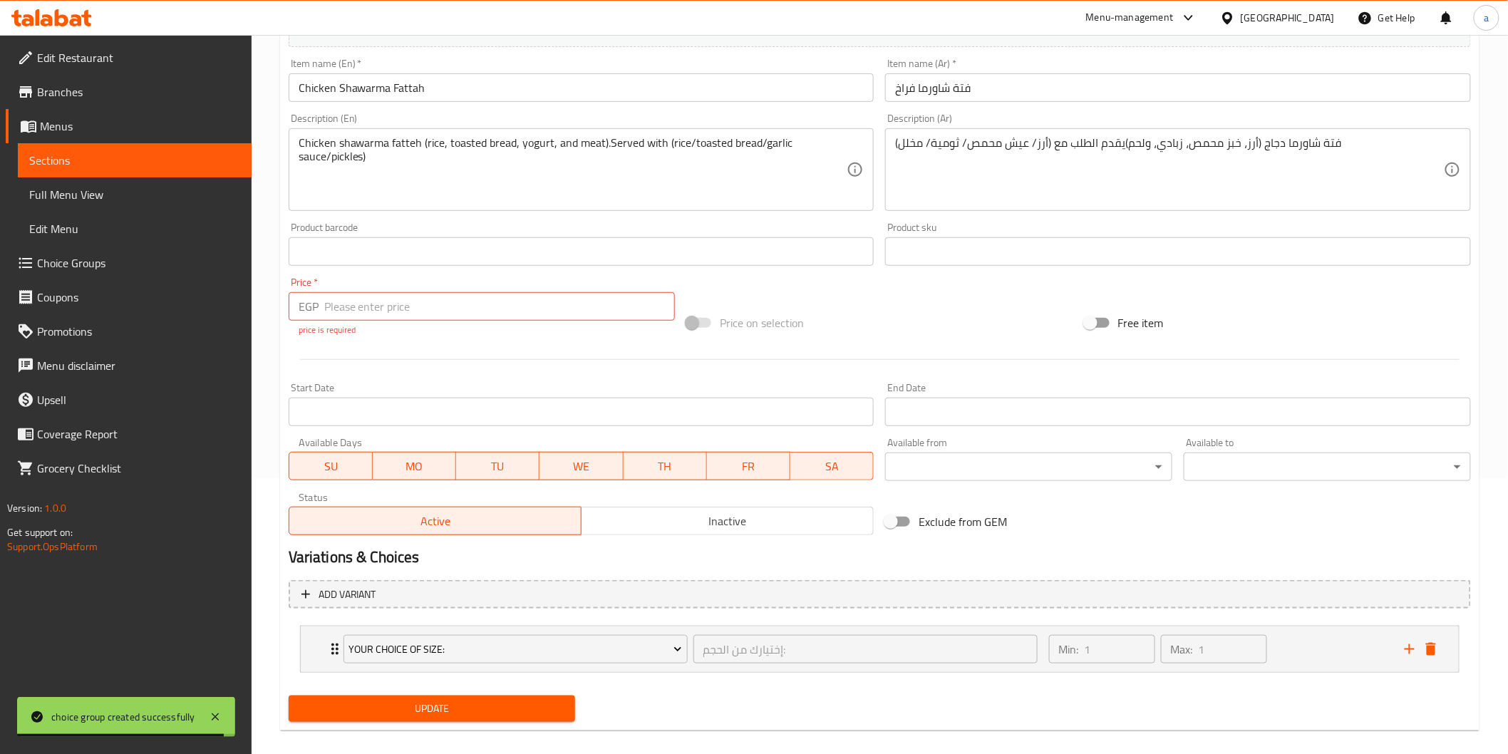
scroll to position [290, 0]
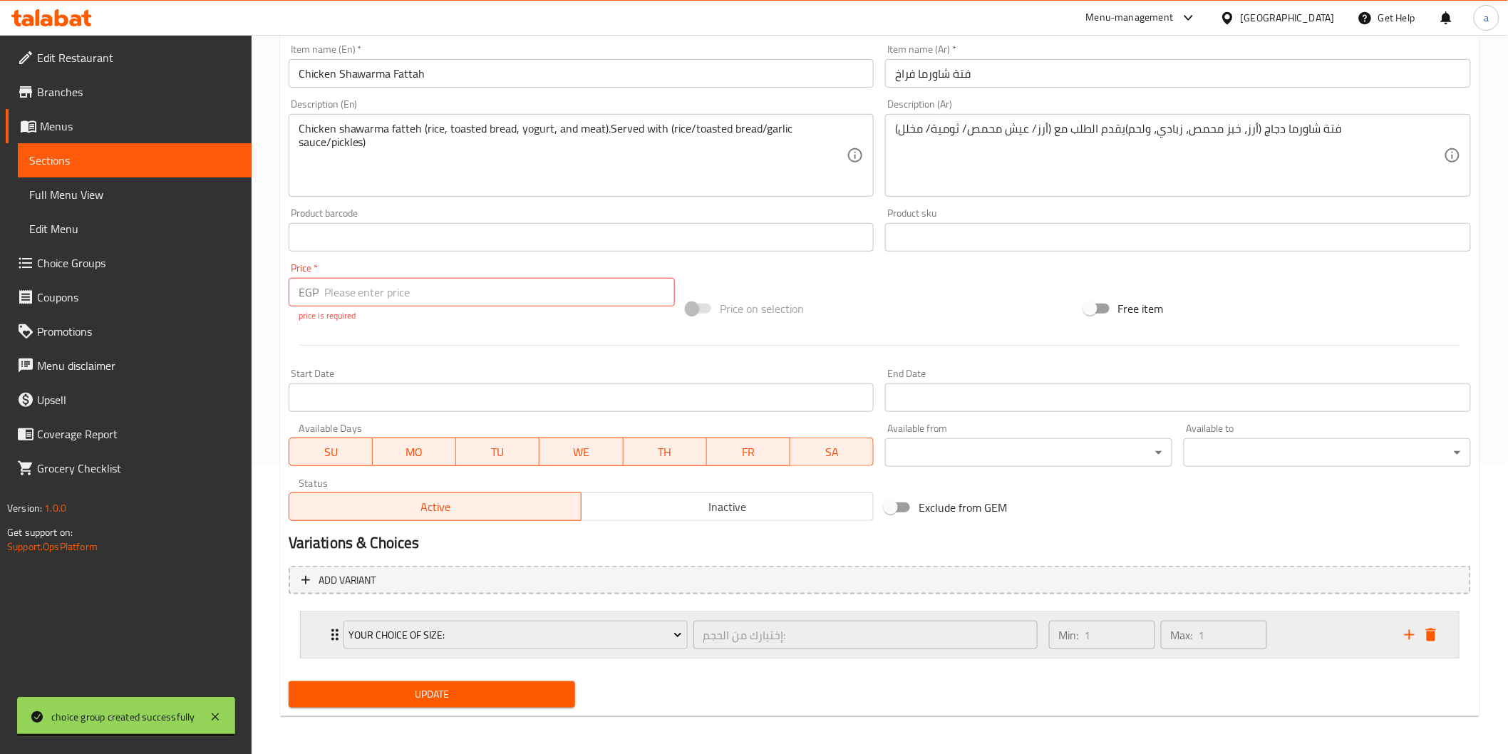
click at [1284, 639] on div "Min: 1 ​ Max: 1 ​" at bounding box center [1219, 635] width 356 height 46
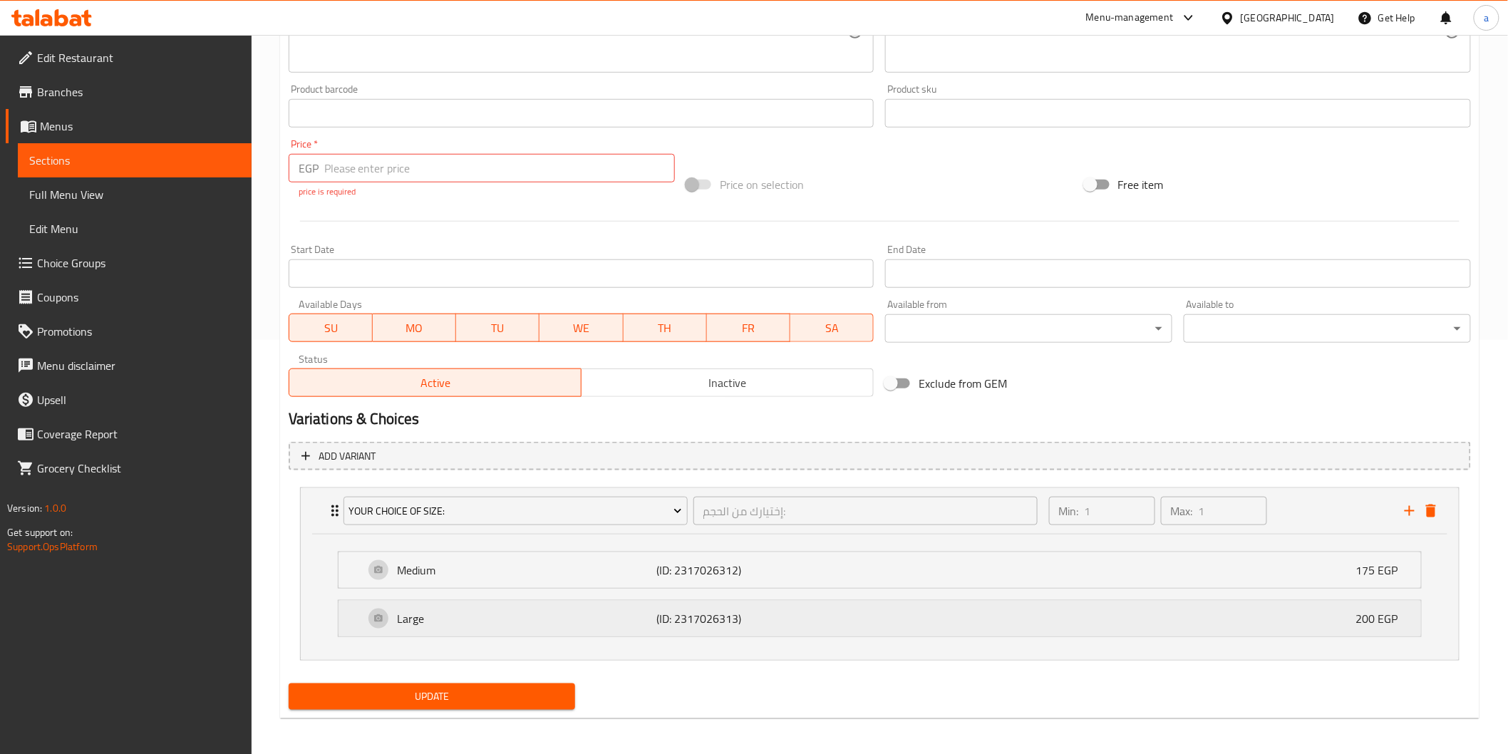
scroll to position [417, 0]
click at [1414, 518] on div "Your Choice Of Size: إختيارك من الحجم: ​ Min: 1 ​ Max: 1 ​" at bounding box center [884, 508] width 1116 height 46
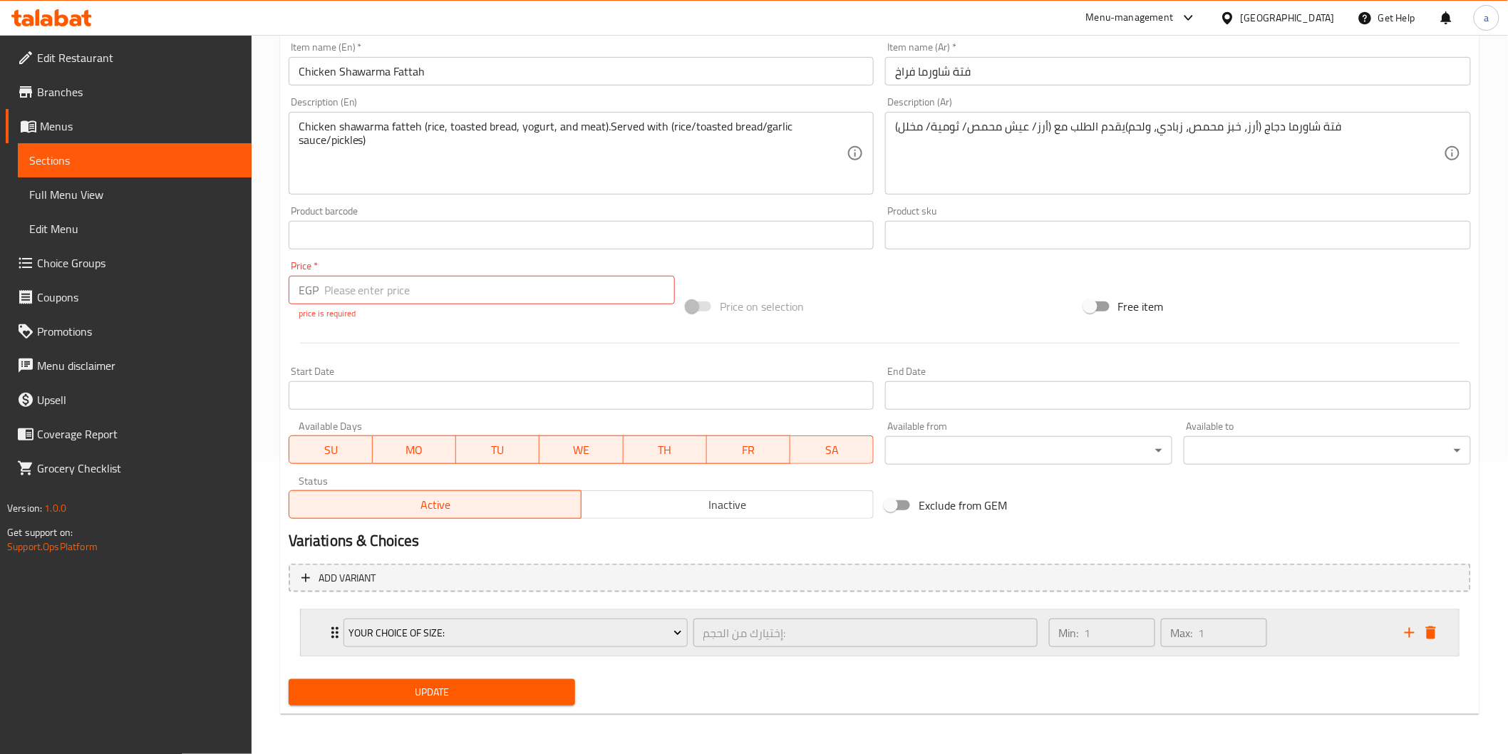
scroll to position [290, 0]
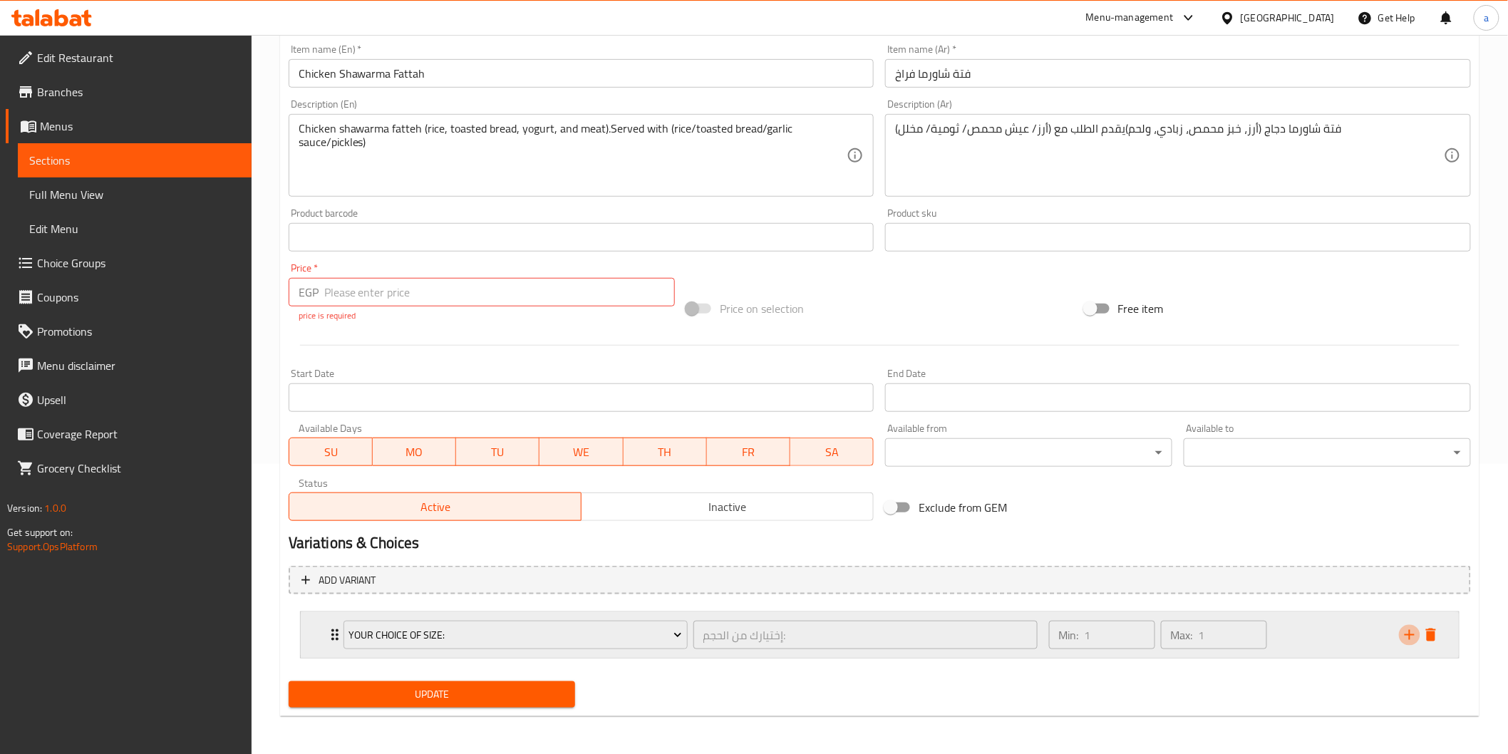
click at [1412, 630] on icon "add" at bounding box center [1410, 635] width 17 height 17
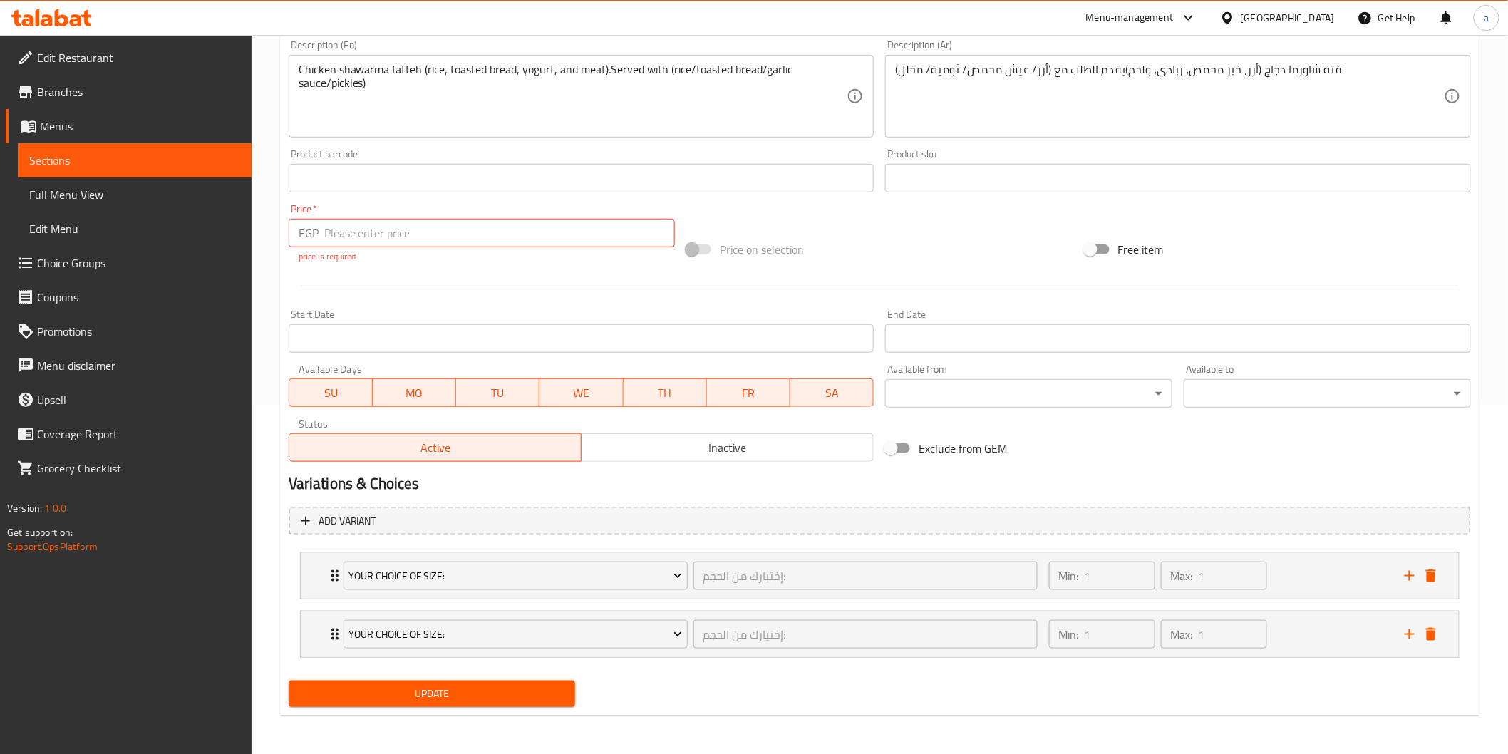
click at [1376, 640] on div "Min: 1 ​ Max: 1 ​" at bounding box center [1219, 635] width 356 height 46
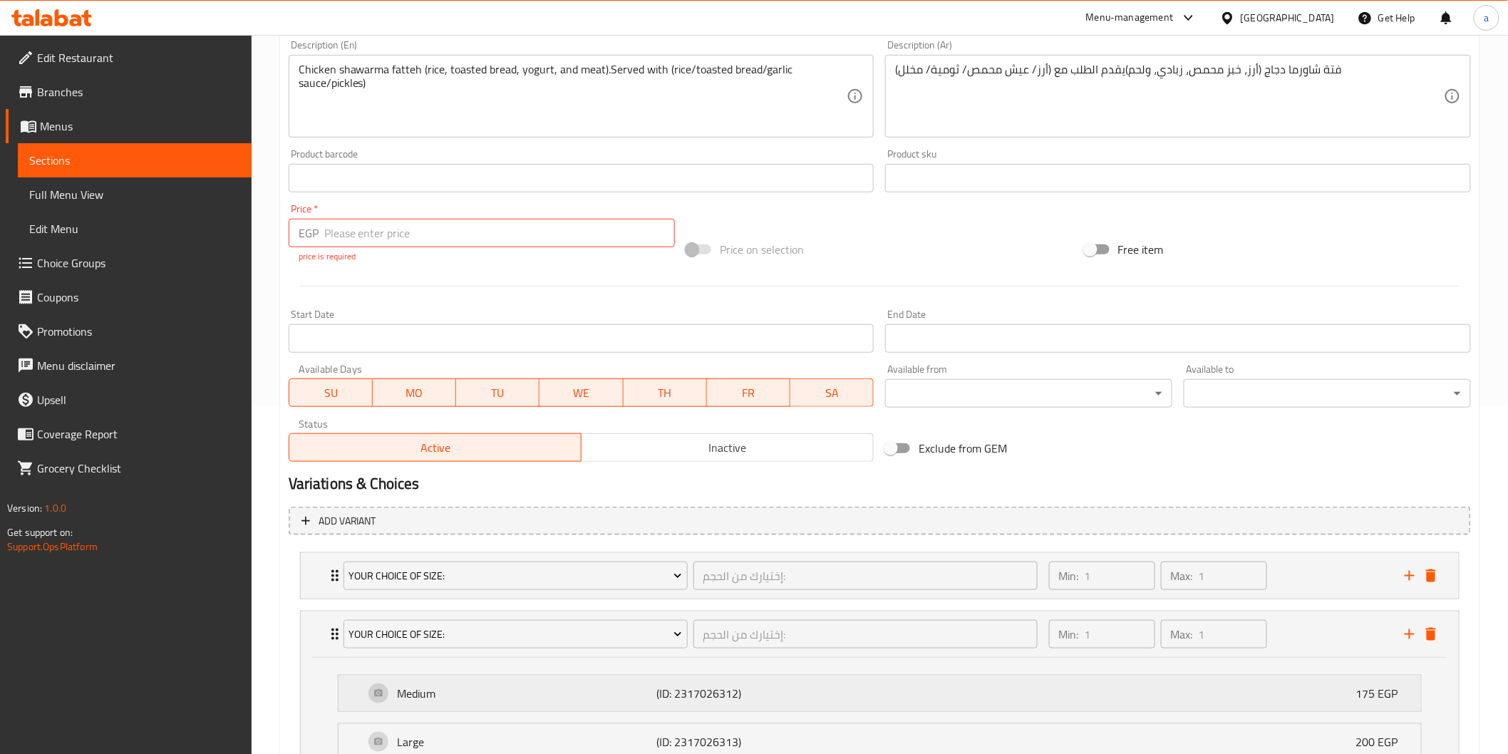
scroll to position [417, 0]
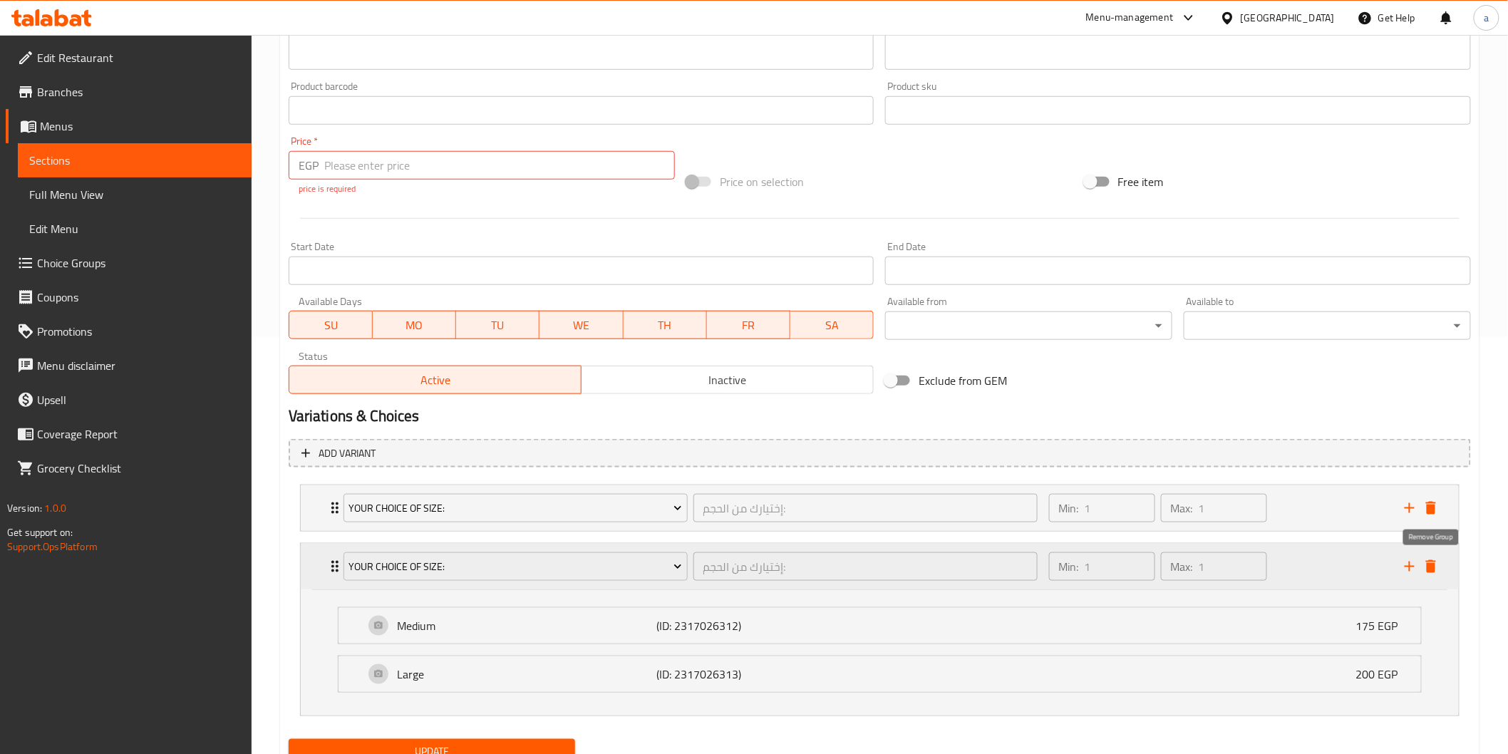
click at [1429, 567] on icon "delete" at bounding box center [1431, 566] width 10 height 13
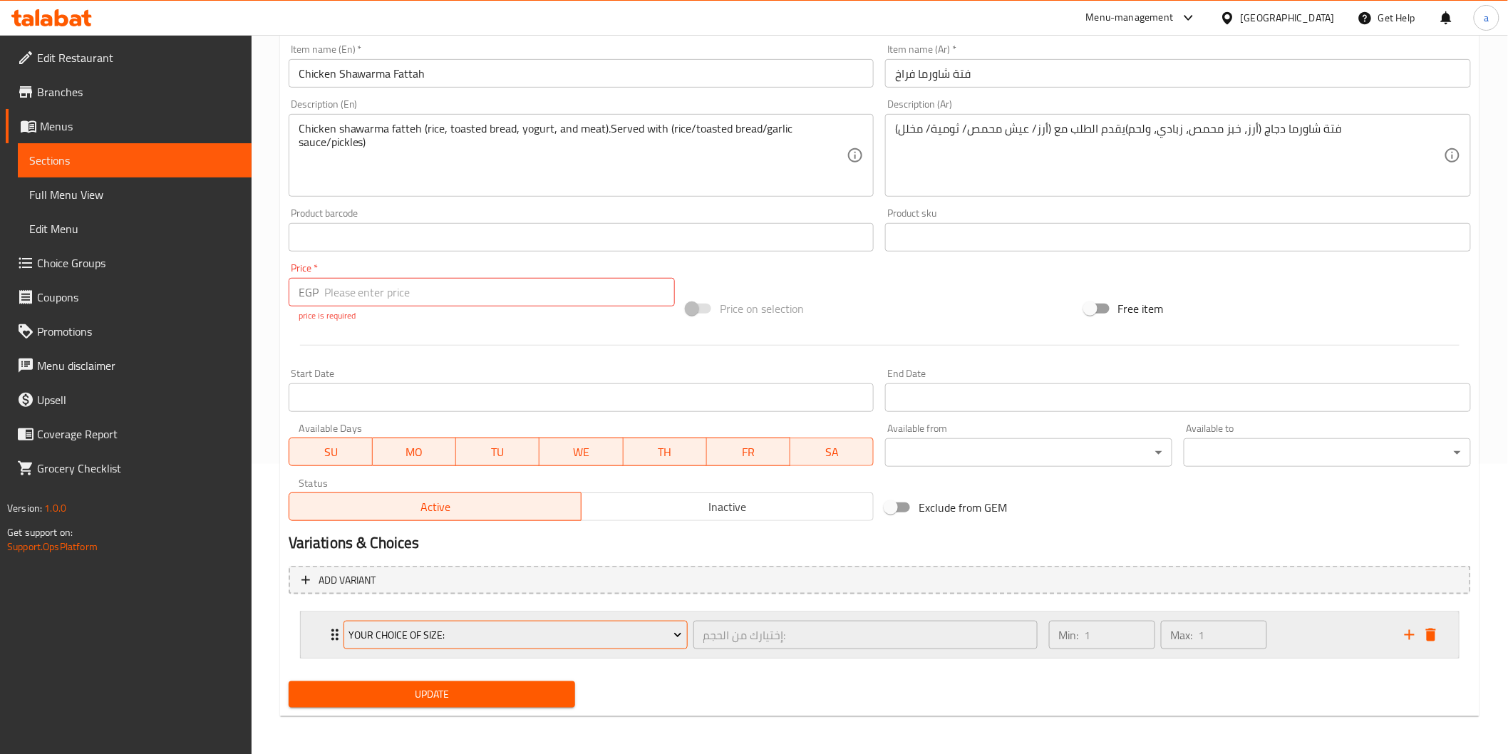
click at [530, 646] on button "Your Choice Of Size:" at bounding box center [516, 635] width 344 height 29
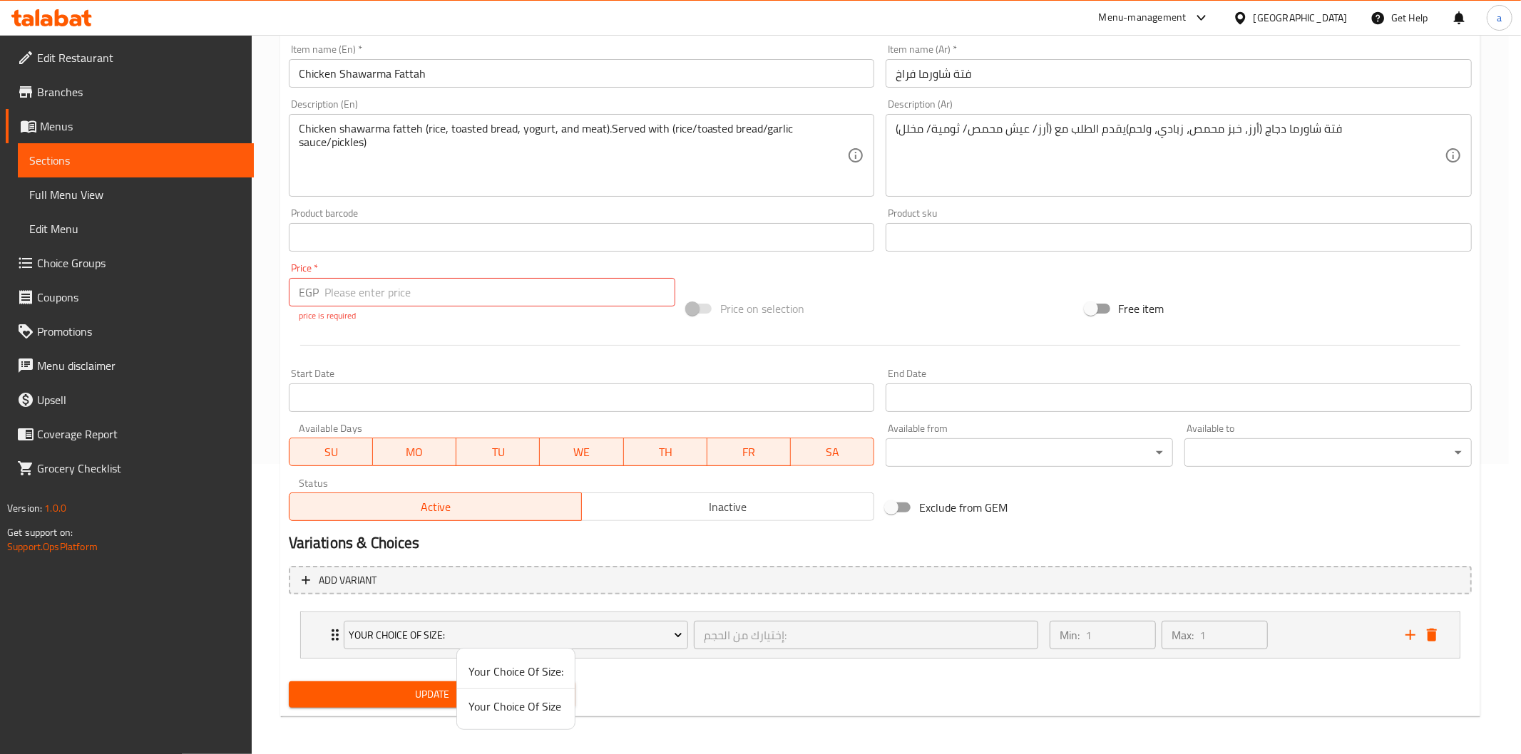
click at [518, 706] on span "Your Choice Of Size" at bounding box center [515, 706] width 95 height 17
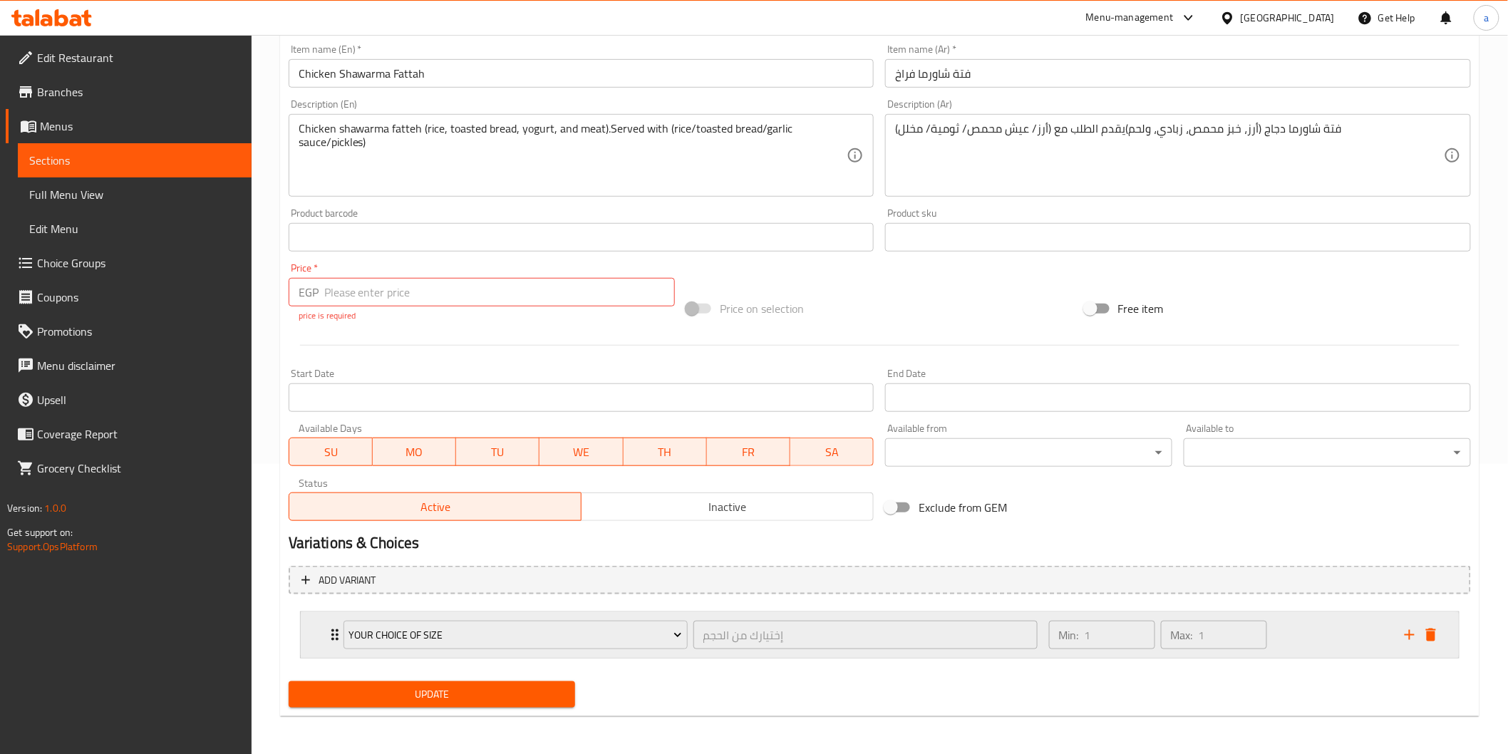
drag, startPoint x: 1301, startPoint y: 640, endPoint x: 1295, endPoint y: 656, distance: 16.9
click at [1303, 640] on div "Min: 1 ​ Max: 1 ​" at bounding box center [1219, 635] width 356 height 46
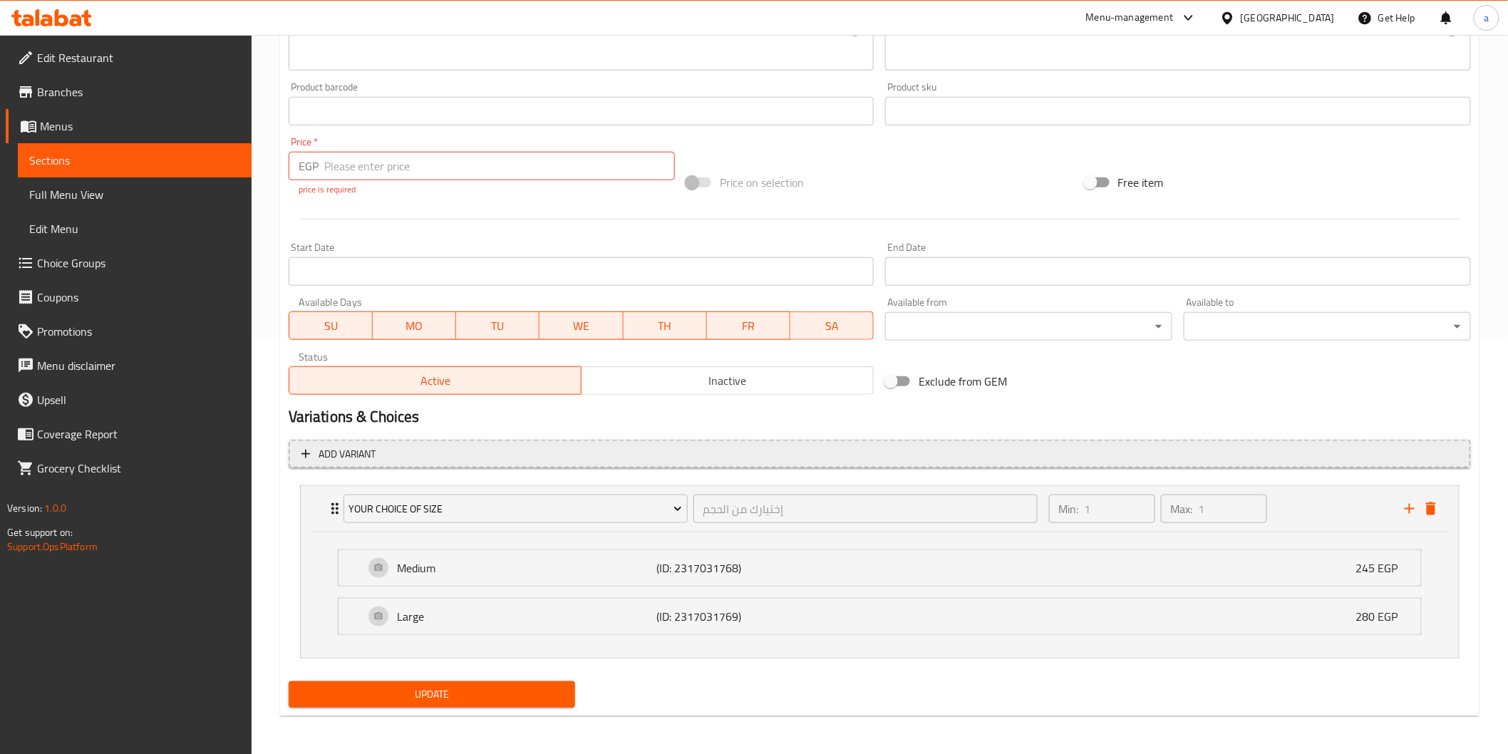
scroll to position [417, 0]
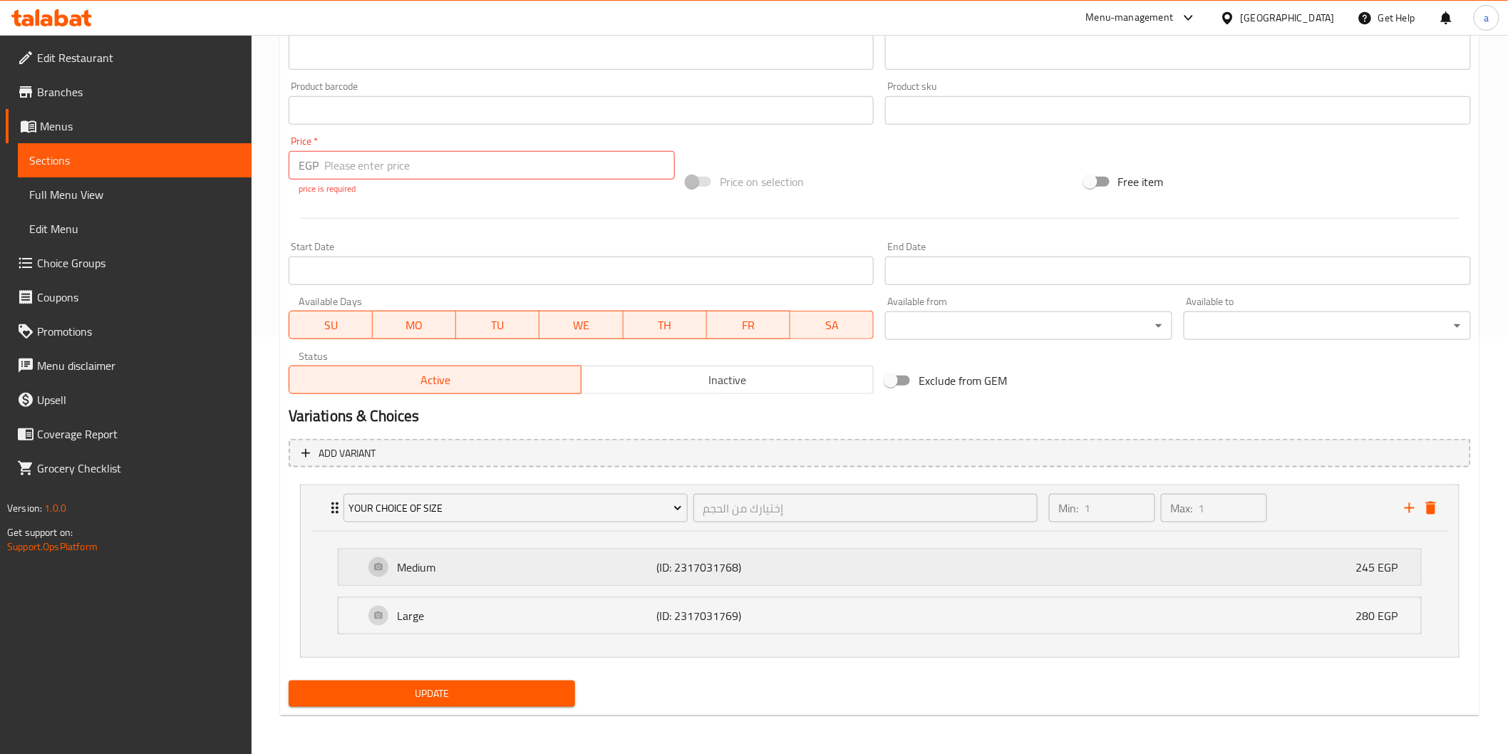
click at [1328, 569] on div "Medium (ID: 2317031768) 245 EGP" at bounding box center [884, 568] width 1040 height 36
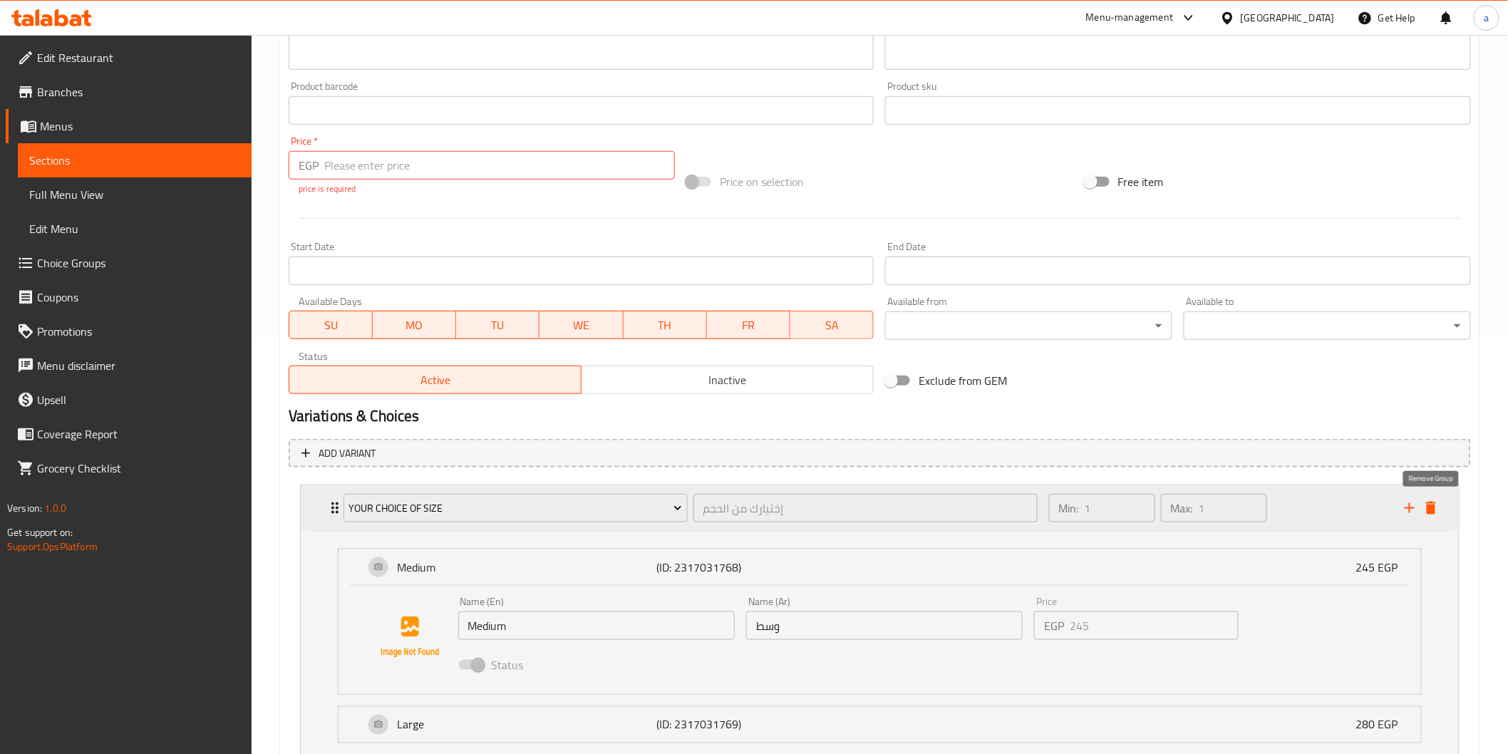
click at [1429, 509] on icon "delete" at bounding box center [1431, 508] width 10 height 13
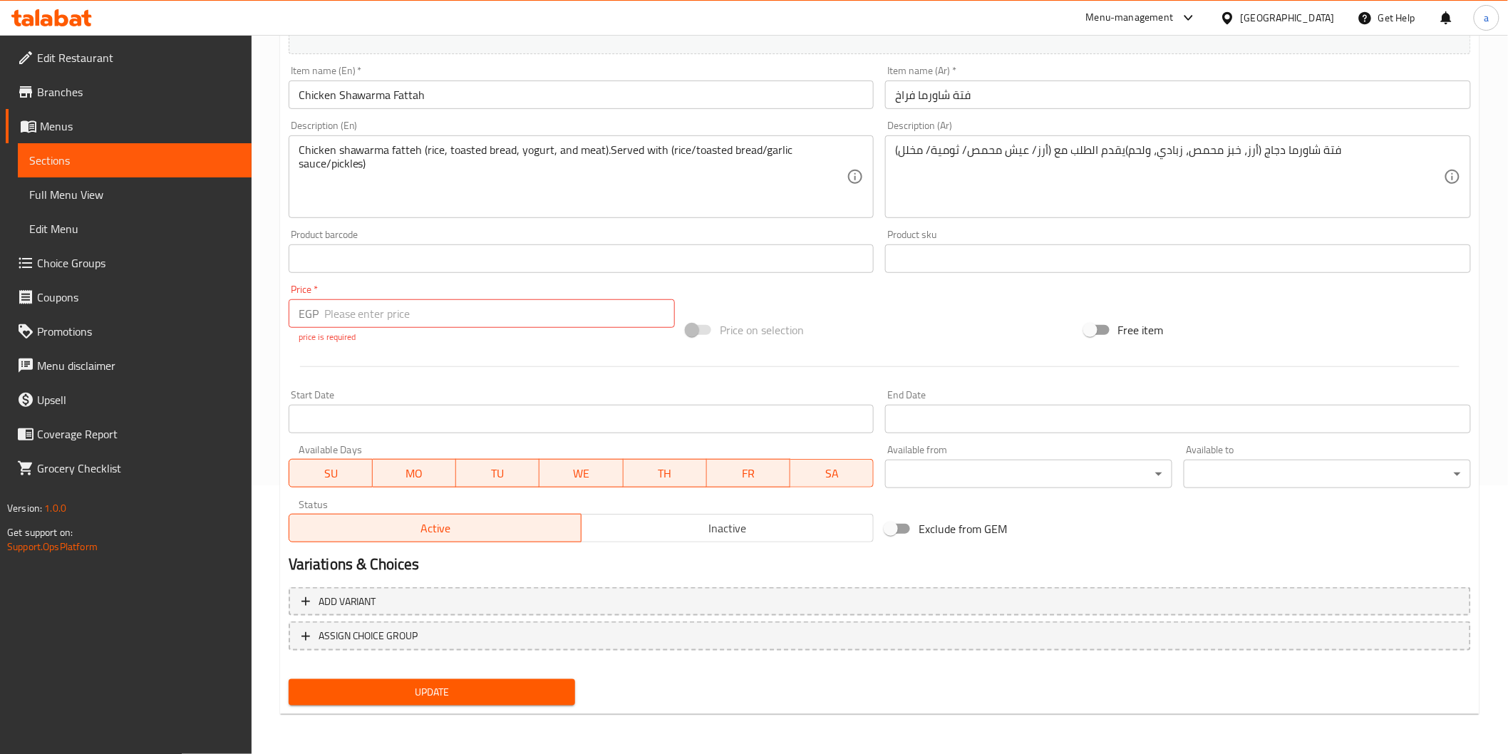
scroll to position [266, 0]
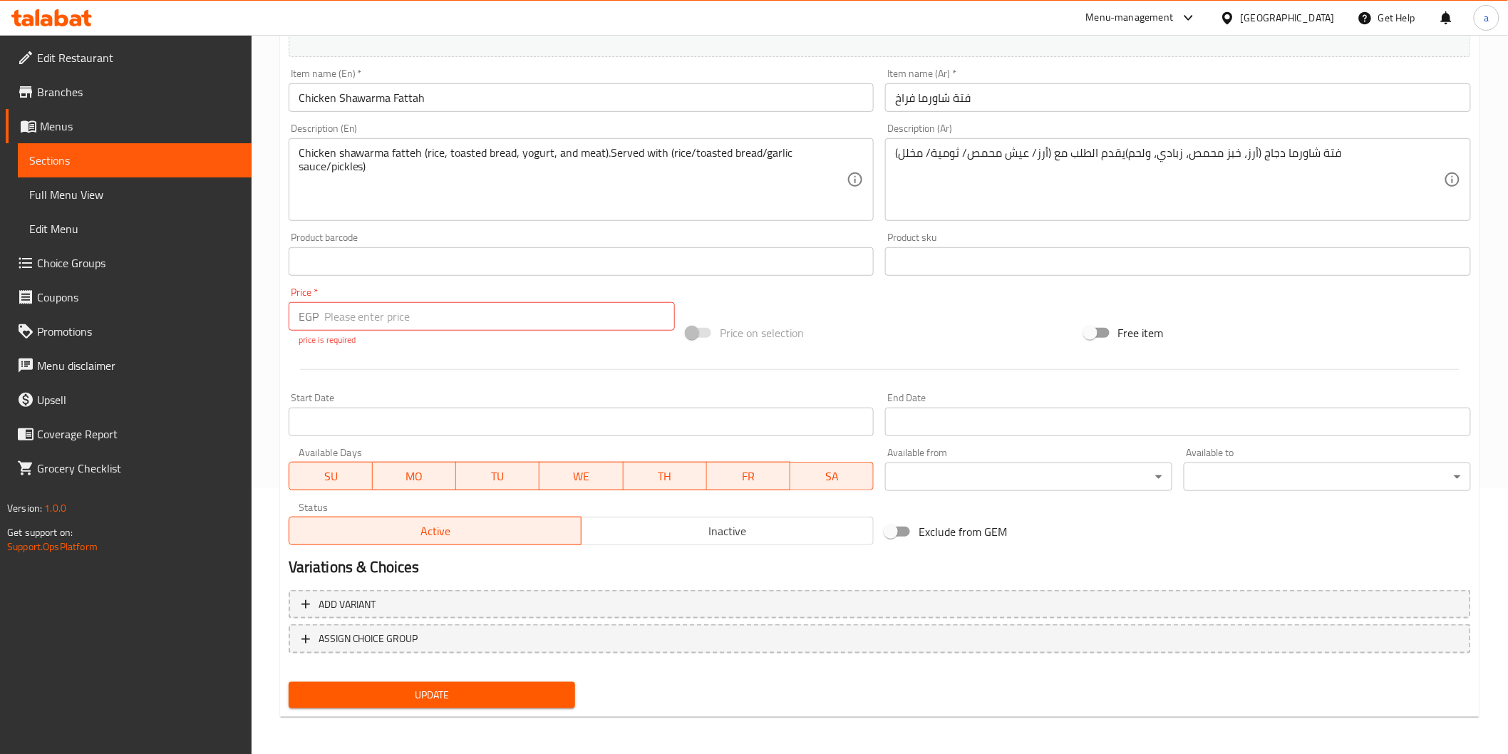
click at [586, 310] on input "number" at bounding box center [499, 316] width 351 height 29
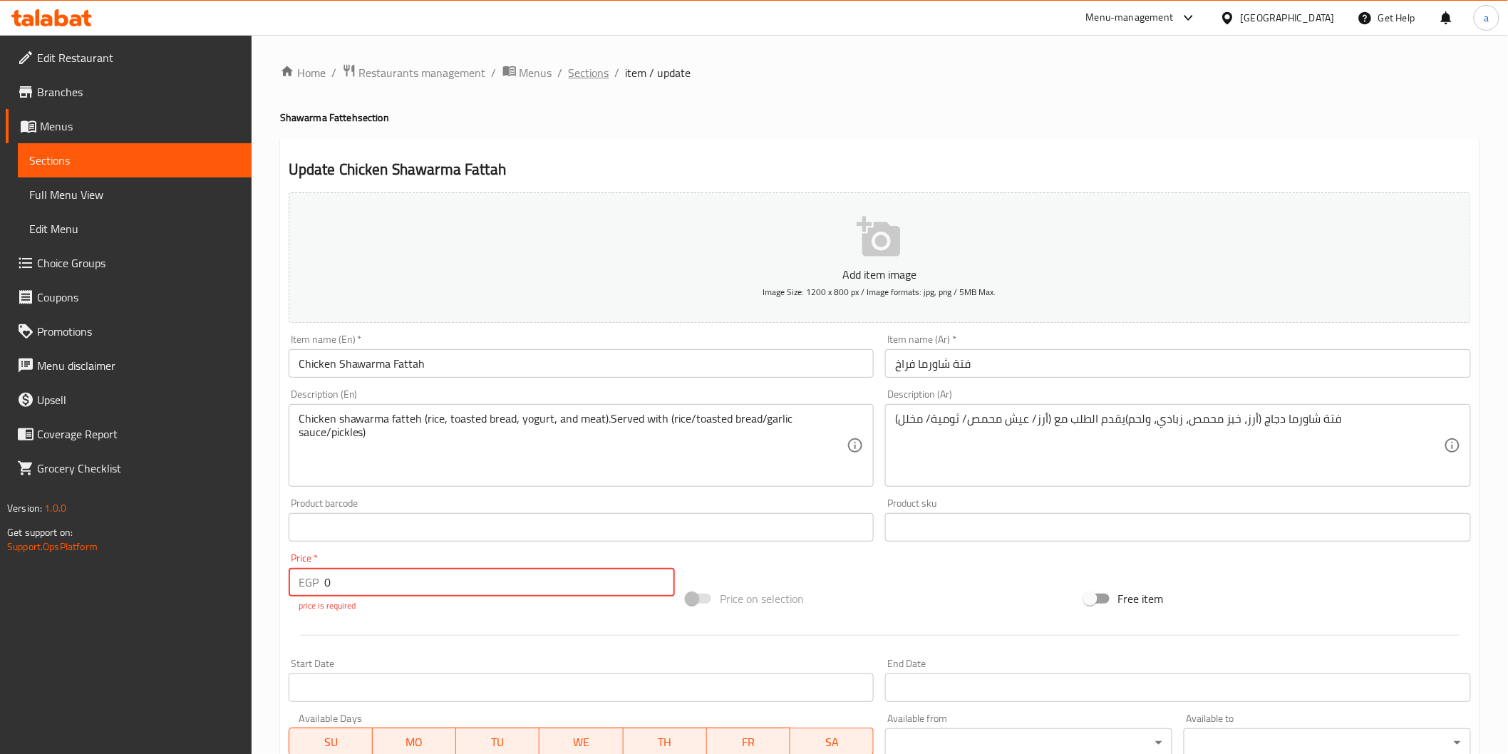
type input "0"
click at [574, 76] on span "Sections" at bounding box center [589, 72] width 41 height 17
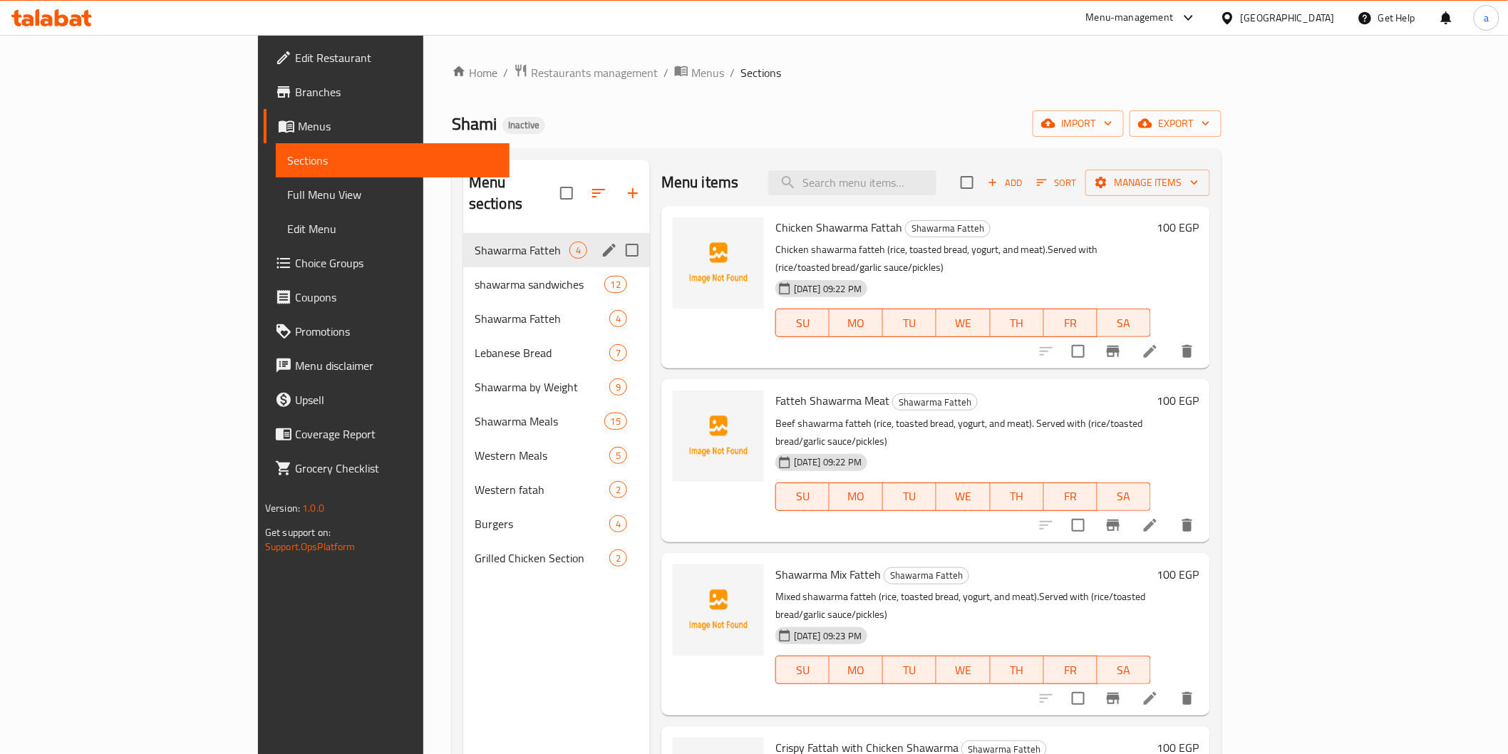
click at [617, 235] on input "Menu sections" at bounding box center [632, 250] width 30 height 30
checkbox input "true"
click at [558, 187] on icon "button" at bounding box center [564, 193] width 13 height 13
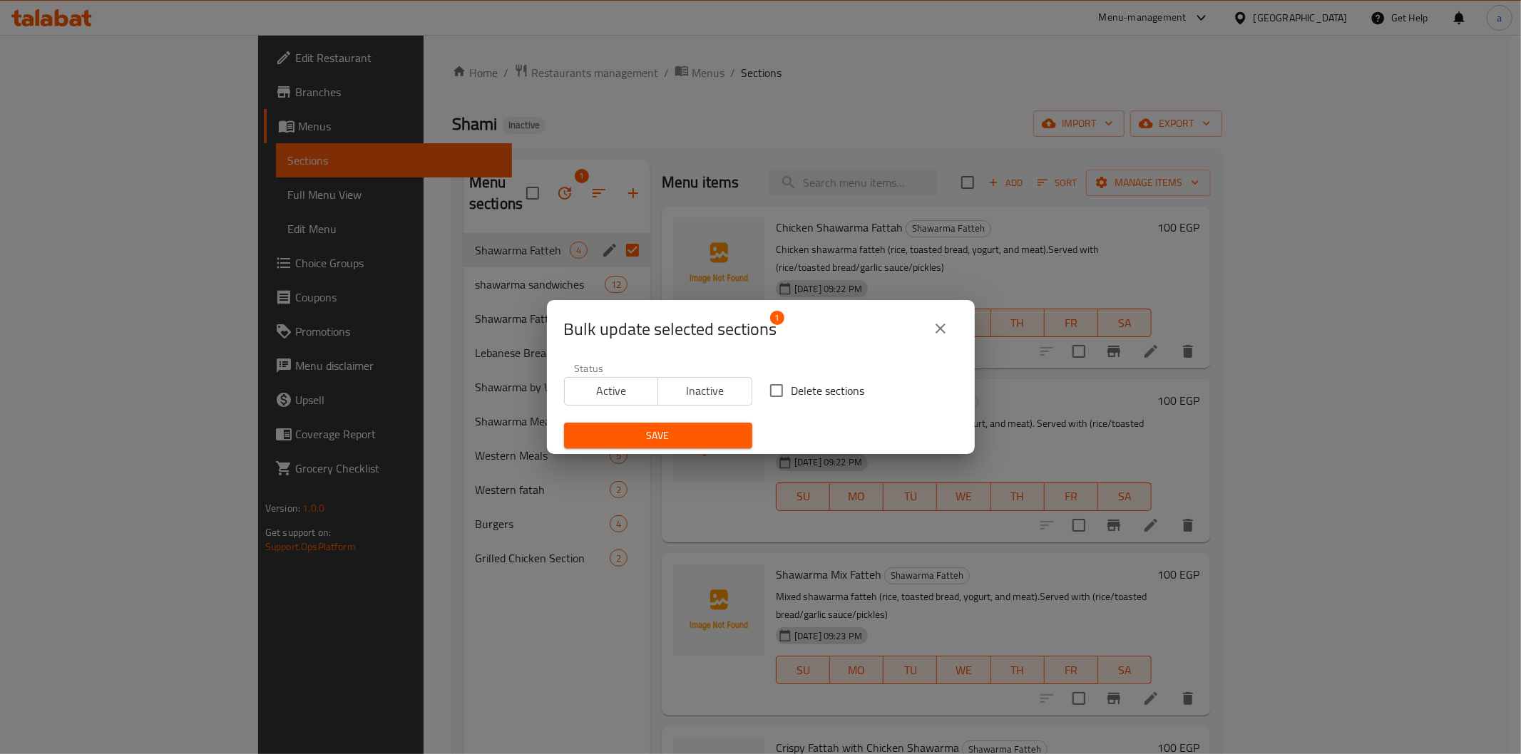
click at [773, 388] on input "Delete sections" at bounding box center [776, 391] width 30 height 30
checkbox input "true"
click at [701, 436] on span "Save" at bounding box center [657, 436] width 165 height 18
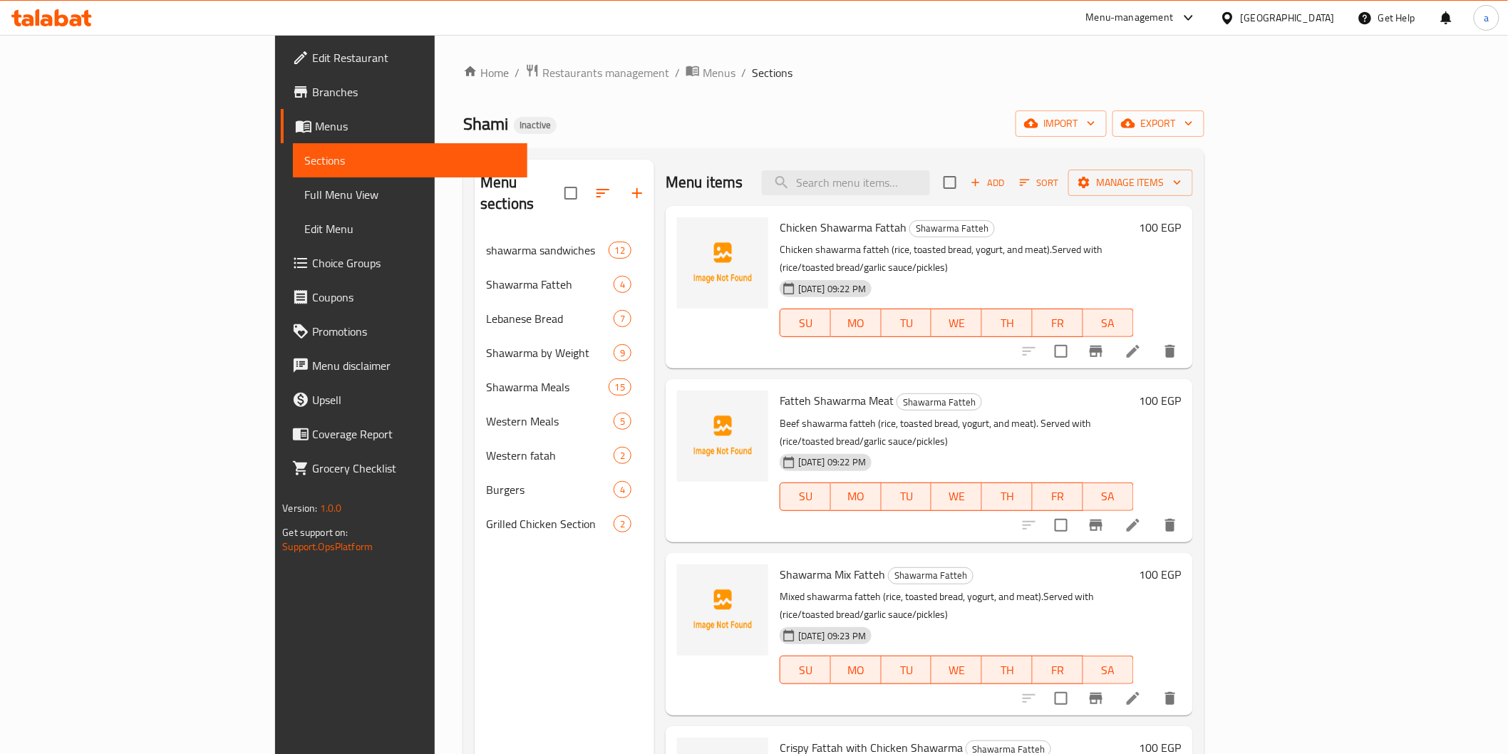
click at [304, 196] on span "Full Menu View" at bounding box center [409, 194] width 211 height 17
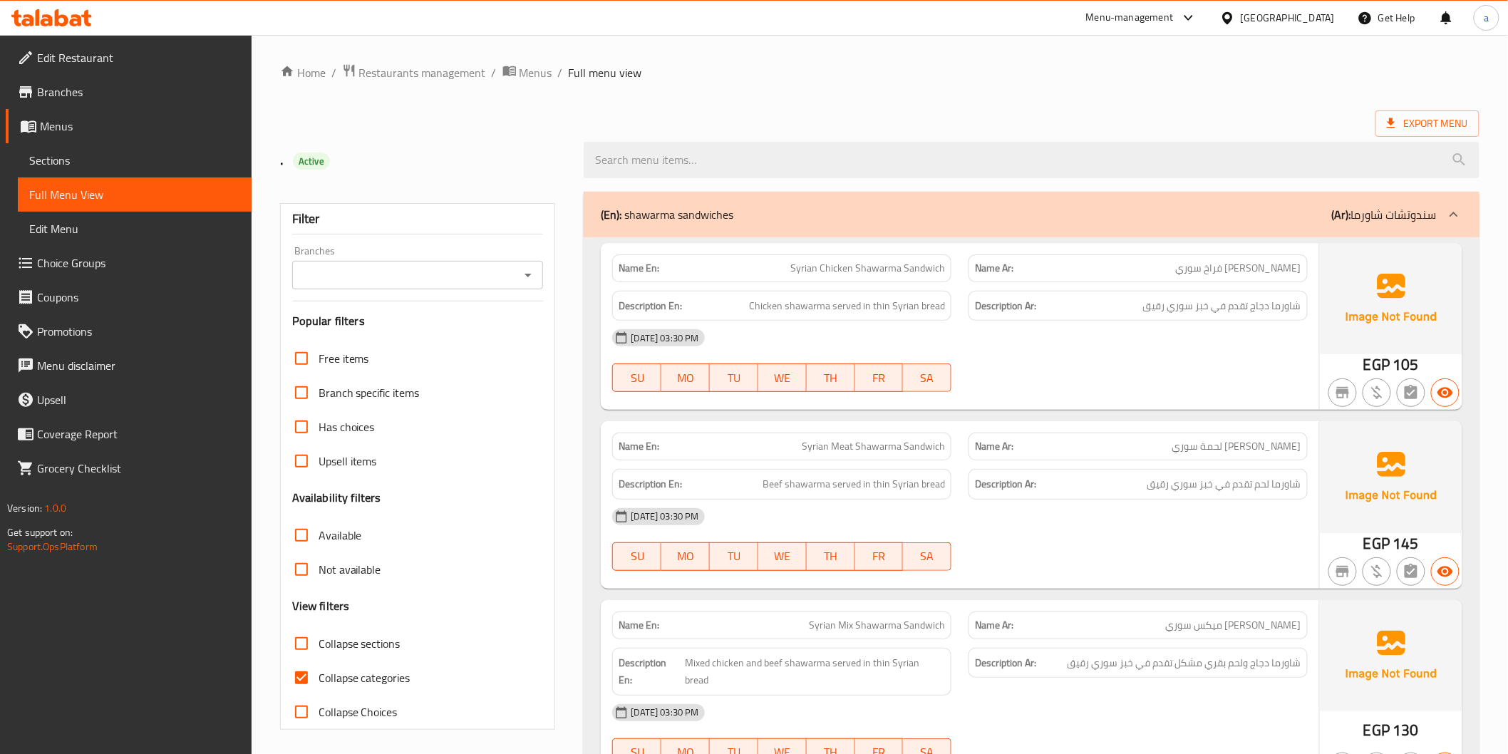
click at [362, 673] on span "Collapse categories" at bounding box center [365, 677] width 92 height 17
click at [319, 673] on input "Collapse categories" at bounding box center [301, 678] width 34 height 34
checkbox input "false"
drag, startPoint x: 321, startPoint y: 657, endPoint x: 423, endPoint y: 656, distance: 101.9
click at [319, 657] on label "Collapse sections" at bounding box center [342, 644] width 116 height 34
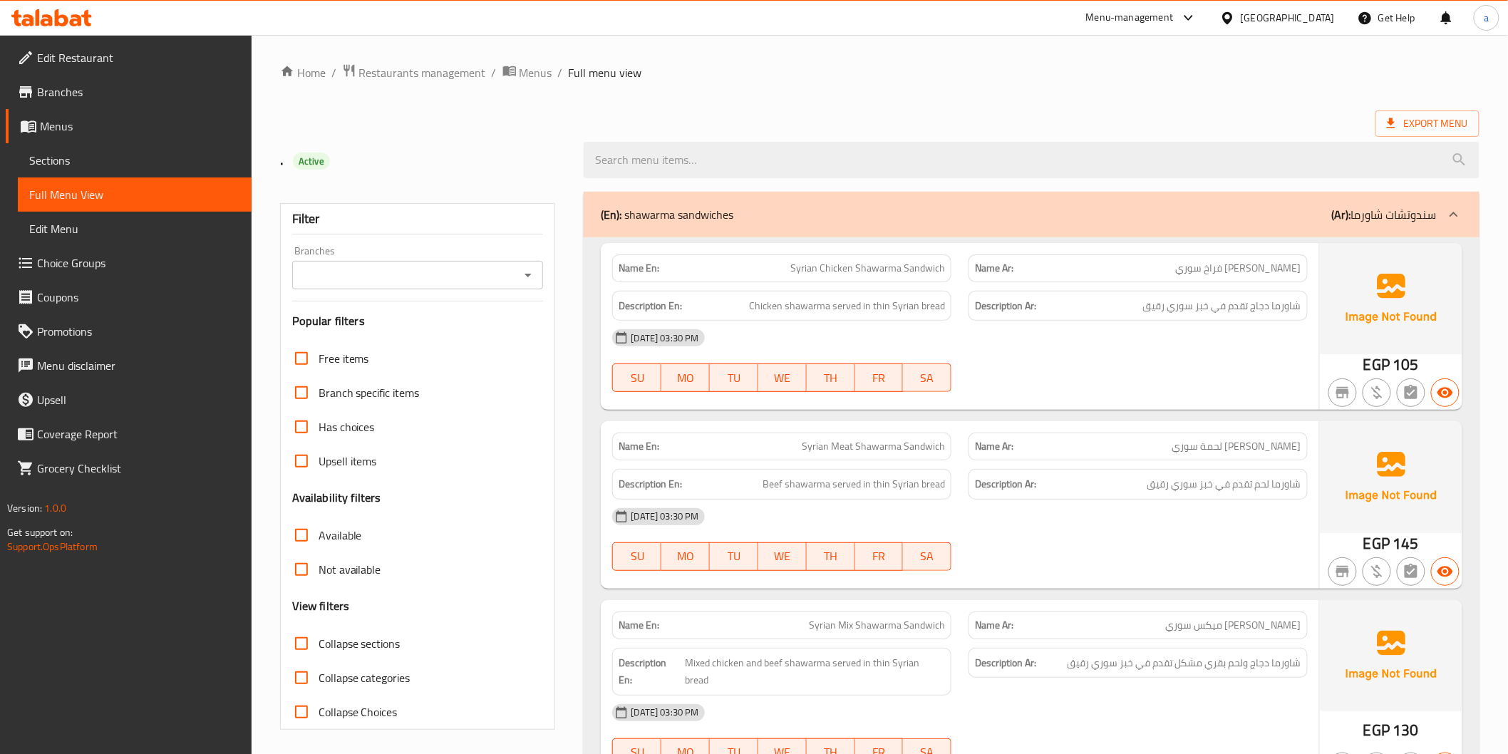
click at [319, 657] on input "Collapse sections" at bounding box center [301, 644] width 34 height 34
checkbox input "true"
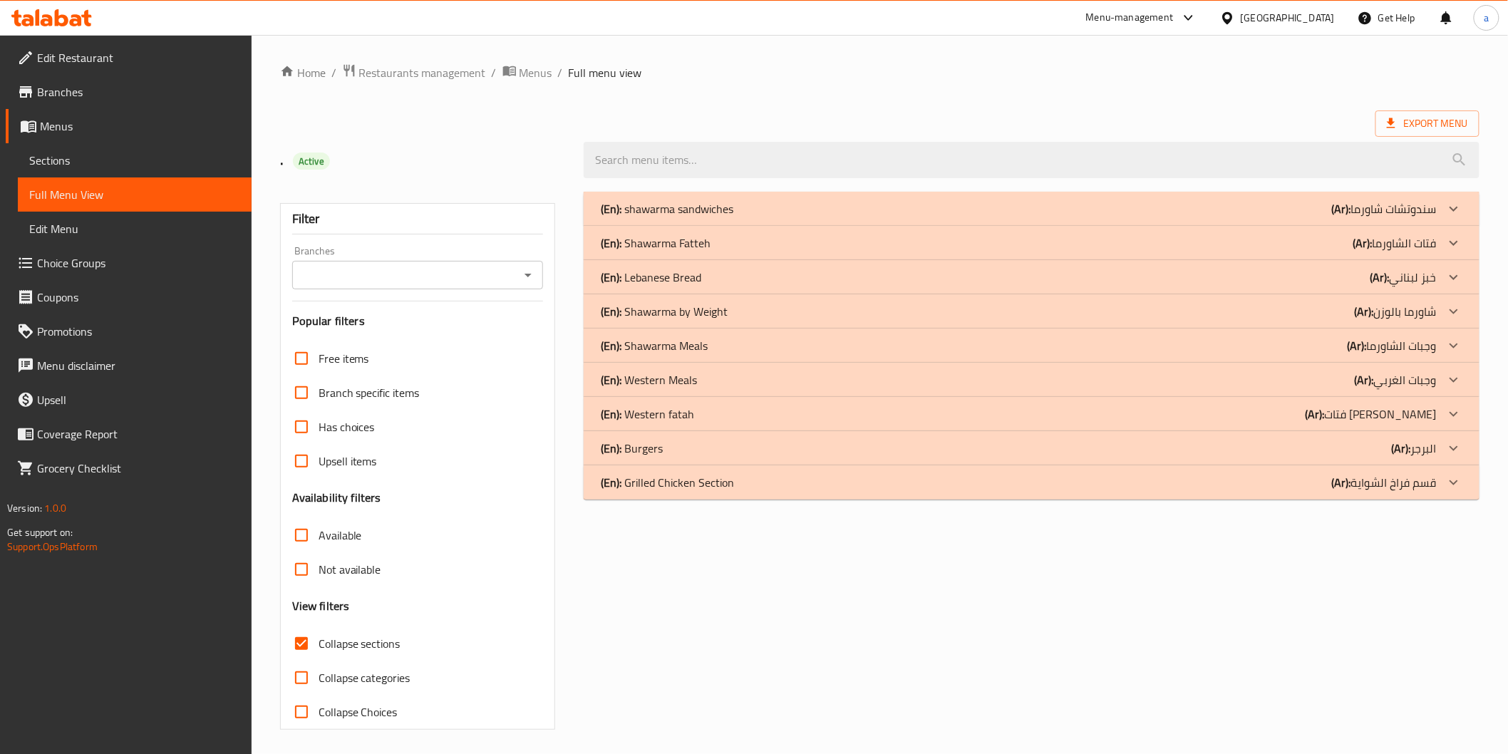
click at [900, 505] on div "(En): shawarma sandwiches (Ar): سندوتشات شاورما Name En: Syrian Chicken Shawarm…" at bounding box center [1031, 460] width 912 height 555
click at [900, 480] on div "(En): Grilled Chicken Section (Ar): قسم فراخ الشواية" at bounding box center [1018, 482] width 835 height 17
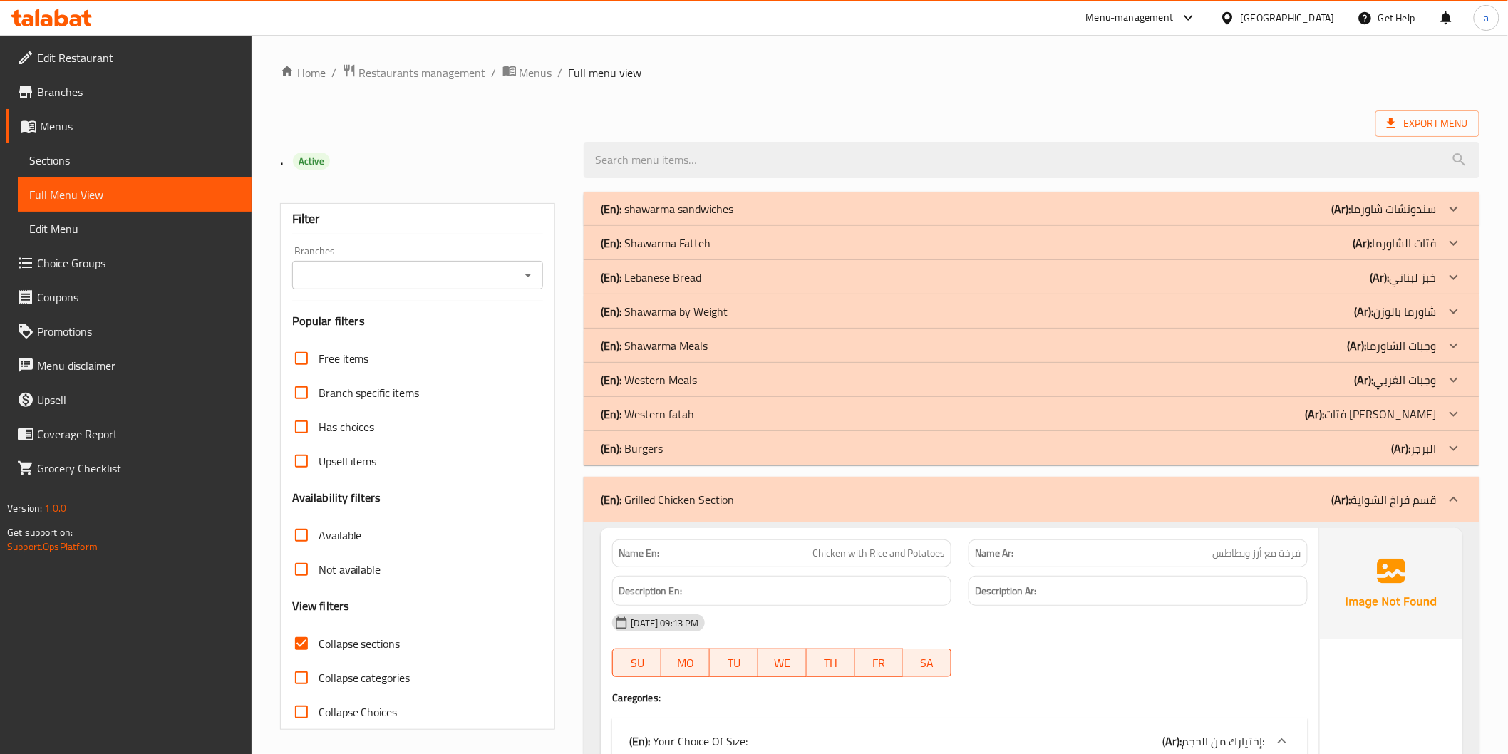
click at [902, 457] on div "(En): Burgers (Ar): البرجر" at bounding box center [1018, 448] width 835 height 17
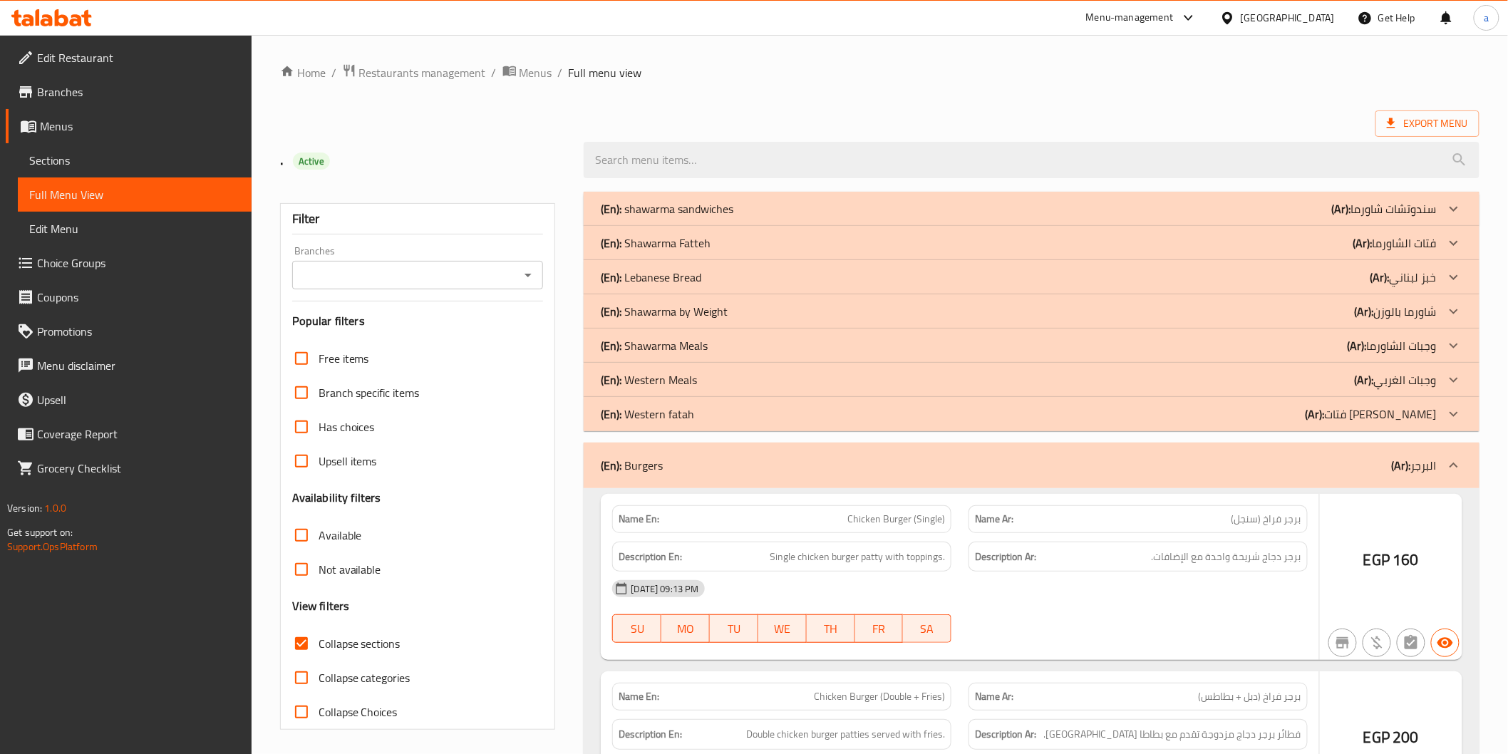
click at [897, 419] on div "(En): Western fatah (Ar): فتات [PERSON_NAME]" at bounding box center [1018, 414] width 835 height 17
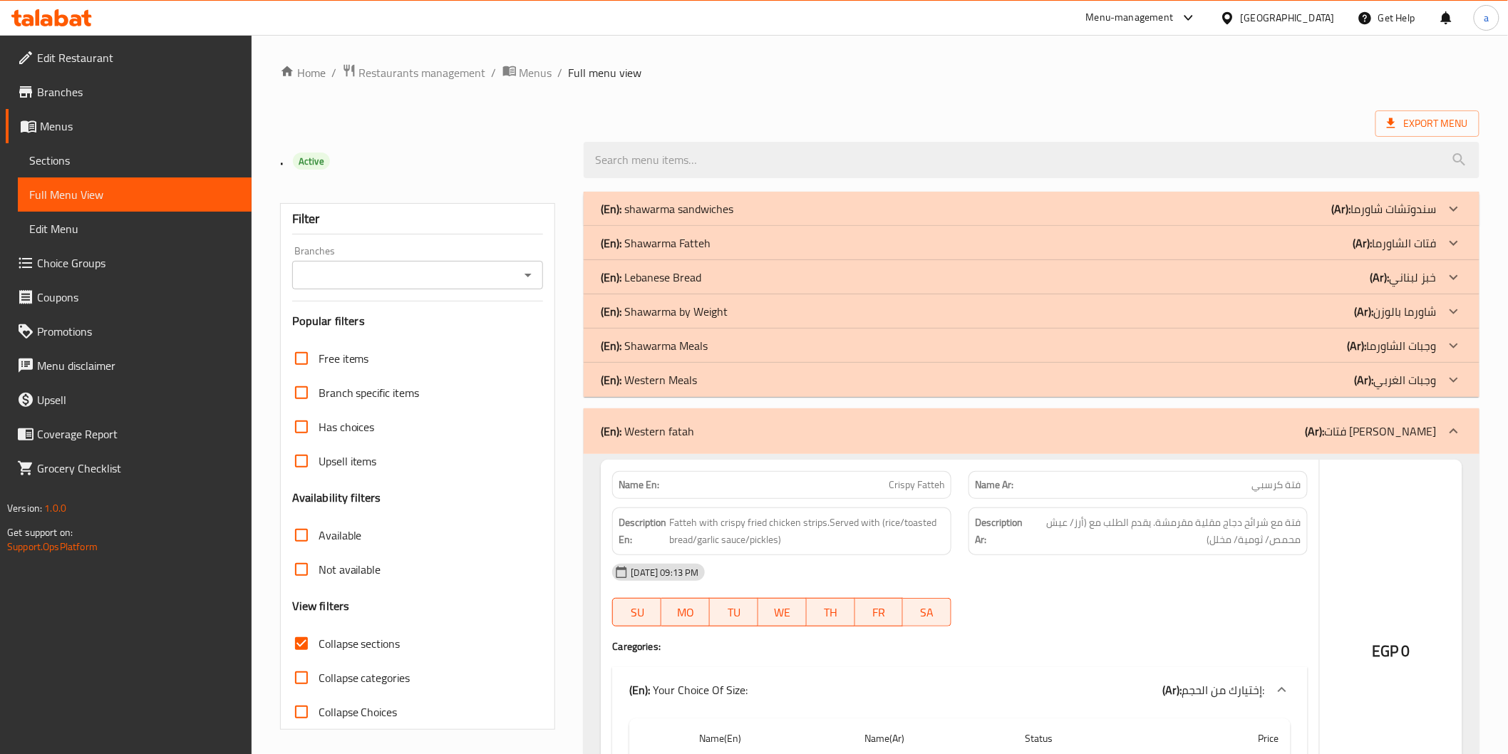
click at [861, 383] on div "(En): Western Meals (Ar): وجبات [PERSON_NAME]" at bounding box center [1018, 379] width 835 height 17
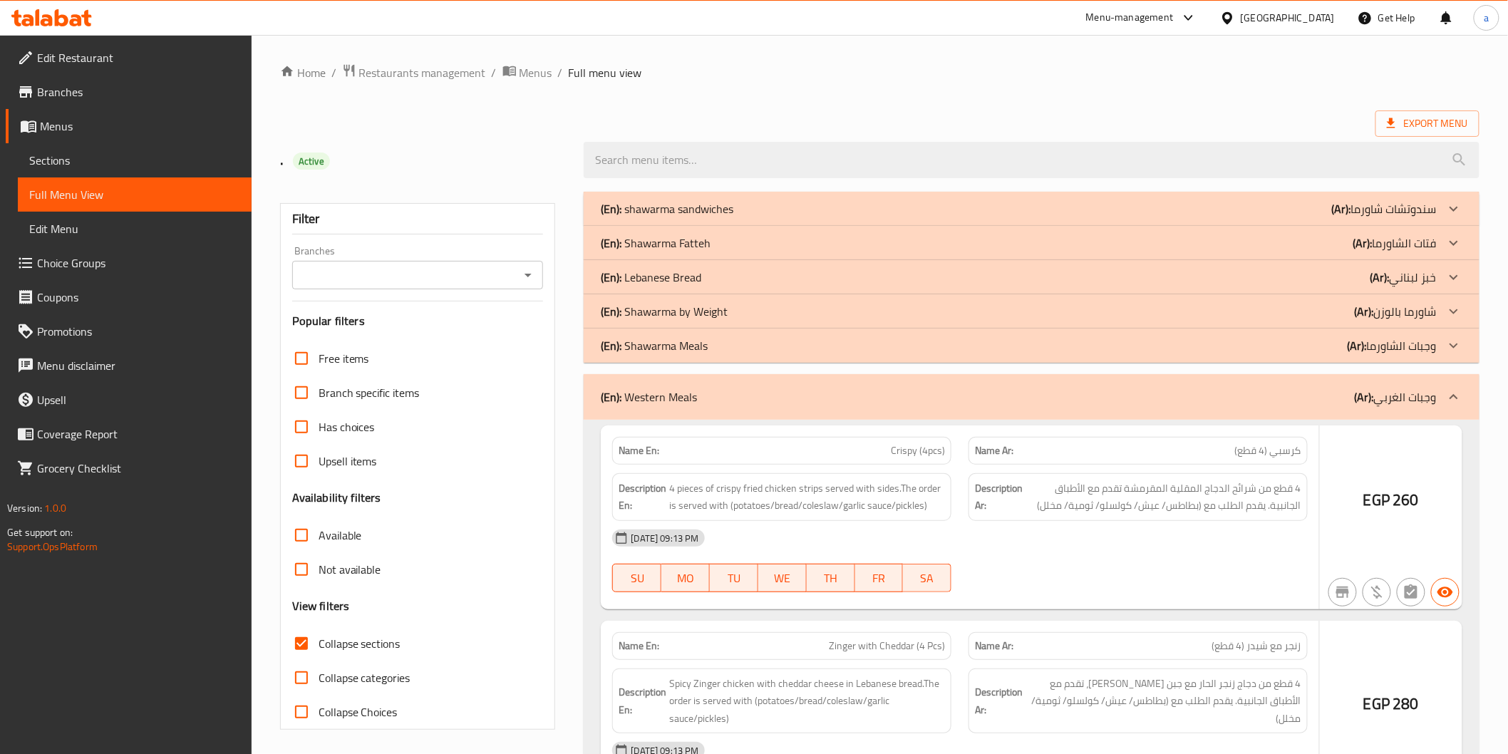
click at [860, 349] on div "(En): Shawarma Meals (Ar): وجبات الشاورما" at bounding box center [1018, 345] width 835 height 17
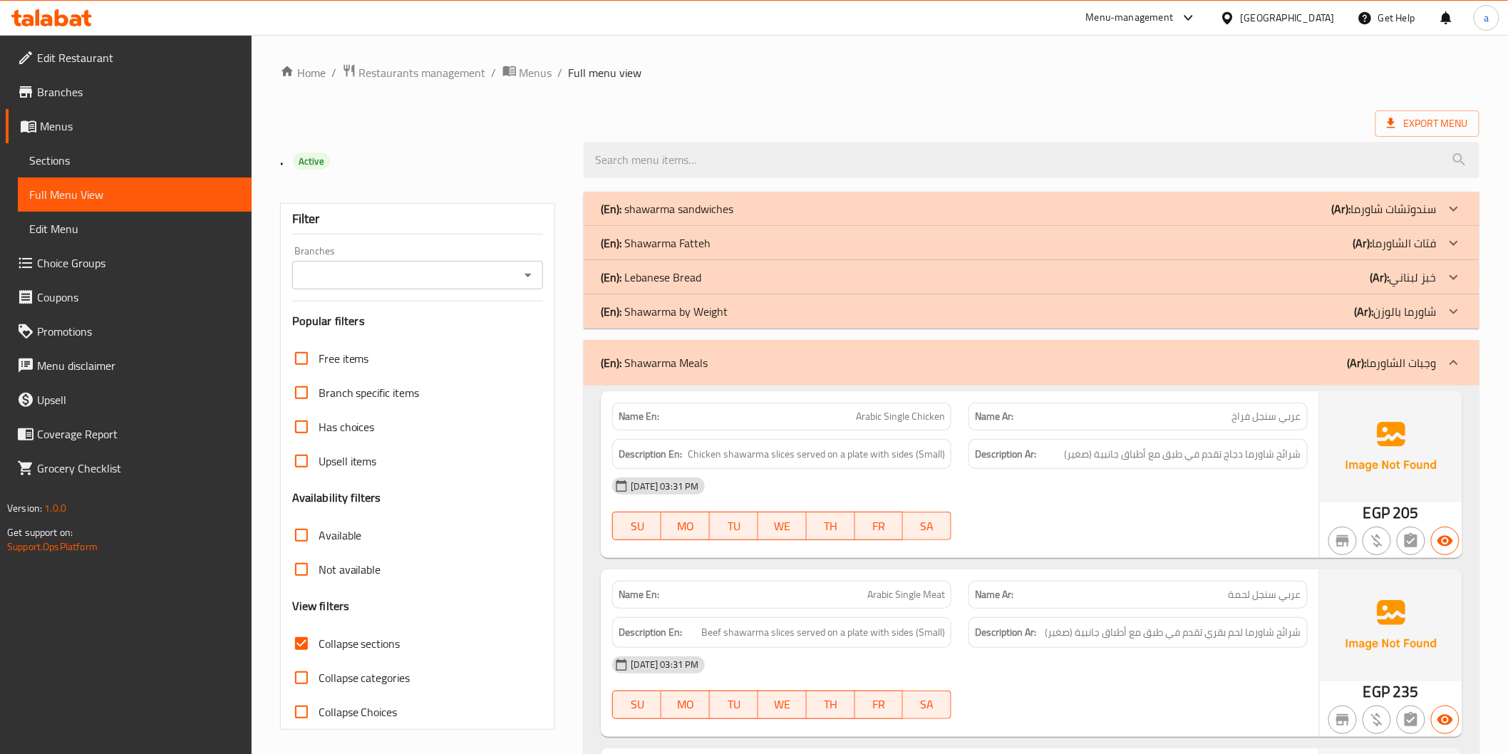
click at [872, 316] on div "(En): Shawarma by Weight (Ar): شاورما بالوزن" at bounding box center [1018, 311] width 835 height 17
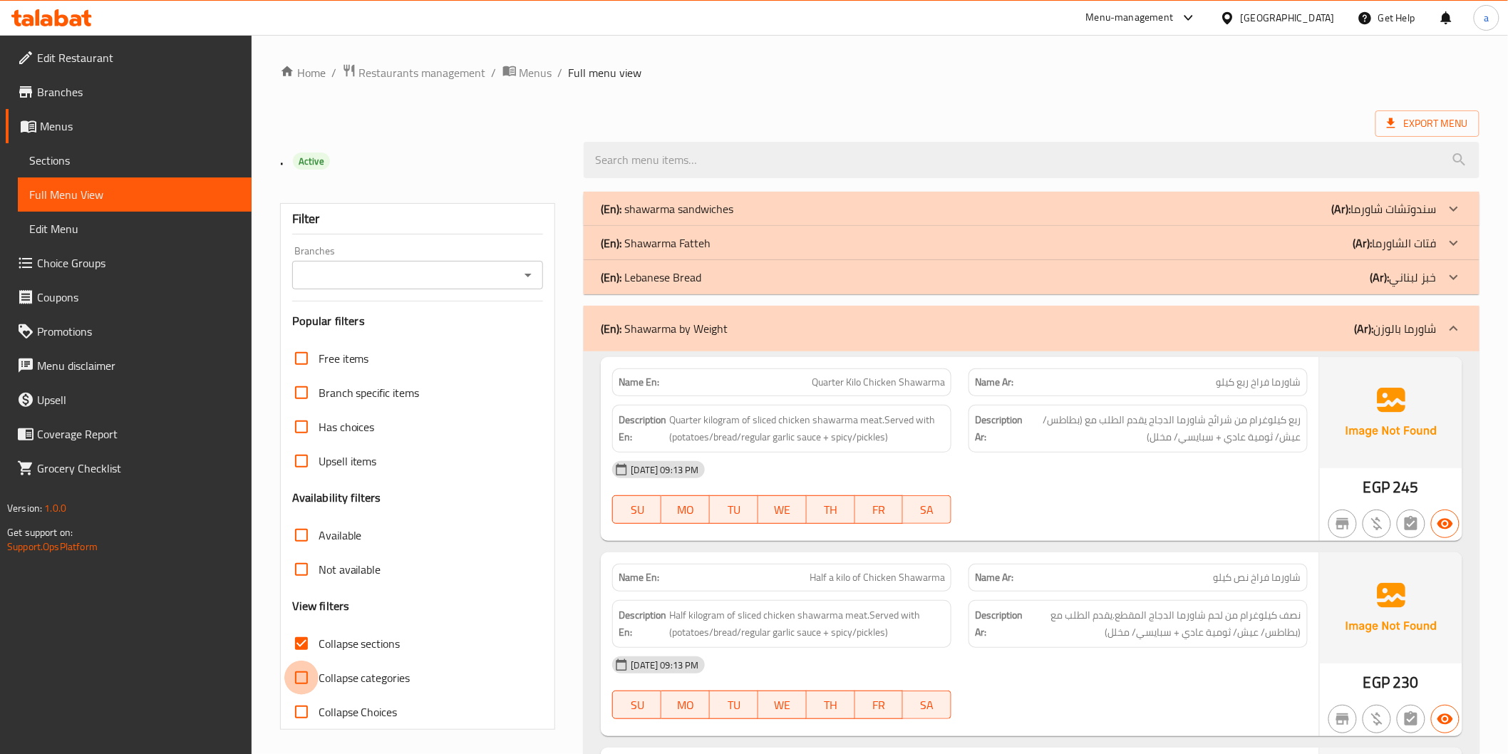
drag, startPoint x: 307, startPoint y: 667, endPoint x: 309, endPoint y: 639, distance: 27.8
click at [307, 668] on input "Collapse categories" at bounding box center [301, 678] width 34 height 34
checkbox input "true"
click at [309, 639] on input "Collapse sections" at bounding box center [301, 644] width 34 height 34
checkbox input "false"
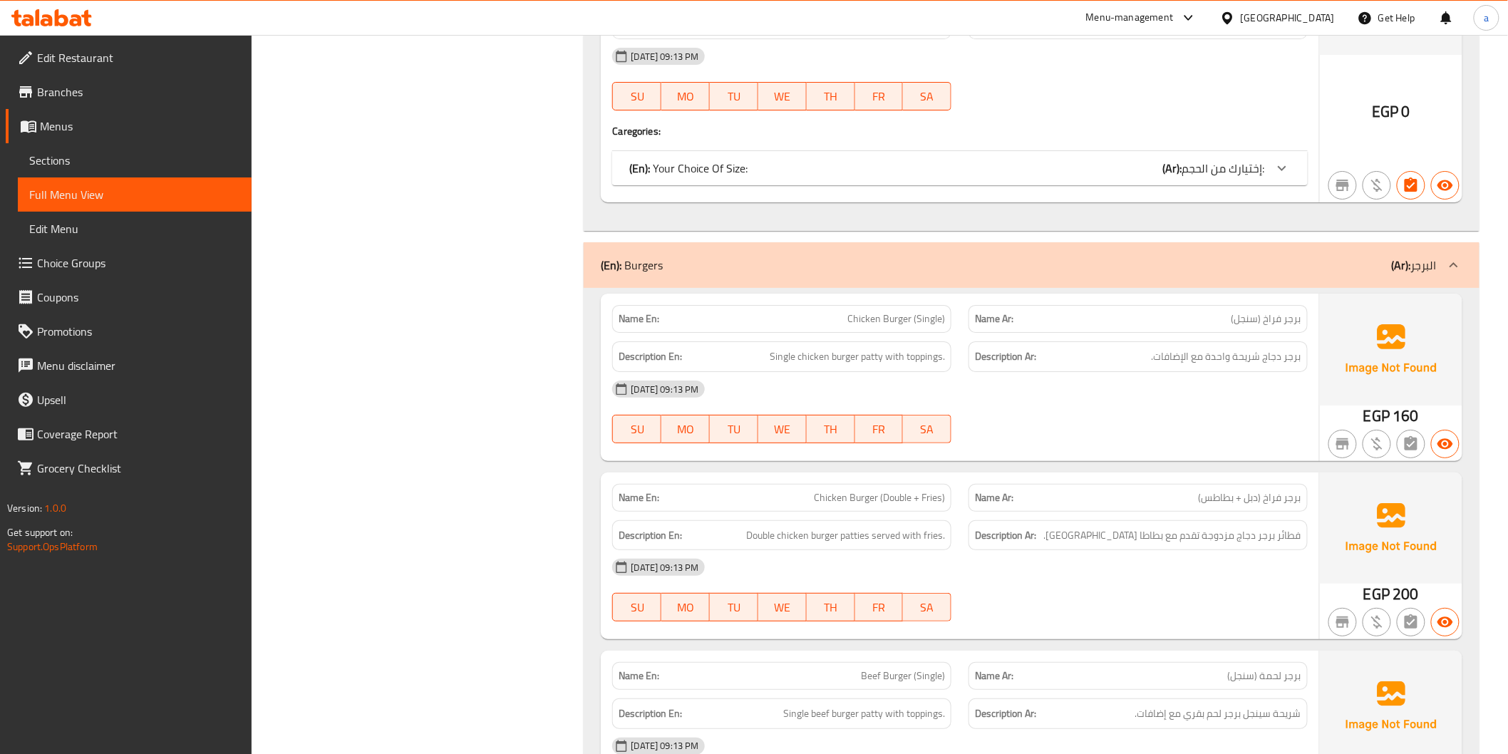
scroll to position [10964, 0]
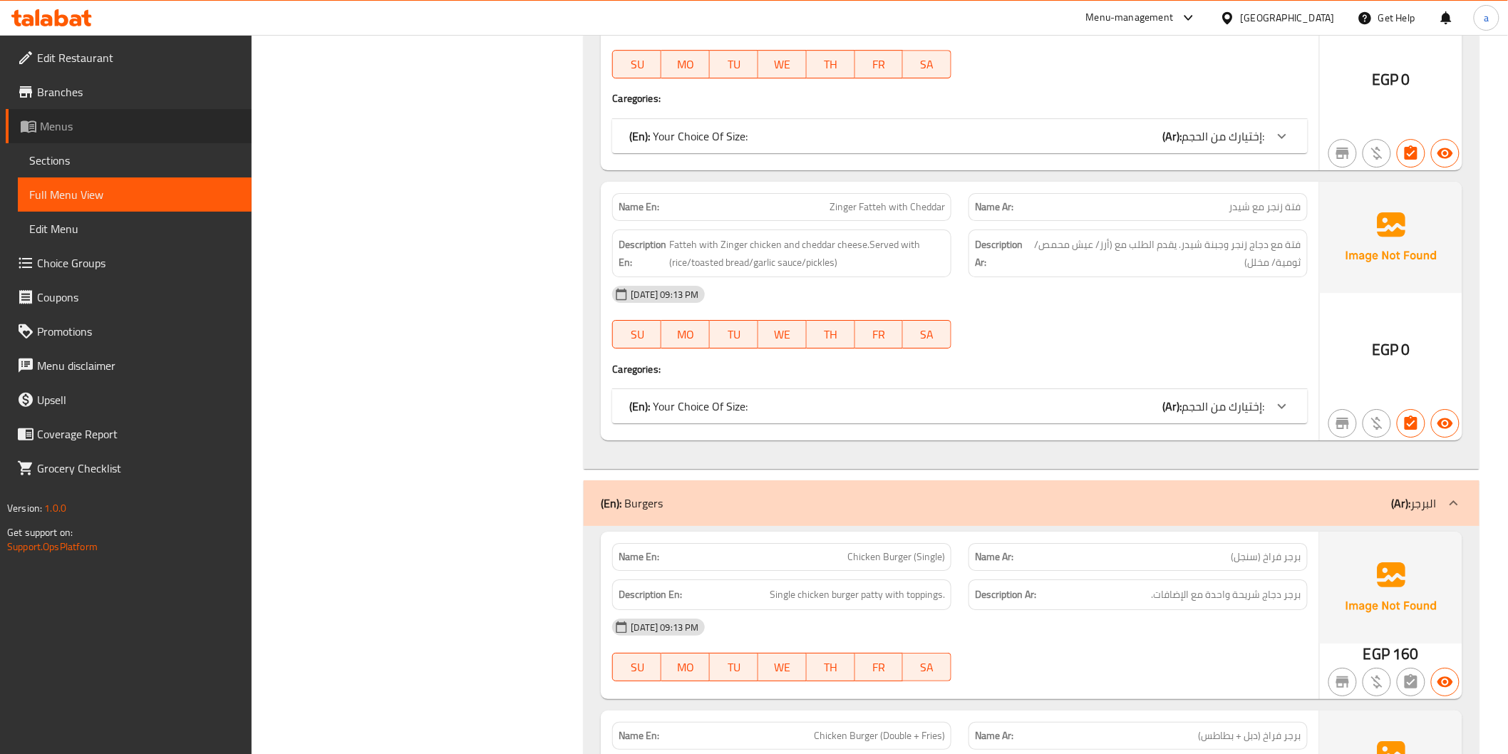
click at [152, 129] on span "Menus" at bounding box center [140, 126] width 200 height 17
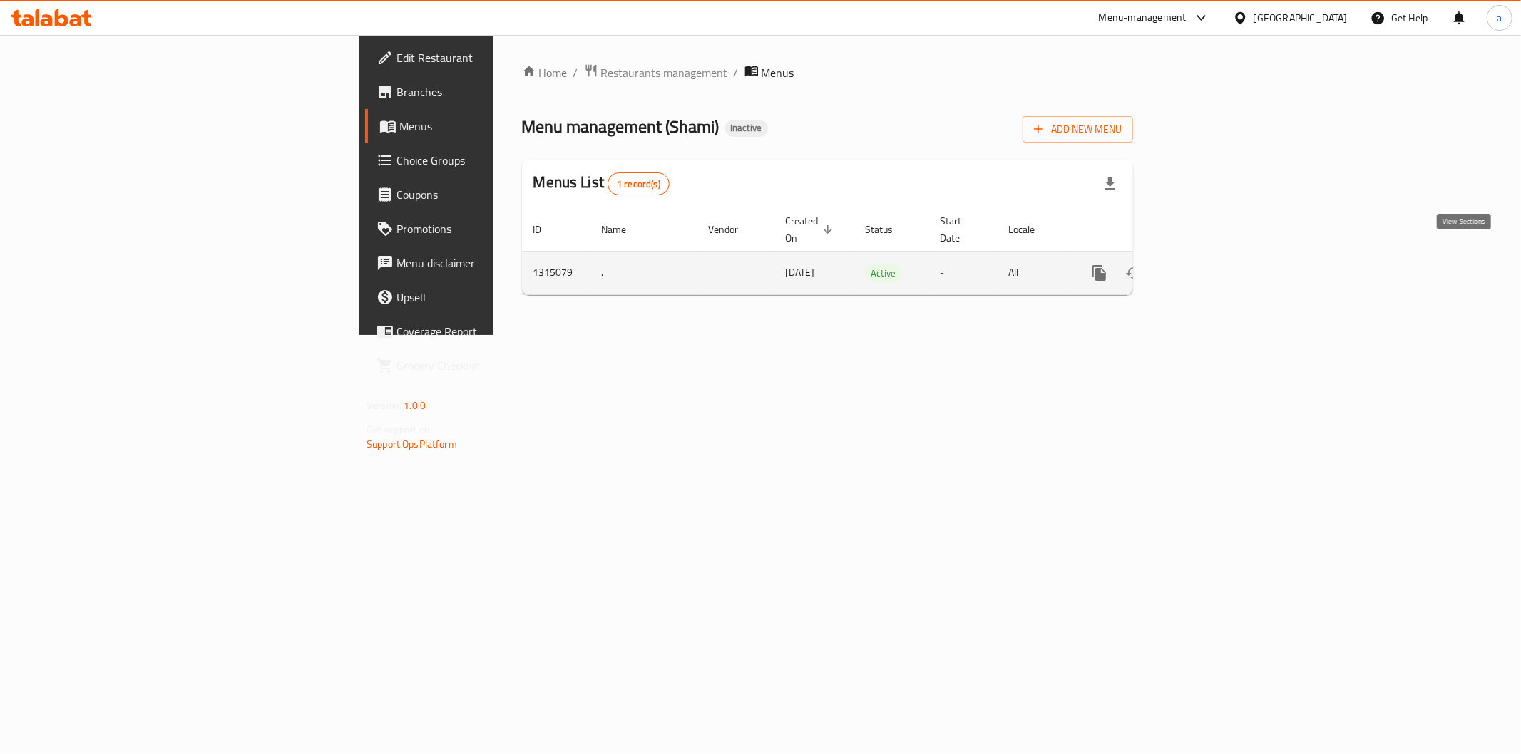
click at [1210, 264] on icon "enhanced table" at bounding box center [1201, 272] width 17 height 17
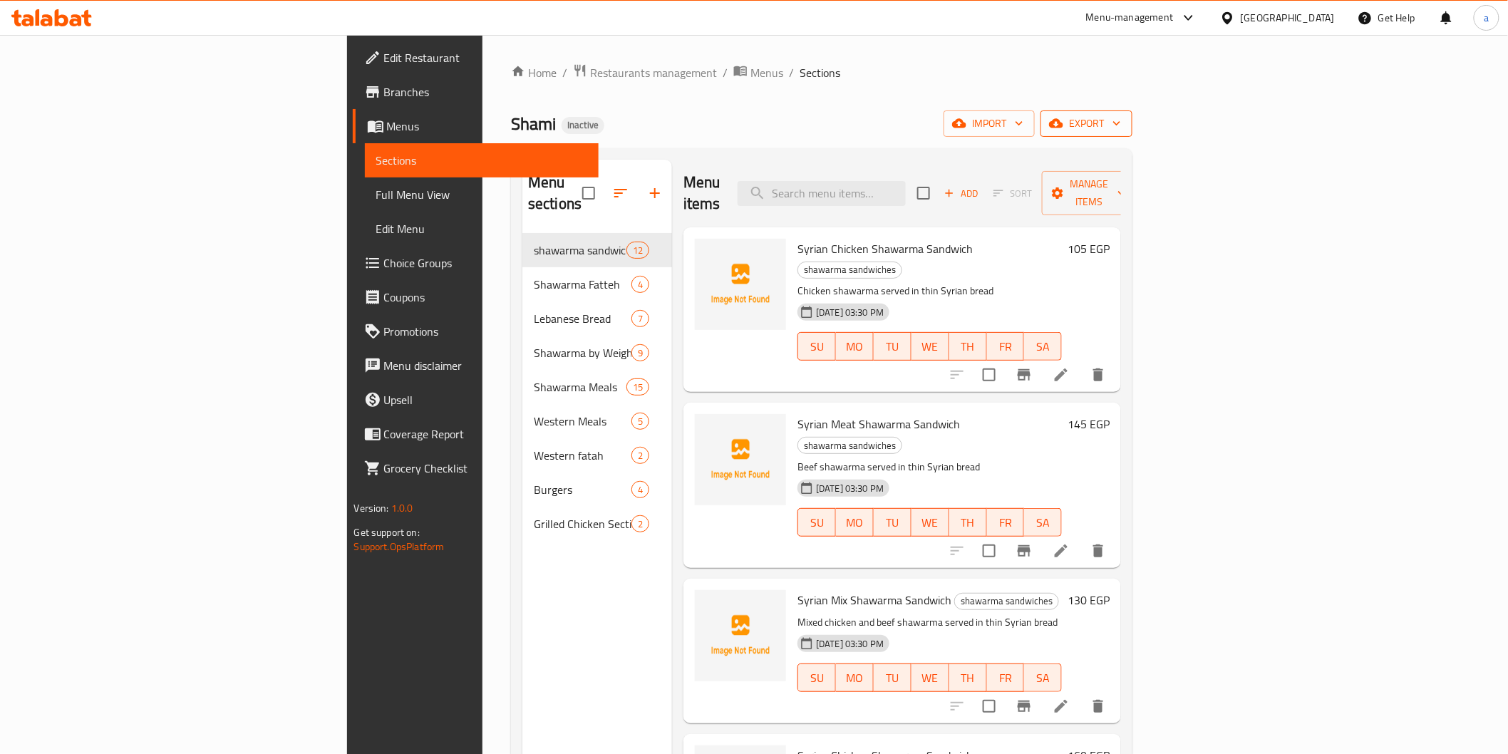
click at [1121, 119] on span "export" at bounding box center [1086, 124] width 69 height 18
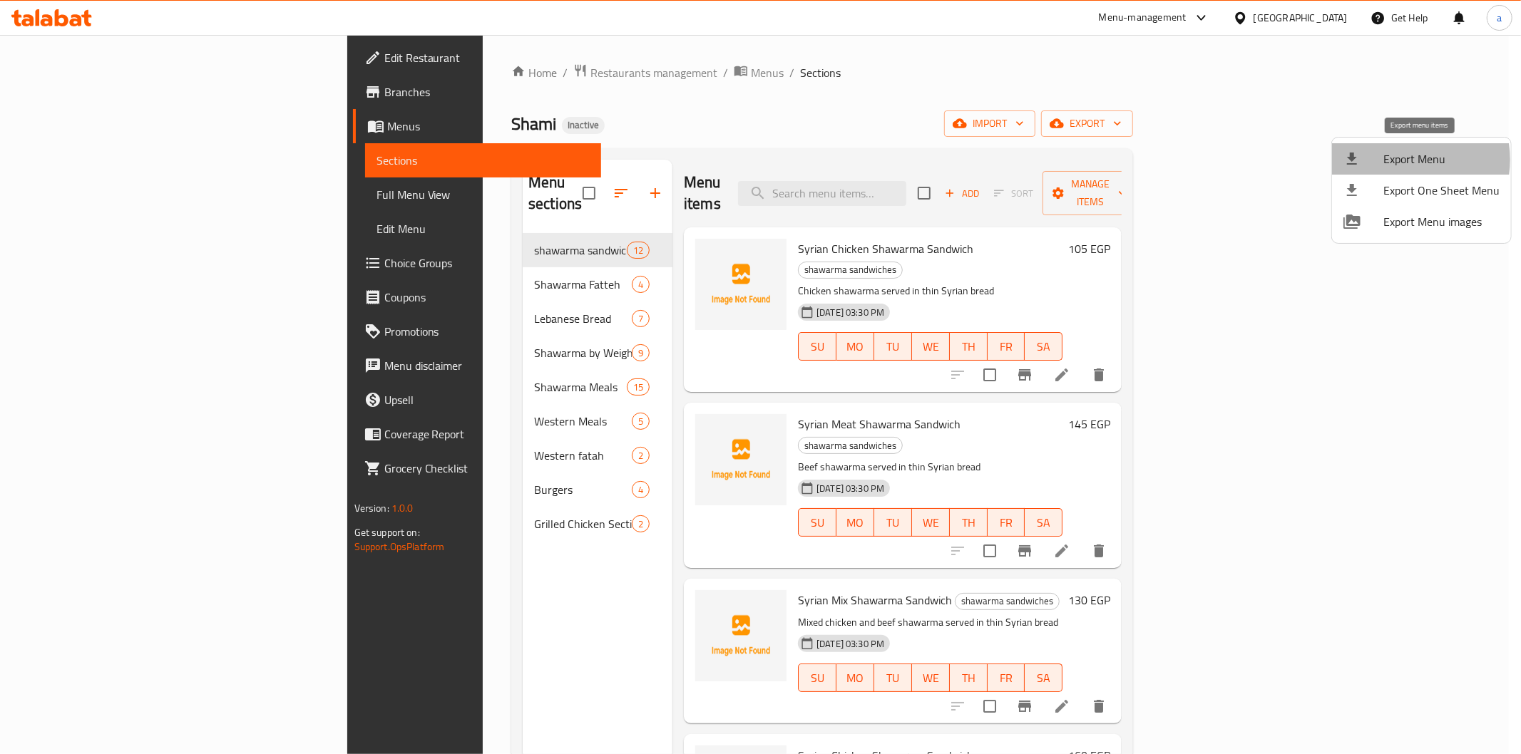
click at [1401, 160] on span "Export Menu" at bounding box center [1441, 158] width 116 height 17
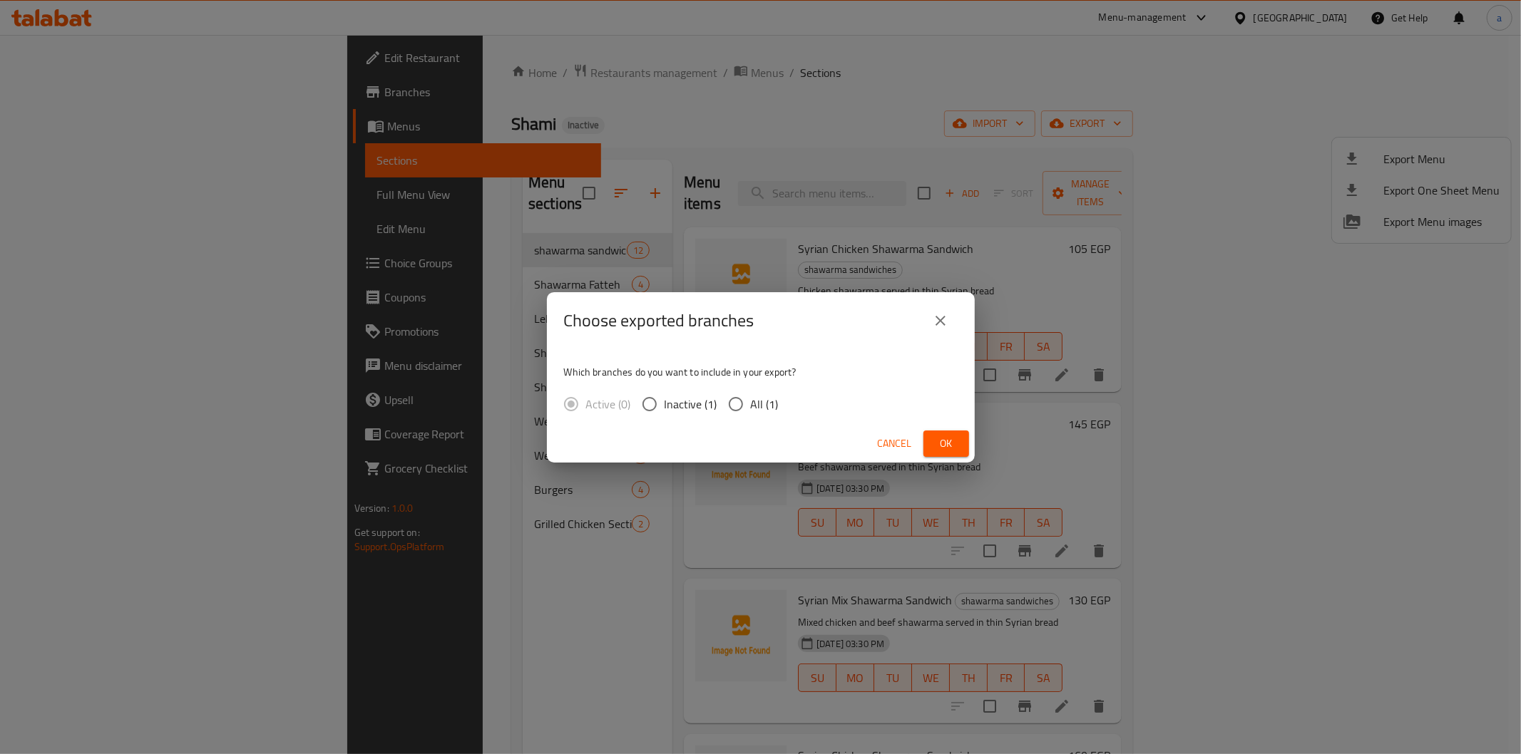
click at [738, 403] on input "All (1)" at bounding box center [736, 404] width 30 height 30
radio input "true"
click at [940, 443] on span "Ok" at bounding box center [946, 444] width 23 height 18
